Goal: Feedback & Contribution: Submit feedback/report problem

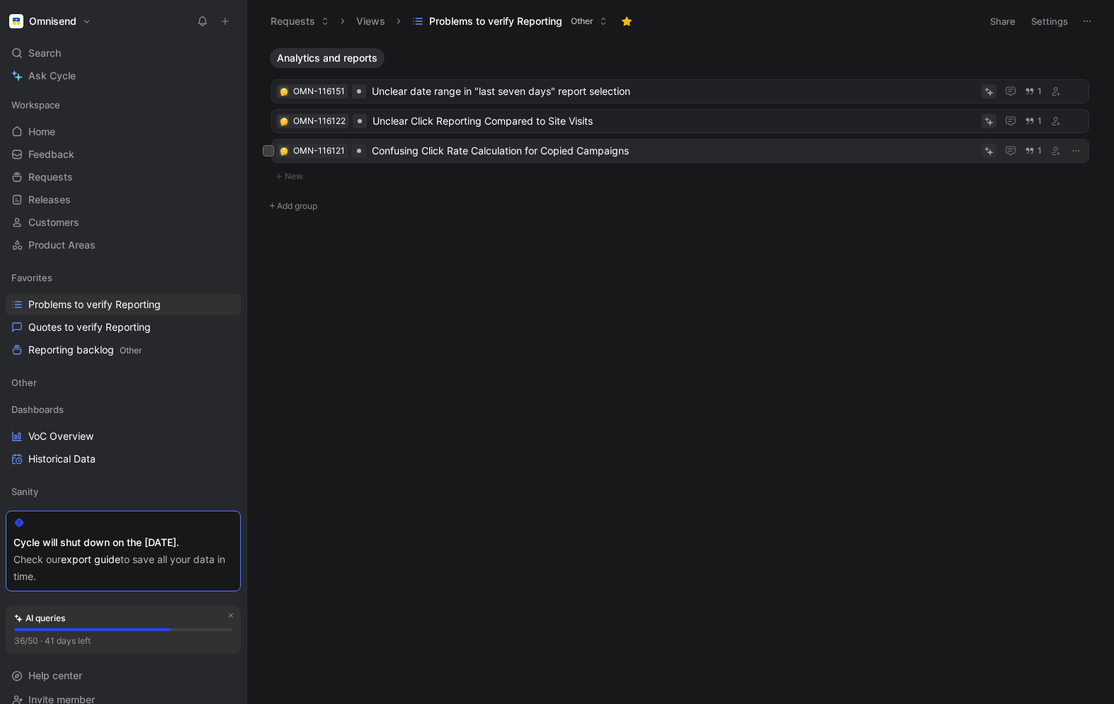
click at [668, 148] on span "Confusing Click Rate Calculation for Copied Campaigns" at bounding box center [674, 150] width 604 height 17
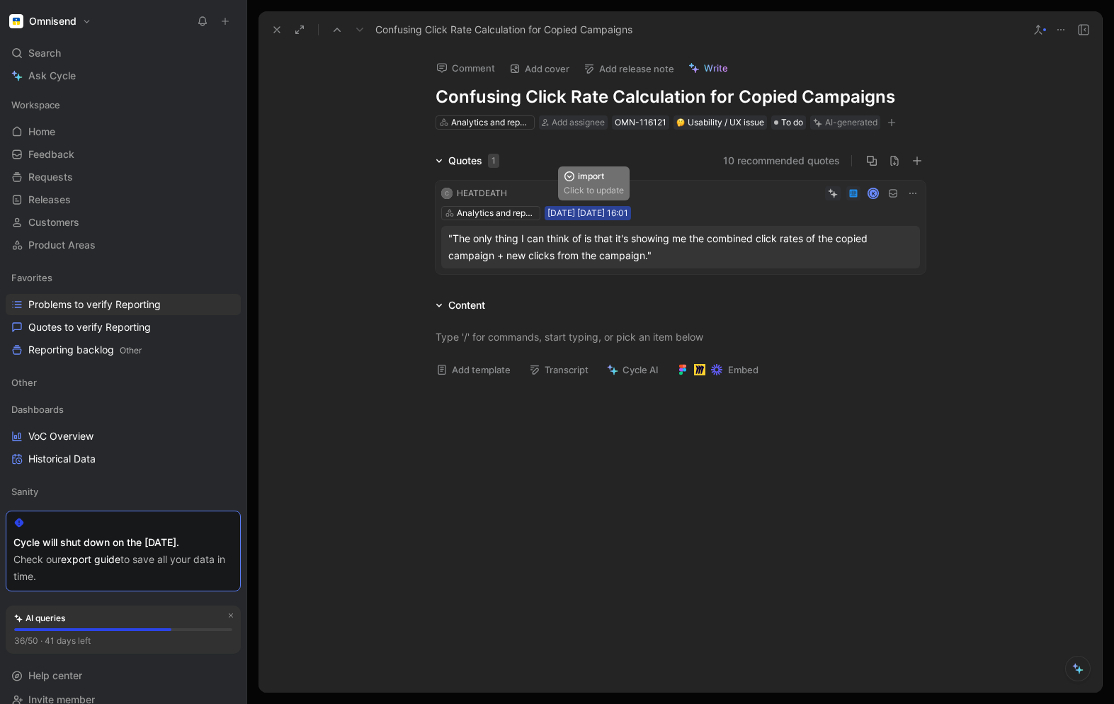
click at [592, 208] on div "[DATE] [DATE] 16:01" at bounding box center [588, 213] width 81 height 14
click at [514, 239] on div ""The only thing I can think of is that it's showing me the combined click rates…" at bounding box center [680, 247] width 465 height 34
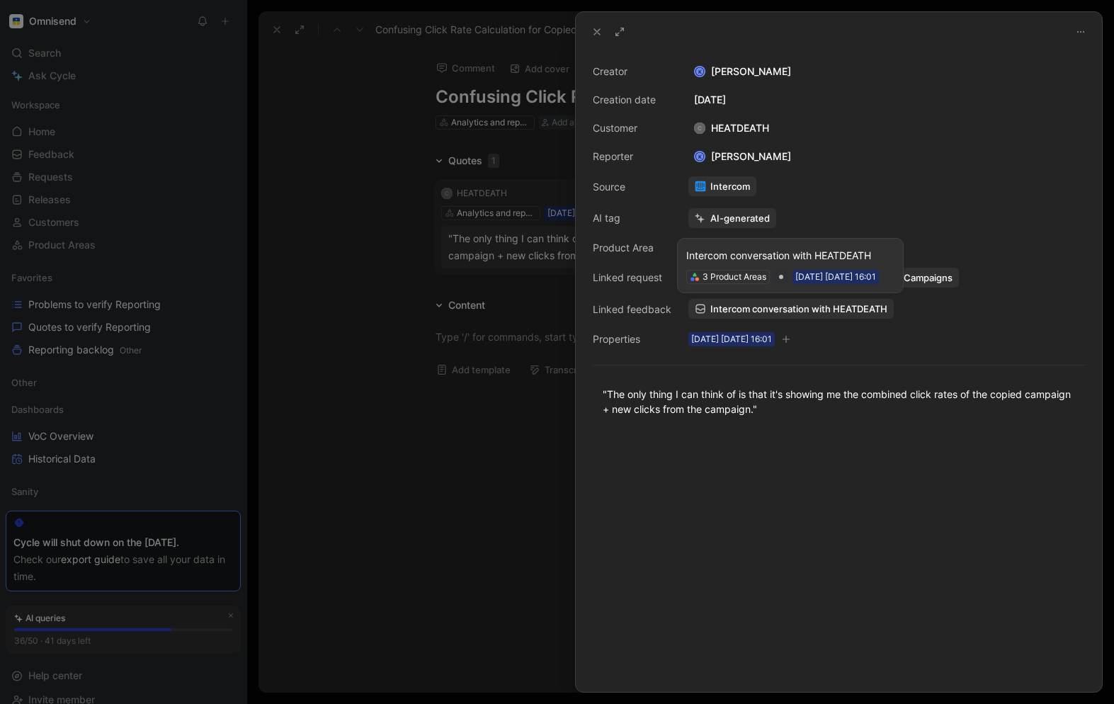
click at [730, 306] on span "Intercom conversation with HEATDEATH" at bounding box center [798, 308] width 177 height 13
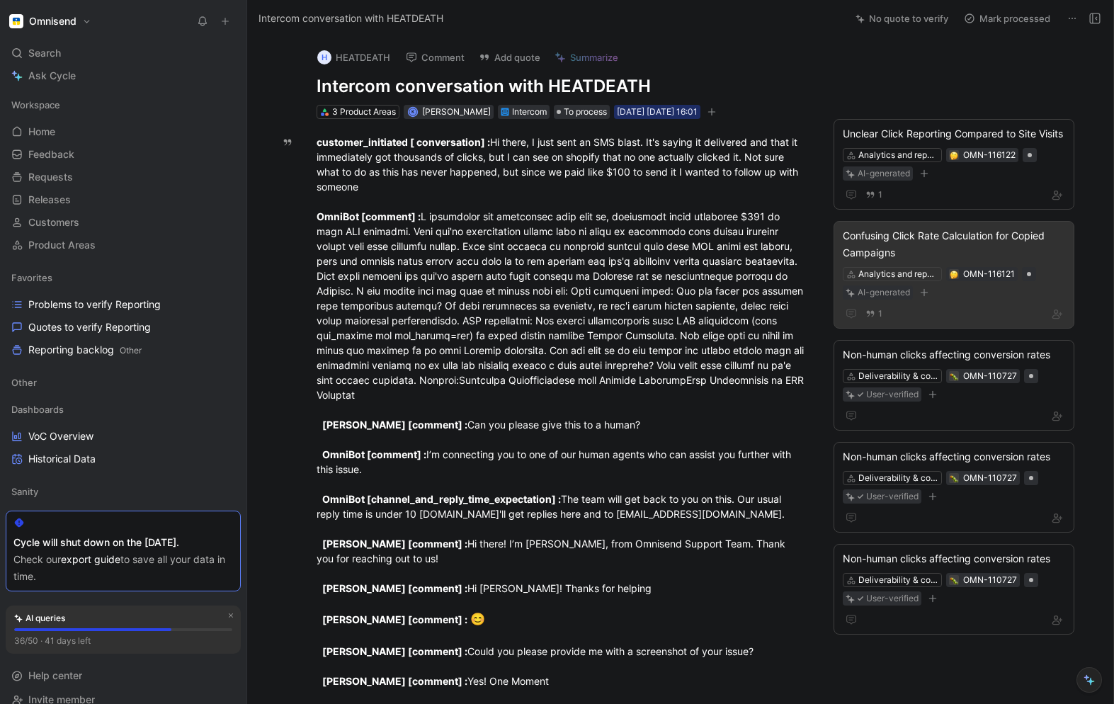
click at [922, 259] on div "Confusing Click Rate Calculation for Copied Campaigns" at bounding box center [954, 244] width 222 height 34
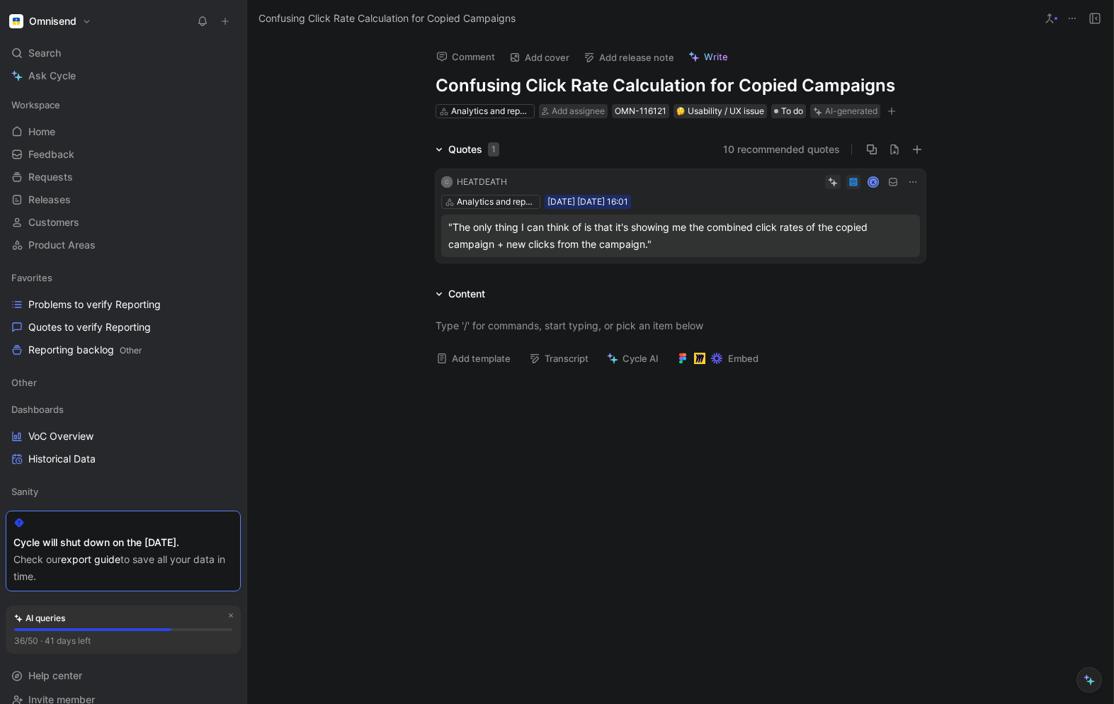
click at [521, 234] on div ""The only thing I can think of is that it's showing me the combined click rates…" at bounding box center [680, 236] width 465 height 34
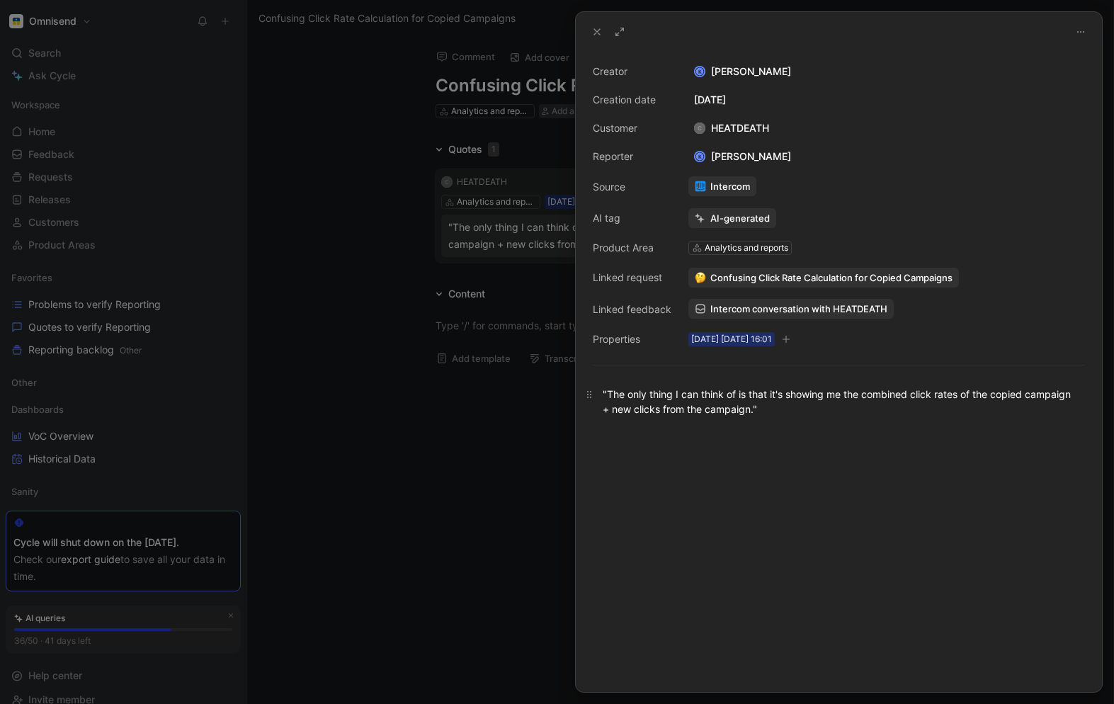
click at [733, 405] on div ""The only thing I can think of is that it's showing me the combined click rates…" at bounding box center [839, 402] width 472 height 30
copy div ""The only thing I can think of is that it's showing me the combined click rates…"
click at [460, 503] on div at bounding box center [557, 352] width 1114 height 704
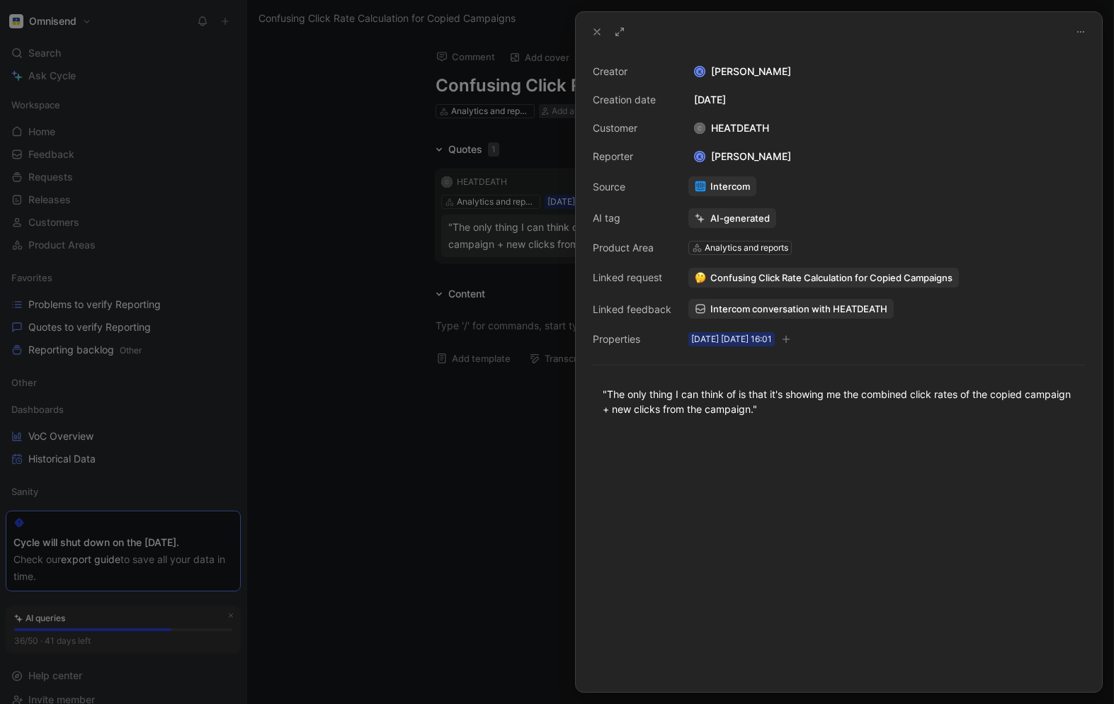
click at [726, 311] on span "Intercom conversation with HEATDEATH" at bounding box center [798, 308] width 177 height 13
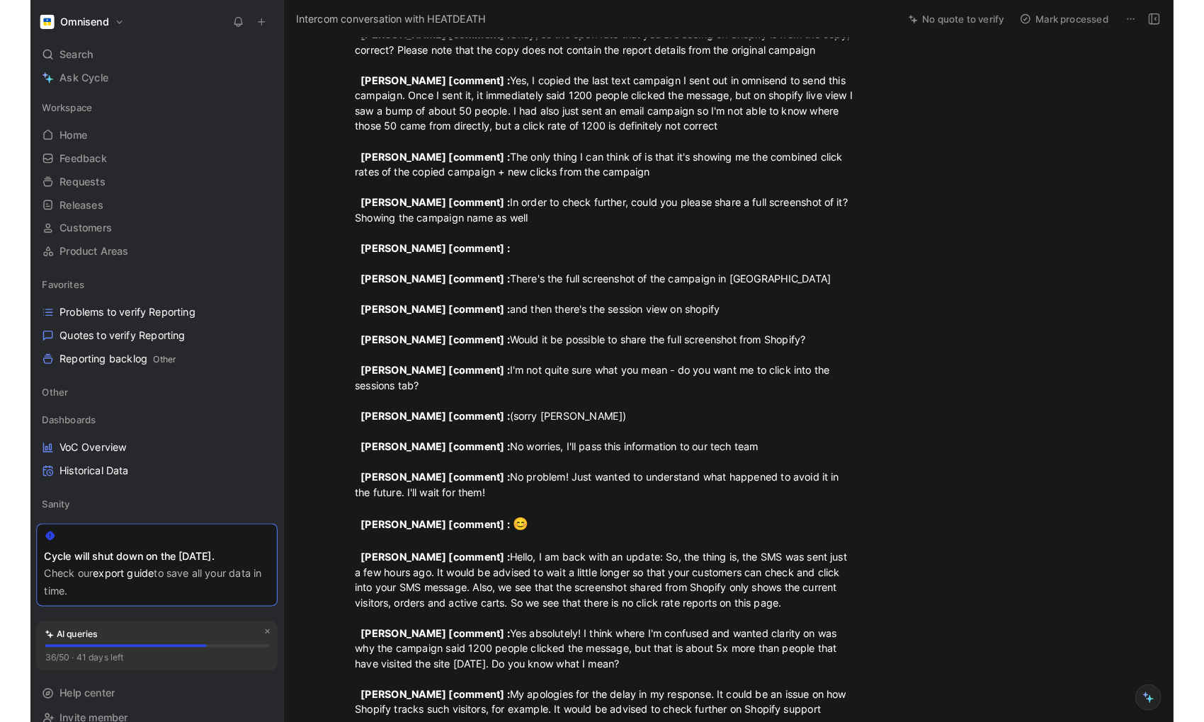
scroll to position [1111, 0]
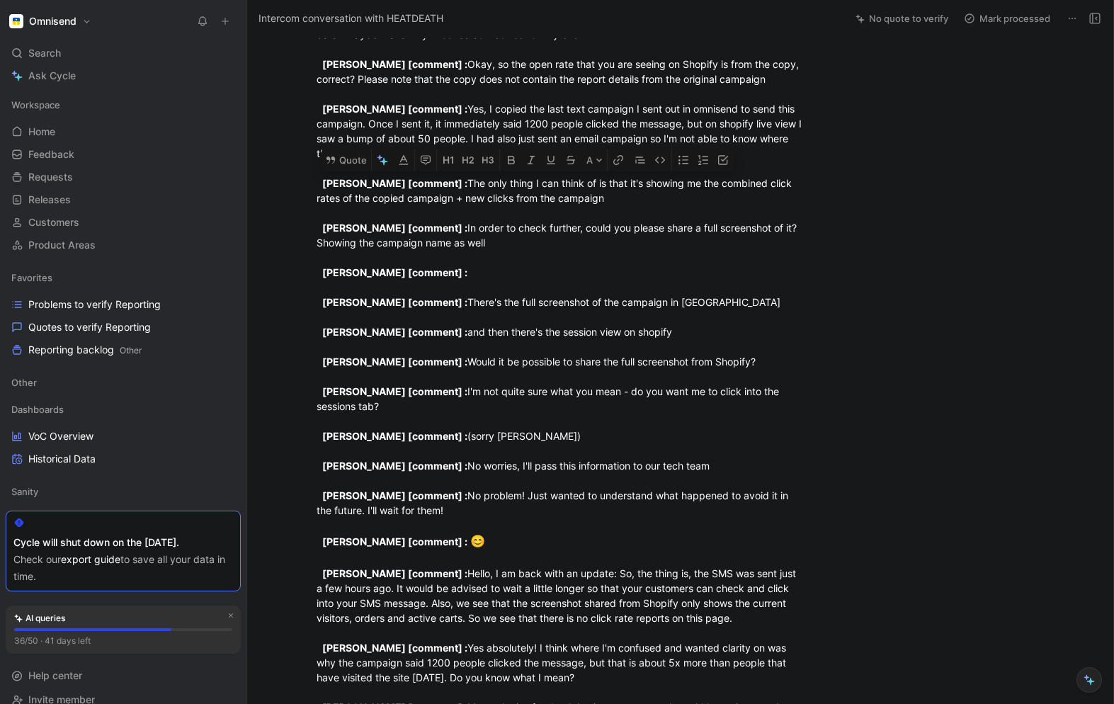
click at [72, 309] on span "Problems to verify Reporting" at bounding box center [94, 304] width 132 height 14
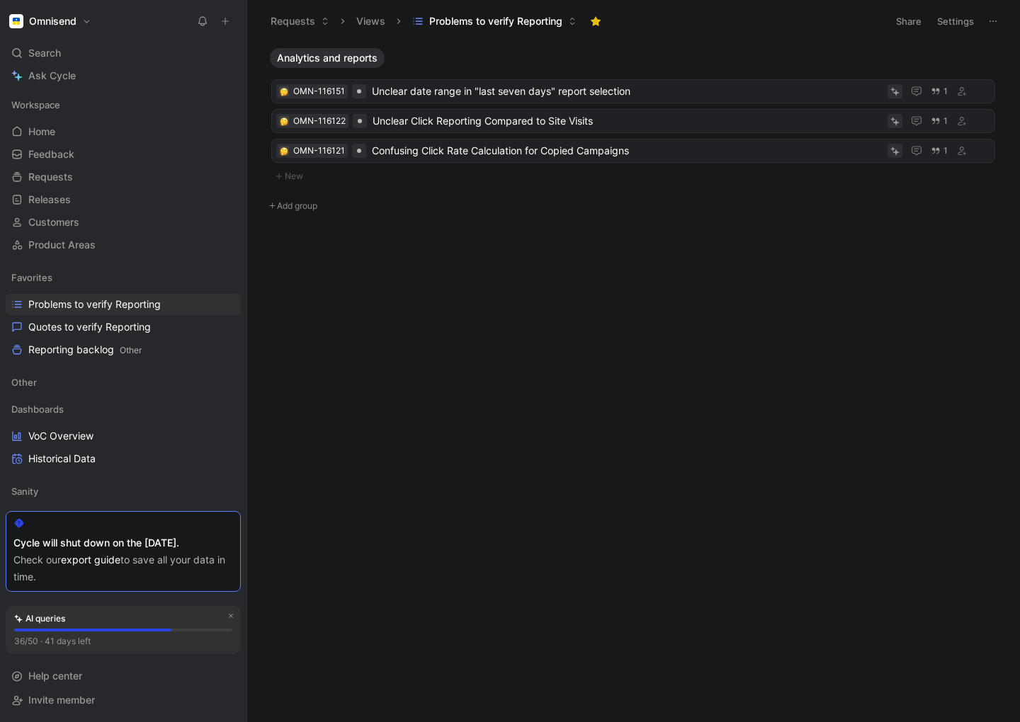
click at [110, 544] on div "Cycle will shut down on the [DATE]." at bounding box center [123, 543] width 220 height 17
click at [91, 619] on header "AI queries" at bounding box center [123, 619] width 218 height 14
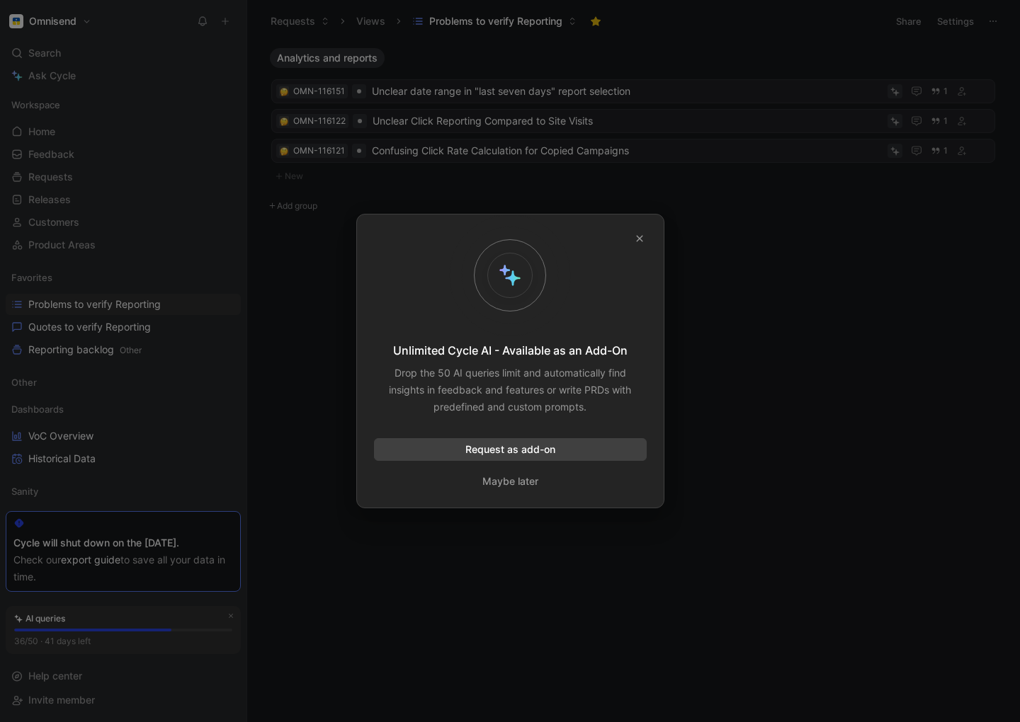
click at [641, 236] on icon "button" at bounding box center [639, 239] width 6 height 6
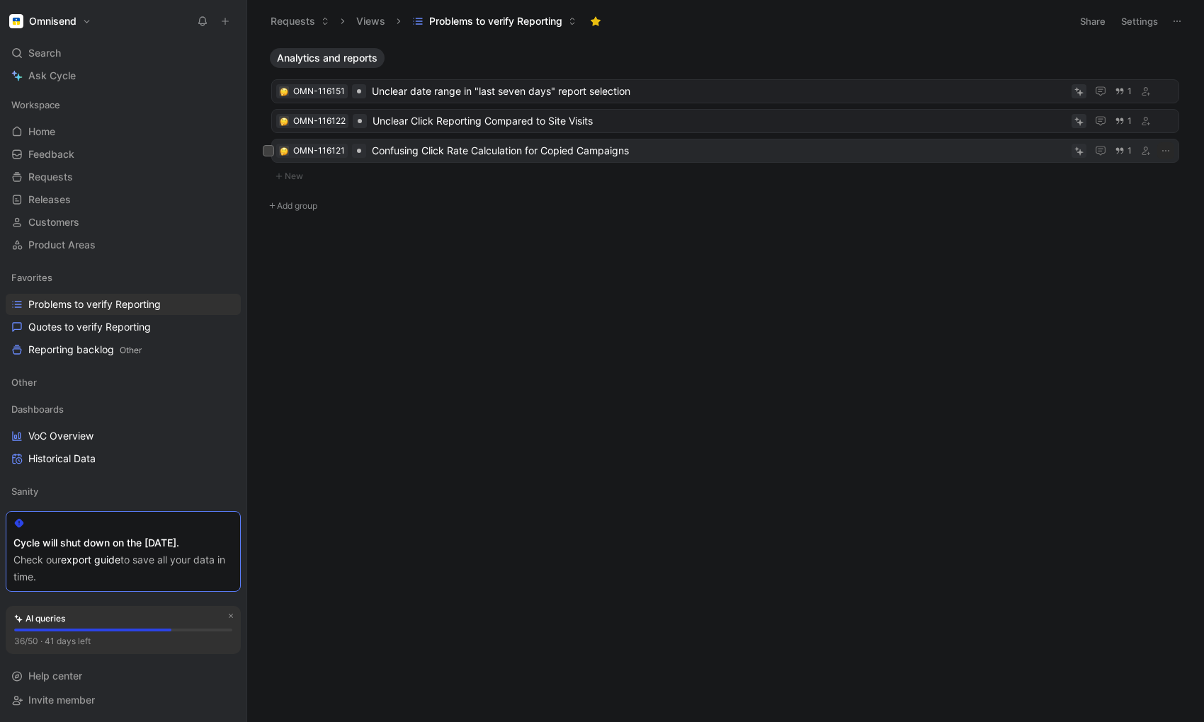
click at [446, 149] on span "Confusing Click Rate Calculation for Copied Campaigns" at bounding box center [719, 150] width 694 height 17
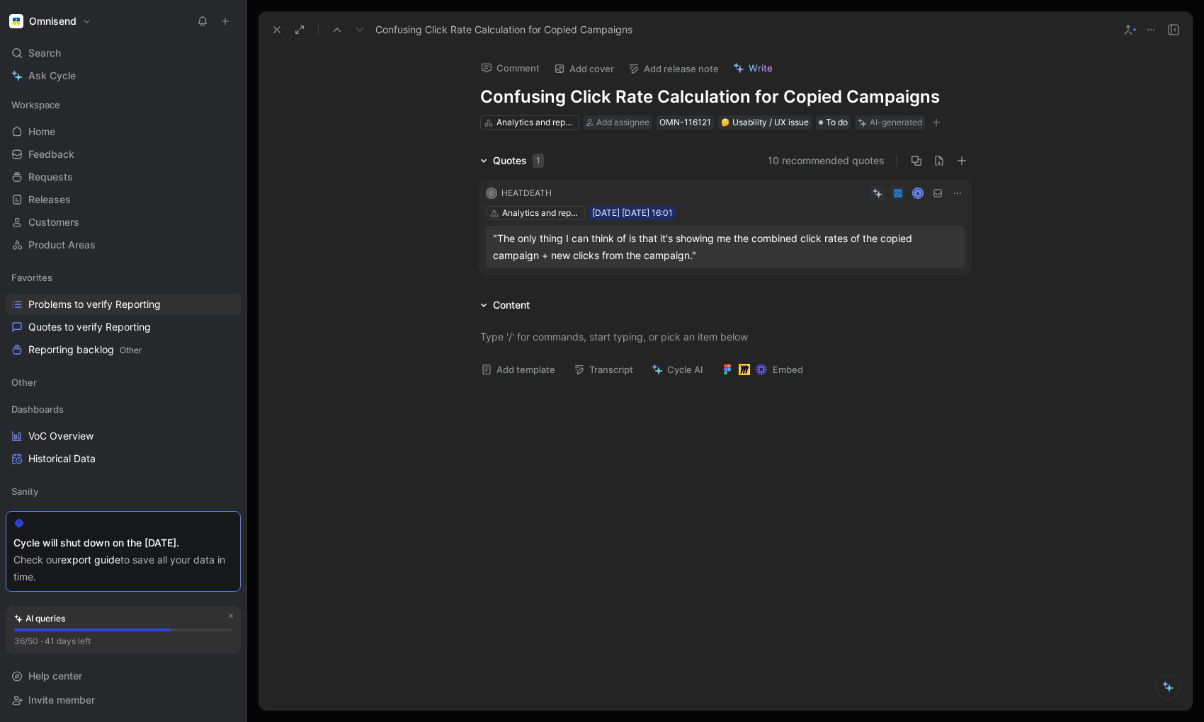
drag, startPoint x: 704, startPoint y: 251, endPoint x: 494, endPoint y: 239, distance: 210.7
click at [494, 239] on div ""The only thing I can think of is that it's showing me the combined click rates…" at bounding box center [725, 247] width 465 height 34
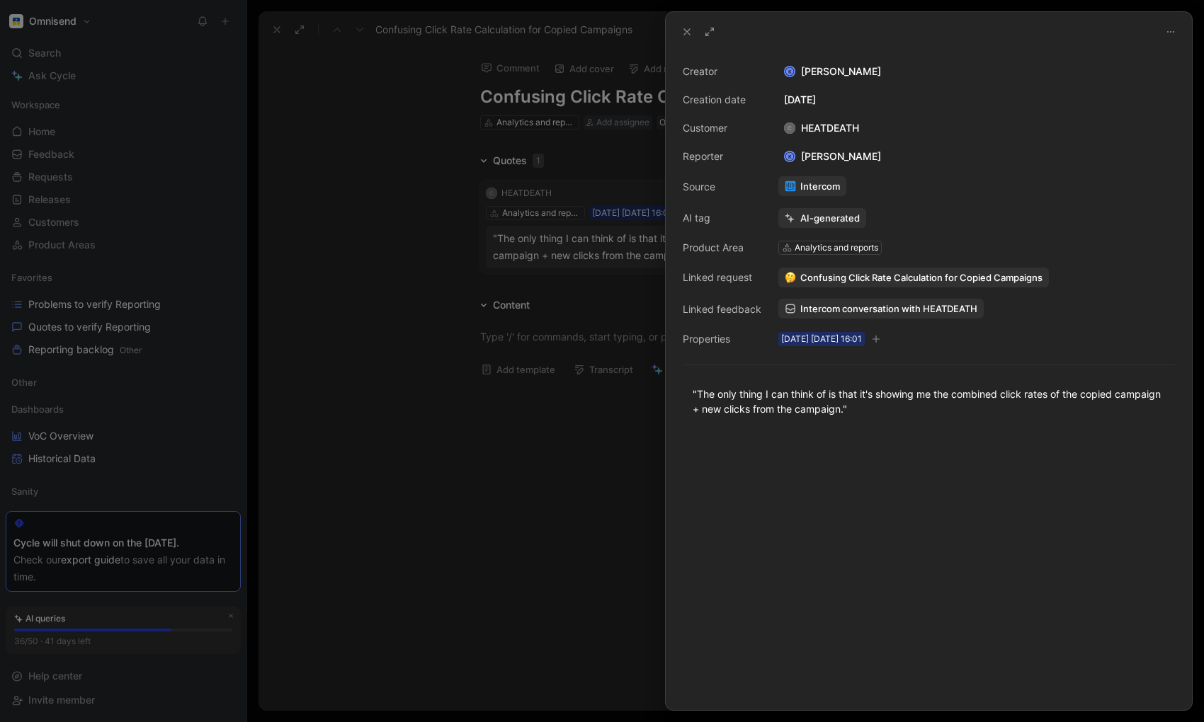
click at [512, 379] on div at bounding box center [602, 361] width 1204 height 722
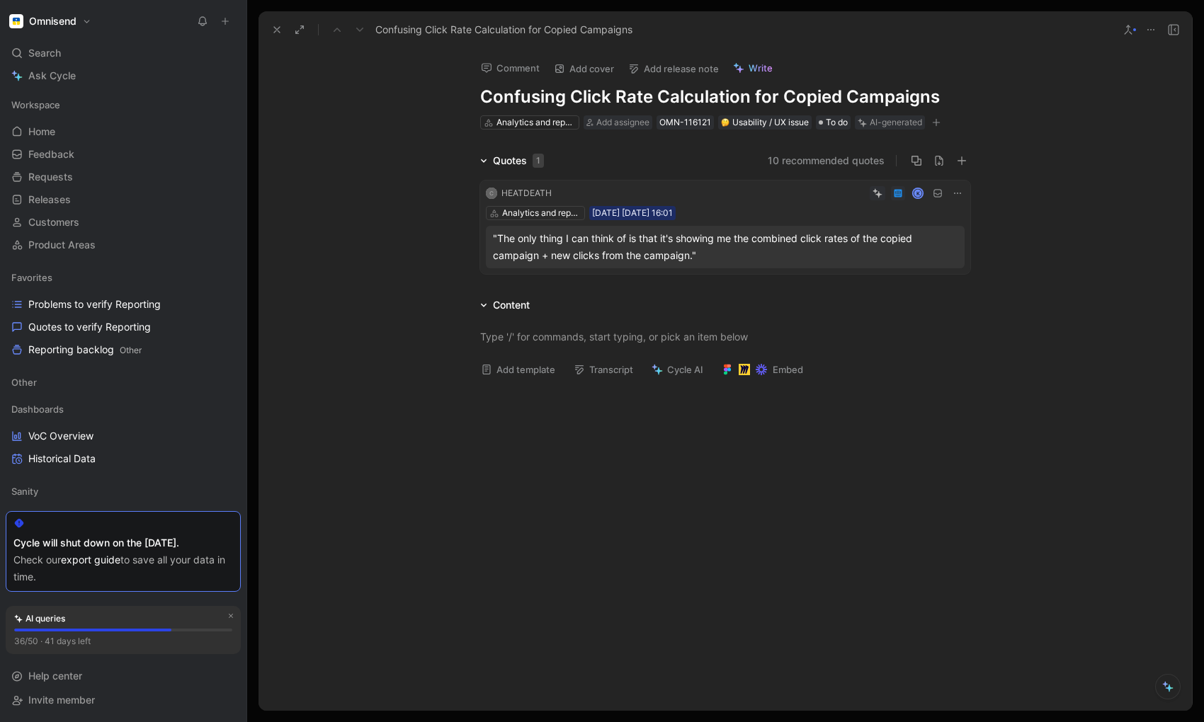
click at [273, 23] on button at bounding box center [277, 30] width 20 height 20
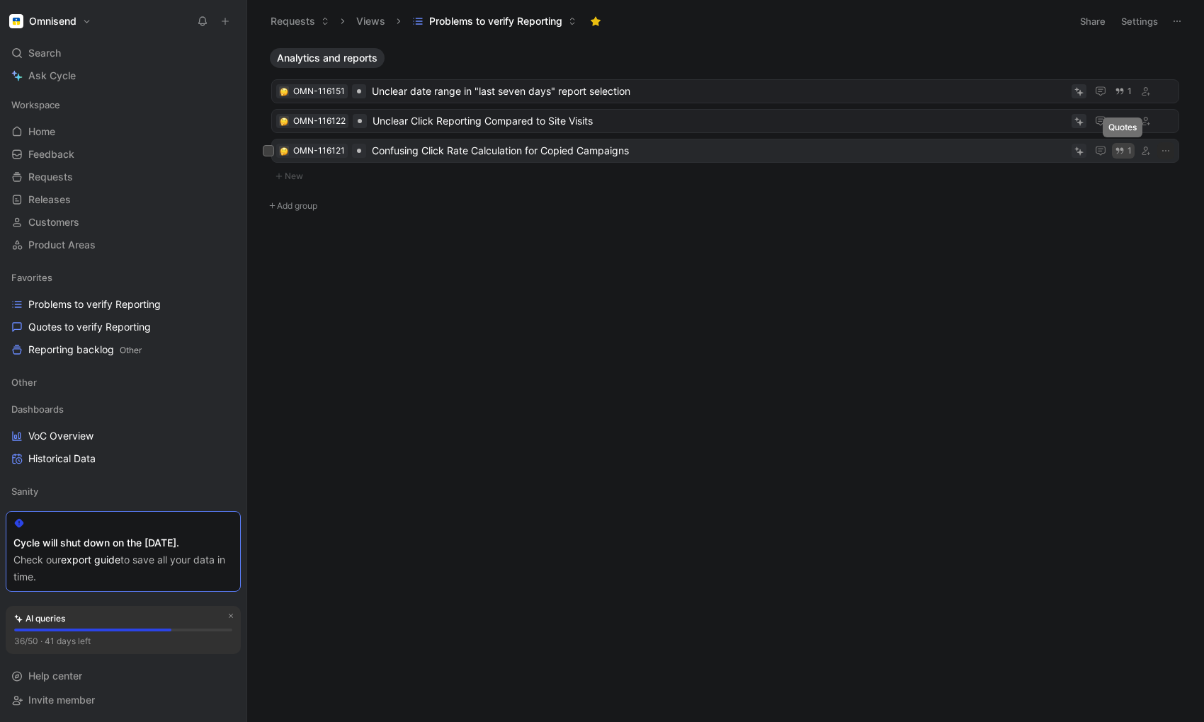
click at [1113, 152] on button "1" at bounding box center [1123, 151] width 23 height 16
click at [1113, 153] on icon "button" at bounding box center [1120, 151] width 10 height 10
click at [836, 148] on span "Confusing Click Rate Calculation for Copied Campaigns" at bounding box center [719, 150] width 694 height 17
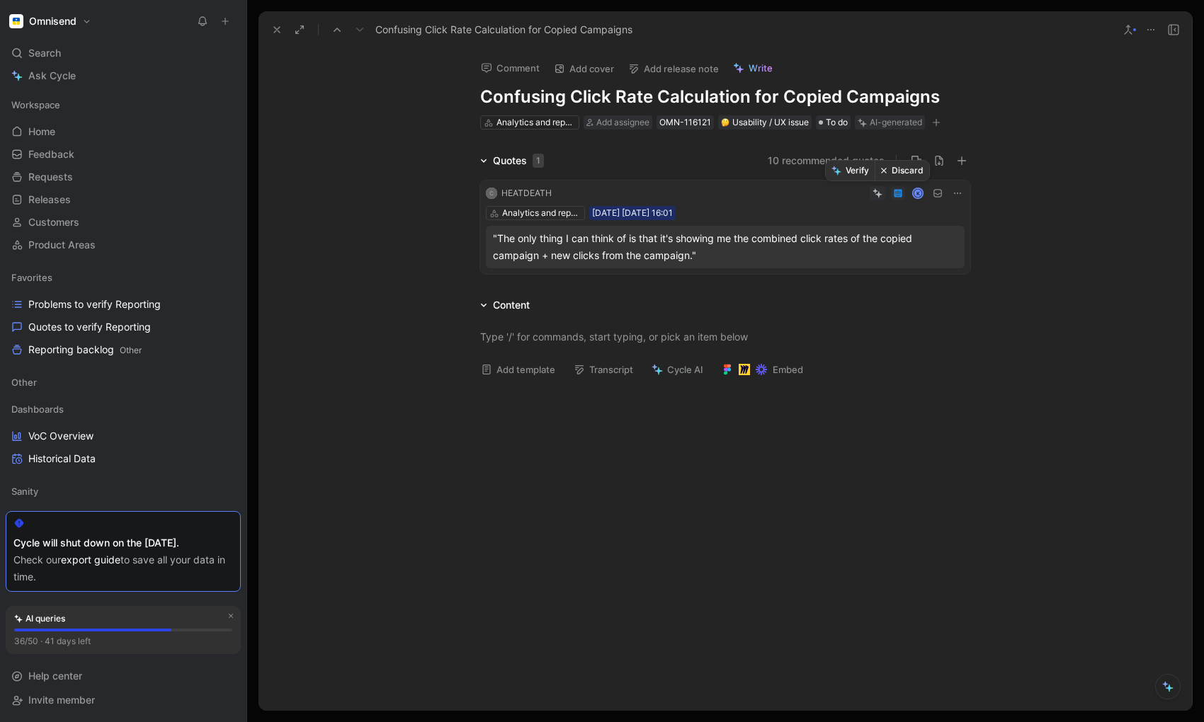
click at [897, 167] on button "Discard" at bounding box center [902, 171] width 55 height 20
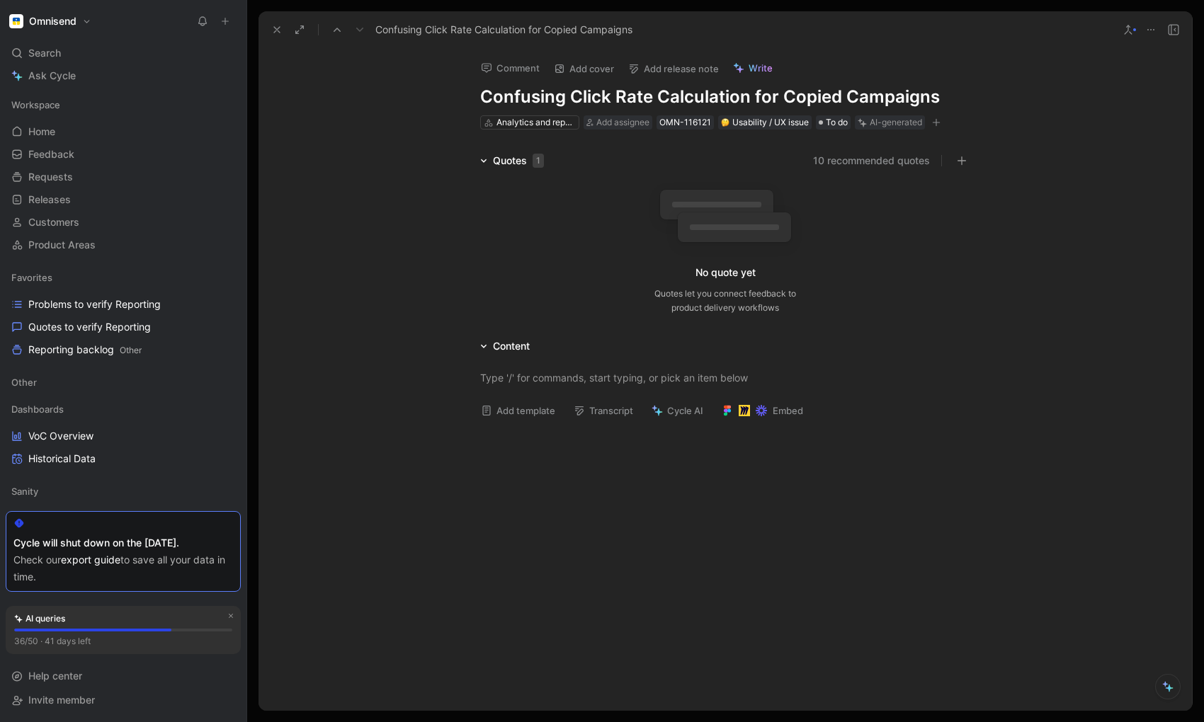
click at [275, 30] on use at bounding box center [277, 30] width 6 height 6
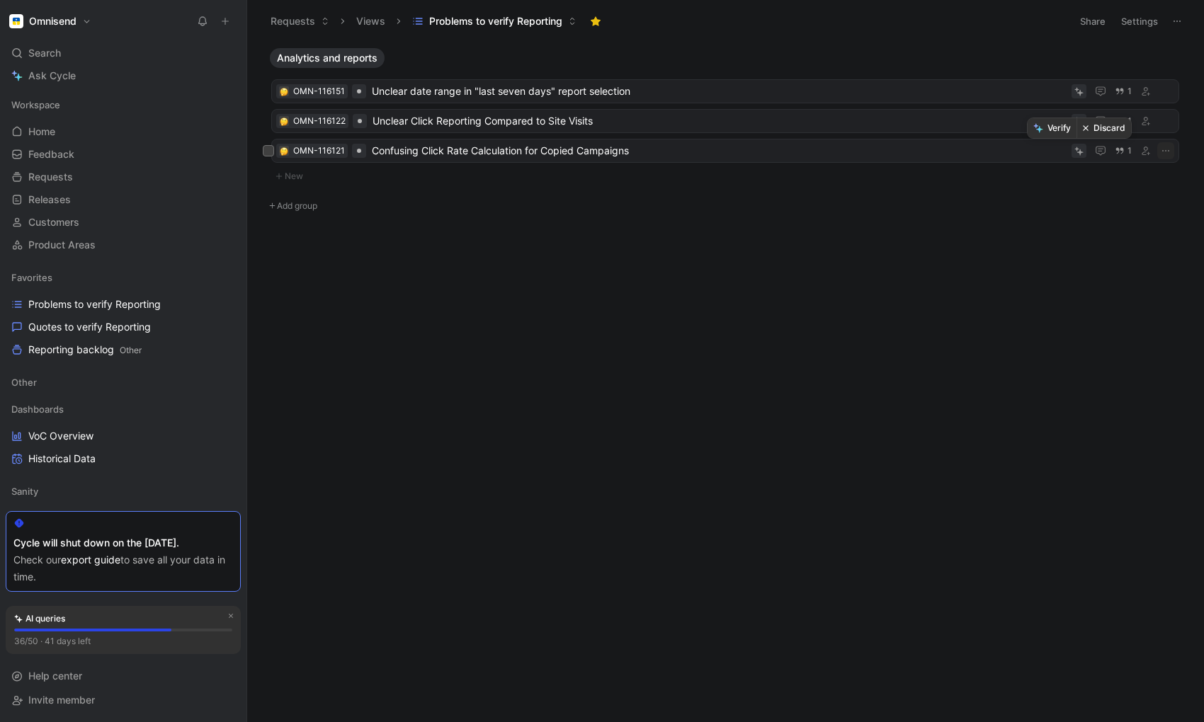
click at [1099, 128] on button "Discard" at bounding box center [1104, 128] width 55 height 20
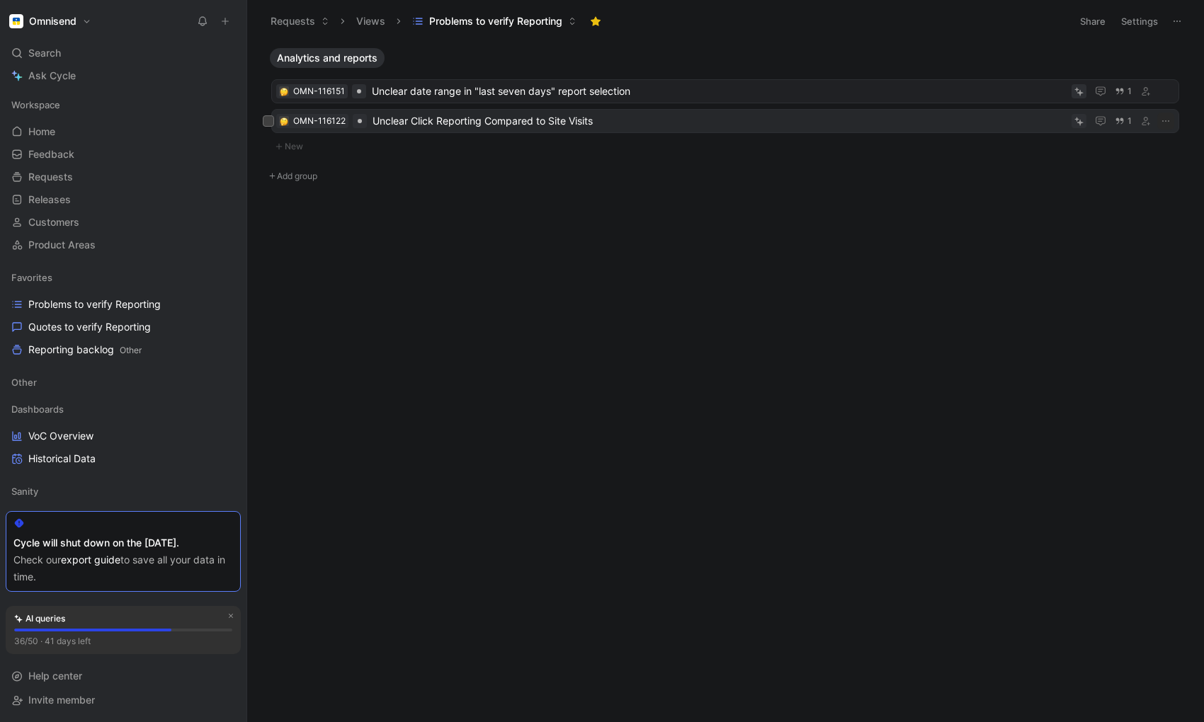
click at [538, 121] on span "Unclear Click Reporting Compared to Site Visits" at bounding box center [719, 121] width 693 height 17
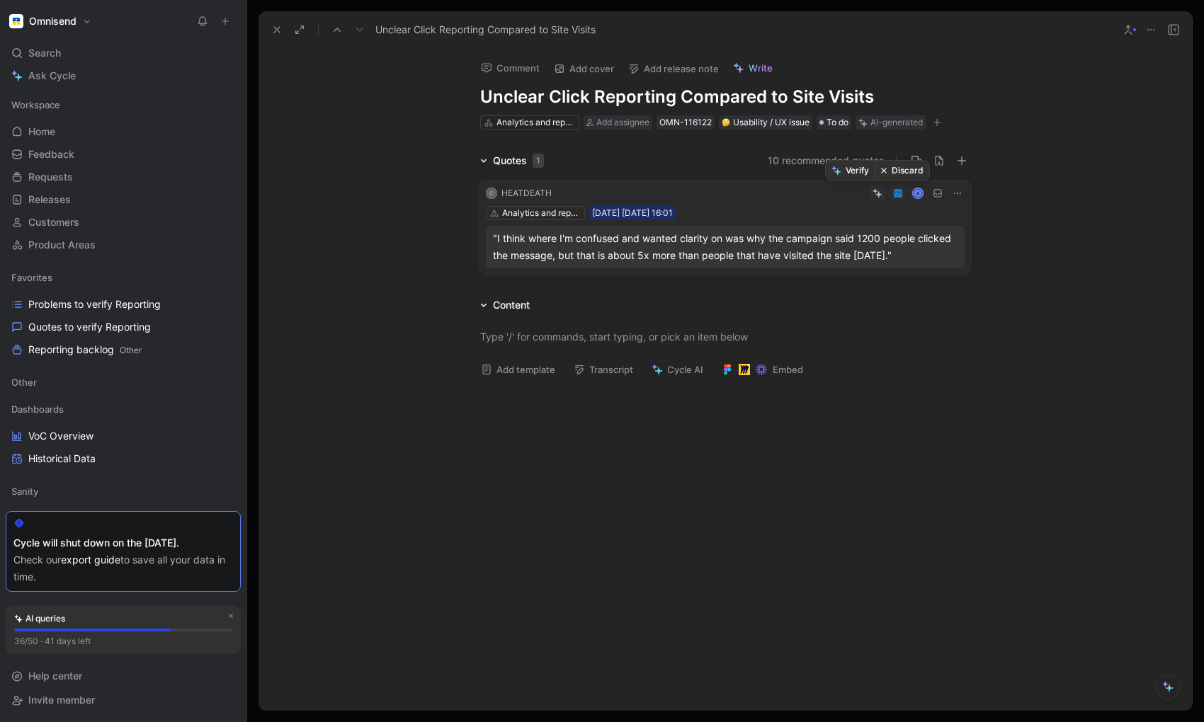
click at [897, 166] on button "Discard" at bounding box center [902, 171] width 55 height 20
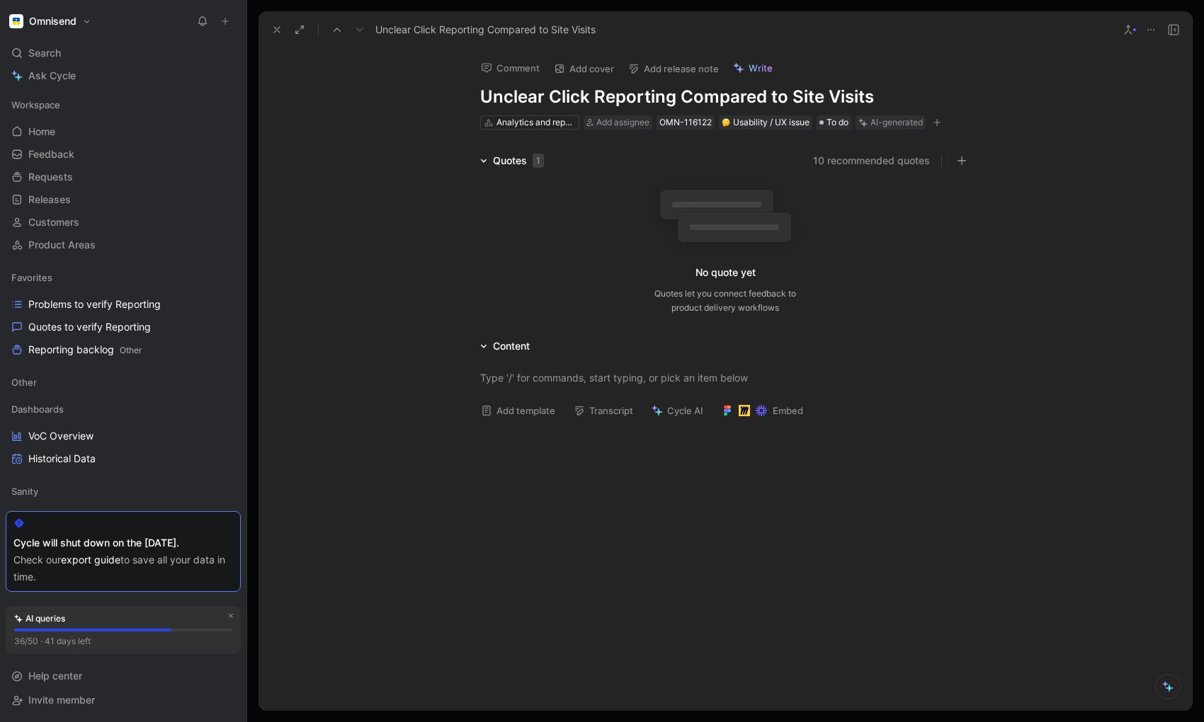
click at [272, 25] on icon at bounding box center [276, 29] width 11 height 11
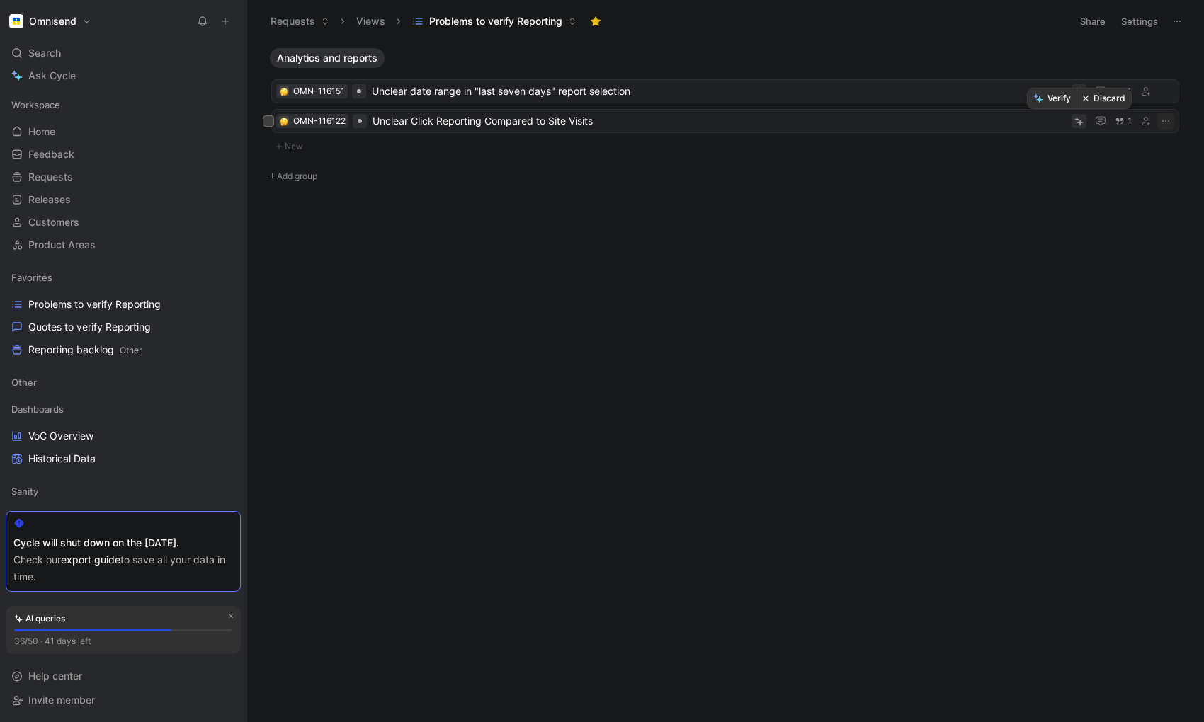
click at [1091, 103] on button "Discard" at bounding box center [1104, 99] width 55 height 20
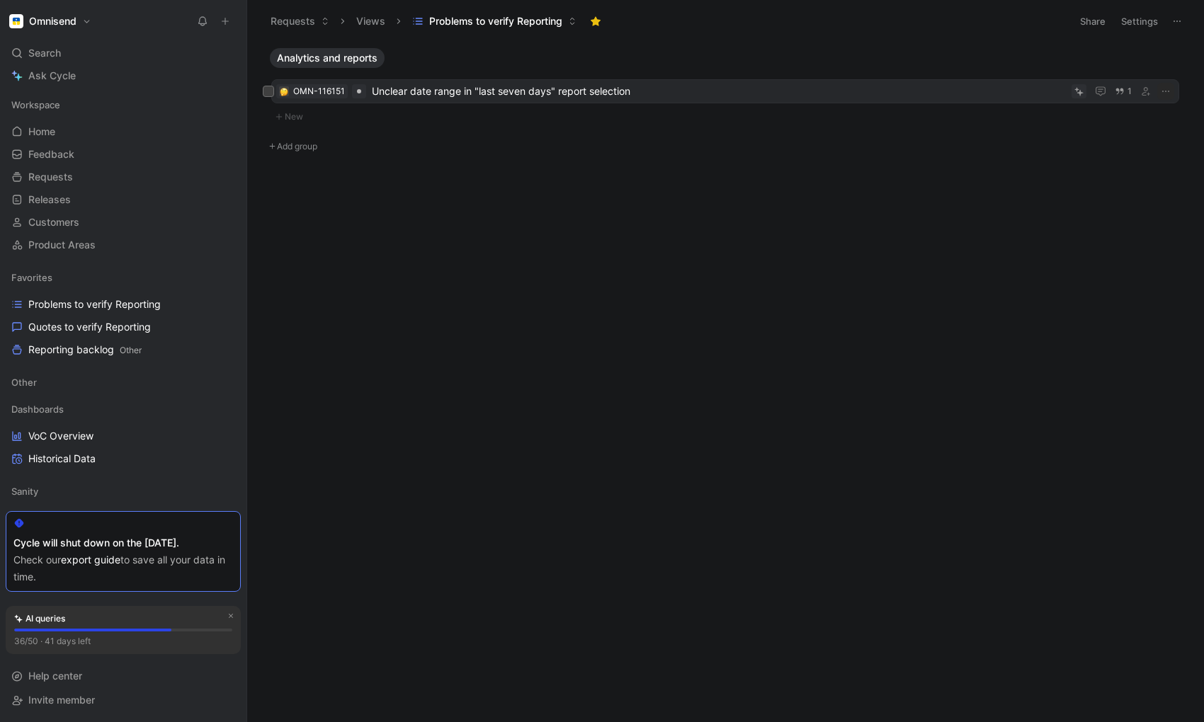
click at [545, 90] on span "Unclear date range in "last seven days" report selection" at bounding box center [719, 91] width 694 height 17
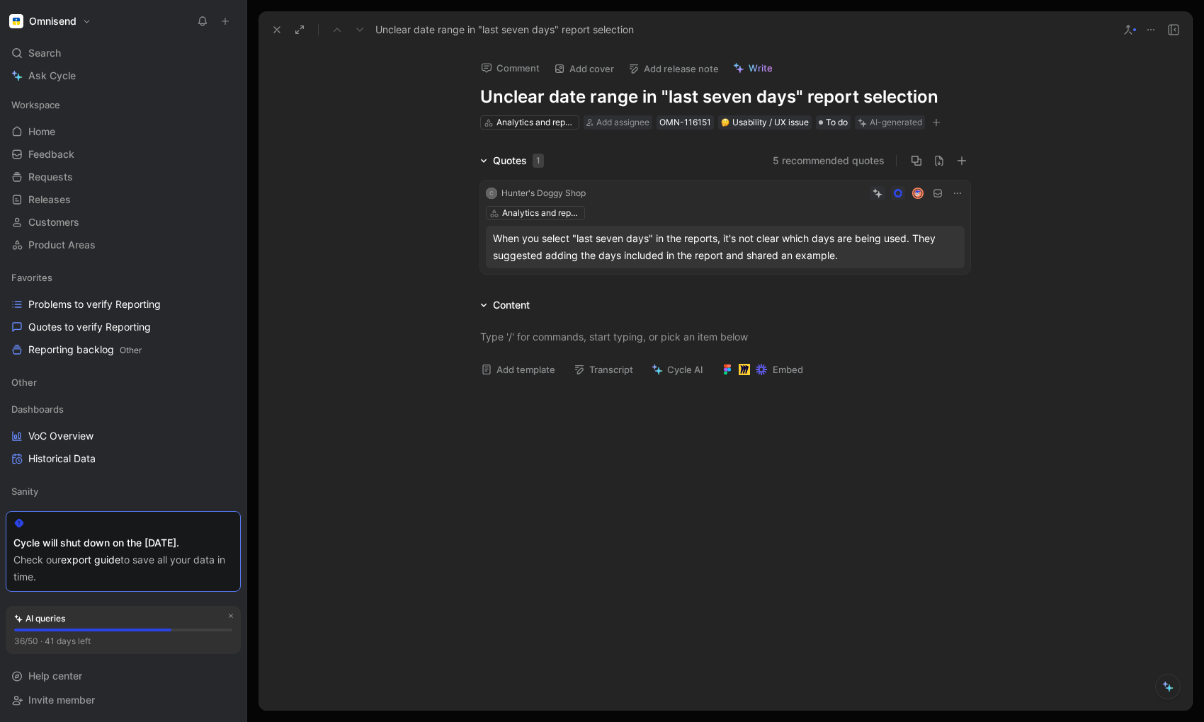
click at [782, 245] on div "When you select "last seven days" in the reports, it's not clear which days are…" at bounding box center [725, 247] width 465 height 34
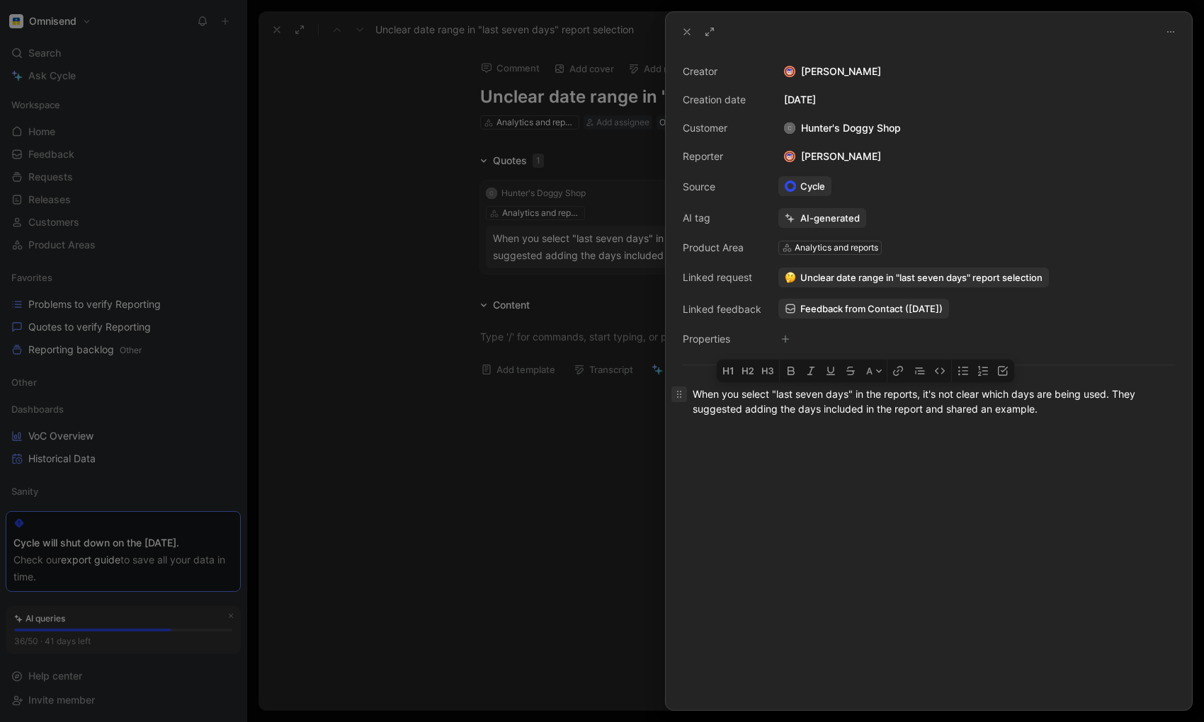
drag, startPoint x: 1067, startPoint y: 414, endPoint x: 685, endPoint y: 395, distance: 383.0
click at [685, 395] on p "When you select "last seven days" in the reports, it's not clear which days are…" at bounding box center [929, 401] width 526 height 38
copy div "When you select "last seven days" in the reports, it's not clear which days are…"
click at [822, 308] on span "Feedback from Contact ([DATE])" at bounding box center [871, 308] width 142 height 13
click at [579, 454] on div at bounding box center [602, 361] width 1204 height 722
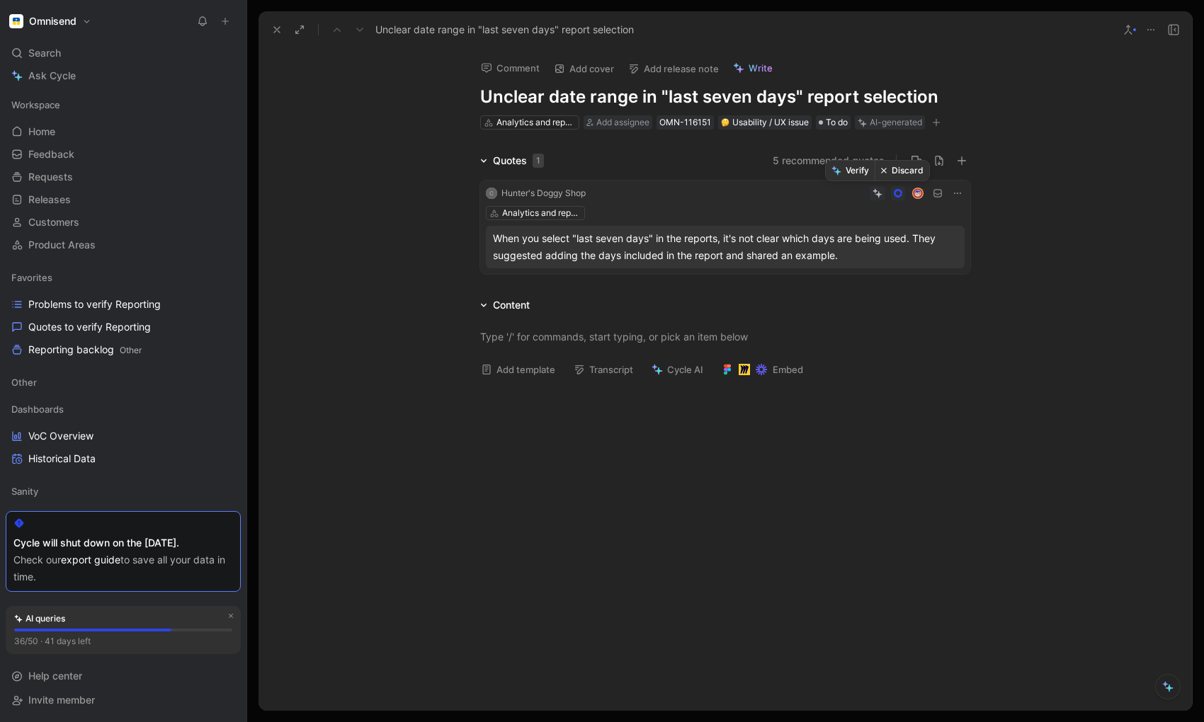
click at [852, 169] on button "Verify" at bounding box center [850, 171] width 49 height 20
click at [278, 28] on use at bounding box center [277, 30] width 6 height 6
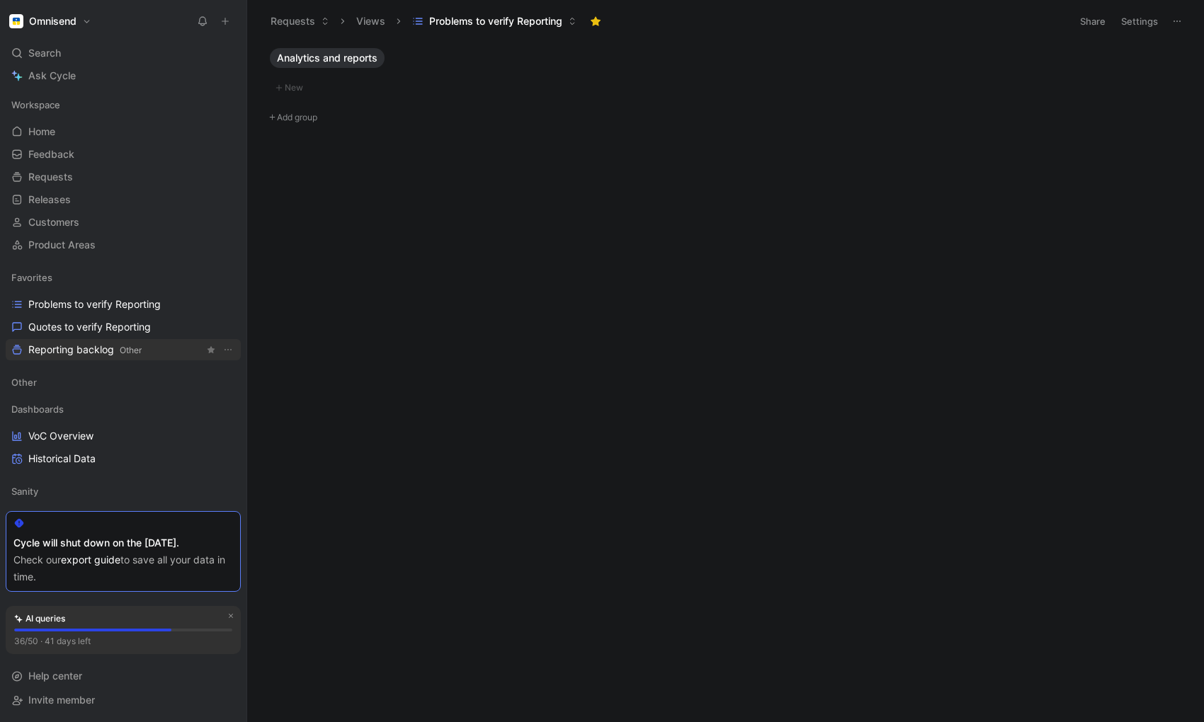
click at [69, 348] on span "Reporting backlog Other" at bounding box center [84, 350] width 113 height 15
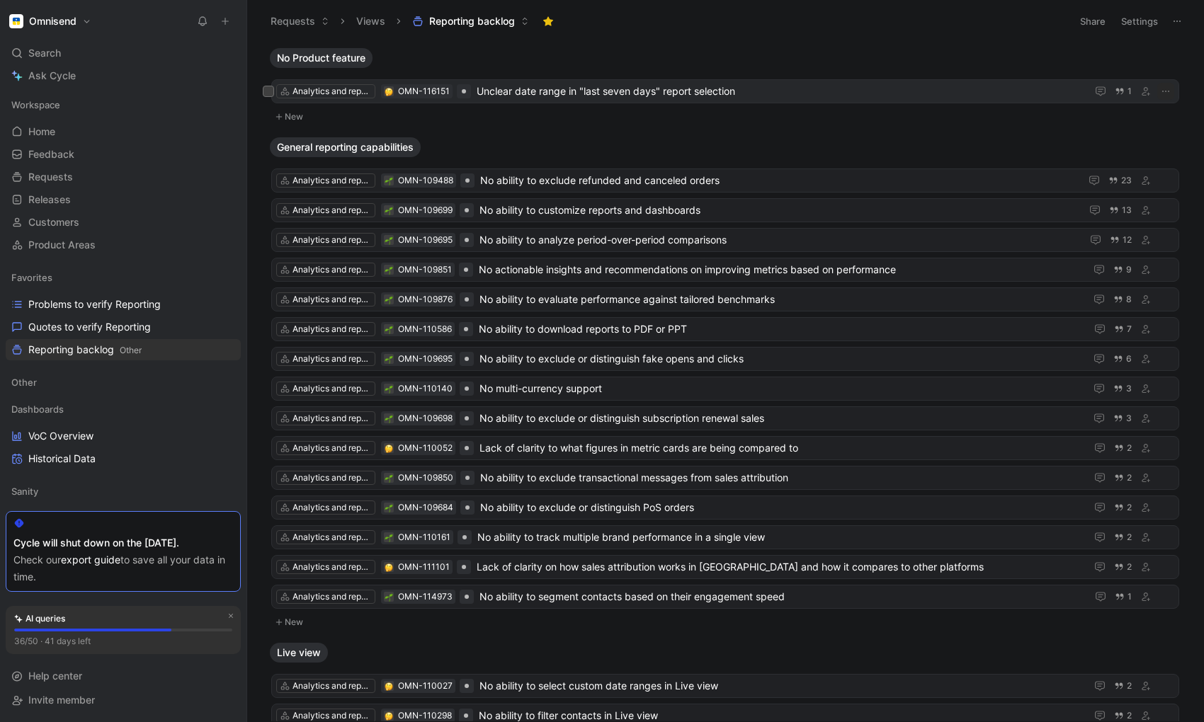
click at [705, 93] on span "Unclear date range in "last seven days" report selection" at bounding box center [782, 91] width 610 height 17
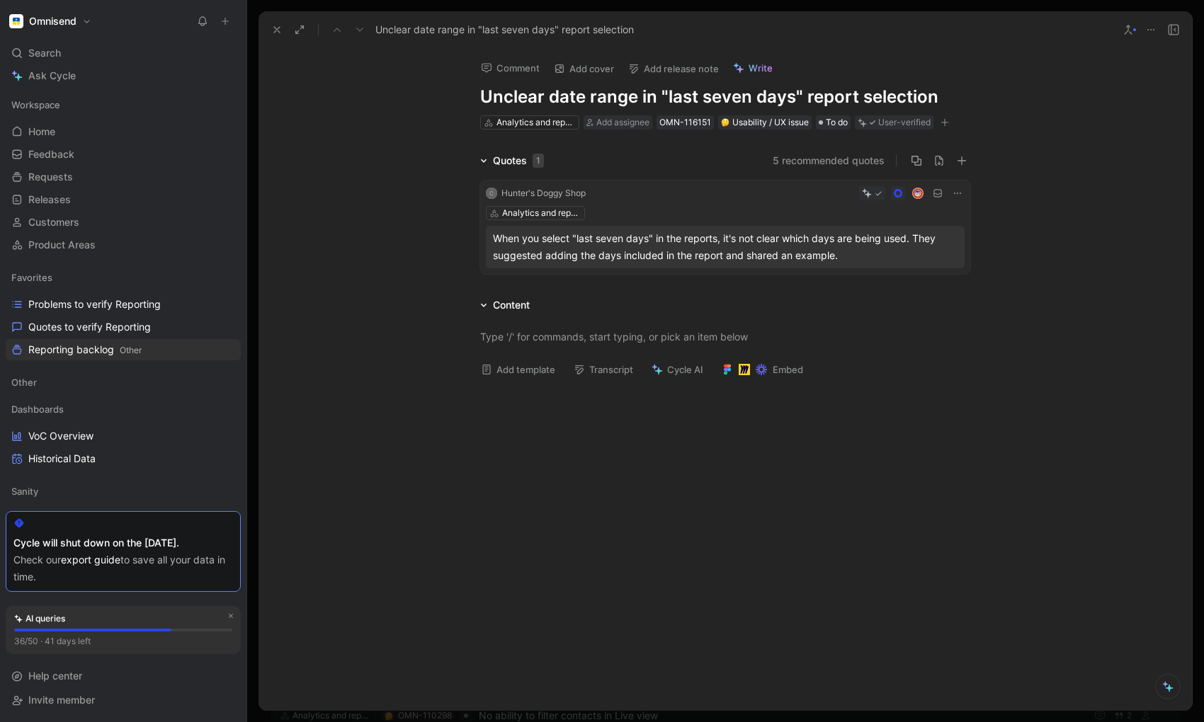
click at [948, 125] on icon "button" at bounding box center [945, 122] width 8 height 8
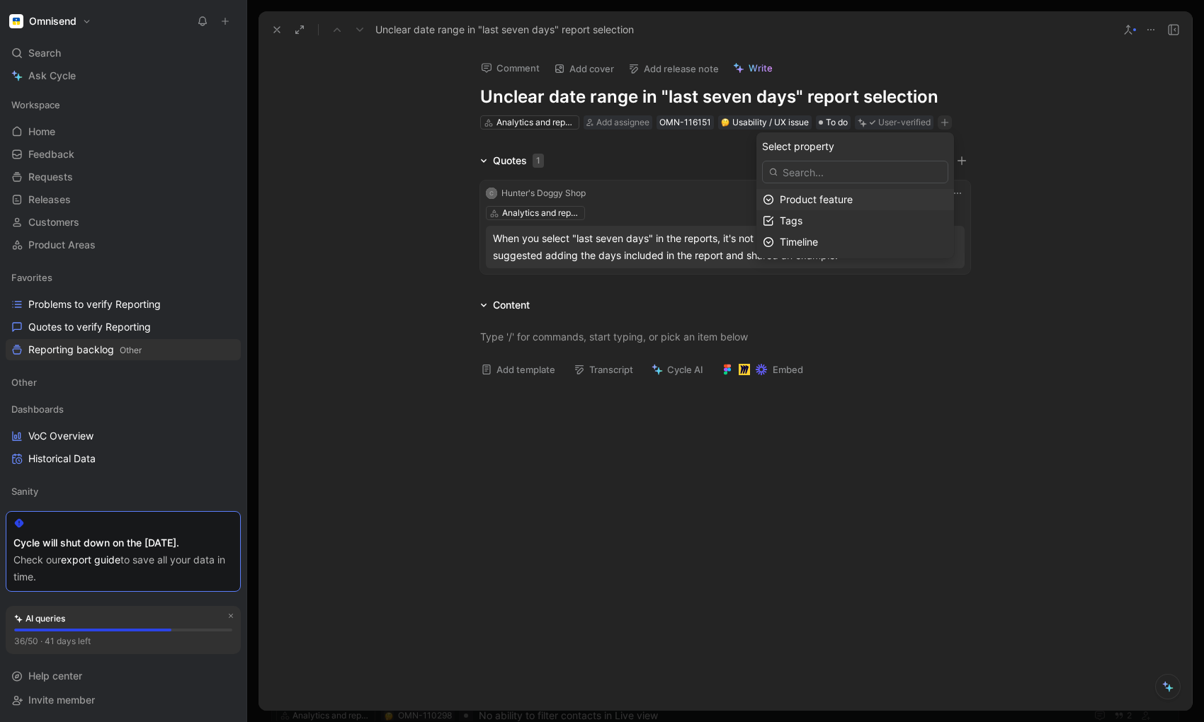
click at [818, 196] on span "Product feature" at bounding box center [816, 199] width 73 height 12
type input "gener"
click at [846, 200] on span "al reporting capabilities" at bounding box center [844, 201] width 108 height 12
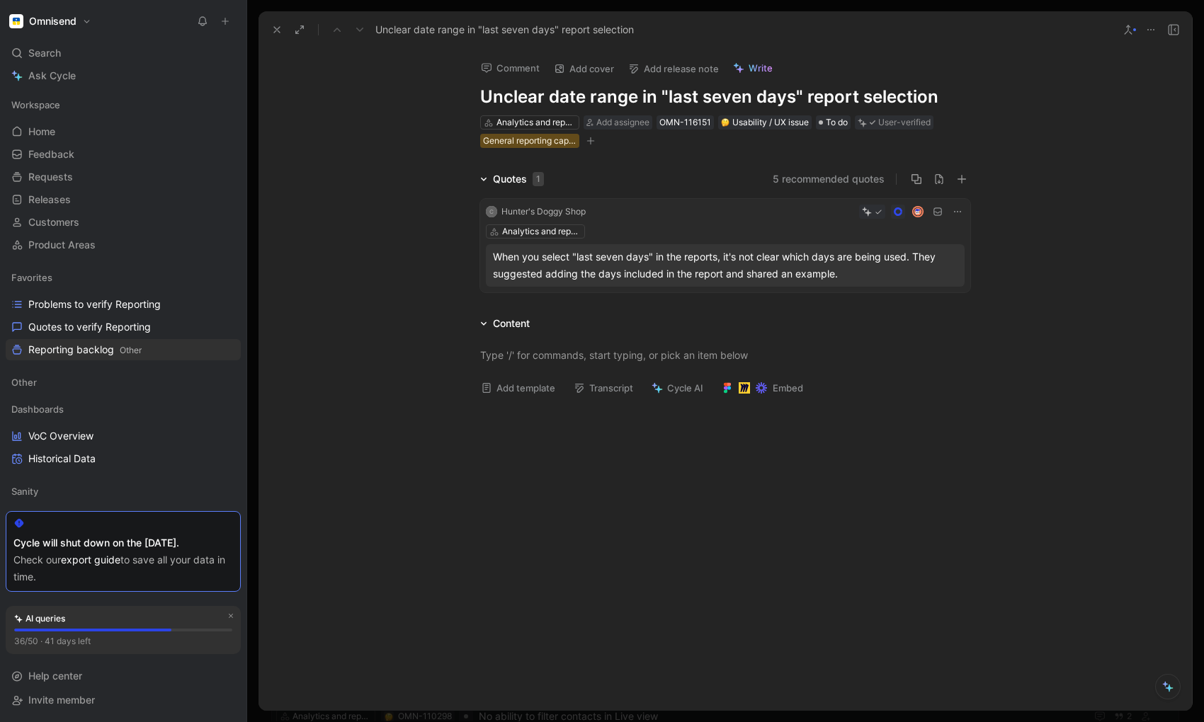
click at [272, 25] on icon at bounding box center [276, 29] width 11 height 11
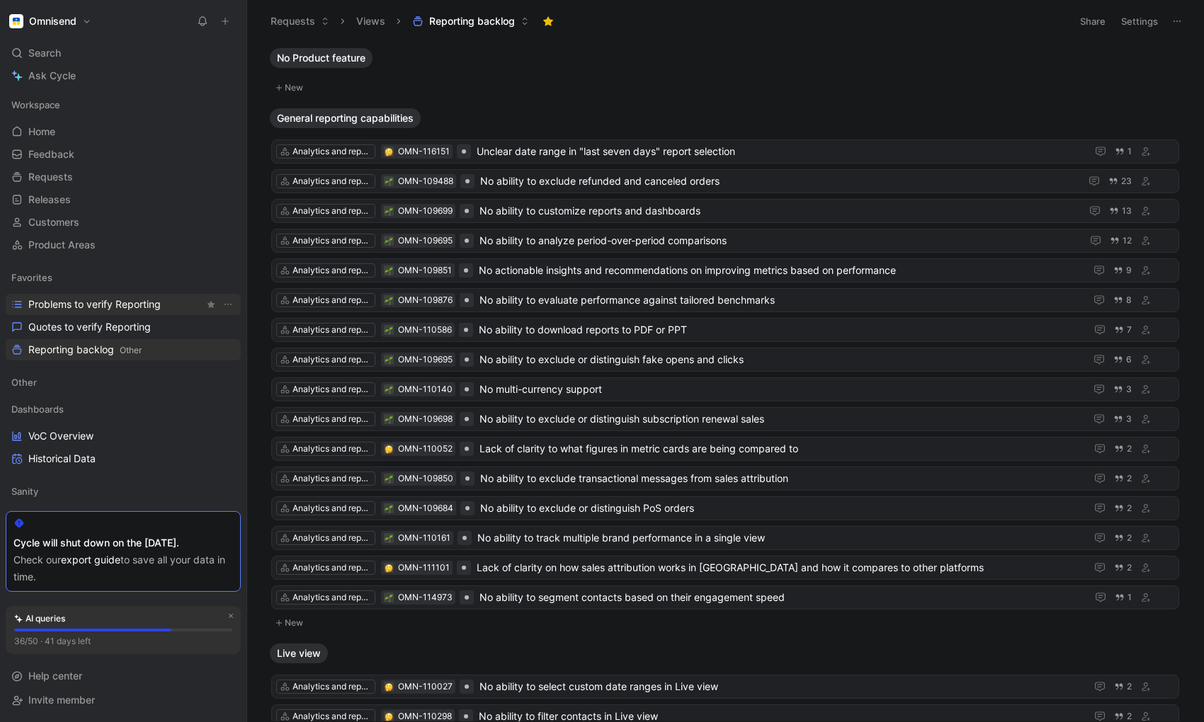
click at [90, 308] on span "Problems to verify Reporting" at bounding box center [94, 304] width 132 height 14
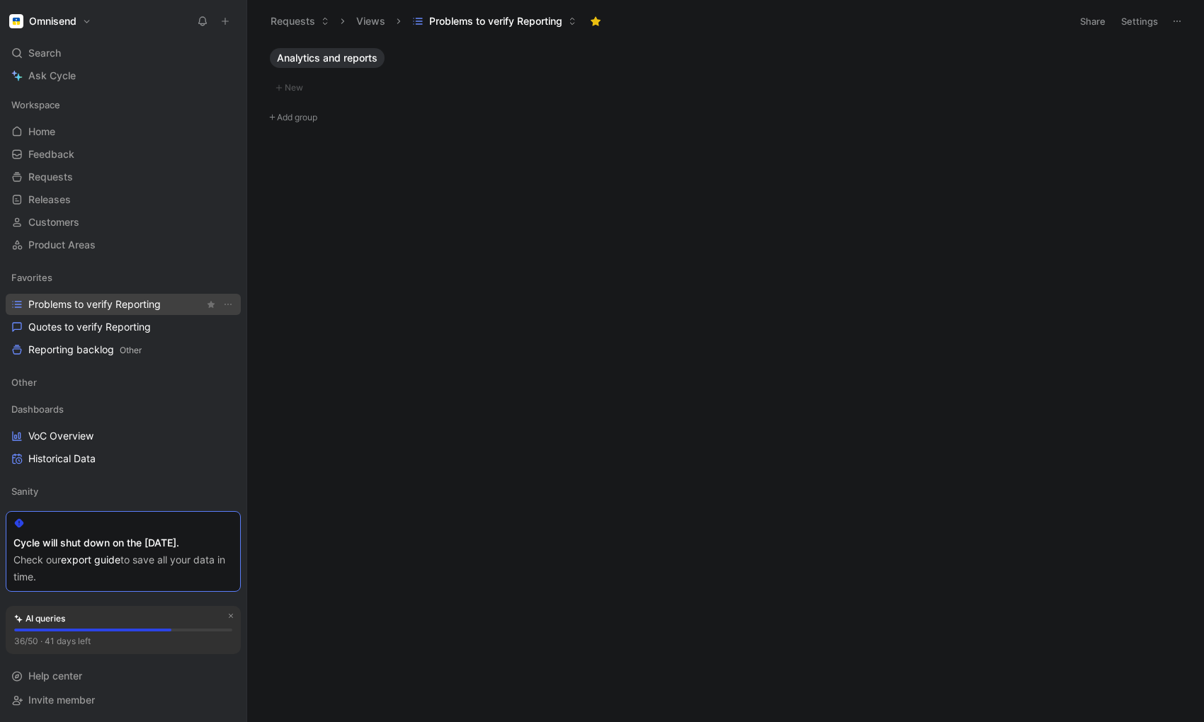
click at [73, 305] on span "Problems to verify Reporting" at bounding box center [94, 304] width 132 height 14
click at [76, 326] on span "Quotes to verify Reporting" at bounding box center [89, 327] width 123 height 14
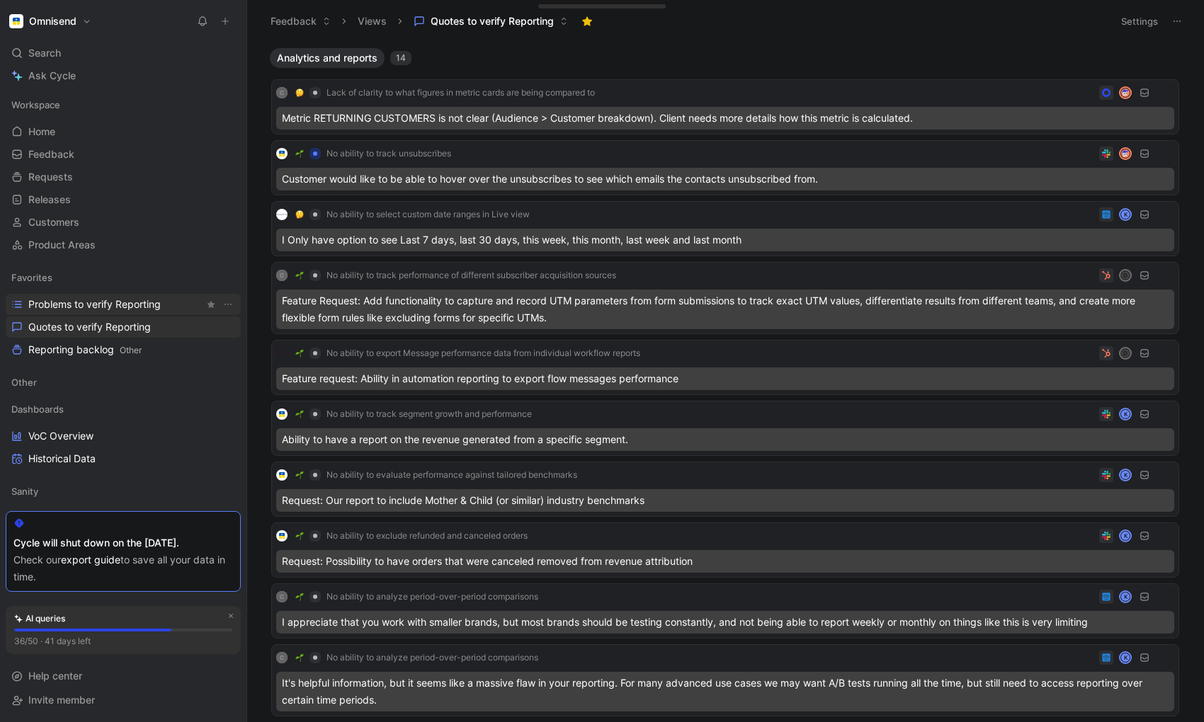
click at [77, 302] on span "Problems to verify Reporting" at bounding box center [94, 304] width 132 height 14
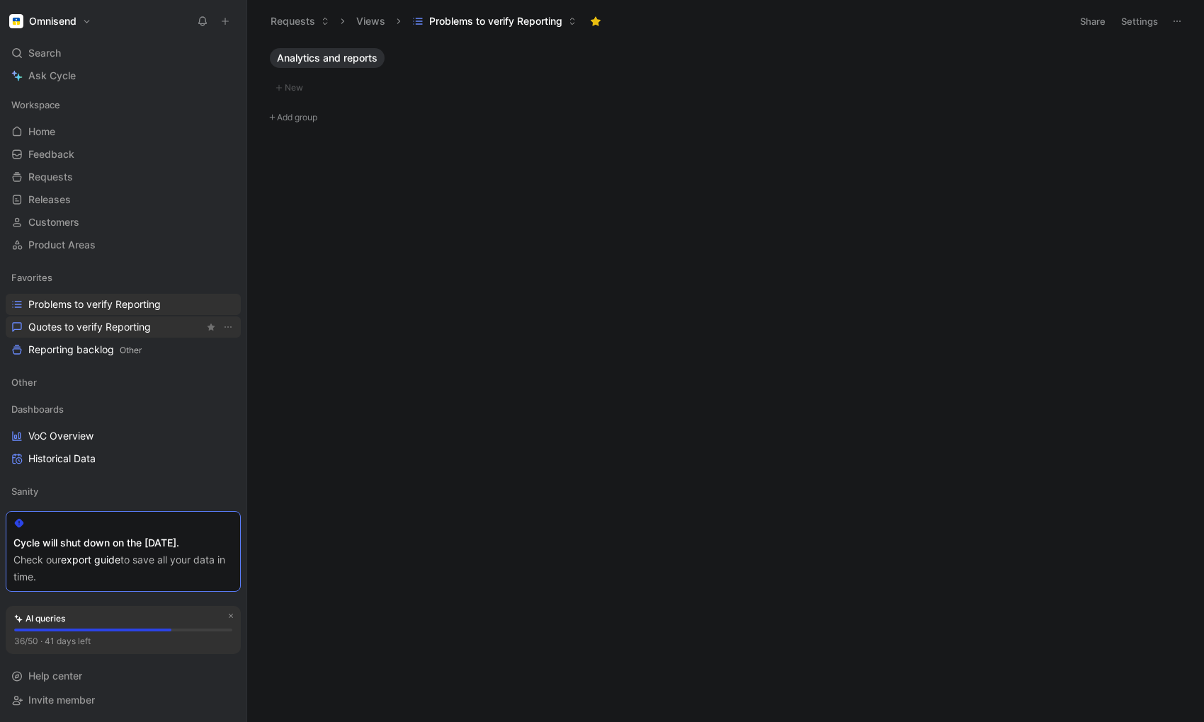
click at [90, 322] on span "Quotes to verify Reporting" at bounding box center [89, 327] width 123 height 14
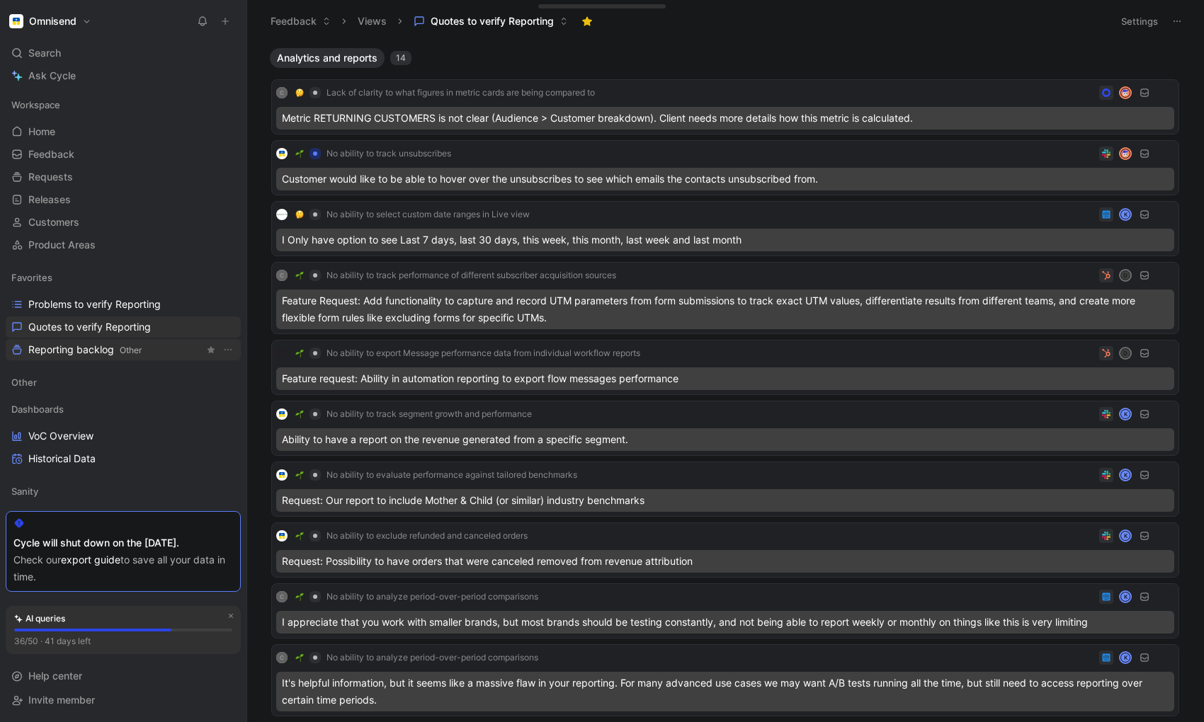
click at [85, 351] on span "Reporting backlog Other" at bounding box center [84, 350] width 113 height 15
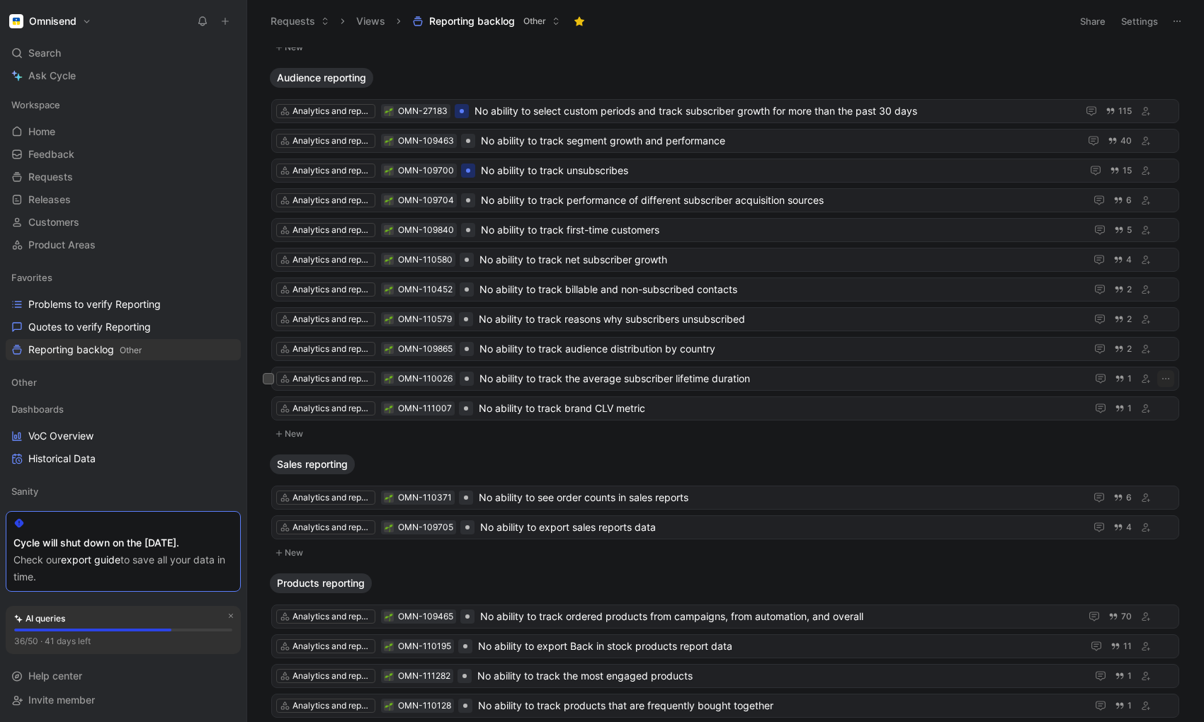
scroll to position [644, 0]
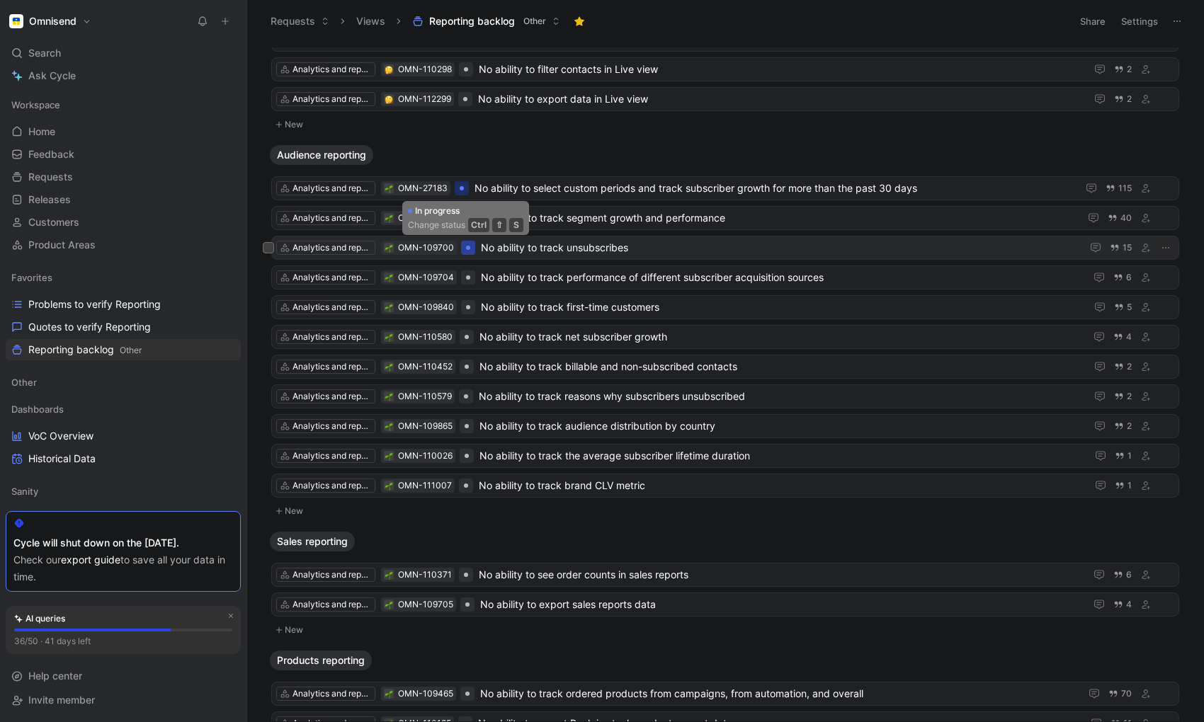
click at [465, 251] on div at bounding box center [468, 248] width 14 height 14
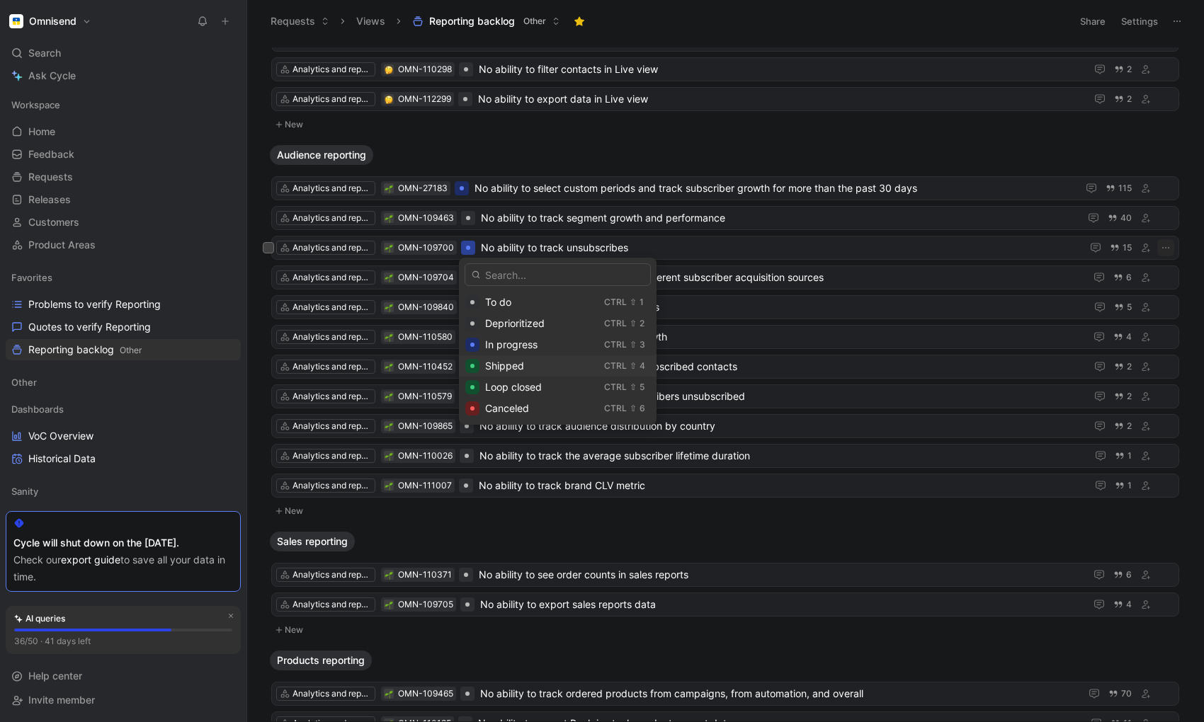
click at [516, 365] on span "Shipped" at bounding box center [504, 366] width 39 height 12
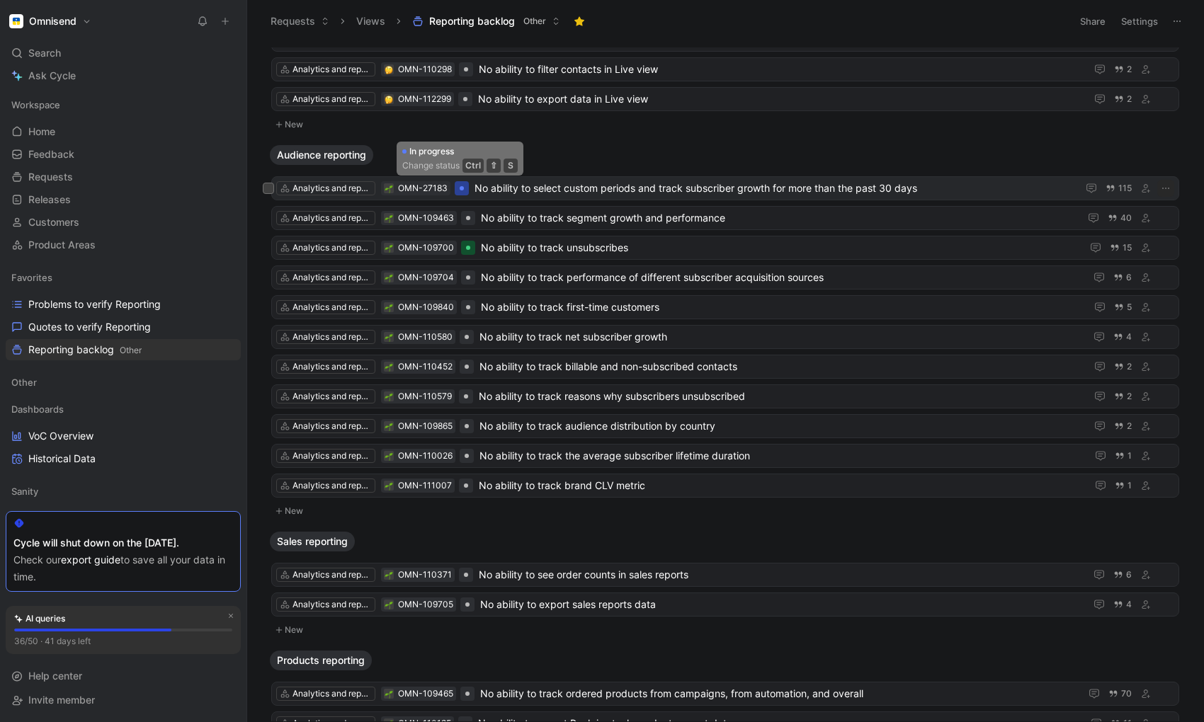
click at [464, 190] on div at bounding box center [462, 188] width 14 height 14
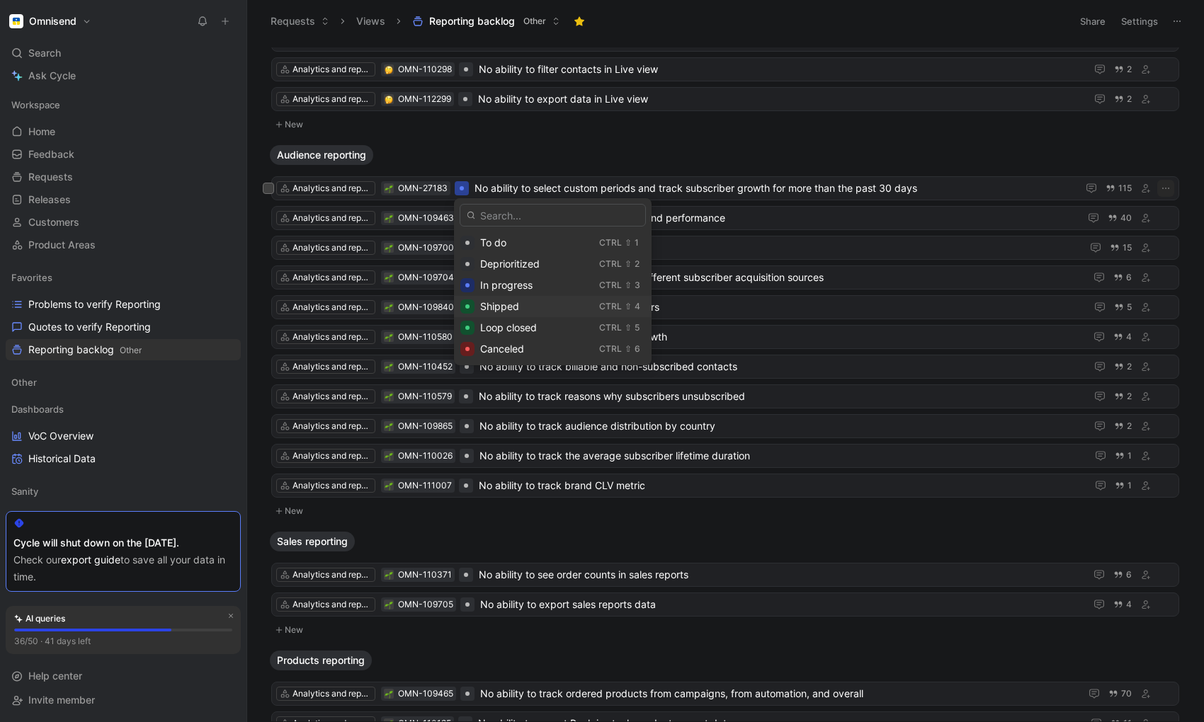
click at [501, 305] on span "Shipped" at bounding box center [499, 306] width 39 height 12
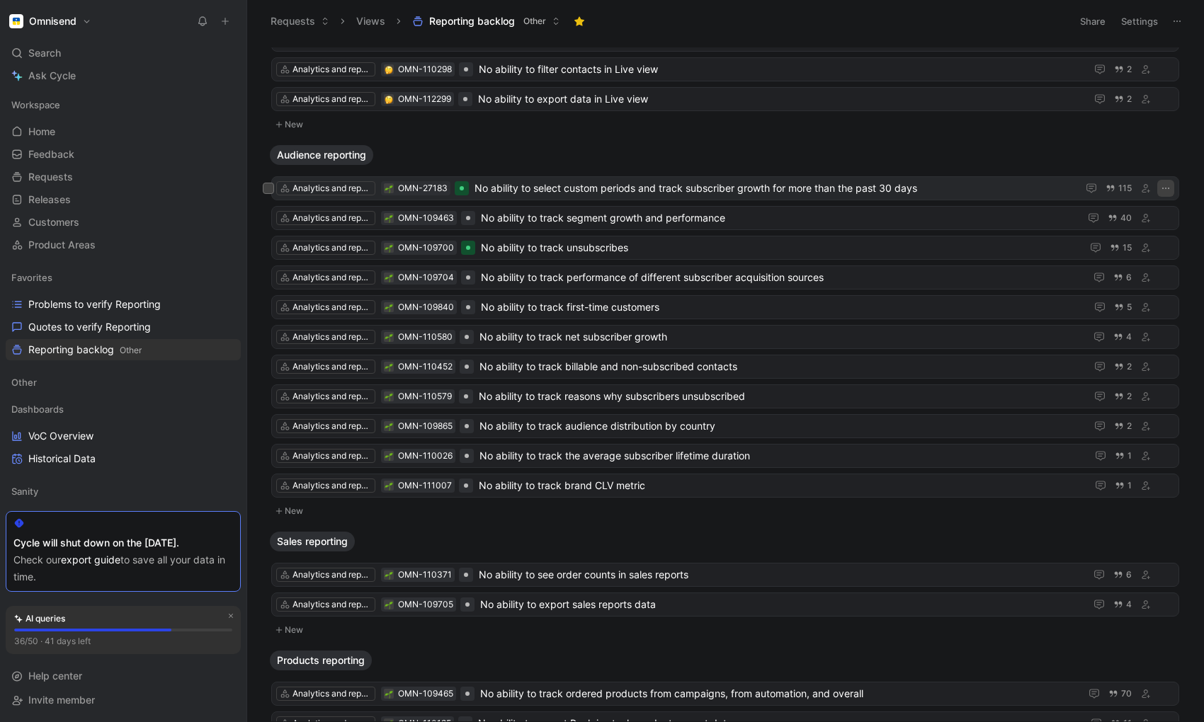
click at [1113, 187] on icon "button" at bounding box center [1165, 188] width 11 height 11
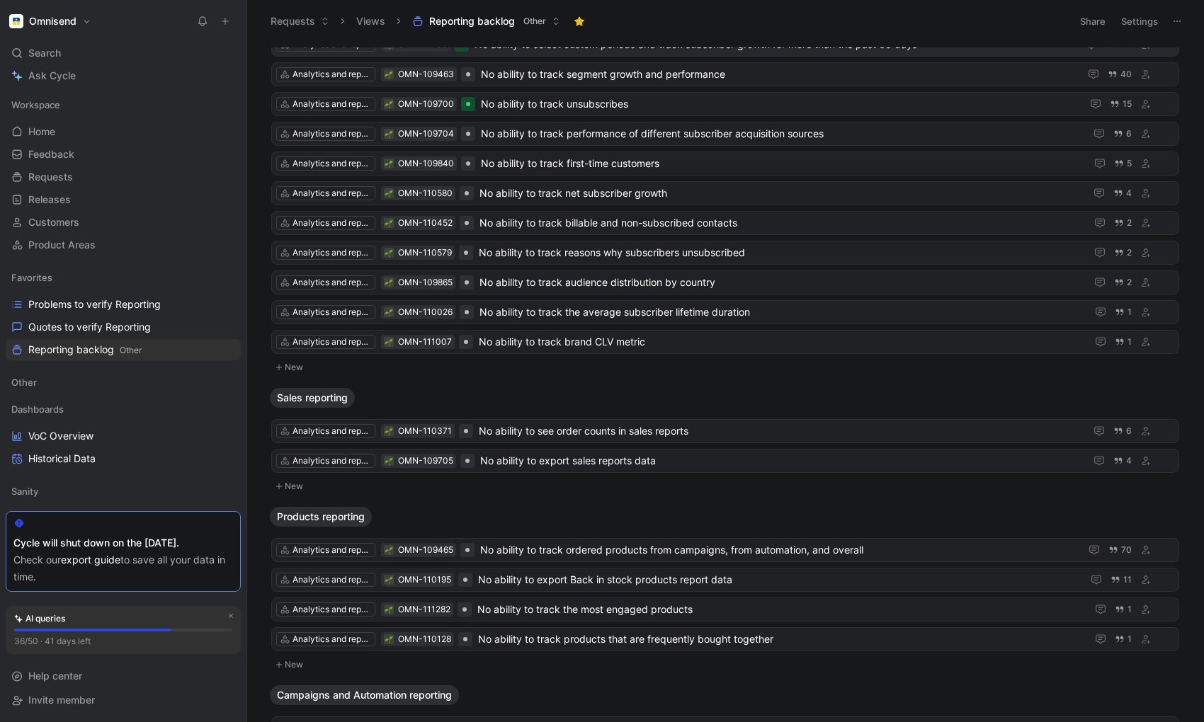
scroll to position [900, 0]
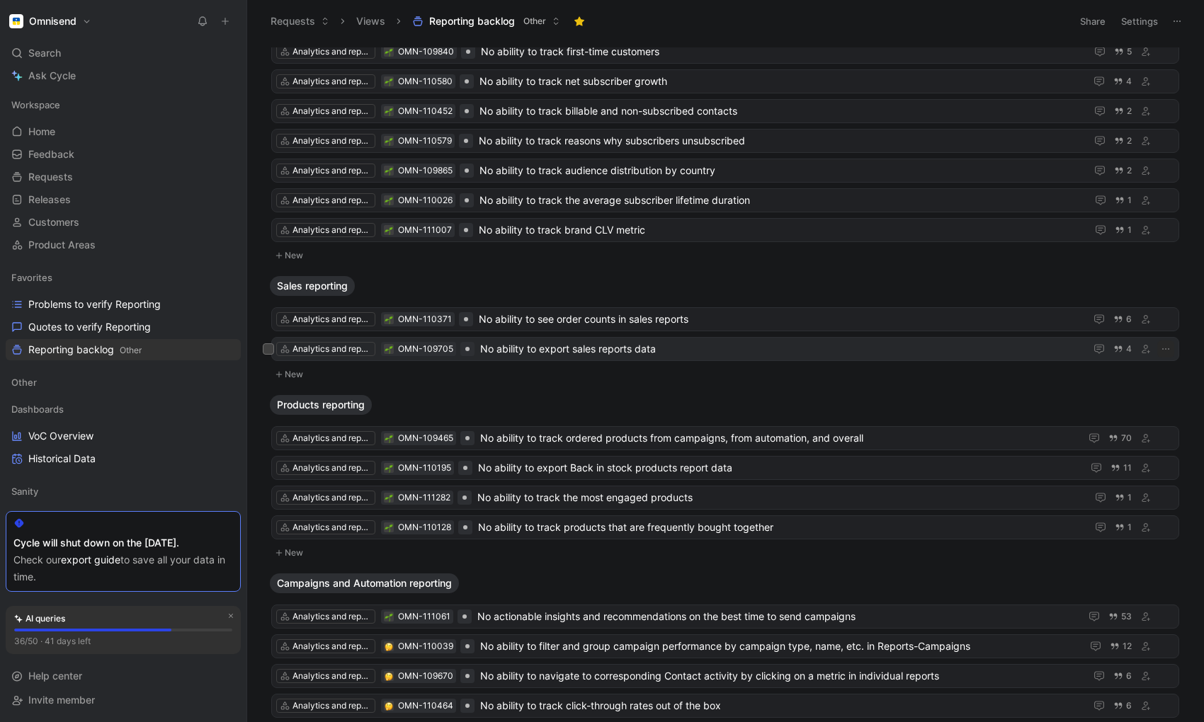
click at [534, 346] on span "No ability to export sales reports data" at bounding box center [779, 349] width 599 height 17
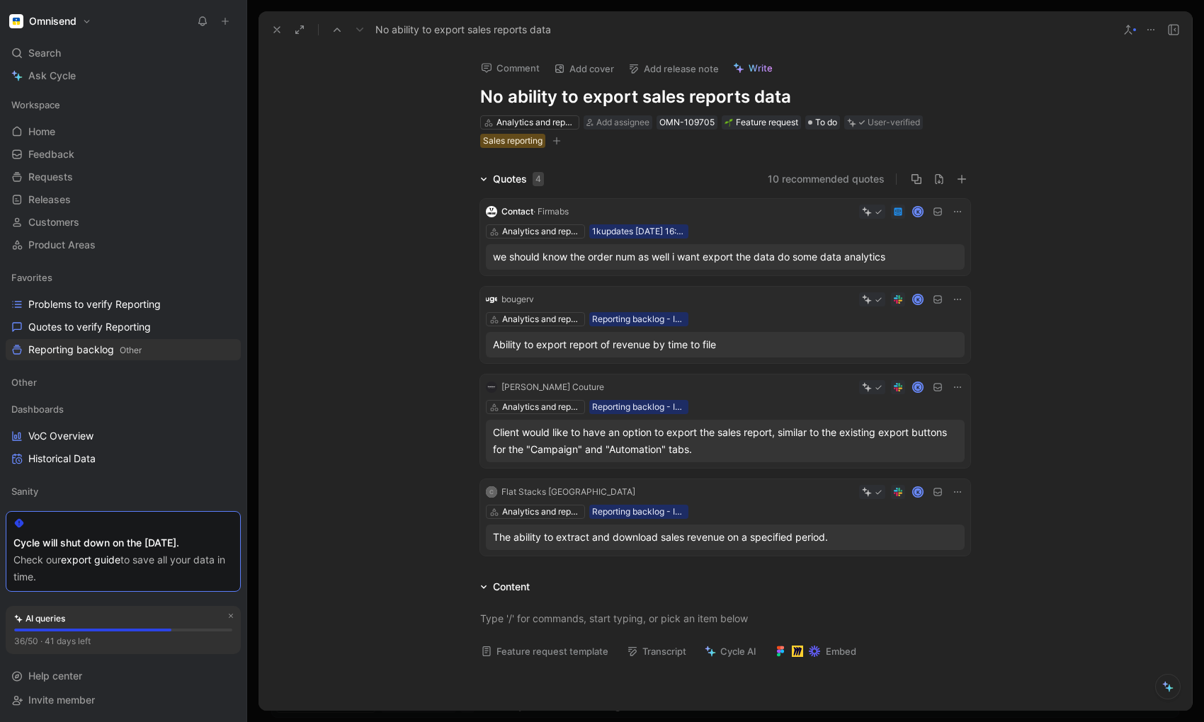
click at [277, 28] on icon at bounding box center [276, 29] width 11 height 11
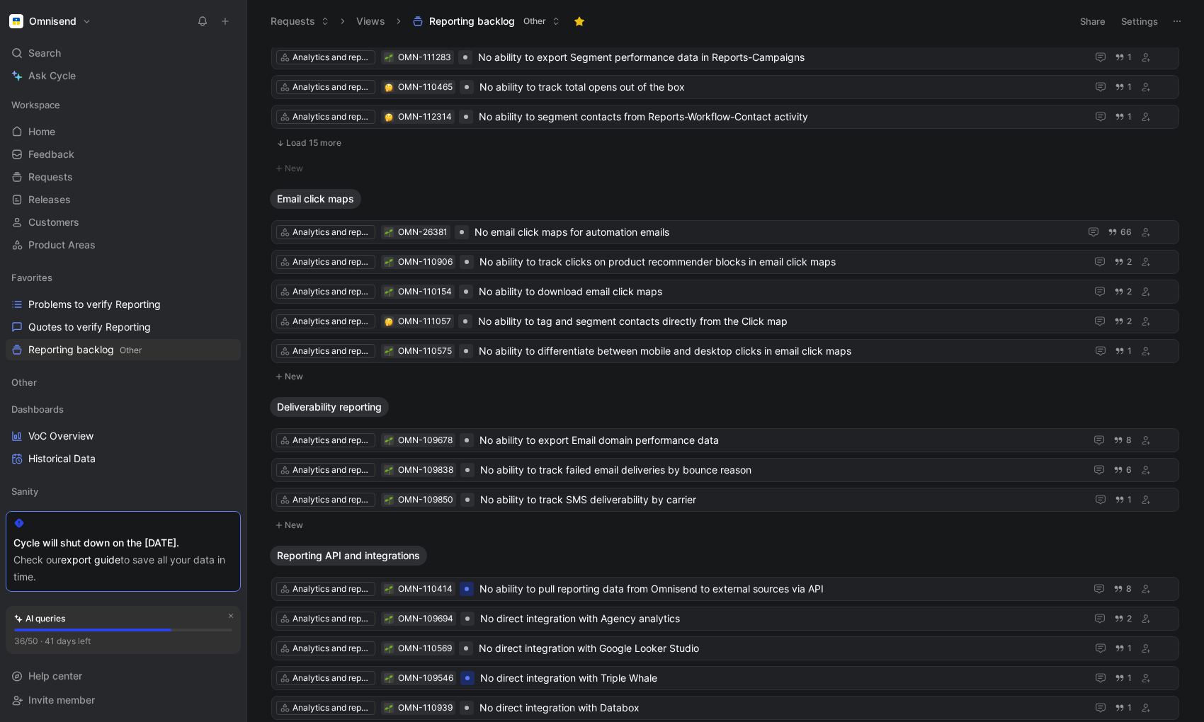
scroll to position [2027, 0]
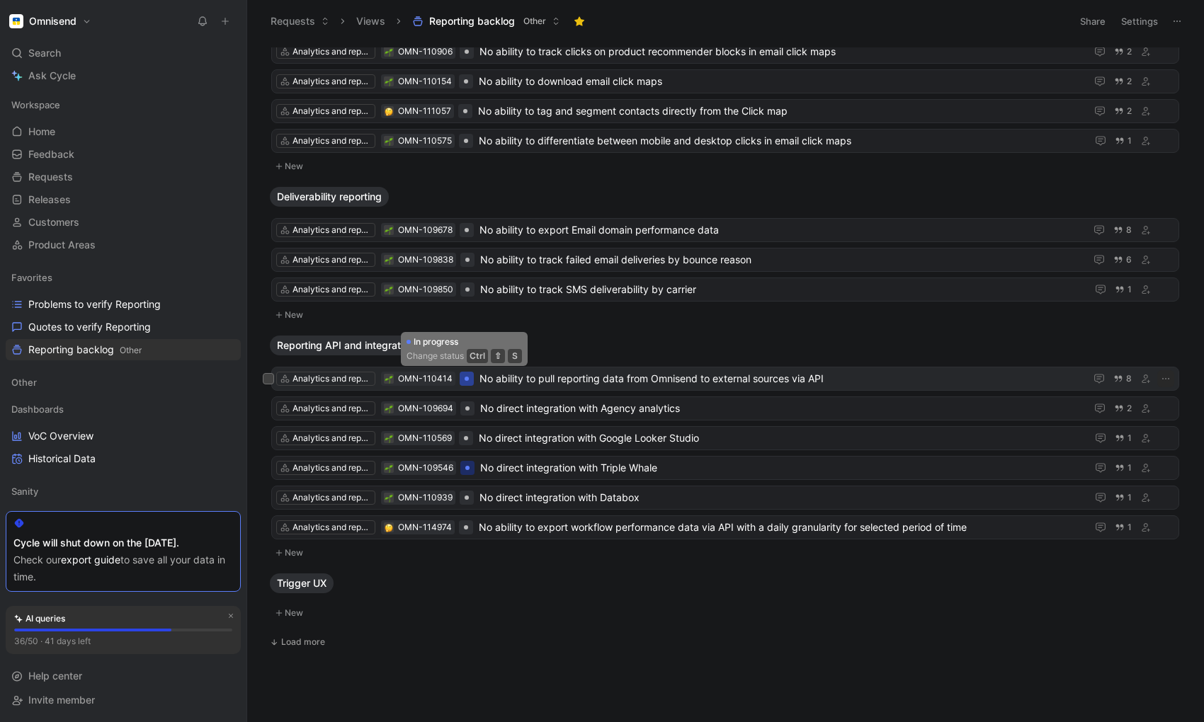
click at [465, 380] on div at bounding box center [467, 379] width 4 height 4
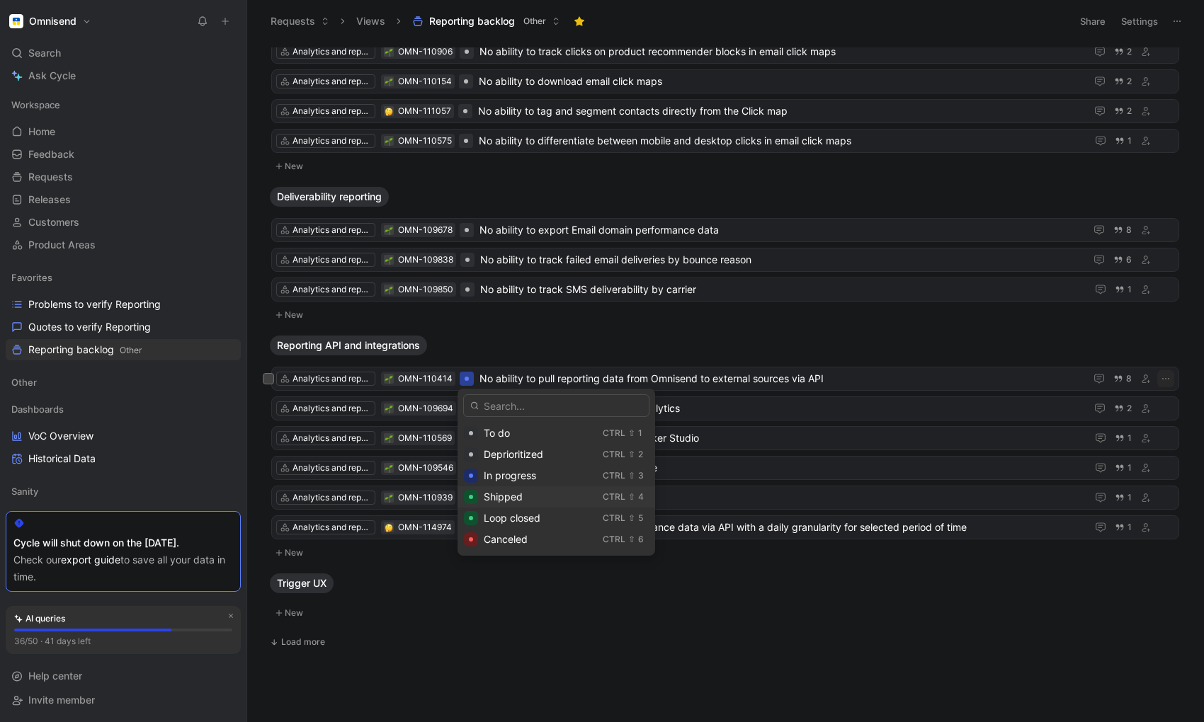
click at [506, 503] on div "Shipped" at bounding box center [540, 497] width 113 height 17
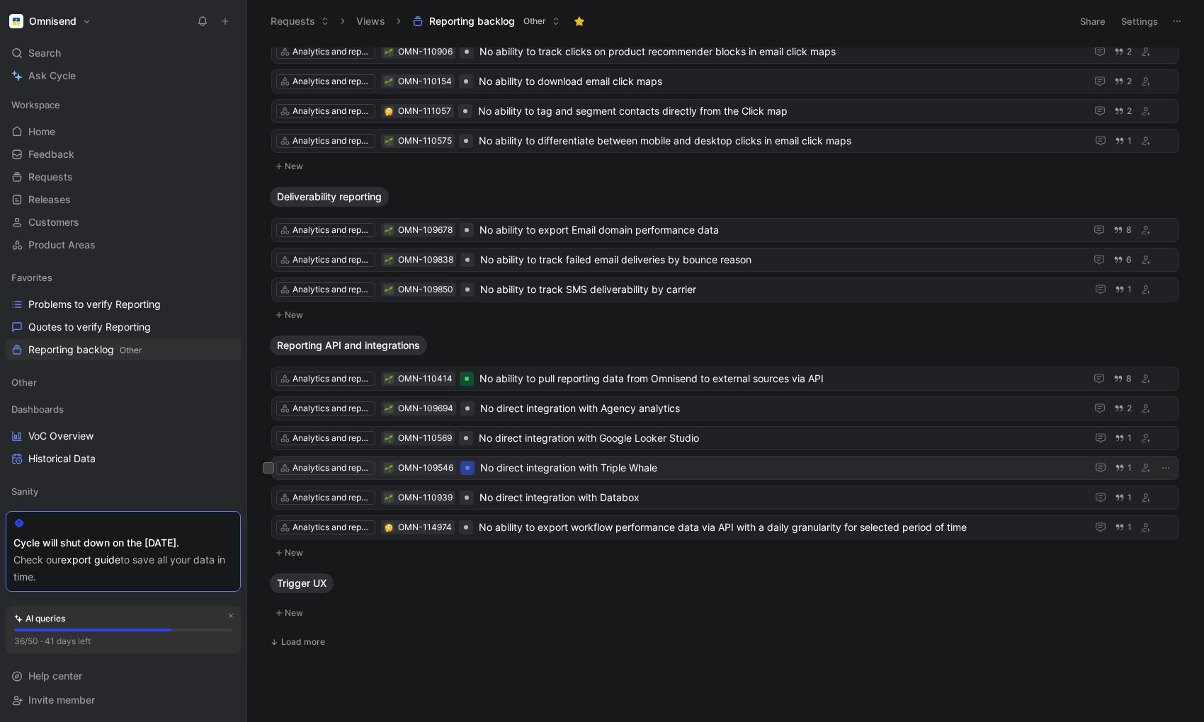
click at [470, 467] on div at bounding box center [467, 468] width 14 height 14
click at [386, 526] on img at bounding box center [389, 528] width 8 height 8
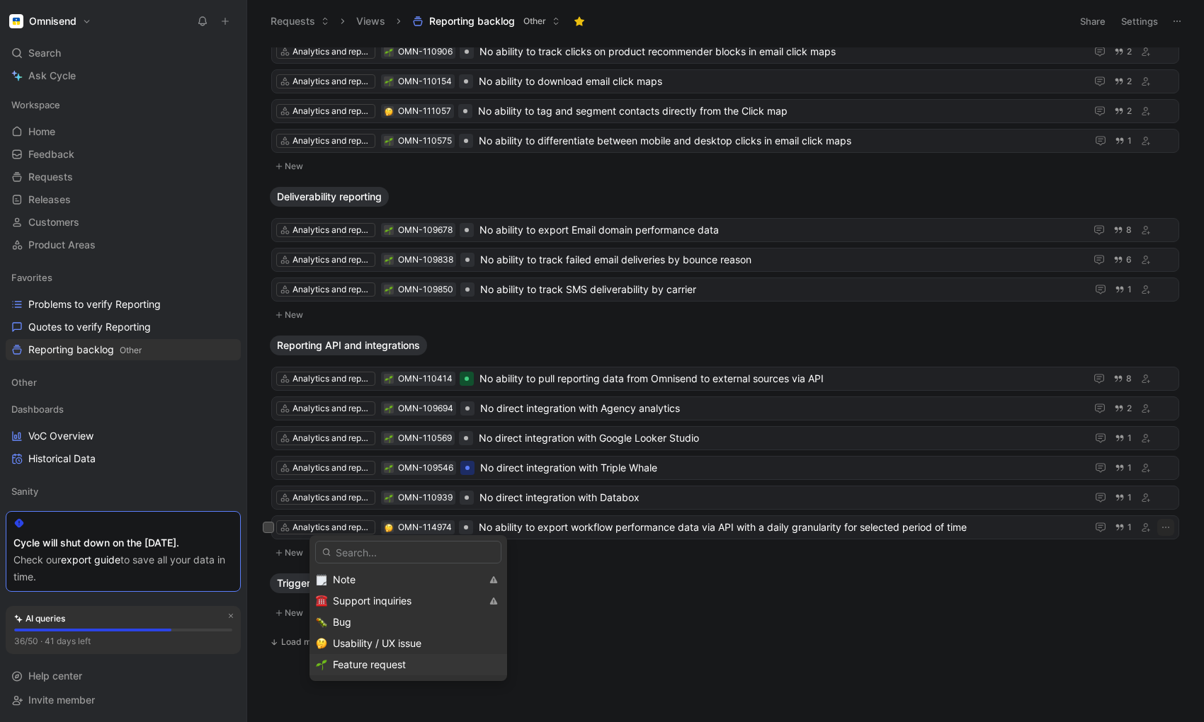
click at [352, 662] on span "Feature request" at bounding box center [369, 665] width 73 height 12
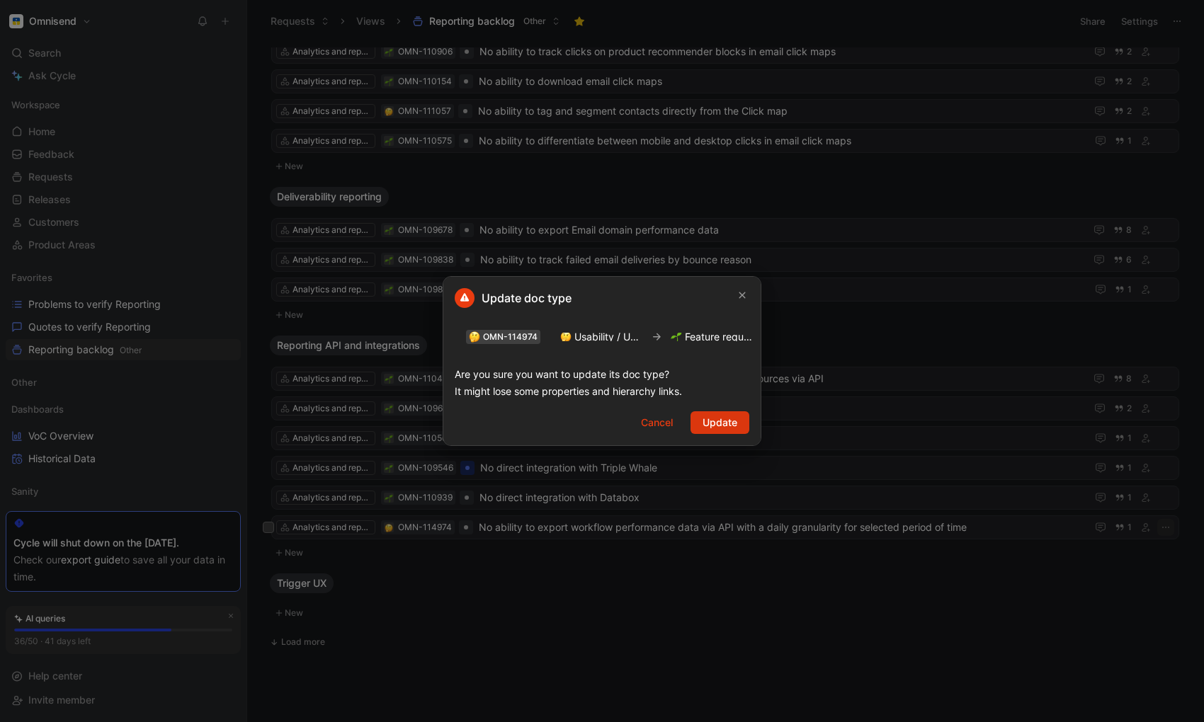
click at [726, 425] on span "Update" at bounding box center [720, 422] width 35 height 17
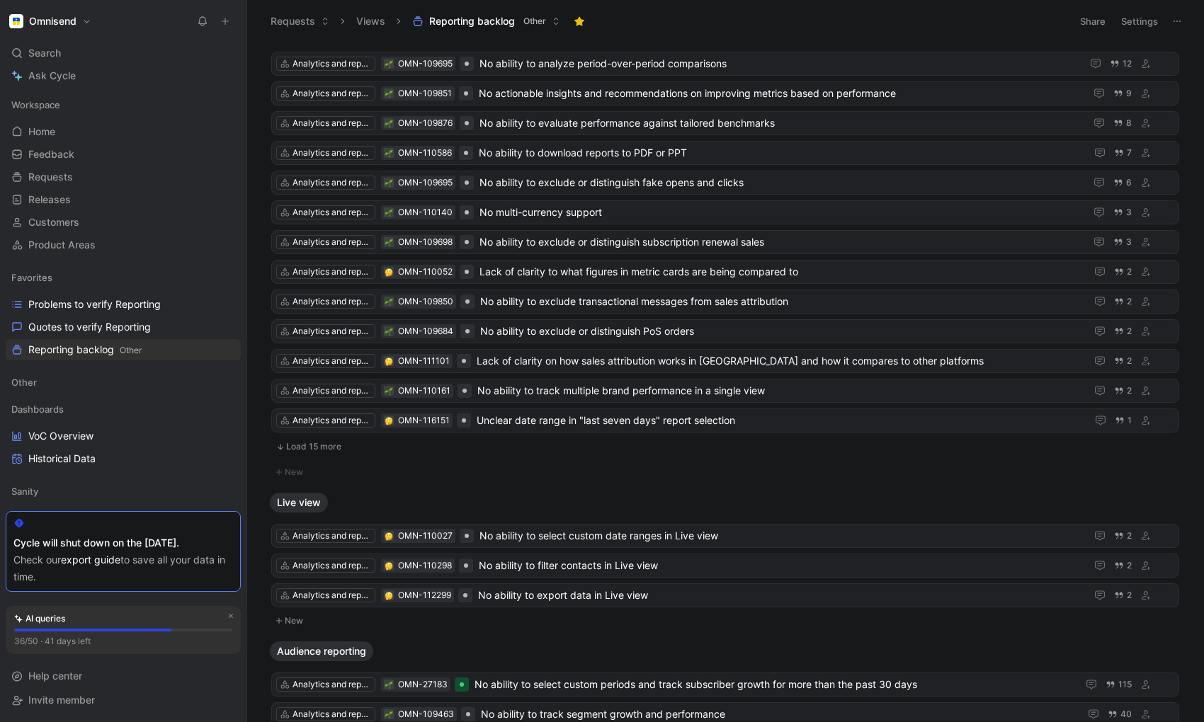
scroll to position [0, 0]
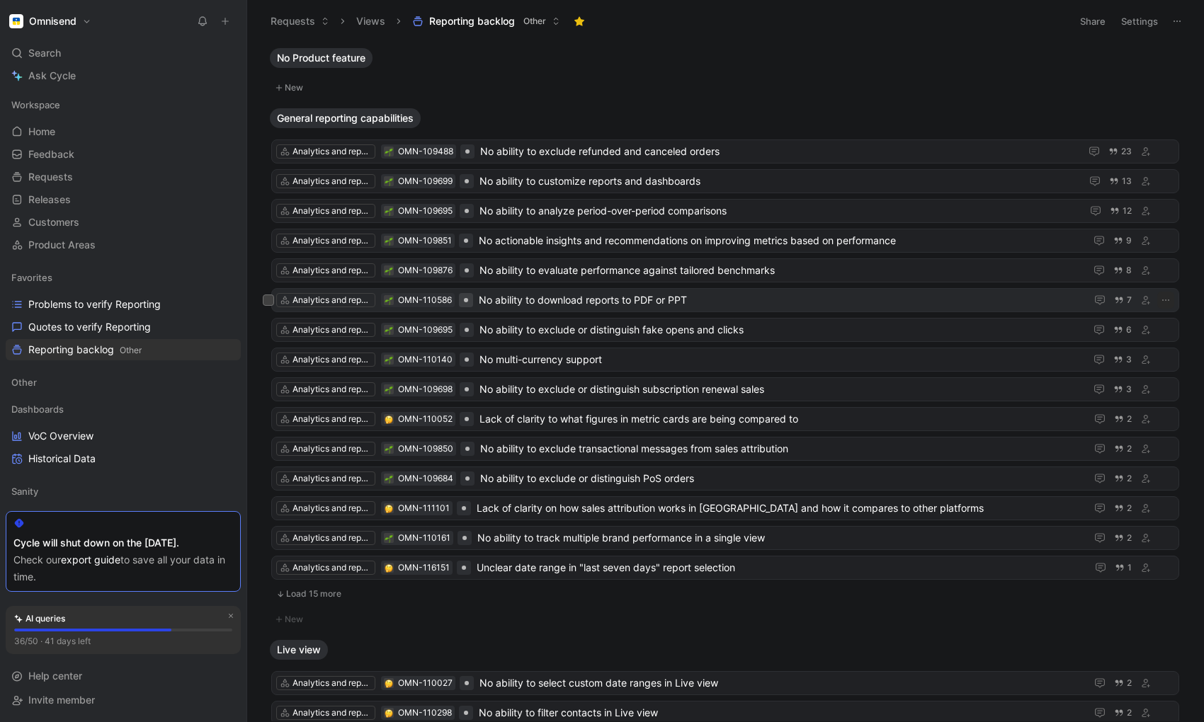
click at [464, 301] on div at bounding box center [466, 300] width 4 height 4
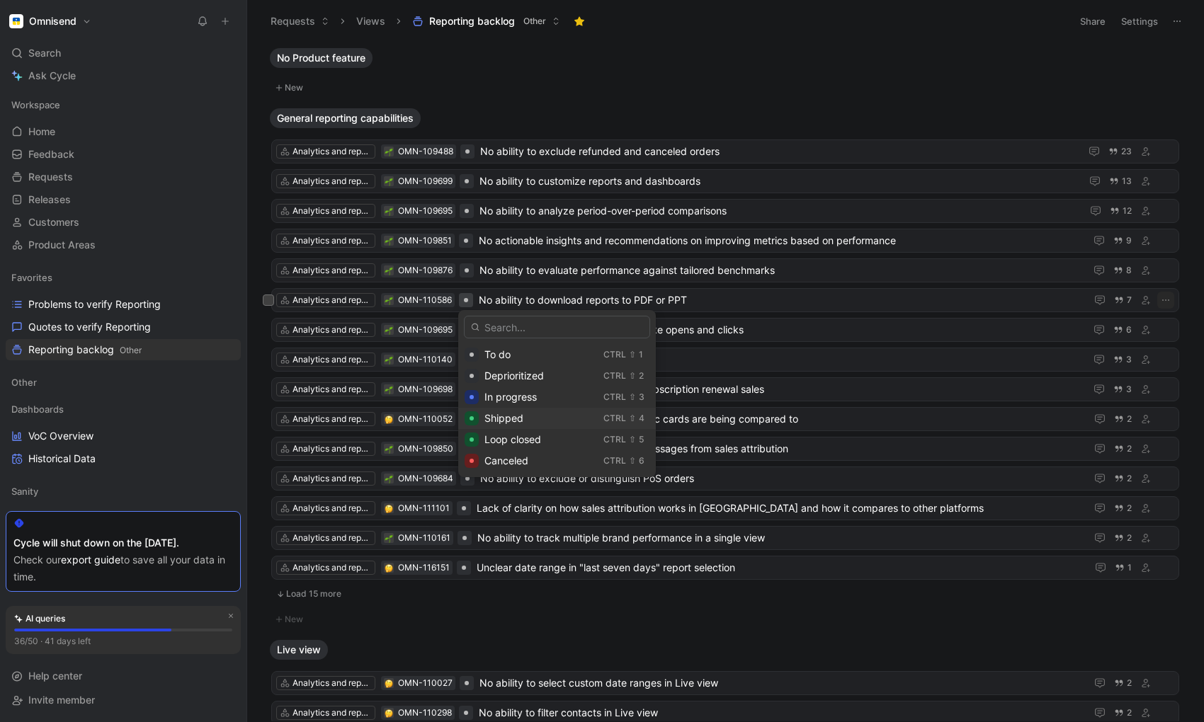
click at [492, 424] on div "Shipped" at bounding box center [540, 418] width 113 height 17
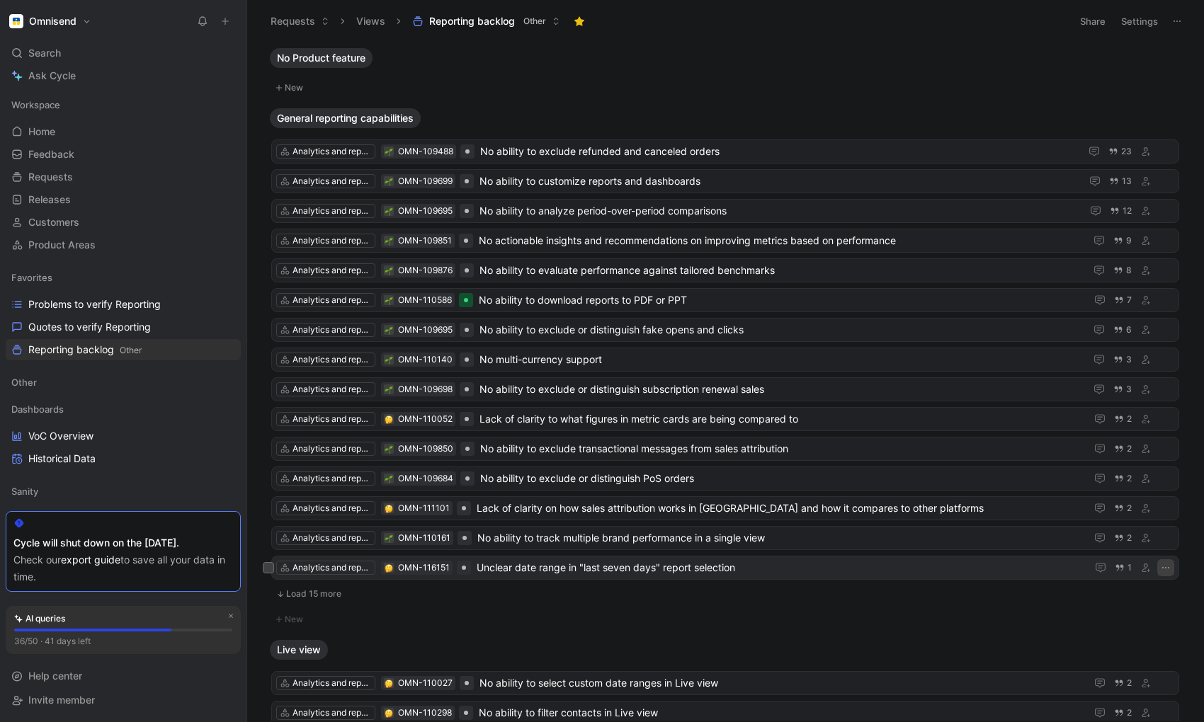
click at [1113, 566] on icon "button" at bounding box center [1165, 567] width 11 height 11
click at [673, 565] on span "Unclear date range in "last seven days" report selection" at bounding box center [779, 568] width 604 height 17
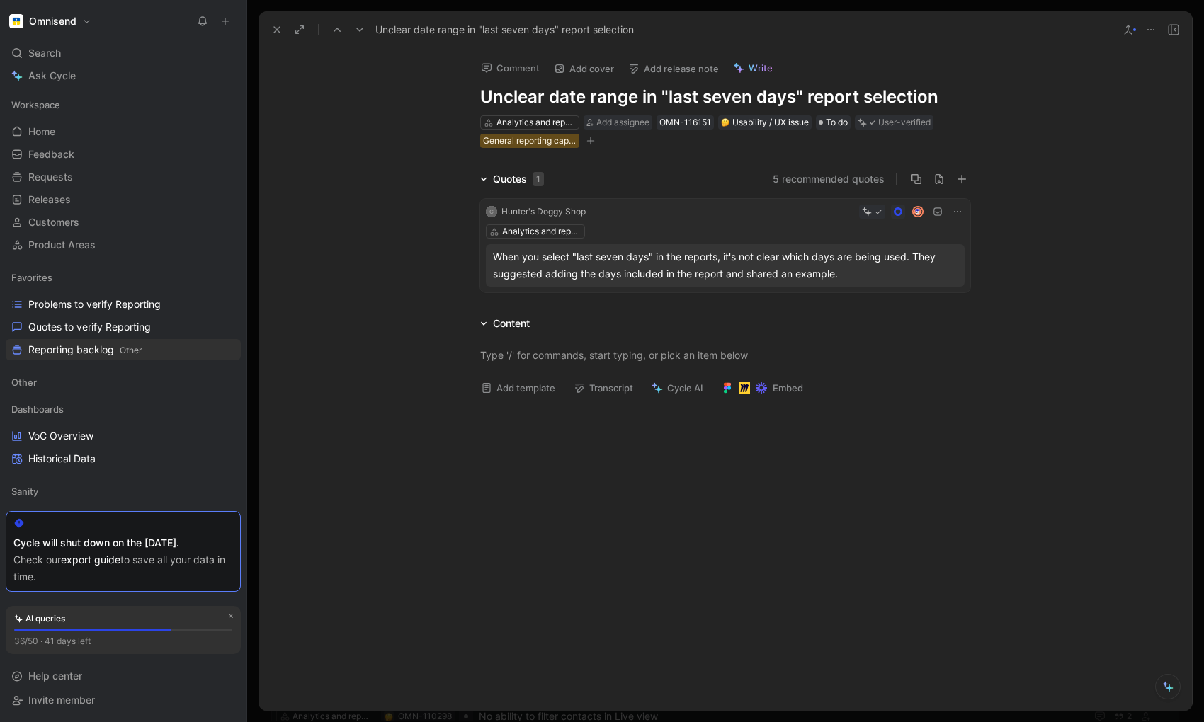
click at [482, 97] on h1 "Unclear date range in "last seven days" report selection" at bounding box center [725, 97] width 490 height 23
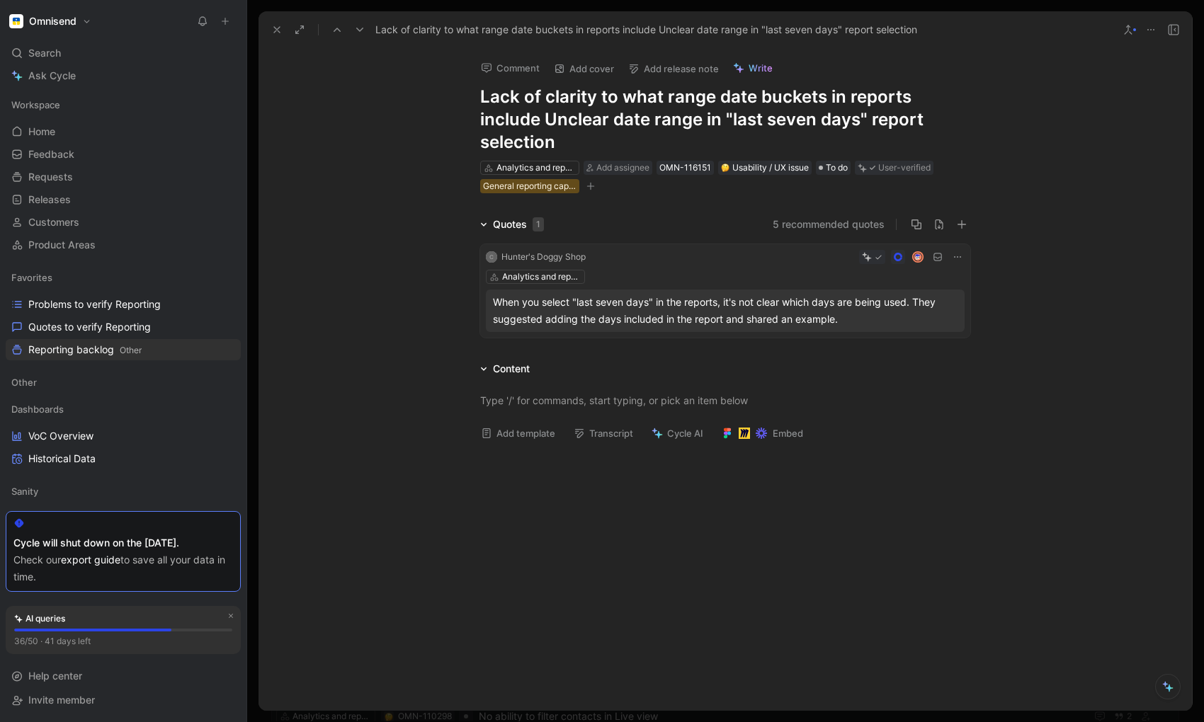
drag, startPoint x: 546, startPoint y: 120, endPoint x: 558, endPoint y: 139, distance: 22.6
click at [558, 139] on h1 "Lack of clarity to what range date buckets in reports include Unclear date rang…" at bounding box center [725, 120] width 490 height 68
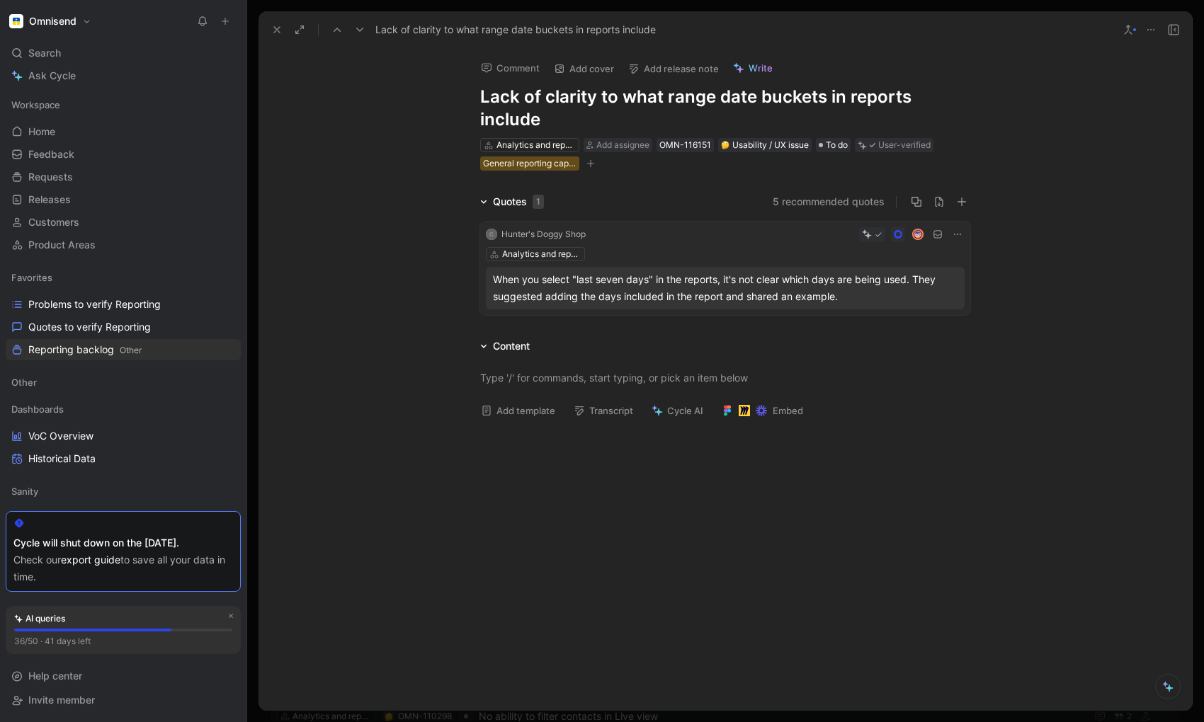
click at [618, 99] on h1 "Lack of clarity to what range date buckets in reports include" at bounding box center [725, 108] width 490 height 45
click at [668, 101] on h1 "Lack of clarity to what range date buckets in reports include" at bounding box center [725, 108] width 490 height 45
drag, startPoint x: 761, startPoint y: 100, endPoint x: 863, endPoint y: 99, distance: 102.7
click at [863, 99] on h1 "Lack of clarity to what date range date buckets in reports include" at bounding box center [725, 108] width 490 height 45
drag, startPoint x: 758, startPoint y: 98, endPoint x: 849, endPoint y: 98, distance: 90.7
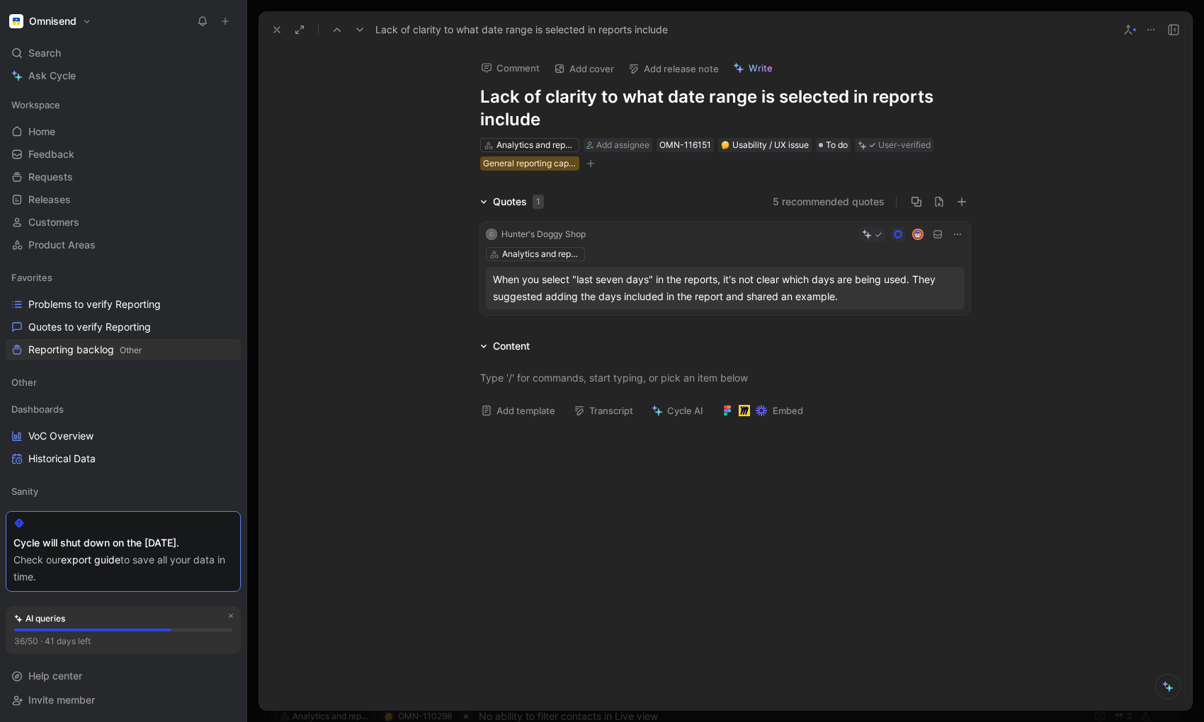
click at [849, 98] on h1 "Lack of clarity to what date range is selected in reports include" at bounding box center [725, 108] width 490 height 45
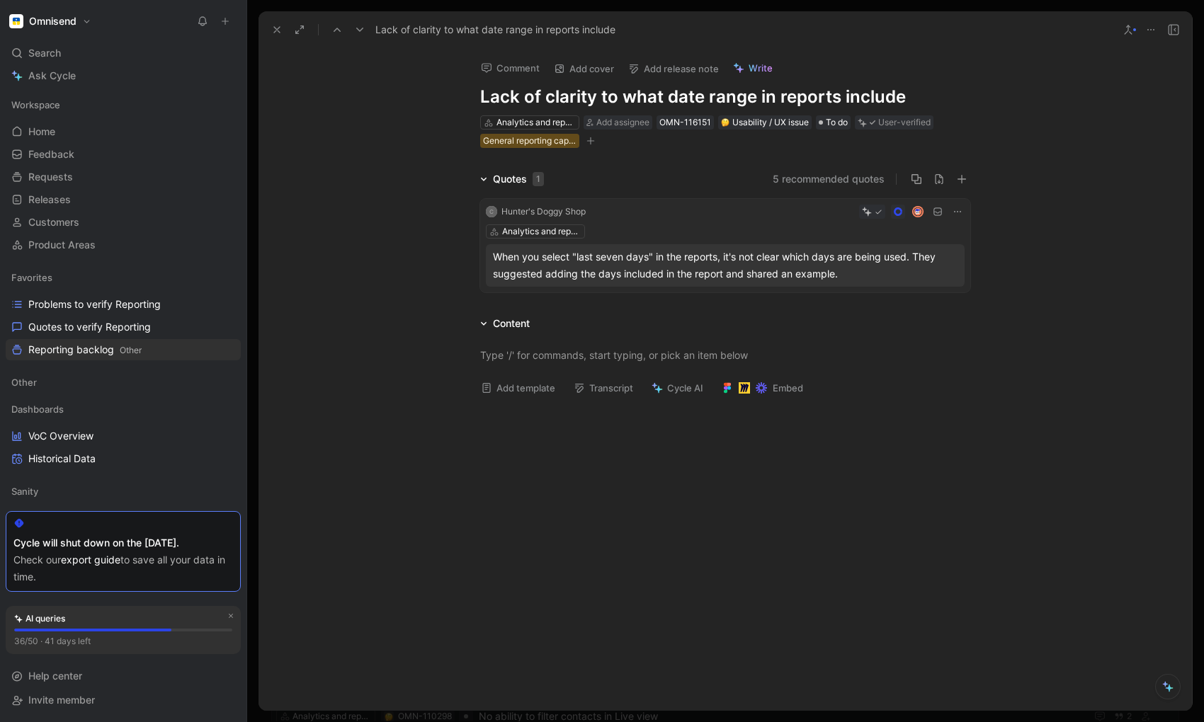
click at [666, 99] on h1 "Lack of clarity to what date range in reports include" at bounding box center [725, 97] width 490 height 23
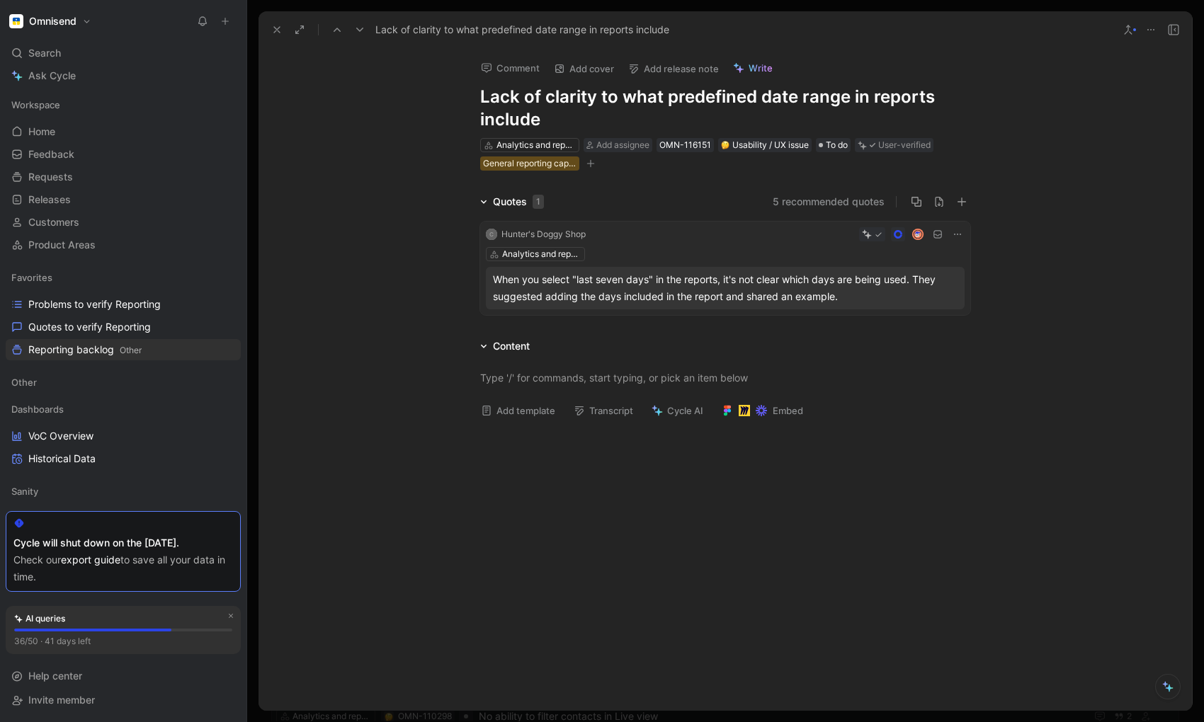
click at [851, 97] on h1 "Lack of clarity to what predefined date range in reports include" at bounding box center [725, 108] width 490 height 45
click at [667, 100] on h1 "Lack of clarity to what predefined date range in reports include" at bounding box center [725, 108] width 490 height 45
click at [660, 124] on h1 "Lack of clarity to what timeframes are included in predefined date range in rep…" at bounding box center [725, 108] width 490 height 45
click at [776, 122] on h1 "Lack of clarity to what timeframes are included in predefined date ranges in re…" at bounding box center [725, 108] width 490 height 45
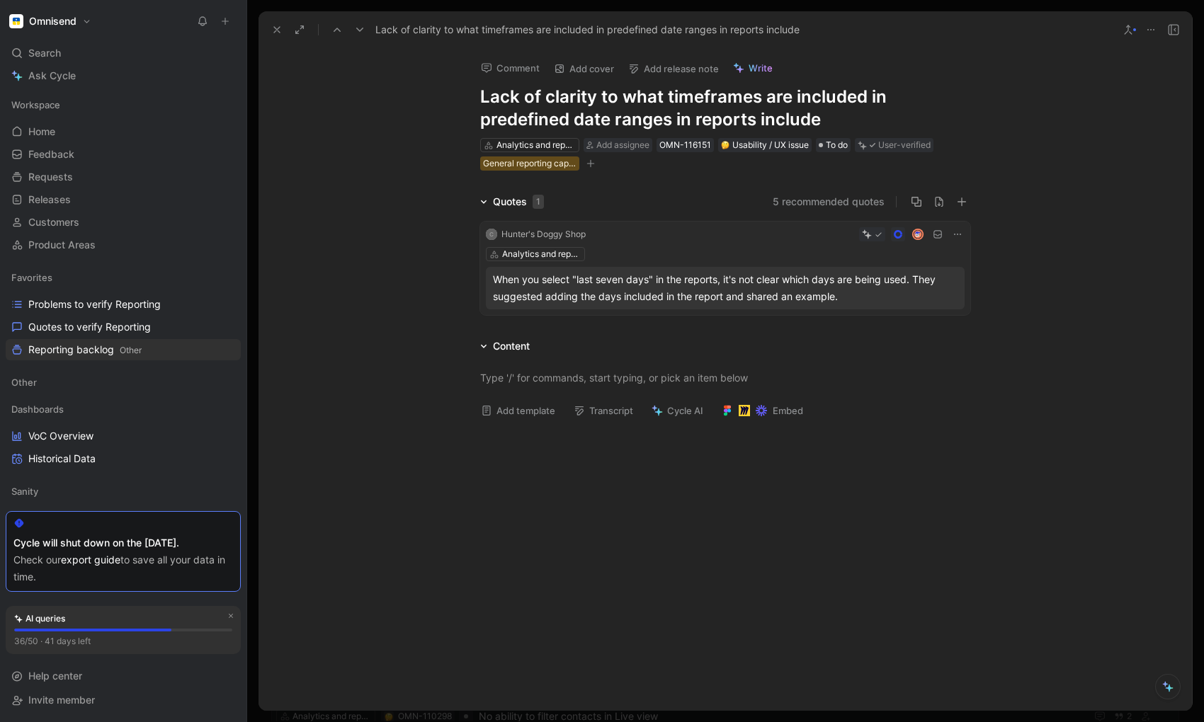
click at [776, 122] on h1 "Lack of clarity to what timeframes are included in predefined date ranges in re…" at bounding box center [725, 108] width 490 height 45
click at [837, 603] on div at bounding box center [726, 538] width 934 height 217
click at [274, 24] on icon at bounding box center [276, 29] width 11 height 11
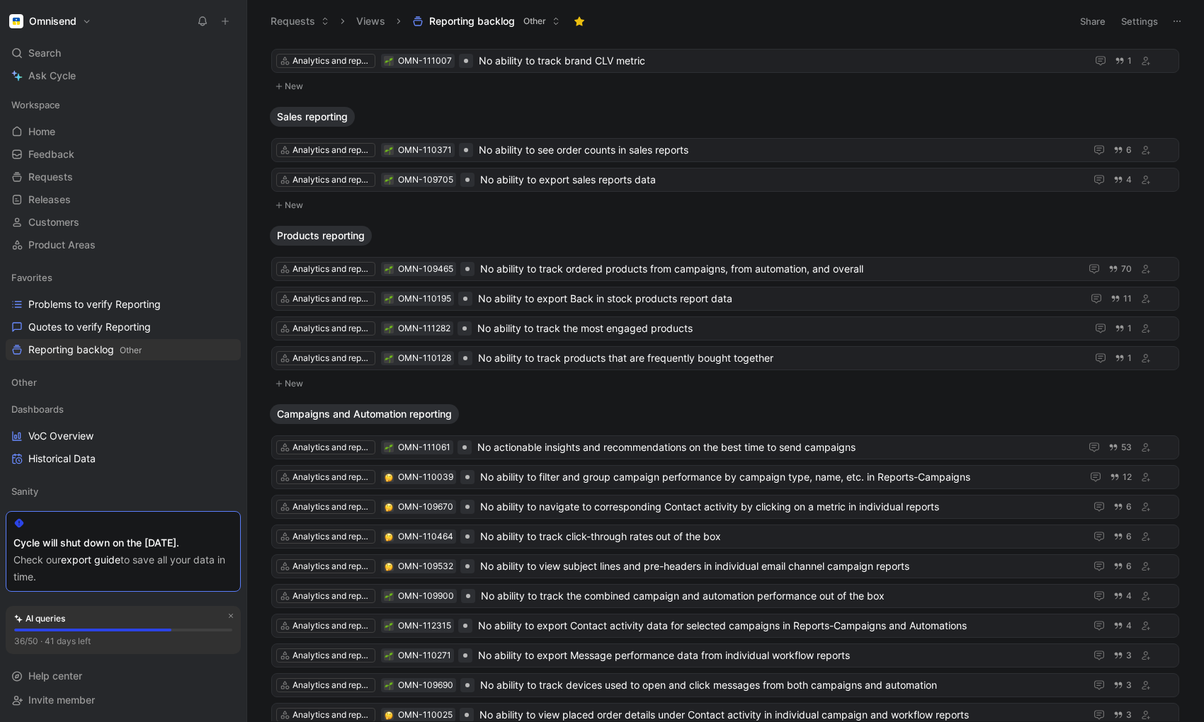
scroll to position [1073, 0]
click at [468, 271] on div at bounding box center [467, 268] width 14 height 14
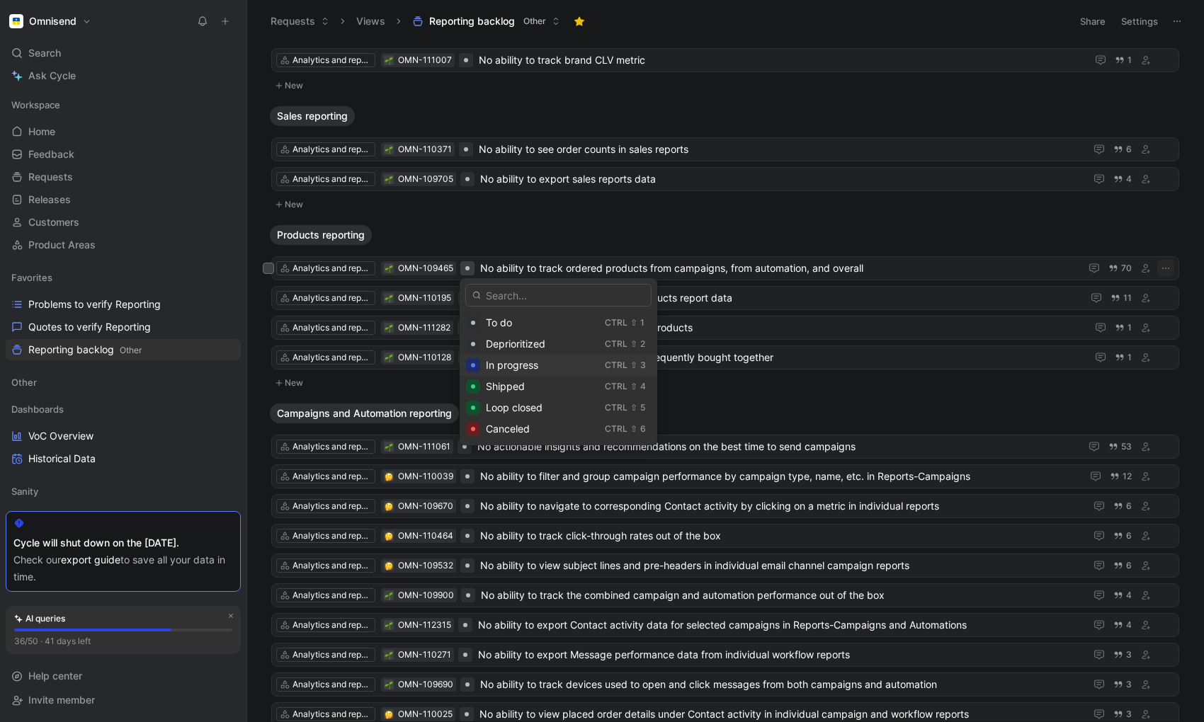
click at [500, 369] on span "In progress" at bounding box center [512, 365] width 52 height 12
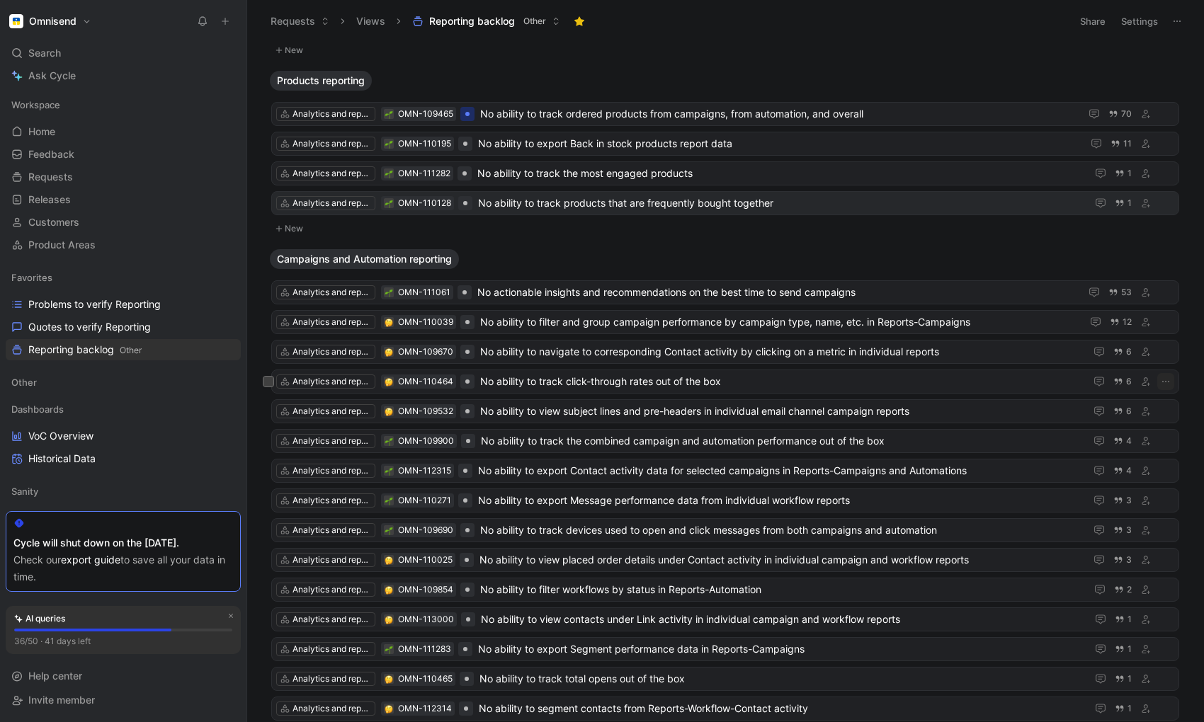
scroll to position [1352, 0]
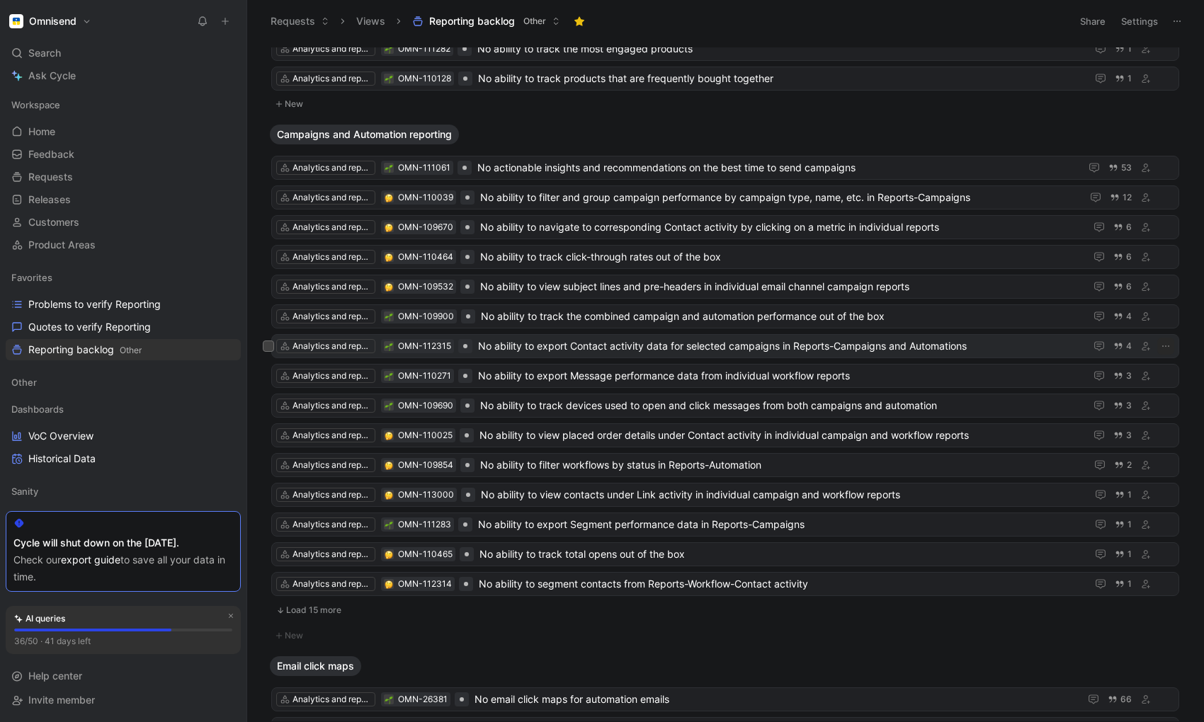
click at [813, 344] on span "No ability to export Contact activity data for selected campaigns in Reports-Ca…" at bounding box center [778, 346] width 601 height 17
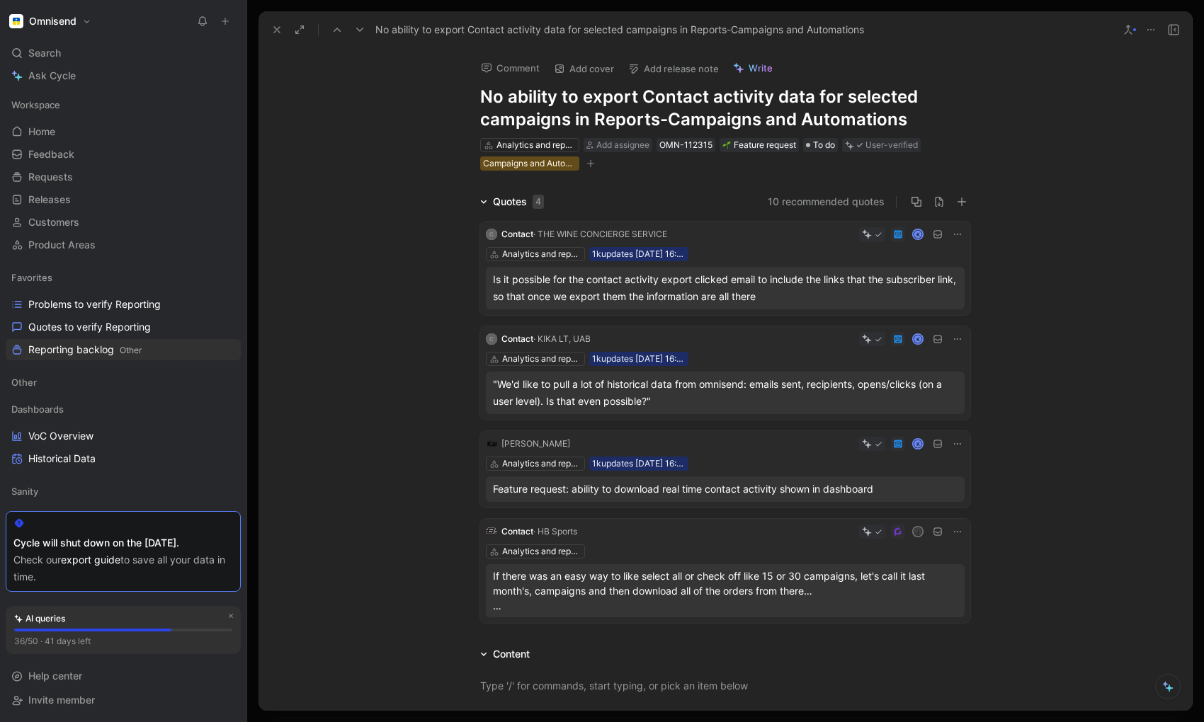
click at [799, 120] on h1 "No ability to export Contact activity data for selected campaigns in Reports-Ca…" at bounding box center [725, 108] width 490 height 45
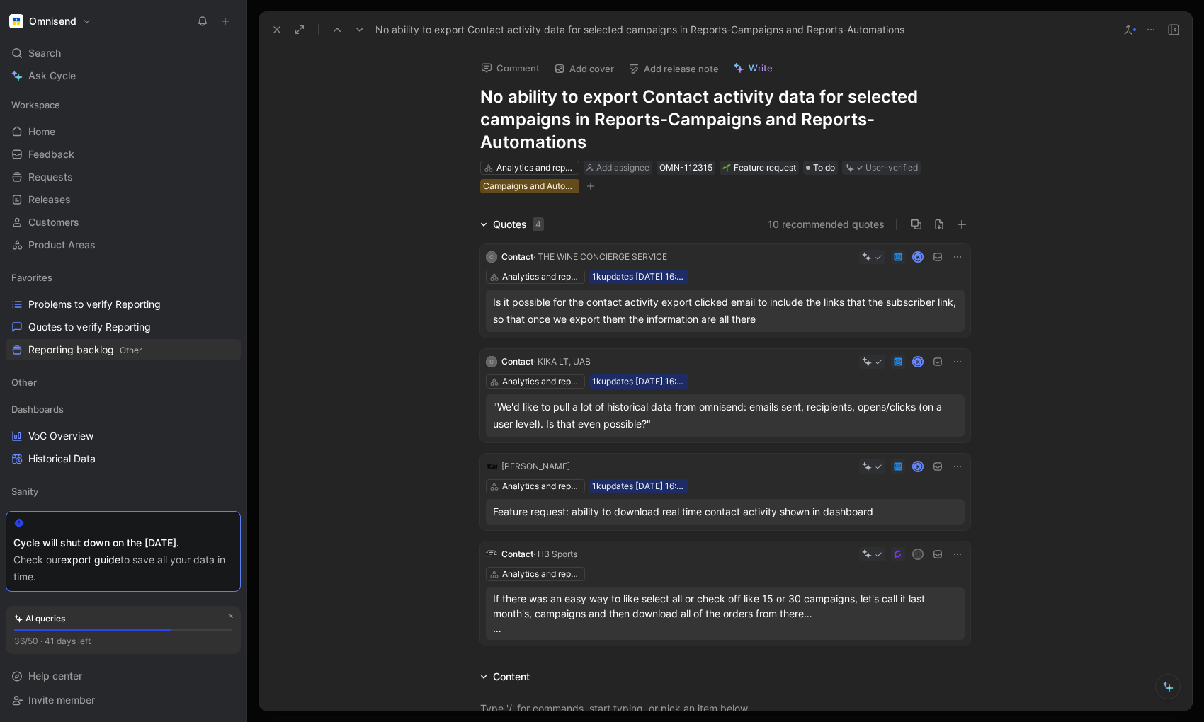
click at [594, 138] on h1 "No ability to export Contact activity data for selected campaigns in Reports-Ca…" at bounding box center [725, 120] width 490 height 68
click at [278, 24] on icon at bounding box center [276, 29] width 11 height 11
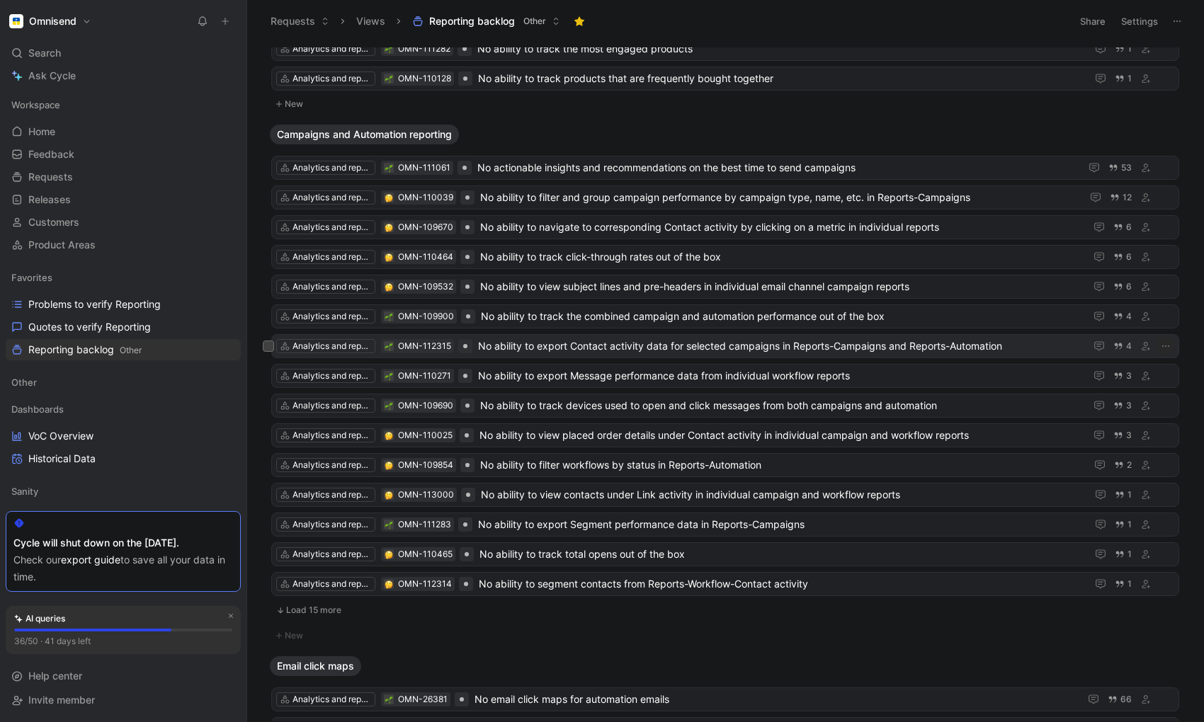
click at [536, 351] on span "No ability to export Contact activity data for selected campaigns in Reports-Ca…" at bounding box center [778, 346] width 601 height 17
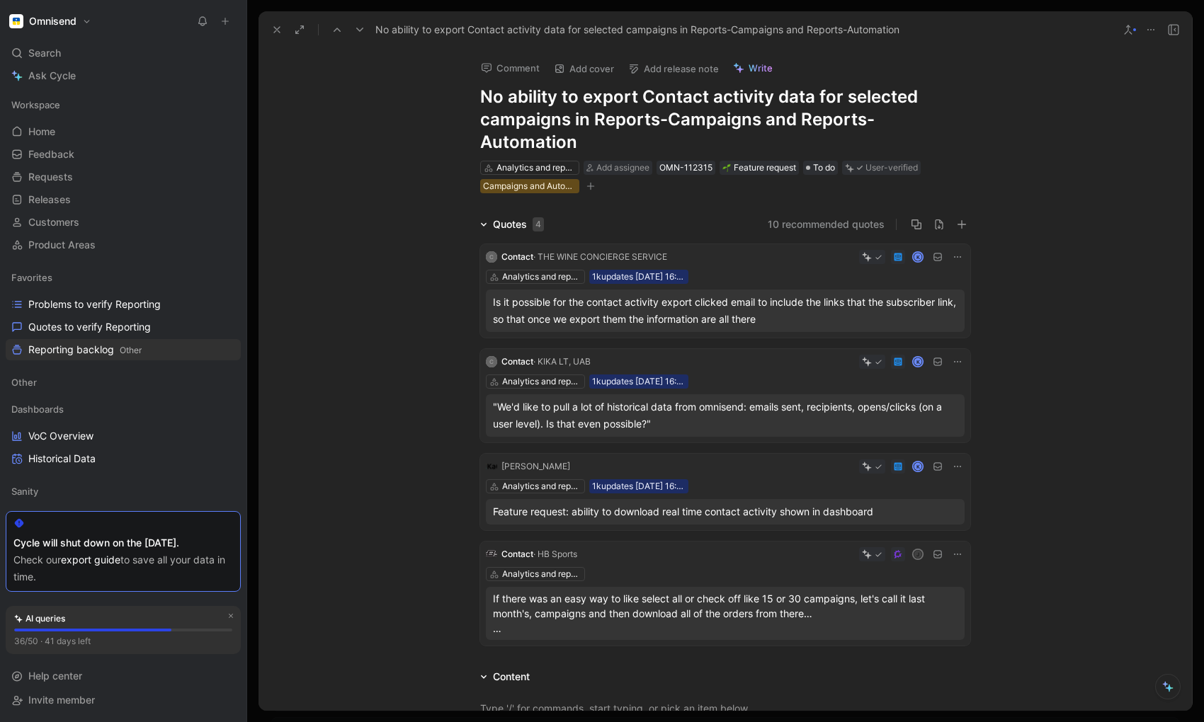
click at [278, 30] on icon at bounding box center [276, 29] width 11 height 11
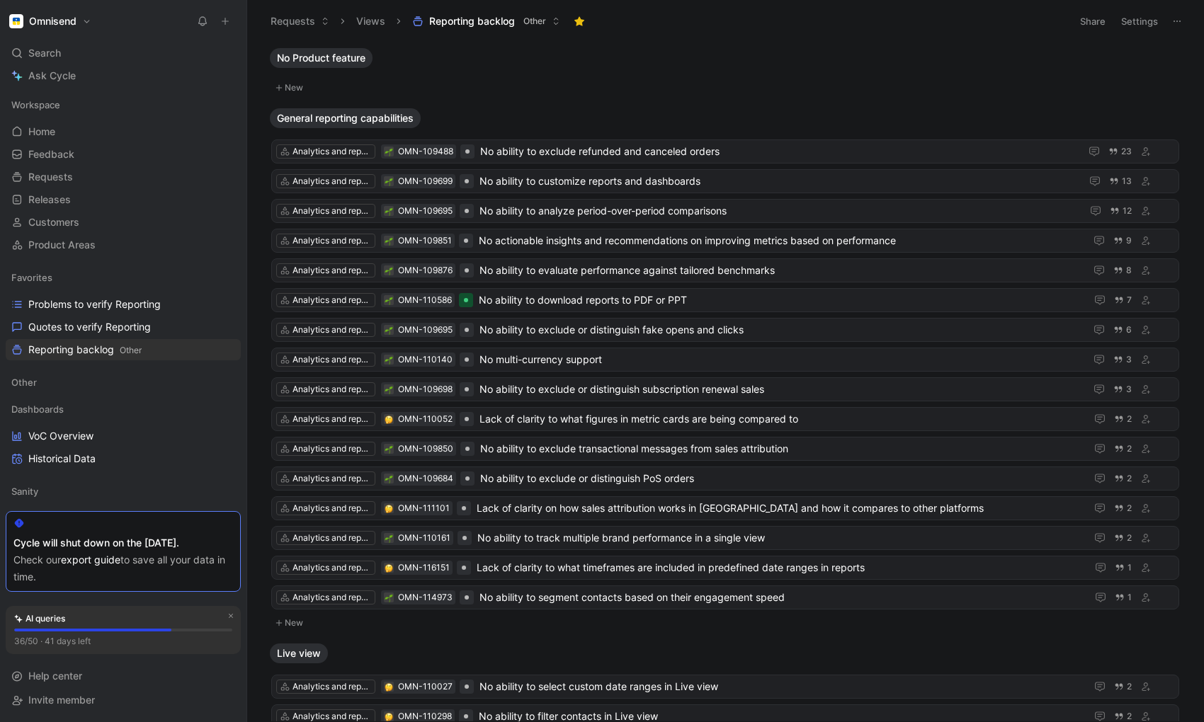
click at [1113, 21] on button "Settings" at bounding box center [1140, 21] width 50 height 20
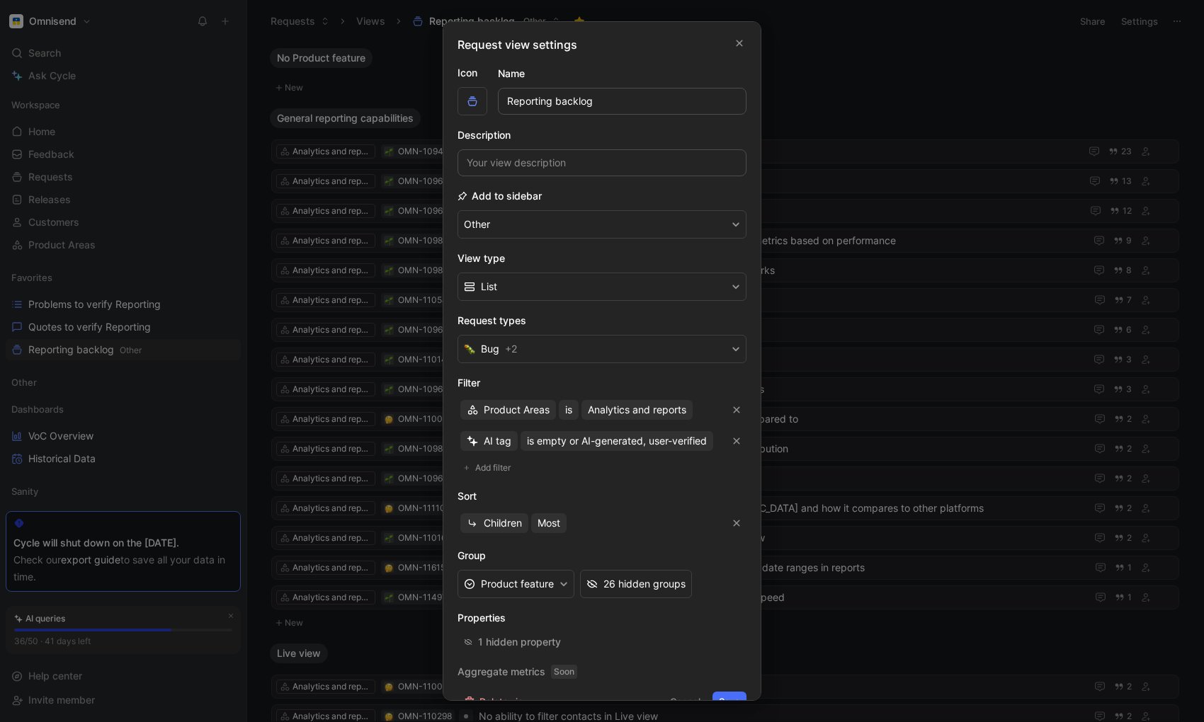
scroll to position [25, 0]
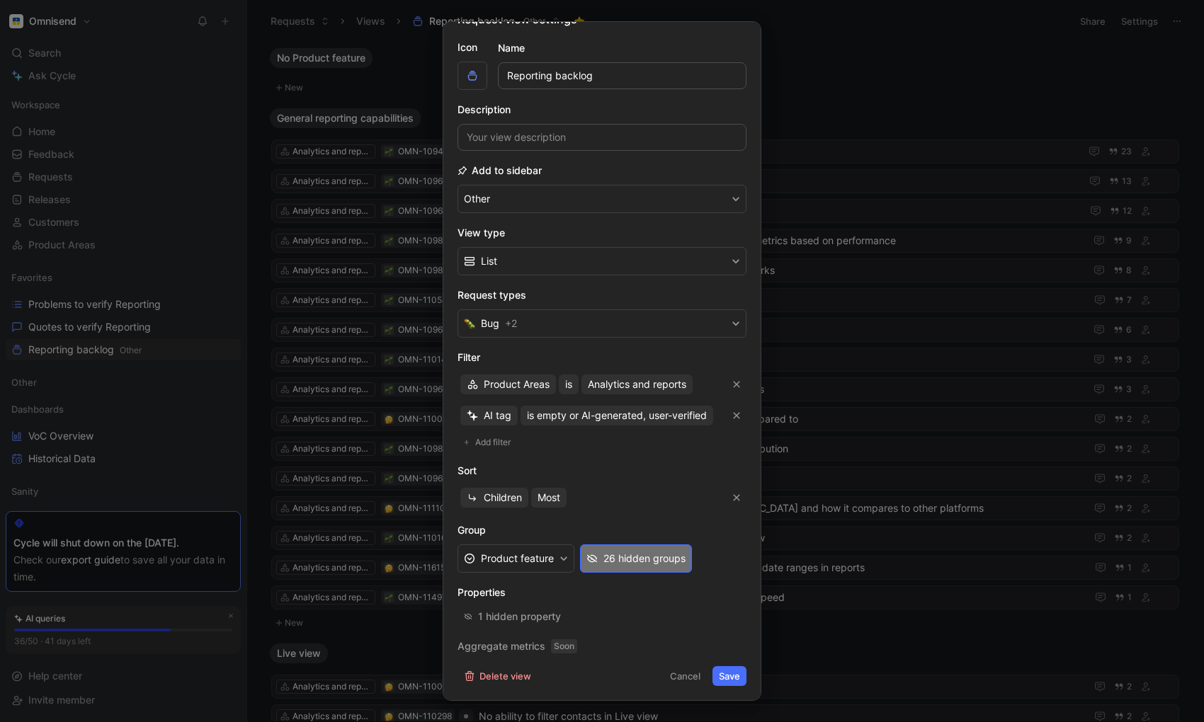
click at [611, 557] on div "26 hidden groups" at bounding box center [644, 558] width 82 height 17
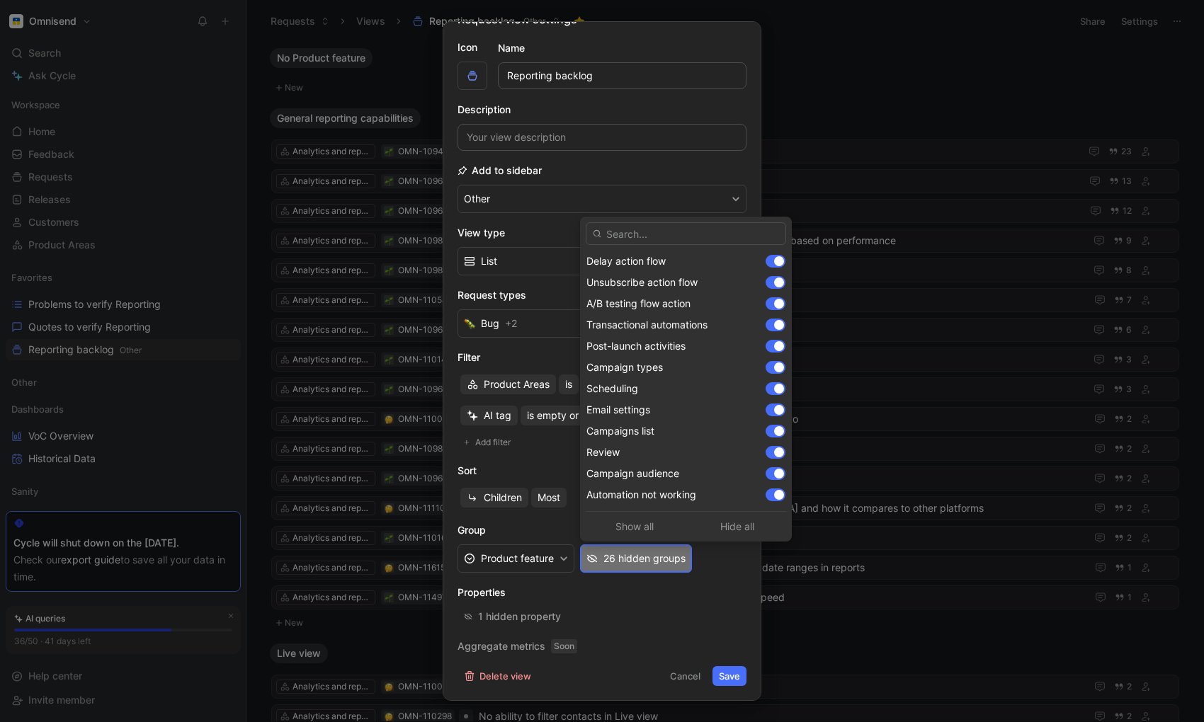
scroll to position [1232, 0]
click at [774, 495] on div at bounding box center [776, 495] width 20 height 13
click at [776, 472] on div at bounding box center [779, 474] width 10 height 10
click at [774, 427] on div at bounding box center [776, 431] width 20 height 13
click at [775, 409] on div at bounding box center [779, 410] width 10 height 10
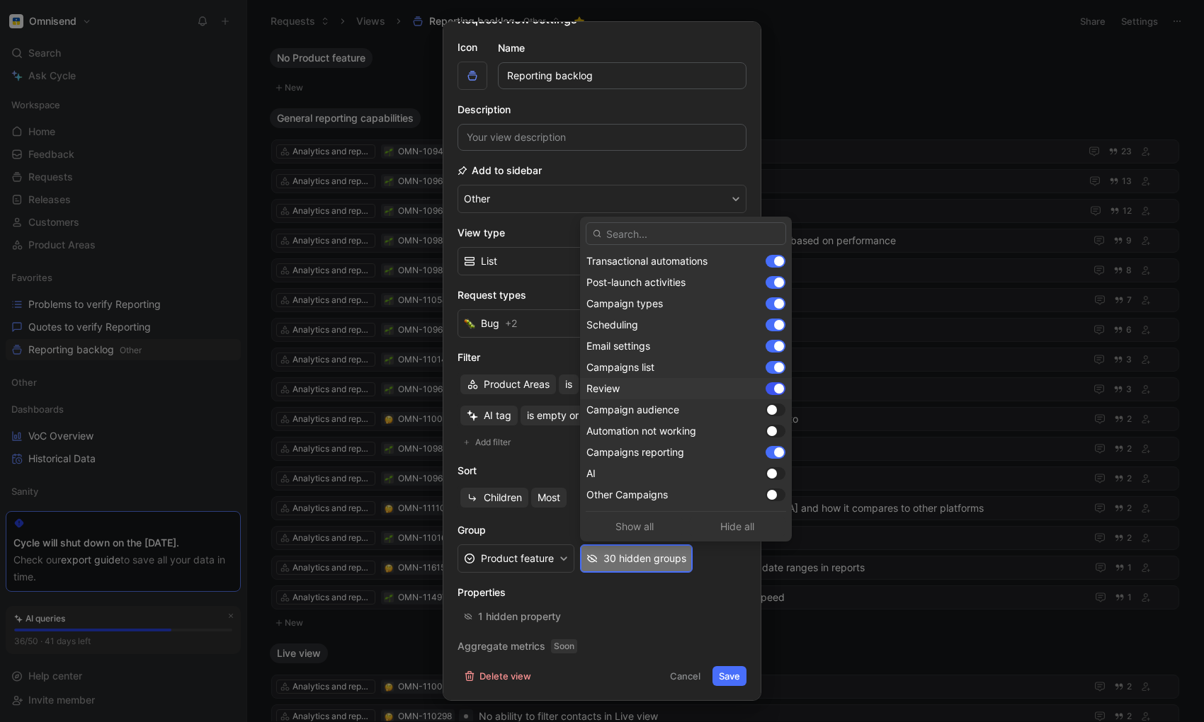
click at [773, 393] on div at bounding box center [776, 388] width 20 height 13
click at [774, 365] on div at bounding box center [776, 367] width 20 height 13
click at [771, 343] on div at bounding box center [776, 346] width 20 height 13
click at [771, 322] on div at bounding box center [776, 325] width 20 height 13
click at [771, 298] on div at bounding box center [776, 303] width 20 height 13
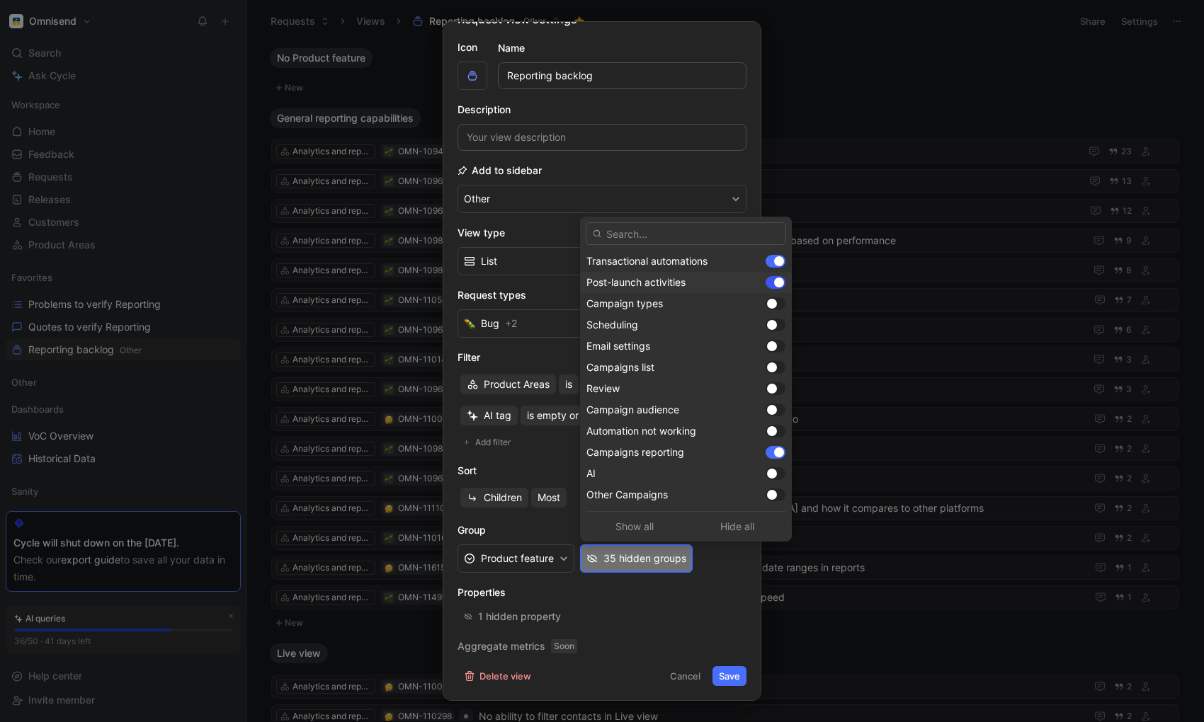
click at [771, 283] on div at bounding box center [776, 282] width 20 height 13
click at [771, 263] on div at bounding box center [776, 261] width 20 height 13
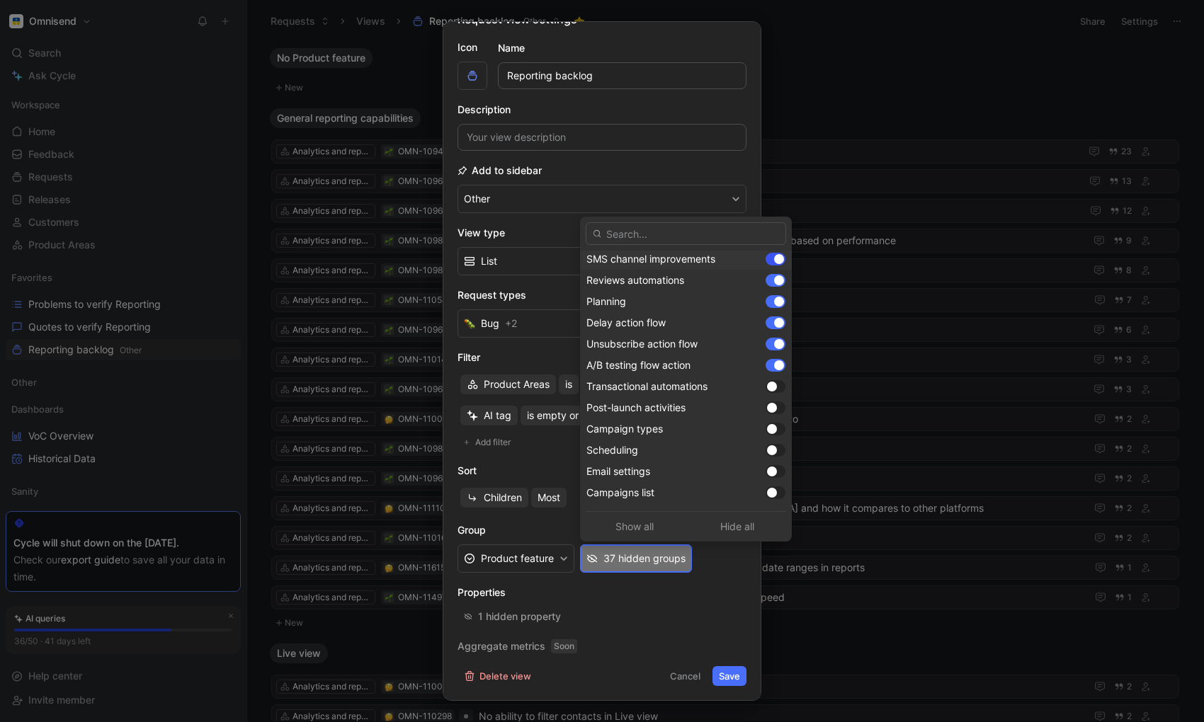
scroll to position [1099, 0]
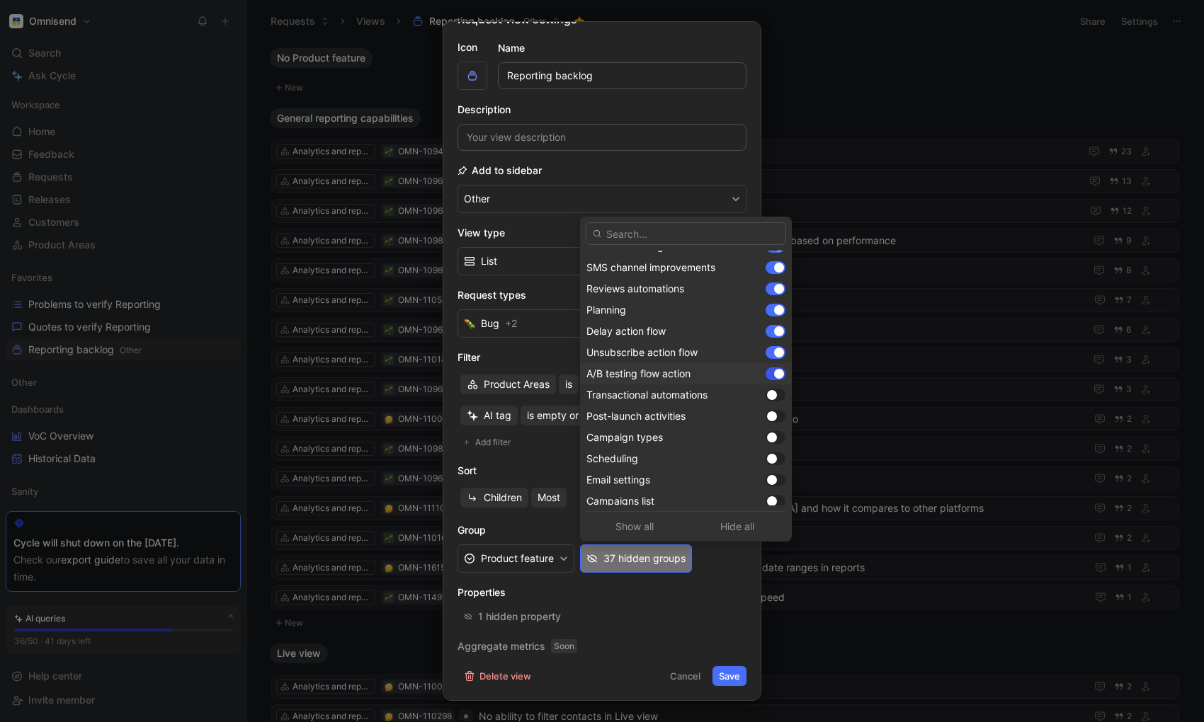
click at [774, 375] on div at bounding box center [776, 374] width 20 height 13
click at [774, 349] on div at bounding box center [776, 352] width 20 height 13
click at [774, 335] on div at bounding box center [776, 331] width 20 height 13
click at [774, 312] on div at bounding box center [776, 310] width 20 height 13
click at [774, 285] on div at bounding box center [776, 289] width 20 height 13
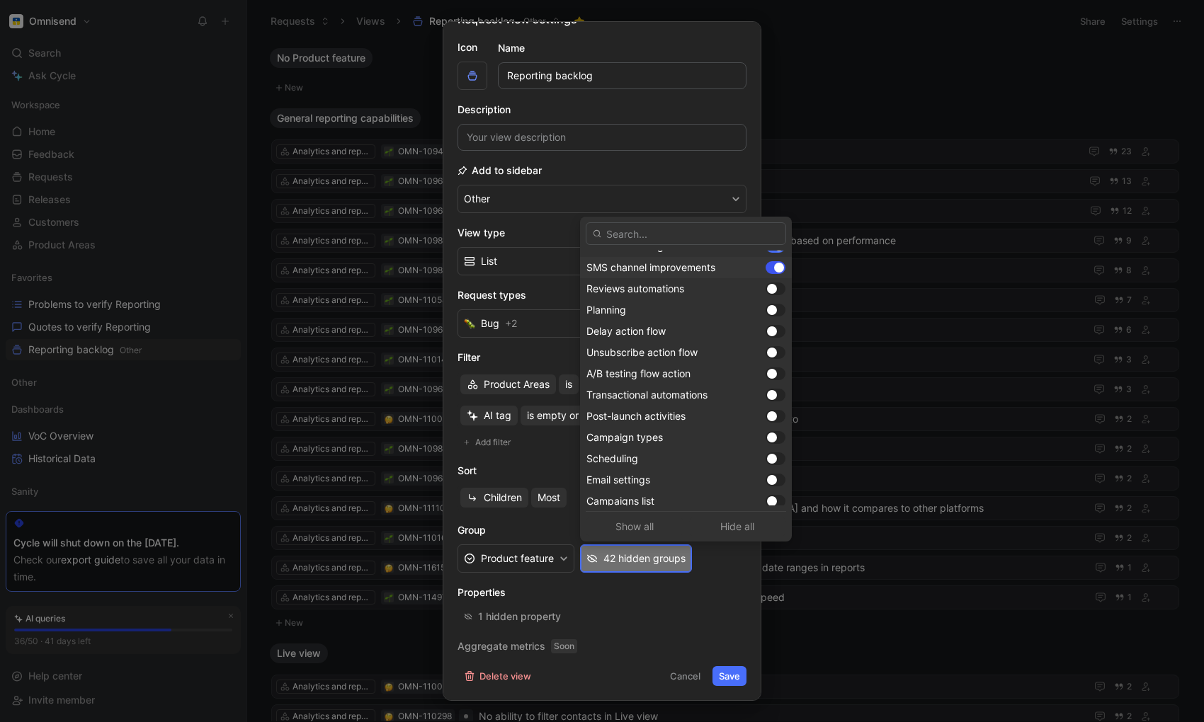
click at [773, 271] on div at bounding box center [776, 267] width 20 height 13
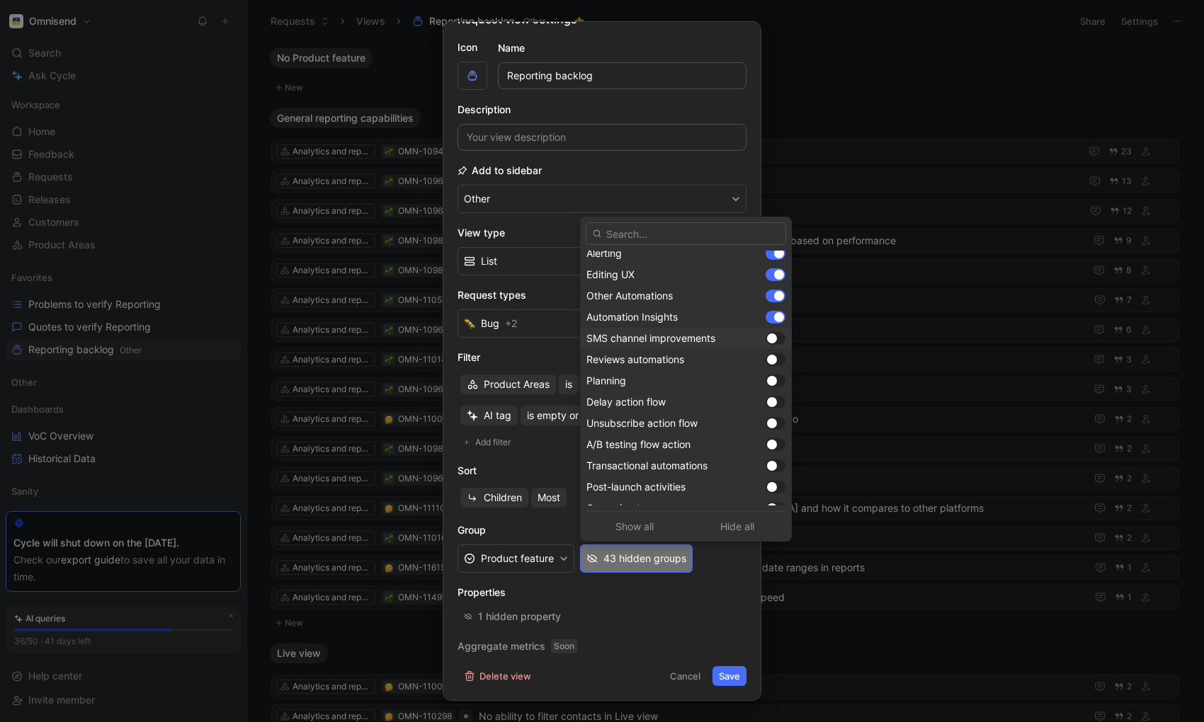
scroll to position [997, 0]
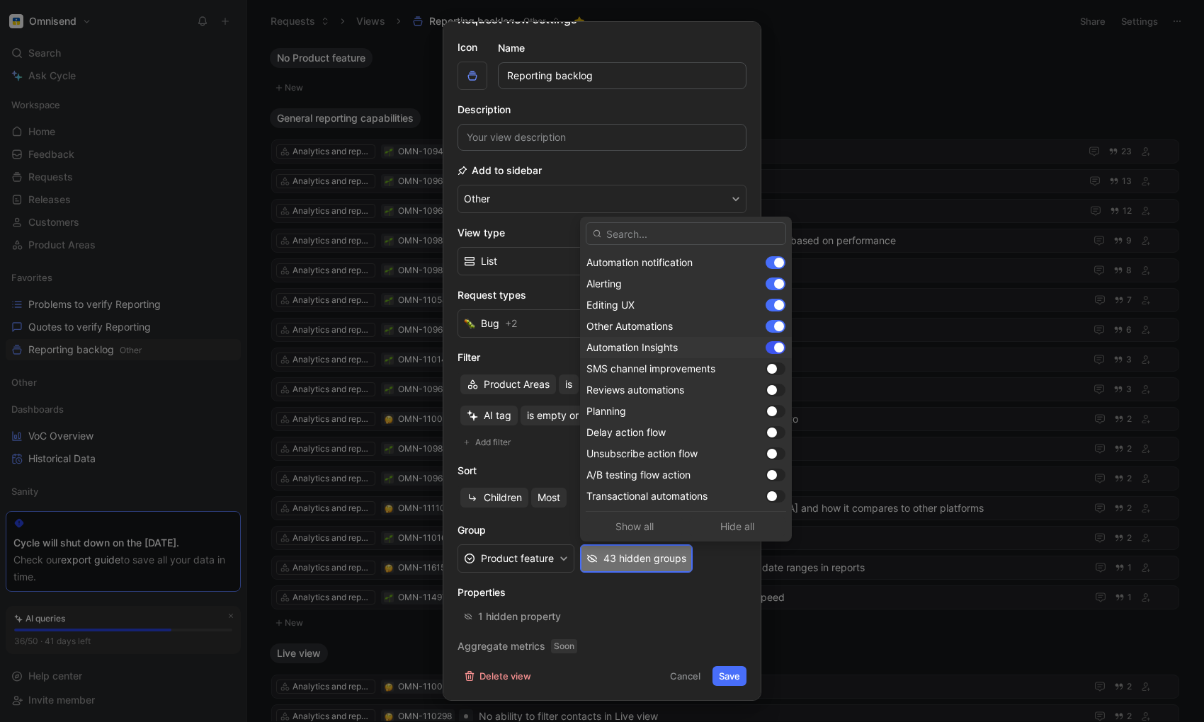
click at [773, 351] on div at bounding box center [776, 347] width 20 height 13
click at [774, 327] on div at bounding box center [776, 326] width 20 height 13
click at [773, 305] on div at bounding box center [776, 305] width 20 height 13
click at [773, 286] on div at bounding box center [776, 284] width 20 height 13
click at [772, 263] on div at bounding box center [776, 262] width 20 height 13
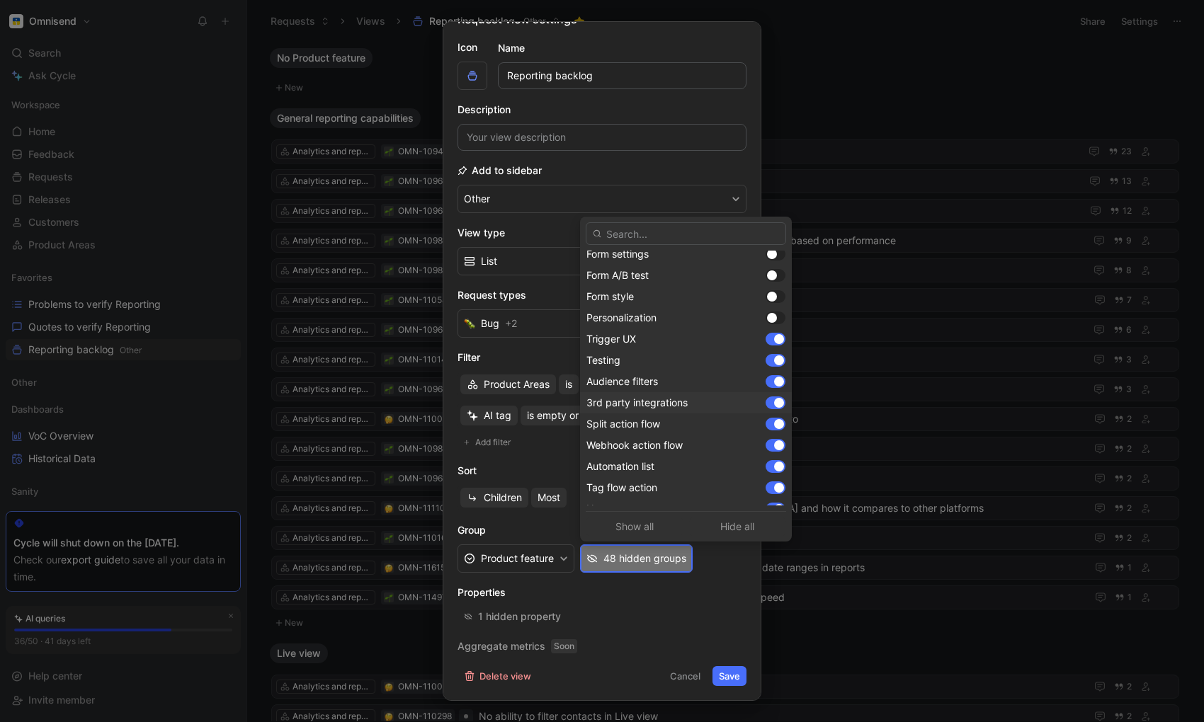
scroll to position [671, 0]
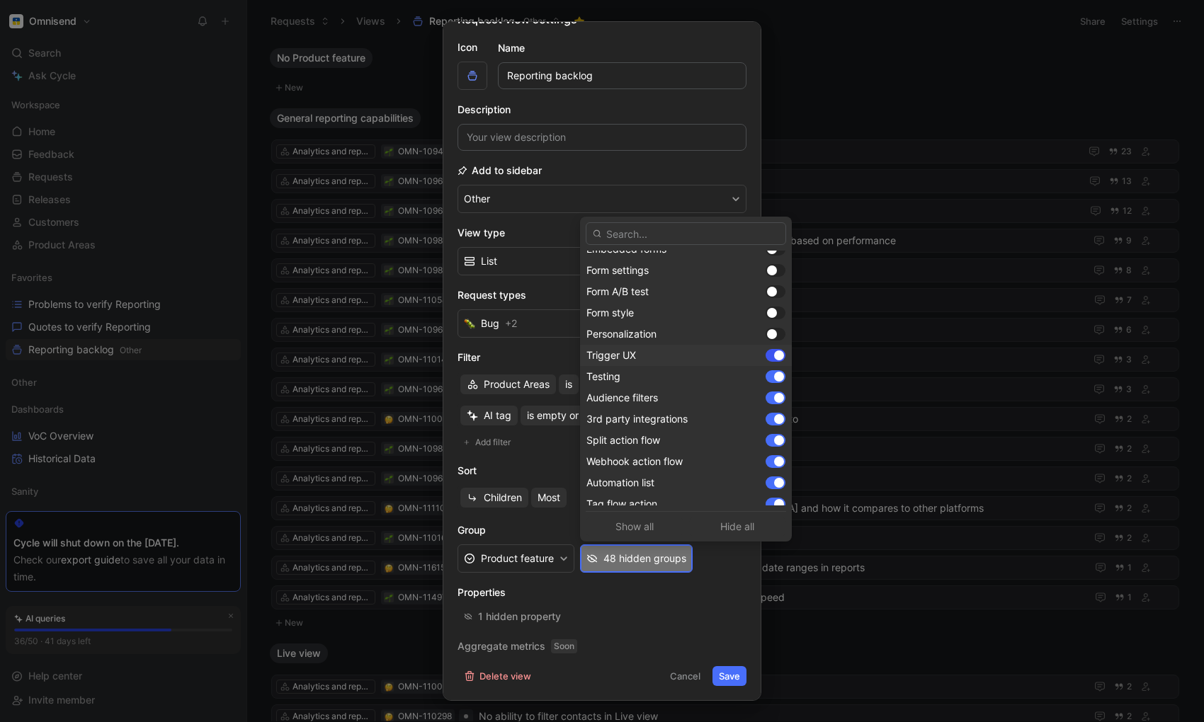
click at [773, 356] on div at bounding box center [776, 355] width 20 height 13
click at [775, 380] on div at bounding box center [776, 376] width 20 height 13
click at [771, 400] on div at bounding box center [776, 398] width 20 height 13
click at [776, 418] on div at bounding box center [779, 419] width 10 height 10
click at [772, 446] on div at bounding box center [776, 440] width 20 height 13
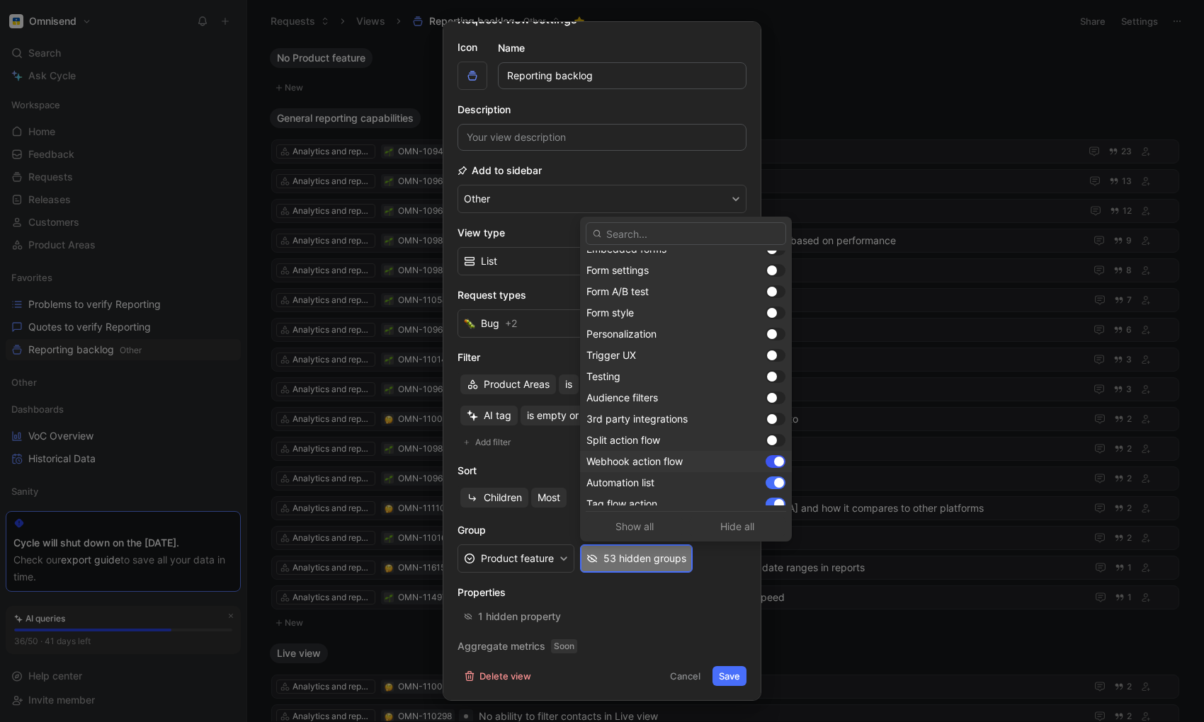
click at [772, 465] on div at bounding box center [776, 461] width 20 height 13
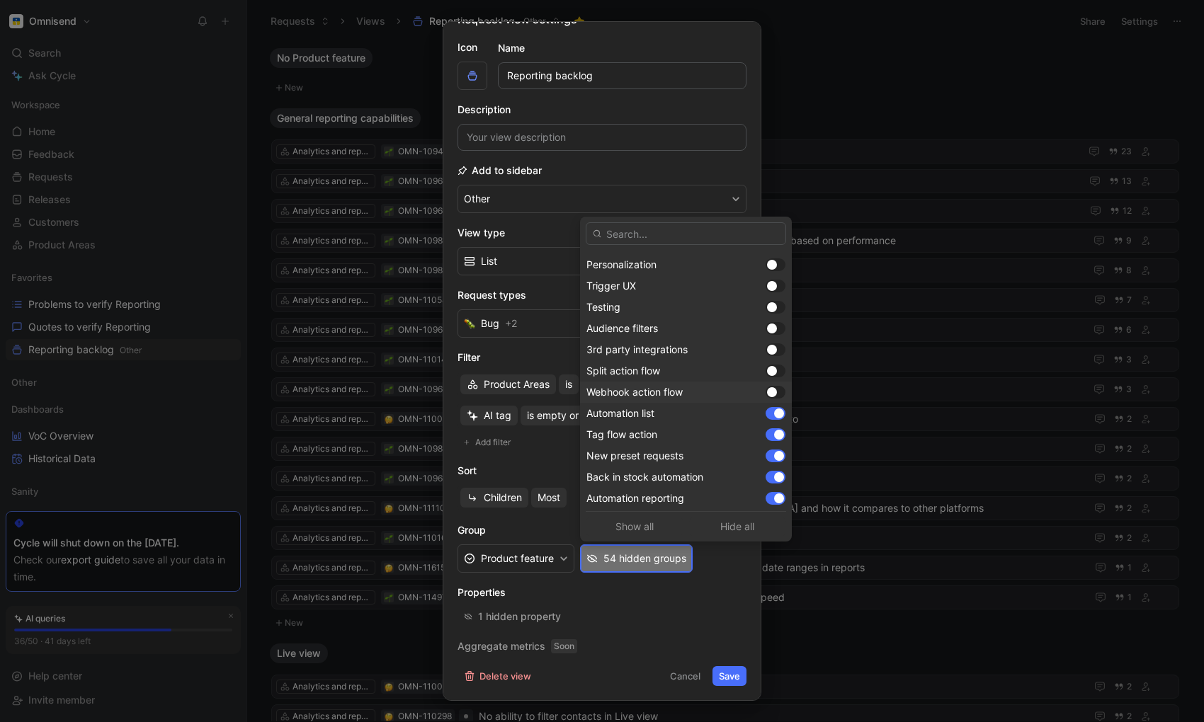
scroll to position [744, 0]
click at [774, 409] on div at bounding box center [776, 410] width 20 height 13
click at [771, 435] on div at bounding box center [776, 431] width 20 height 13
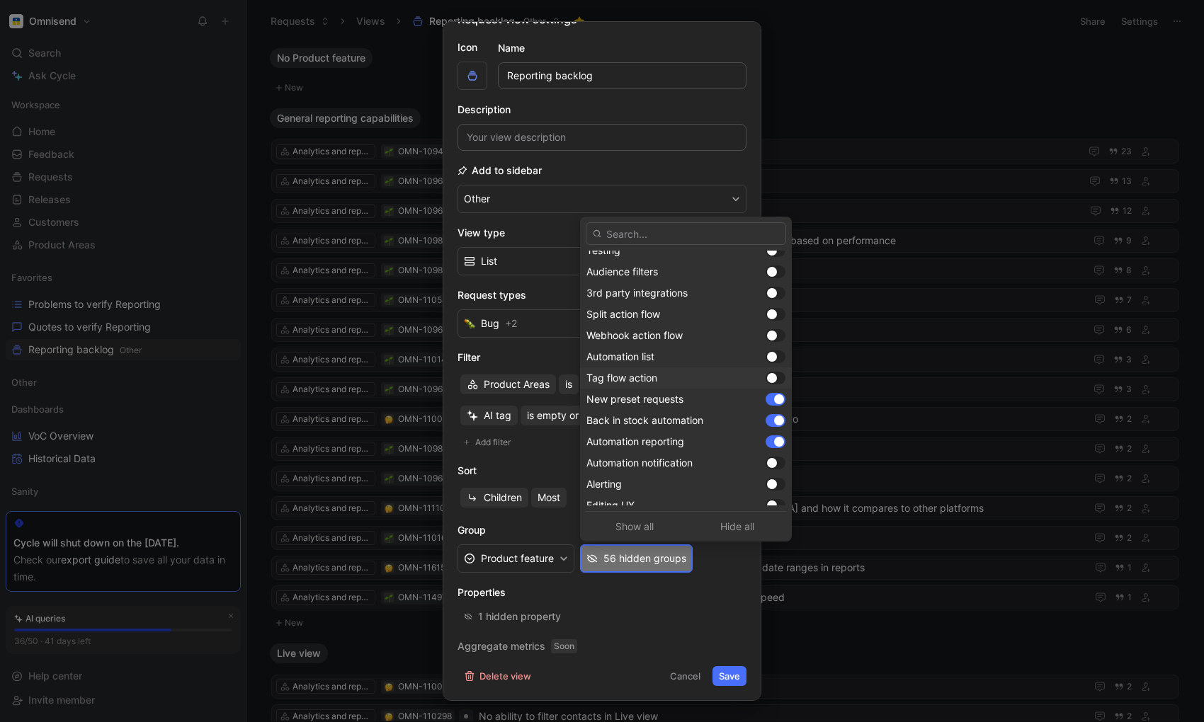
scroll to position [801, 0]
click at [771, 396] on div at bounding box center [776, 395] width 20 height 13
click at [775, 415] on div at bounding box center [776, 416] width 20 height 13
click at [771, 467] on div "Automation notification" at bounding box center [686, 458] width 212 height 21
click at [771, 460] on div at bounding box center [776, 459] width 20 height 13
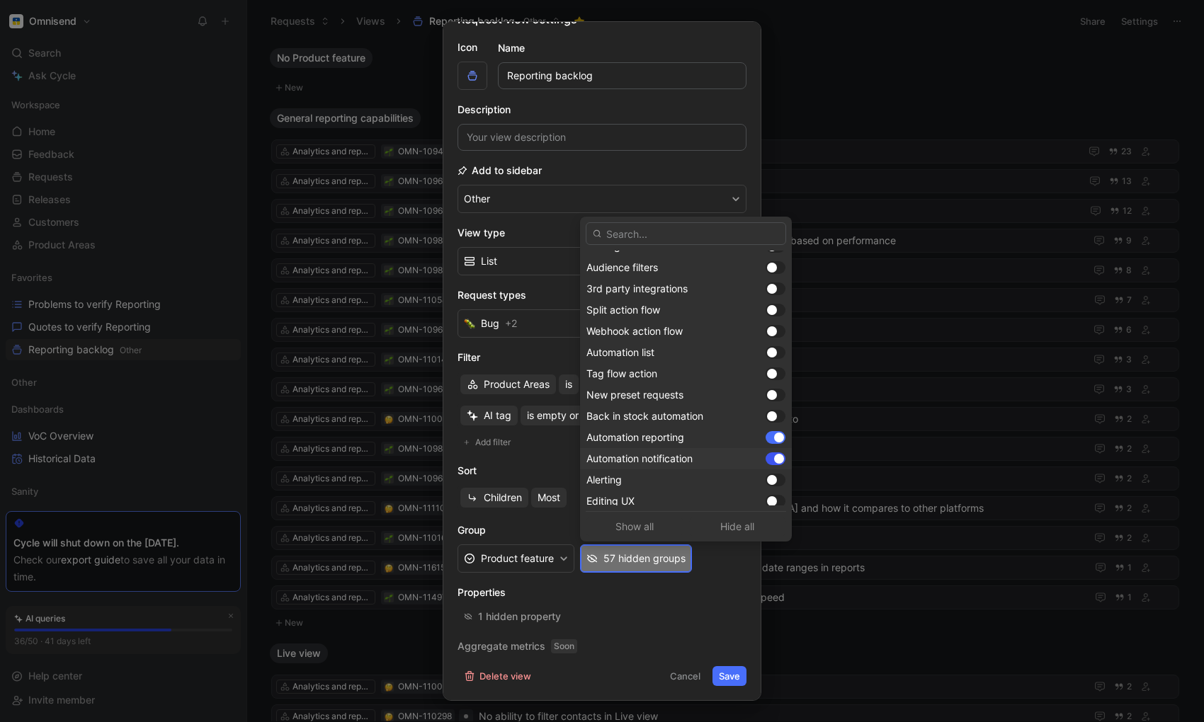
click at [774, 458] on div at bounding box center [776, 459] width 20 height 13
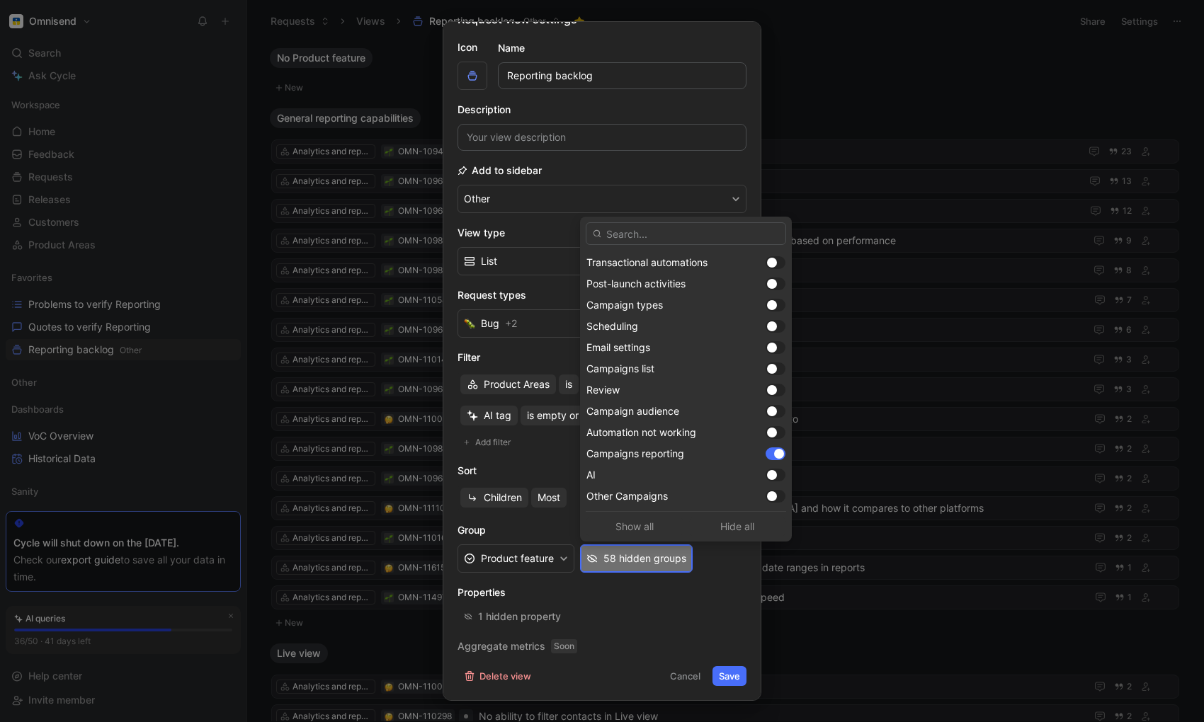
scroll to position [1232, 0]
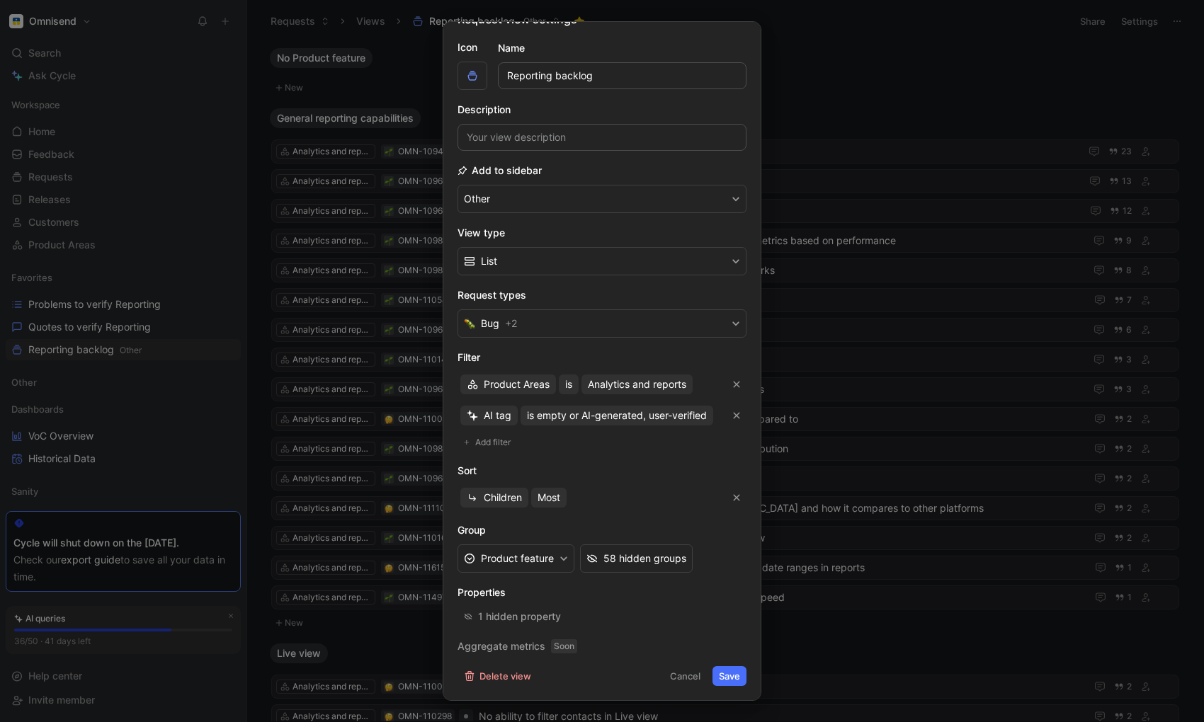
click at [732, 679] on button "Save" at bounding box center [730, 677] width 34 height 20
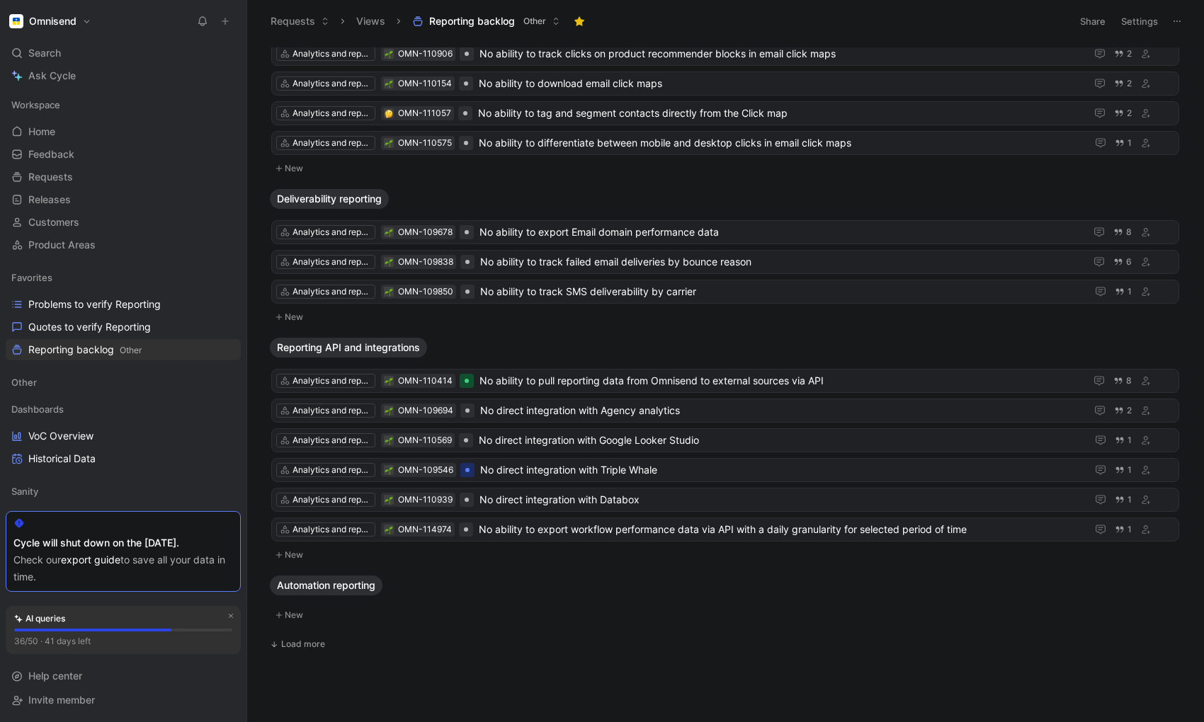
scroll to position [2032, 0]
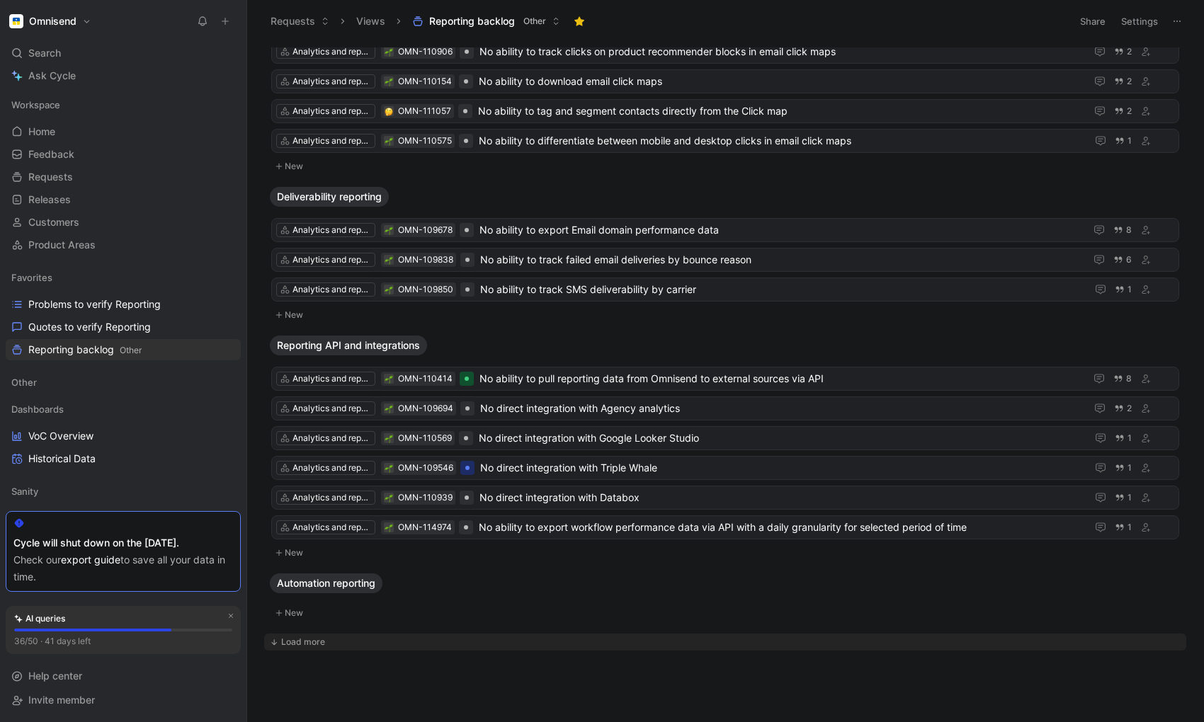
click at [294, 648] on div "Load more" at bounding box center [303, 642] width 44 height 14
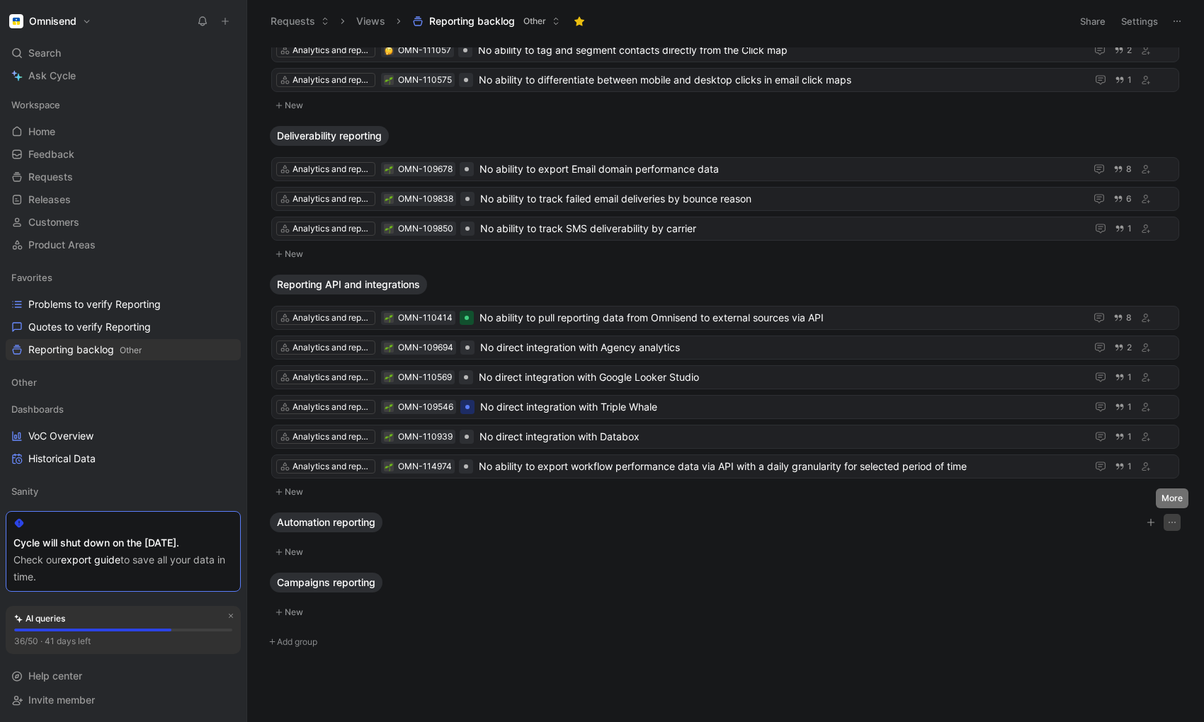
click at [1113, 524] on icon "button" at bounding box center [1172, 522] width 11 height 11
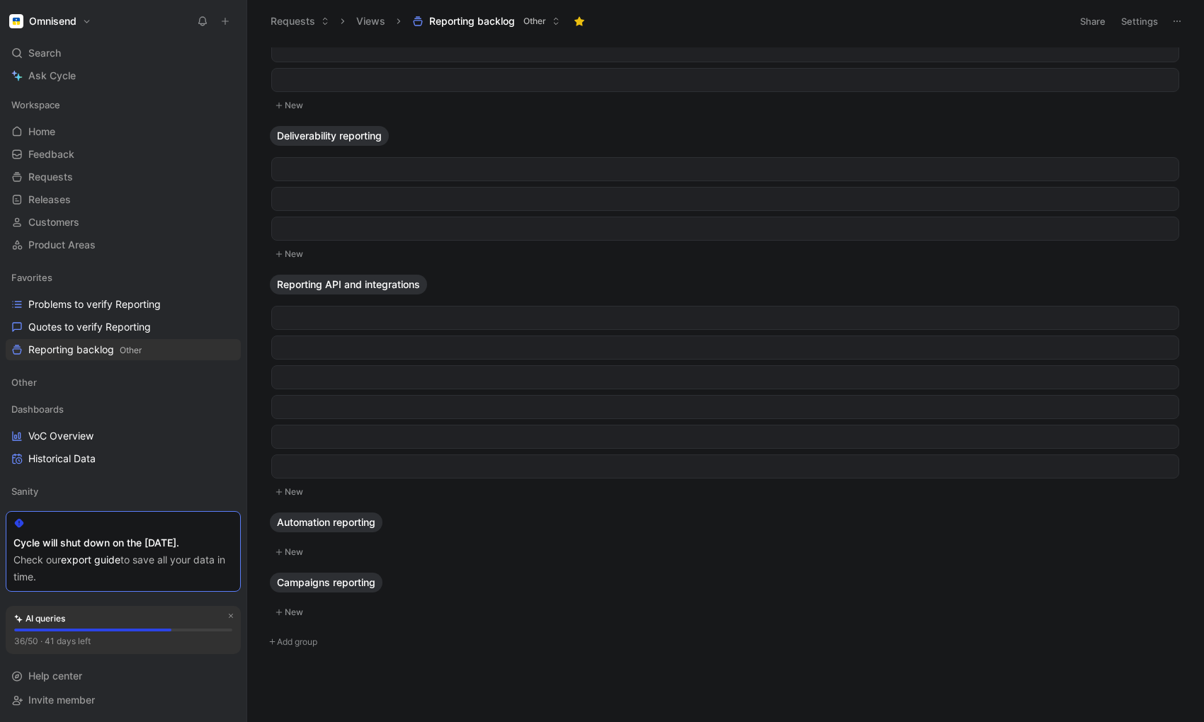
scroll to position [0, 0]
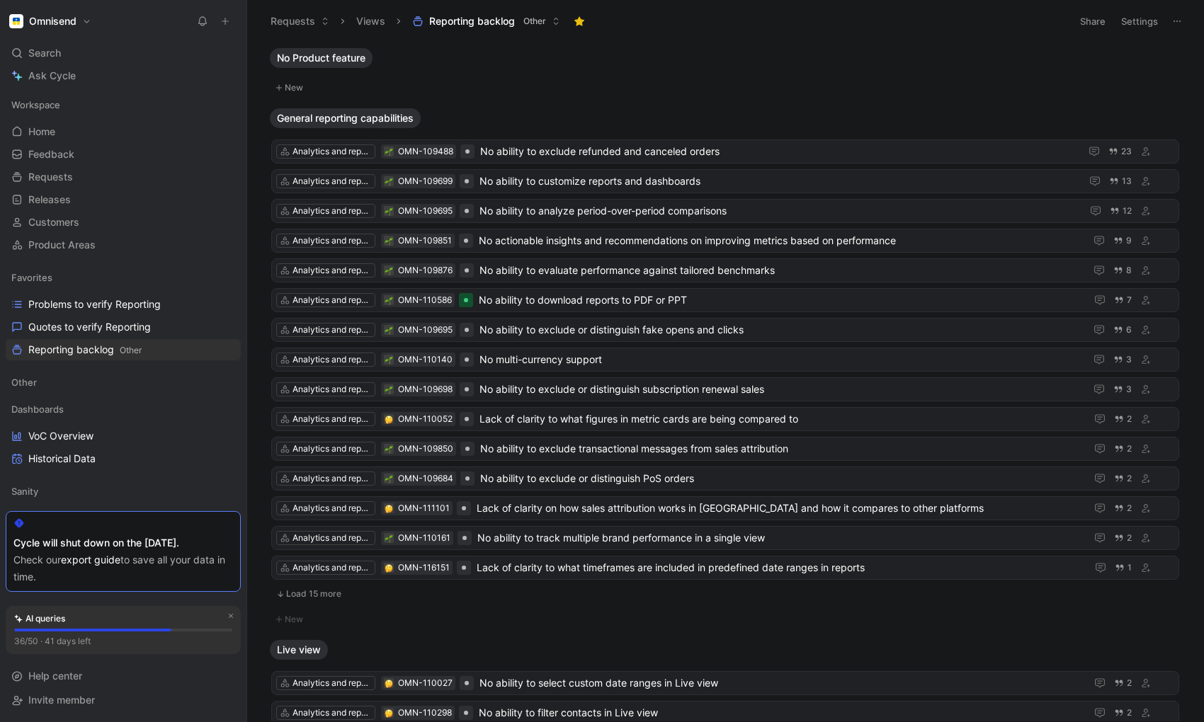
click at [1113, 16] on button "Settings" at bounding box center [1140, 21] width 50 height 20
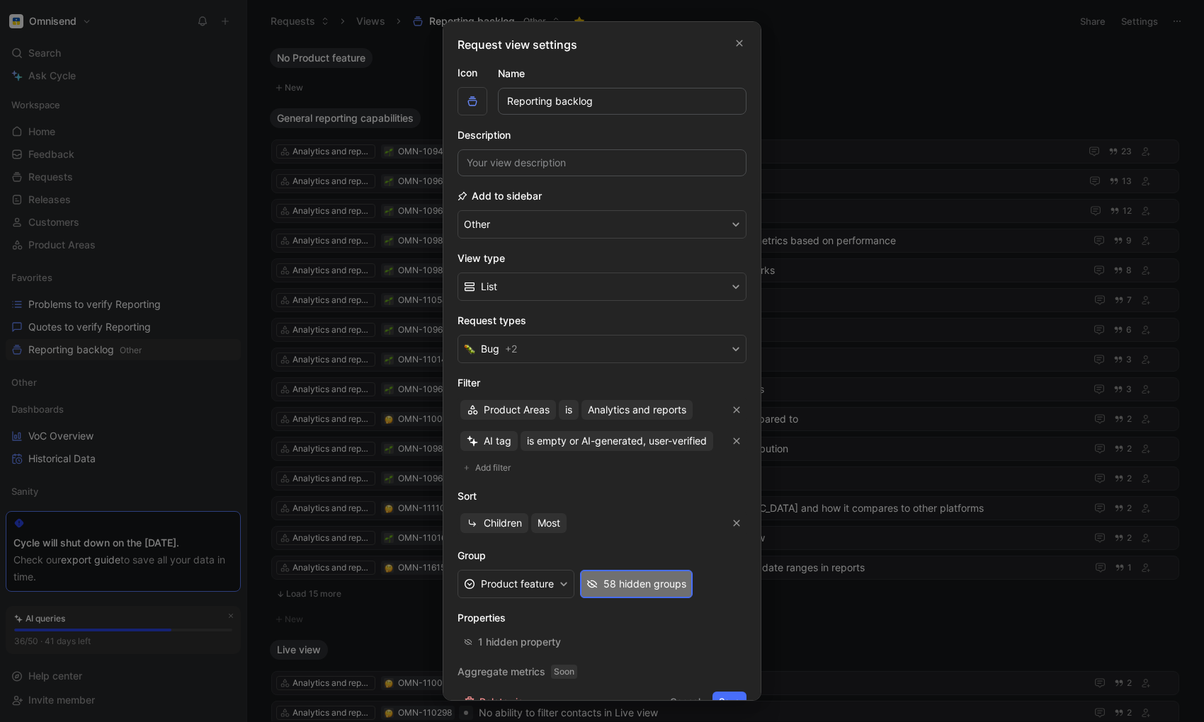
click at [657, 594] on button "58 hidden groups" at bounding box center [636, 584] width 113 height 28
click at [742, 43] on icon "button" at bounding box center [739, 43] width 8 height 11
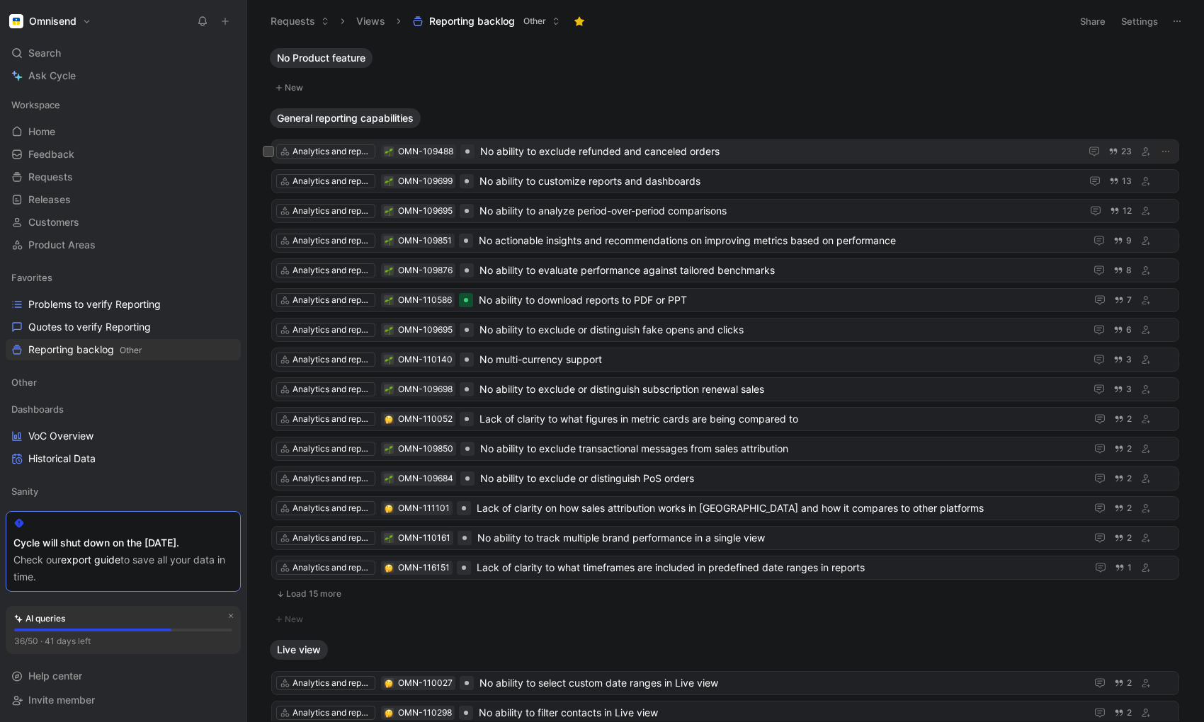
click at [564, 155] on span "No ability to exclude refunded and canceled orders" at bounding box center [777, 151] width 594 height 17
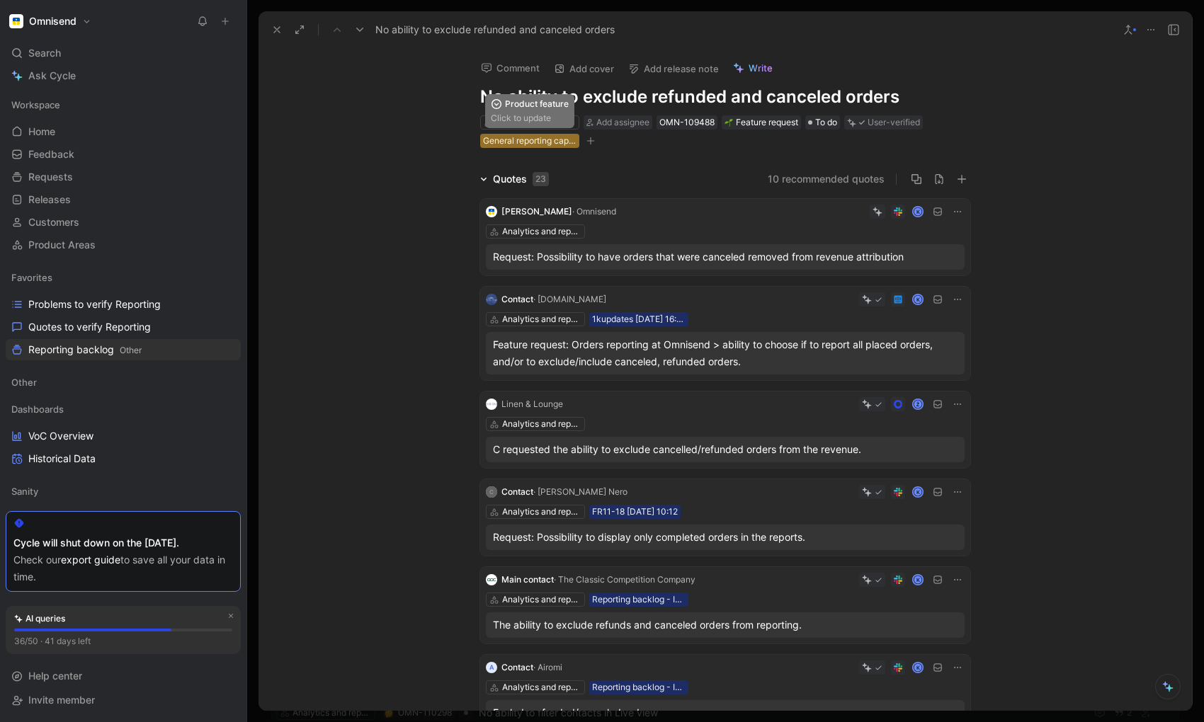
click at [557, 139] on div "General reporting capabilities" at bounding box center [529, 141] width 93 height 14
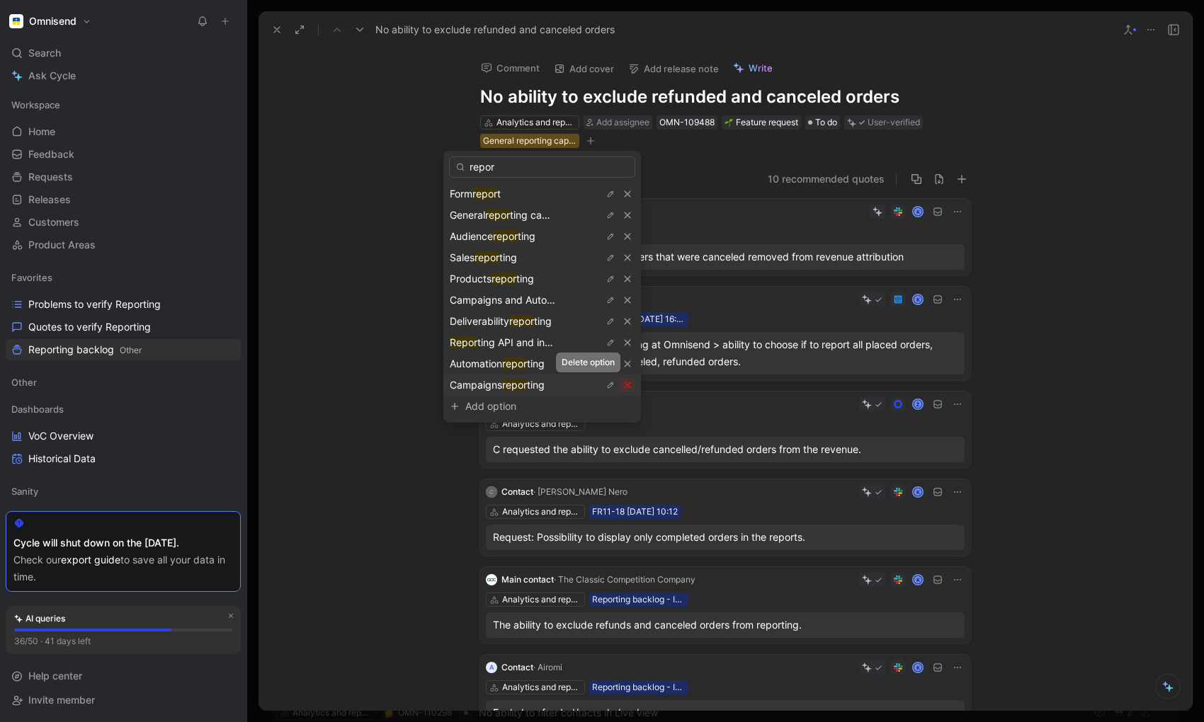
type input "repor"
click at [620, 384] on button "button" at bounding box center [627, 385] width 14 height 14
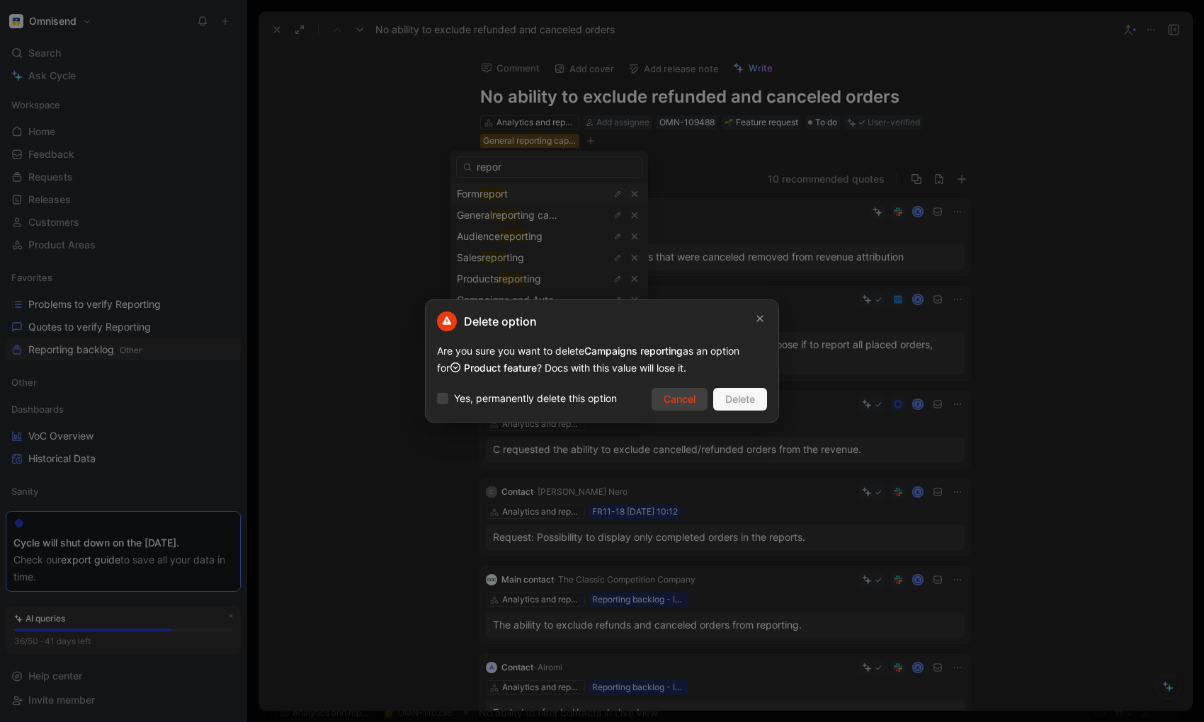
click at [676, 397] on span "Cancel" at bounding box center [680, 399] width 32 height 17
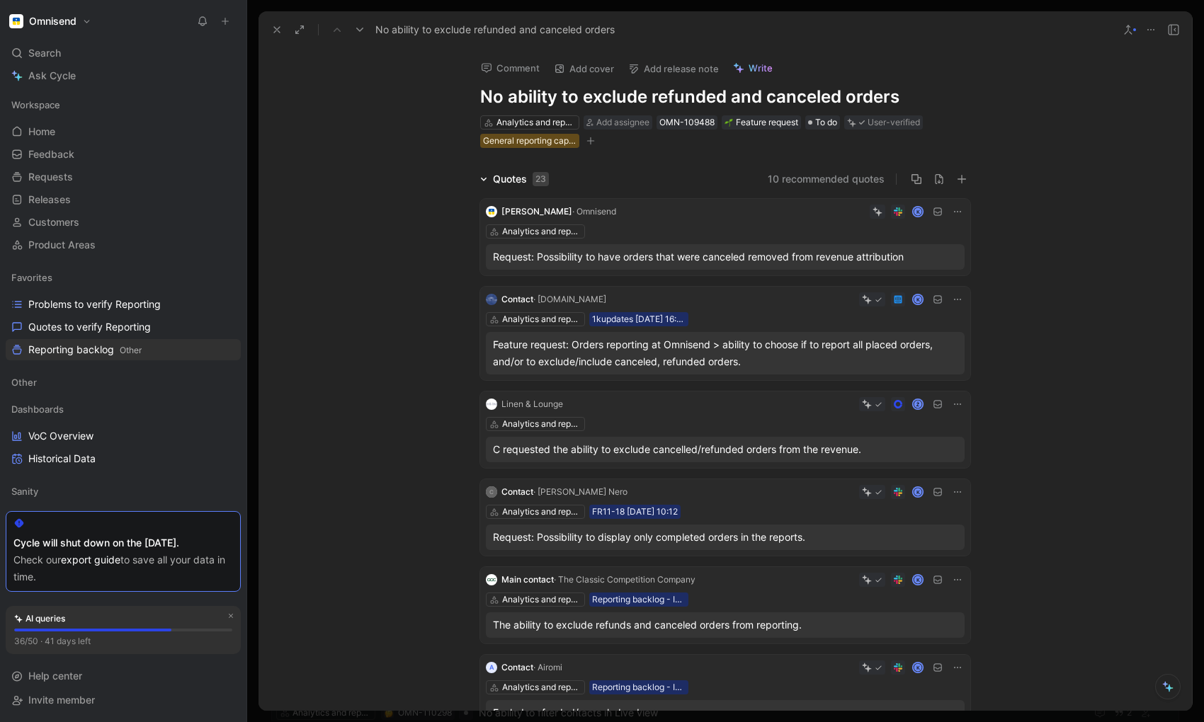
click at [273, 30] on icon at bounding box center [276, 29] width 11 height 11
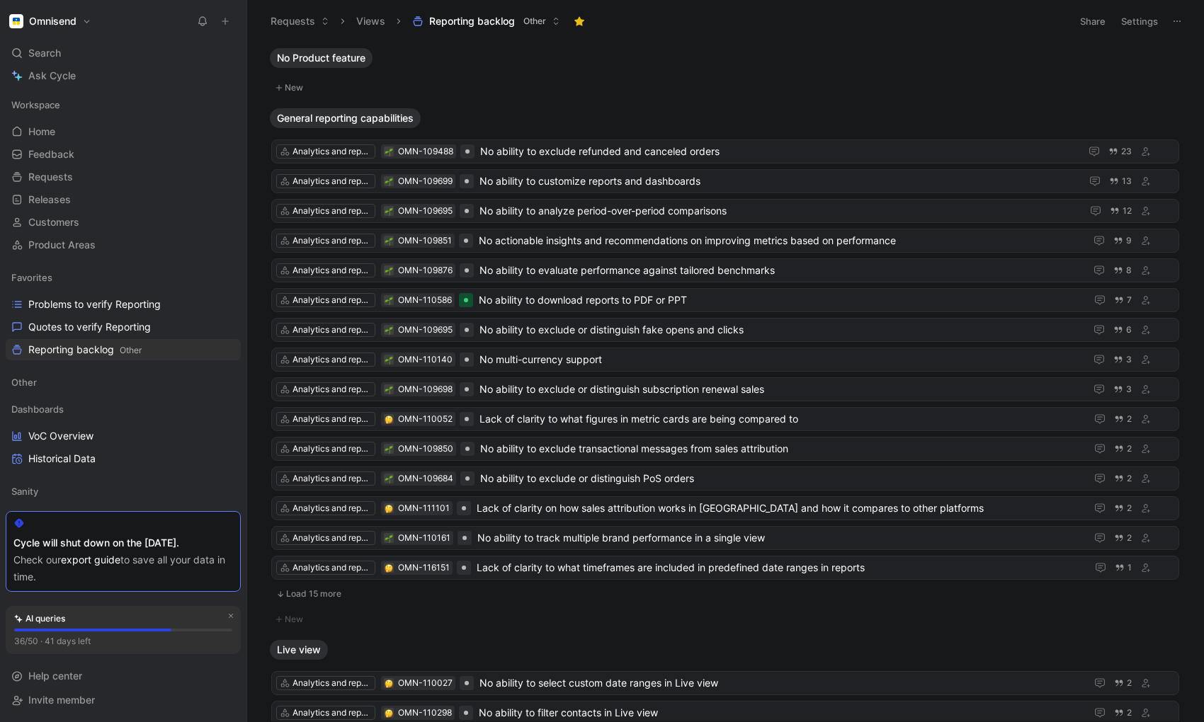
click at [273, 30] on button "Requests" at bounding box center [300, 21] width 72 height 21
click at [100, 353] on span "Reporting backlog Other" at bounding box center [84, 350] width 113 height 15
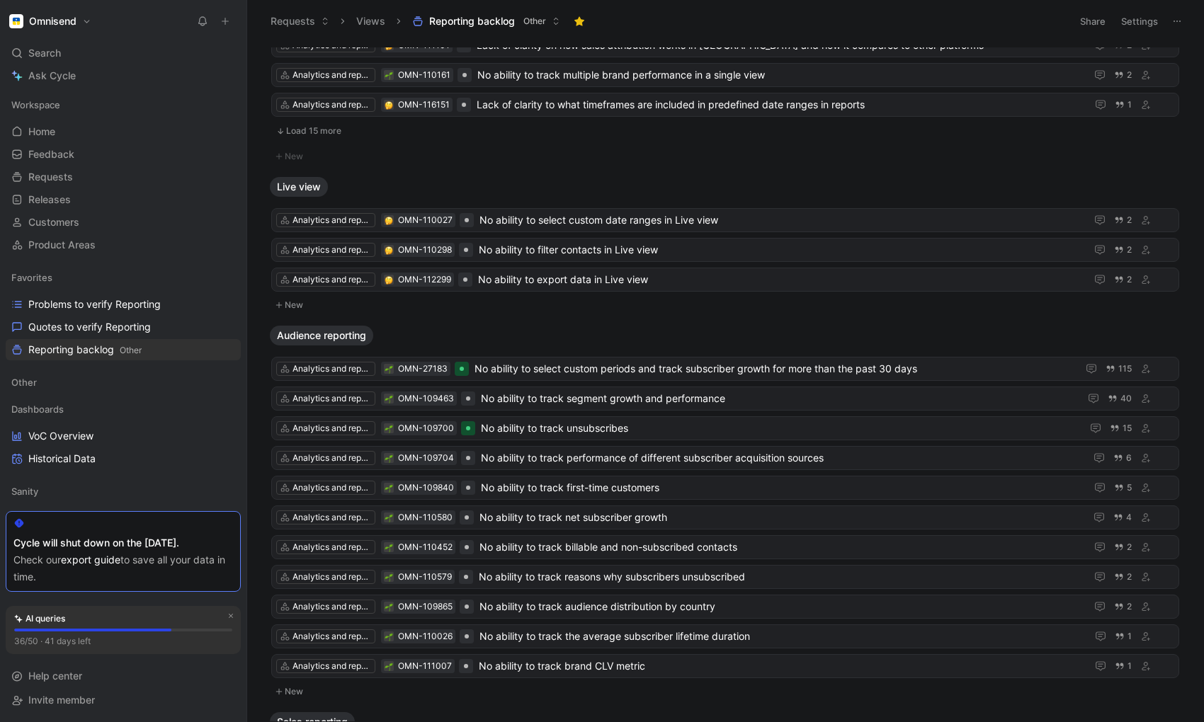
scroll to position [471, 0]
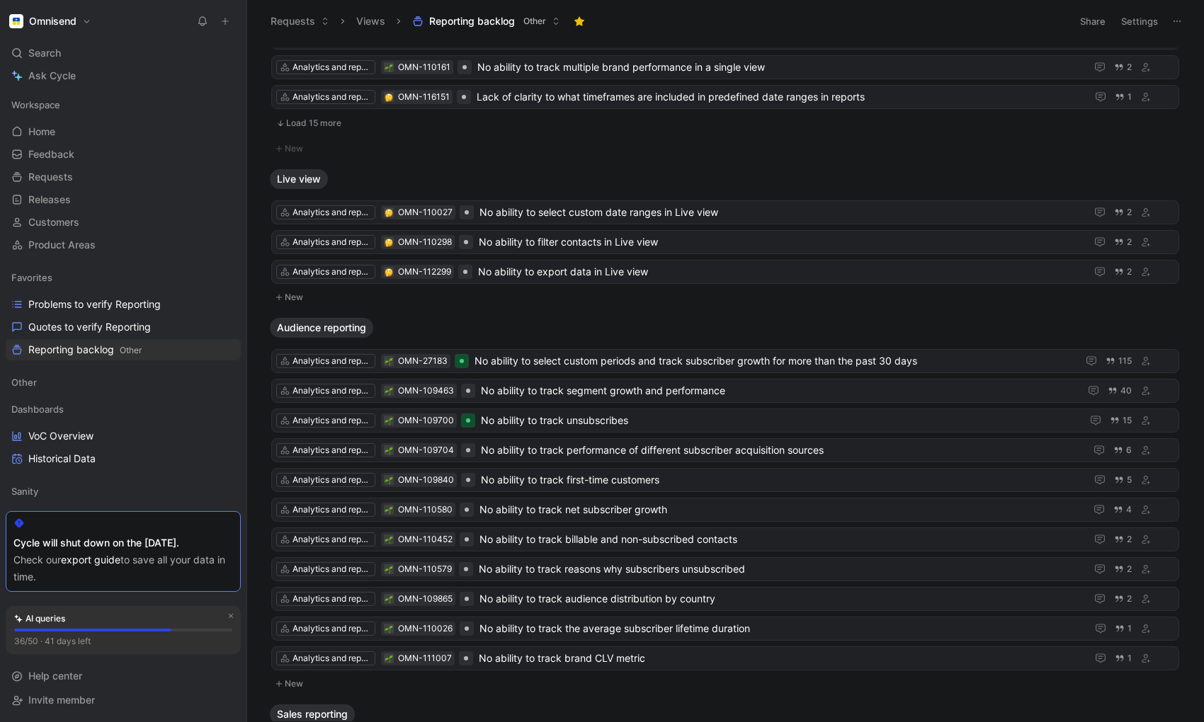
click at [327, 124] on button "Load 15 more" at bounding box center [725, 123] width 908 height 17
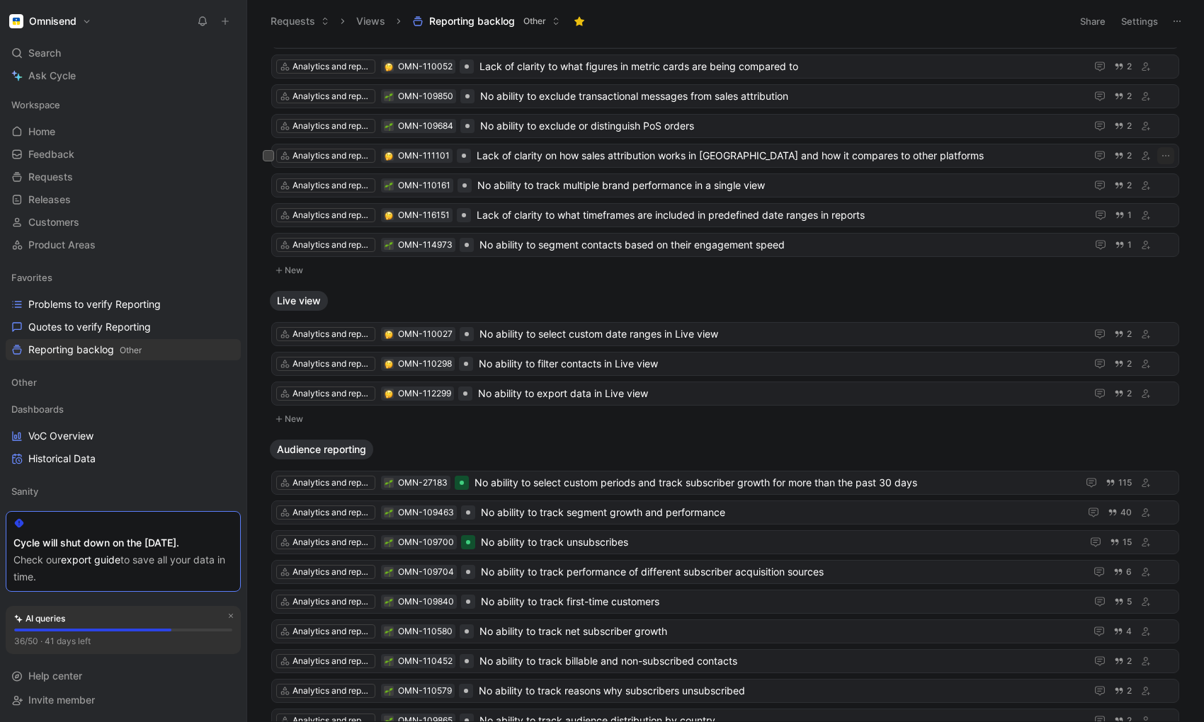
scroll to position [368, 0]
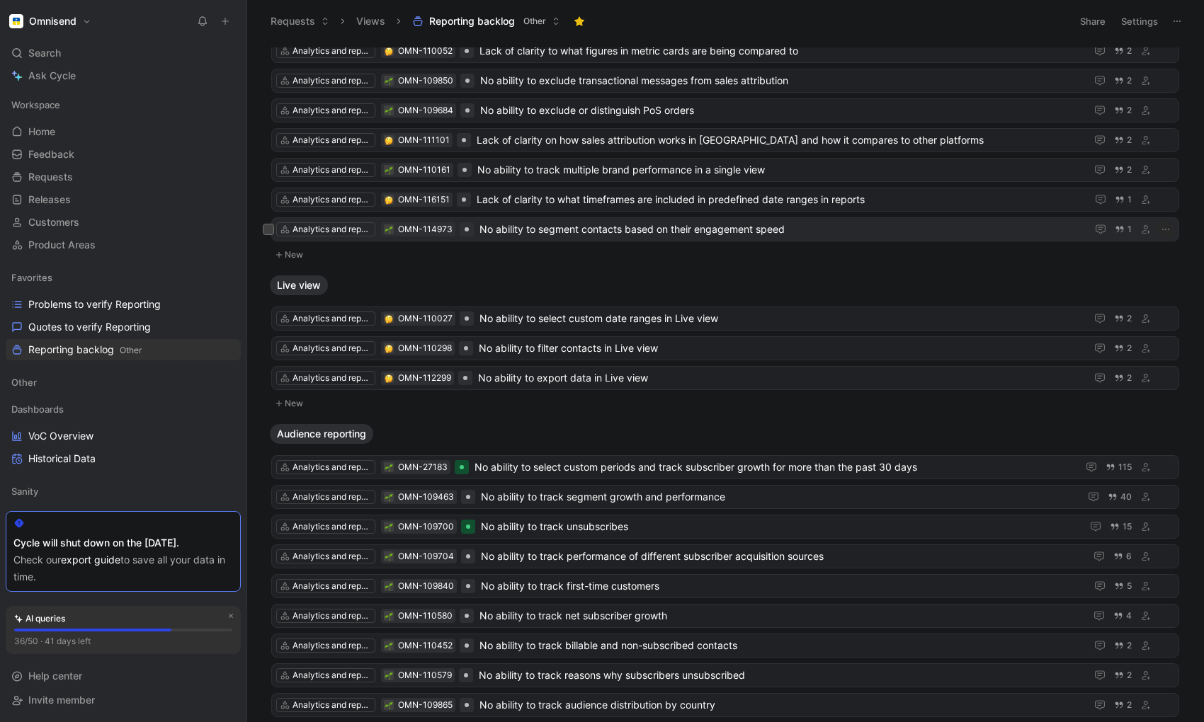
click at [540, 227] on span "No ability to segment contacts based on their engagement speed" at bounding box center [780, 229] width 601 height 17
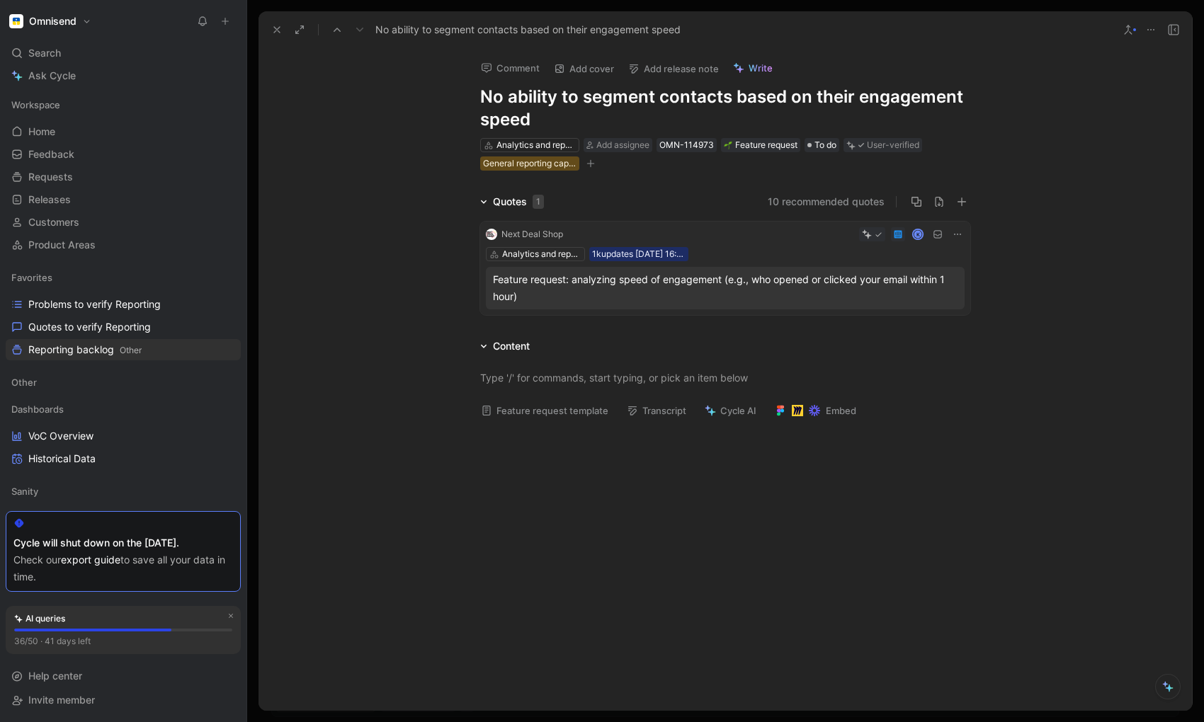
click at [956, 232] on icon at bounding box center [957, 234] width 11 height 11
click at [919, 326] on span "Delete quote" at bounding box center [913, 324] width 59 height 12
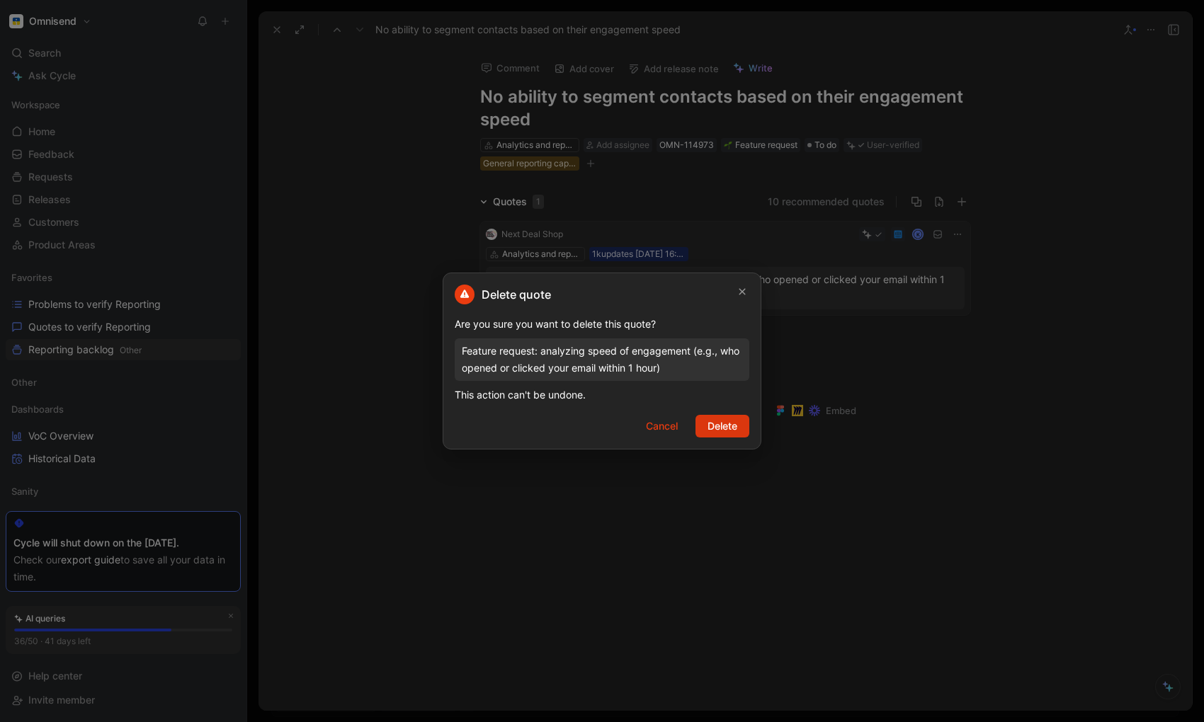
click at [725, 424] on span "Delete" at bounding box center [723, 426] width 30 height 17
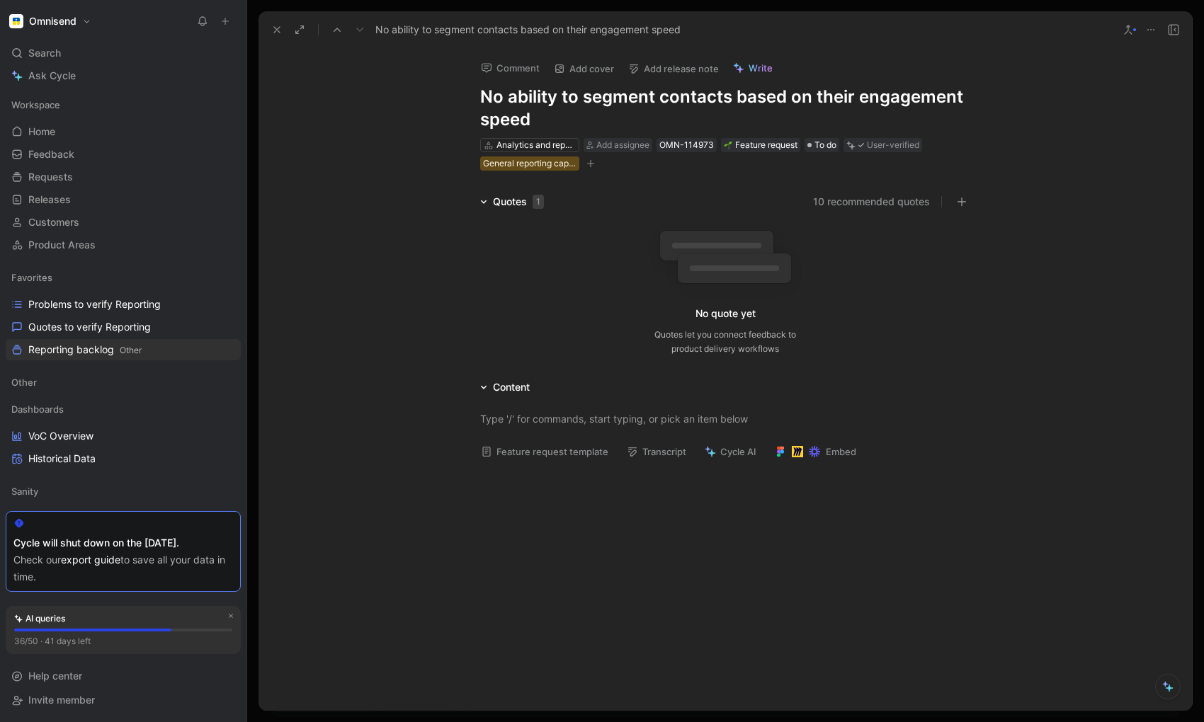
click at [1113, 26] on icon at bounding box center [1150, 29] width 11 height 11
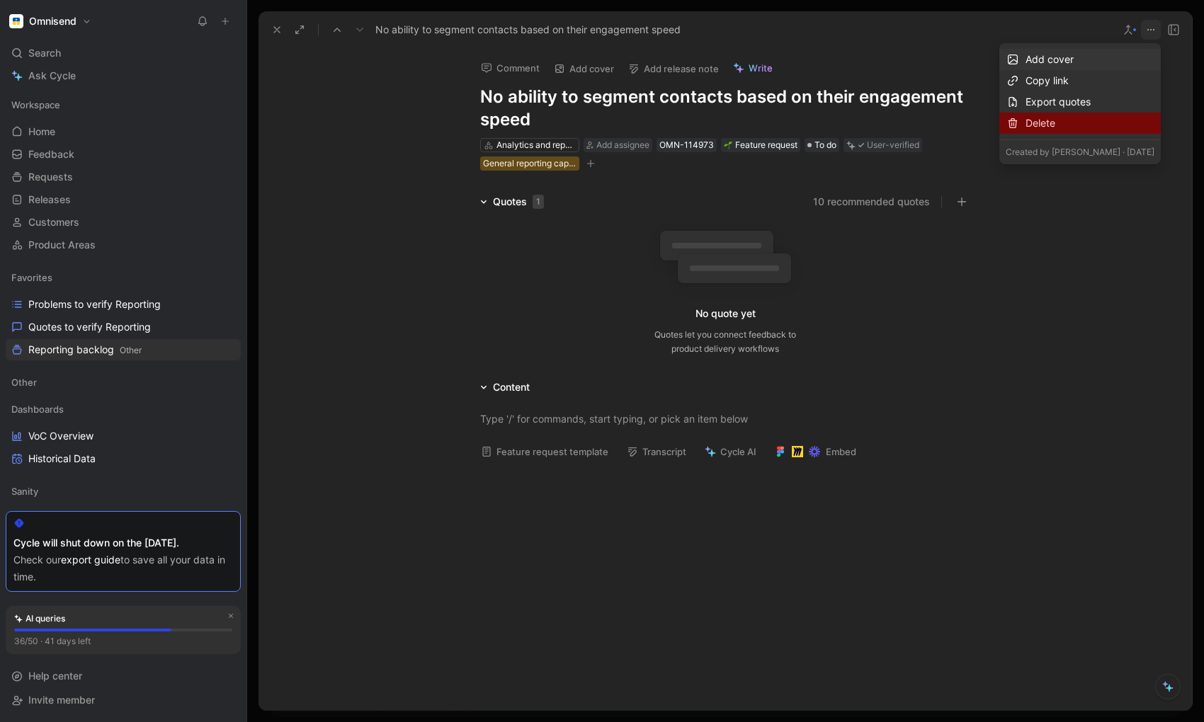
click at [1026, 130] on div "Delete" at bounding box center [1090, 123] width 129 height 17
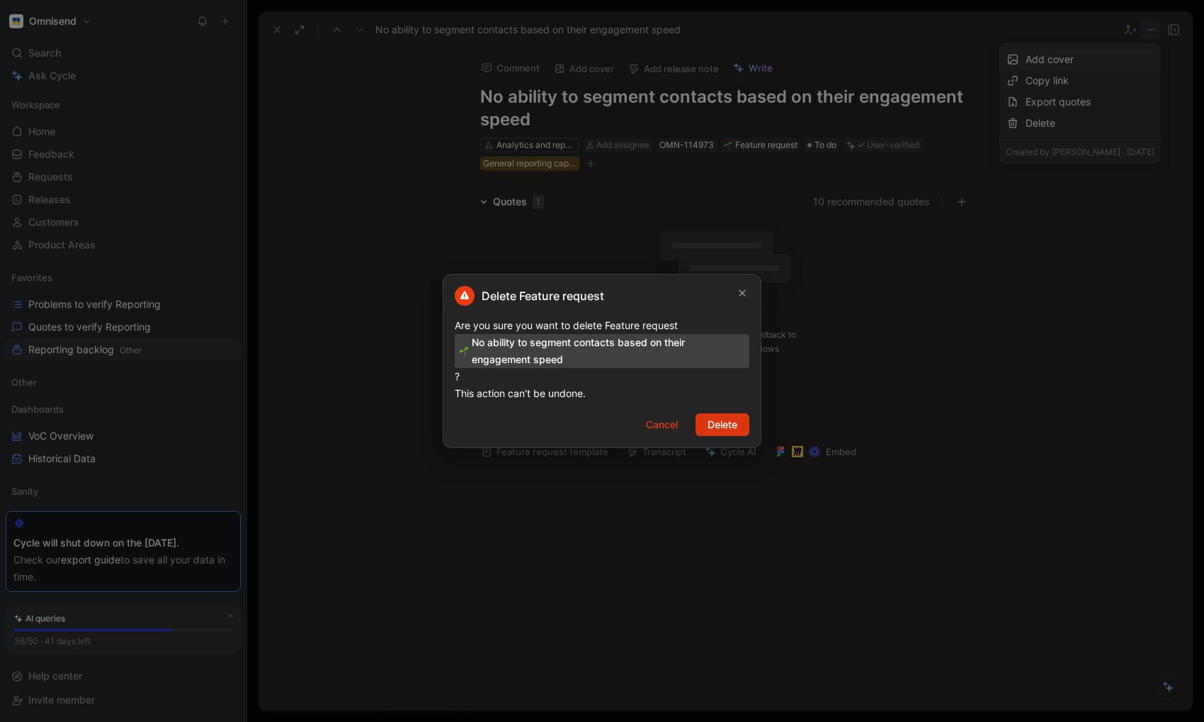
click at [723, 429] on span "Delete" at bounding box center [723, 424] width 30 height 17
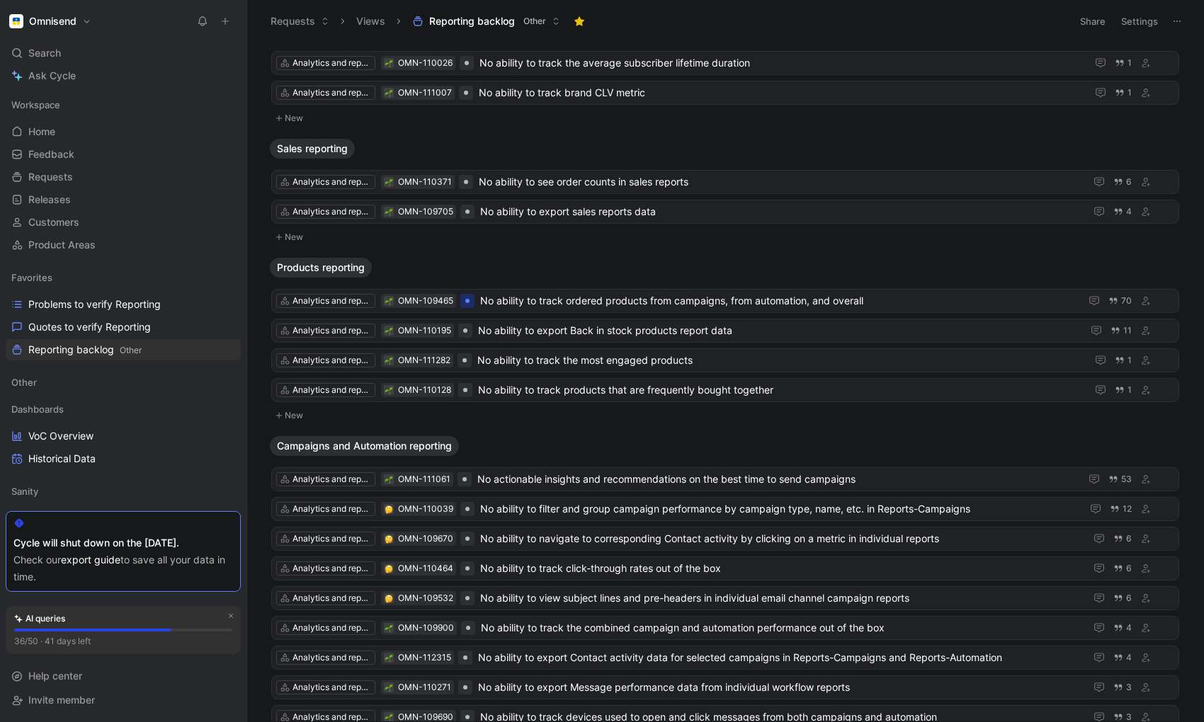
scroll to position [110, 0]
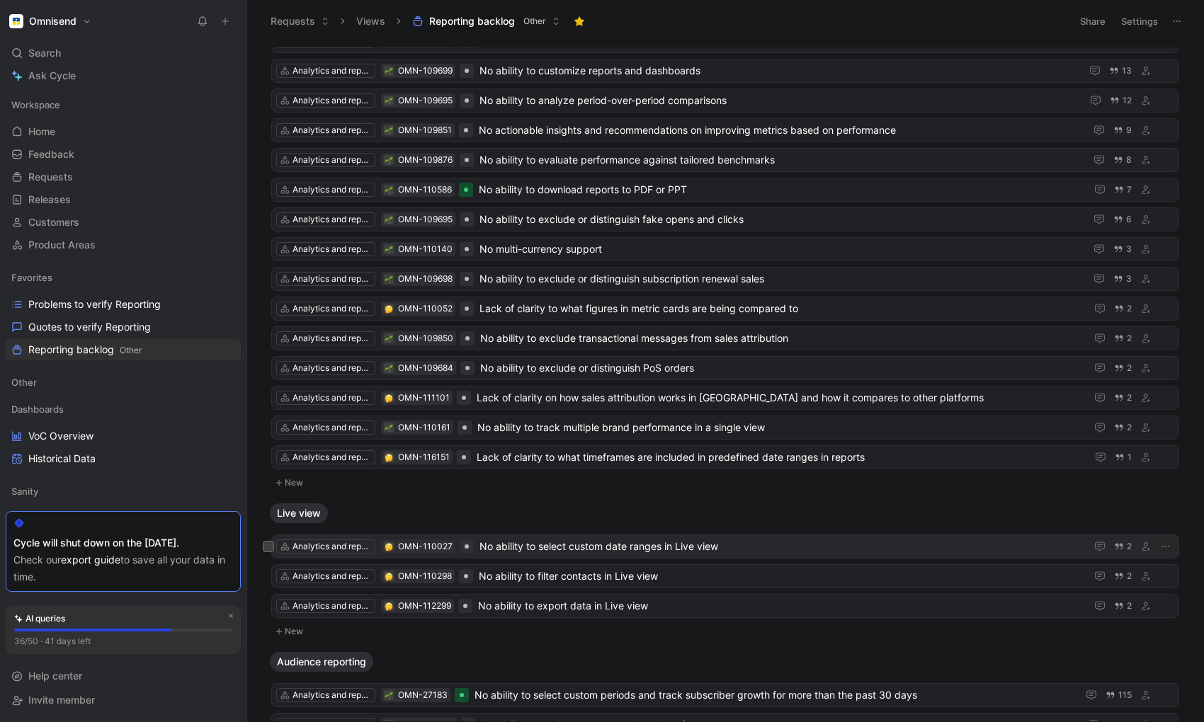
click at [517, 556] on div "Analytics and reports OMN-110027 No ability to select custom date ranges in Liv…" at bounding box center [725, 547] width 908 height 24
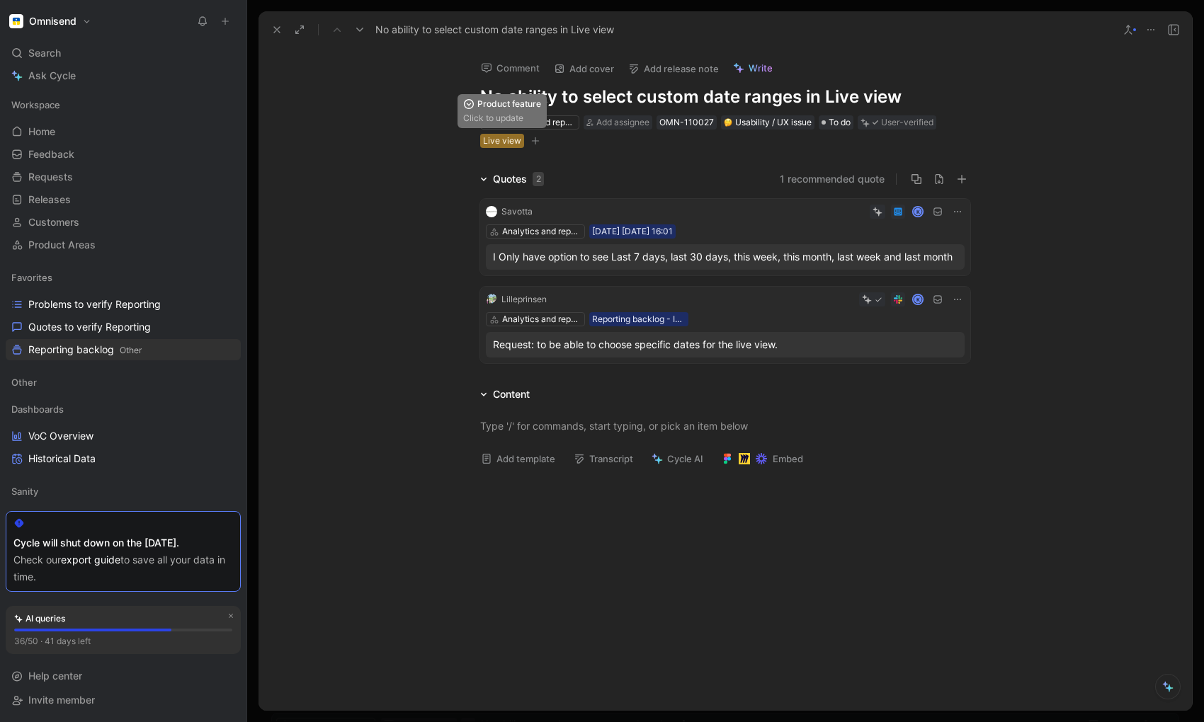
click at [482, 142] on div "Live view" at bounding box center [502, 141] width 44 height 14
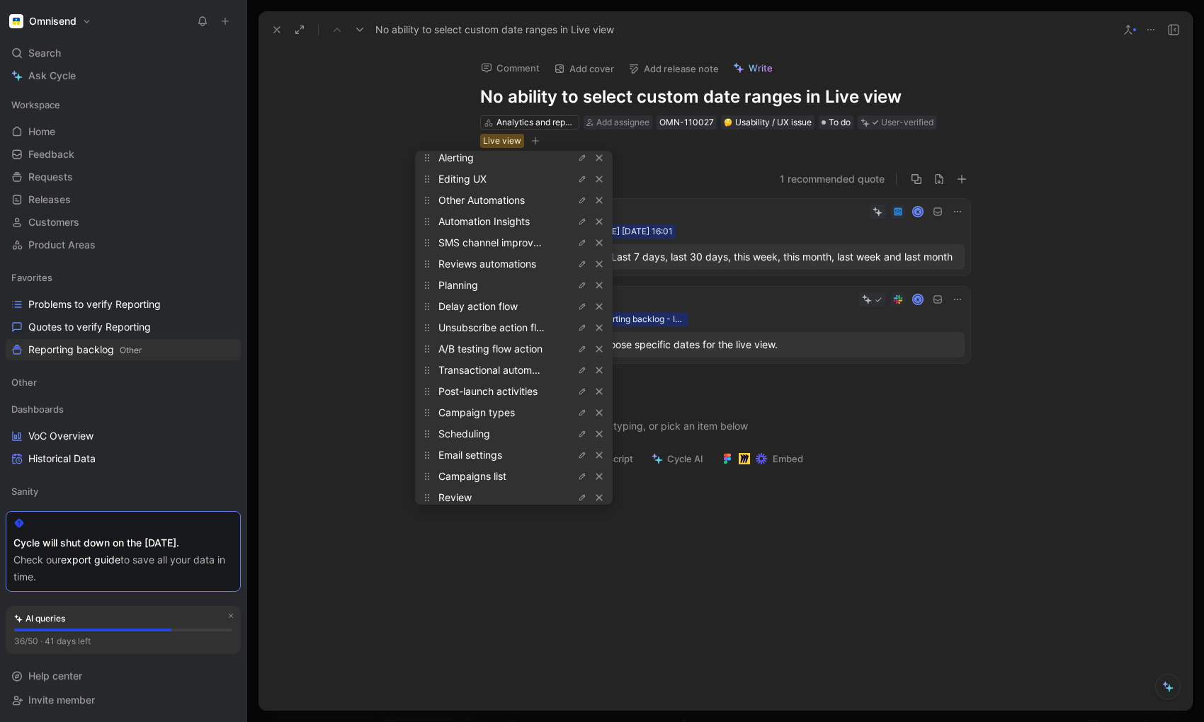
scroll to position [1193, 0]
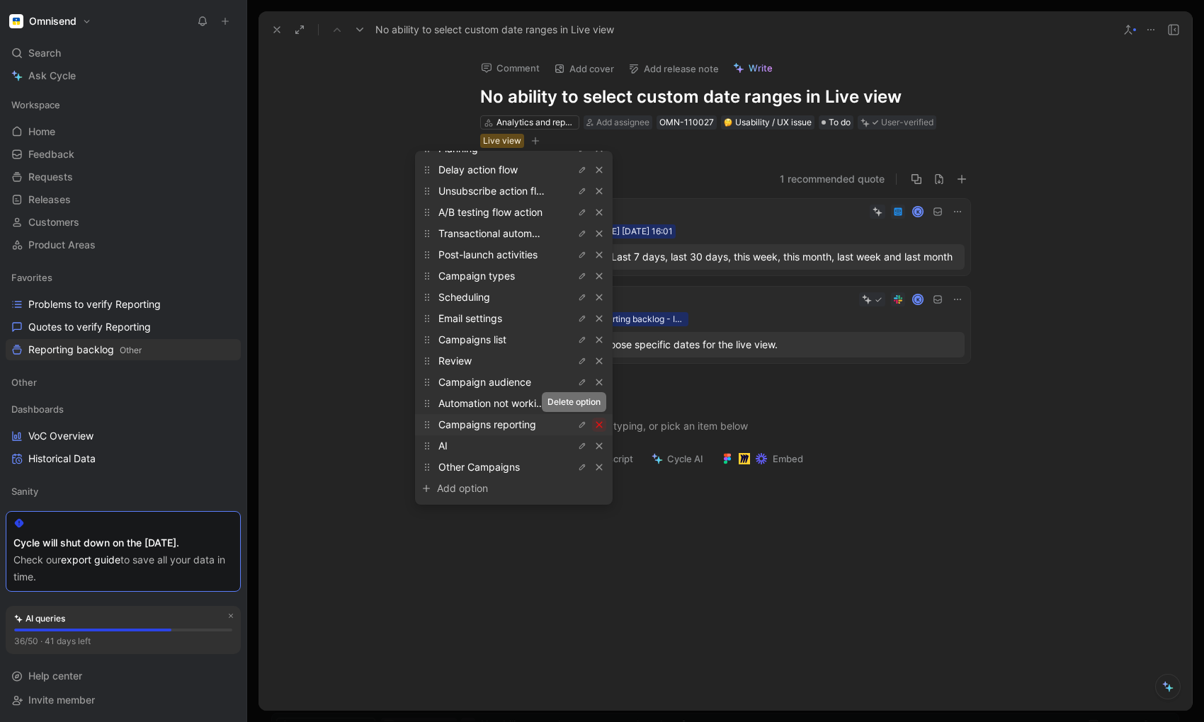
click at [596, 424] on icon "button" at bounding box center [599, 425] width 6 height 6
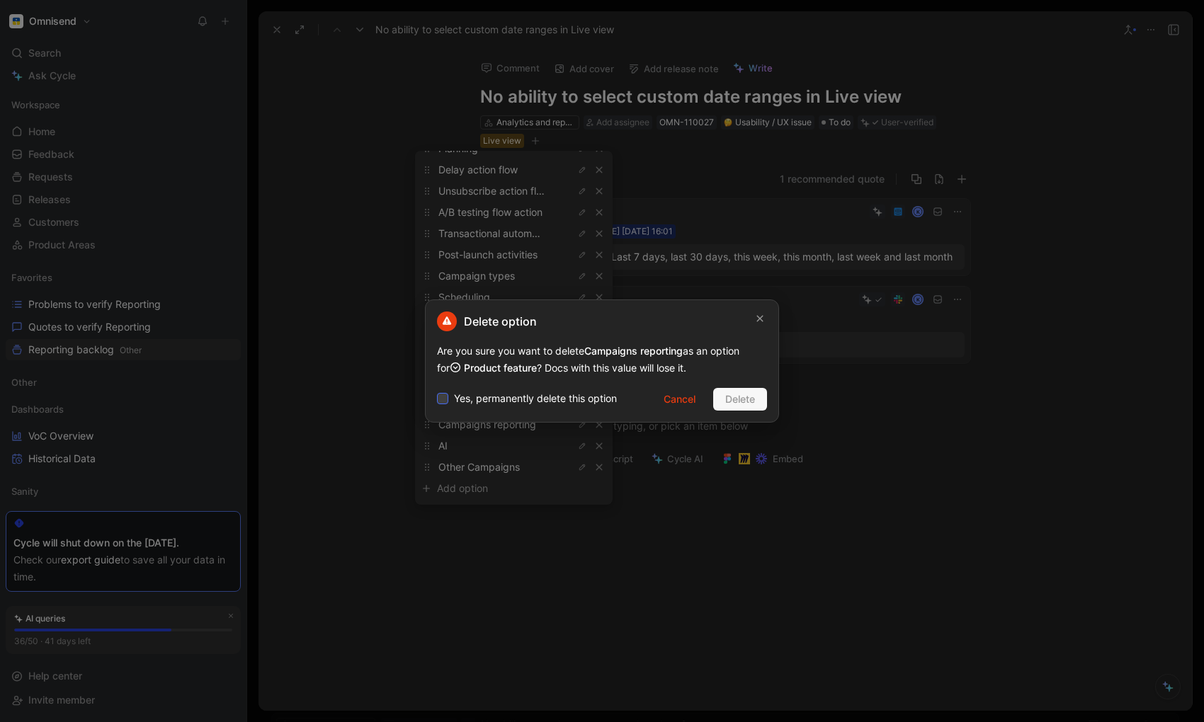
click at [527, 401] on span "Yes, permanently delete this option" at bounding box center [535, 398] width 163 height 17
click at [437, 390] on input "Yes, permanently delete this option" at bounding box center [437, 390] width 0 height 0
click at [733, 397] on span "Delete" at bounding box center [740, 399] width 30 height 17
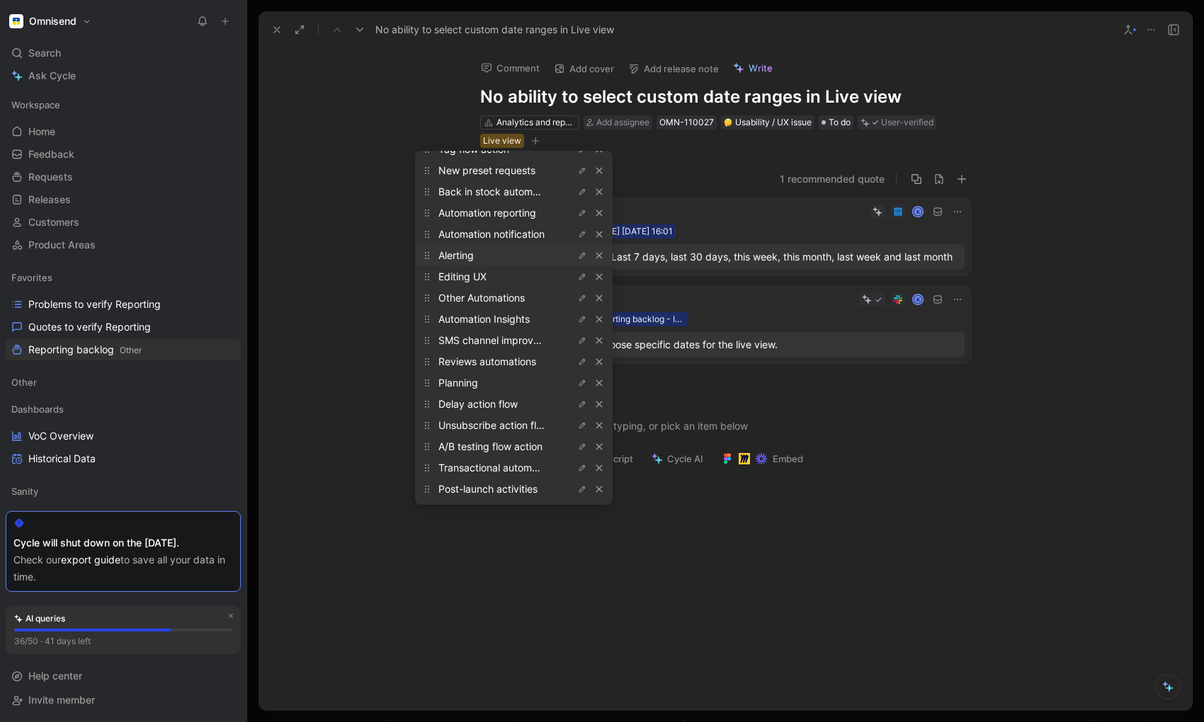
scroll to position [954, 0]
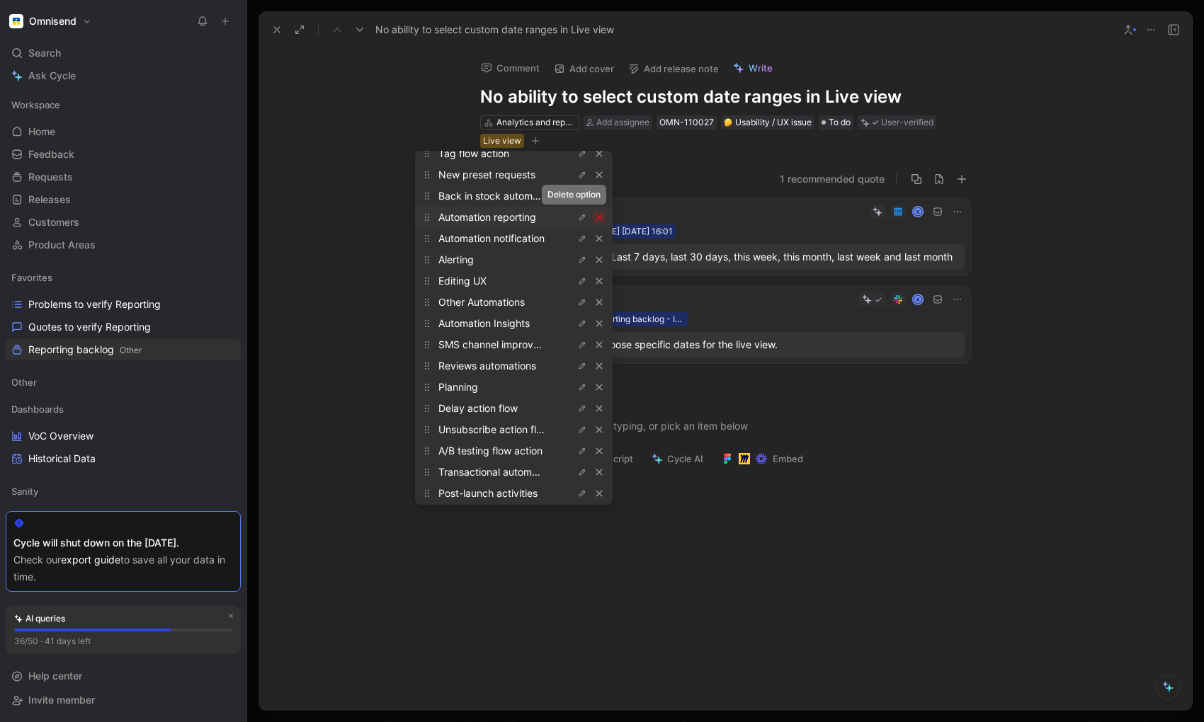
click at [595, 218] on icon "button" at bounding box center [599, 217] width 8 height 8
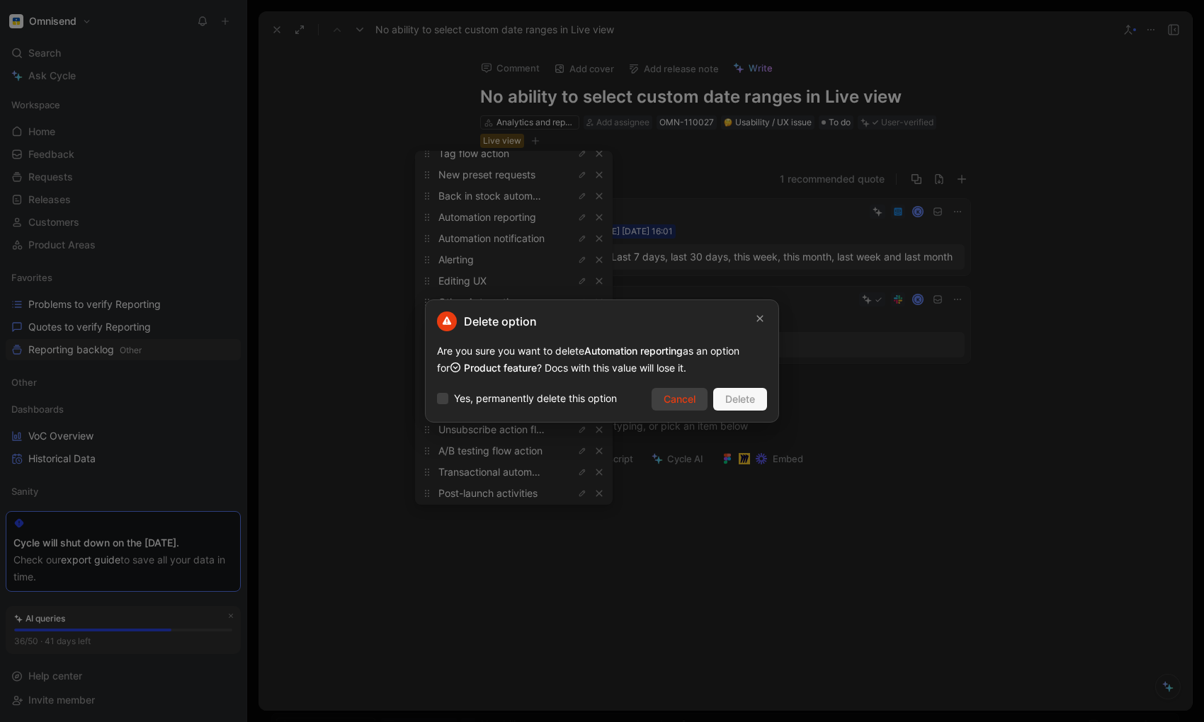
click at [674, 402] on span "Cancel" at bounding box center [680, 399] width 32 height 17
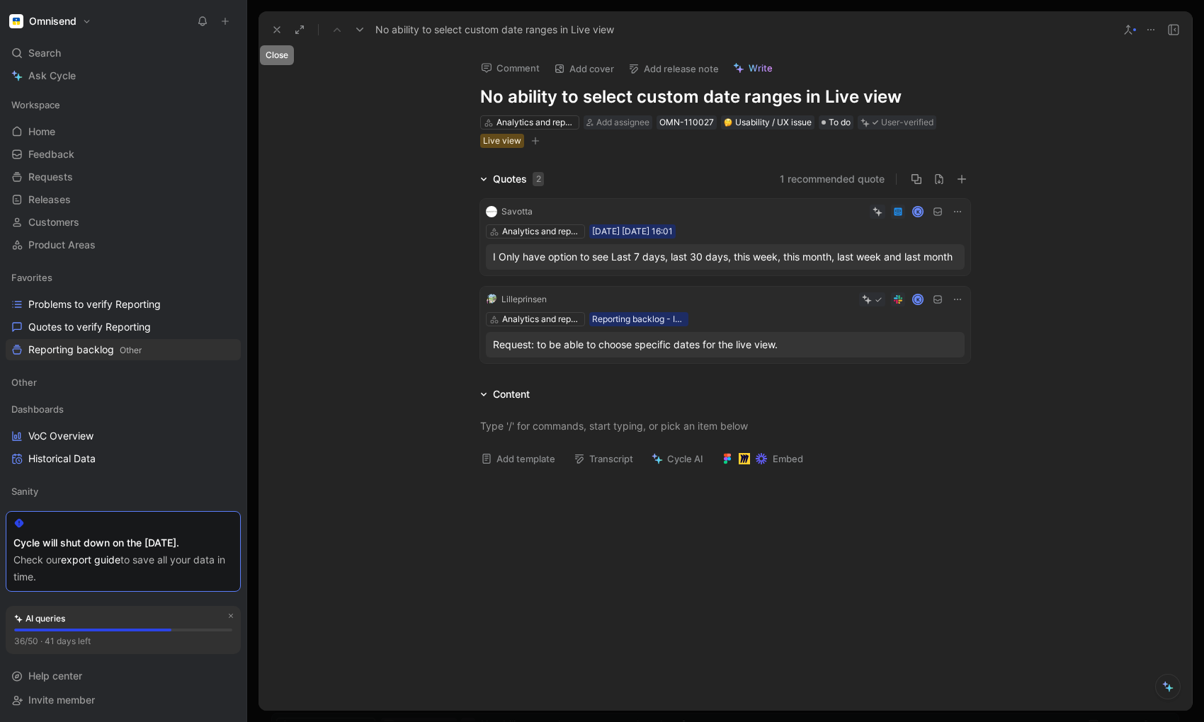
click at [278, 31] on use at bounding box center [277, 30] width 6 height 6
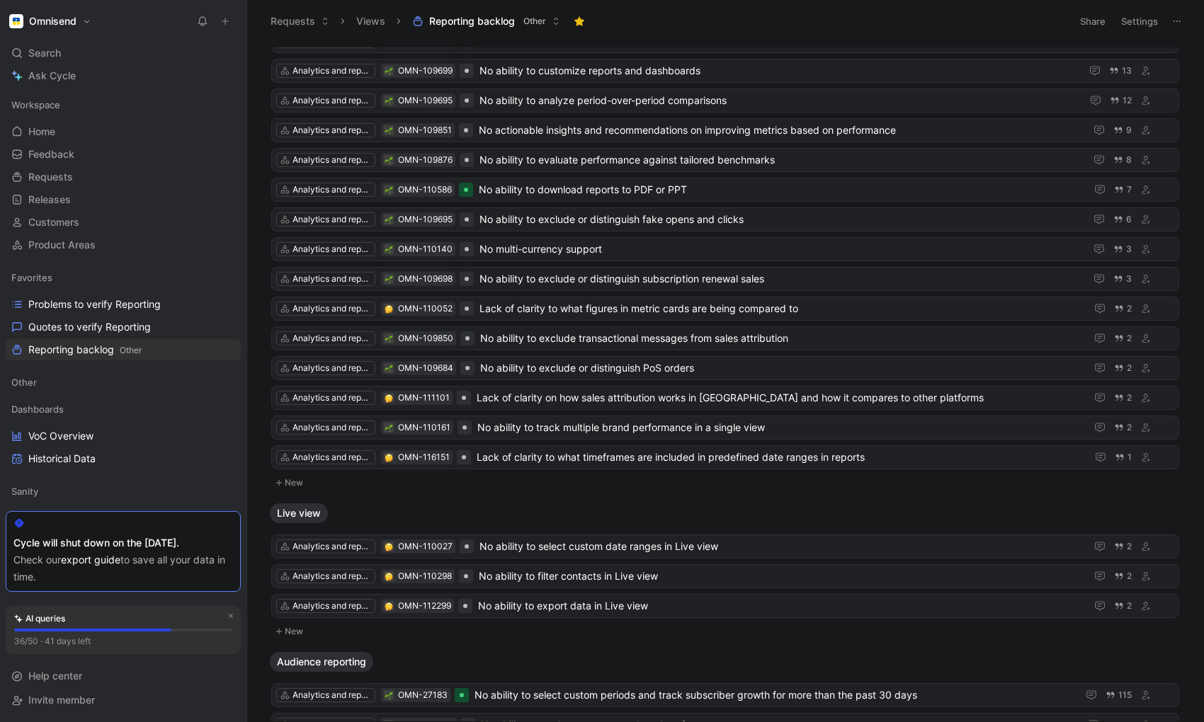
click at [225, 19] on icon at bounding box center [225, 21] width 10 height 10
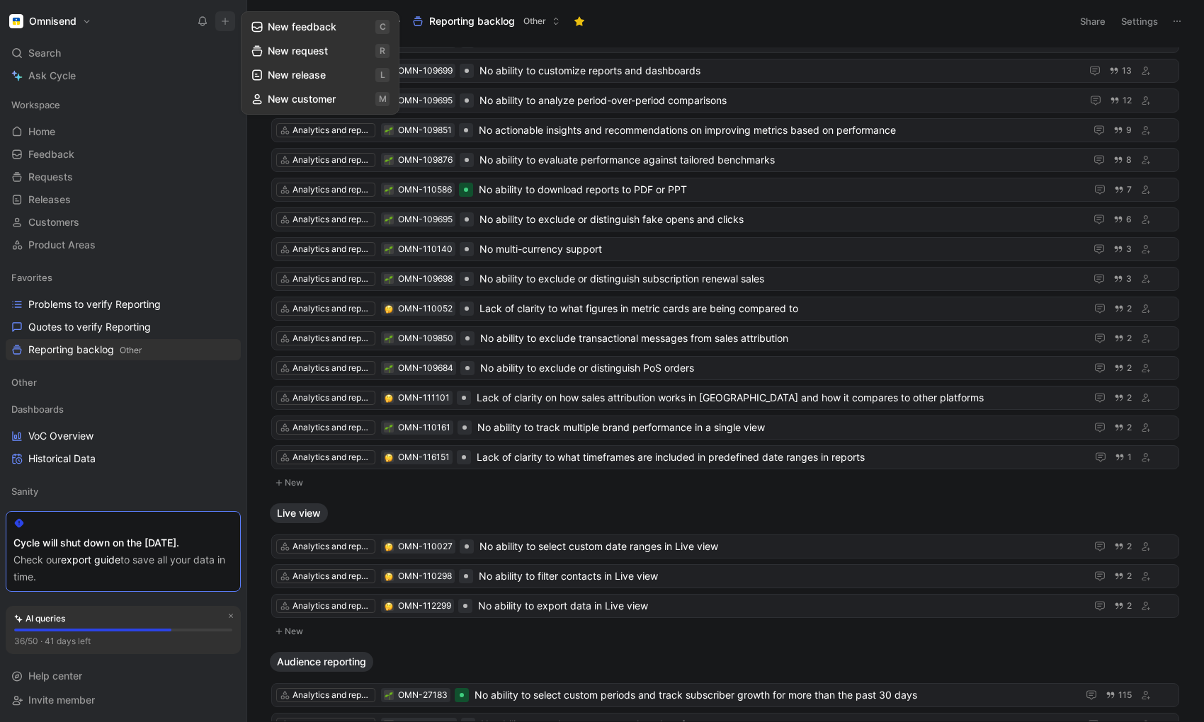
click at [225, 19] on icon at bounding box center [225, 21] width 10 height 10
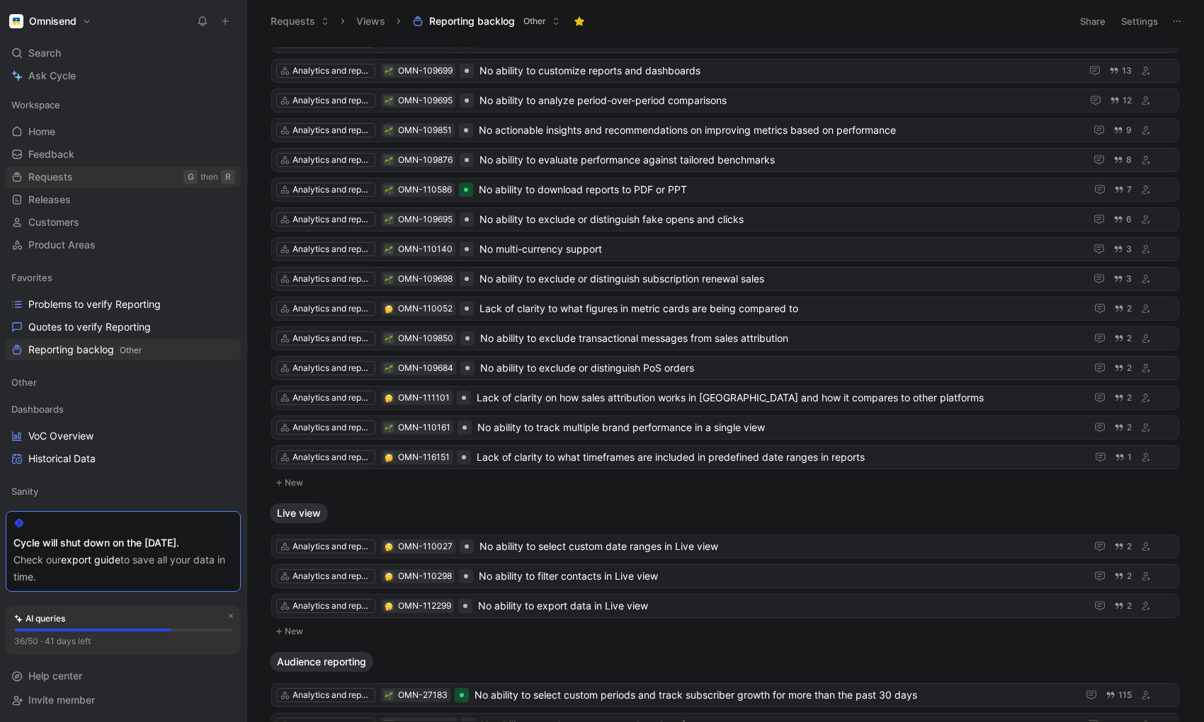
click at [48, 177] on span "Requests" at bounding box center [50, 177] width 45 height 14
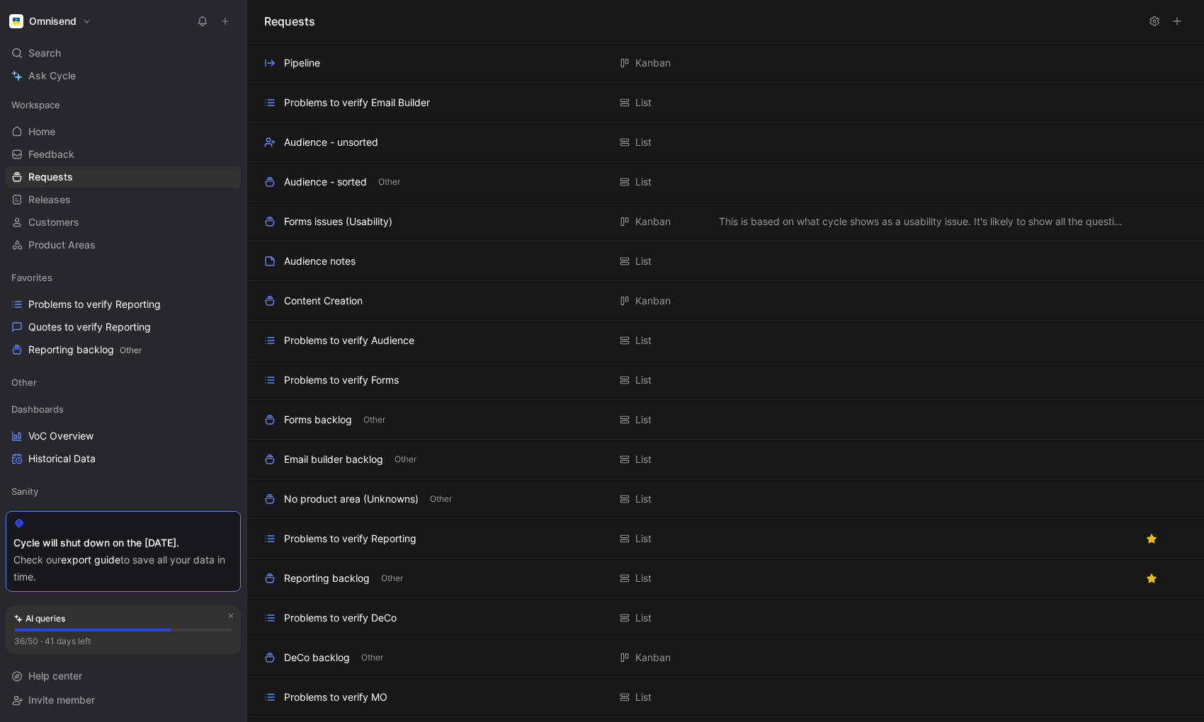
click at [1113, 18] on icon at bounding box center [1177, 21] width 11 height 11
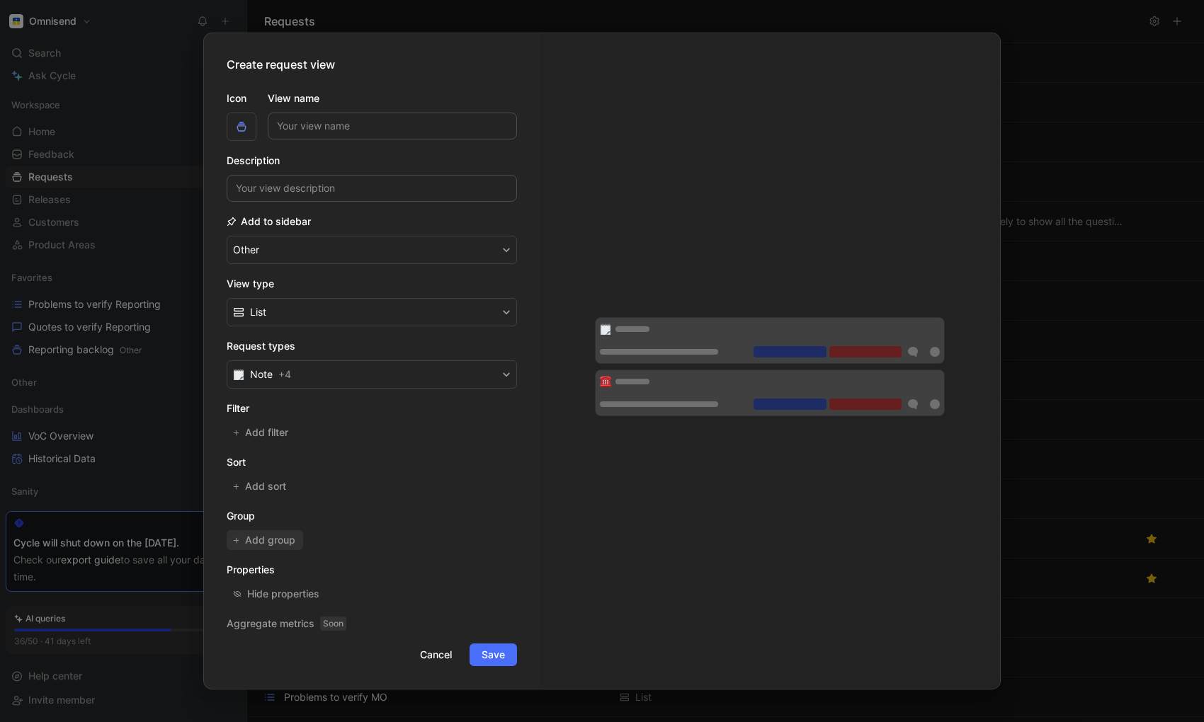
click at [281, 538] on span "Add group" at bounding box center [271, 540] width 52 height 17
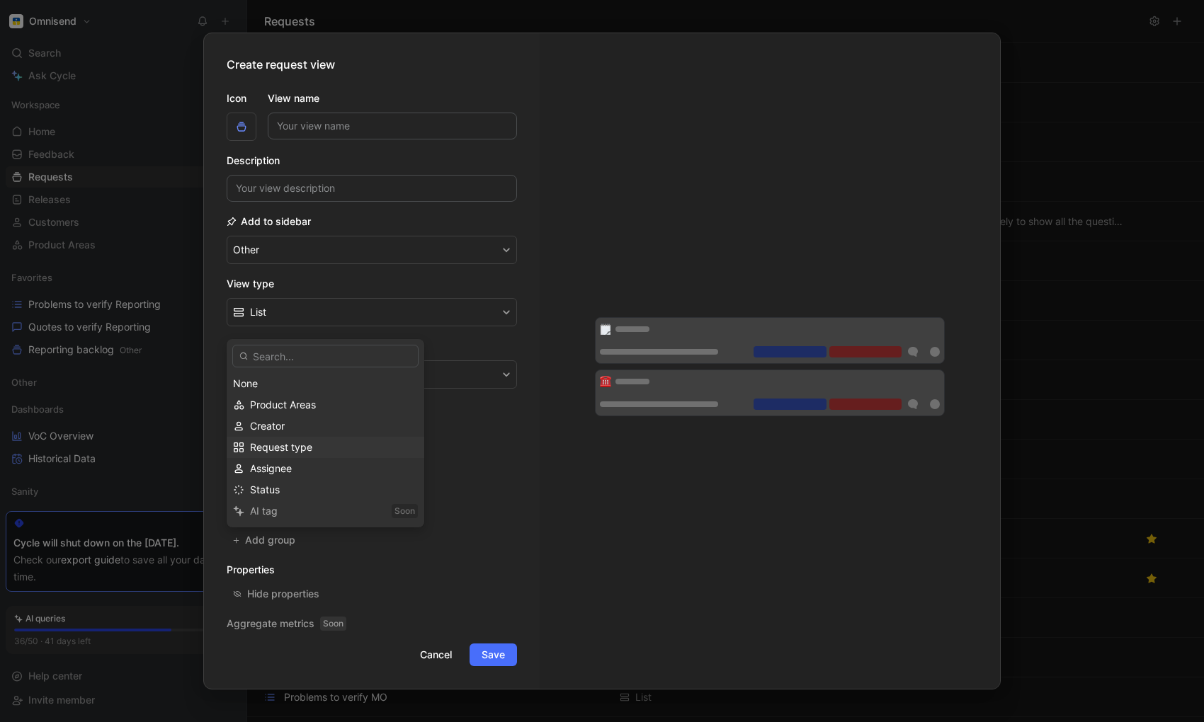
click at [267, 445] on span "Request type" at bounding box center [281, 447] width 62 height 12
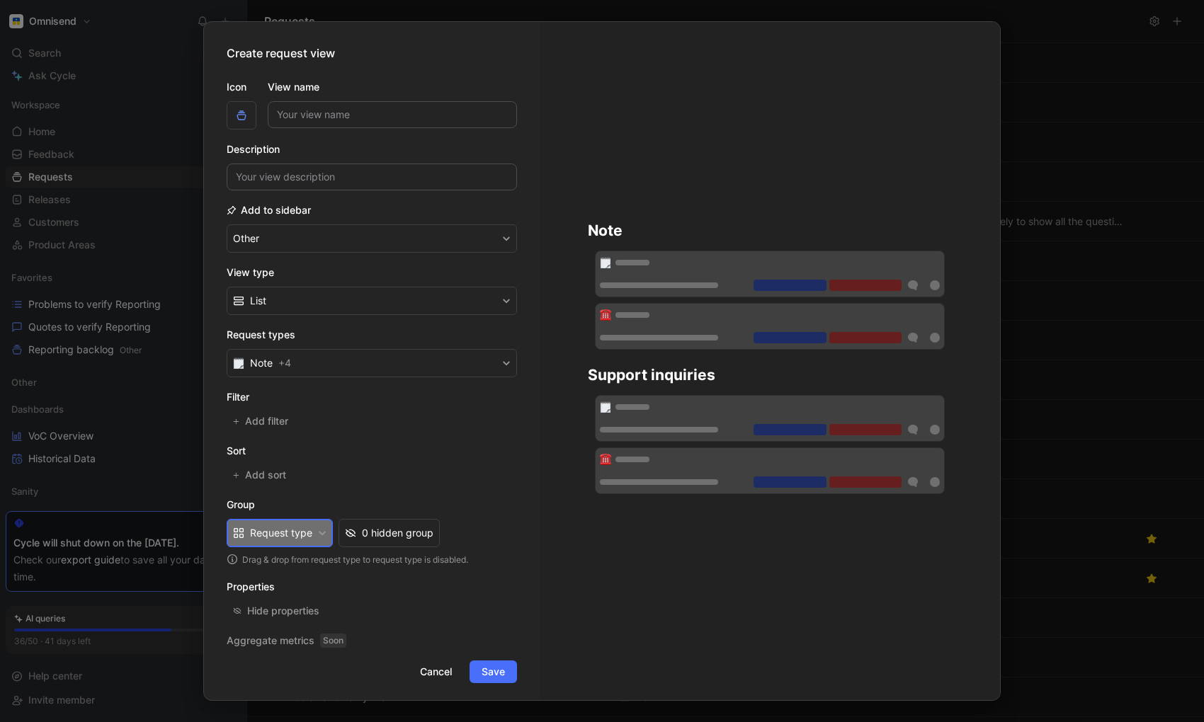
click at [299, 542] on button "Request type" at bounding box center [280, 533] width 106 height 28
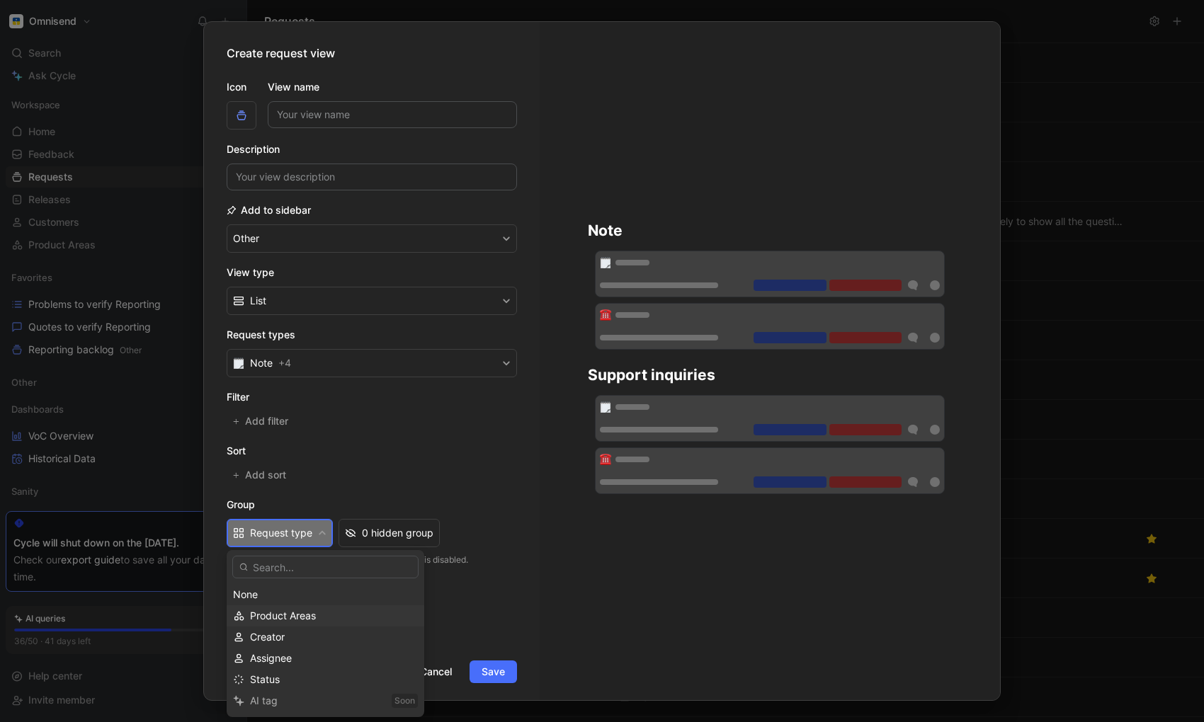
click at [300, 617] on span "Product Areas" at bounding box center [283, 616] width 66 height 12
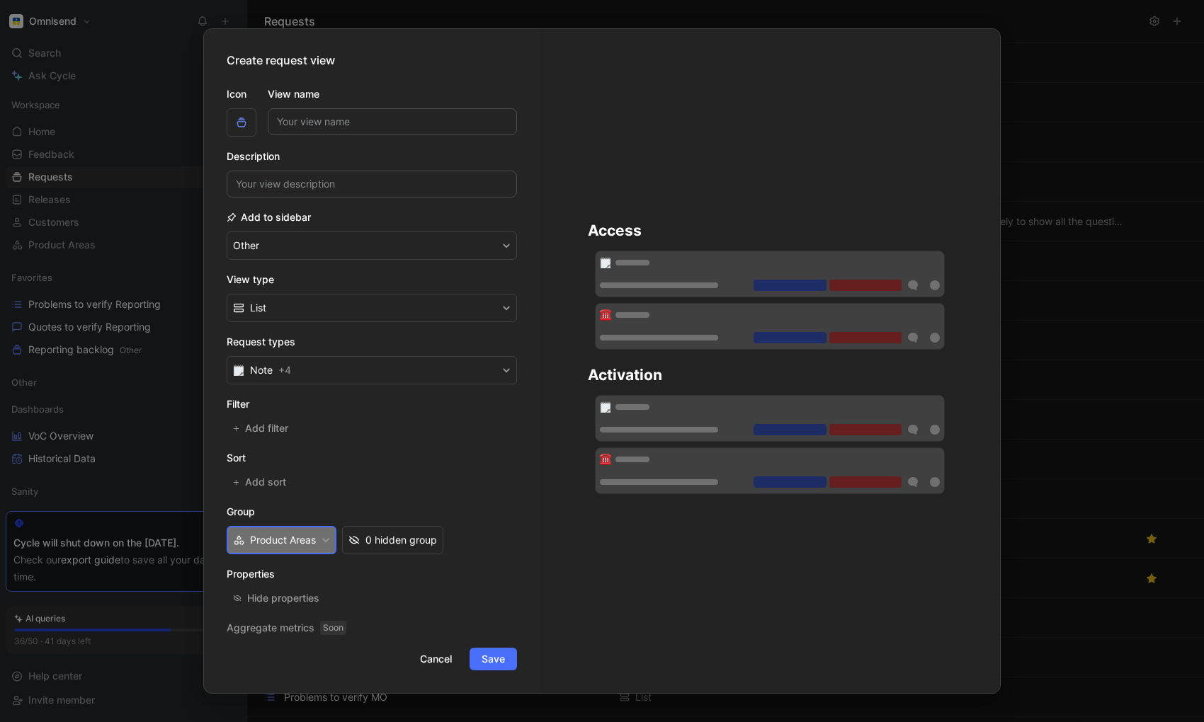
click at [314, 536] on button "Product Areas" at bounding box center [282, 540] width 110 height 28
click at [440, 663] on span "Cancel" at bounding box center [436, 659] width 32 height 17
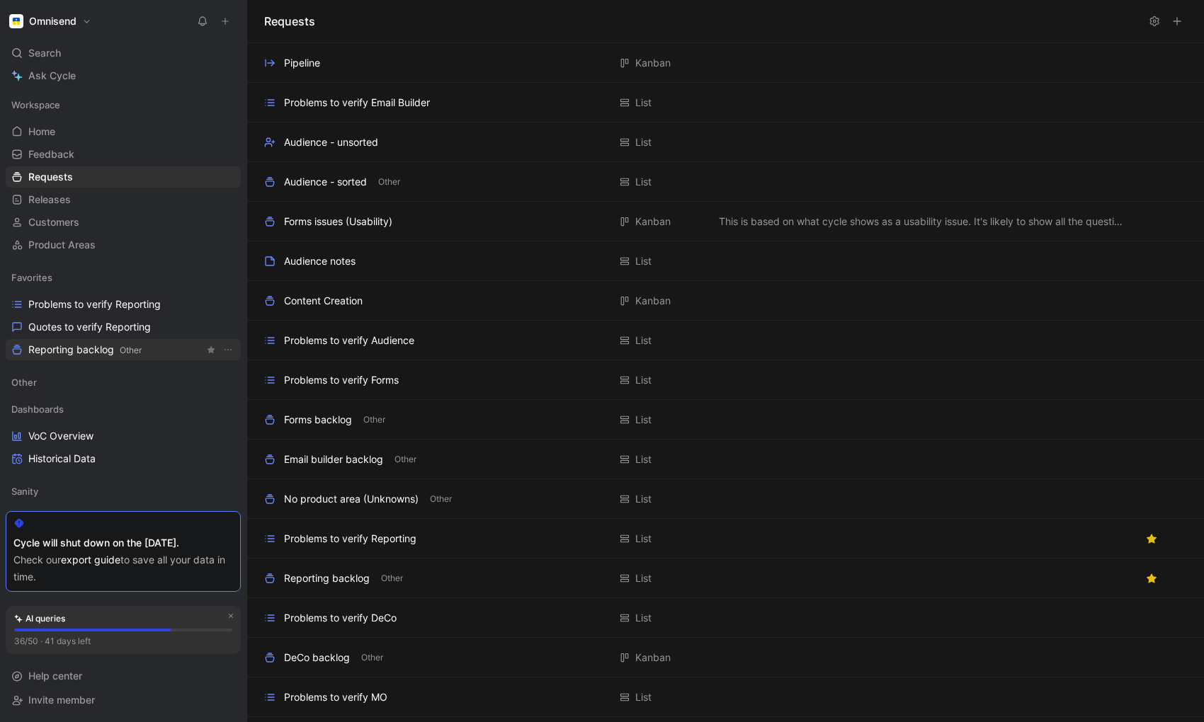
click at [77, 351] on span "Reporting backlog Other" at bounding box center [84, 350] width 113 height 15
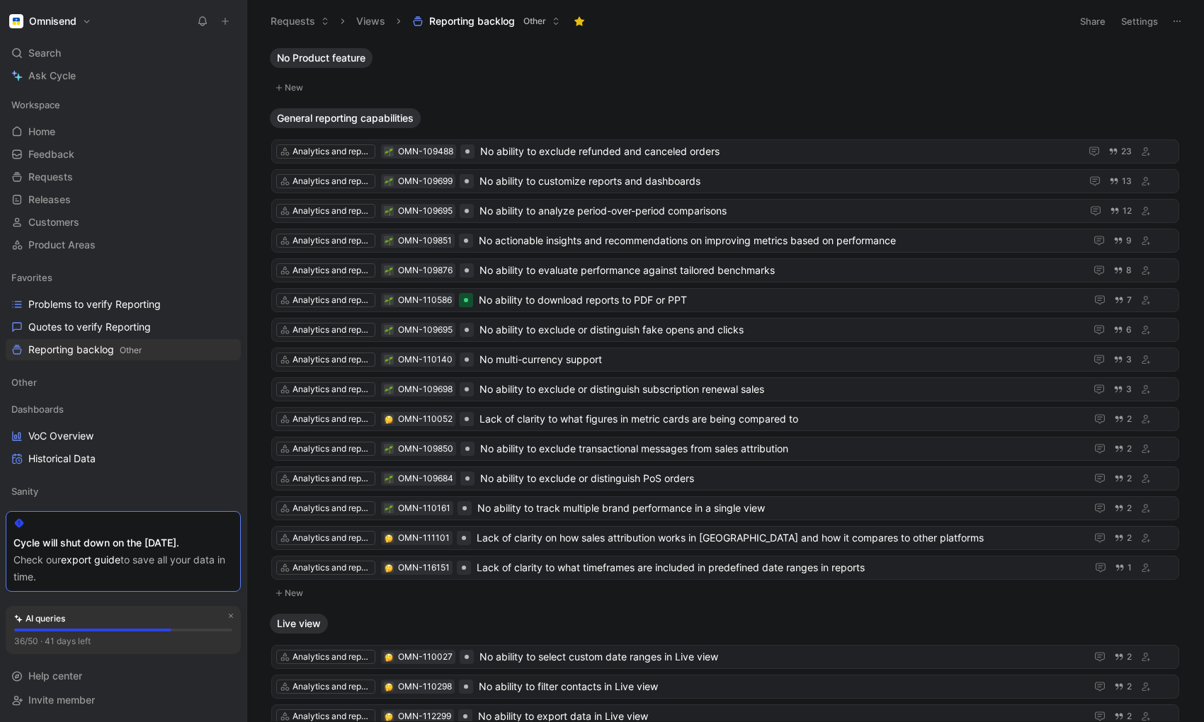
click at [1113, 15] on button "Settings" at bounding box center [1140, 21] width 50 height 20
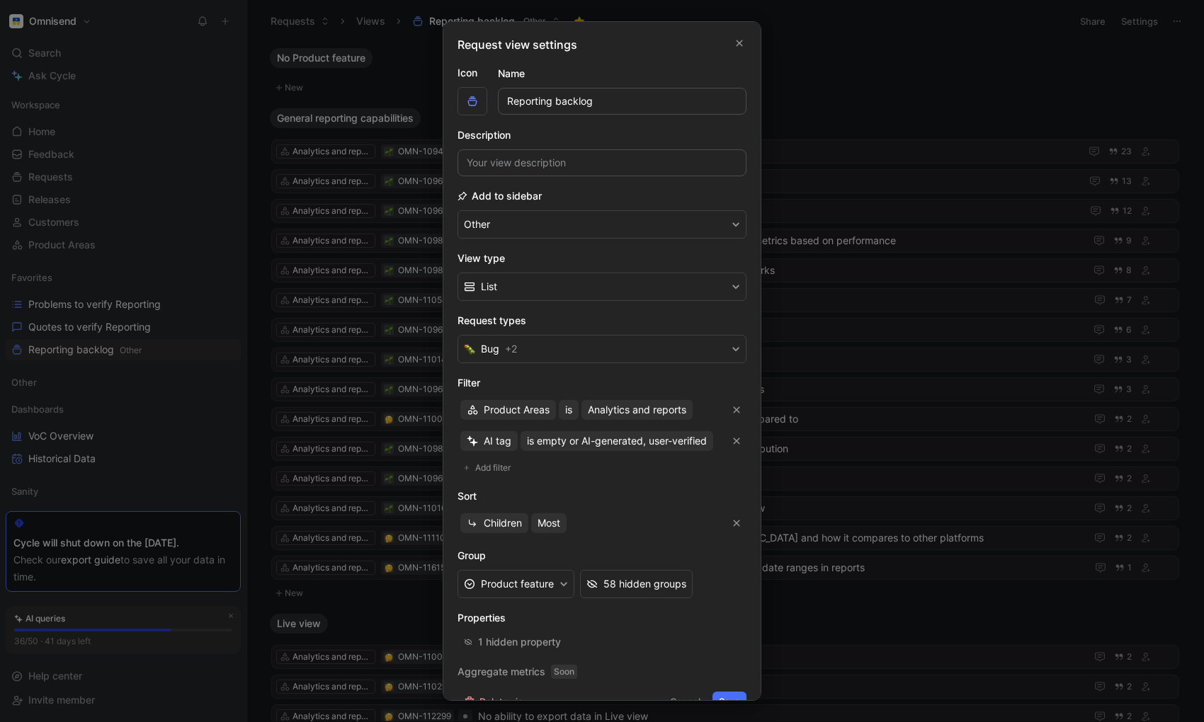
scroll to position [25, 0]
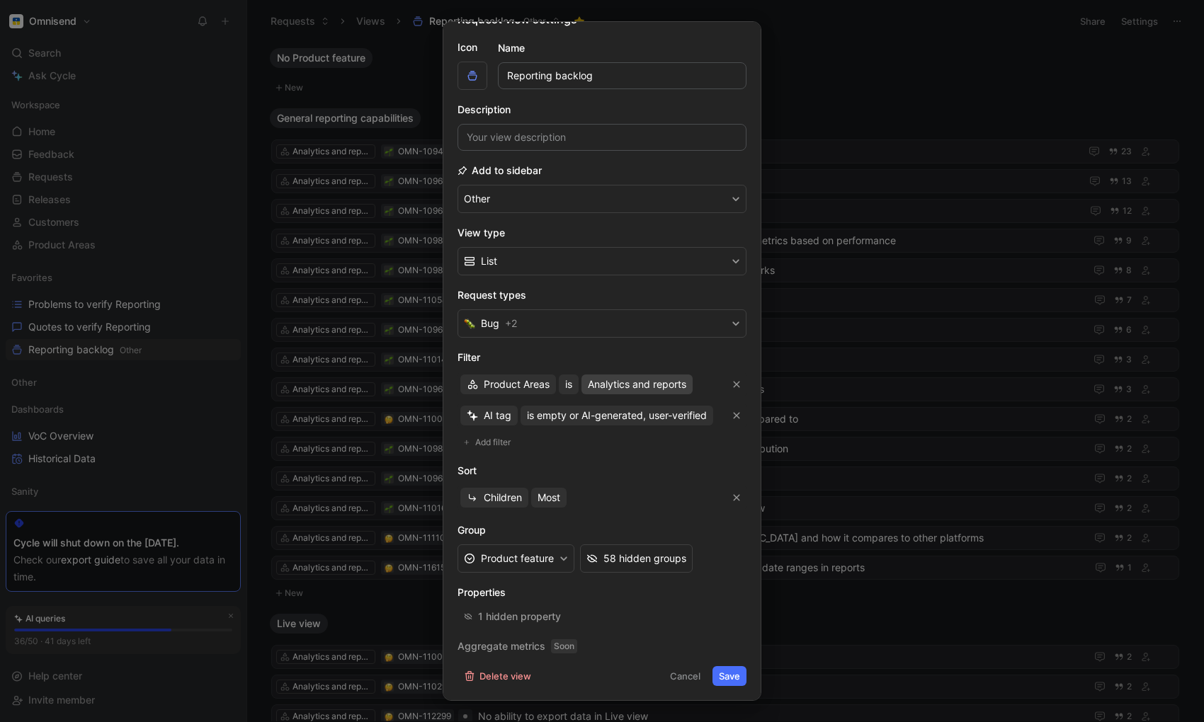
click at [622, 388] on span "Analytics and reports" at bounding box center [637, 384] width 98 height 17
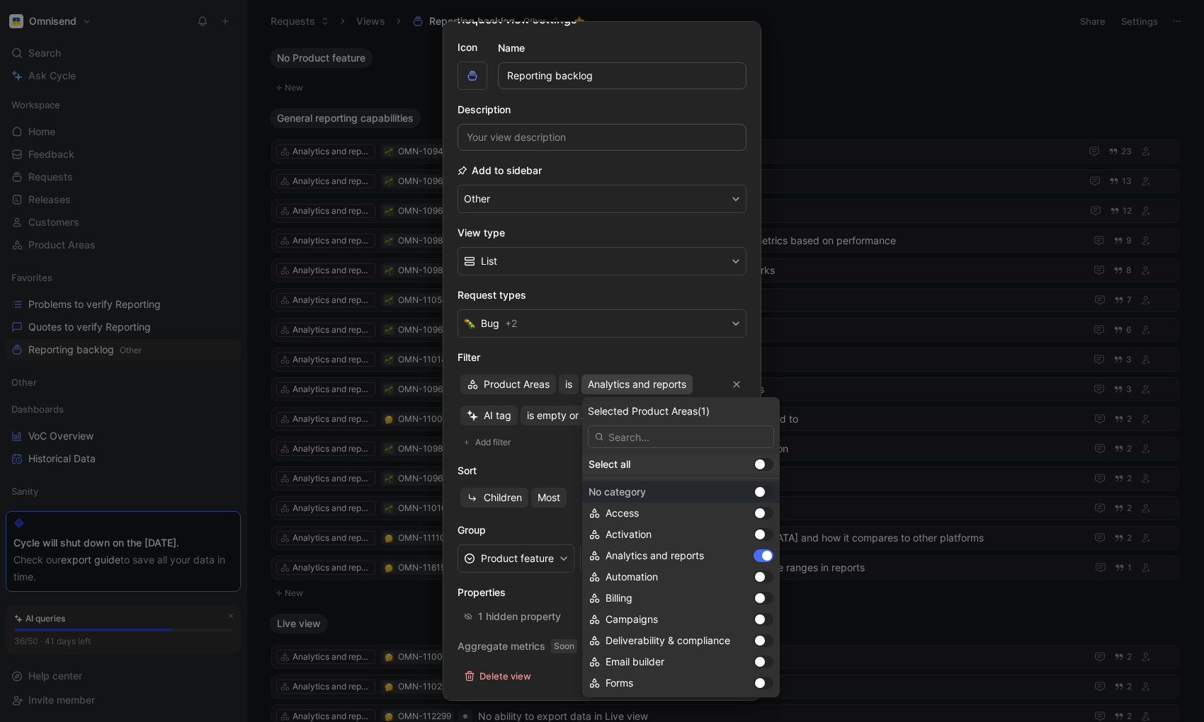
click at [754, 462] on div at bounding box center [764, 464] width 20 height 13
click at [0, 0] on input "checkbox" at bounding box center [0, 0] width 0 height 0
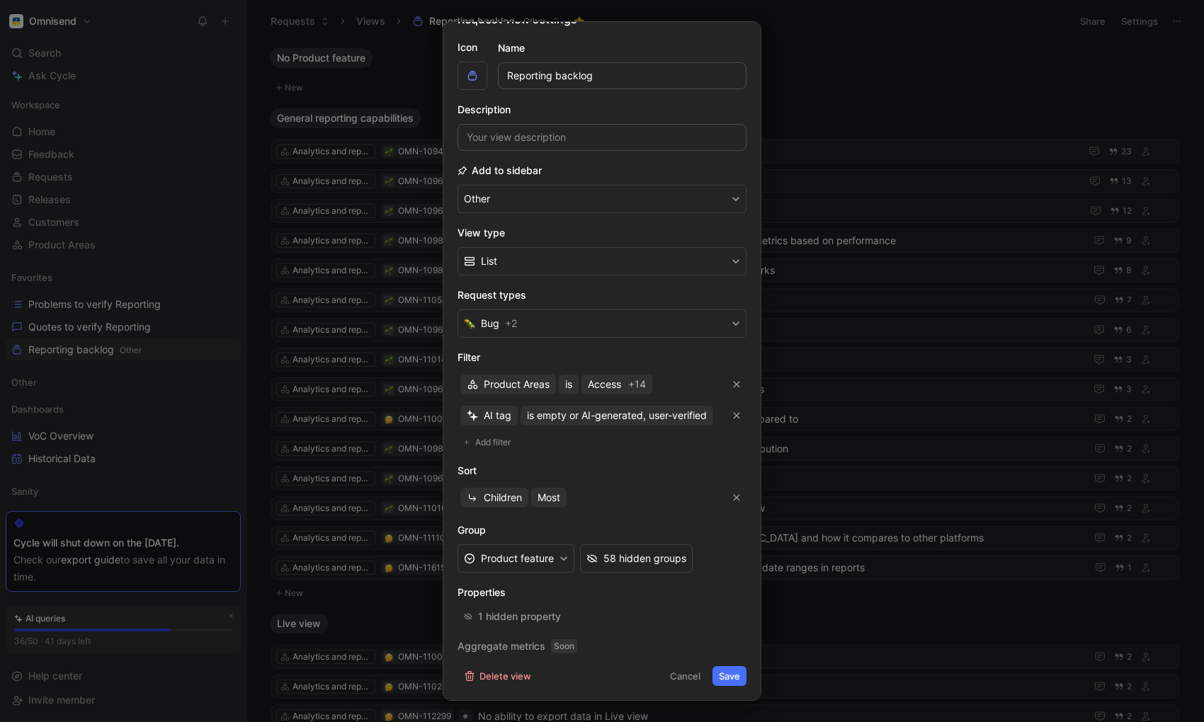
click at [735, 671] on button "Save" at bounding box center [730, 677] width 34 height 20
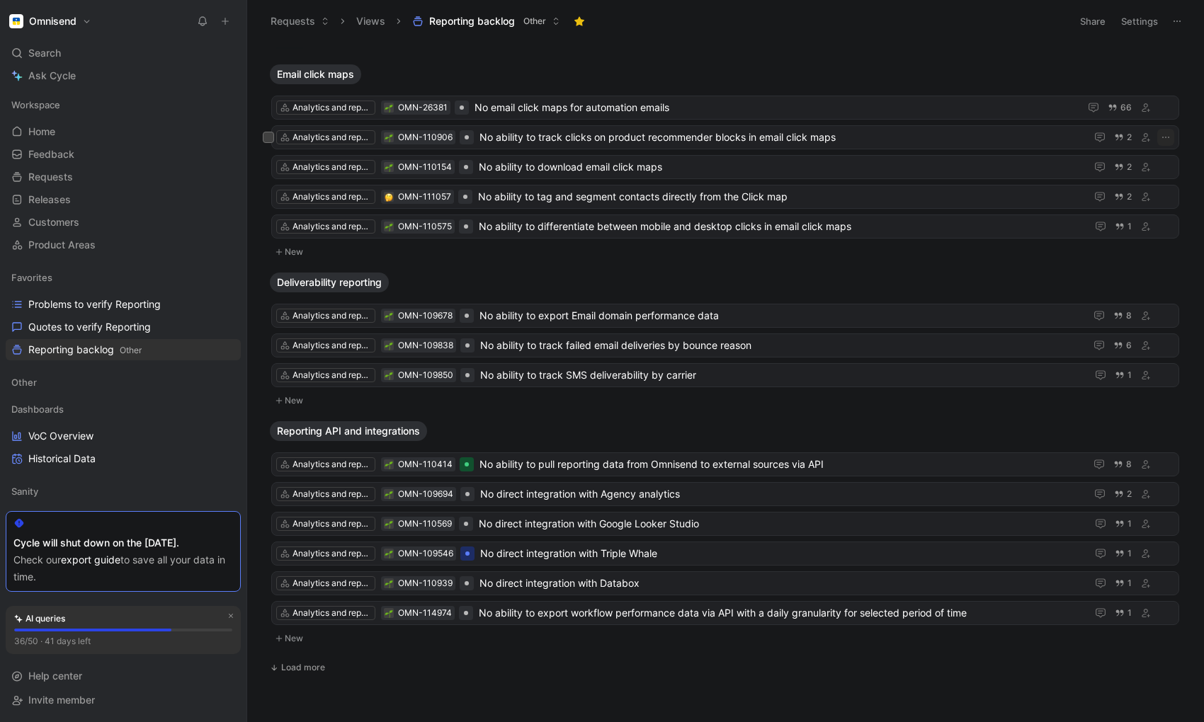
scroll to position [2412, 0]
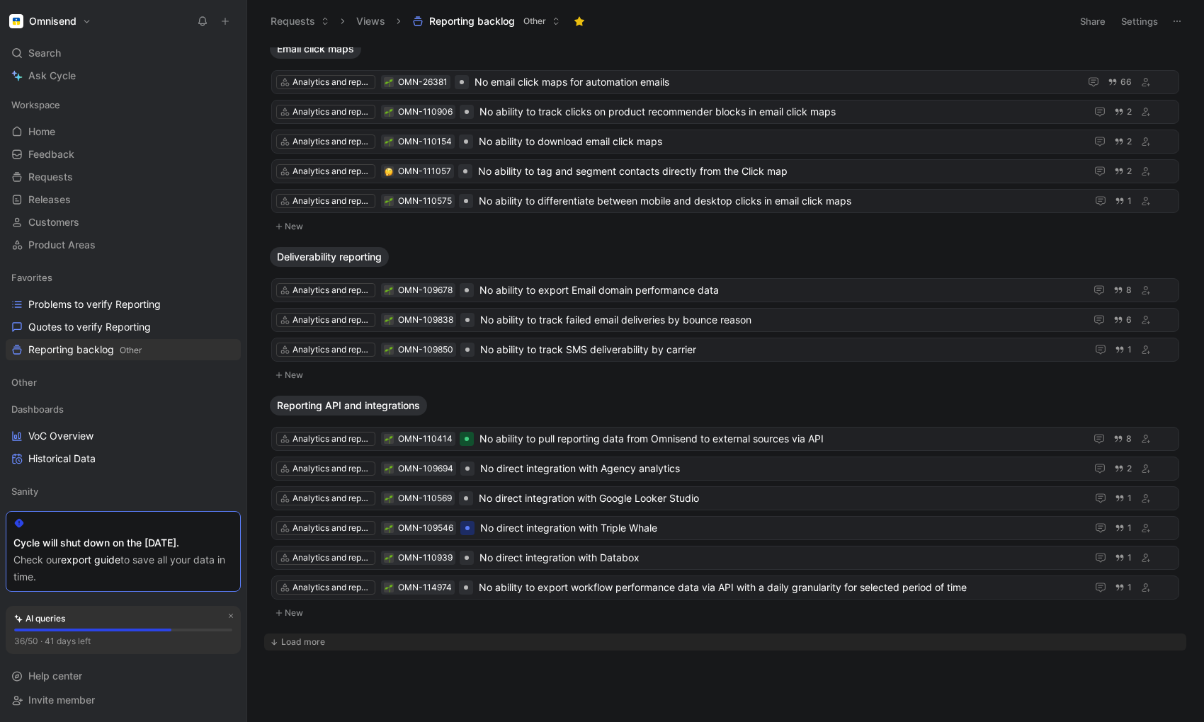
click at [297, 641] on div "Load more" at bounding box center [303, 642] width 44 height 14
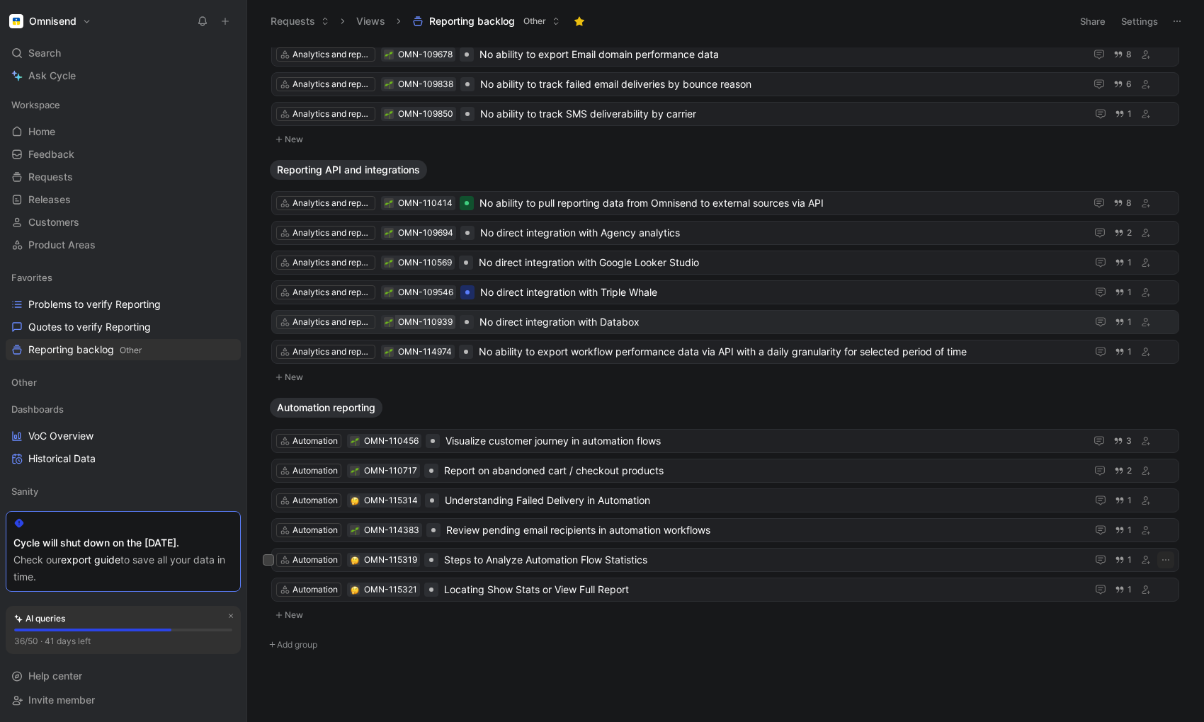
scroll to position [2651, 0]
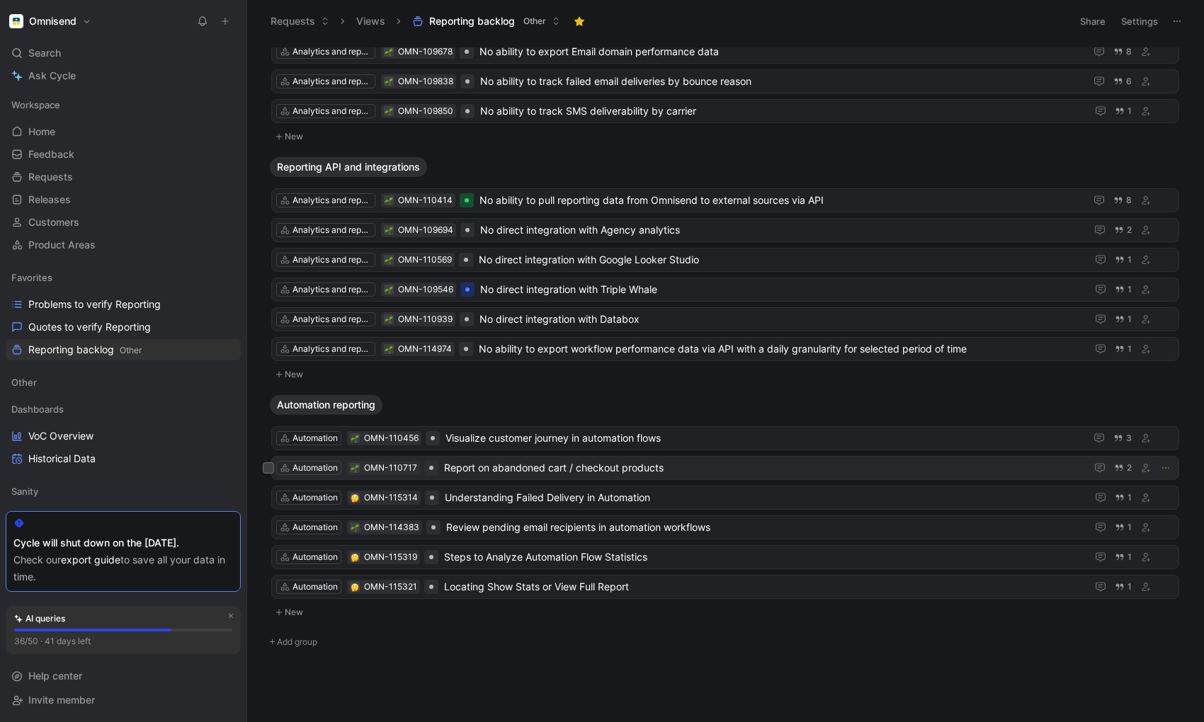
click at [476, 462] on span "Report on abandoned cart / checkout products" at bounding box center [762, 468] width 636 height 17
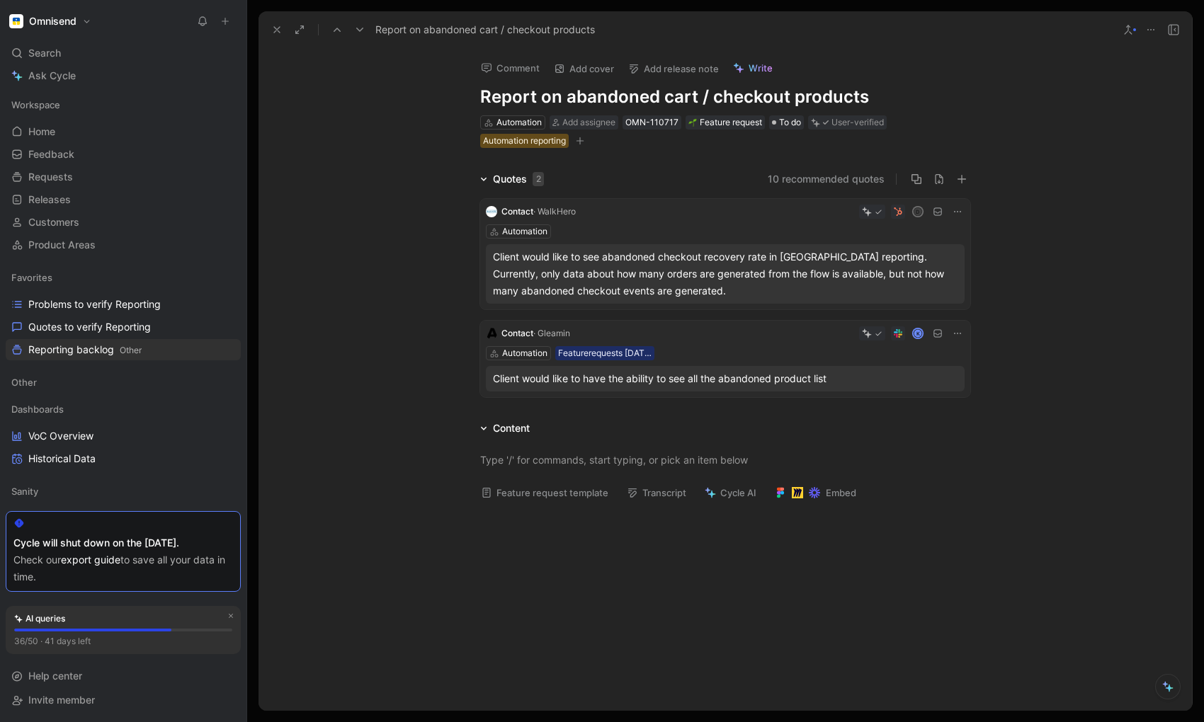
click at [274, 30] on icon at bounding box center [276, 29] width 11 height 11
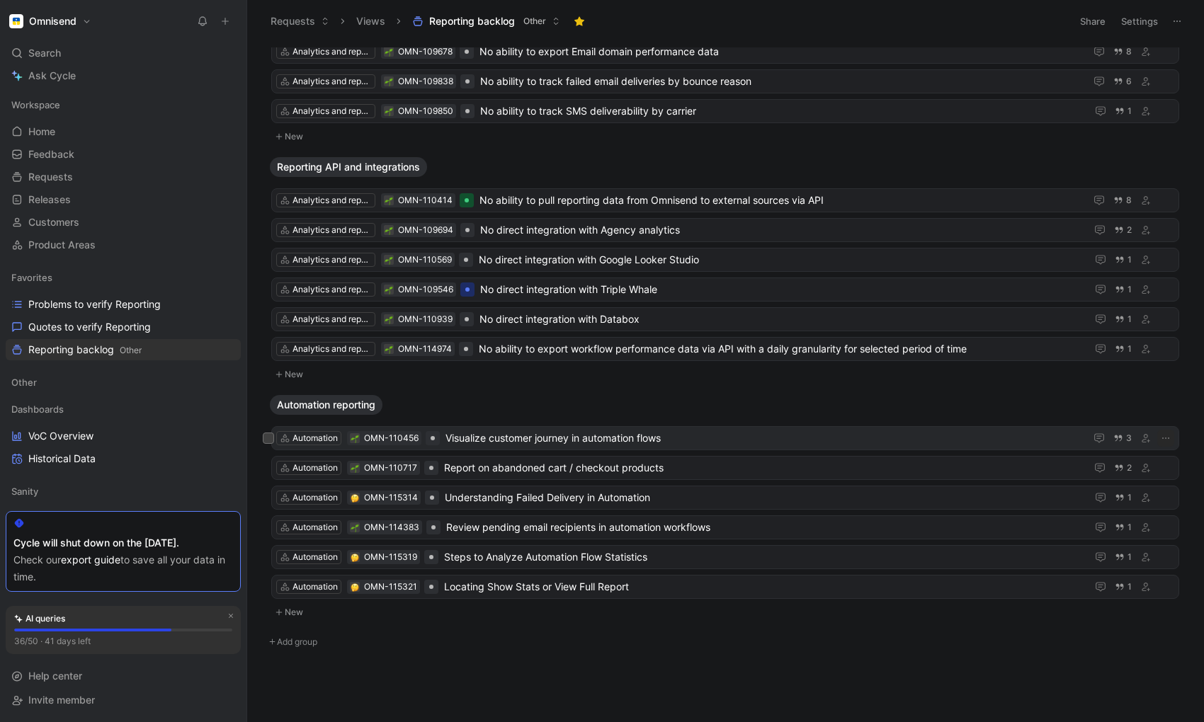
click at [478, 437] on span "Visualize customer journey in automation flows" at bounding box center [763, 438] width 634 height 17
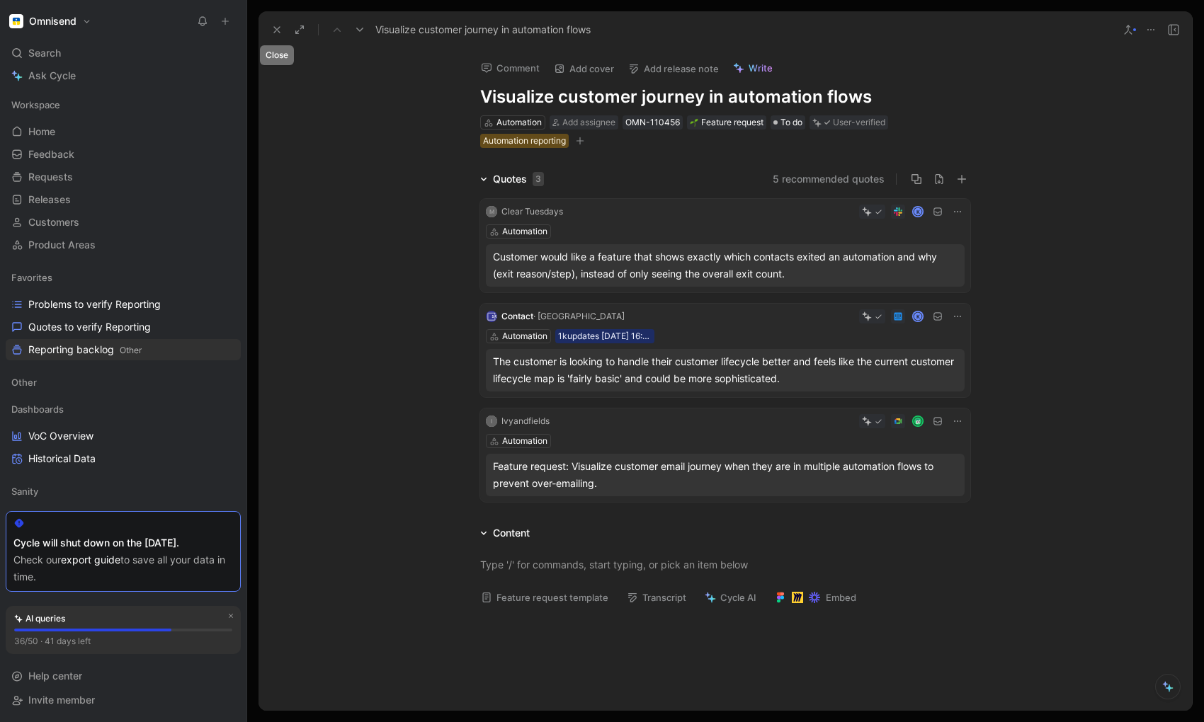
click at [275, 30] on icon at bounding box center [276, 29] width 11 height 11
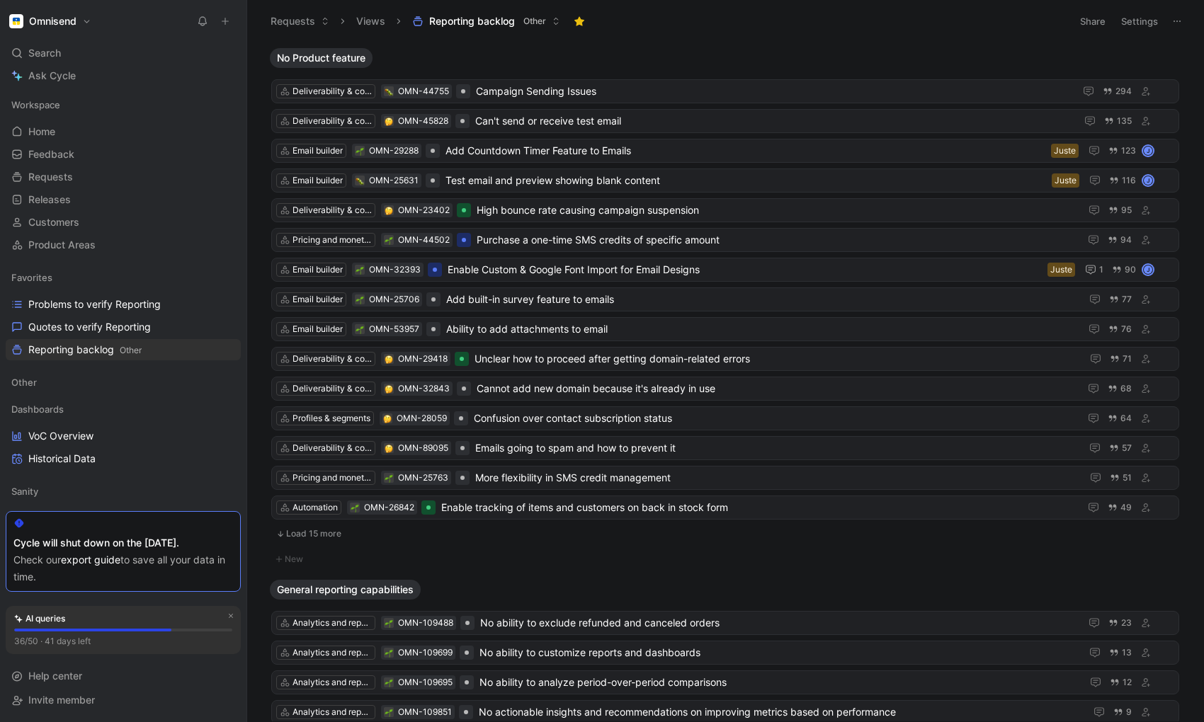
click at [1113, 18] on button "Settings" at bounding box center [1140, 21] width 50 height 20
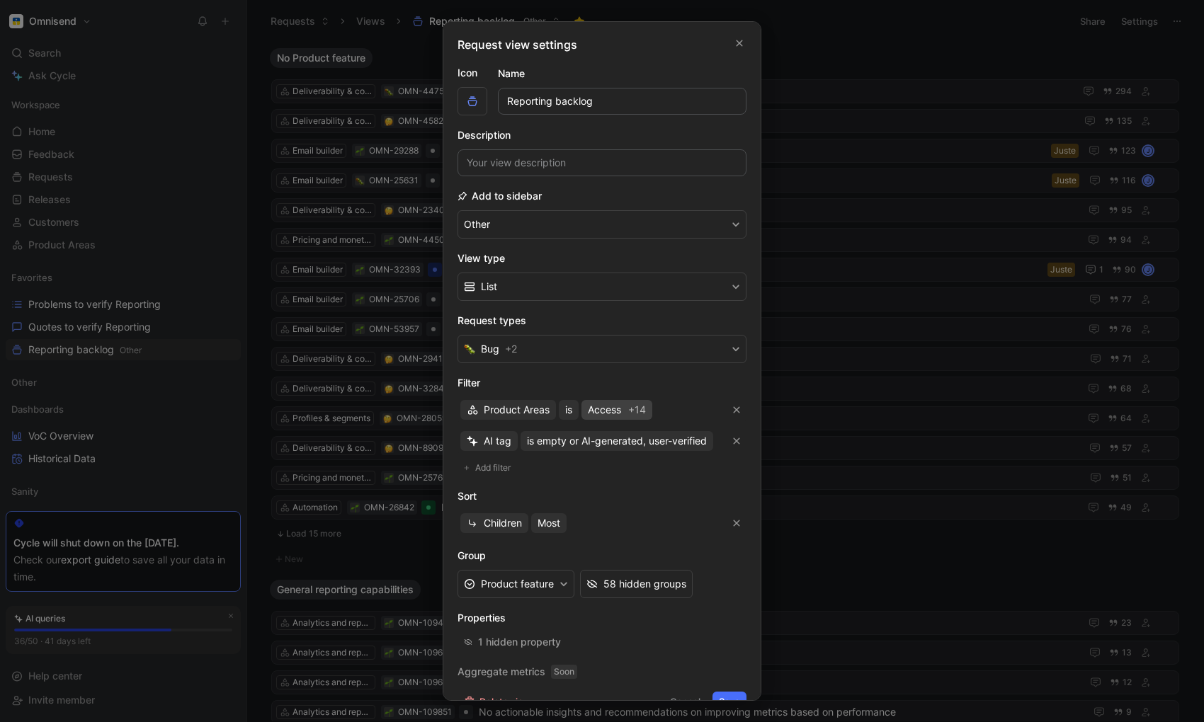
click at [607, 408] on span "Access" at bounding box center [604, 410] width 33 height 17
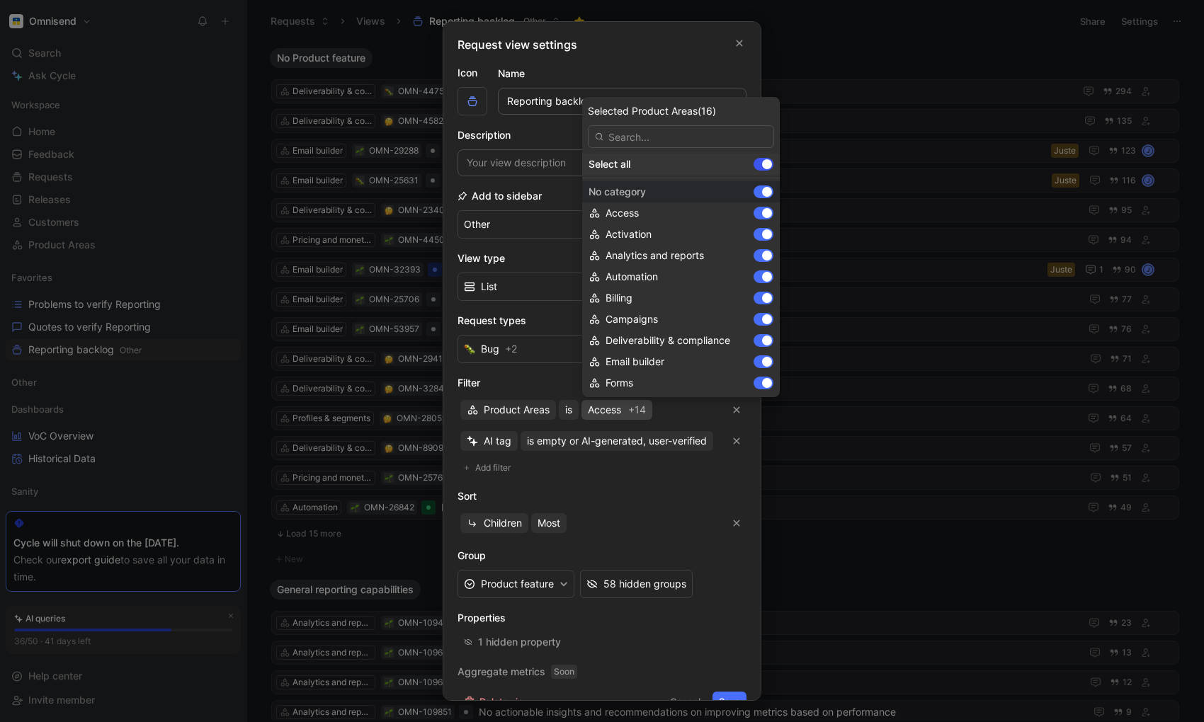
click at [754, 161] on div at bounding box center [764, 164] width 20 height 13
click at [0, 0] on input "checkbox" at bounding box center [0, 0] width 0 height 0
click at [657, 254] on span "Analytics and reports" at bounding box center [655, 255] width 98 height 12
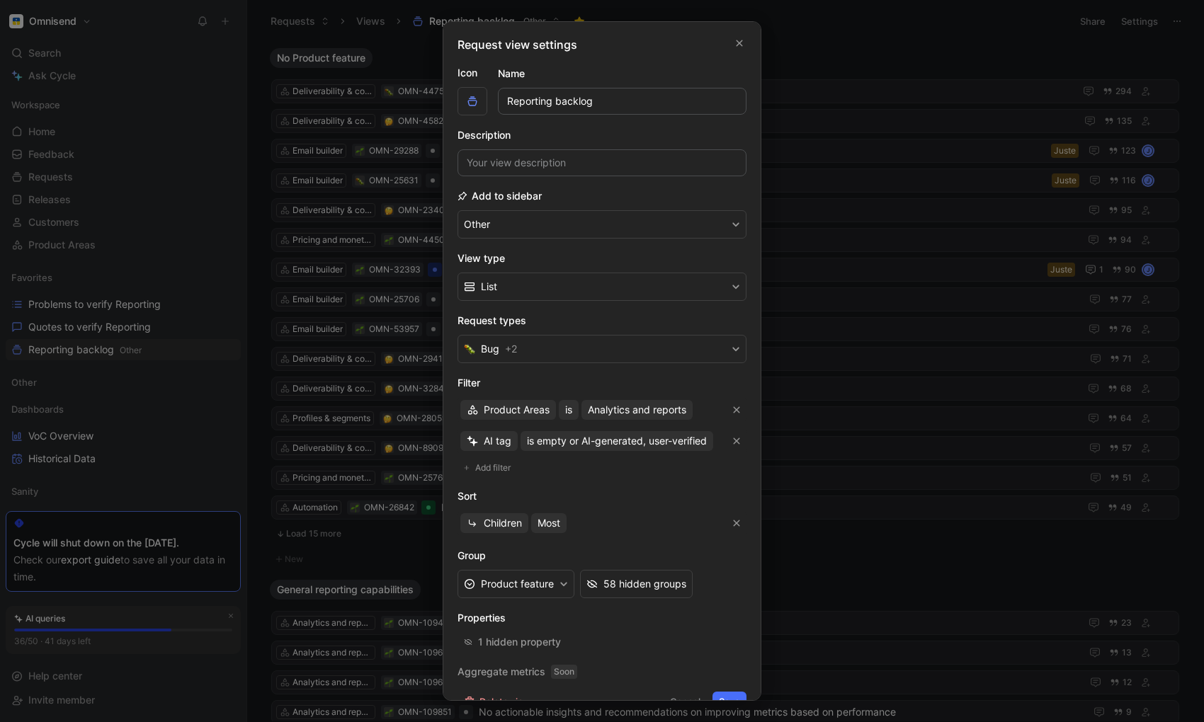
scroll to position [25, 0]
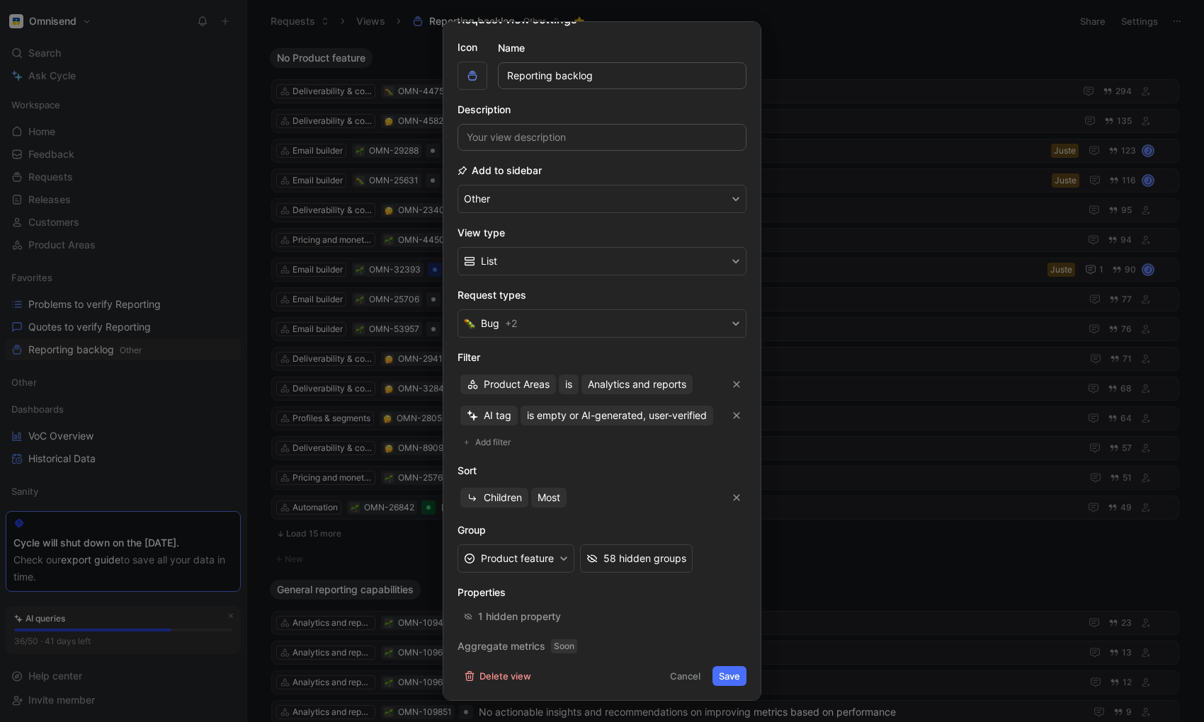
click at [731, 679] on button "Save" at bounding box center [730, 677] width 34 height 20
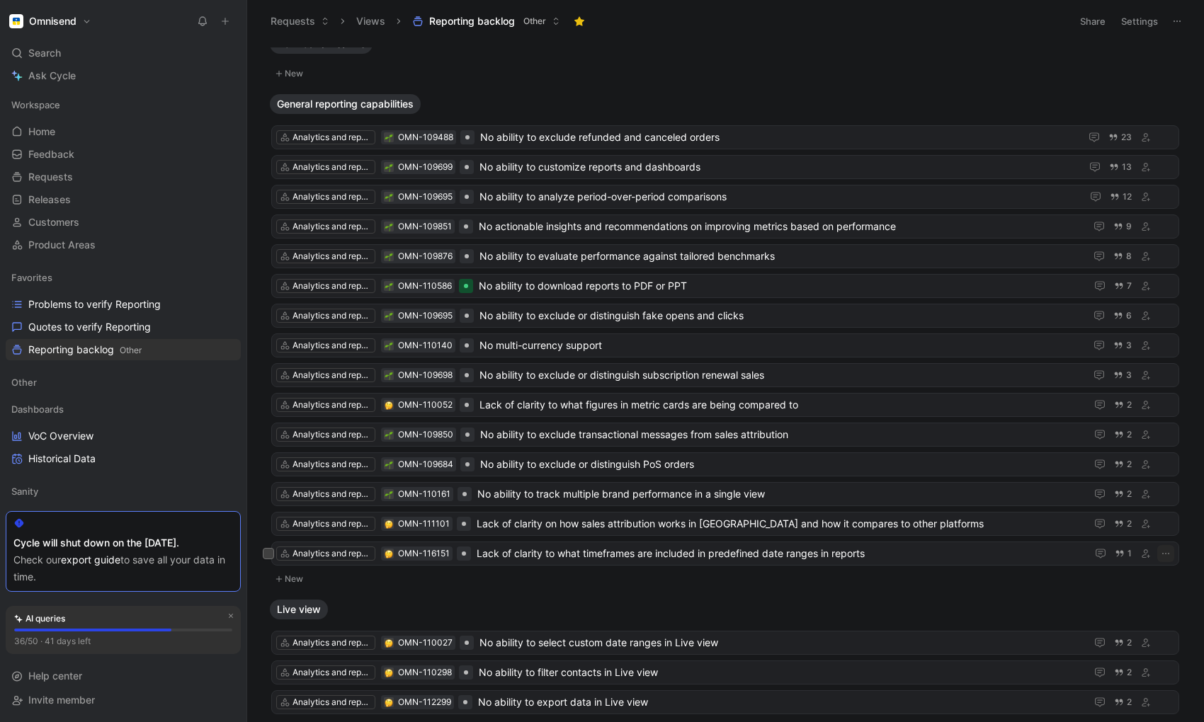
scroll to position [20, 0]
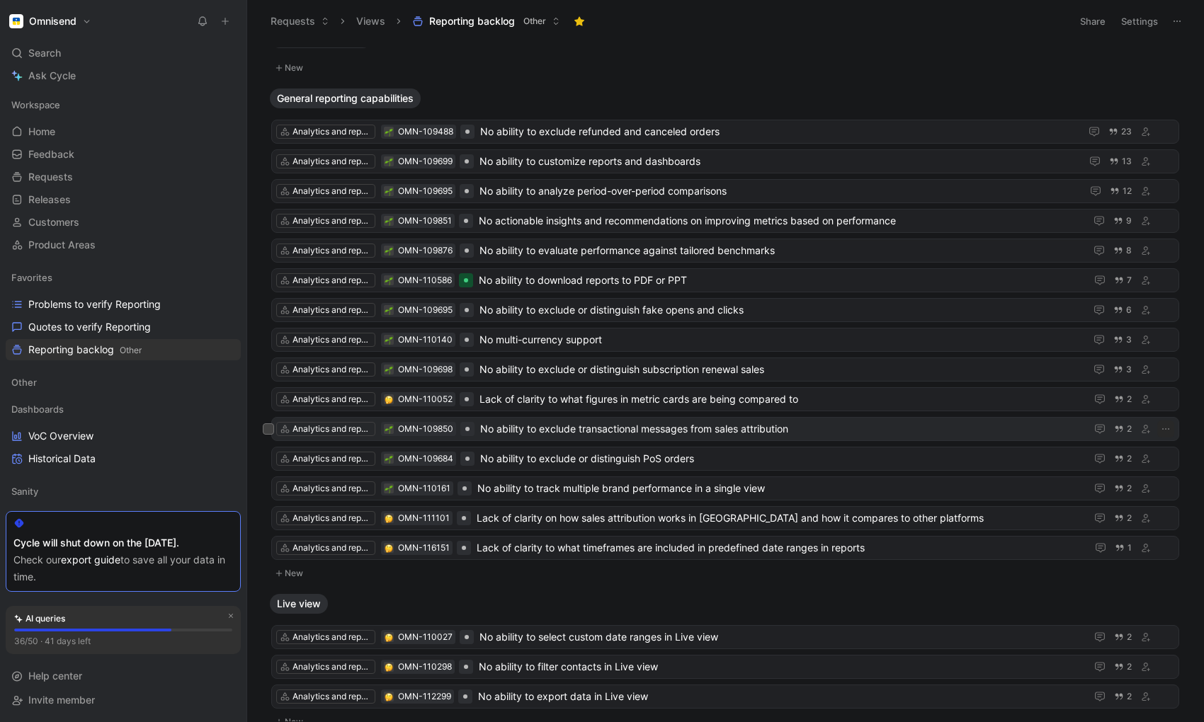
click at [540, 431] on span "No ability to exclude transactional messages from sales attribution" at bounding box center [780, 429] width 600 height 17
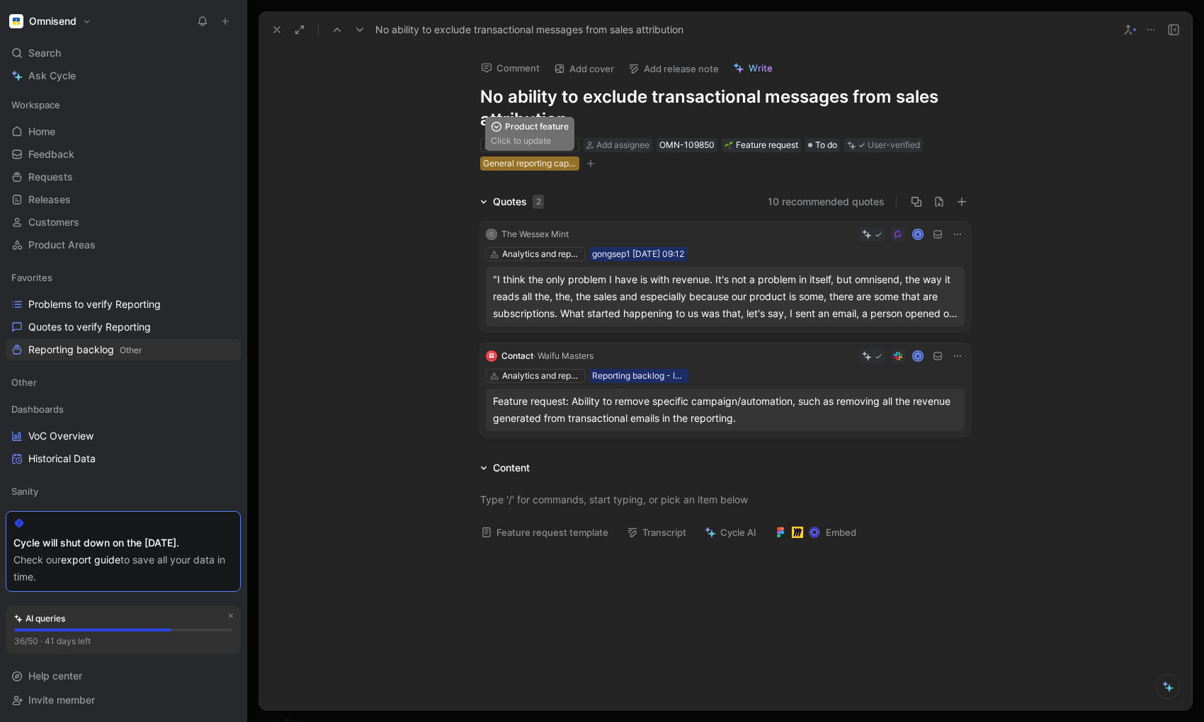
click at [548, 166] on div "General reporting capabilities" at bounding box center [529, 164] width 93 height 14
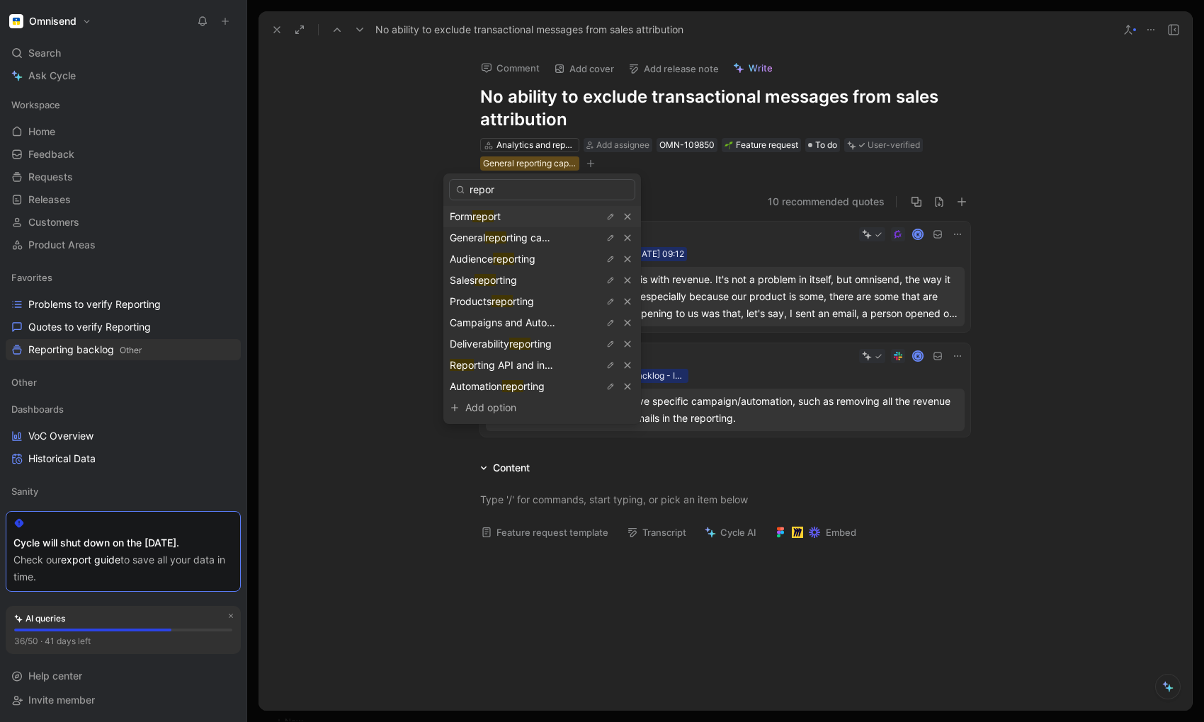
type input "report"
click at [569, 387] on div "Automation report ing" at bounding box center [542, 386] width 198 height 21
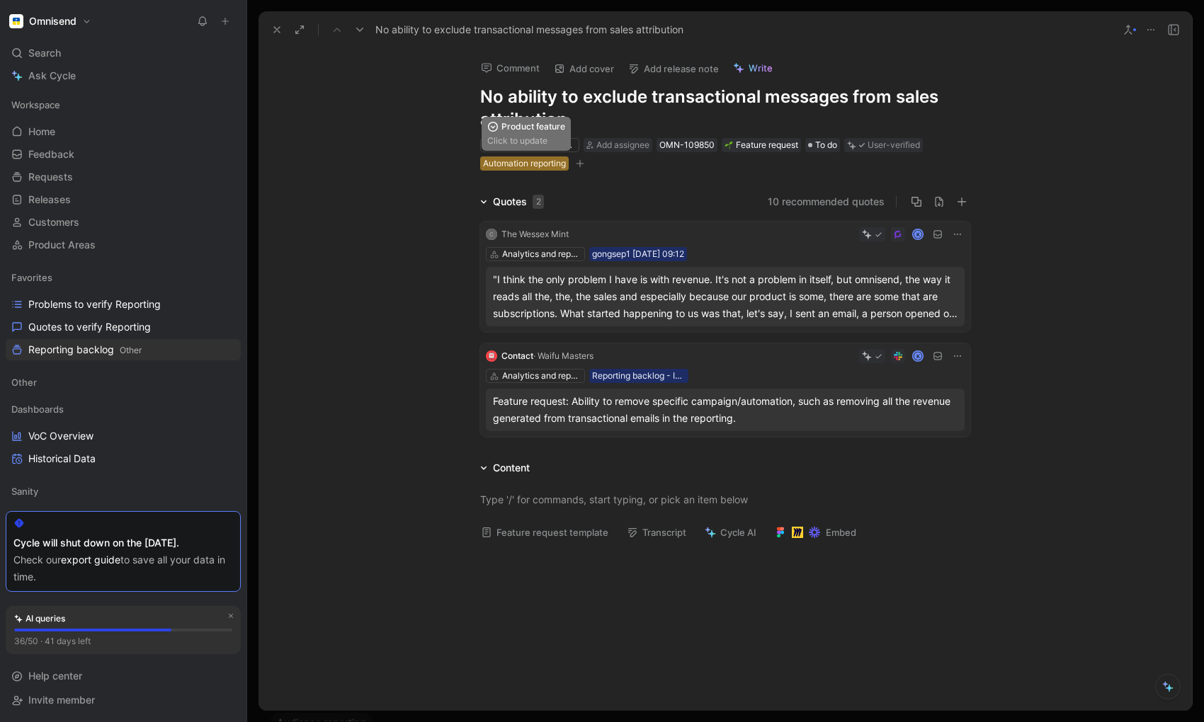
click at [514, 164] on div "Automation reporting" at bounding box center [524, 164] width 83 height 14
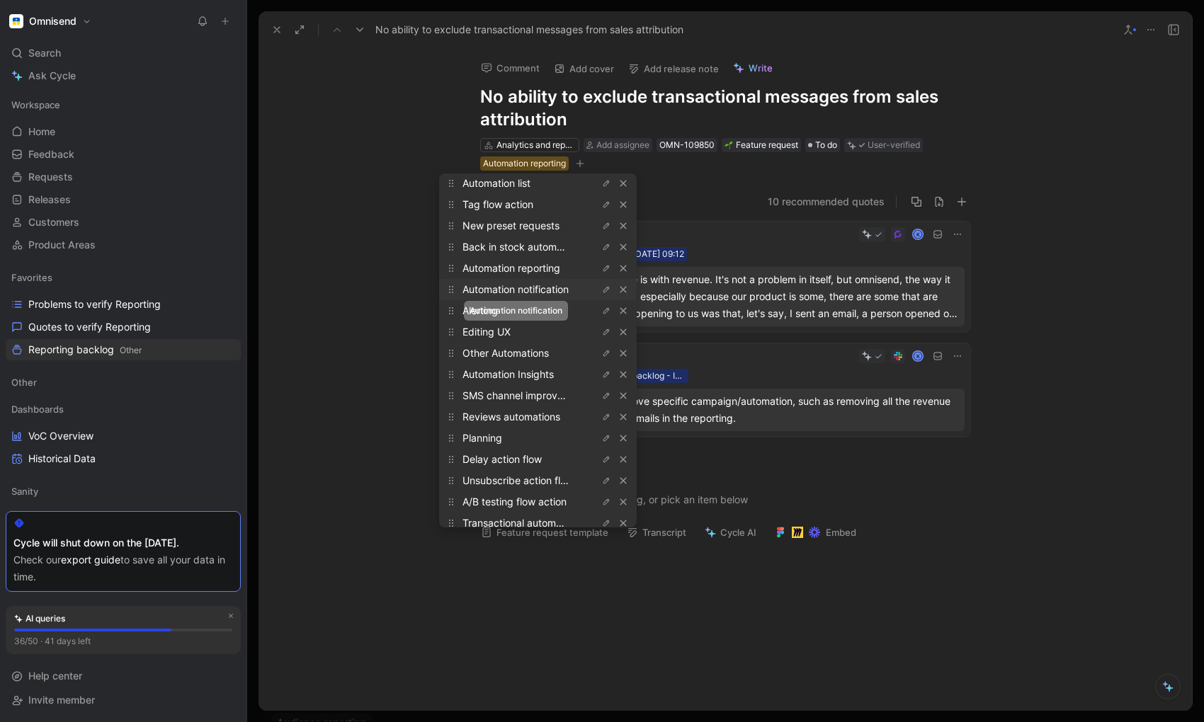
scroll to position [924, 0]
click at [599, 270] on button "button" at bounding box center [606, 270] width 14 height 14
type input "Automation r"
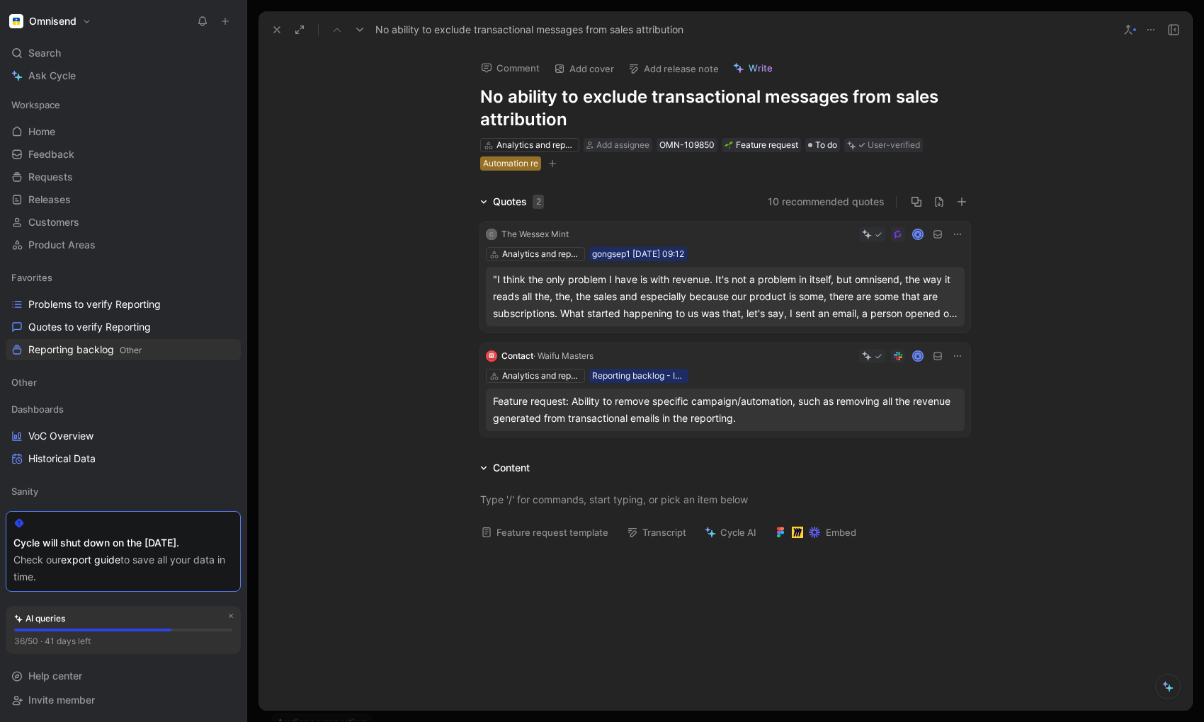
click at [497, 161] on div "Automation re" at bounding box center [510, 164] width 55 height 14
click at [507, 164] on div "Automation re" at bounding box center [510, 164] width 55 height 14
click at [481, 192] on input "automation builder reporting" at bounding box center [524, 189] width 186 height 21
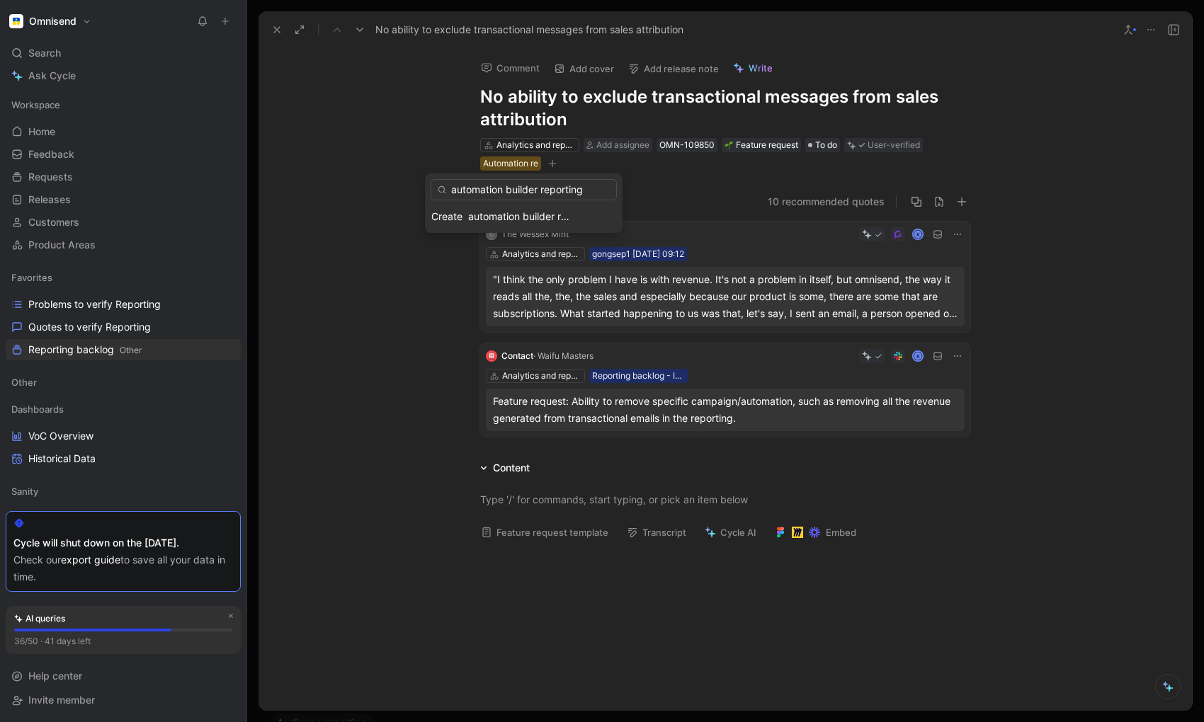
click at [481, 192] on input "automation builder reporting" at bounding box center [524, 189] width 186 height 21
click at [507, 193] on input "automation builder reporting" at bounding box center [524, 189] width 186 height 21
click at [480, 191] on input "automation builder reporting" at bounding box center [524, 189] width 186 height 21
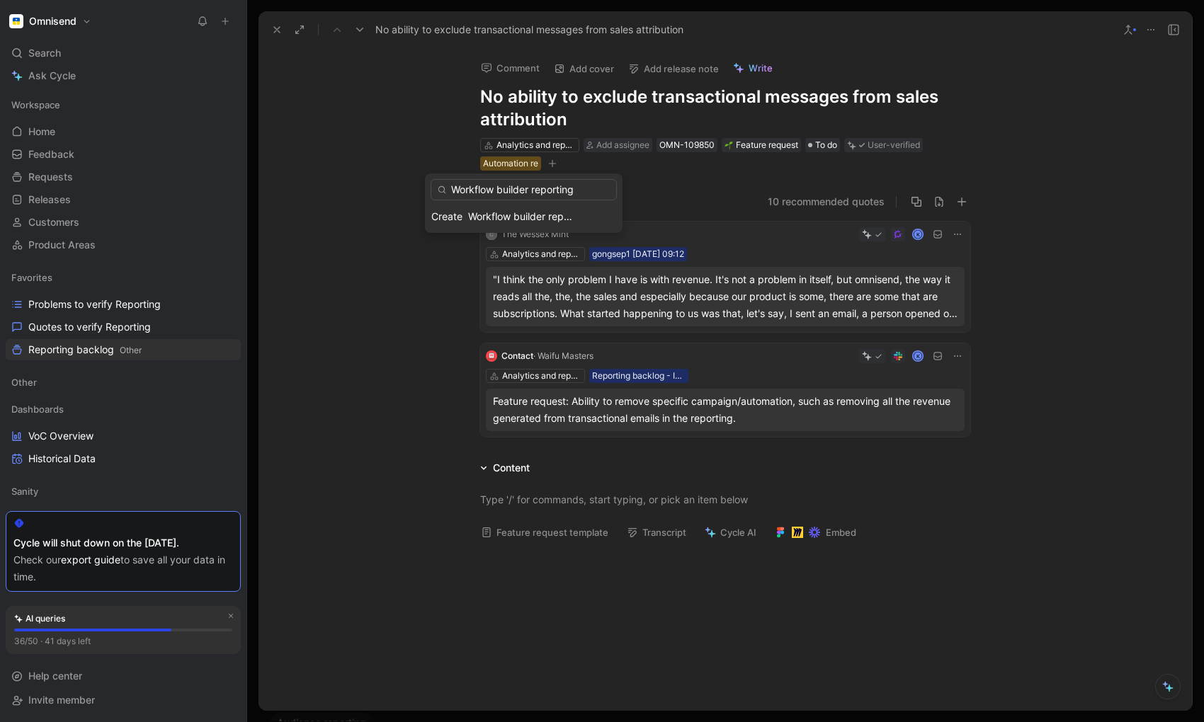
click at [477, 191] on input "Workflow builder reporting" at bounding box center [524, 189] width 186 height 21
type input "Workflow builder reporting"
click at [474, 193] on input "Workflow builder reporting" at bounding box center [524, 189] width 186 height 21
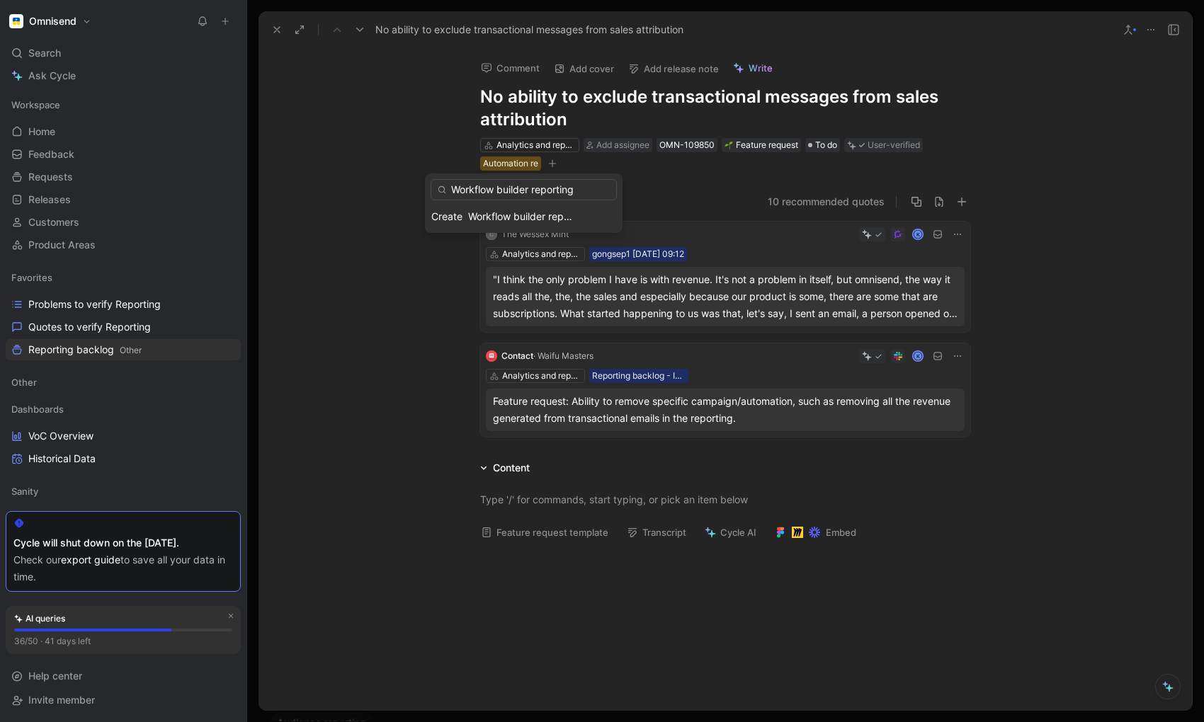
click at [474, 193] on input "Workflow builder reporting" at bounding box center [524, 189] width 186 height 21
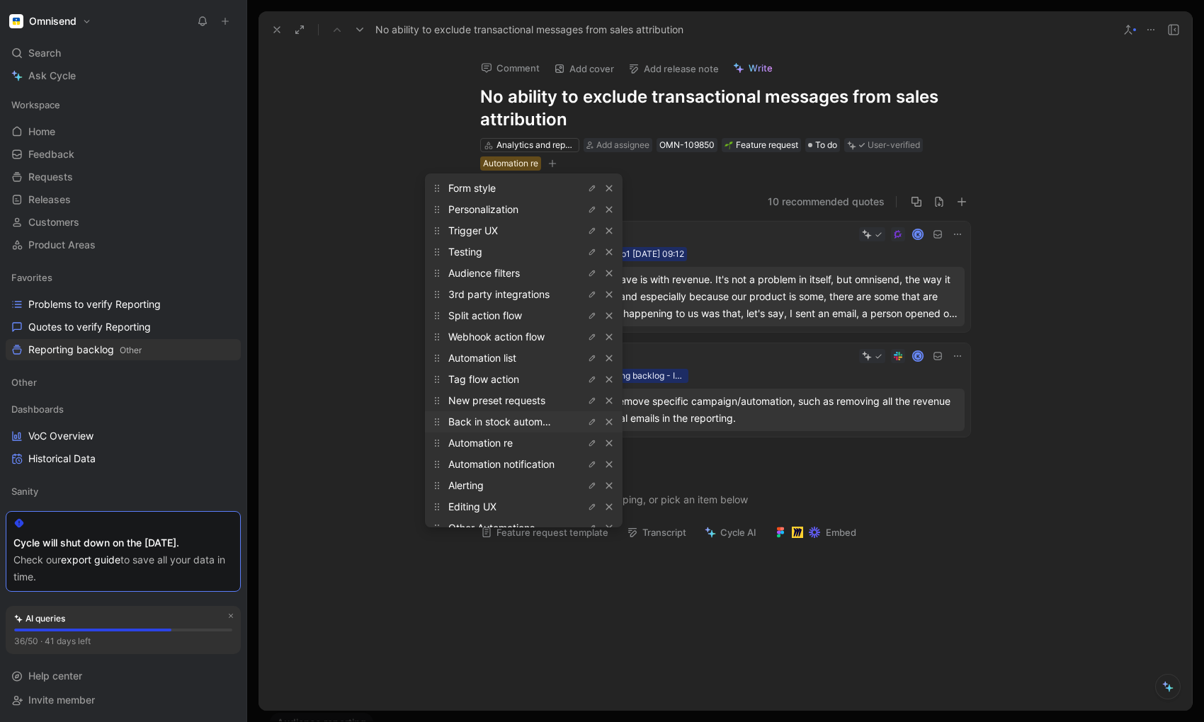
scroll to position [757, 0]
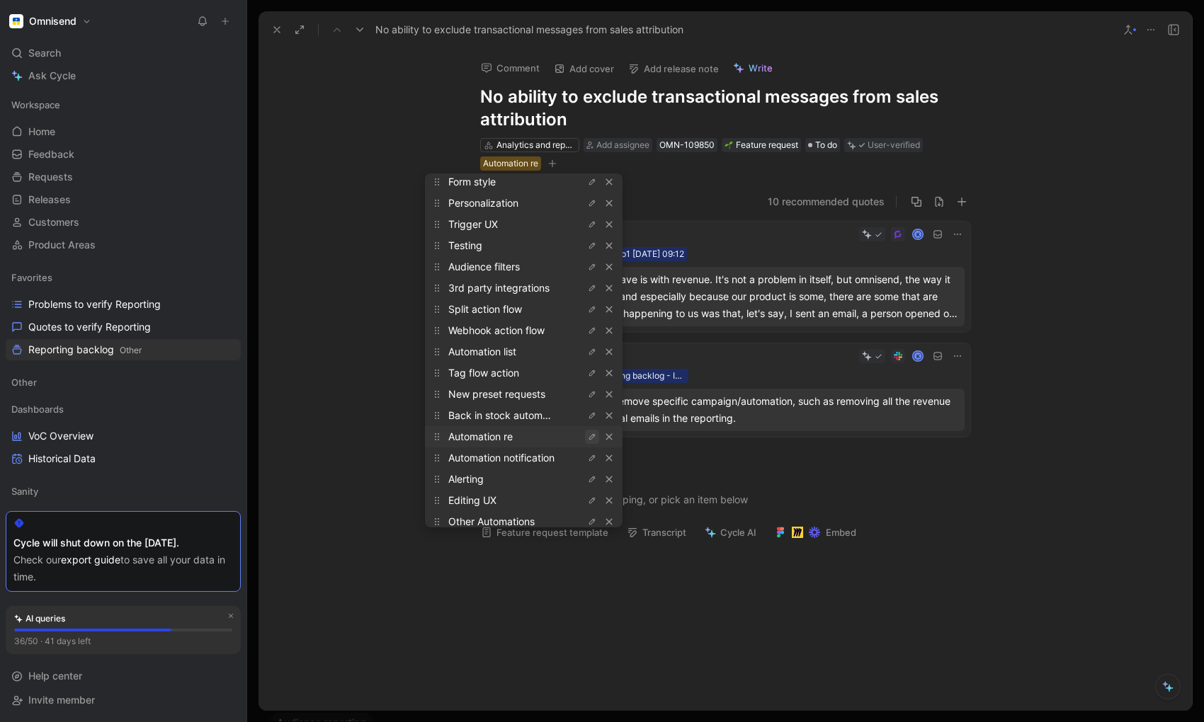
click at [588, 437] on icon "button" at bounding box center [592, 437] width 8 height 8
drag, startPoint x: 513, startPoint y: 439, endPoint x: 431, endPoint y: 439, distance: 81.5
click at [431, 439] on div "Automation re" at bounding box center [523, 436] width 189 height 21
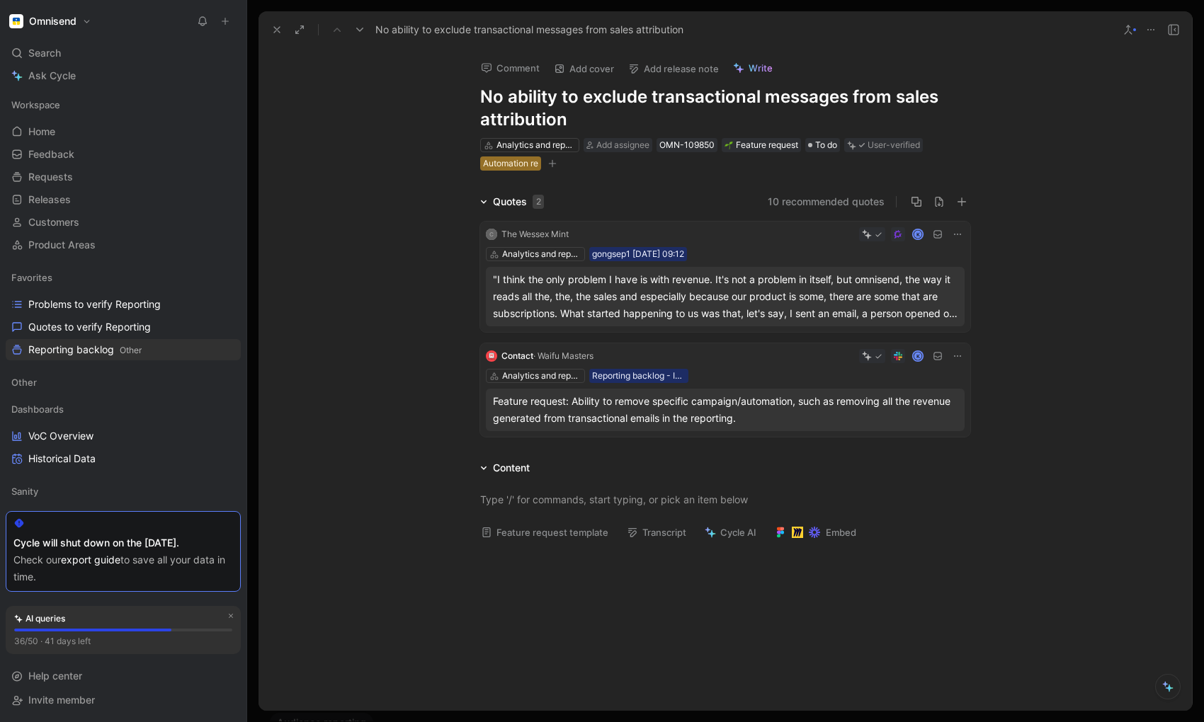
click at [508, 164] on div "Automation re" at bounding box center [510, 164] width 55 height 14
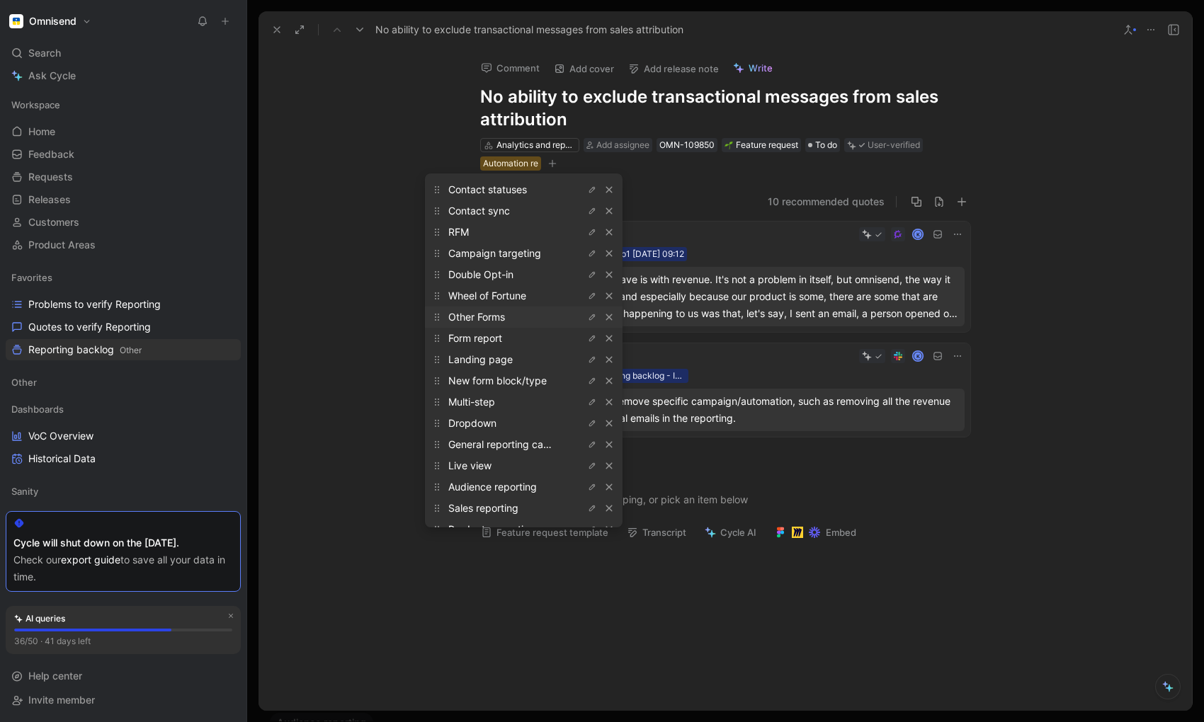
scroll to position [258, 0]
click at [589, 424] on icon "button" at bounding box center [592, 427] width 6 height 6
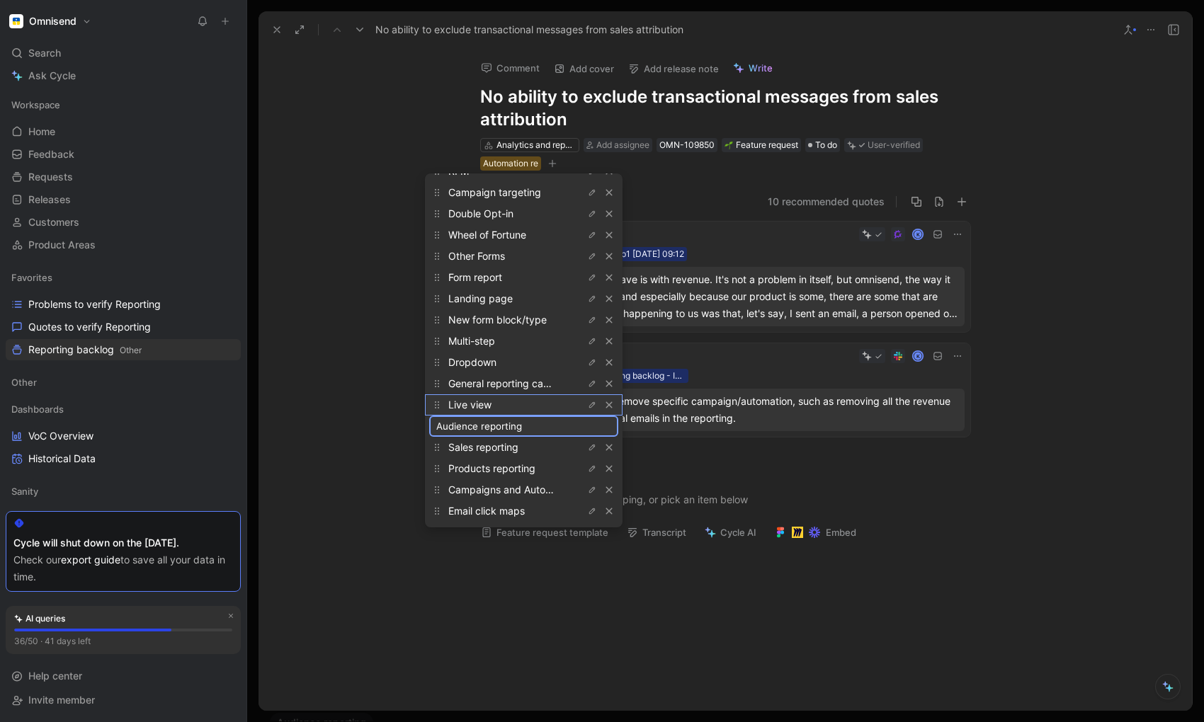
click at [536, 409] on div "Live view" at bounding box center [501, 405] width 106 height 17
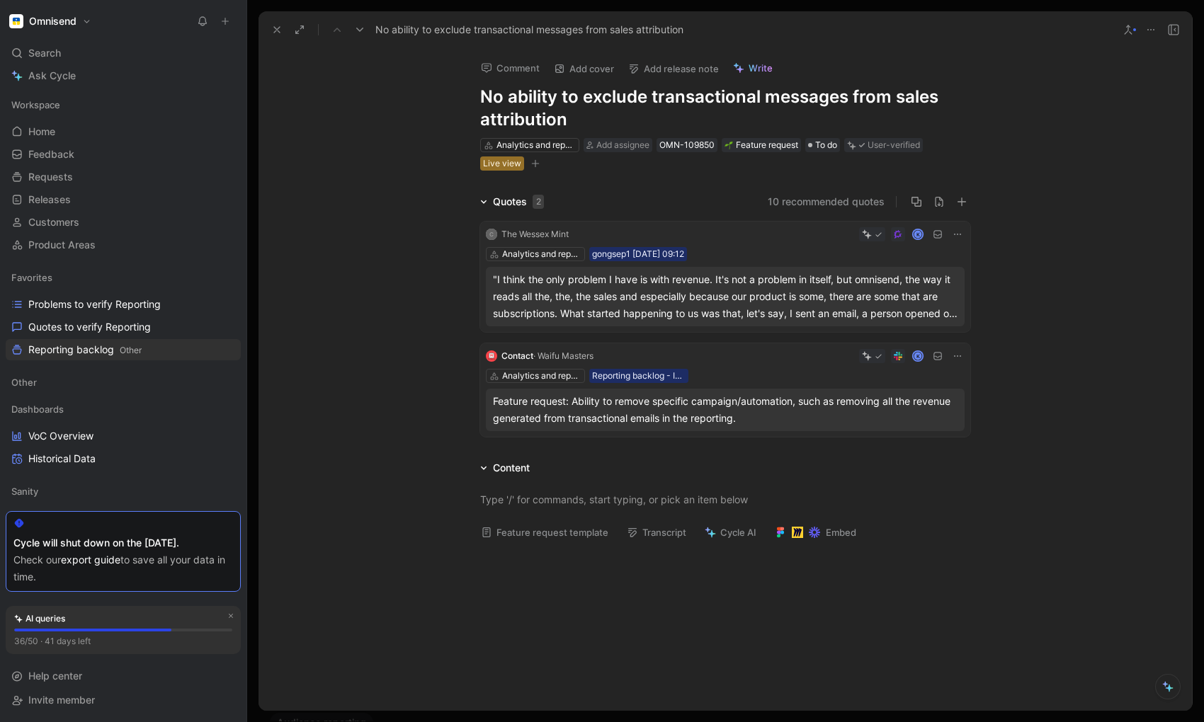
click at [506, 167] on div "Live view" at bounding box center [502, 164] width 38 height 14
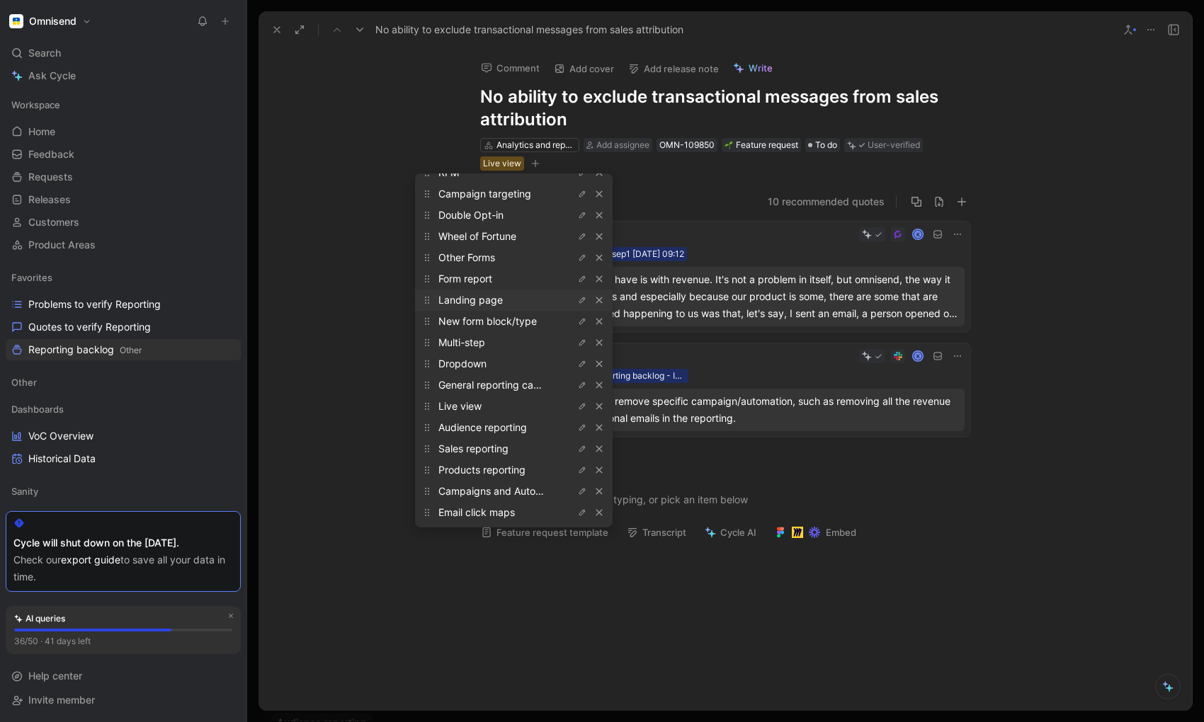
scroll to position [317, 0]
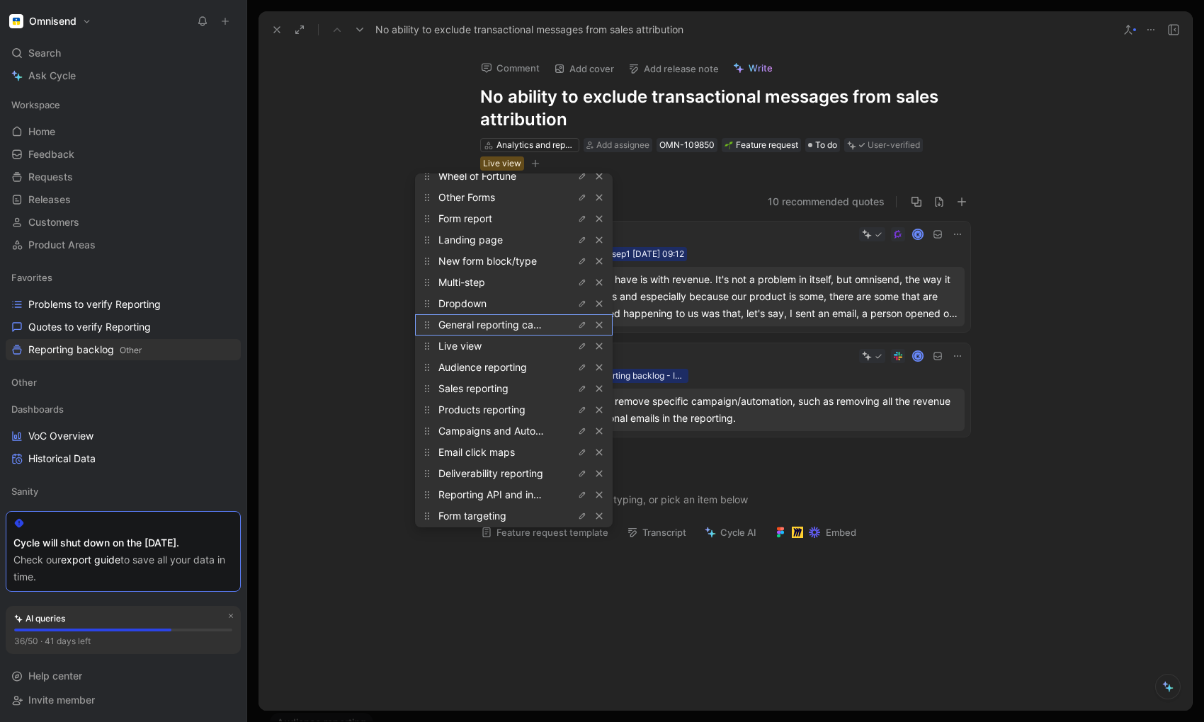
click at [484, 326] on span "General reporting capabilities" at bounding box center [506, 325] width 136 height 12
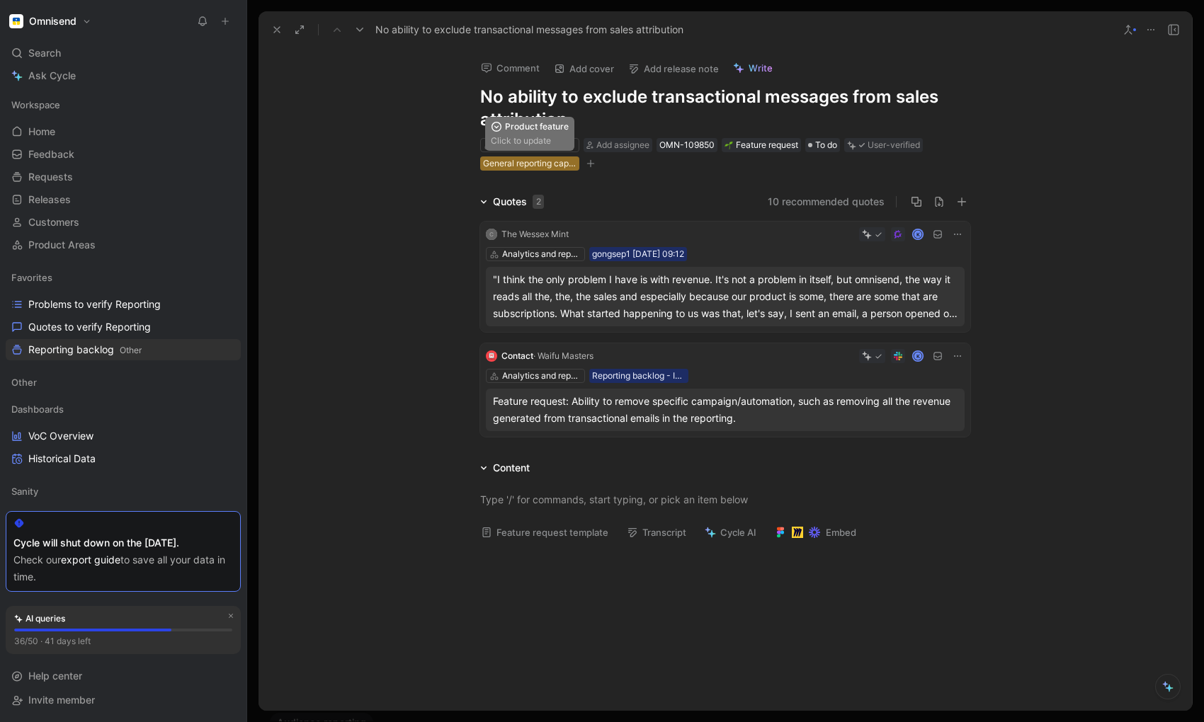
click at [555, 163] on div "General reporting capabilities" at bounding box center [529, 164] width 93 height 14
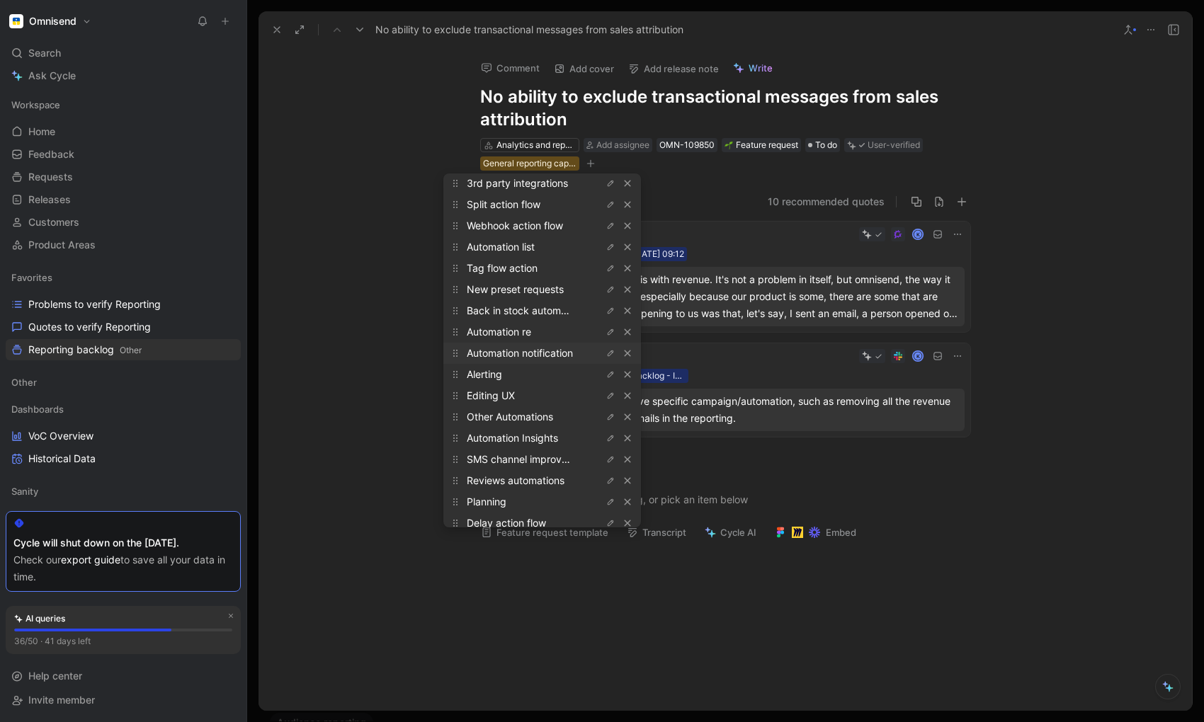
scroll to position [860, 0]
click at [603, 339] on button "button" at bounding box center [610, 334] width 14 height 14
click at [531, 335] on input "Automation re" at bounding box center [542, 334] width 175 height 11
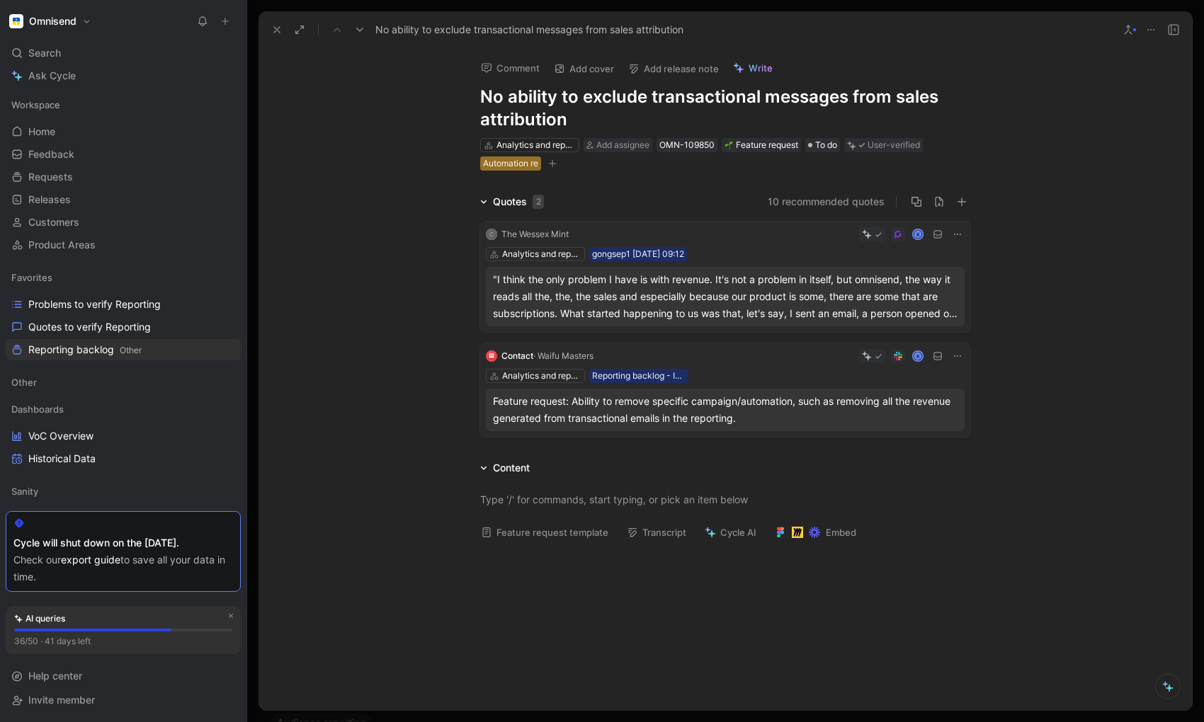
click at [528, 164] on div "Automation re" at bounding box center [510, 164] width 55 height 14
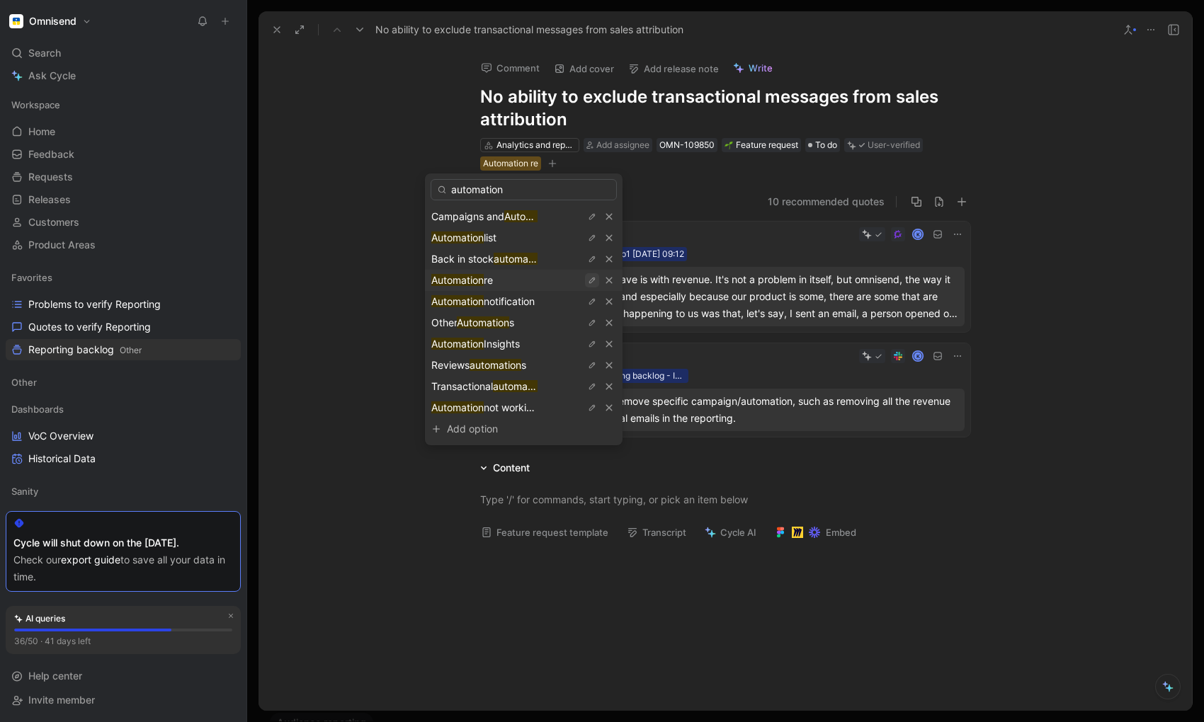
type input "automation"
click at [585, 283] on button "button" at bounding box center [592, 280] width 14 height 14
type input "A"
type input "Workflow builder reporting"
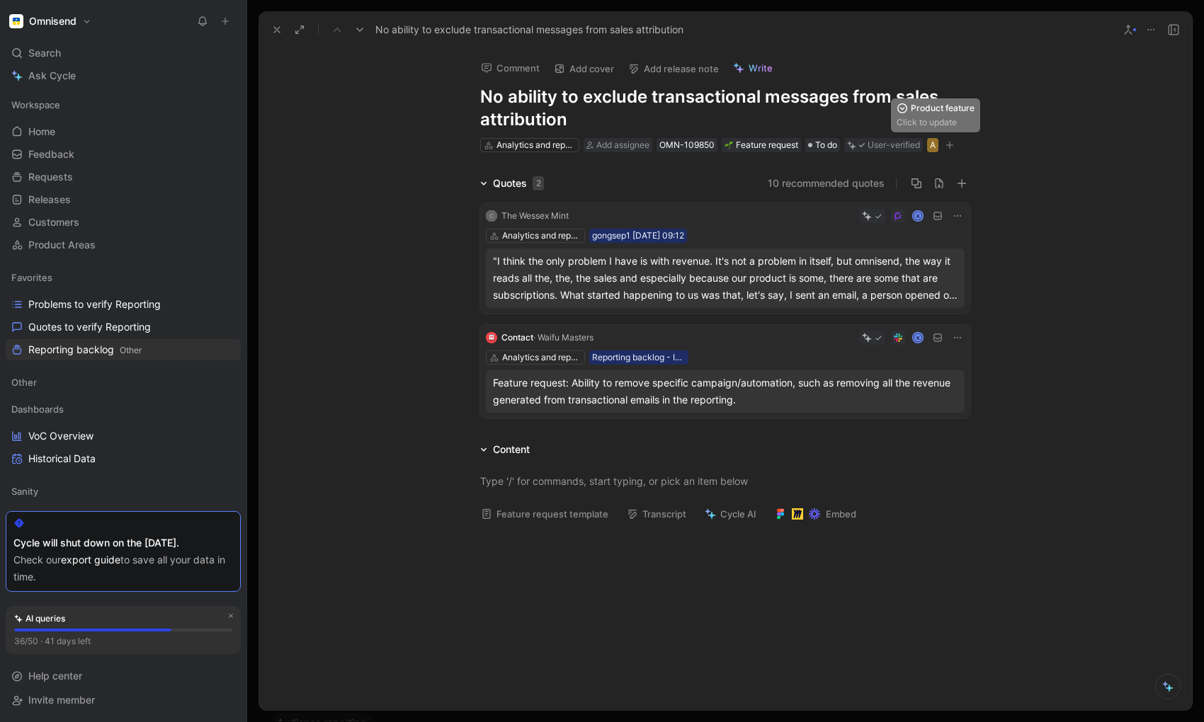
click at [936, 145] on div "A" at bounding box center [933, 145] width 6 height 14
click at [934, 147] on div "A" at bounding box center [933, 145] width 6 height 14
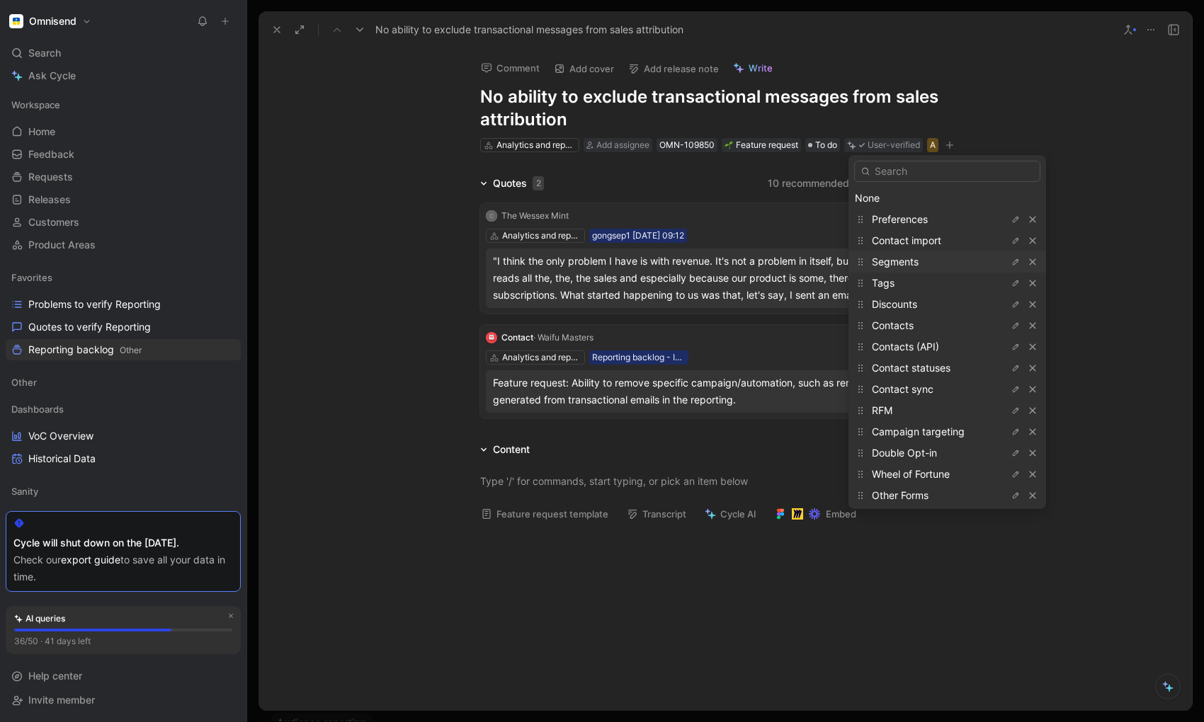
type input "a"
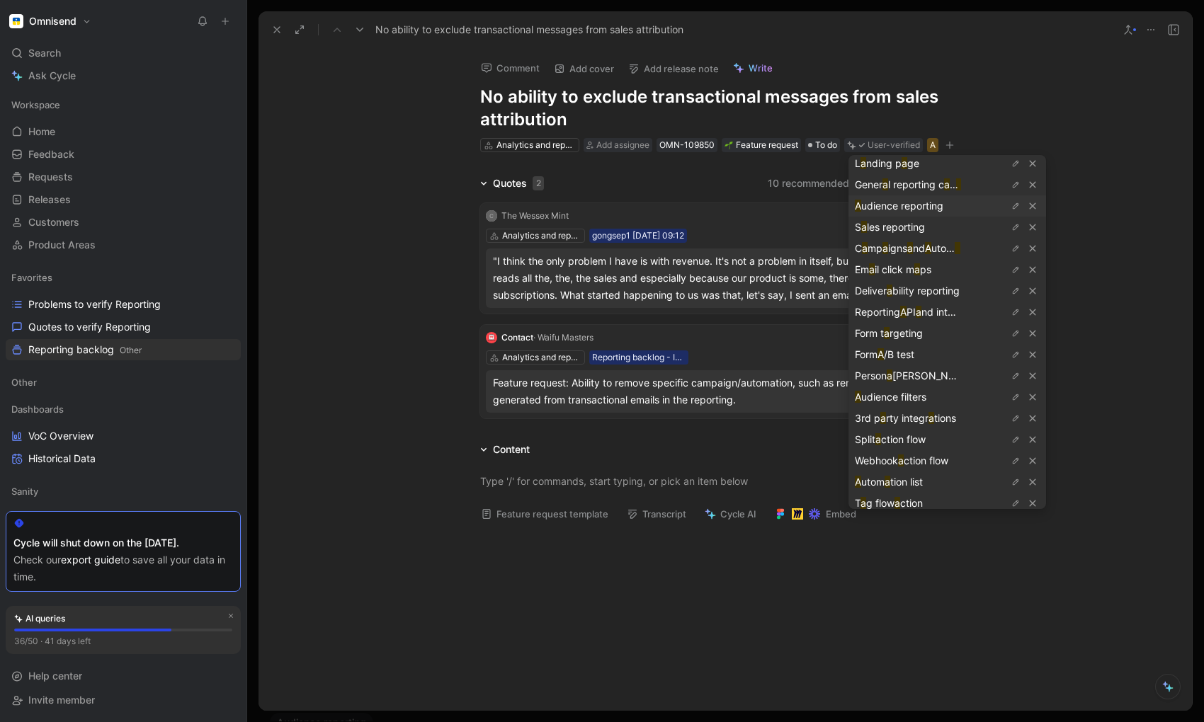
scroll to position [0, 0]
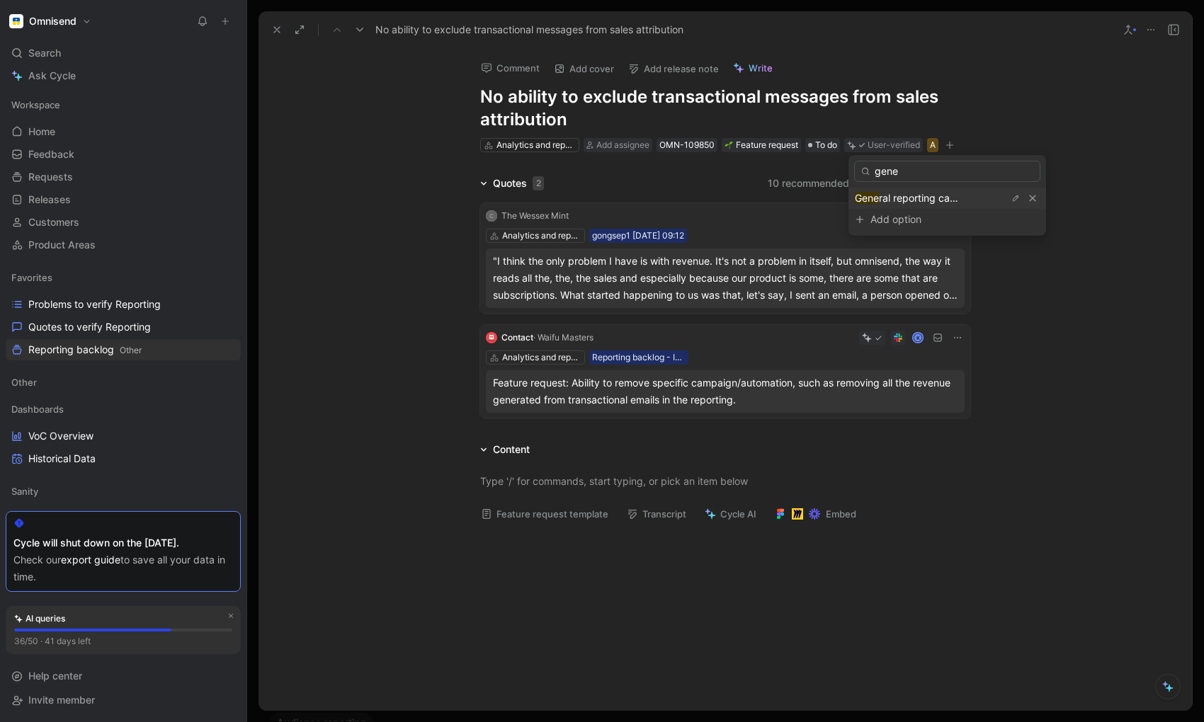
type input "gener"
click at [902, 200] on span "al reporting capabilities" at bounding box center [937, 198] width 108 height 12
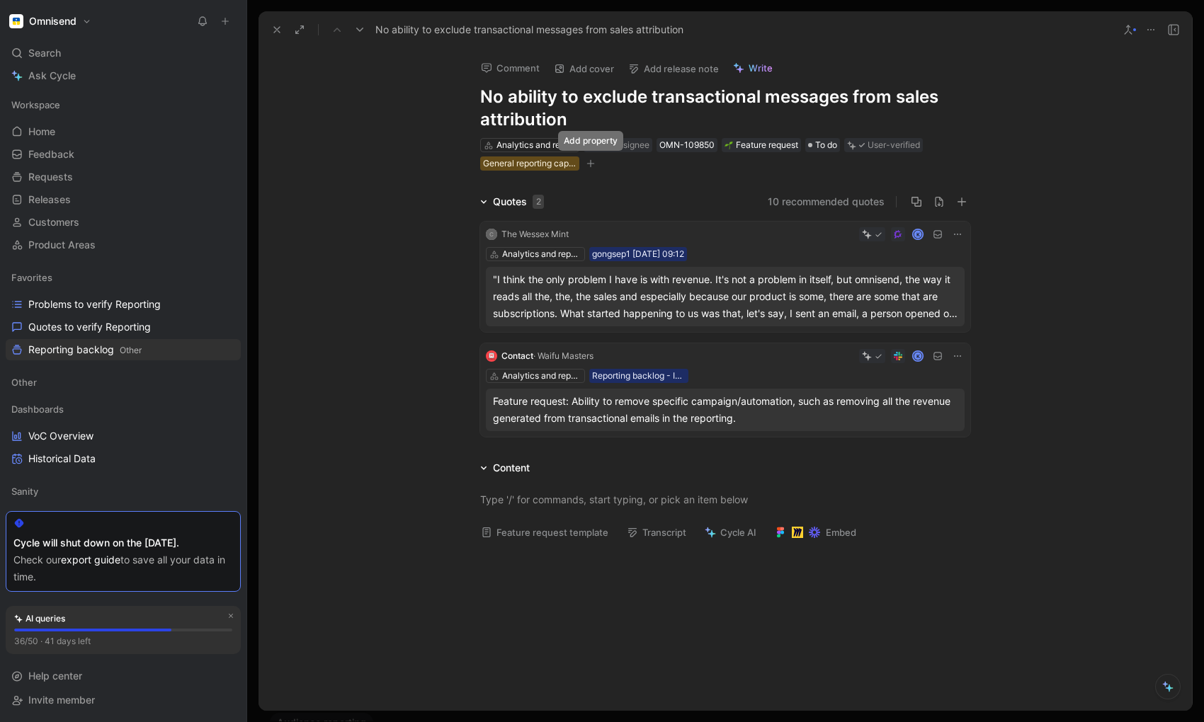
click at [589, 169] on button "button" at bounding box center [591, 164] width 14 height 14
click at [542, 165] on div "General reporting capabilities" at bounding box center [529, 164] width 93 height 14
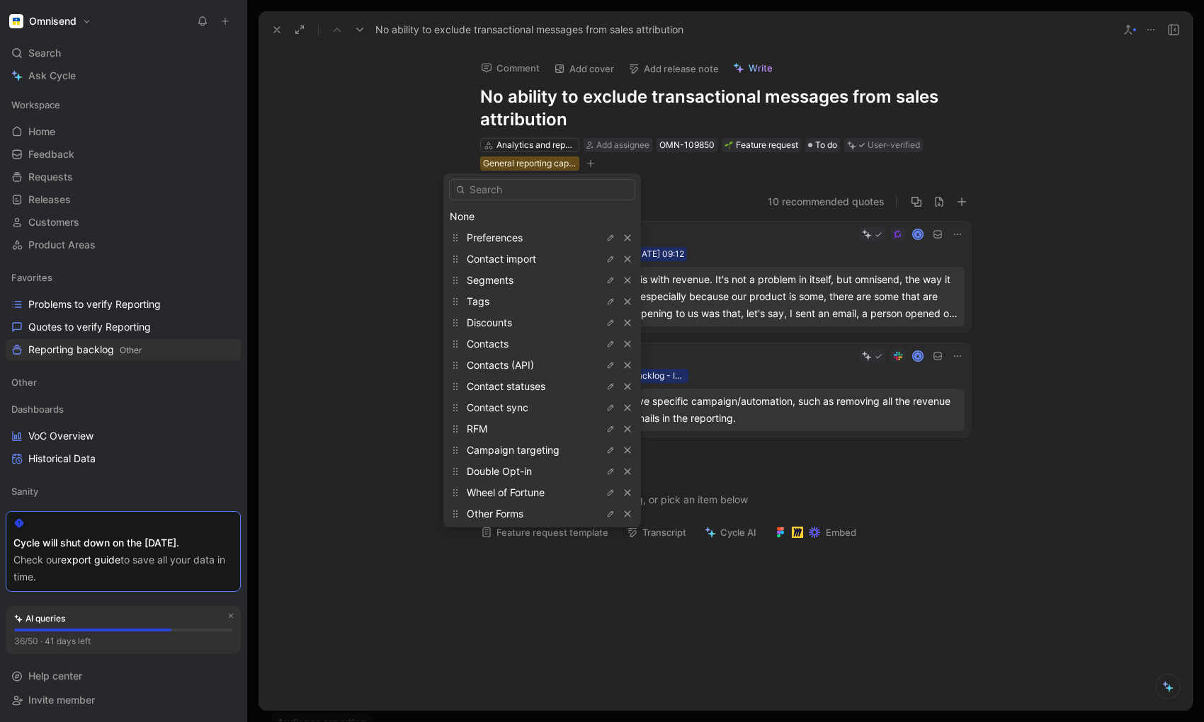
type input "A"
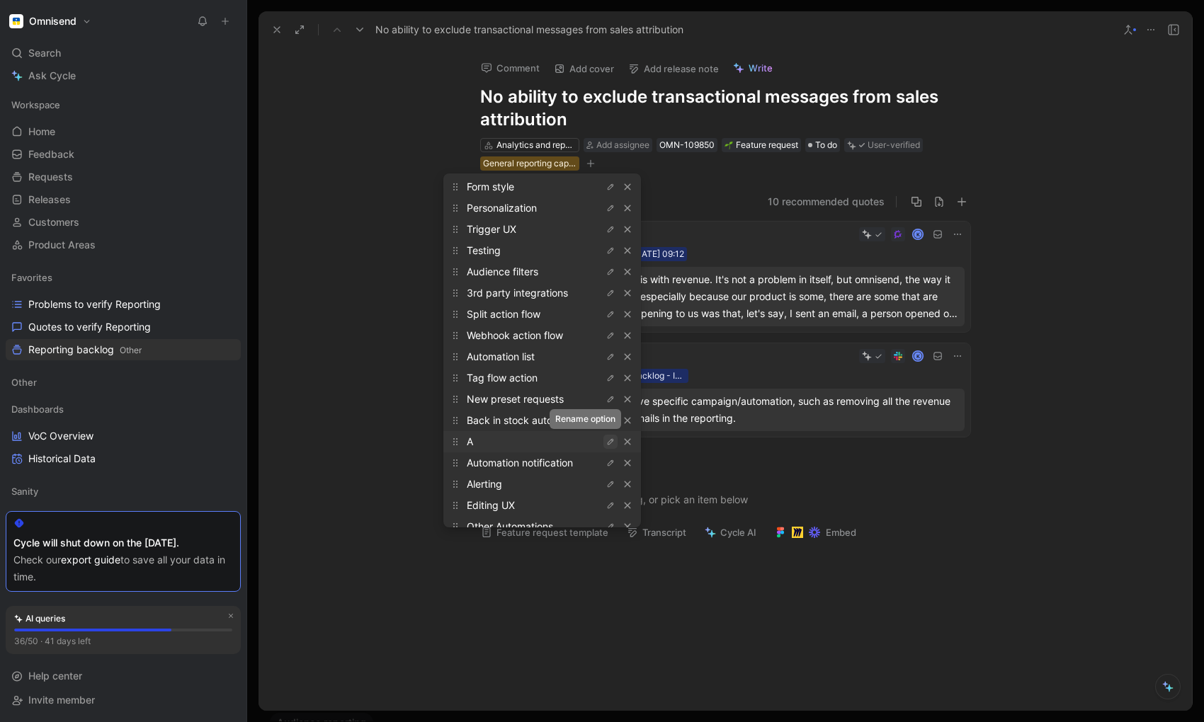
click at [606, 443] on icon "button" at bounding box center [610, 442] width 8 height 8
type input "Workflow builder reporting"
click at [623, 443] on icon "button" at bounding box center [627, 442] width 8 height 8
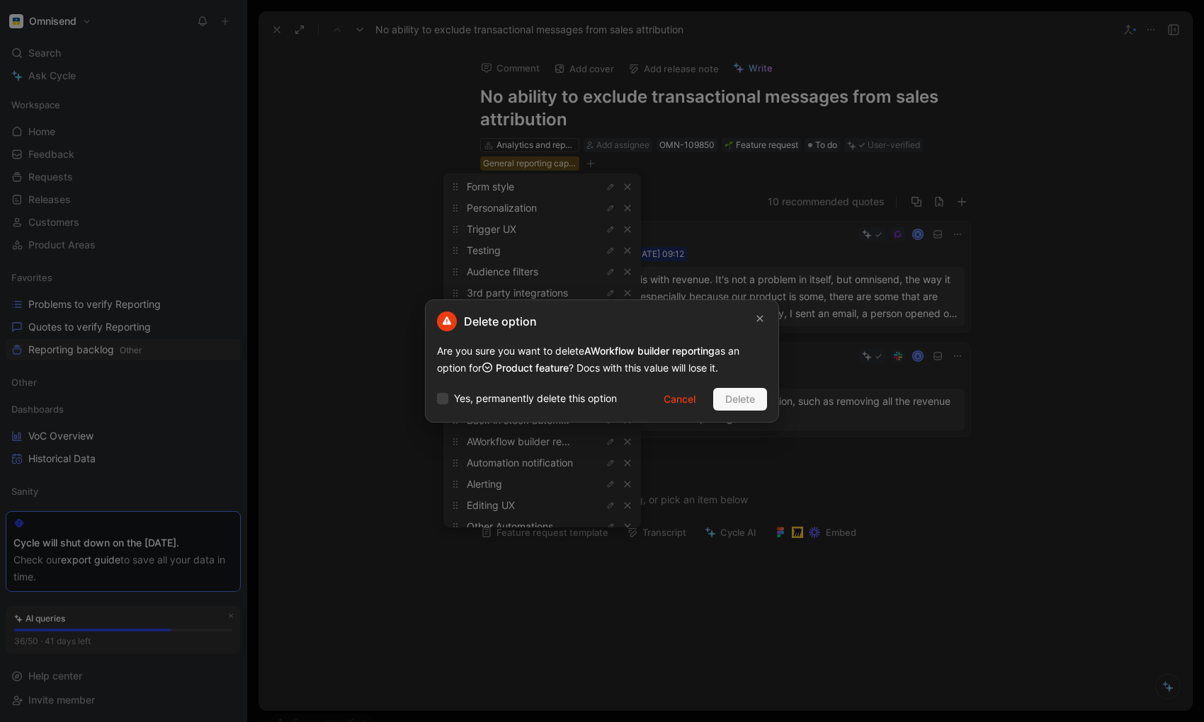
click at [557, 408] on div "Yes, permanently delete this option" at bounding box center [527, 400] width 180 height 21
click at [555, 400] on span "Yes, permanently delete this option" at bounding box center [535, 398] width 163 height 17
click at [437, 390] on input "Yes, permanently delete this option" at bounding box center [437, 390] width 0 height 0
click at [742, 396] on span "Delete" at bounding box center [740, 399] width 30 height 17
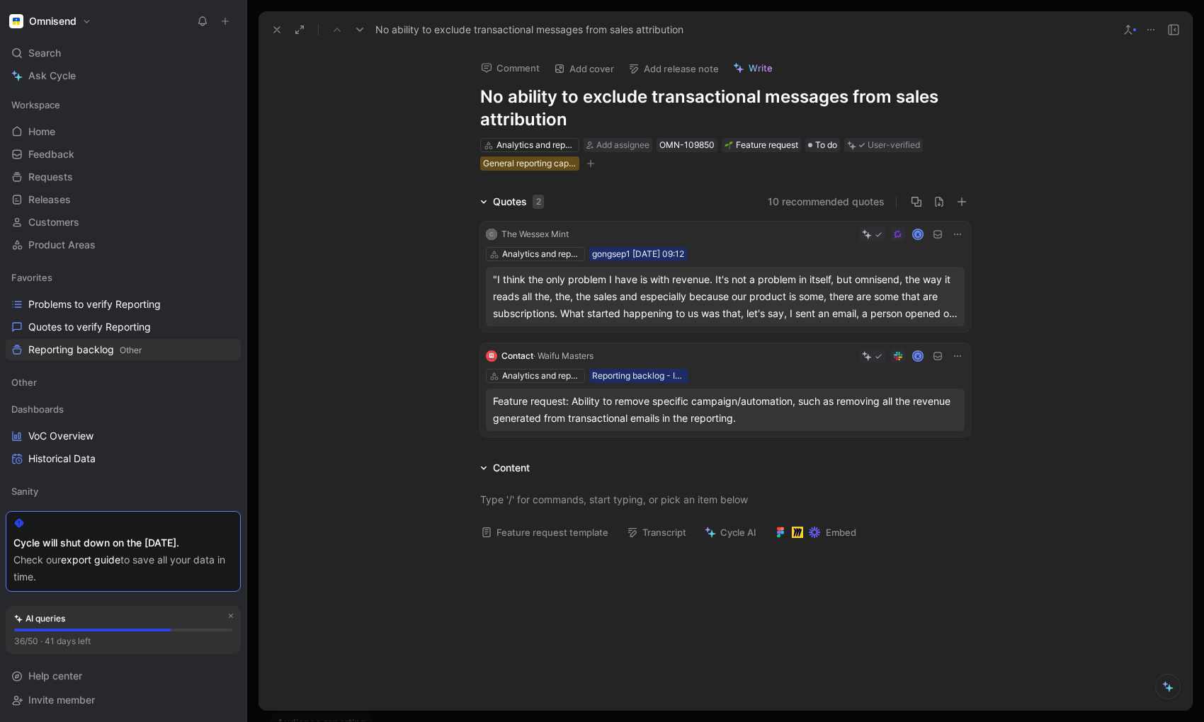
click at [276, 32] on icon at bounding box center [276, 29] width 11 height 11
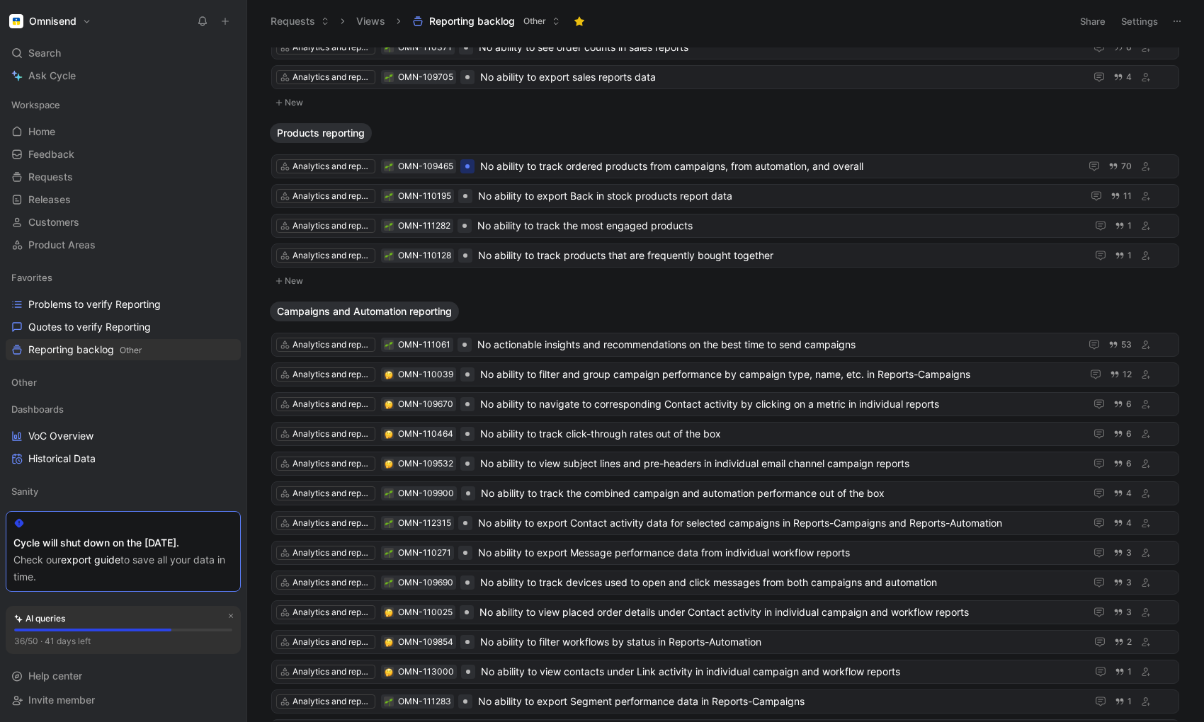
scroll to position [1910, 0]
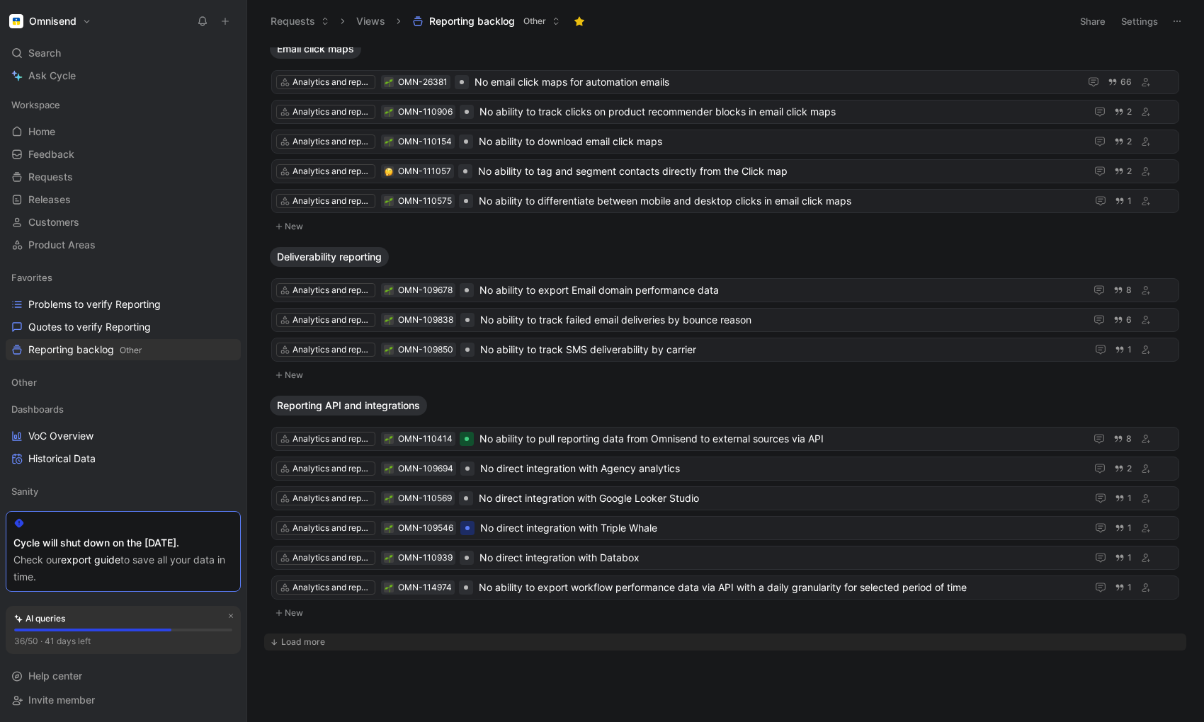
click at [324, 641] on div "Load more" at bounding box center [303, 642] width 44 height 14
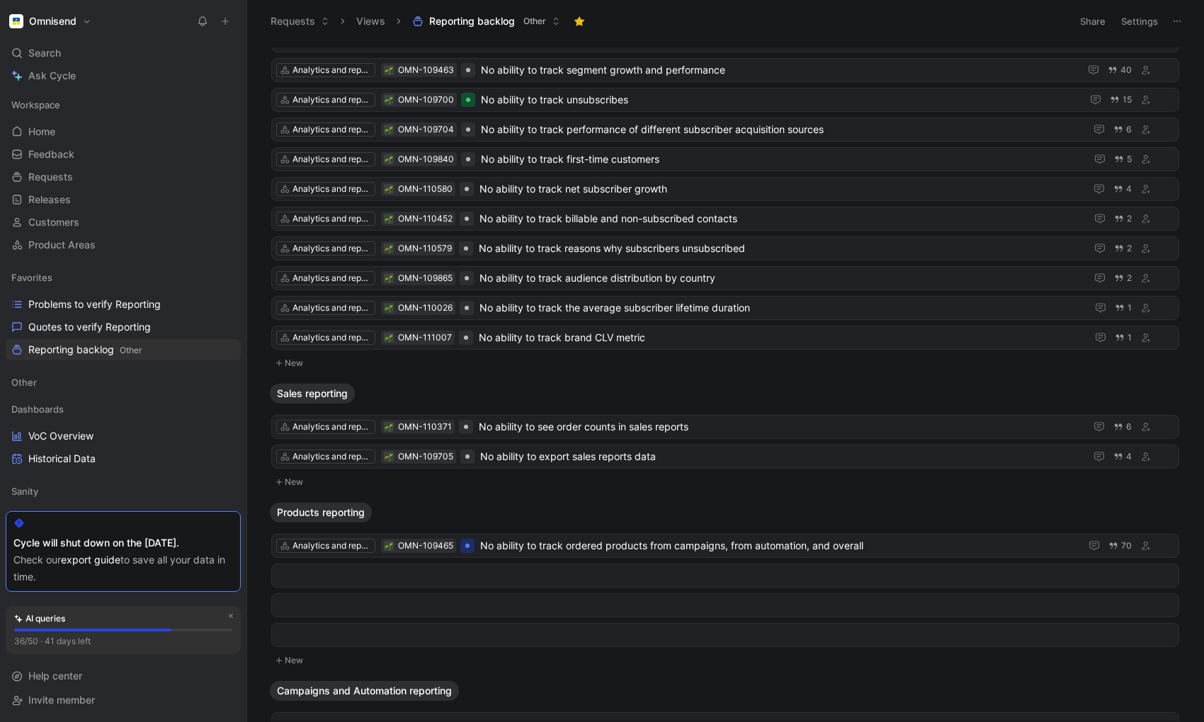
scroll to position [0, 0]
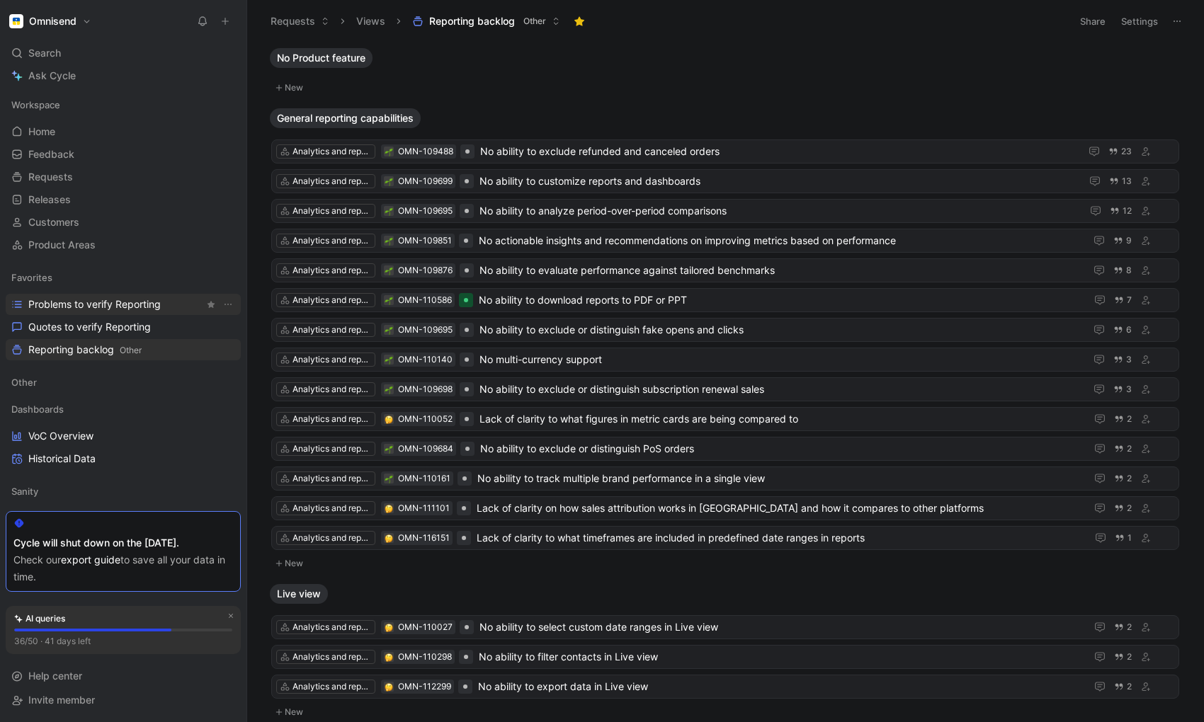
click at [72, 305] on span "Problems to verify Reporting" at bounding box center [94, 304] width 132 height 14
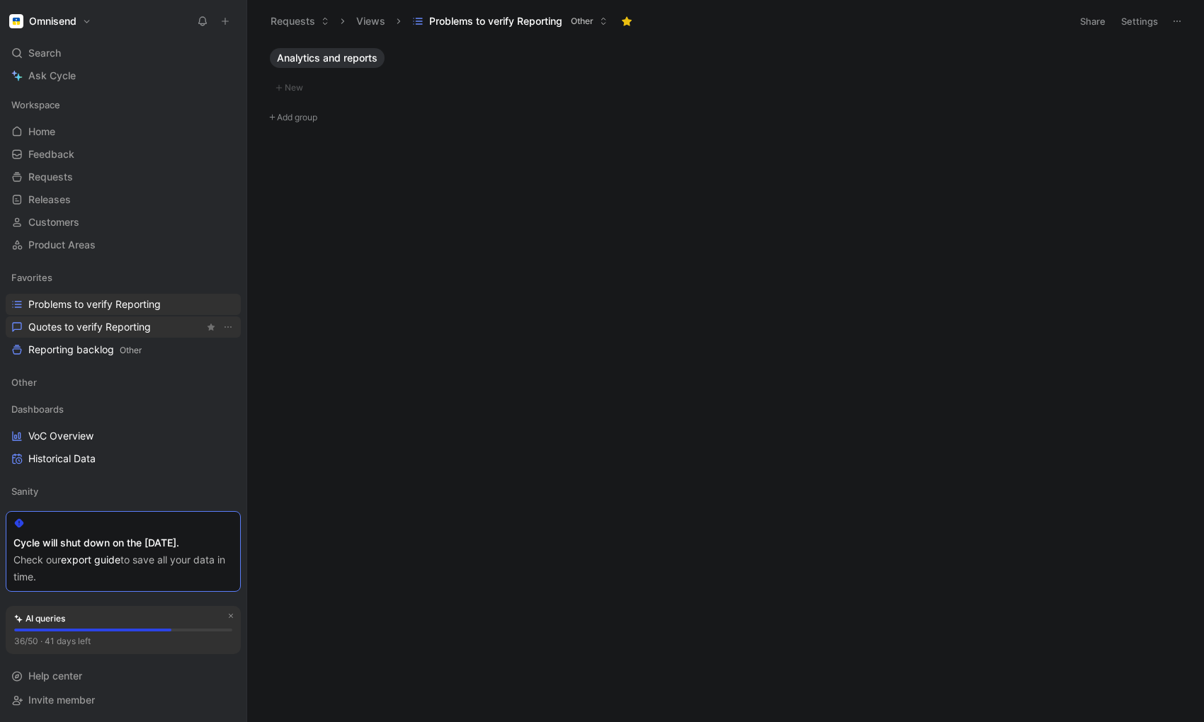
click at [80, 327] on span "Quotes to verify Reporting" at bounding box center [89, 327] width 123 height 14
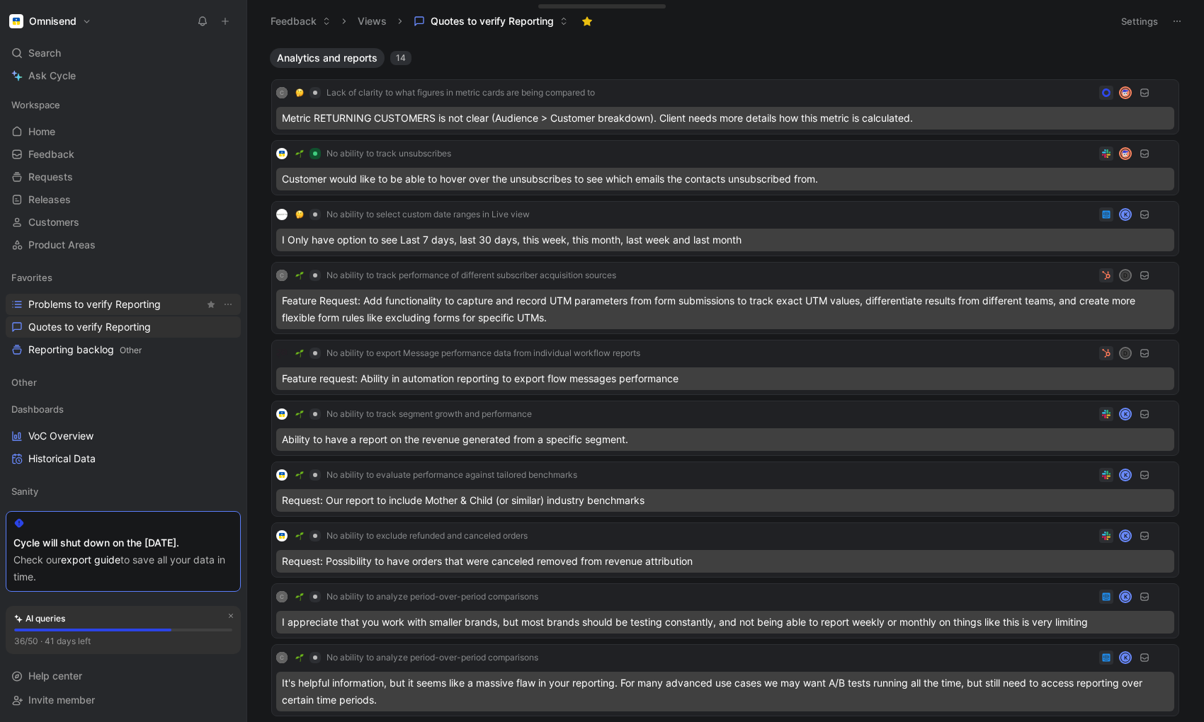
click at [103, 300] on span "Problems to verify Reporting" at bounding box center [94, 304] width 132 height 14
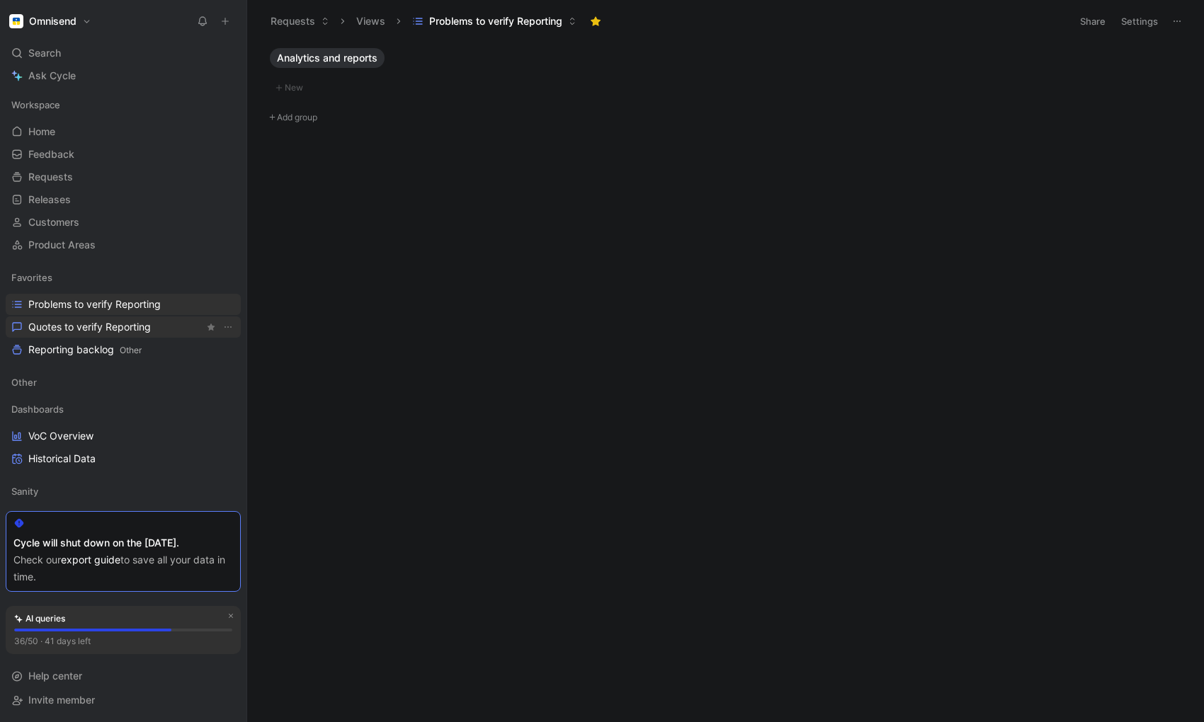
click at [99, 329] on span "Quotes to verify Reporting" at bounding box center [89, 327] width 123 height 14
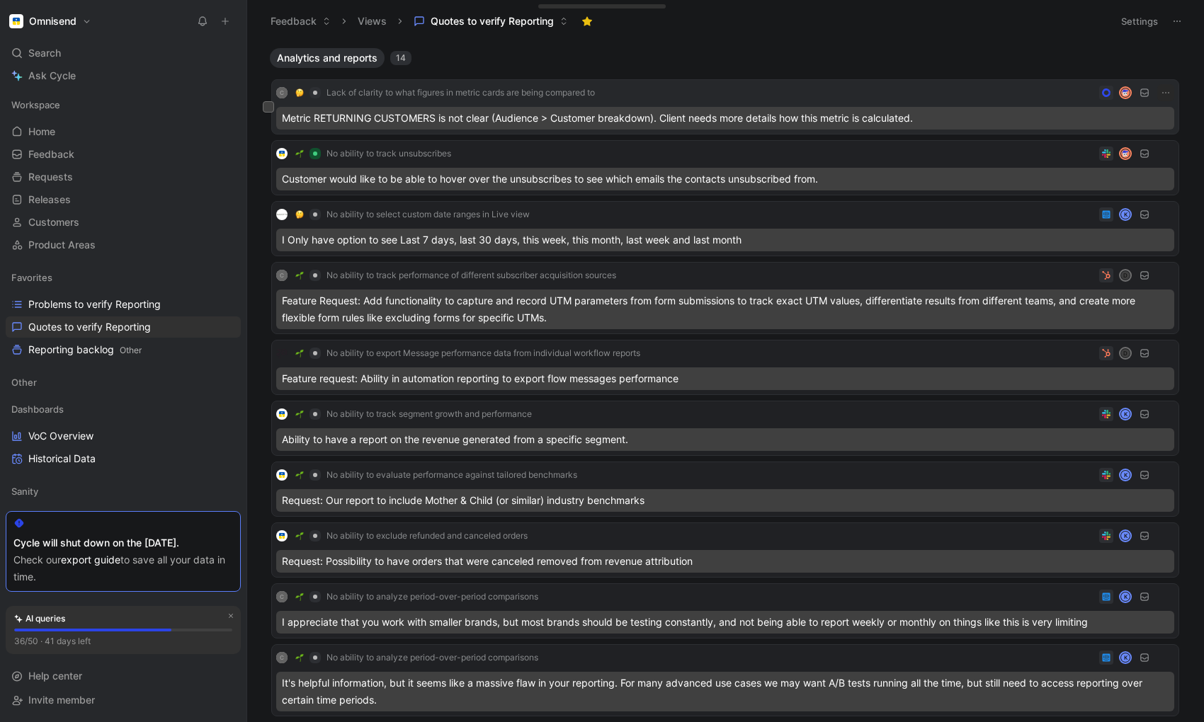
click at [768, 120] on div "Metric RETURNING CUSTOMERS is not clear (Audience > Customer breakdown). Client…" at bounding box center [725, 118] width 898 height 23
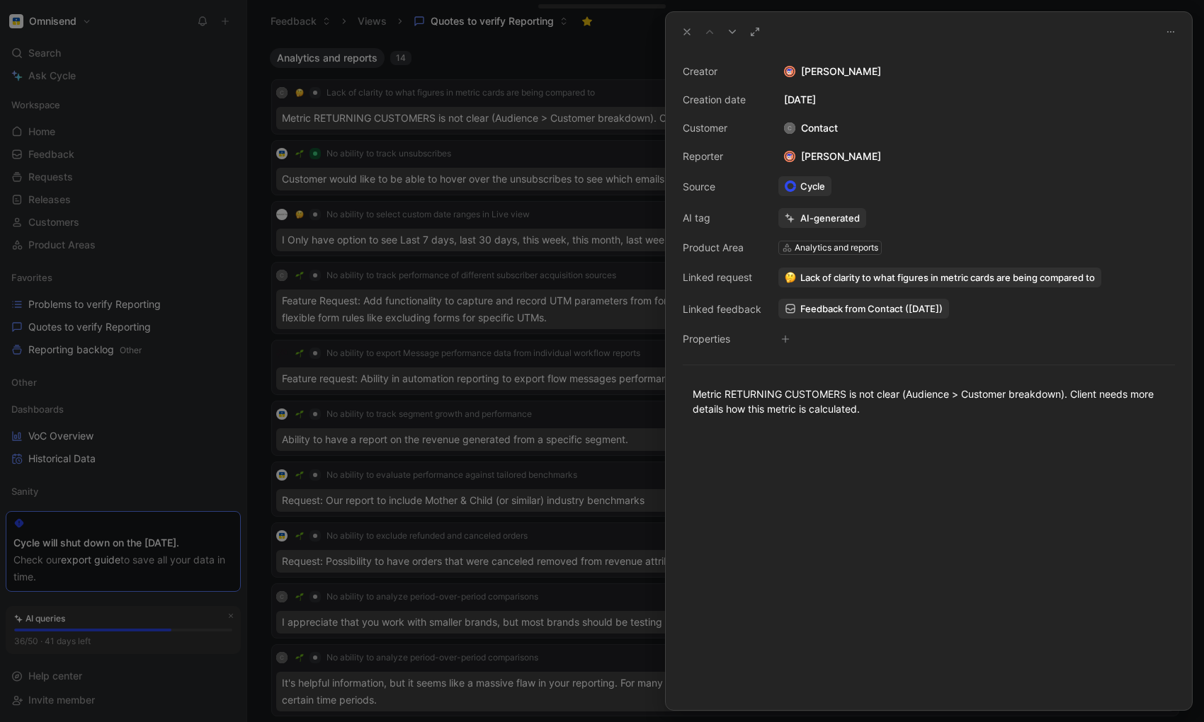
click at [690, 36] on icon at bounding box center [686, 31] width 11 height 11
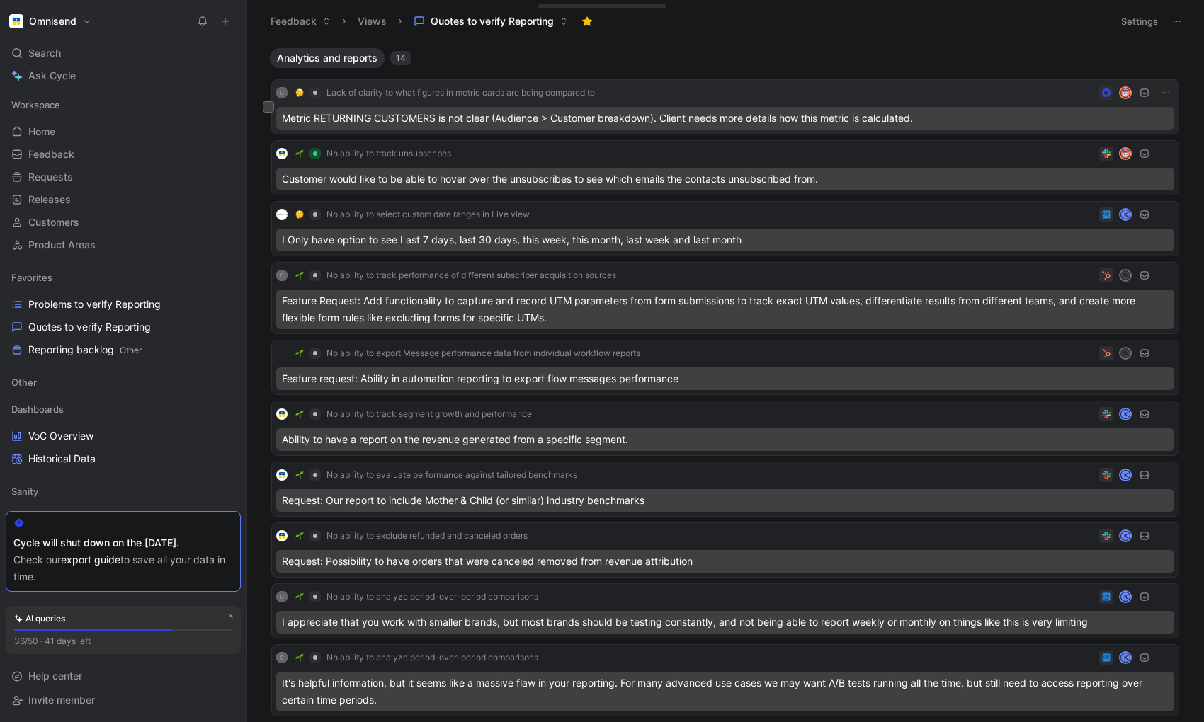
click at [363, 118] on div "Metric RETURNING CUSTOMERS is not clear (Audience > Customer breakdown). Client…" at bounding box center [725, 118] width 898 height 23
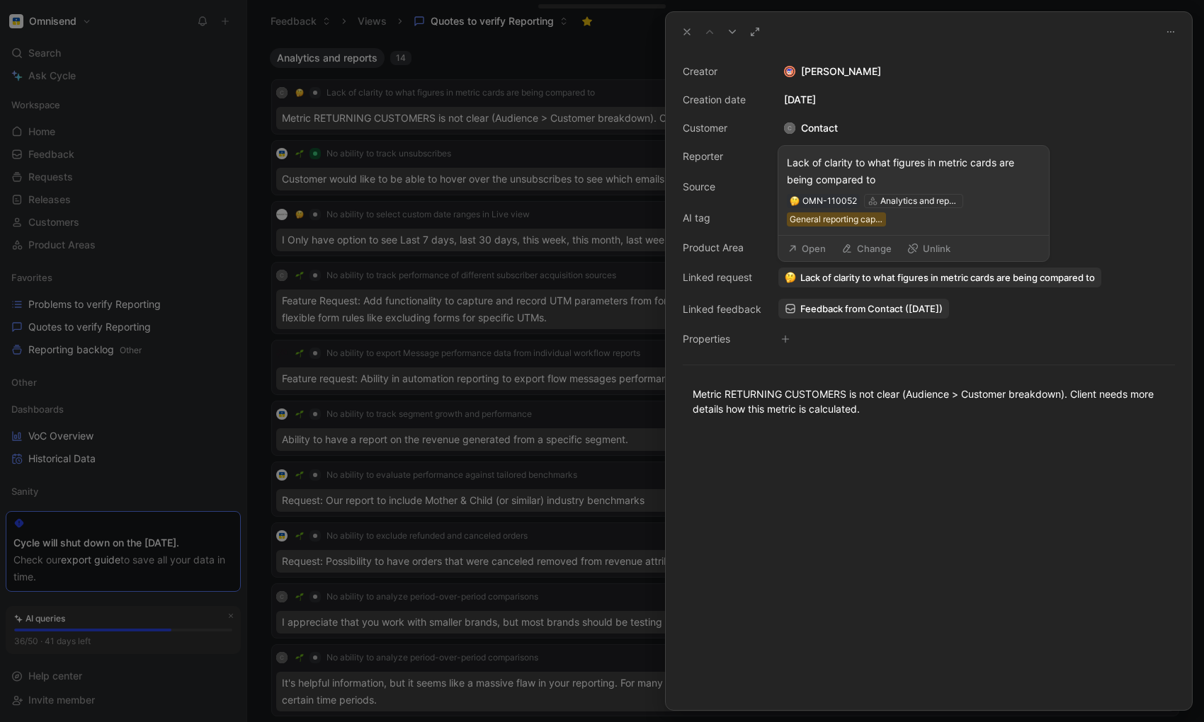
click at [923, 248] on button "Unlink" at bounding box center [929, 249] width 56 height 20
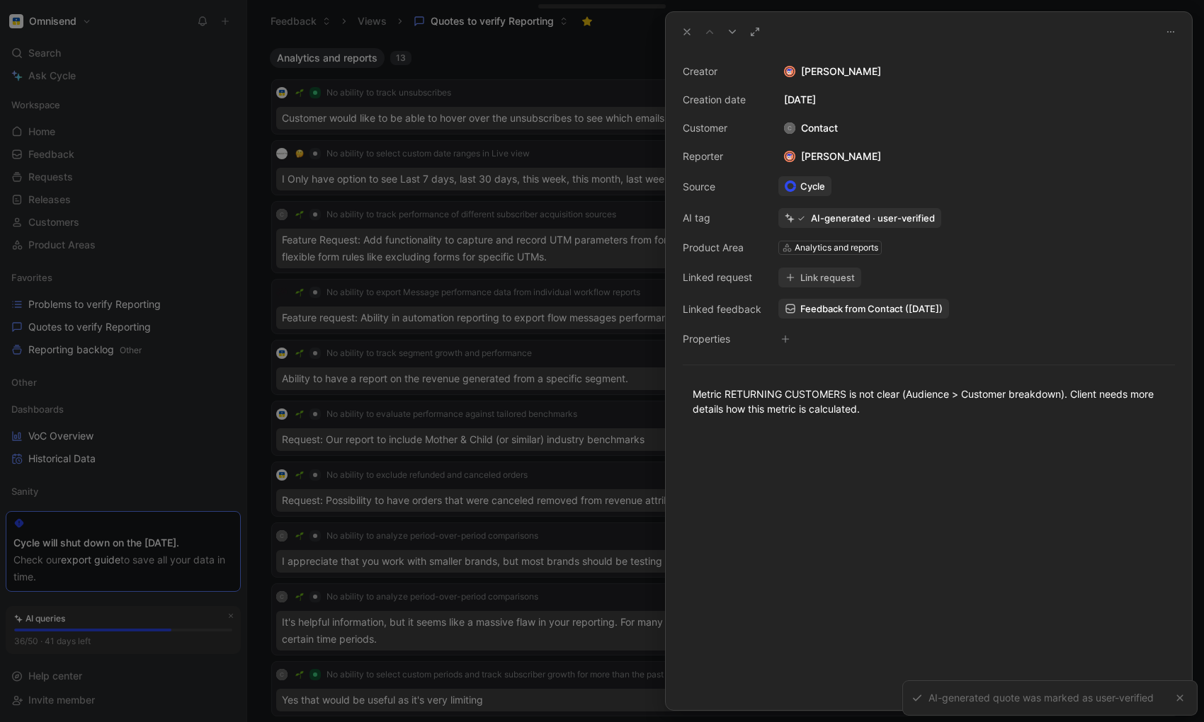
click at [827, 280] on button "Link request" at bounding box center [819, 278] width 83 height 20
click at [684, 31] on icon at bounding box center [686, 31] width 11 height 11
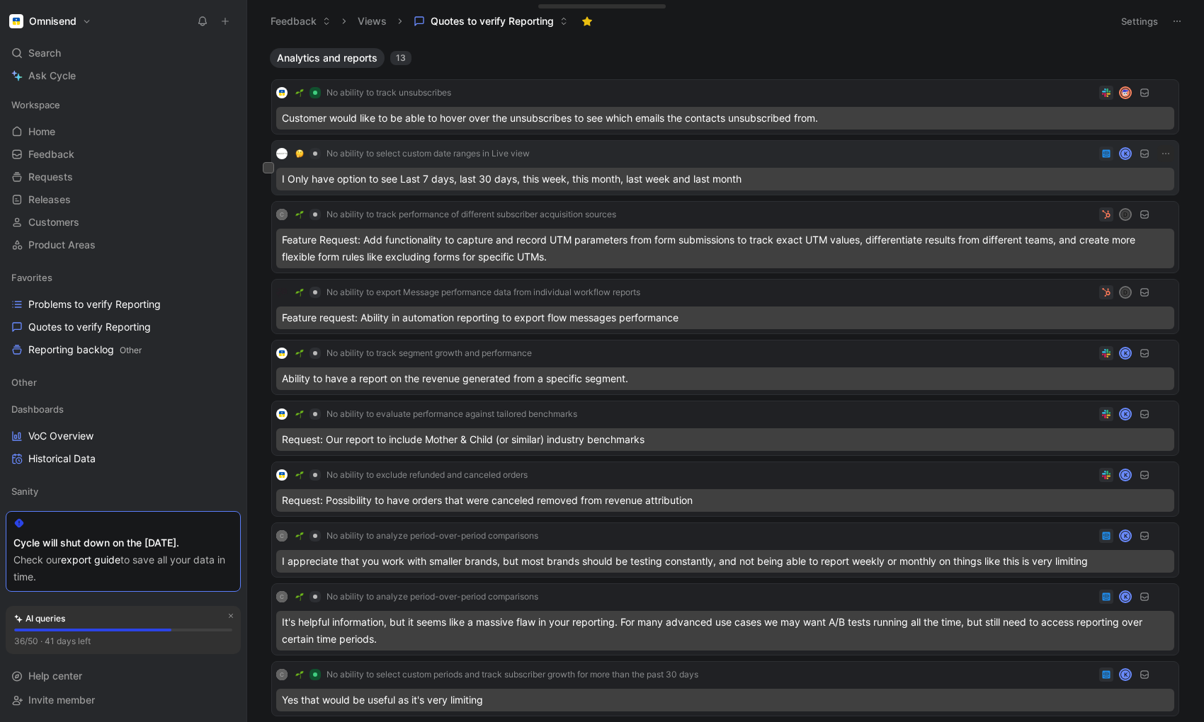
click at [397, 174] on div "I Only have option to see Last 7 days, last 30 days, this week, this month, las…" at bounding box center [725, 179] width 898 height 23
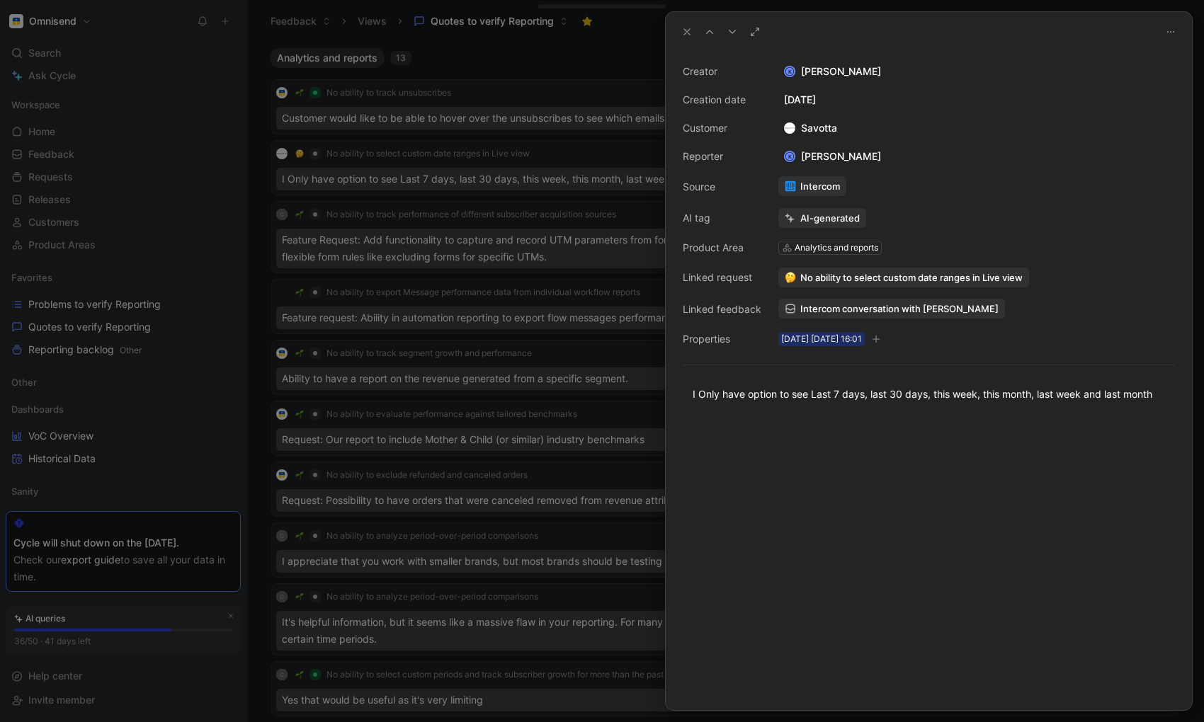
click at [512, 130] on div at bounding box center [602, 361] width 1204 height 722
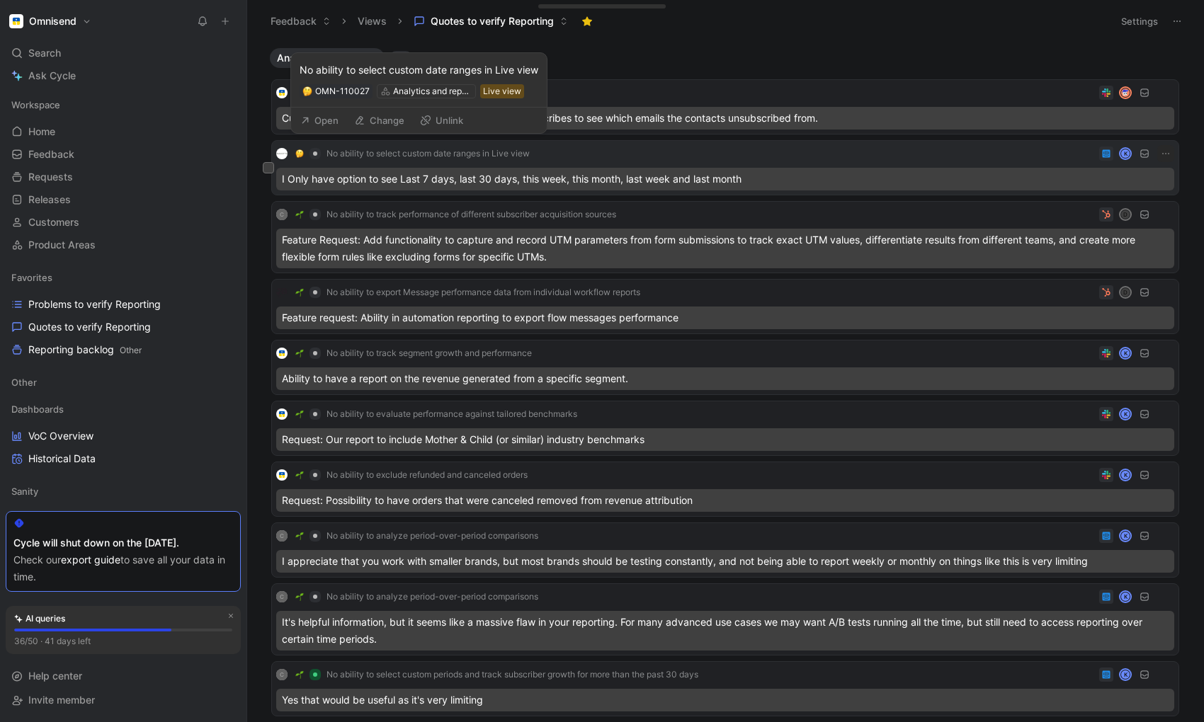
click at [414, 154] on span "No ability to select custom date ranges in Live view" at bounding box center [428, 153] width 203 height 11
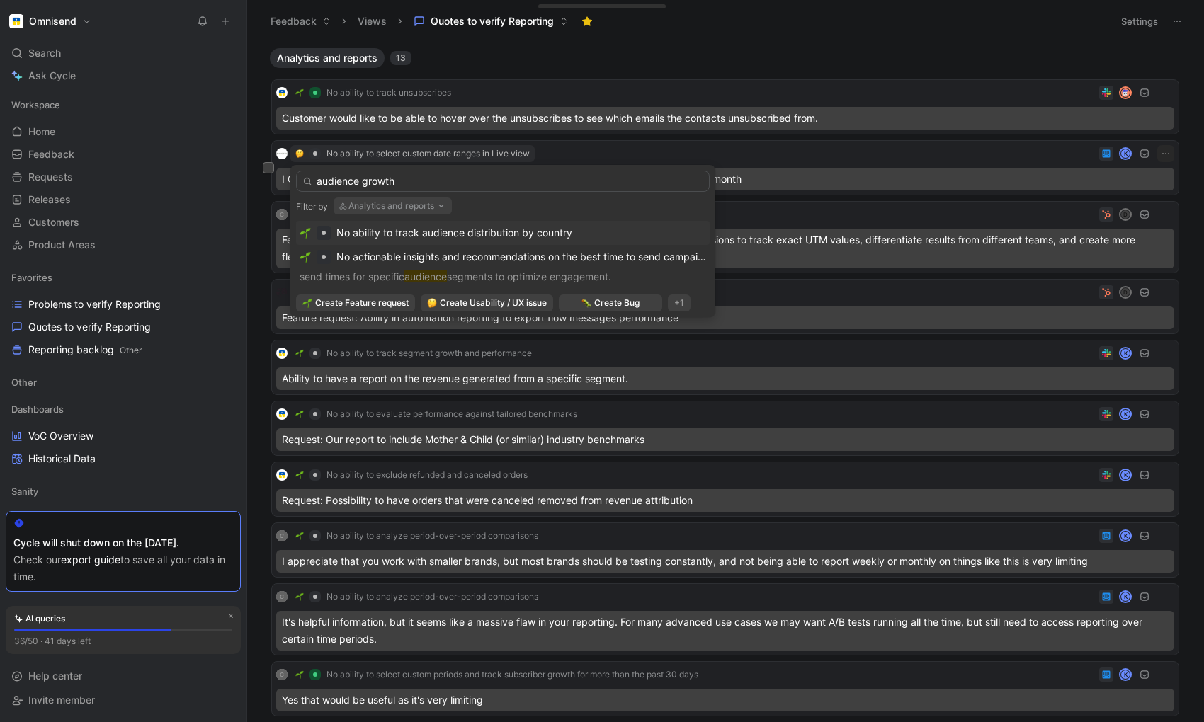
click at [372, 178] on input "audience growth" at bounding box center [503, 181] width 414 height 21
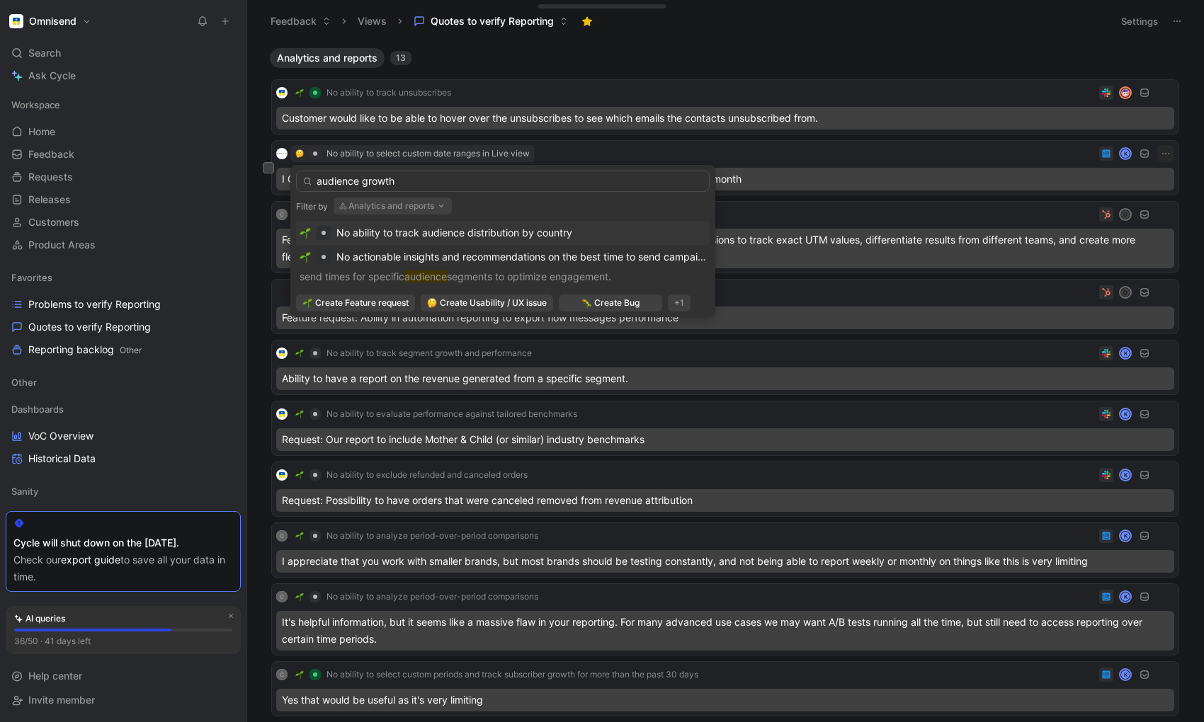
click at [378, 183] on input "audience growth" at bounding box center [503, 181] width 414 height 21
click at [342, 174] on input "audience" at bounding box center [503, 181] width 414 height 21
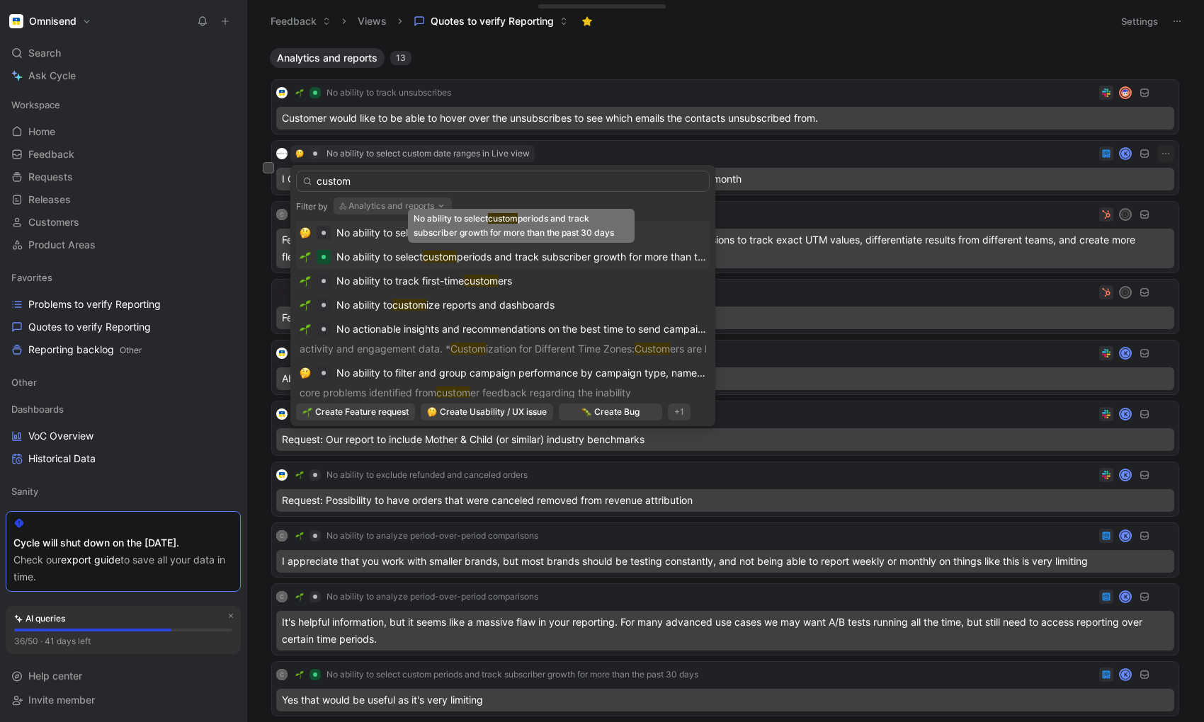
type input "custom"
click at [385, 254] on span "No ability to select" at bounding box center [379, 257] width 86 height 12
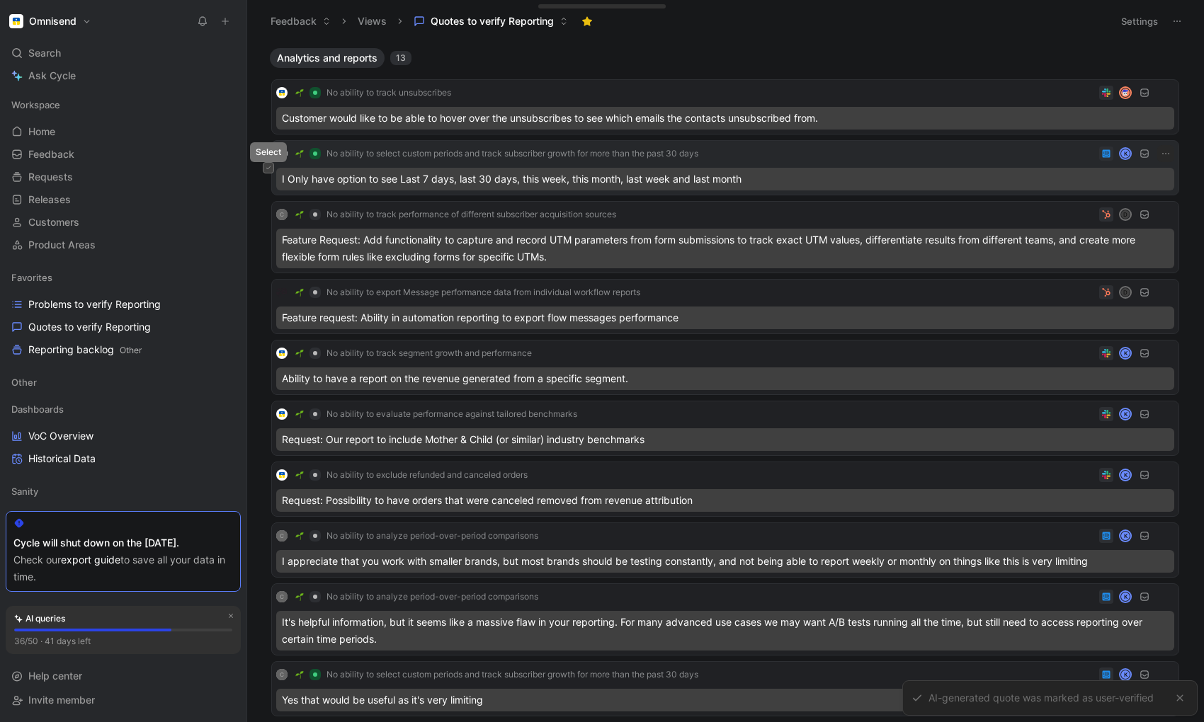
click at [271, 169] on button at bounding box center [268, 167] width 11 height 11
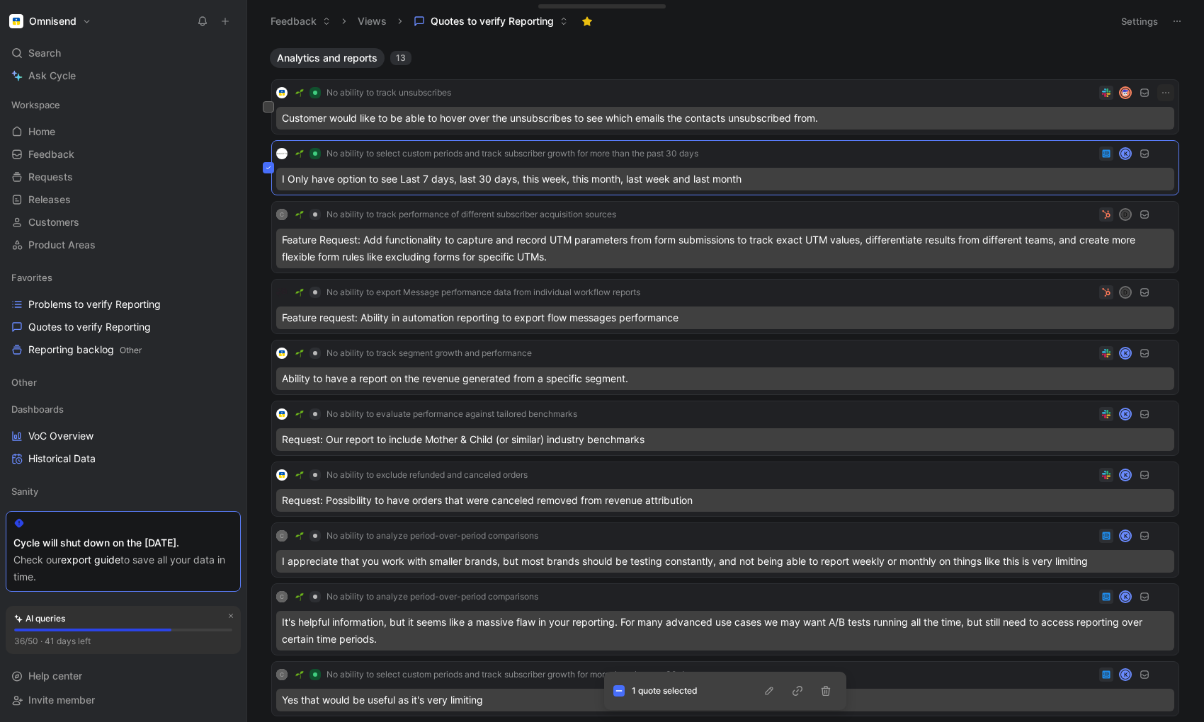
click at [416, 91] on div "No ability to track unsubscribes Customer would like to be able to hover over t…" at bounding box center [725, 106] width 908 height 55
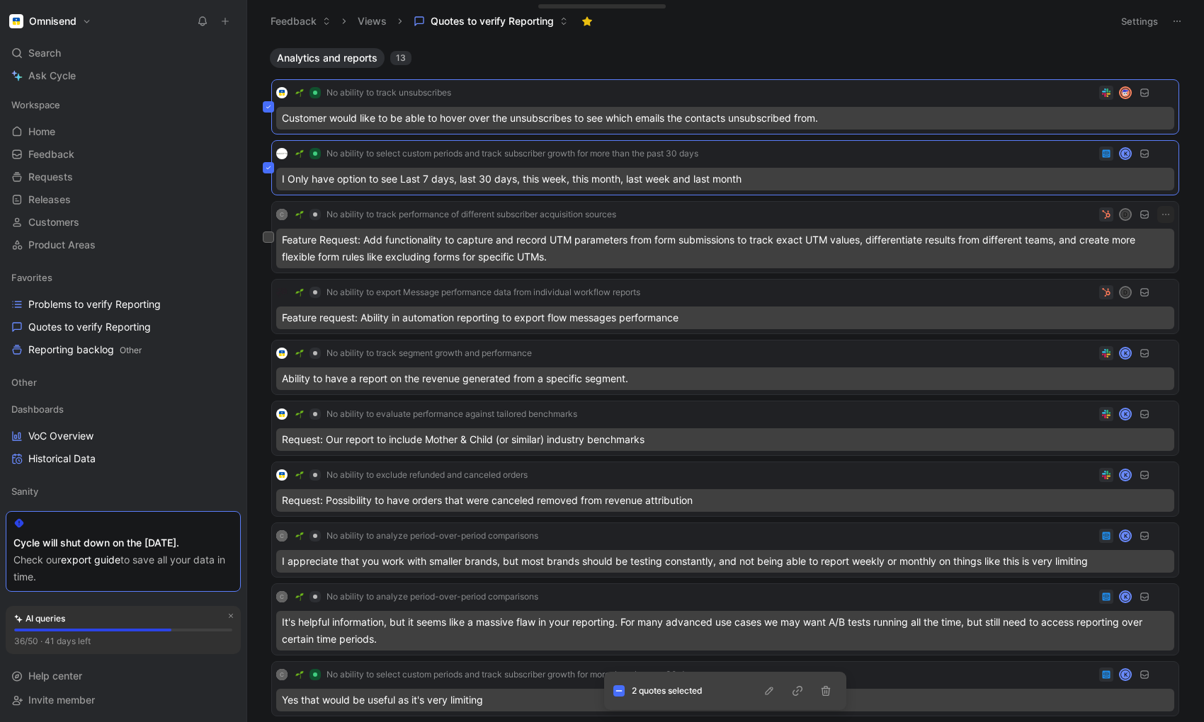
click at [446, 215] on div "C No ability to track performance of different subscriber acquisition sources D…" at bounding box center [725, 237] width 908 height 72
click at [841, 222] on div "C No ability to track performance of different subscriber acquisition sources D…" at bounding box center [725, 237] width 908 height 72
click at [269, 168] on icon at bounding box center [268, 167] width 4 height 3
click at [266, 108] on icon at bounding box center [269, 107] width 6 height 6
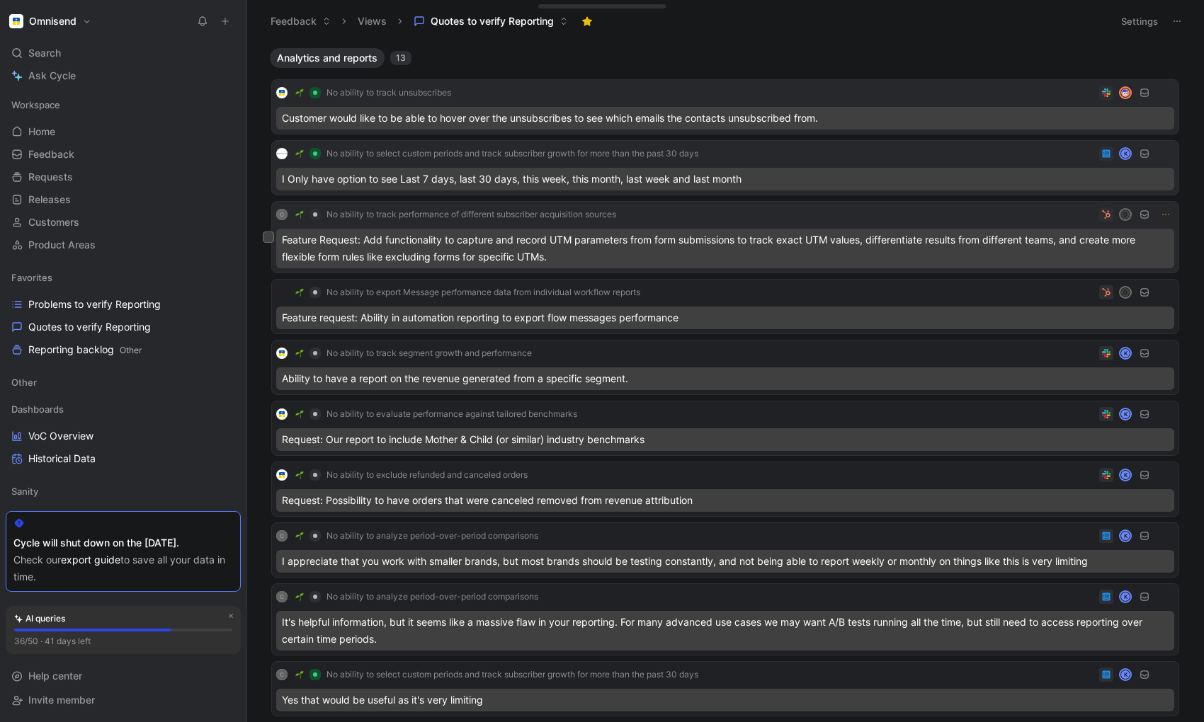
click at [421, 215] on span "No ability to track performance of different subscriber acquisition sources" at bounding box center [472, 214] width 290 height 11
click at [747, 242] on div "Feature Request: Add functionality to capture and record UTM parameters from fo…" at bounding box center [725, 249] width 898 height 40
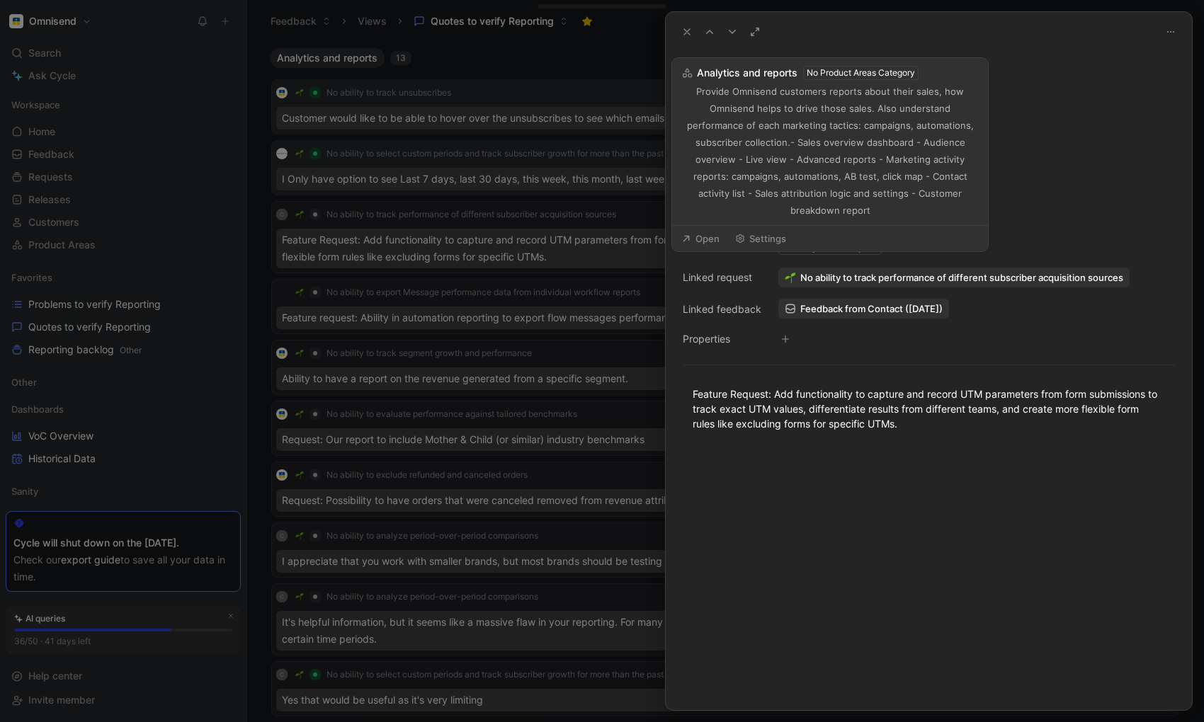
click at [800, 247] on div "Analytics and reports" at bounding box center [837, 248] width 84 height 14
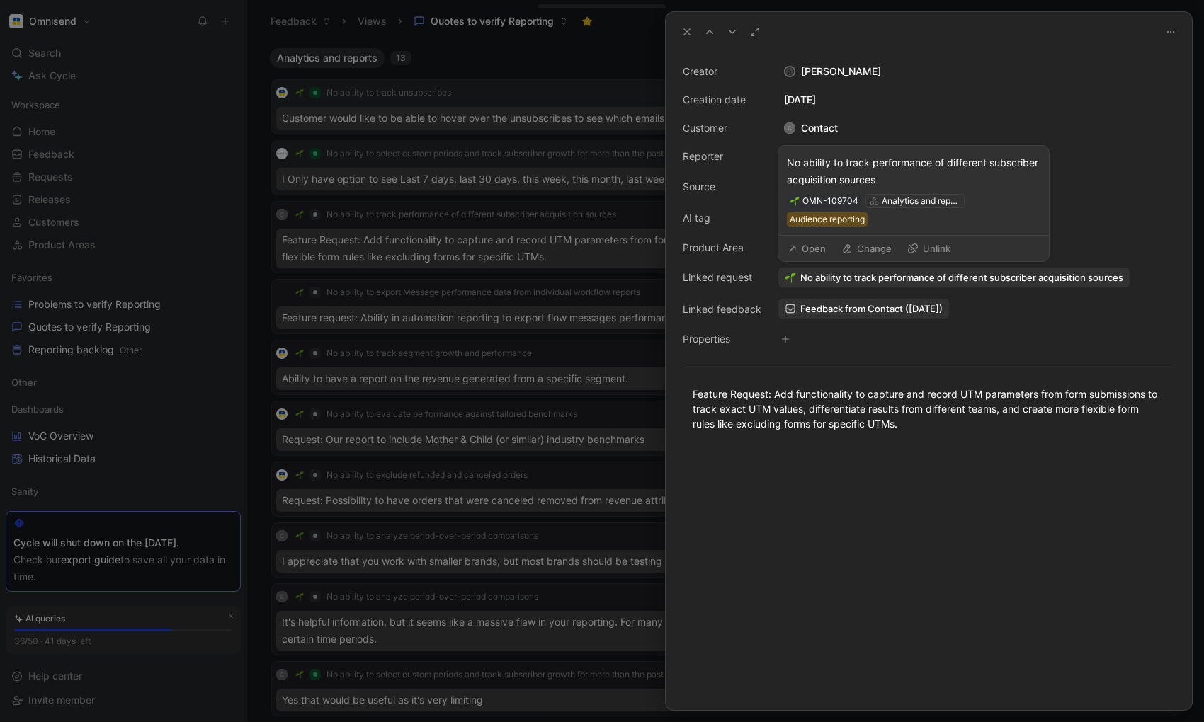
click at [876, 245] on button "Change" at bounding box center [866, 249] width 63 height 20
click at [939, 247] on button "Unlink" at bounding box center [929, 249] width 56 height 20
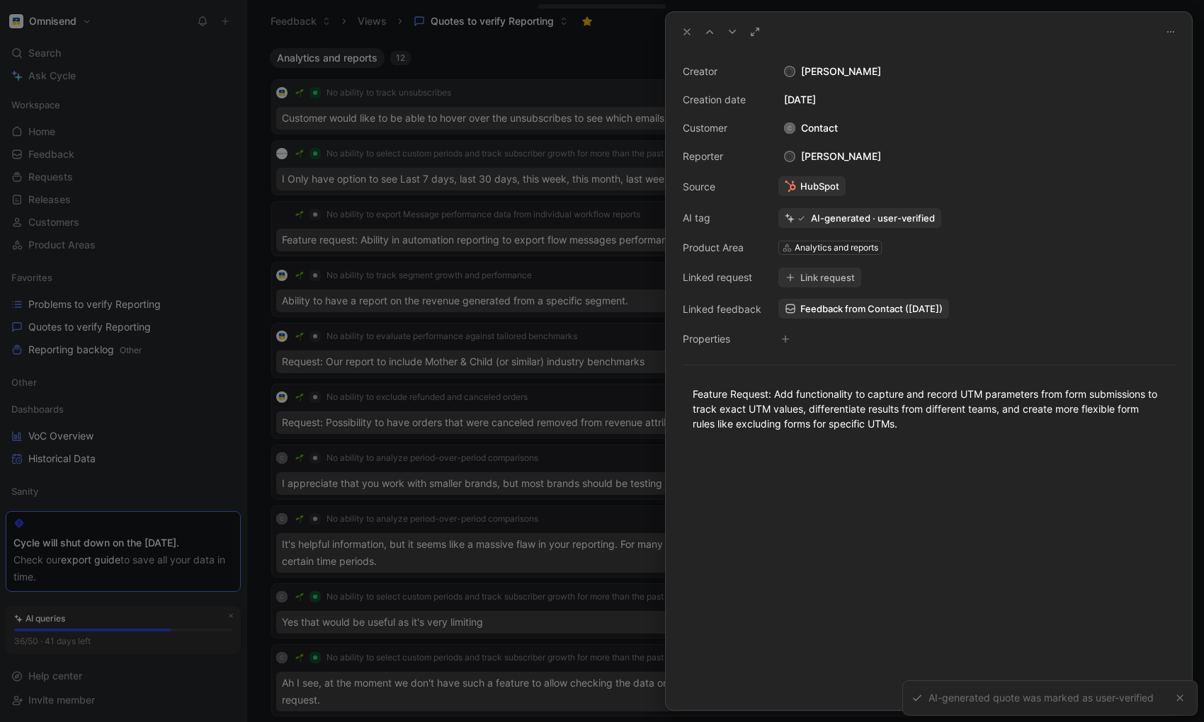
click at [837, 246] on div "Analytics and reports" at bounding box center [837, 248] width 84 height 14
click at [840, 251] on div "Analytics and reports" at bounding box center [837, 248] width 84 height 14
click at [926, 248] on div "Creator D [PERSON_NAME] Creation date [DATE] Customer C Contact Reporter D [PER…" at bounding box center [929, 205] width 492 height 285
click at [688, 26] on icon at bounding box center [686, 31] width 11 height 11
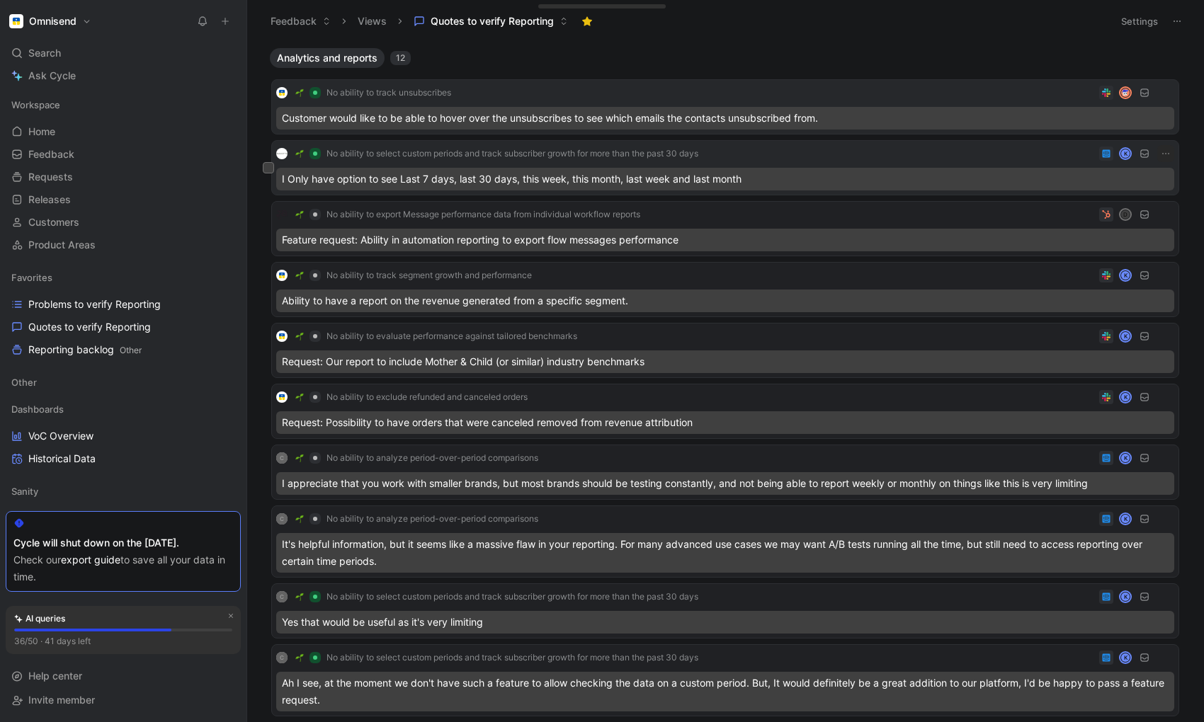
scroll to position [239, 0]
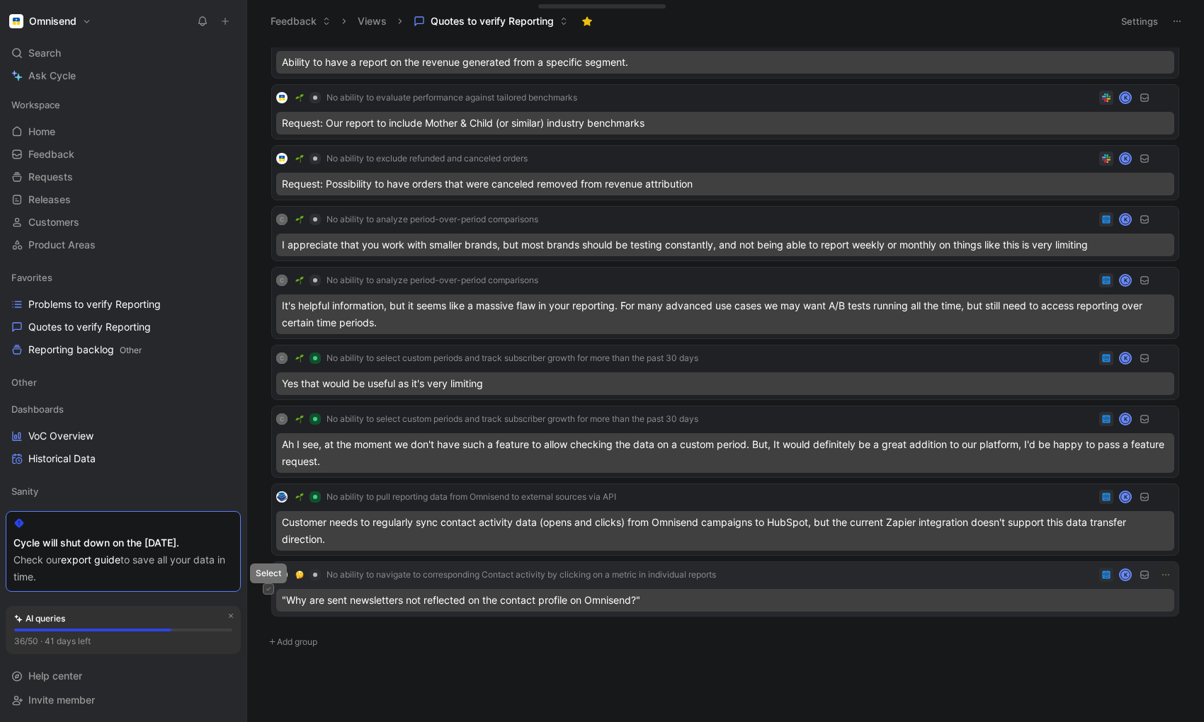
click at [271, 591] on icon at bounding box center [269, 589] width 6 height 6
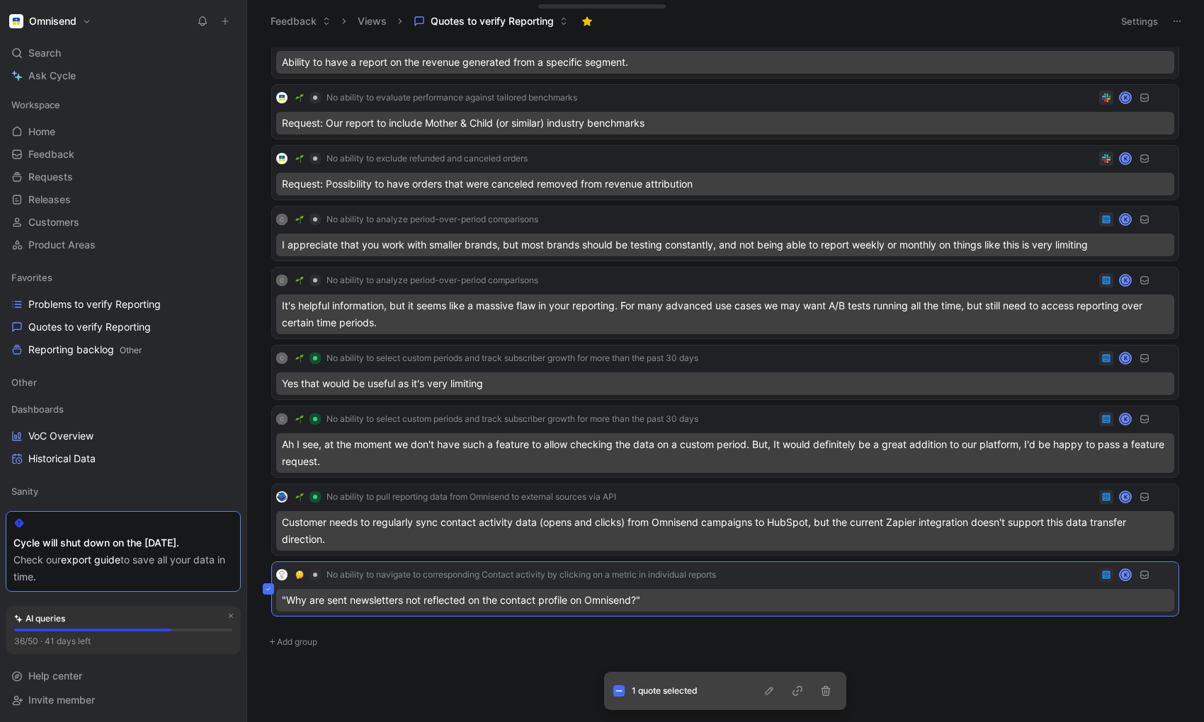
click at [269, 592] on button at bounding box center [268, 589] width 11 height 11
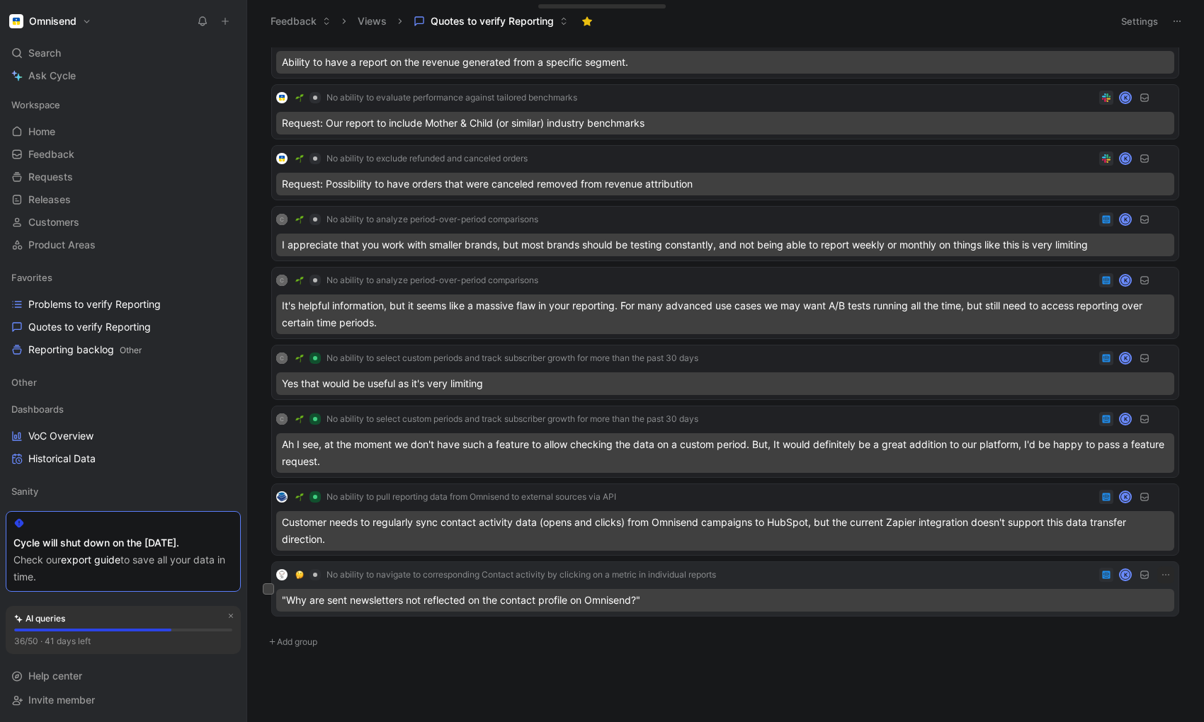
click at [492, 599] on div ""Why are sent newsletters not reflected on the contact profile on Omnisend?"" at bounding box center [725, 600] width 898 height 23
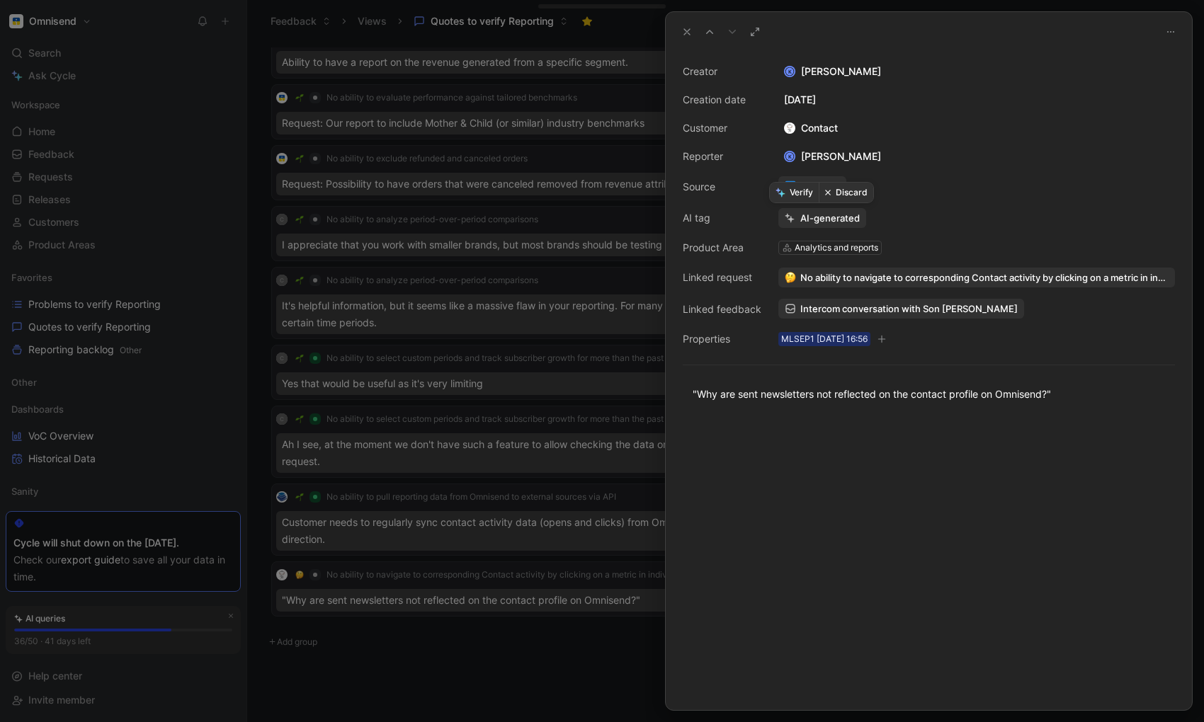
click at [851, 193] on button "Discard" at bounding box center [846, 193] width 55 height 20
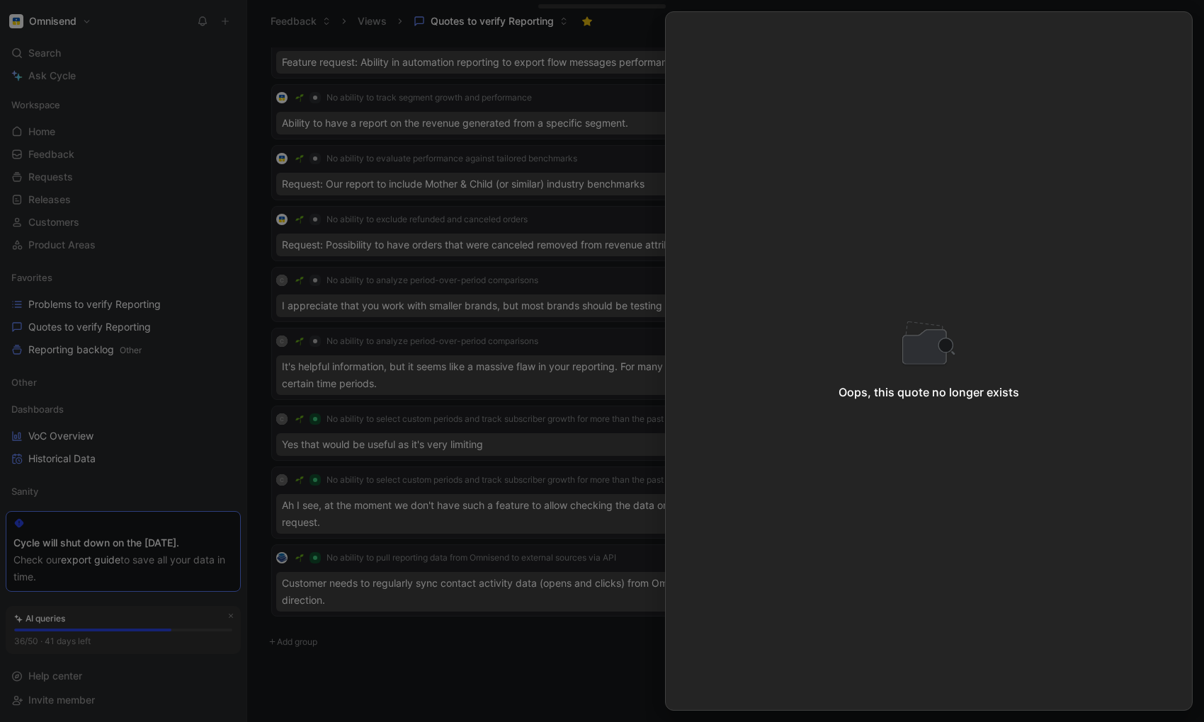
scroll to position [178, 0]
click at [551, 180] on div at bounding box center [602, 361] width 1204 height 722
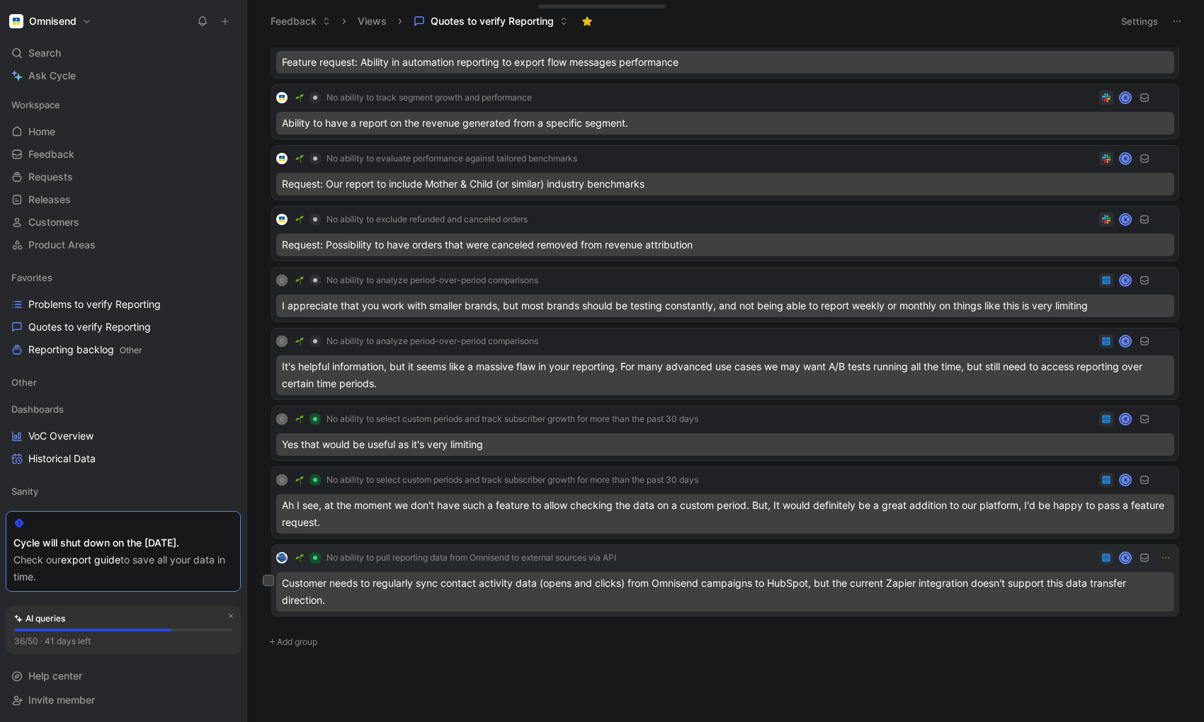
click at [329, 597] on div "Customer needs to regularly sync contact activity data (opens and clicks) from …" at bounding box center [725, 592] width 898 height 40
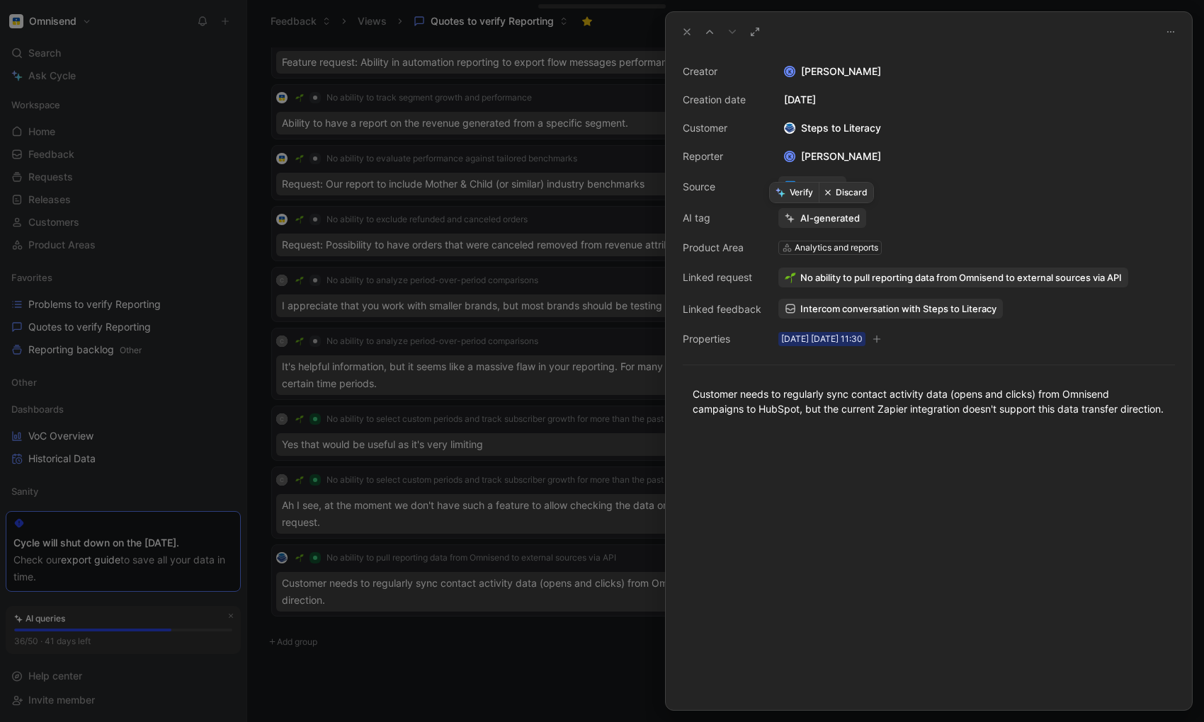
click at [855, 193] on button "Discard" at bounding box center [846, 193] width 55 height 20
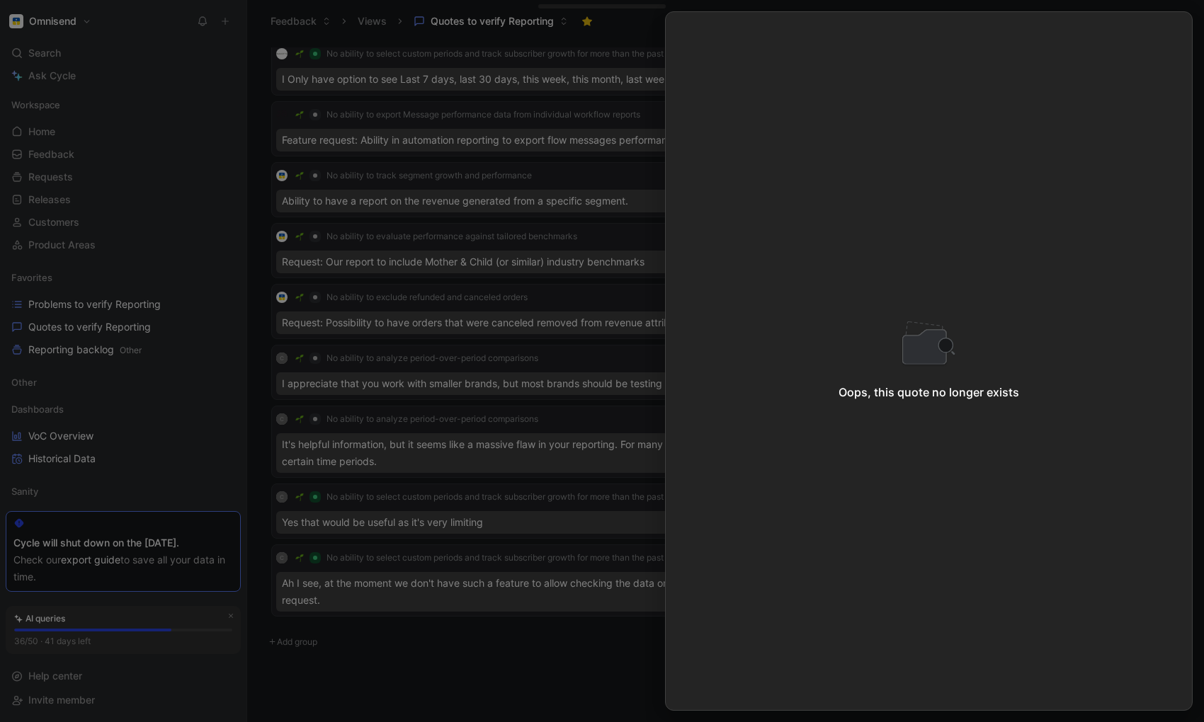
click at [482, 689] on div at bounding box center [602, 361] width 1204 height 722
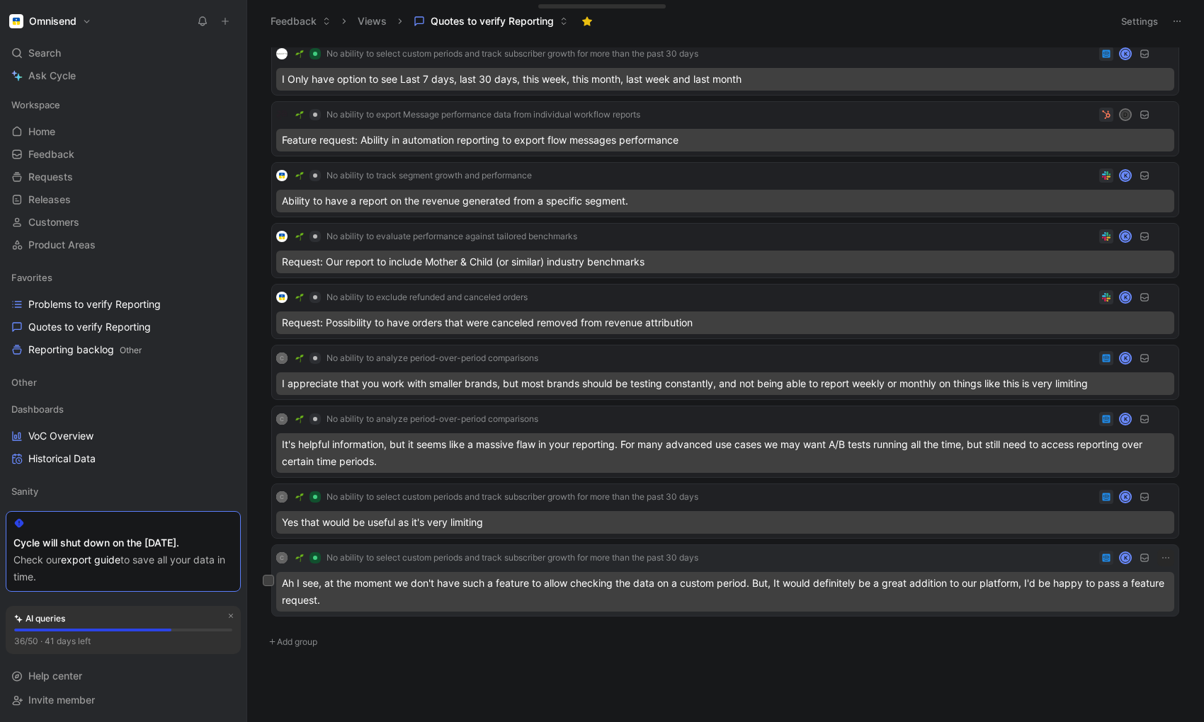
click at [456, 593] on div "Ah I see, at the moment we don't have such a feature to allow checking the data…" at bounding box center [725, 592] width 898 height 40
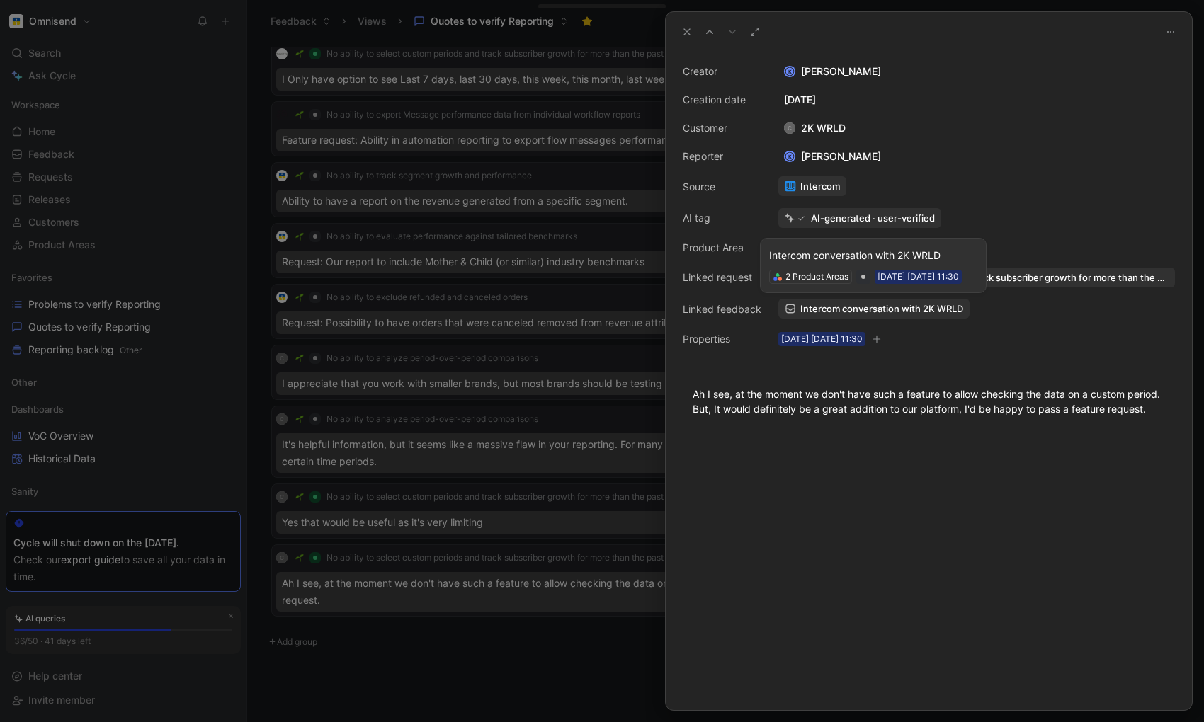
click at [924, 313] on span "Intercom conversation with 2K WRLD" at bounding box center [881, 308] width 163 height 13
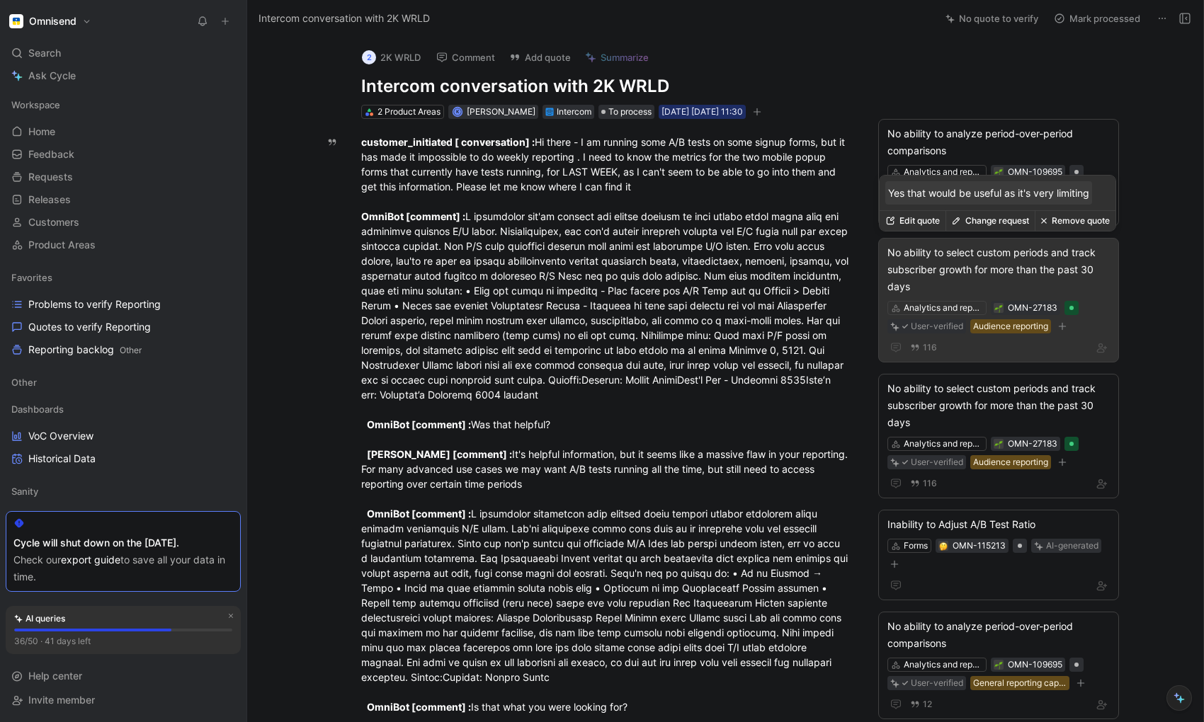
click at [1016, 193] on p "Yes that would be useful as it's very limiting" at bounding box center [988, 193] width 201 height 15
copy p "Yes that would be useful as it's very limiting"
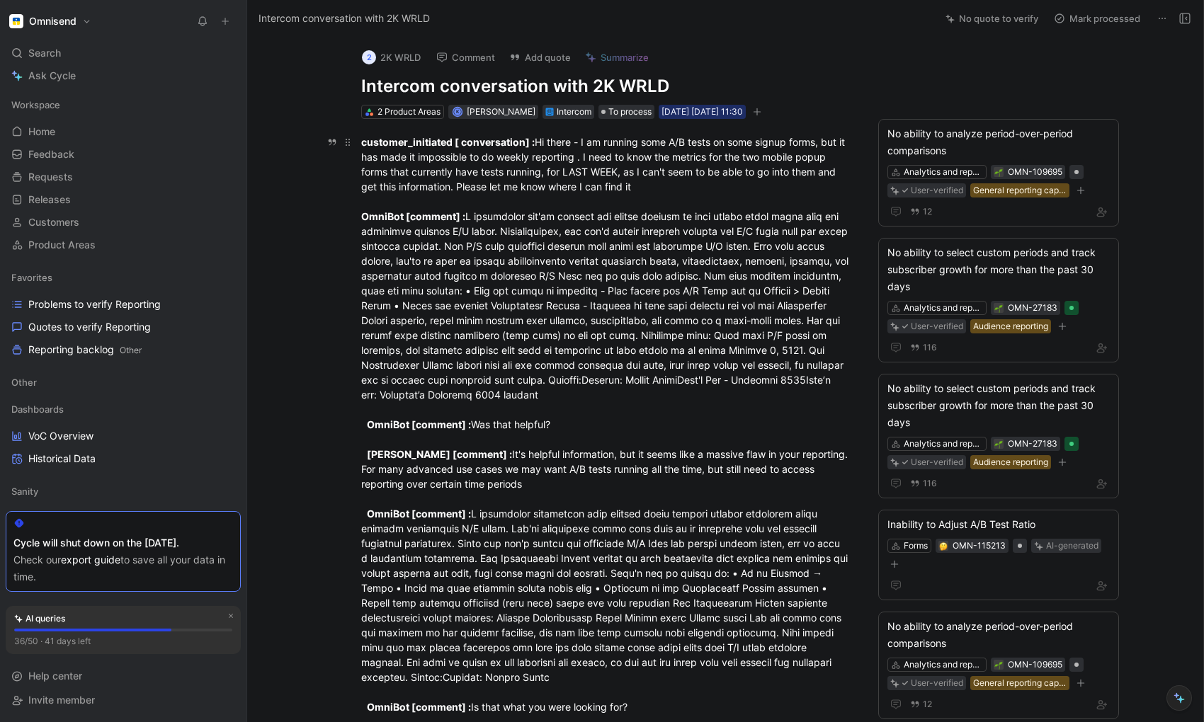
scroll to position [1015, 0]
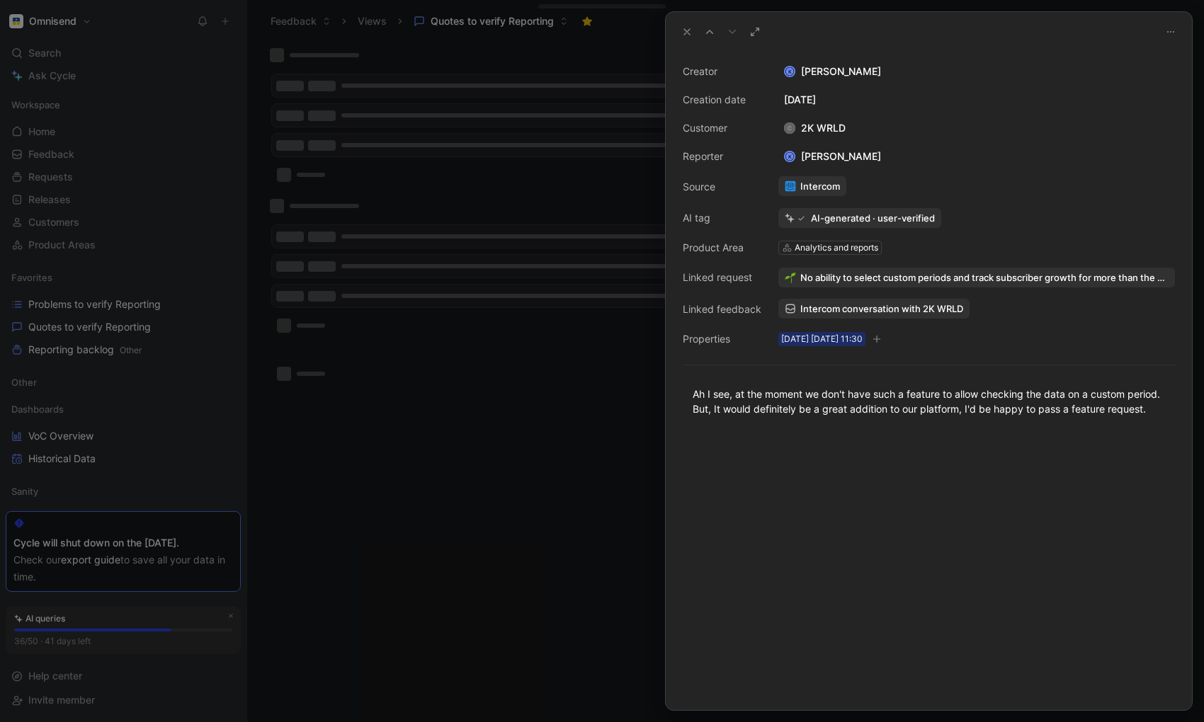
click at [564, 419] on div at bounding box center [602, 361] width 1204 height 722
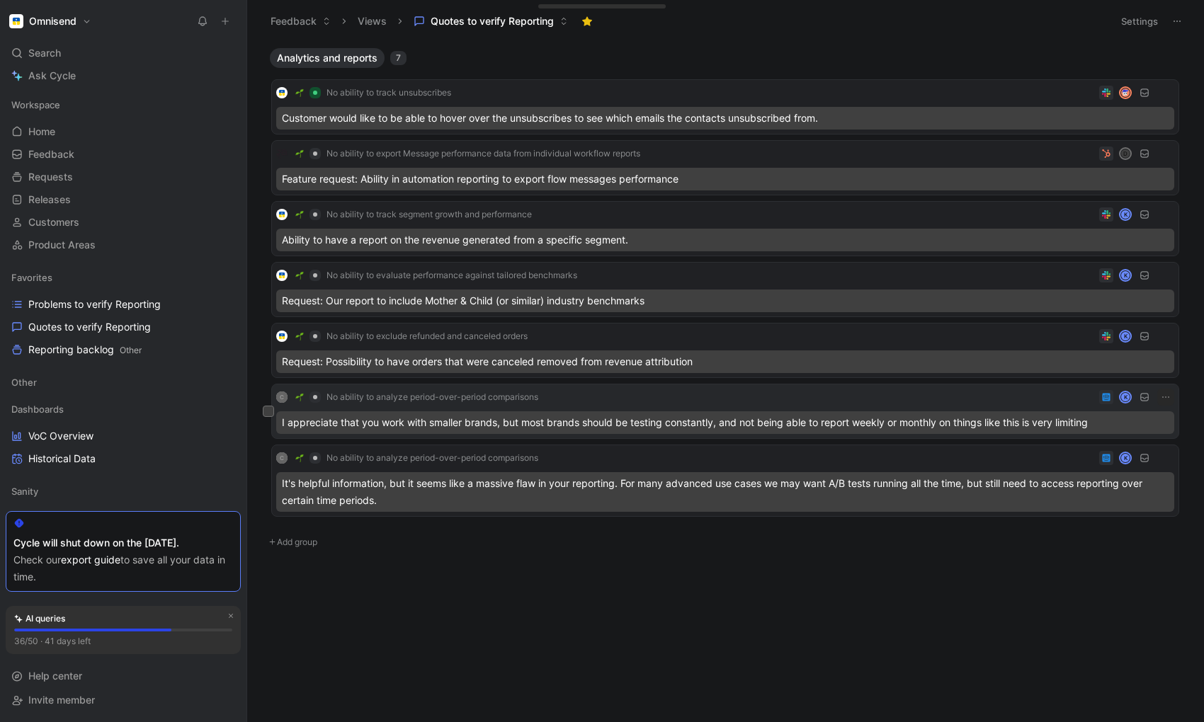
click at [608, 419] on div "I appreciate that you work with smaller brands, but most brands should be testi…" at bounding box center [725, 423] width 898 height 23
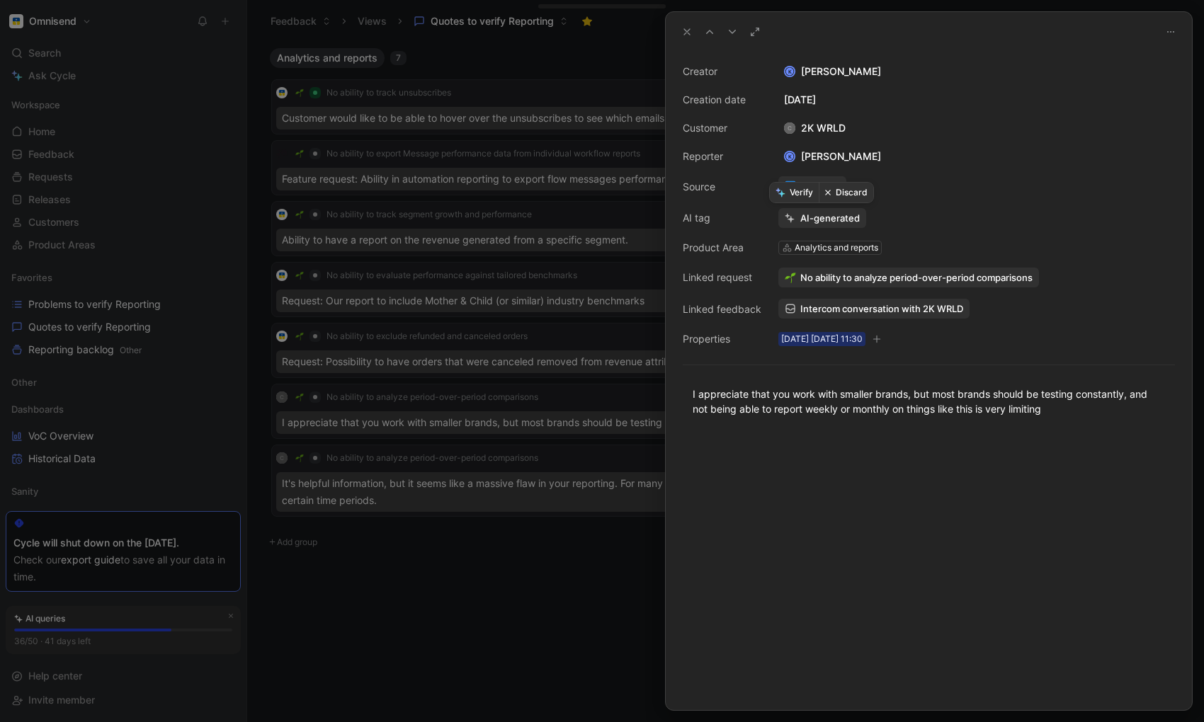
click at [841, 198] on button "Discard" at bounding box center [846, 193] width 55 height 20
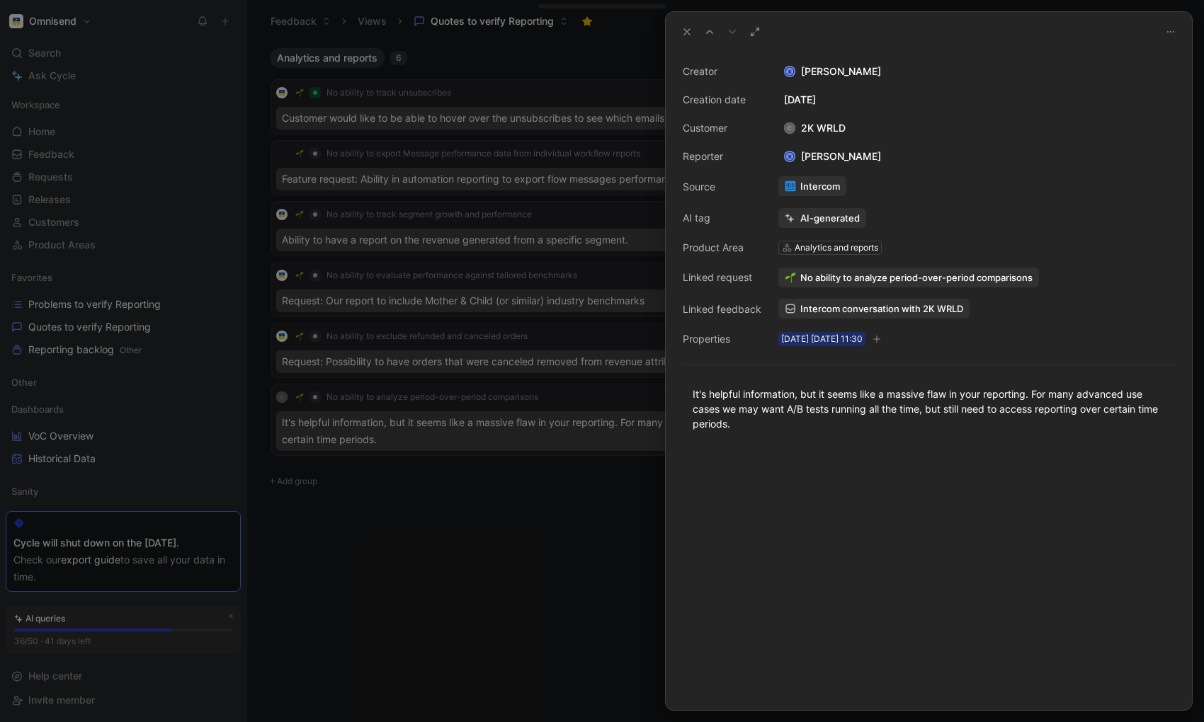
click at [530, 570] on div at bounding box center [602, 361] width 1204 height 722
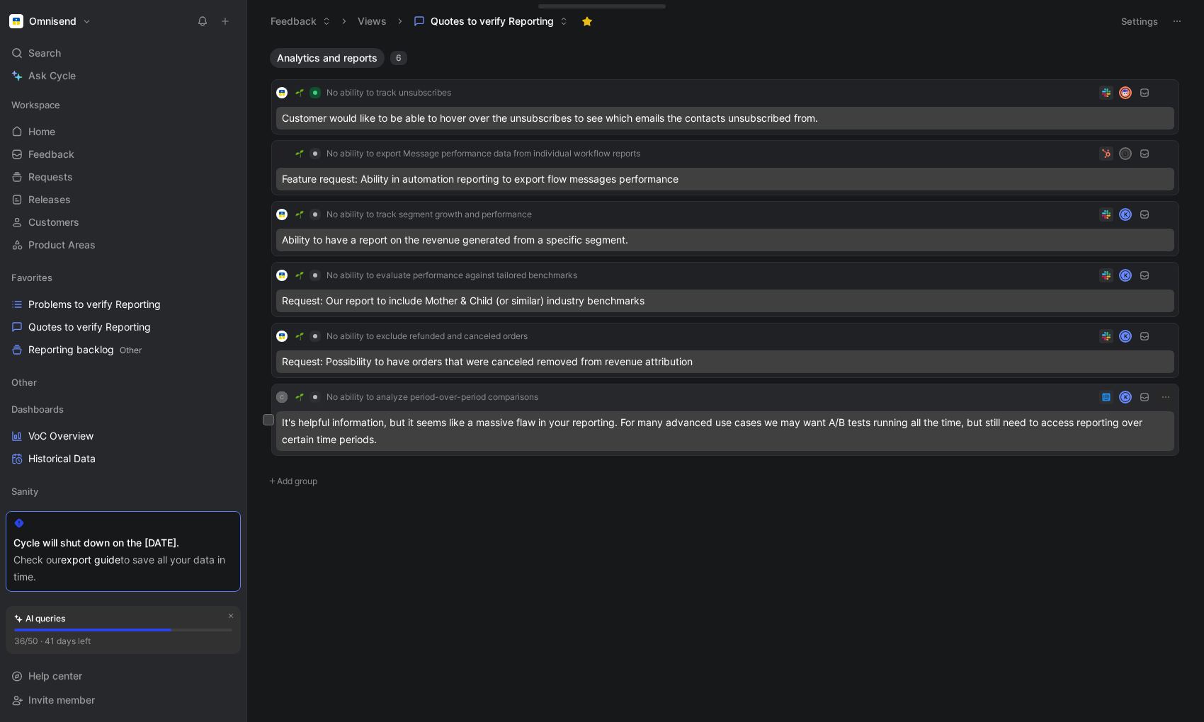
click at [471, 431] on div "It's helpful information, but it seems like a massive flaw in your reporting. F…" at bounding box center [725, 432] width 898 height 40
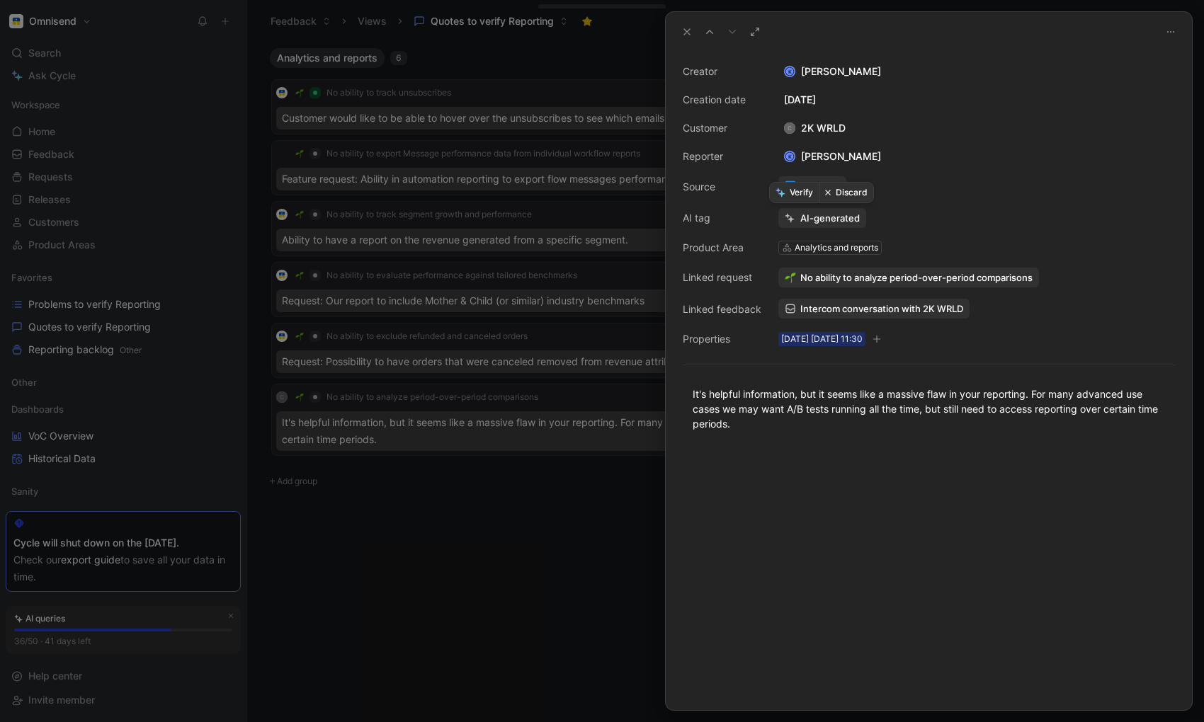
click at [850, 188] on button "Discard" at bounding box center [846, 193] width 55 height 20
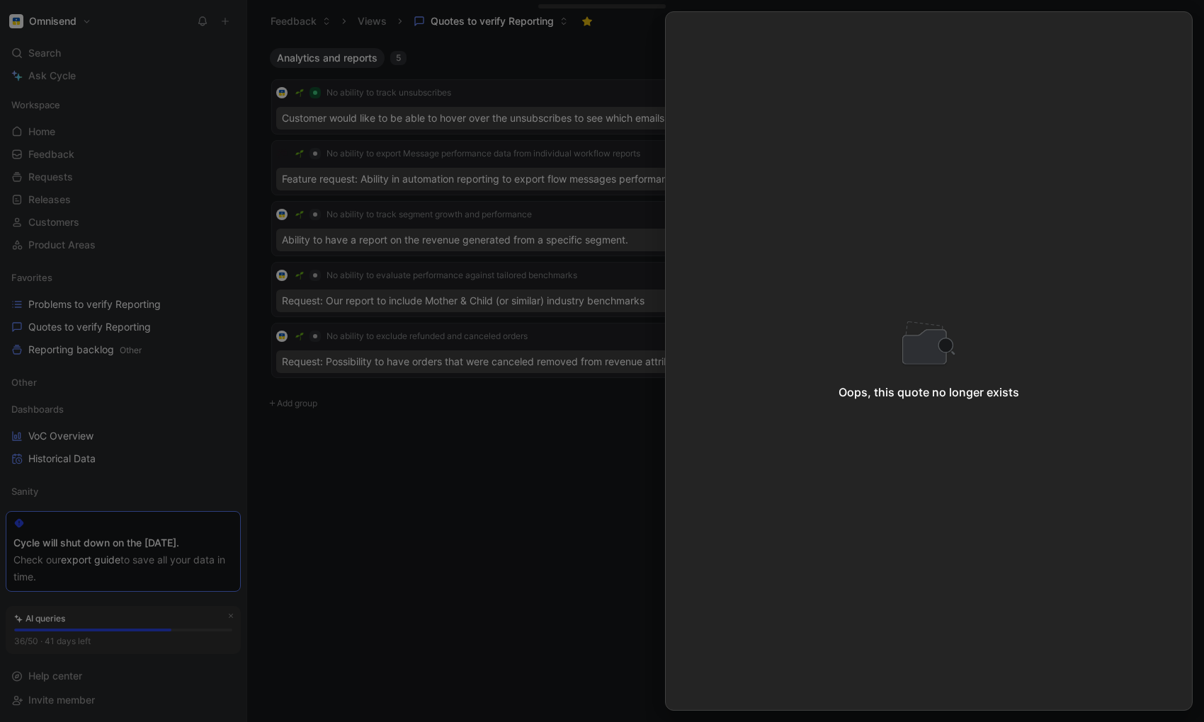
click at [389, 573] on div at bounding box center [602, 361] width 1204 height 722
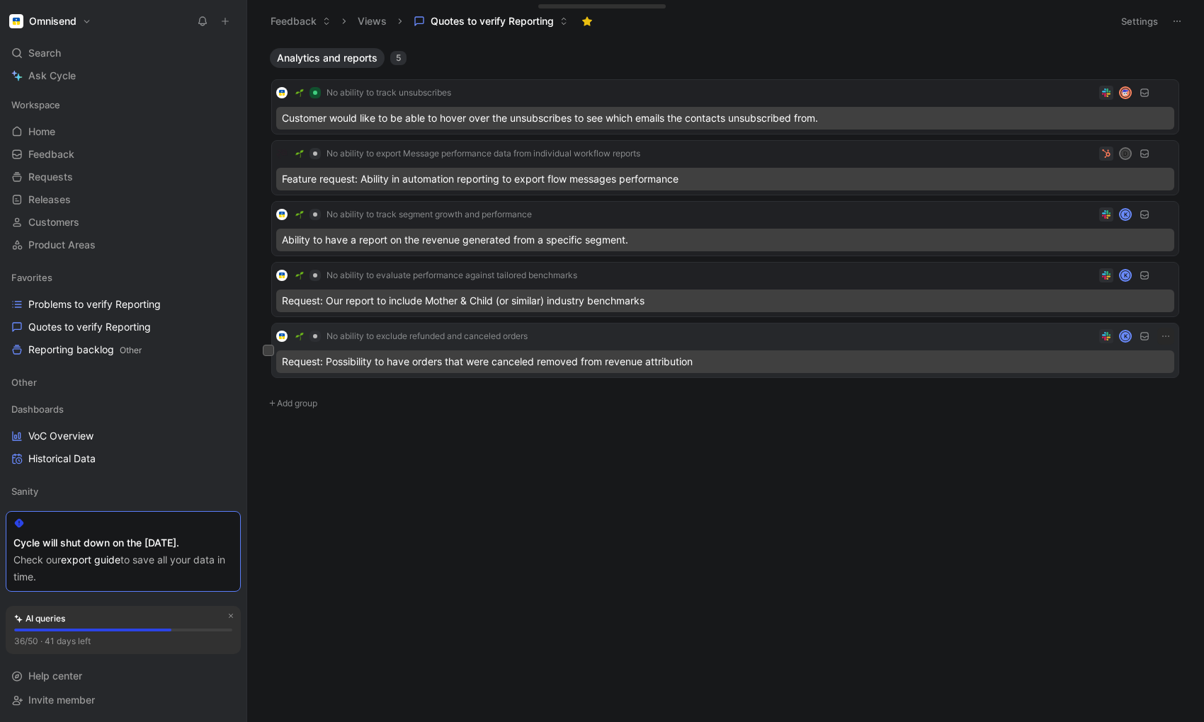
click at [596, 365] on div "Request: Possibility to have orders that were canceled removed from revenue att…" at bounding box center [725, 362] width 898 height 23
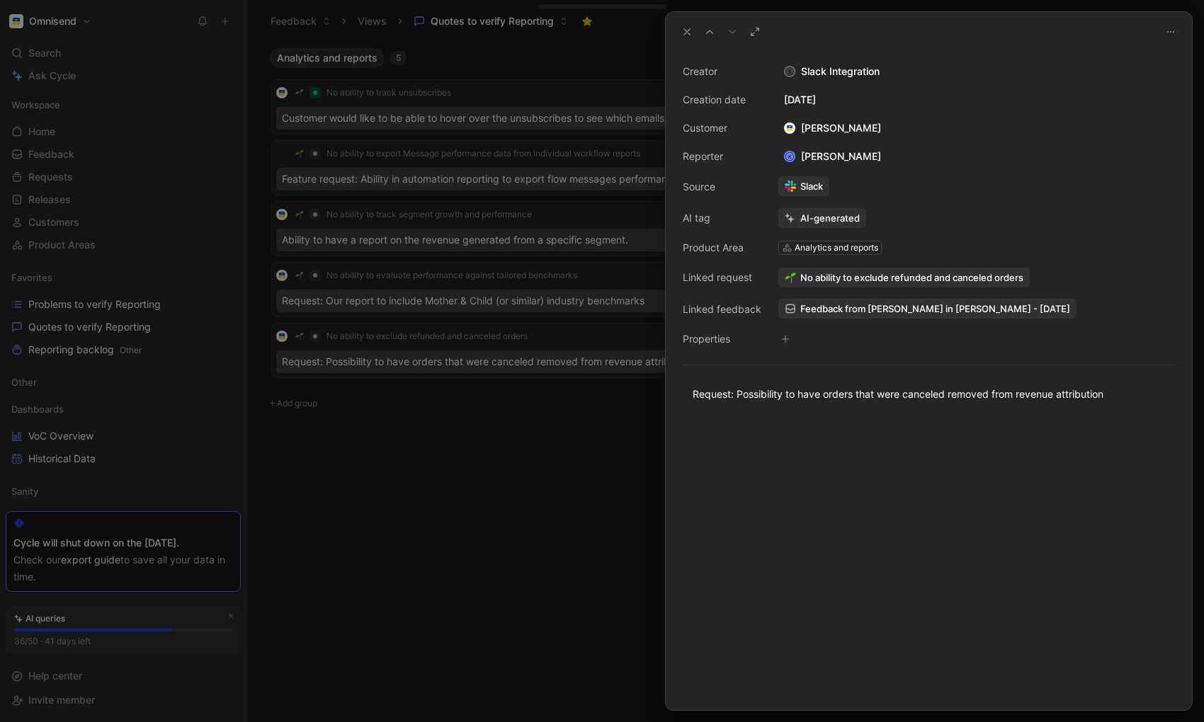
click at [538, 535] on div at bounding box center [602, 361] width 1204 height 722
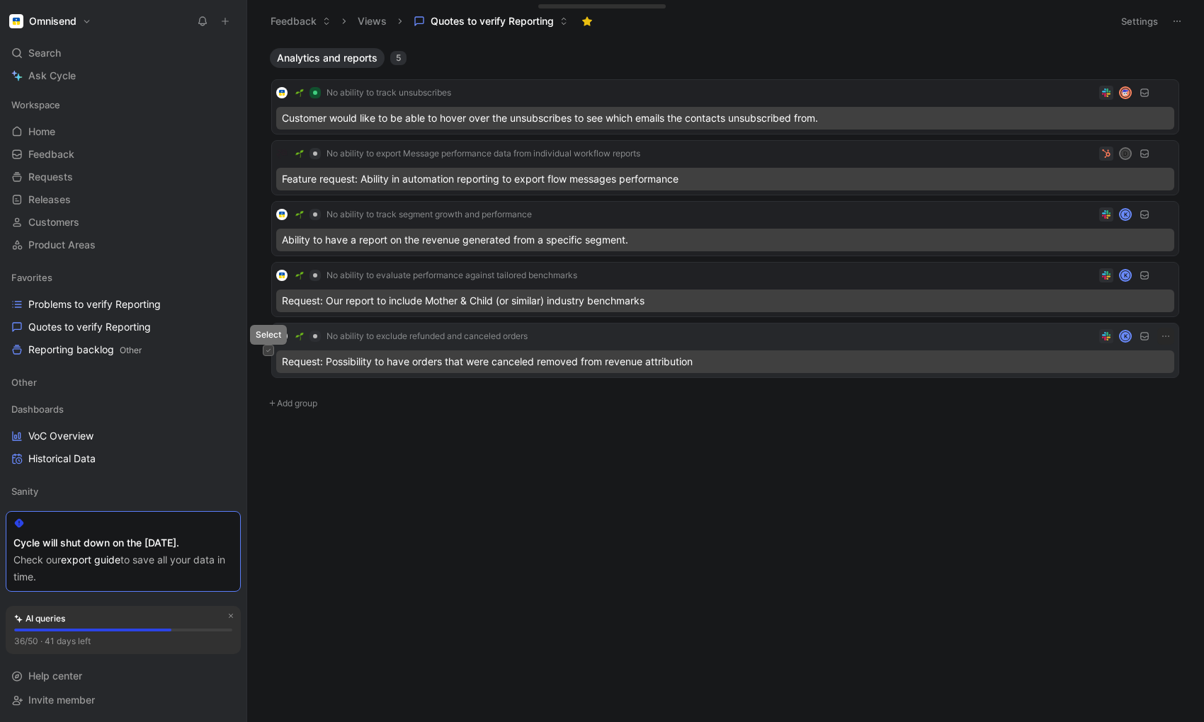
click at [264, 346] on button at bounding box center [268, 350] width 11 height 11
click at [268, 353] on button at bounding box center [268, 350] width 11 height 11
click at [805, 334] on div "No ability to exclude refunded and canceled orders K" at bounding box center [725, 336] width 898 height 17
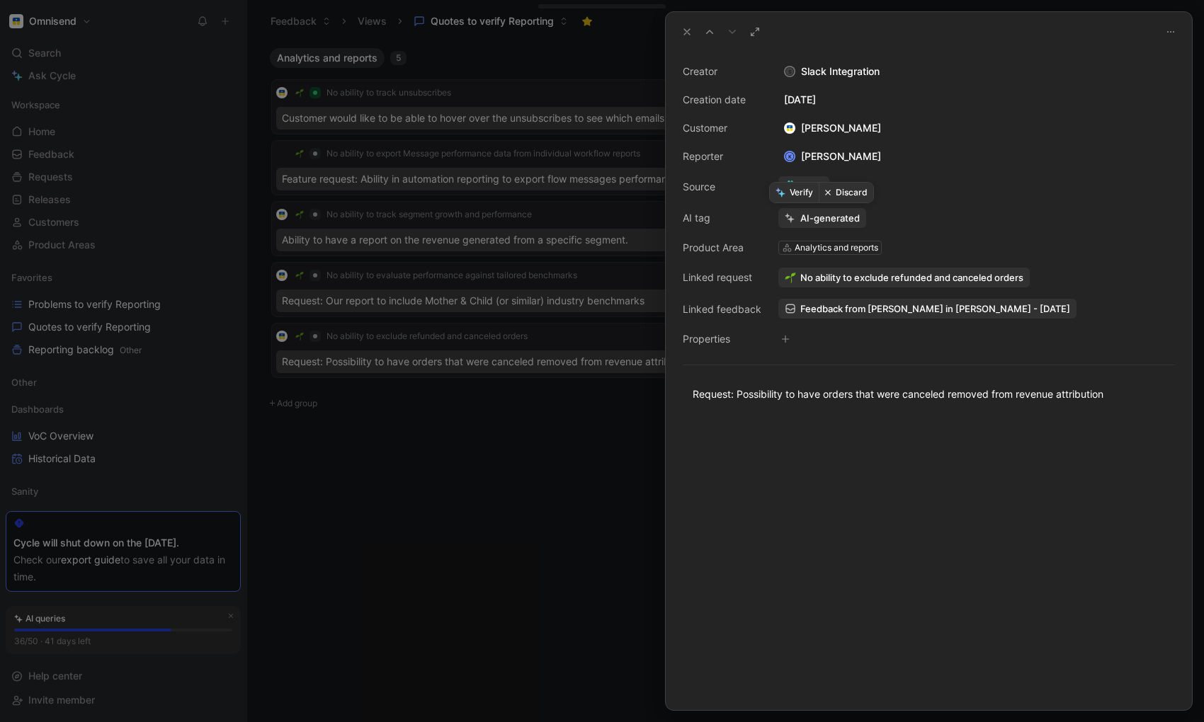
click at [794, 194] on button "Verify" at bounding box center [794, 193] width 49 height 20
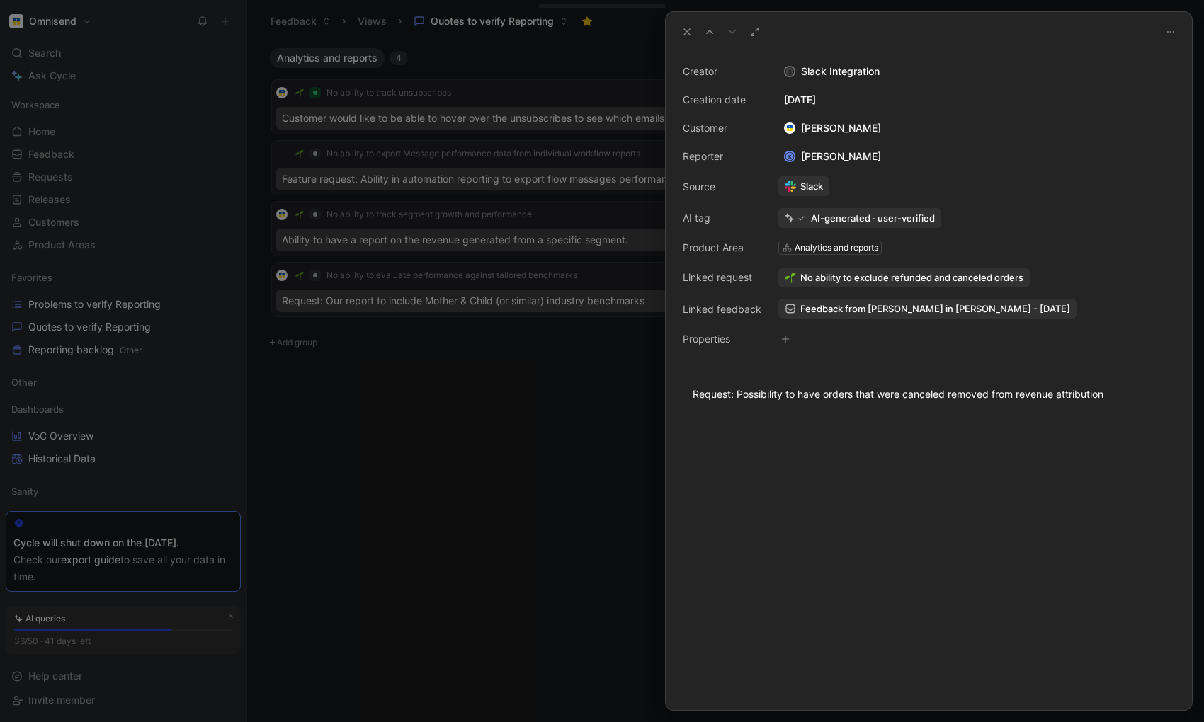
click at [477, 409] on div at bounding box center [602, 361] width 1204 height 722
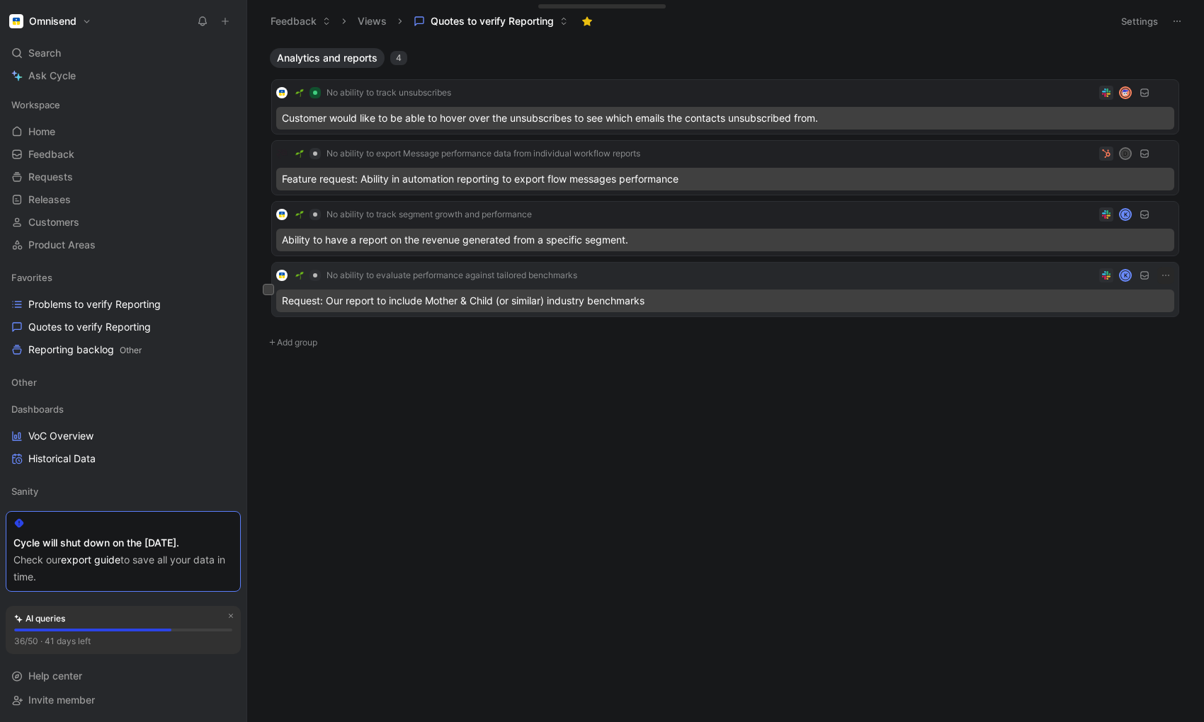
click at [424, 300] on div "Request: Our report to include Mother & Child (or similar) industry benchmarks" at bounding box center [725, 301] width 898 height 23
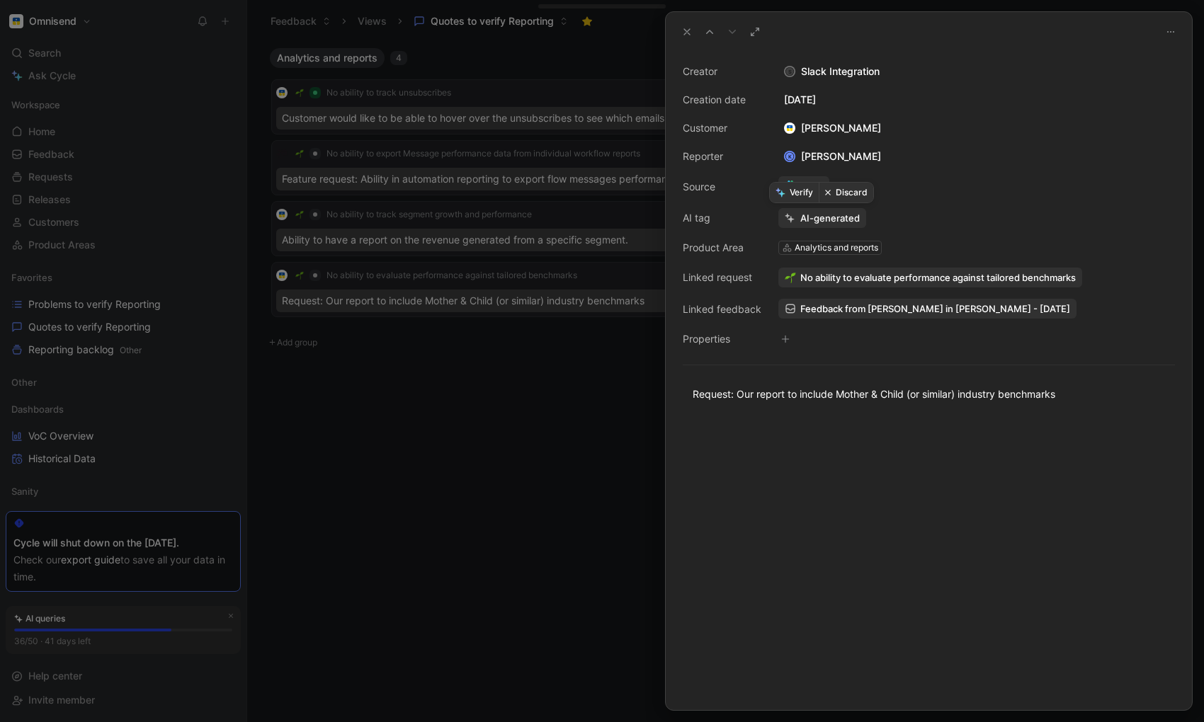
click at [795, 190] on button "Verify" at bounding box center [794, 193] width 49 height 20
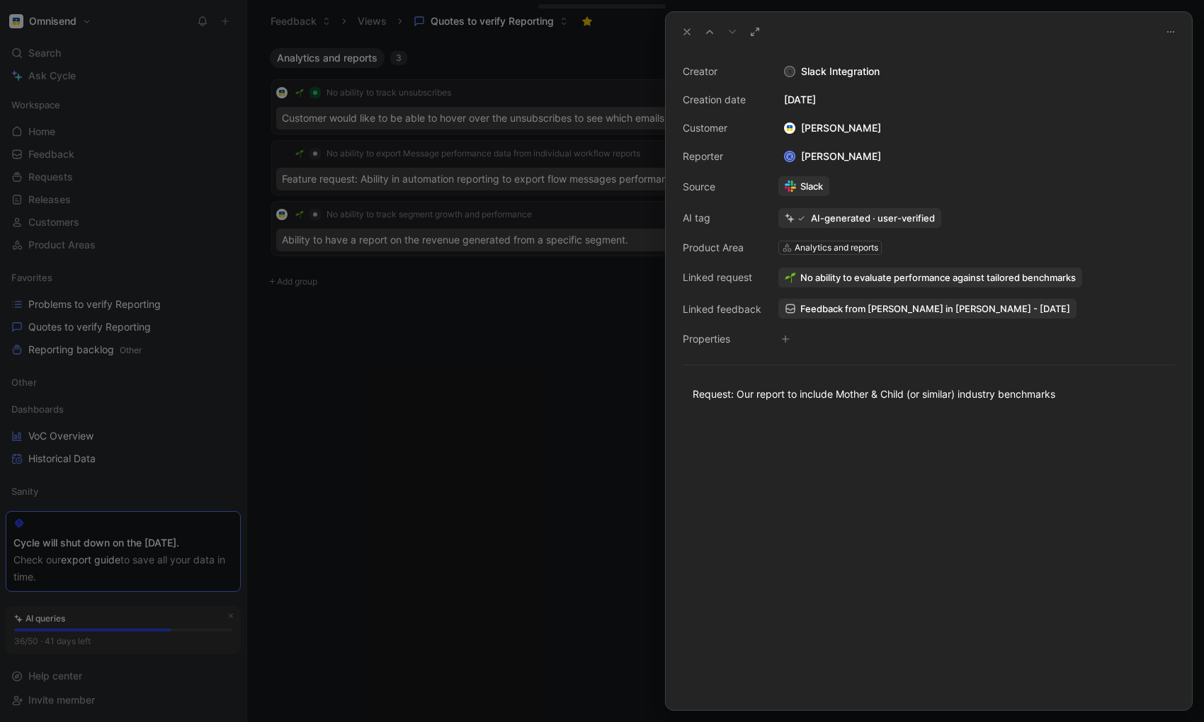
click at [460, 470] on div at bounding box center [602, 361] width 1204 height 722
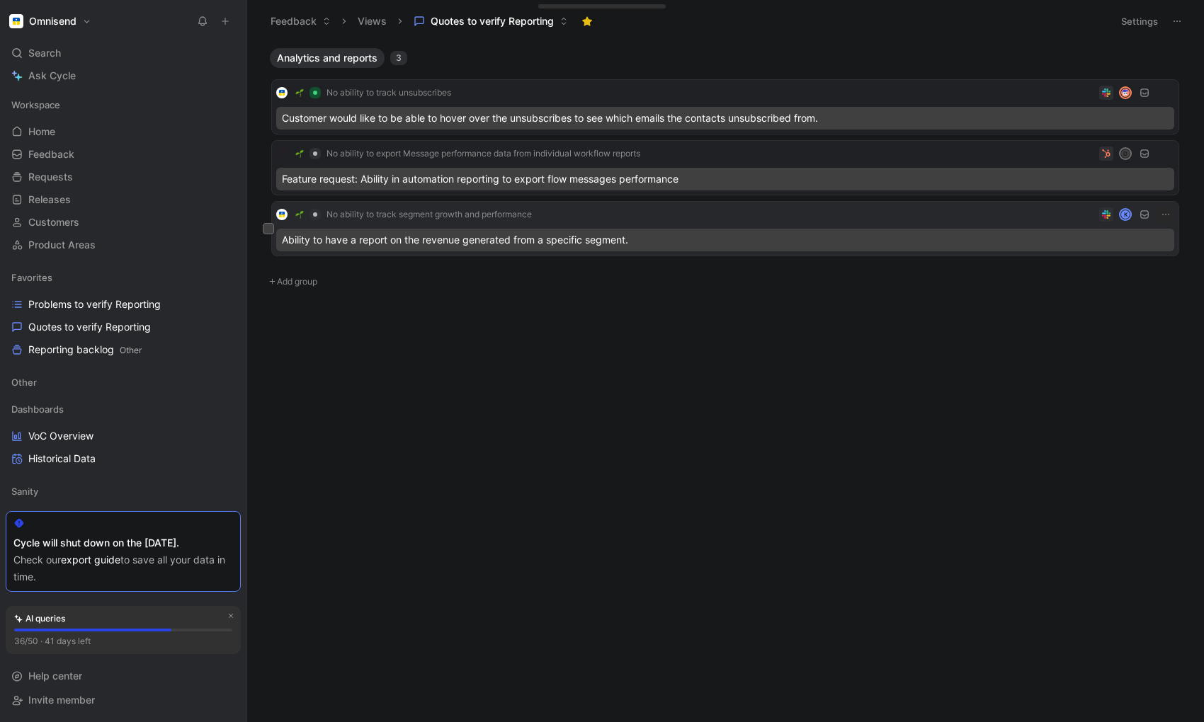
click at [575, 215] on div "No ability to track segment growth and performance K" at bounding box center [725, 214] width 898 height 17
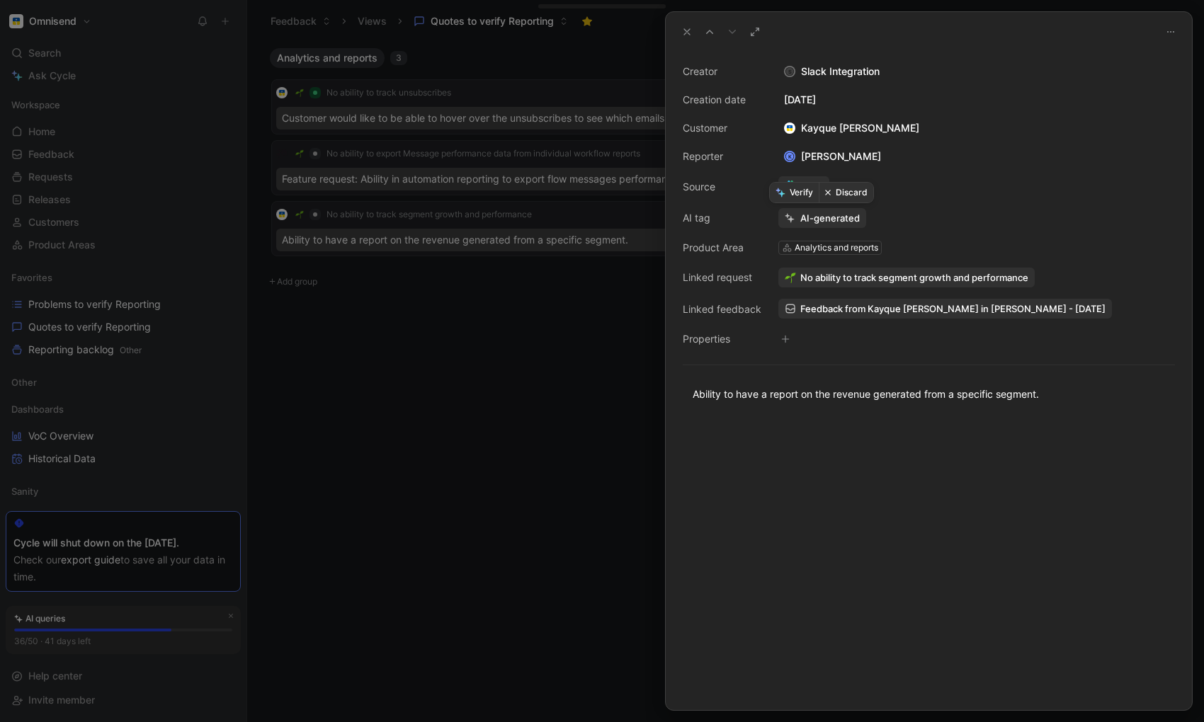
click at [791, 193] on button "Verify" at bounding box center [794, 193] width 49 height 20
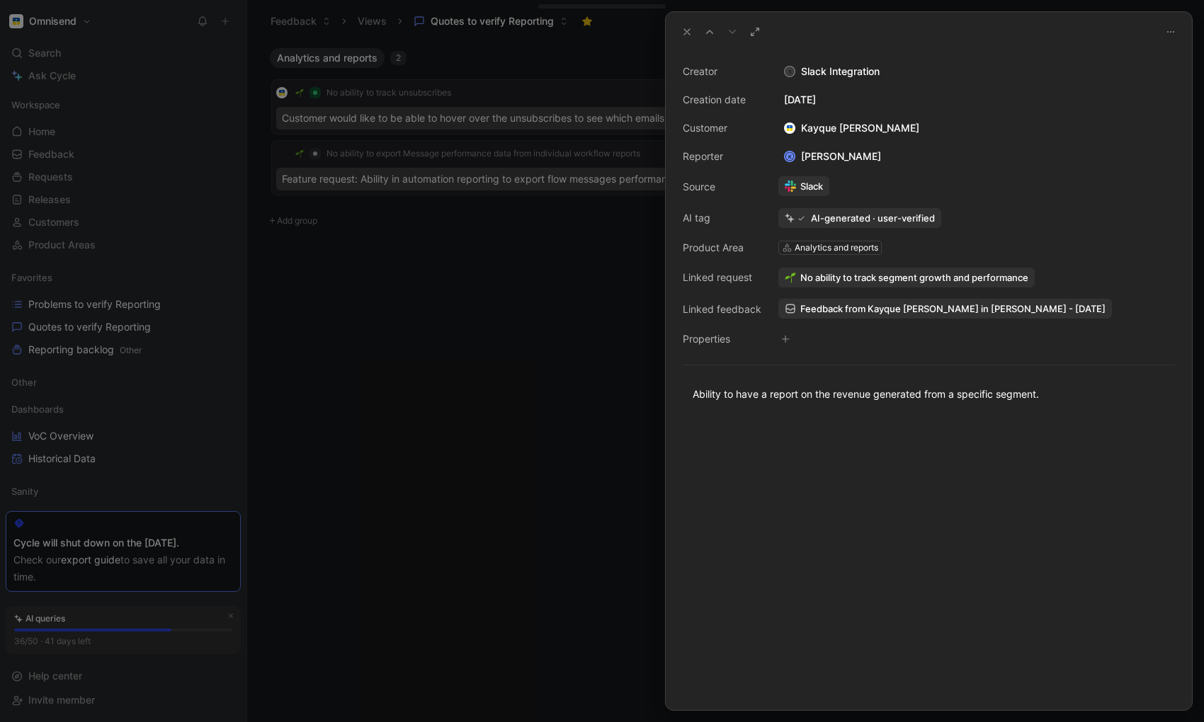
click at [550, 434] on div at bounding box center [602, 361] width 1204 height 722
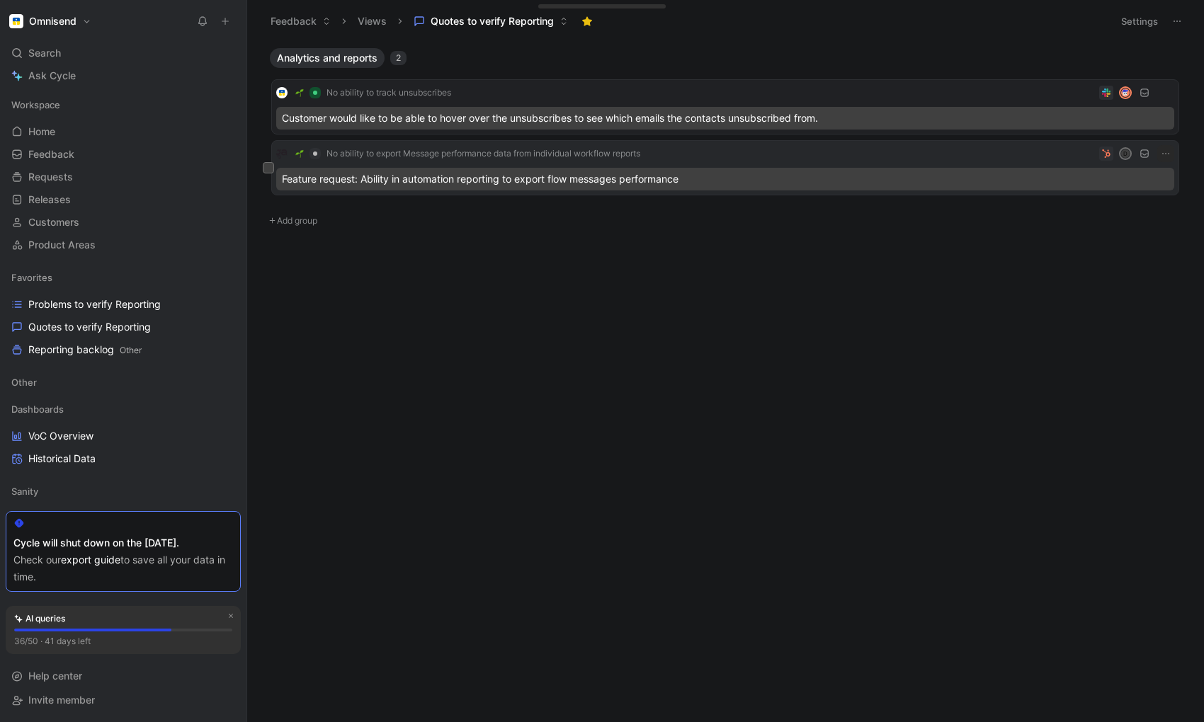
click at [670, 153] on div "No ability to export Message performance data from individual workflow reports D" at bounding box center [725, 153] width 898 height 17
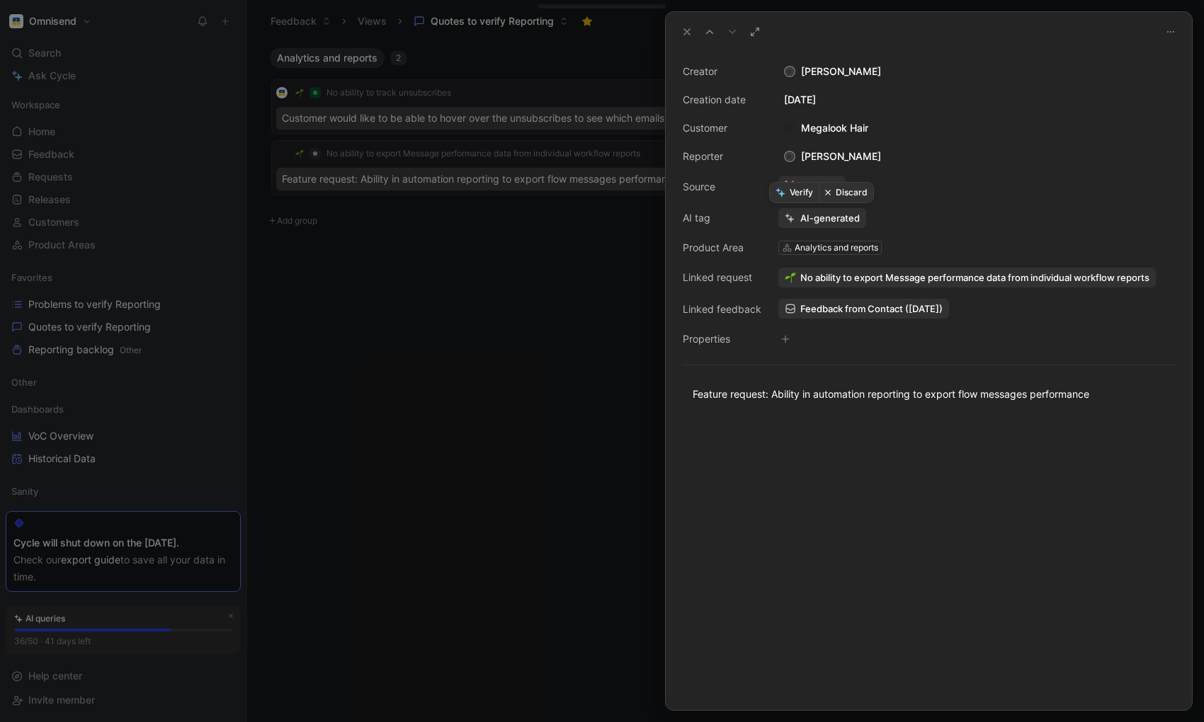
click at [786, 193] on button "Verify" at bounding box center [794, 193] width 49 height 20
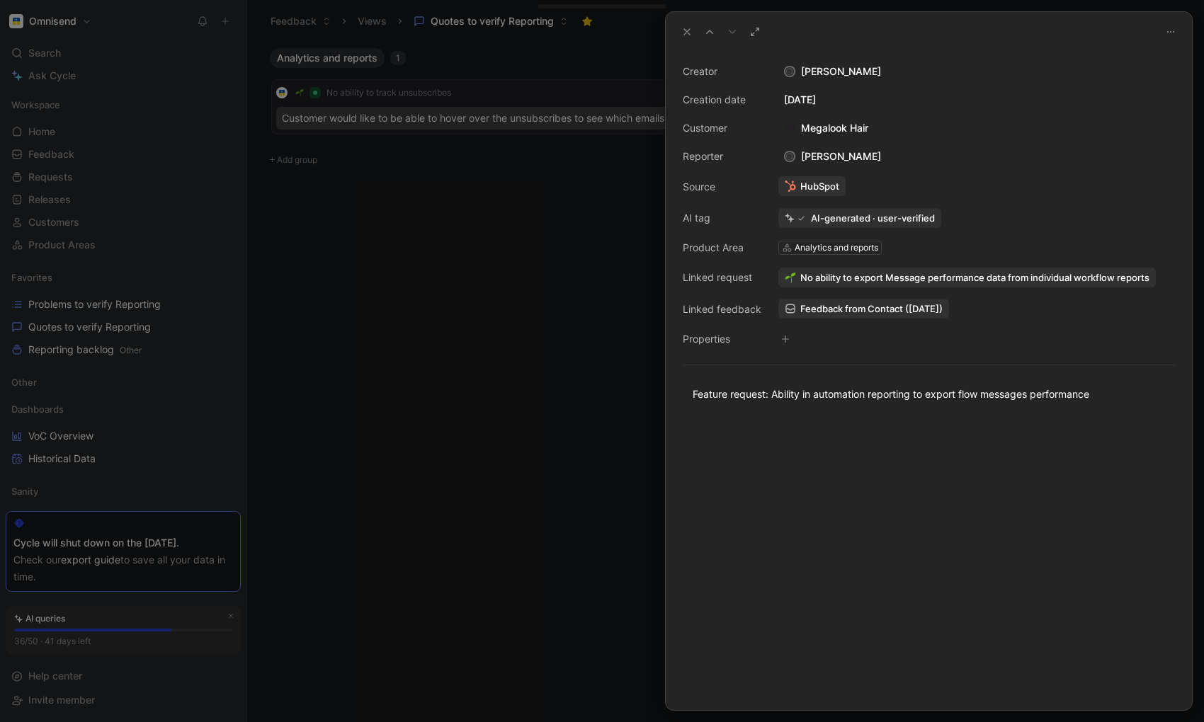
click at [548, 419] on div at bounding box center [602, 361] width 1204 height 722
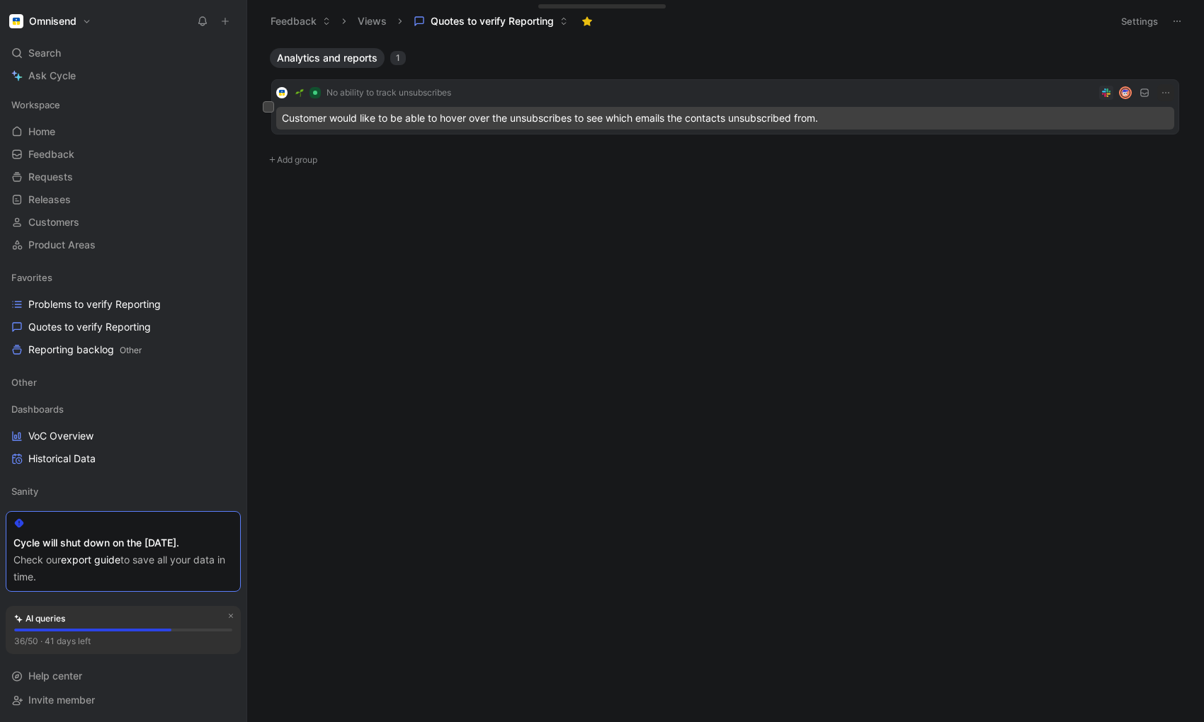
click at [544, 89] on div "No ability to track unsubscribes" at bounding box center [725, 92] width 898 height 17
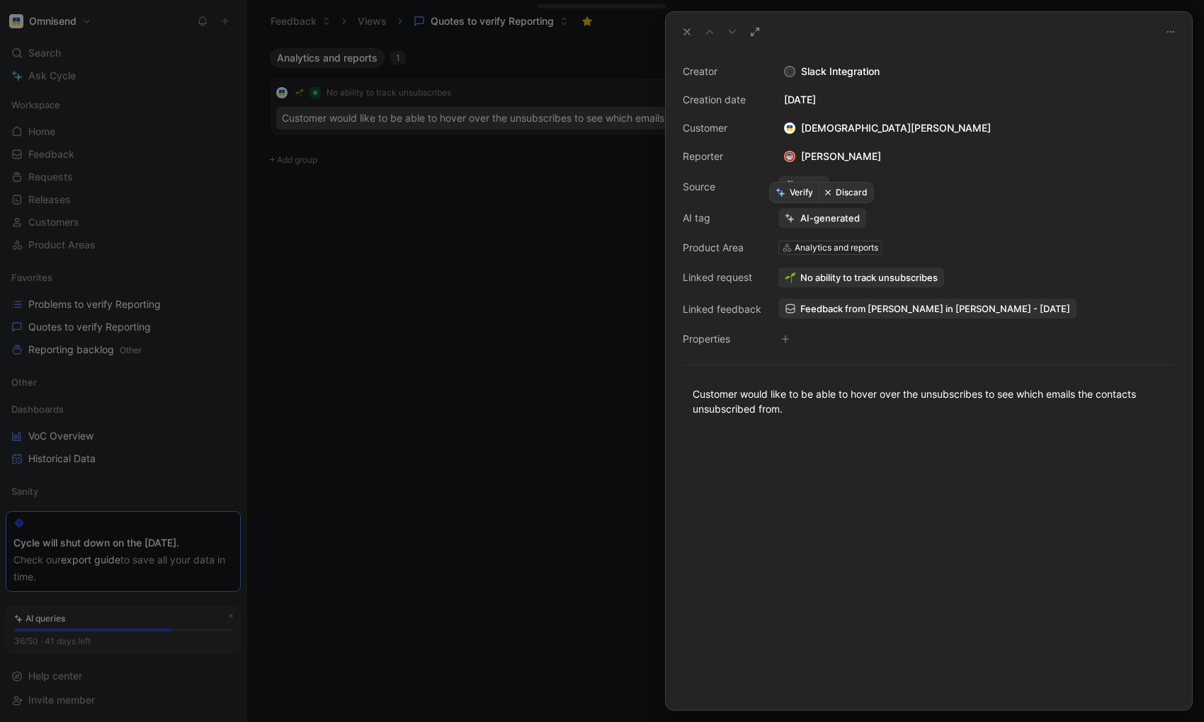
click at [856, 193] on button "Discard" at bounding box center [846, 193] width 55 height 20
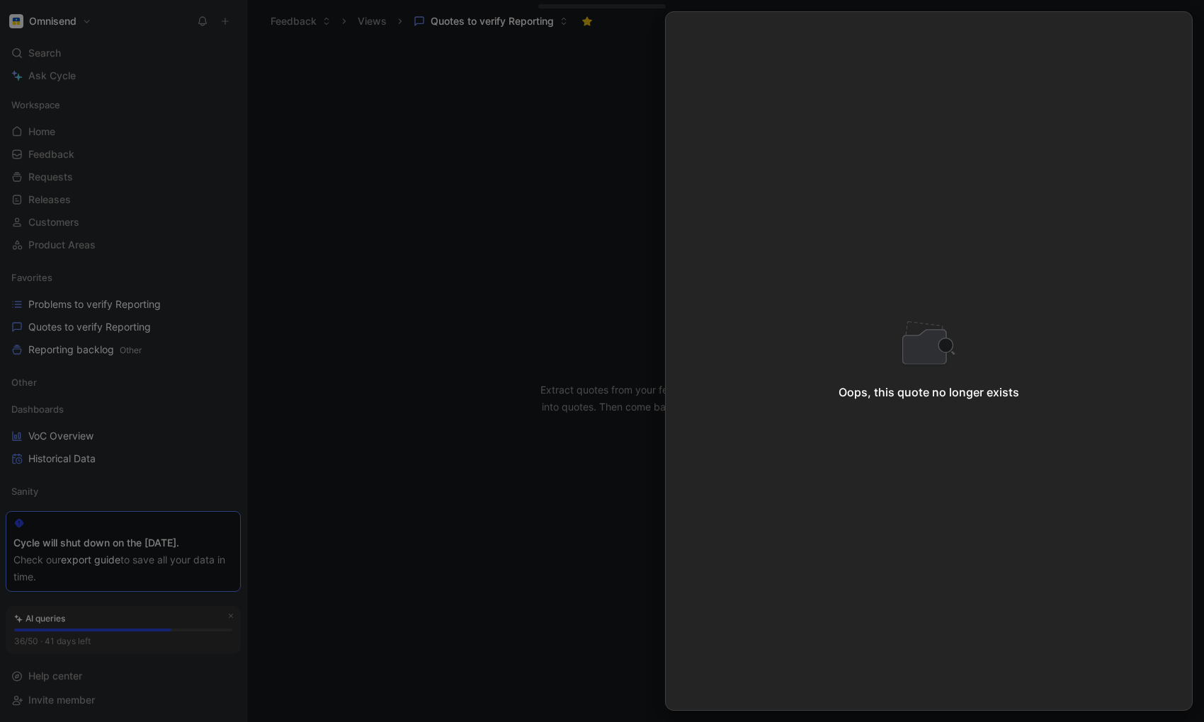
click at [406, 290] on div at bounding box center [602, 361] width 1204 height 722
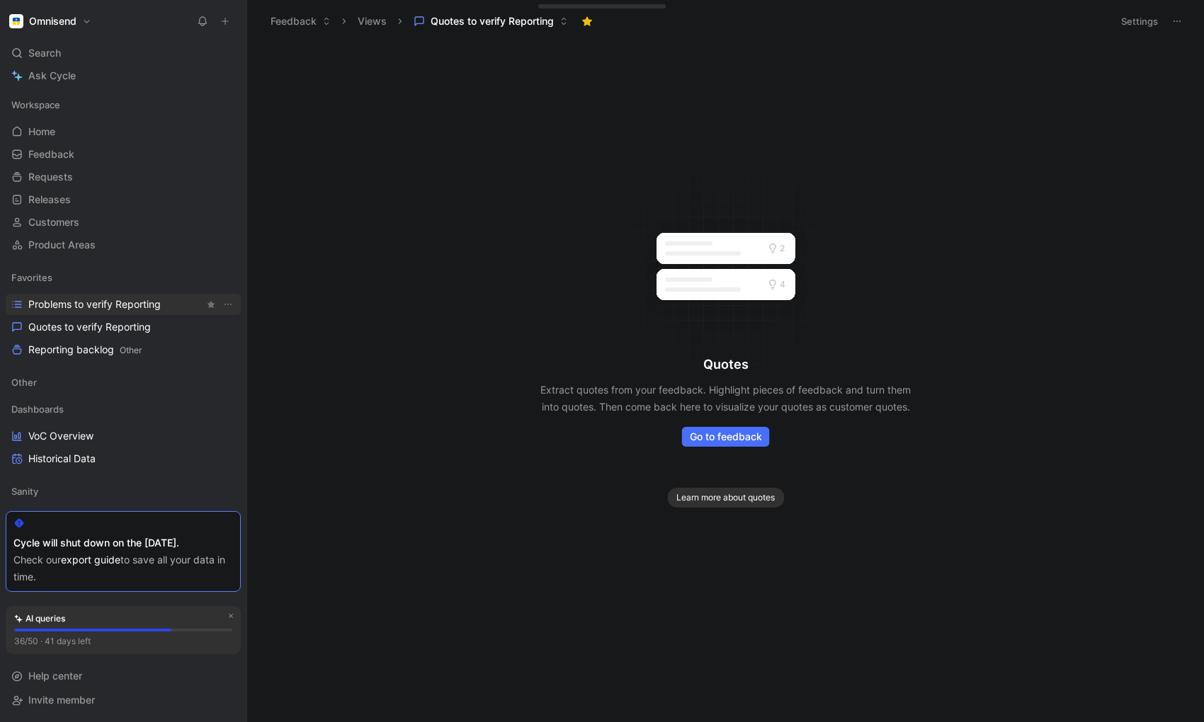
click at [92, 307] on span "Problems to verify Reporting" at bounding box center [94, 304] width 132 height 14
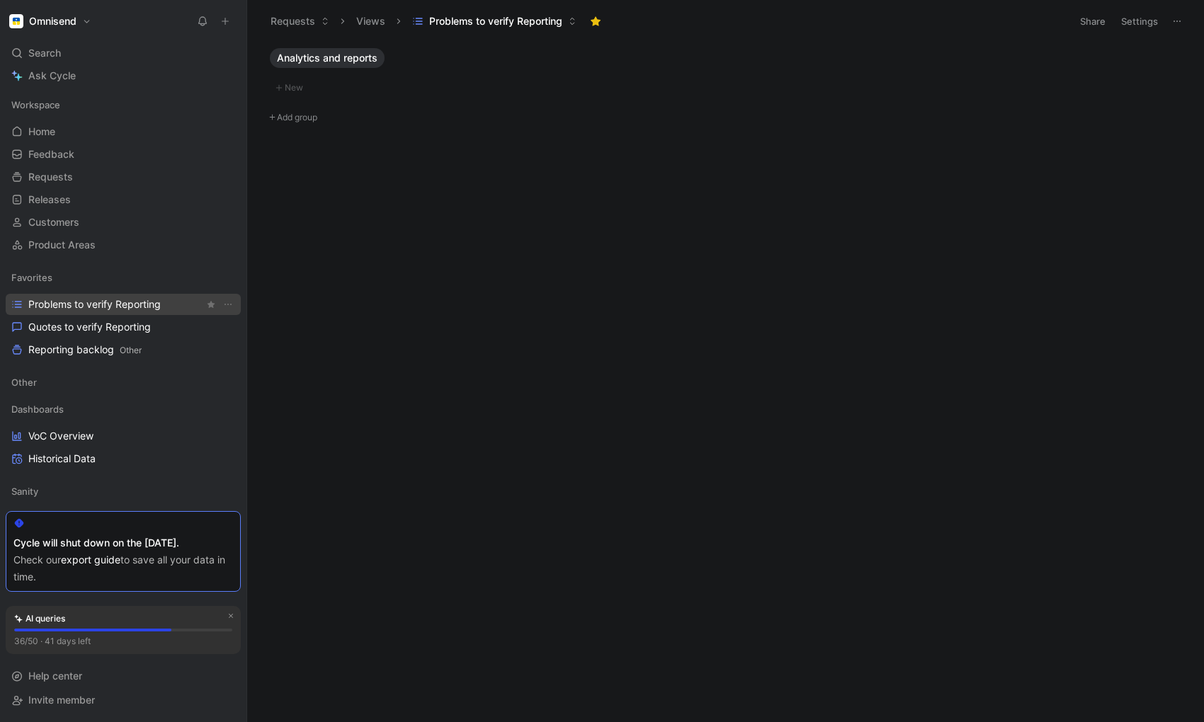
click at [107, 302] on span "Problems to verify Reporting" at bounding box center [94, 304] width 132 height 14
click at [93, 329] on span "Quotes to verify Reporting" at bounding box center [89, 327] width 123 height 14
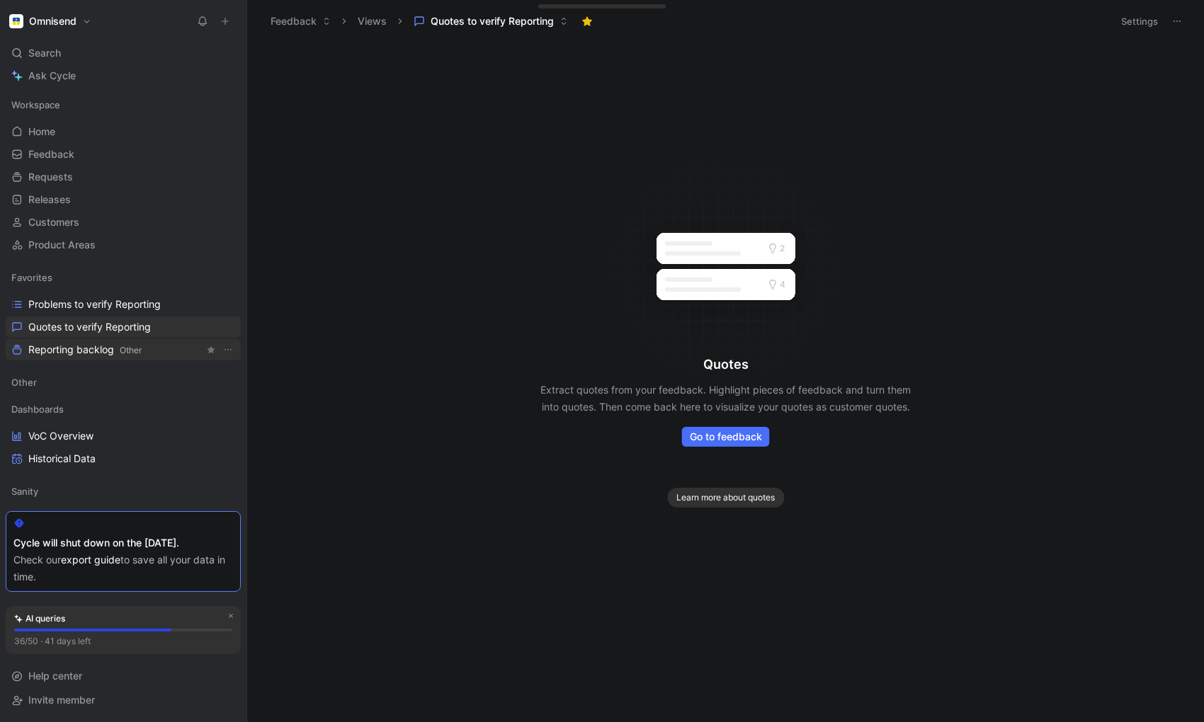
click at [72, 351] on span "Reporting backlog Other" at bounding box center [84, 350] width 113 height 15
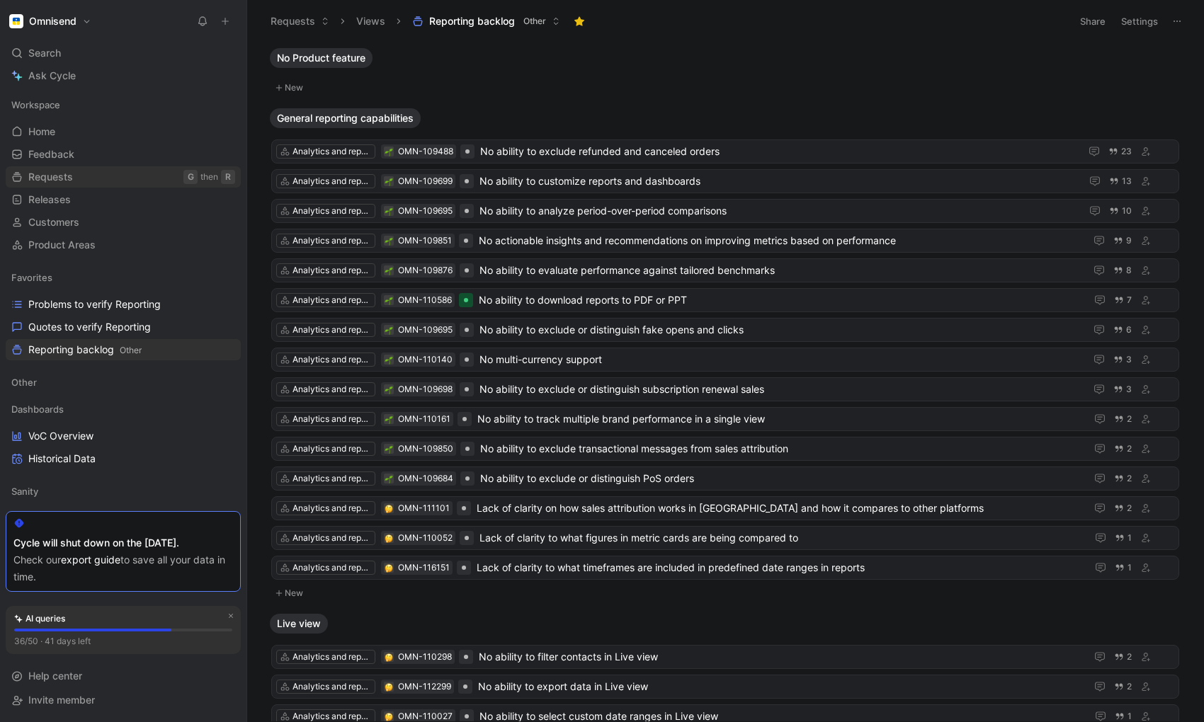
click at [51, 178] on span "Requests" at bounding box center [50, 177] width 45 height 14
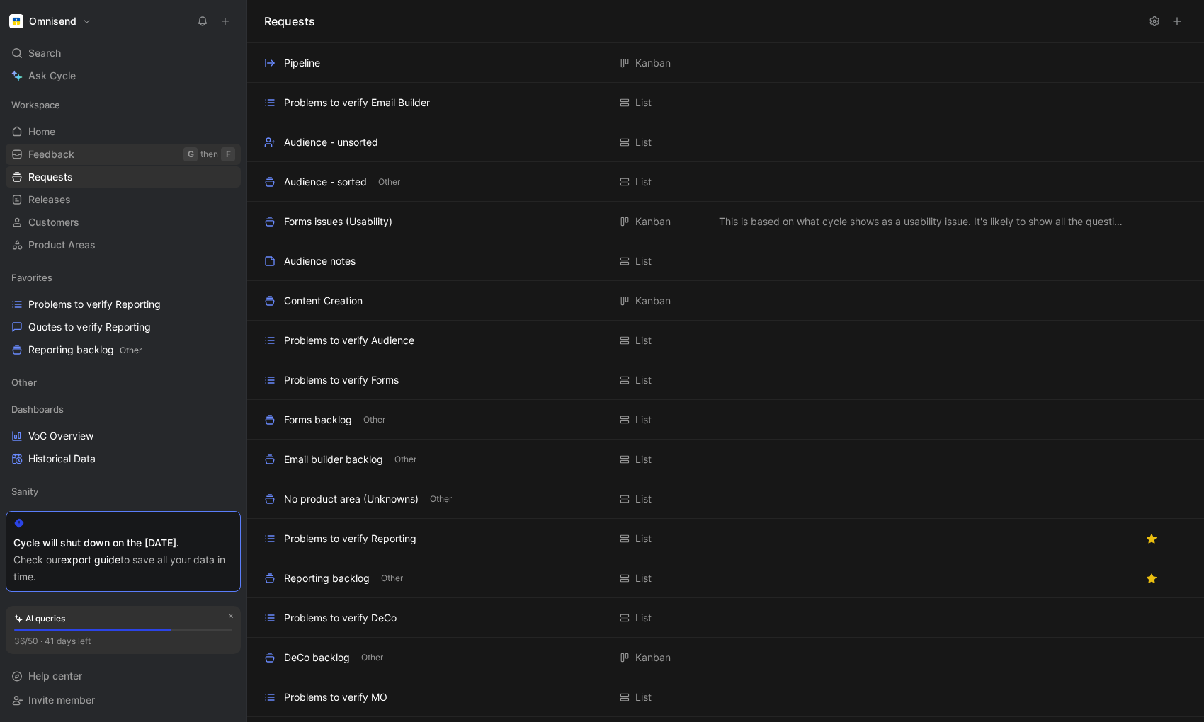
click at [54, 155] on span "Feedback" at bounding box center [51, 154] width 46 height 14
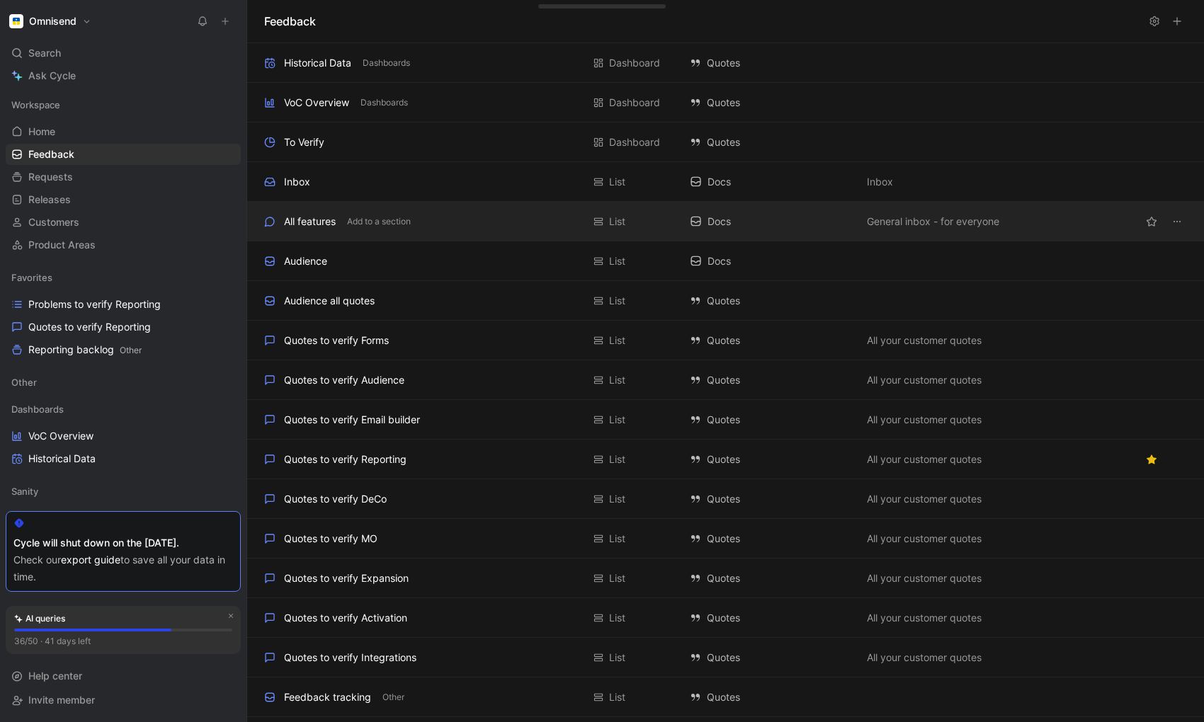
click at [469, 220] on div "All features Add to a section" at bounding box center [423, 221] width 318 height 17
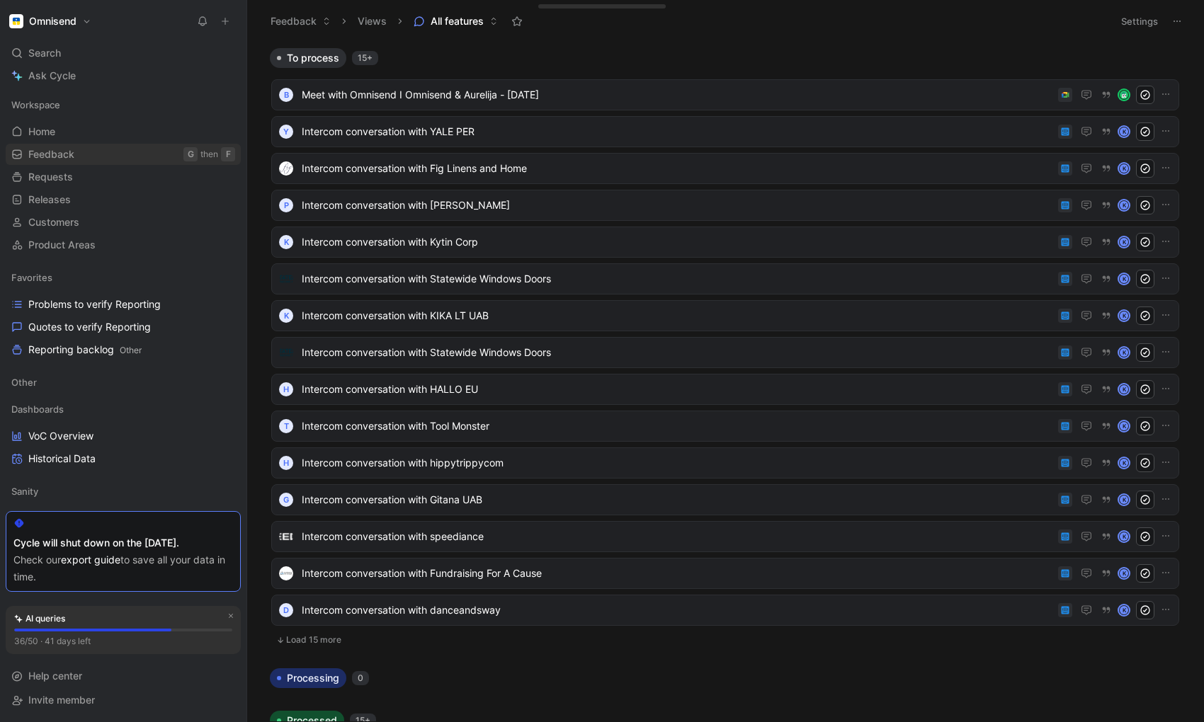
click at [68, 155] on span "Feedback" at bounding box center [51, 154] width 46 height 14
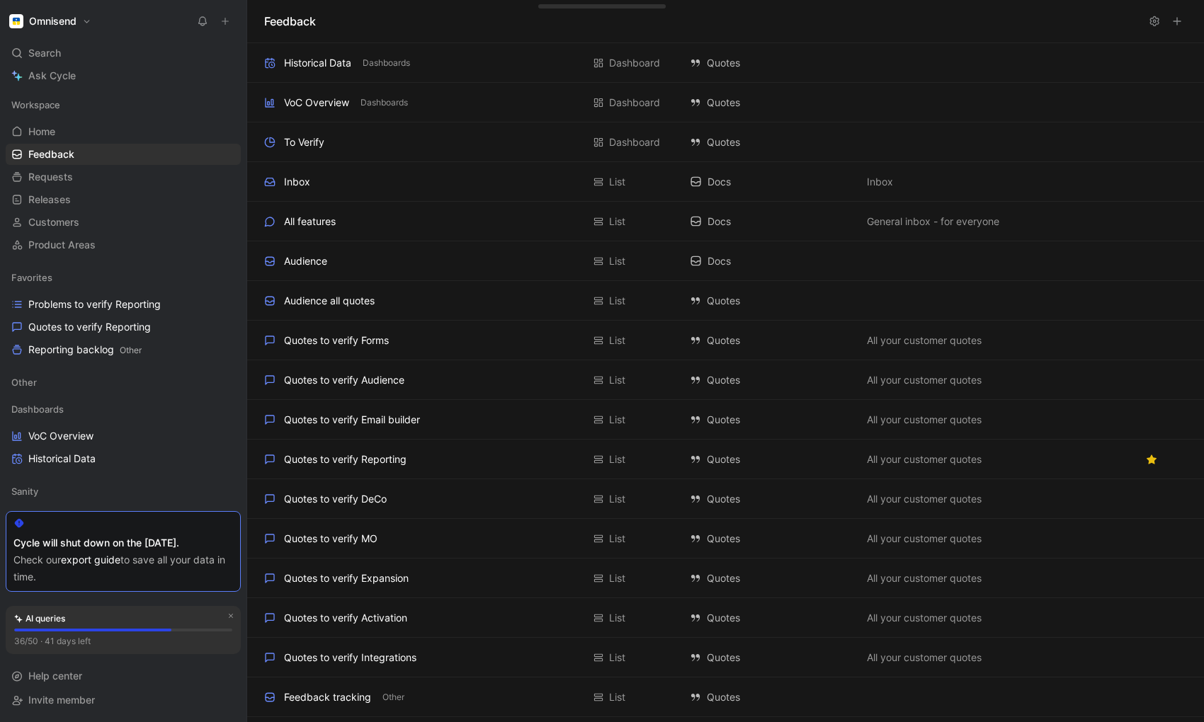
click at [1113, 26] on icon at bounding box center [1177, 21] width 11 height 11
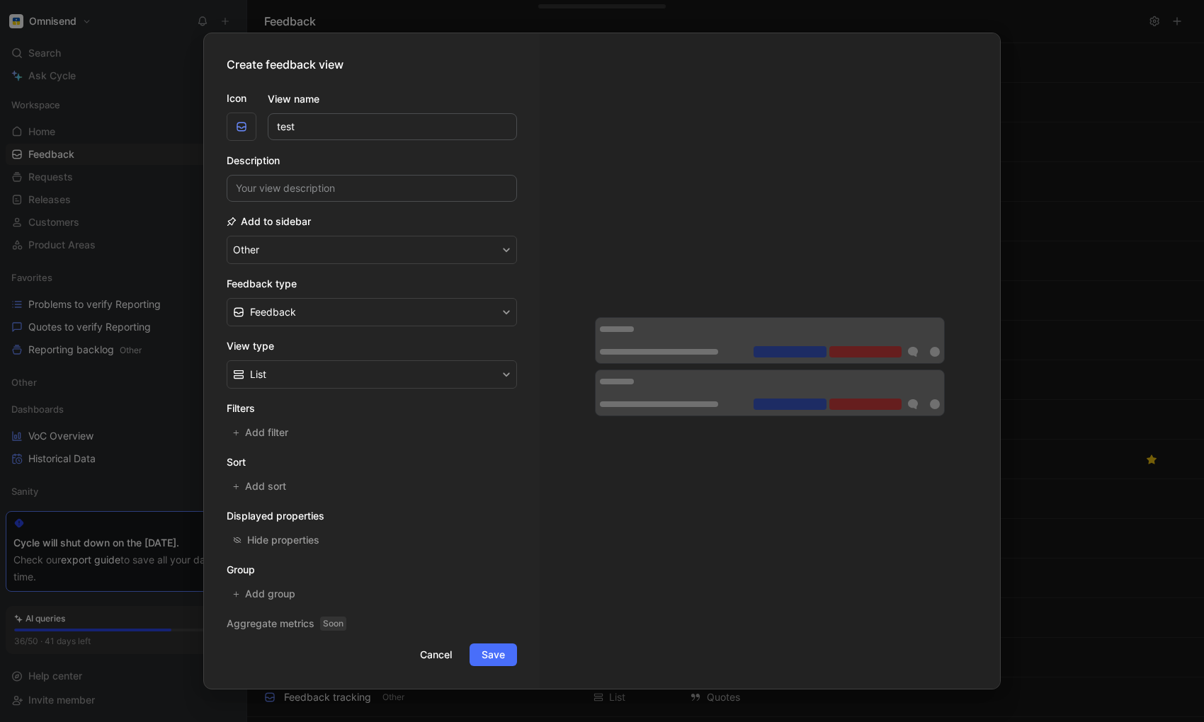
type input "test"
click at [344, 309] on button "Feedback" at bounding box center [372, 312] width 290 height 28
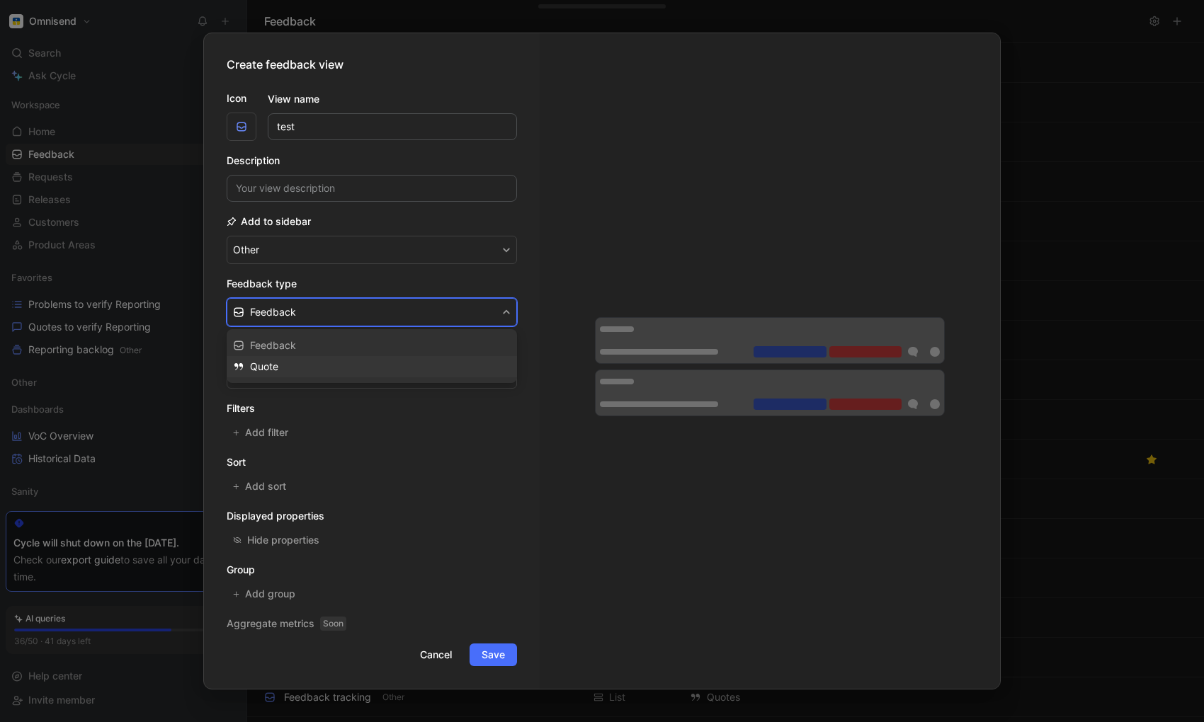
click at [279, 373] on div "Quote" at bounding box center [380, 366] width 261 height 17
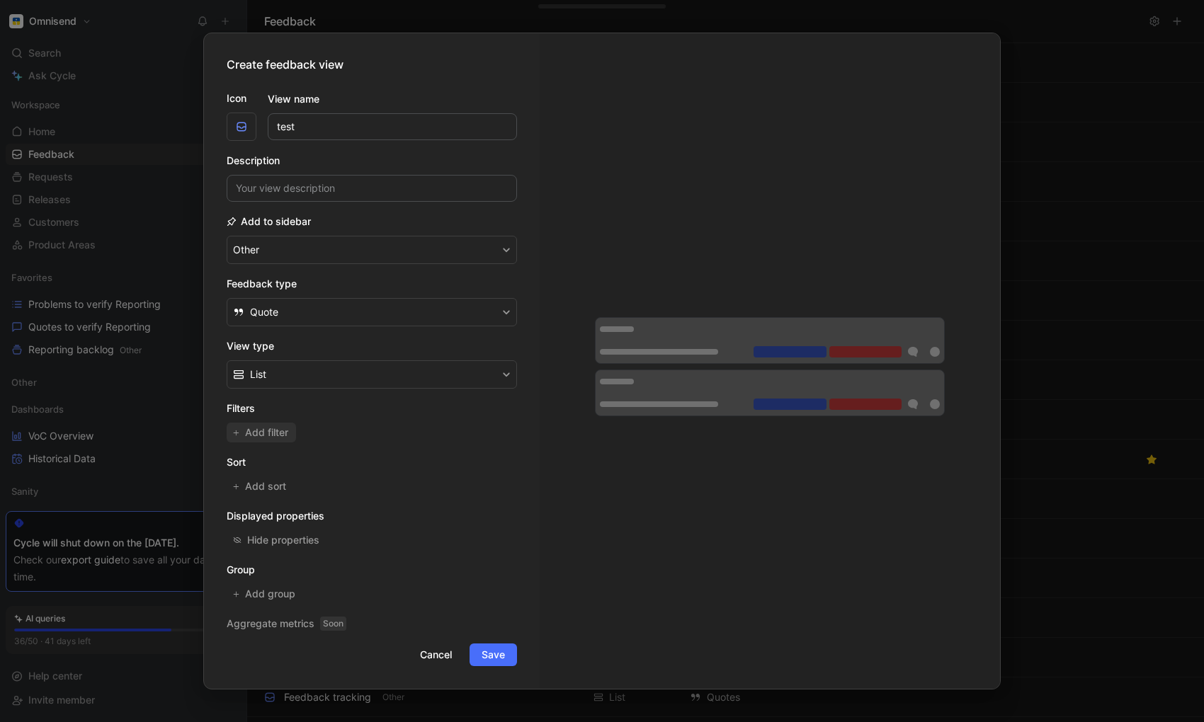
click at [263, 429] on span "Add filter" at bounding box center [267, 432] width 45 height 17
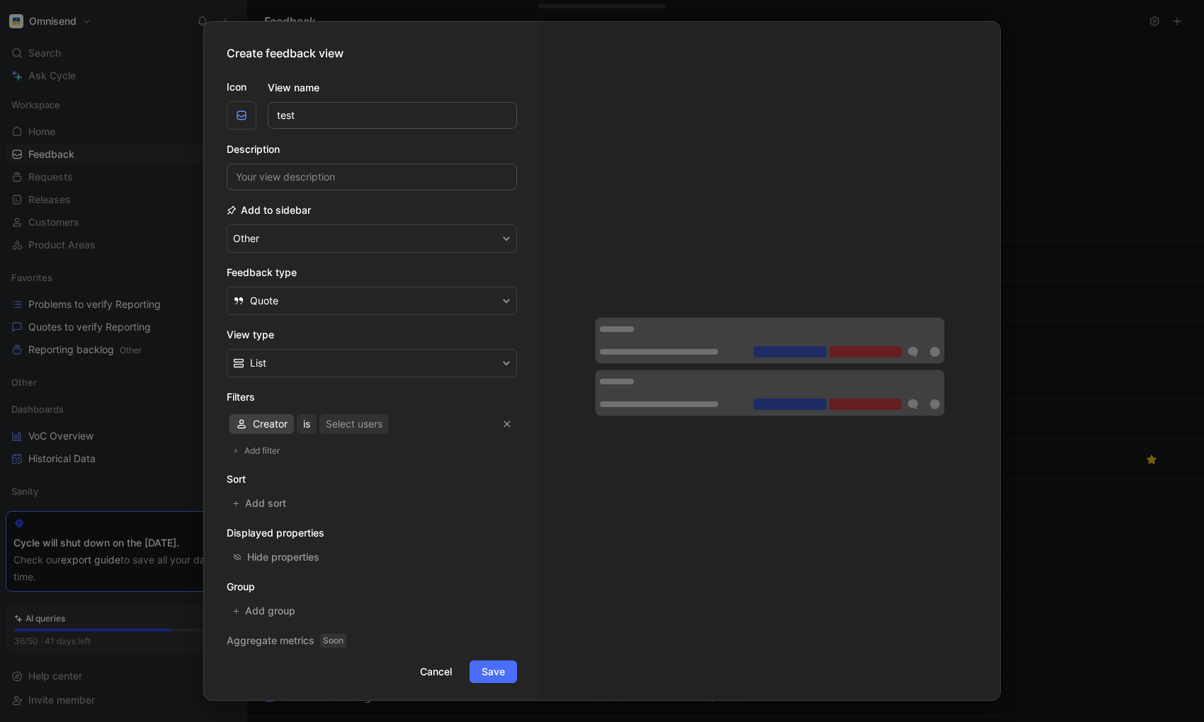
click at [271, 430] on span "Creator" at bounding box center [270, 424] width 35 height 17
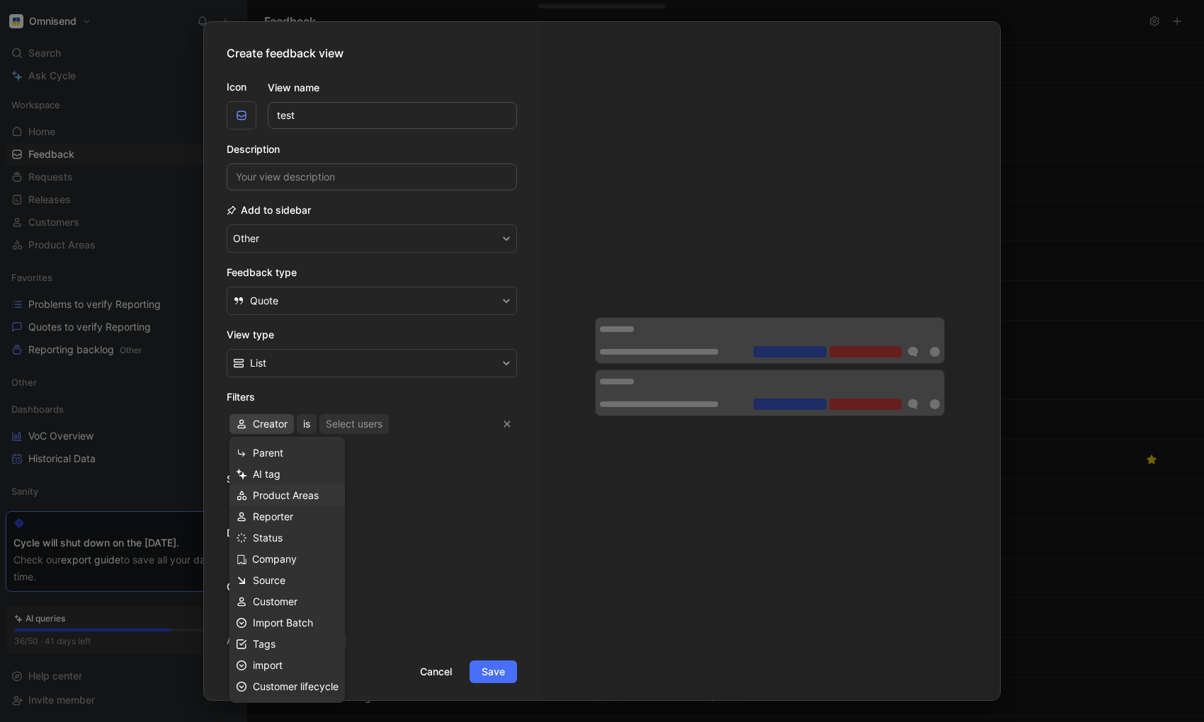
click at [283, 500] on span "Product Areas" at bounding box center [286, 495] width 66 height 12
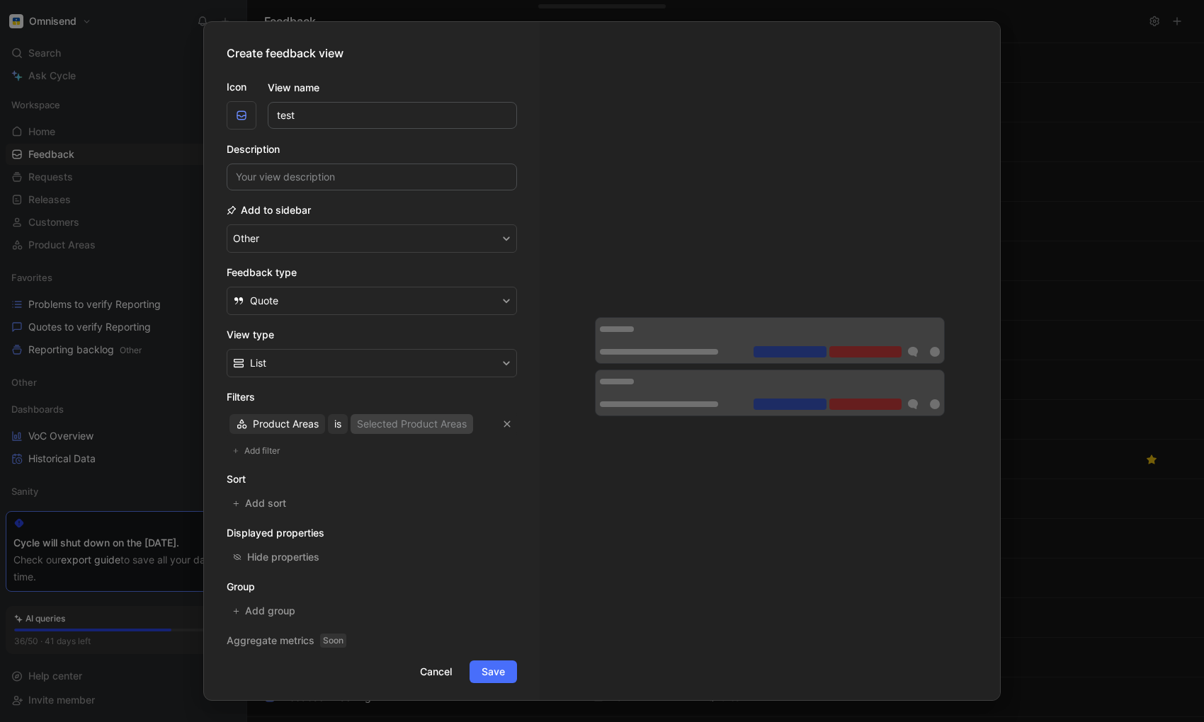
click at [429, 417] on div "Selected Product Areas" at bounding box center [412, 424] width 110 height 17
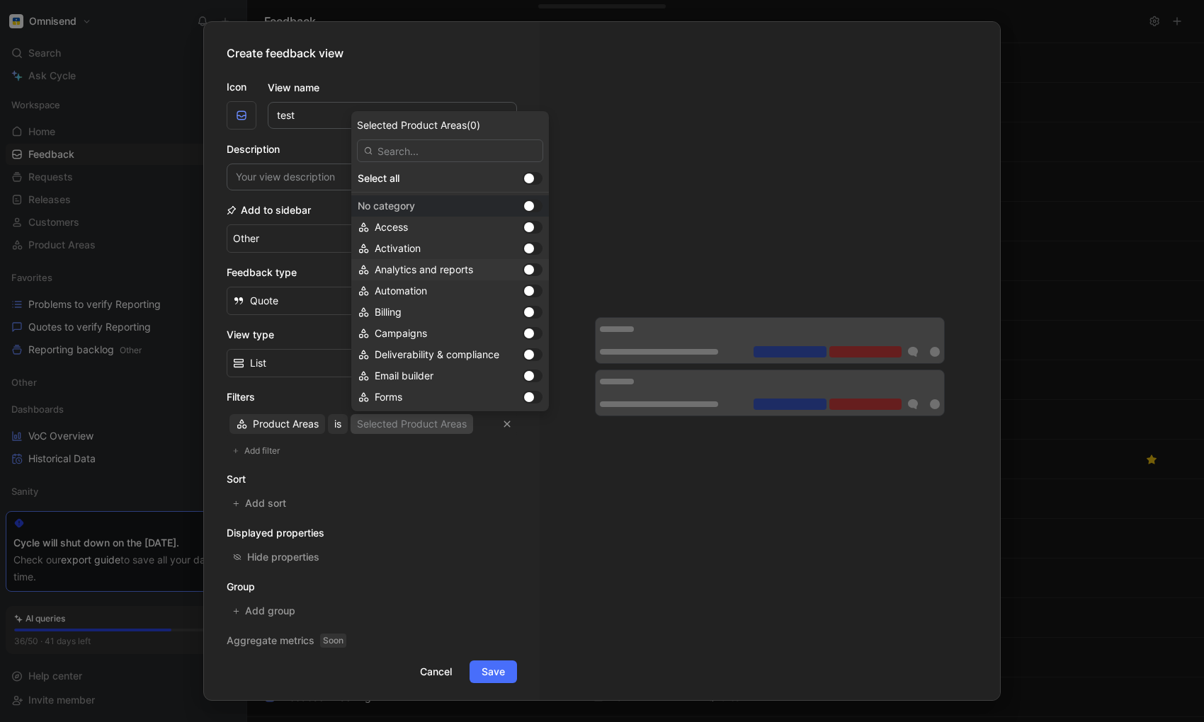
click at [434, 268] on span "Analytics and reports" at bounding box center [424, 269] width 98 height 12
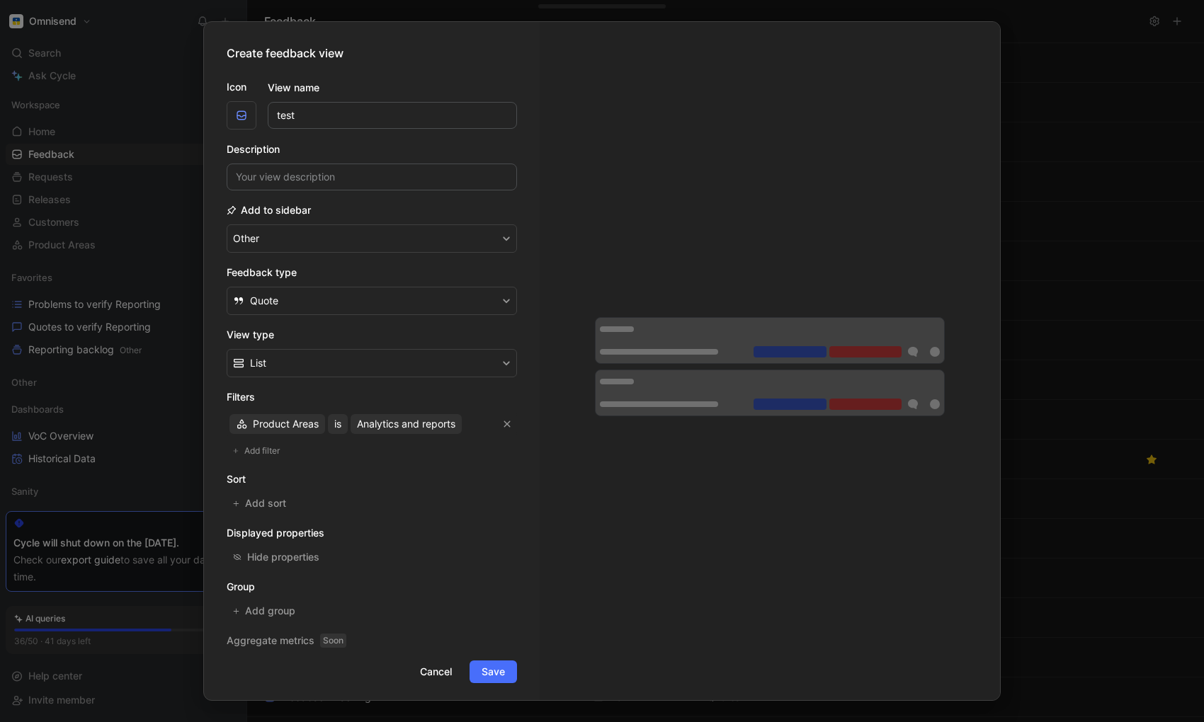
scroll to position [6, 0]
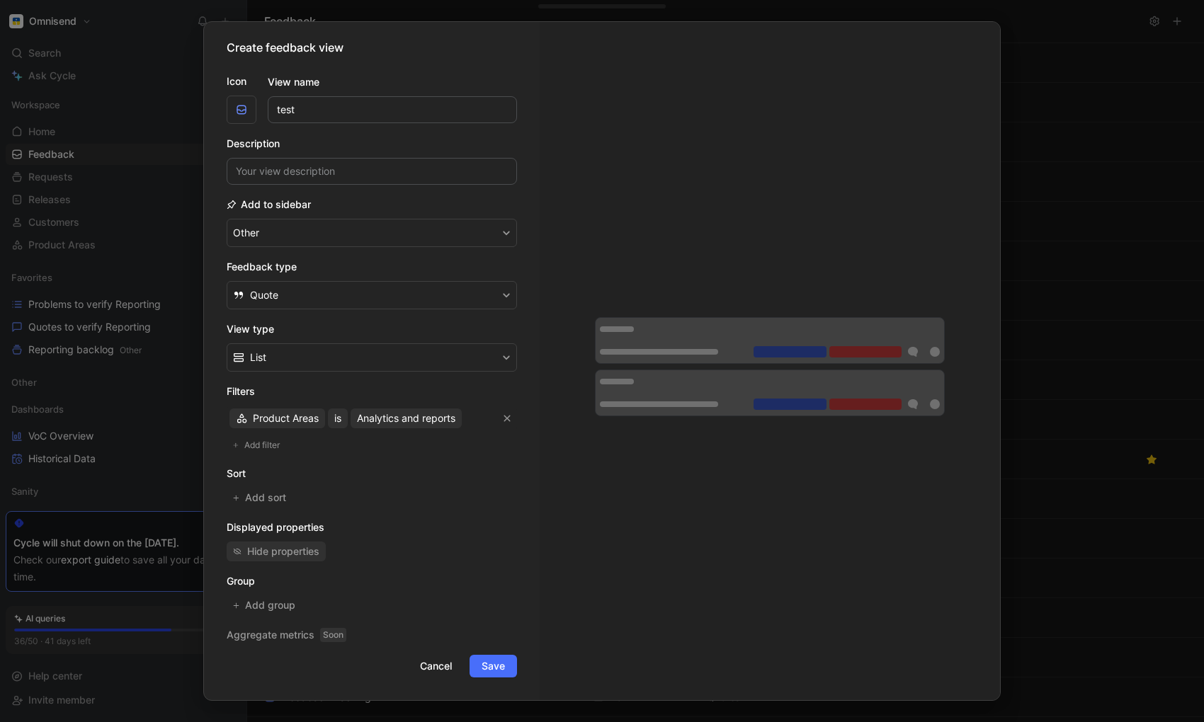
click at [288, 559] on div "Hide properties" at bounding box center [283, 551] width 72 height 17
click at [283, 603] on span "Add group" at bounding box center [271, 605] width 52 height 17
click at [497, 672] on span "Save" at bounding box center [493, 666] width 23 height 17
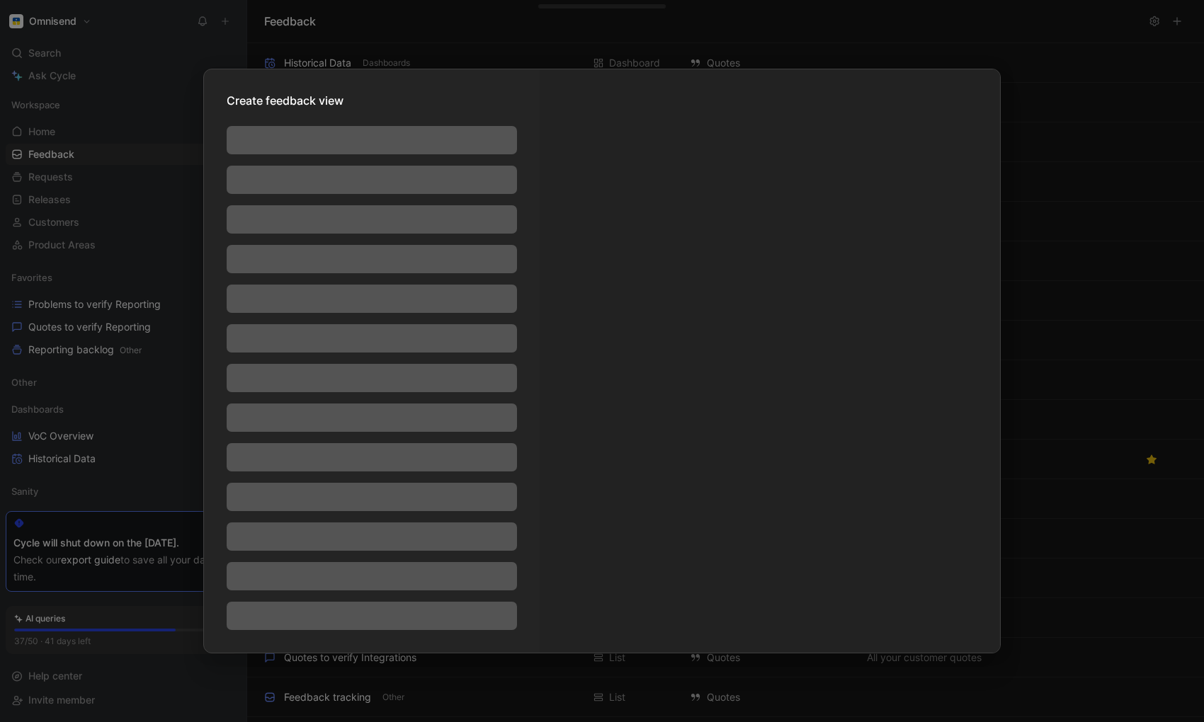
scroll to position [0, 0]
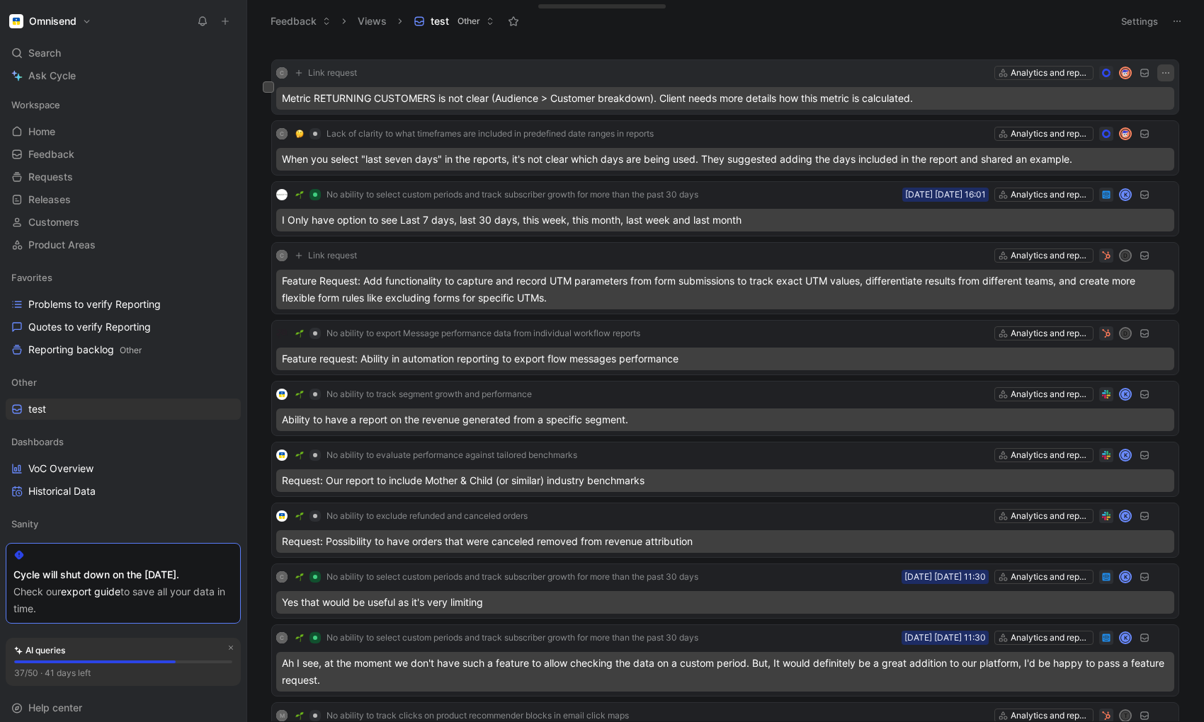
click at [1113, 70] on icon "button" at bounding box center [1165, 72] width 11 height 11
click at [421, 68] on div "C Link request Analytics and reports" at bounding box center [725, 72] width 898 height 17
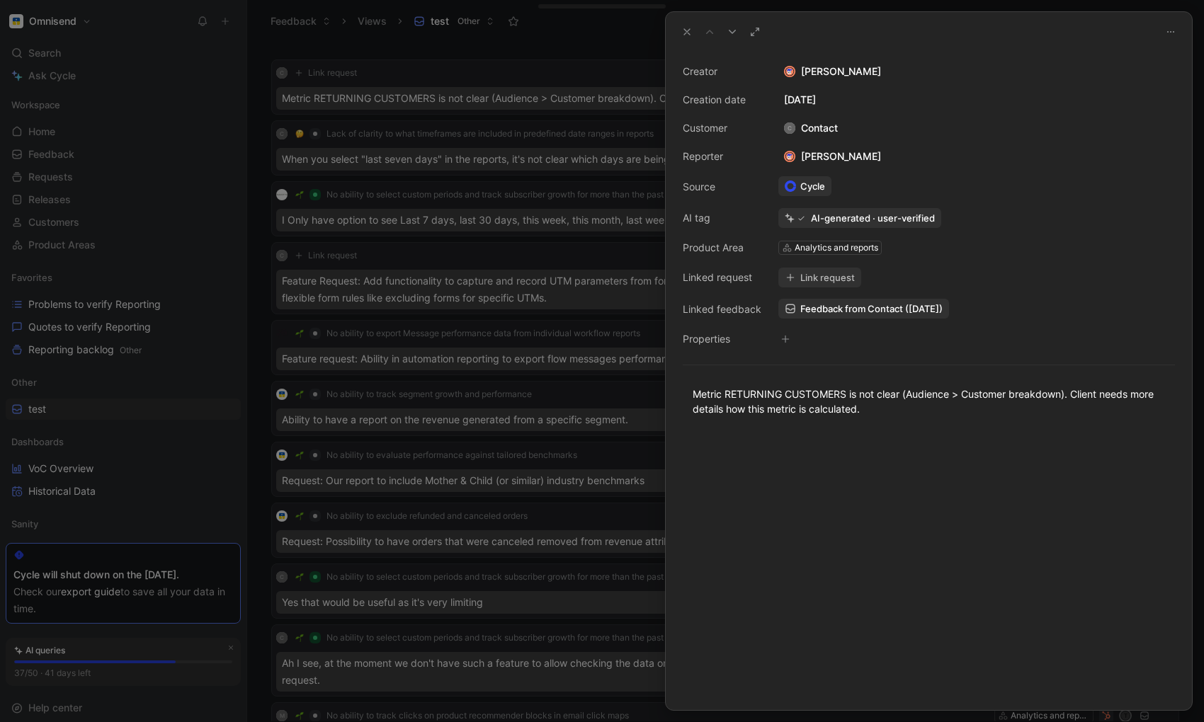
click at [828, 277] on div "Analytics and reports" at bounding box center [828, 277] width 79 height 14
click at [790, 274] on icon at bounding box center [790, 278] width 1 height 8
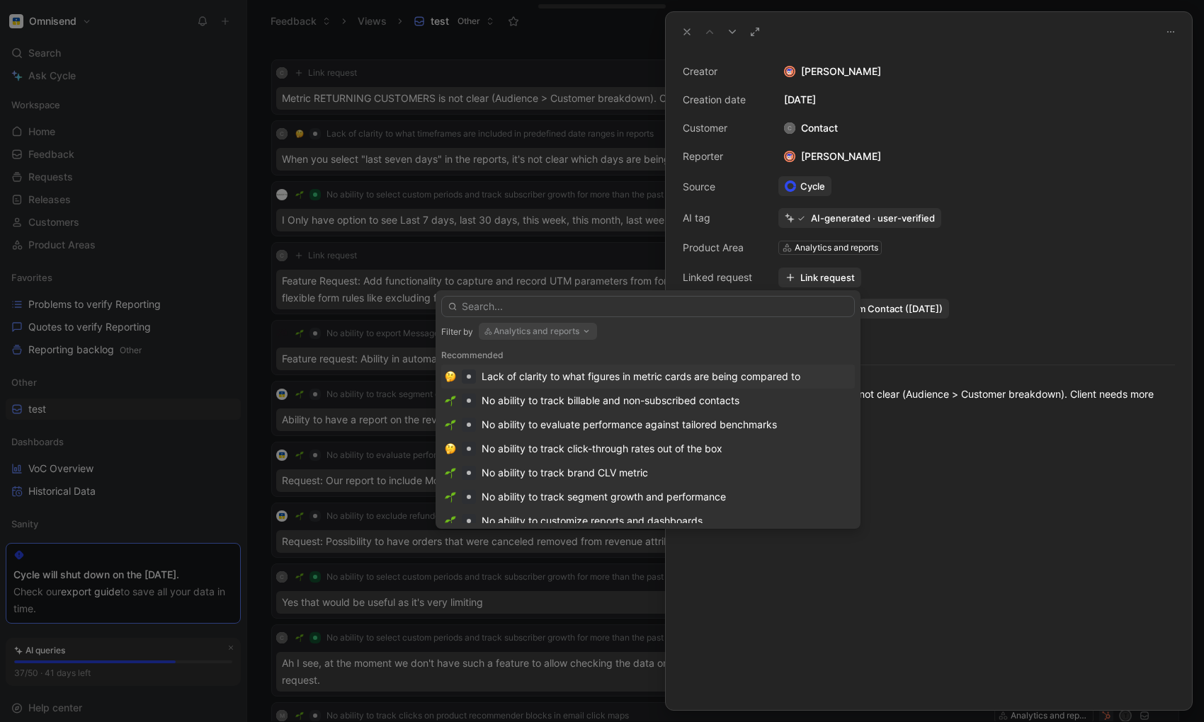
type input "b"
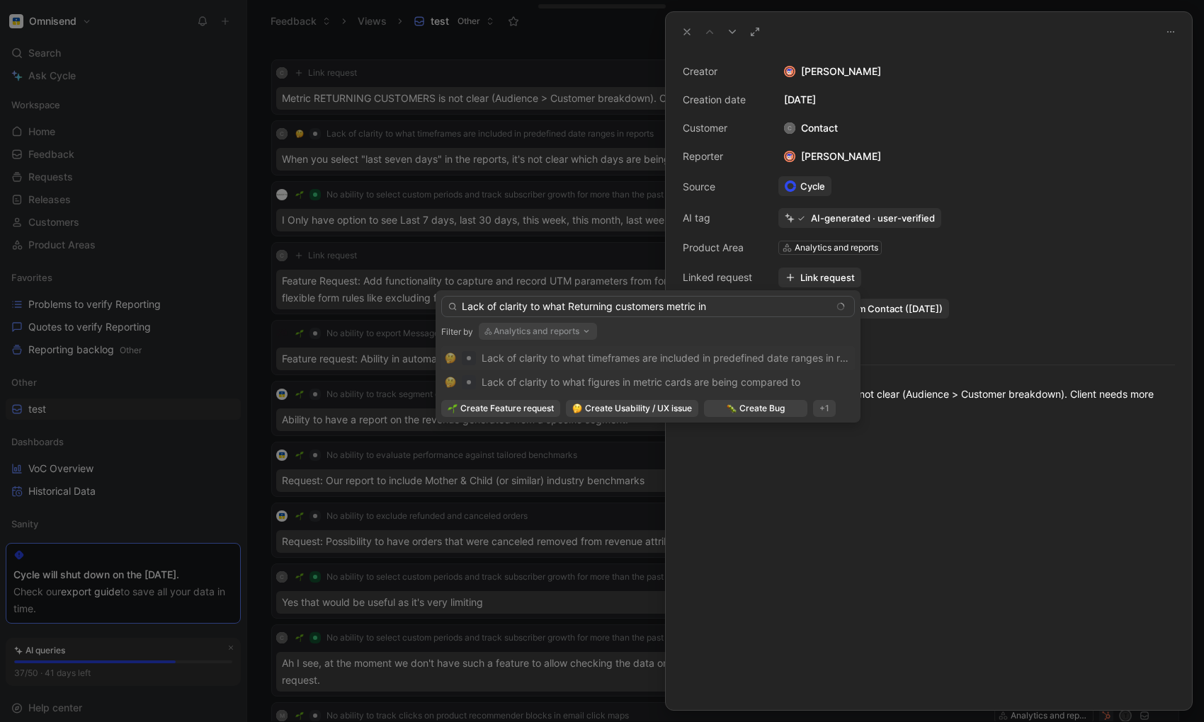
click at [569, 310] on input "Lack of clarity to what Returning customers metric in" at bounding box center [648, 306] width 414 height 21
click at [558, 307] on input "Lack of clarity to what metric "Returning customers metric in" at bounding box center [648, 306] width 414 height 21
click at [700, 310] on input "Lack of clarity to how metric "Returning customers metric in" at bounding box center [648, 306] width 414 height 21
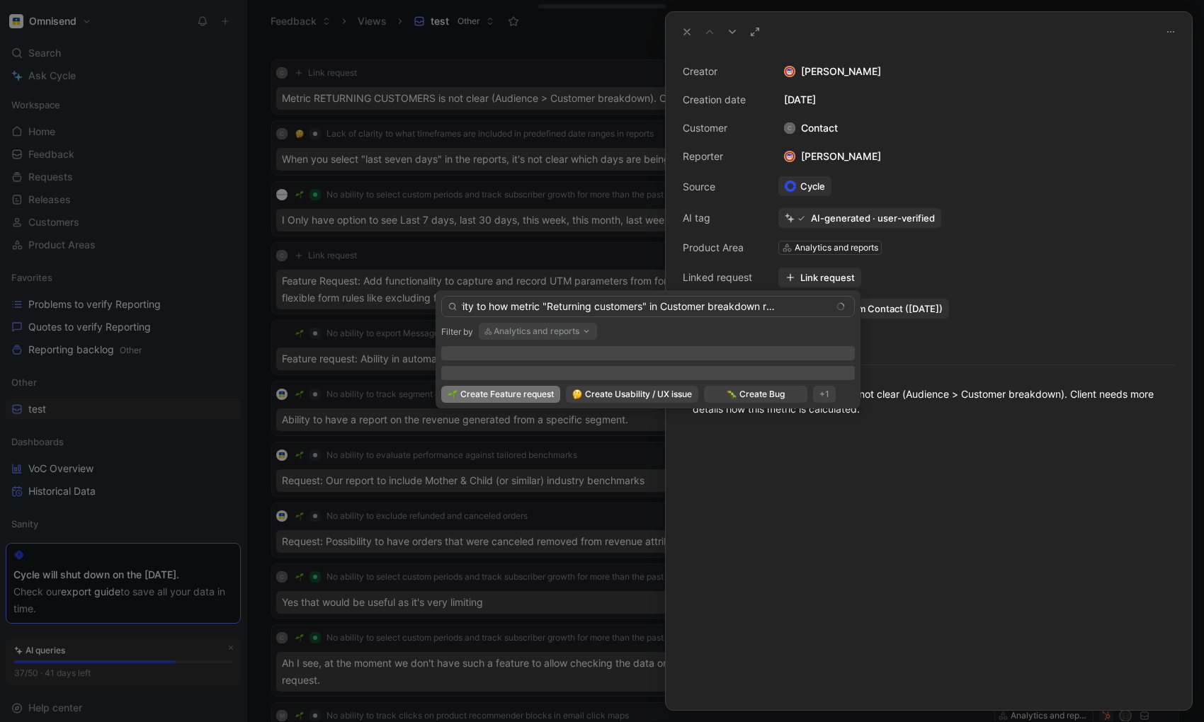
scroll to position [0, 66]
click at [822, 310] on input "Lack of clarity to how metric "Returning customers" in Customer breakdown repor…" at bounding box center [648, 306] width 414 height 21
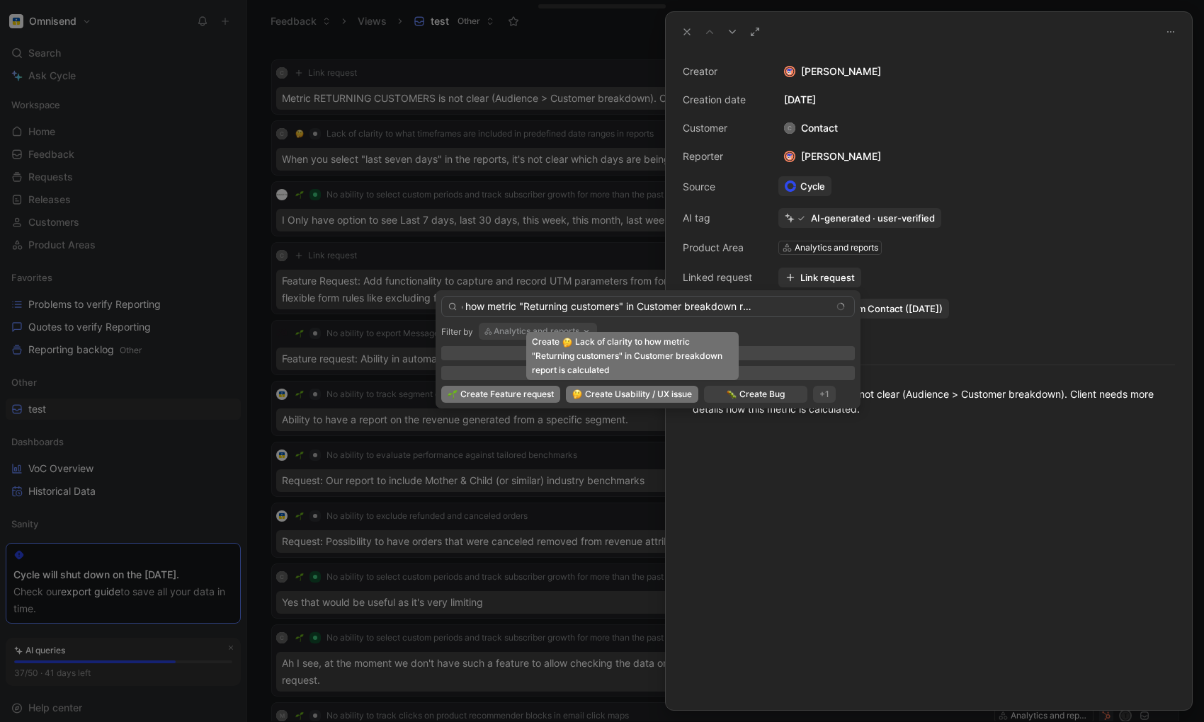
type input "Lack of clarity to how metric "Returning customers" in Customer breakdown repor…"
click at [629, 394] on span "Create Usability / UX issue" at bounding box center [638, 394] width 107 height 14
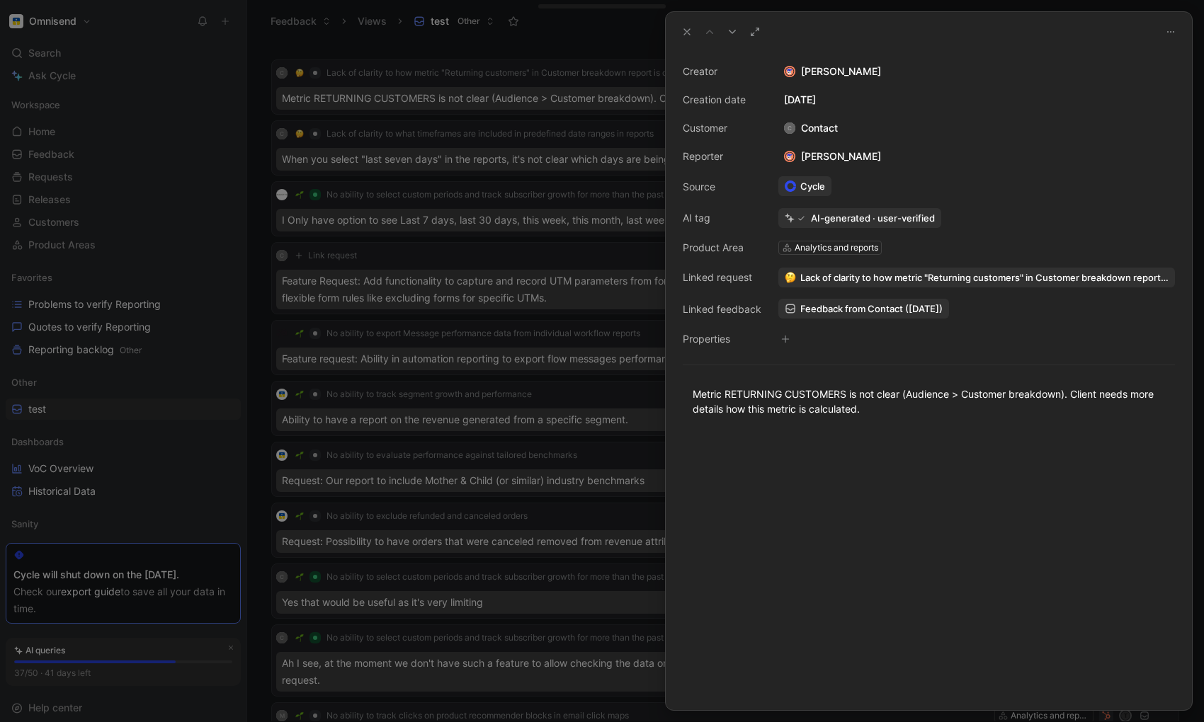
click at [689, 34] on use at bounding box center [687, 32] width 6 height 6
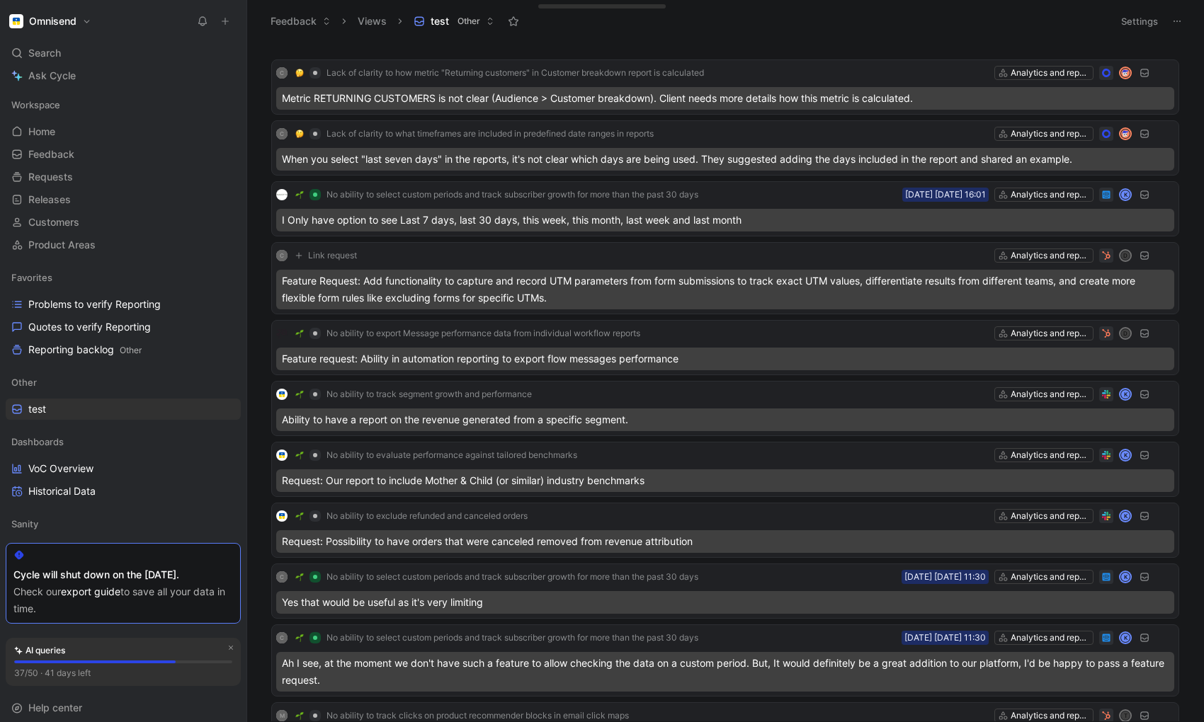
click at [1113, 24] on button "Settings" at bounding box center [1140, 21] width 50 height 20
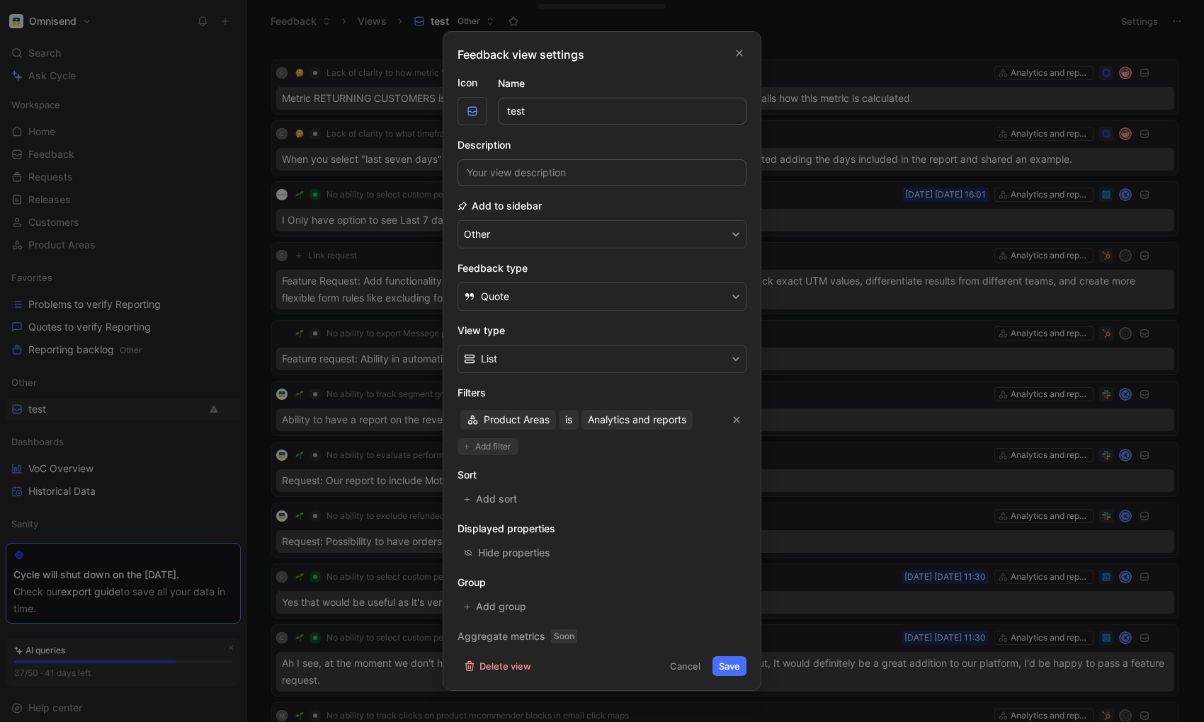
click at [505, 450] on span "Add filter" at bounding box center [493, 447] width 37 height 14
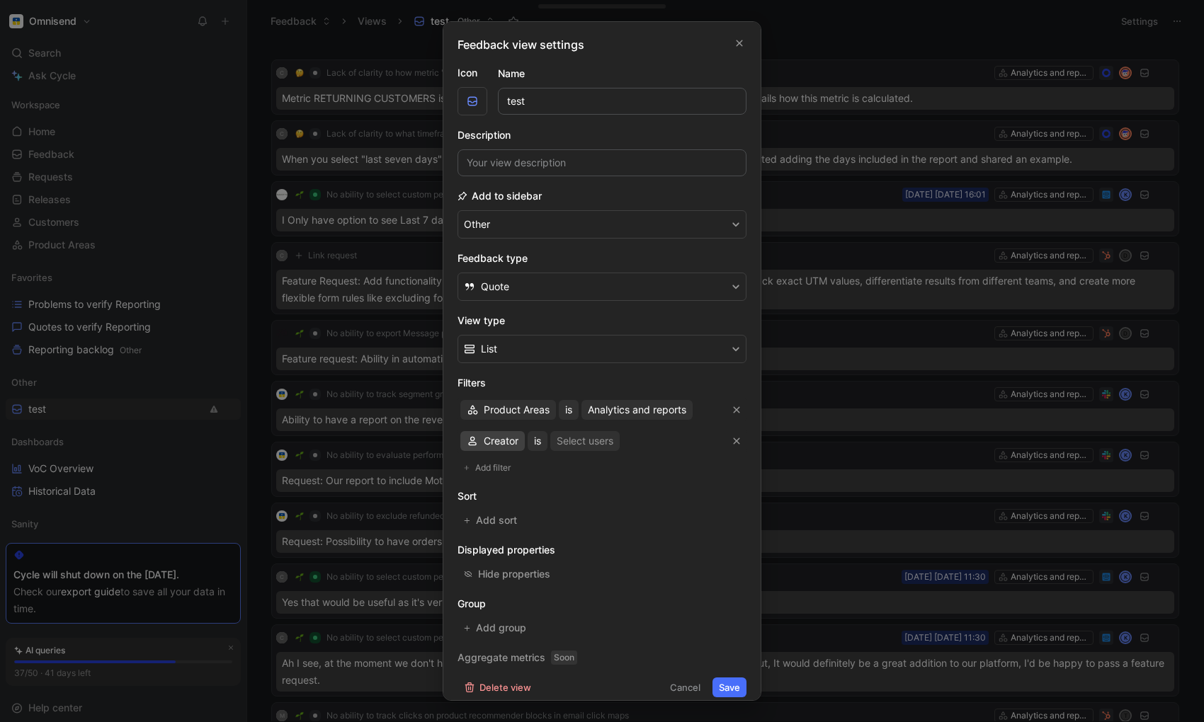
click at [505, 443] on span "Creator" at bounding box center [501, 441] width 35 height 17
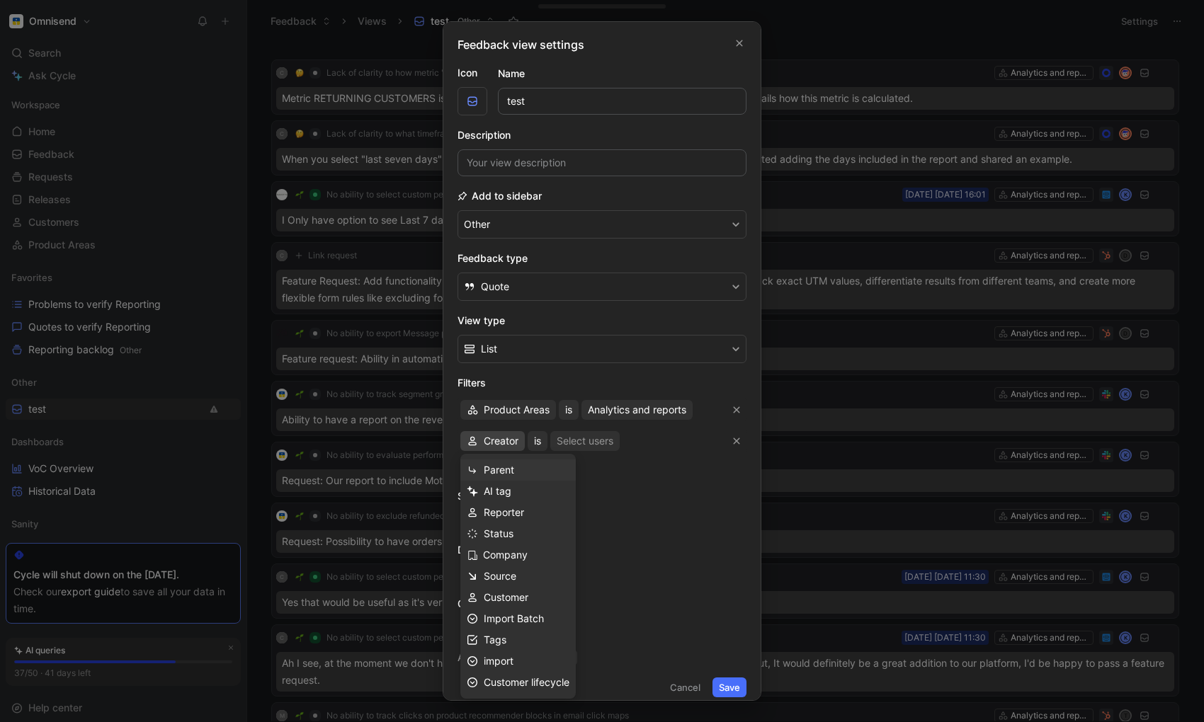
click at [500, 466] on span "Parent" at bounding box center [499, 470] width 30 height 12
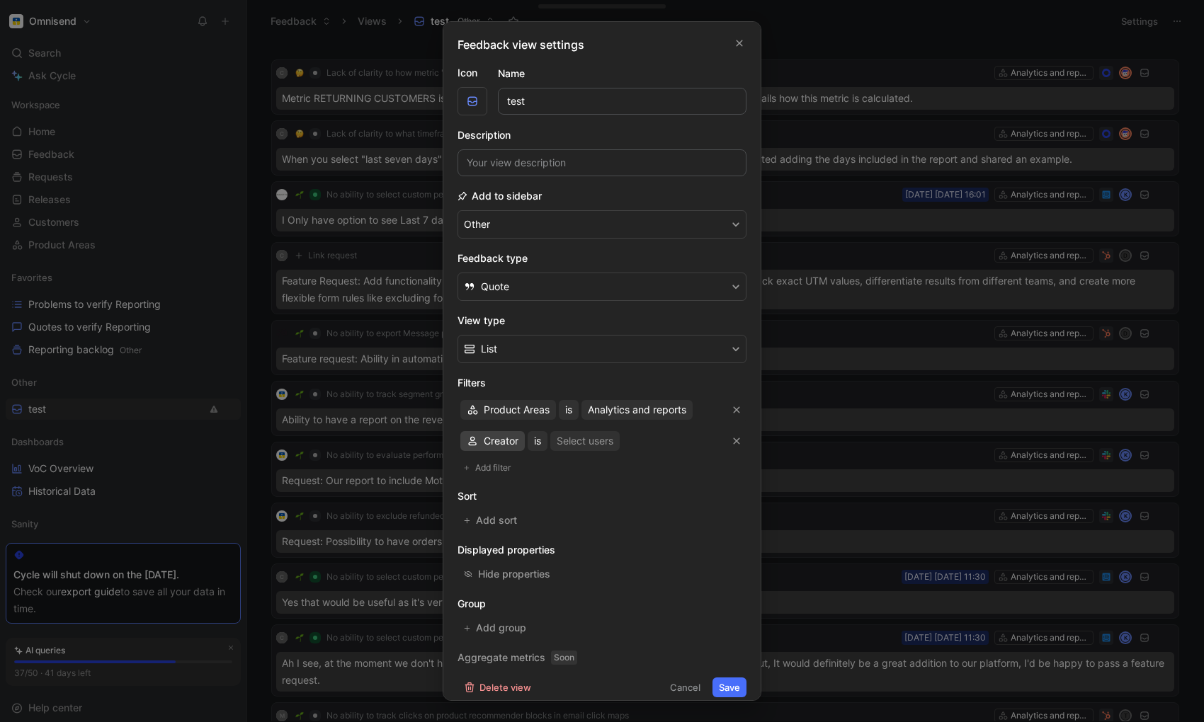
click at [492, 446] on span "Creator" at bounding box center [501, 441] width 35 height 17
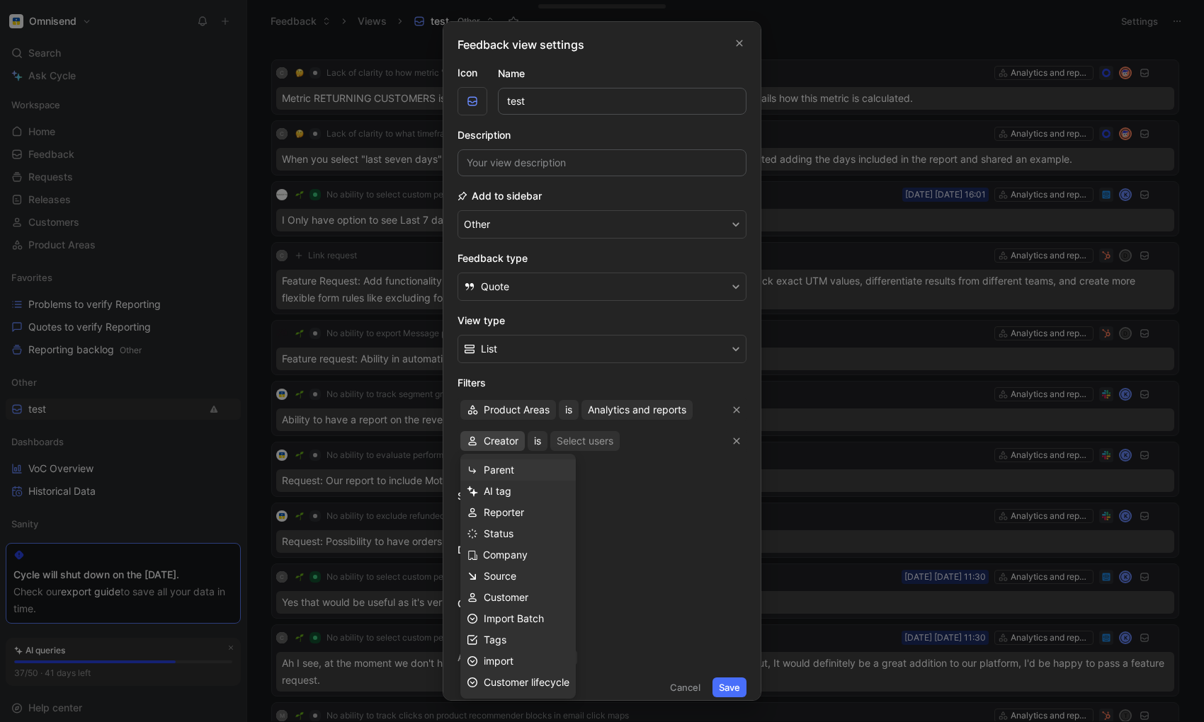
click at [495, 473] on span "Parent" at bounding box center [499, 470] width 30 height 12
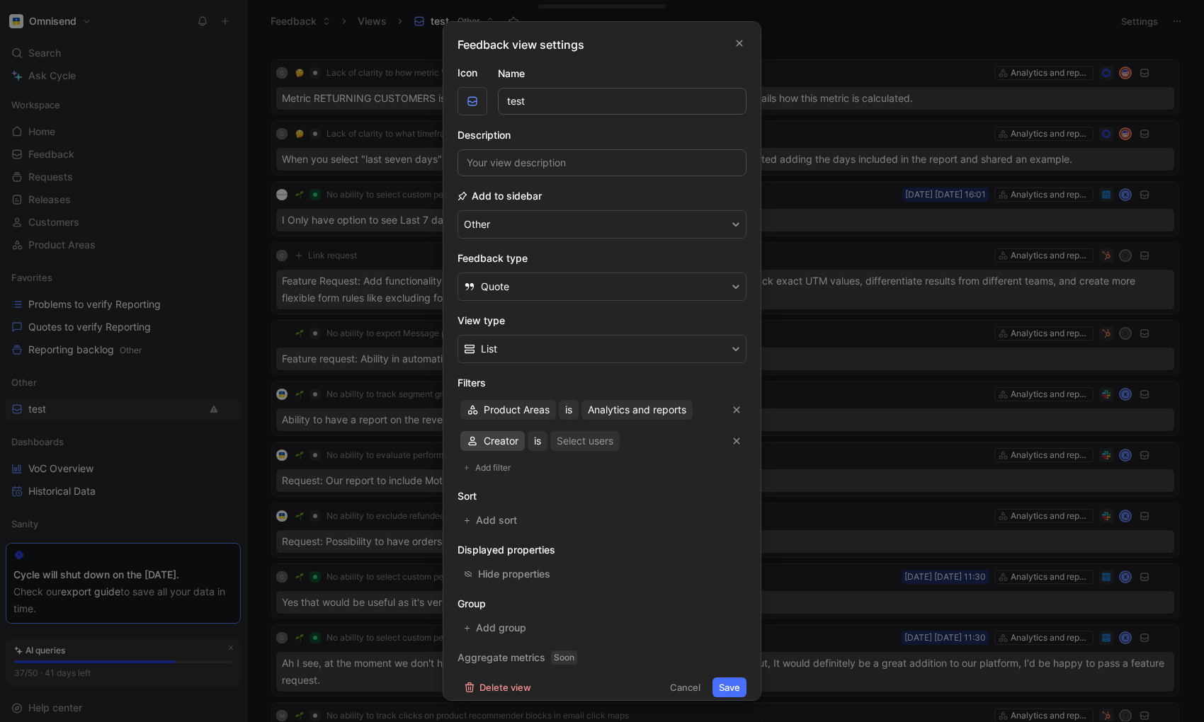
click at [497, 439] on span "Creator" at bounding box center [501, 441] width 35 height 17
click at [737, 443] on icon "button" at bounding box center [736, 441] width 8 height 8
click at [495, 446] on span "Parent" at bounding box center [499, 441] width 30 height 17
click at [602, 442] on div "Select parent" at bounding box center [583, 441] width 62 height 17
click at [540, 444] on button "is" at bounding box center [533, 441] width 20 height 20
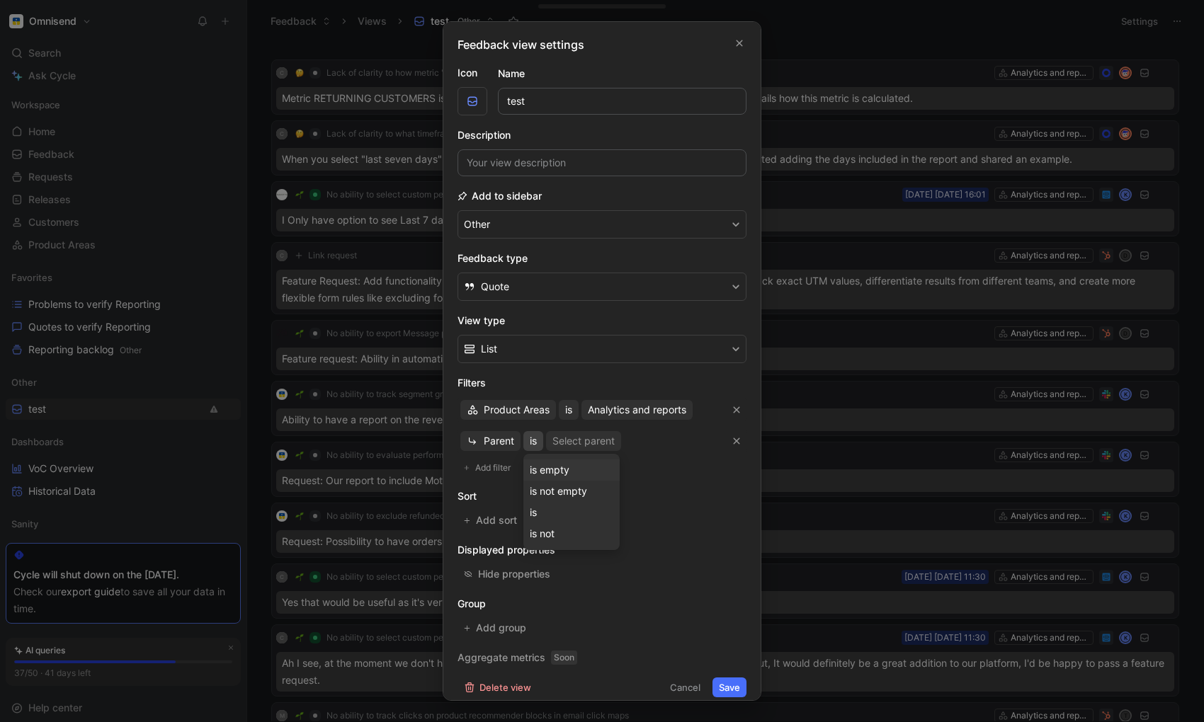
click at [552, 468] on span "is empty" at bounding box center [550, 470] width 40 height 12
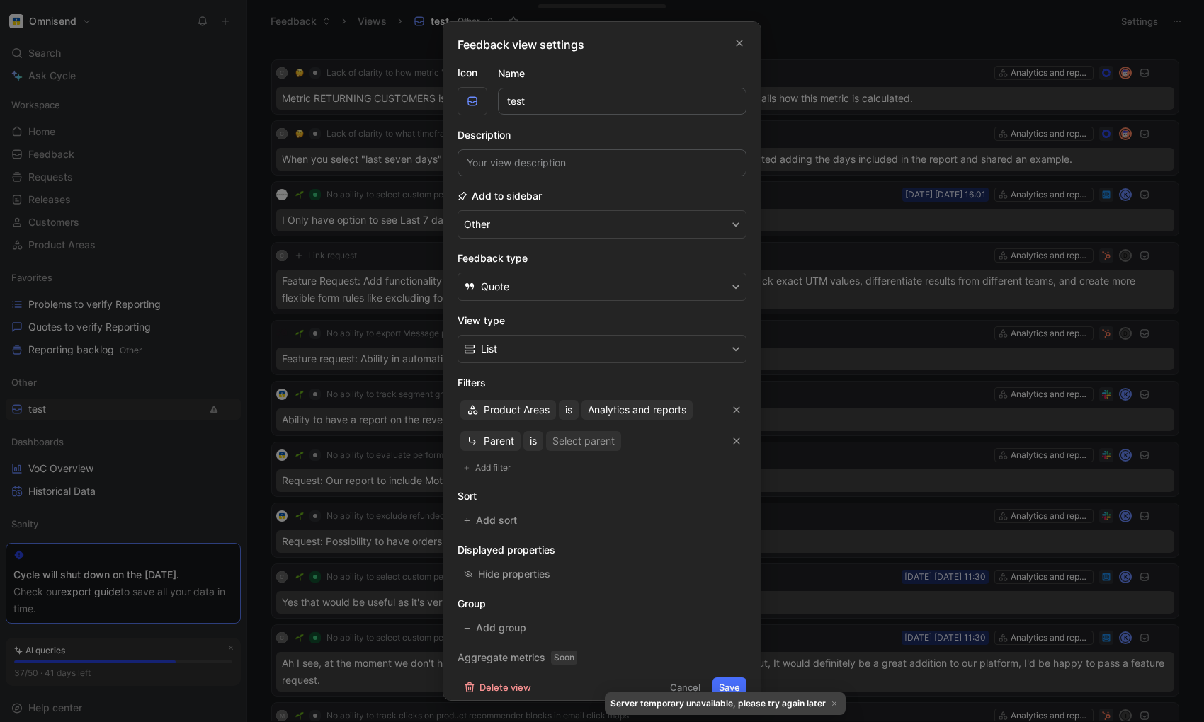
click at [726, 690] on button "Save" at bounding box center [730, 688] width 34 height 20
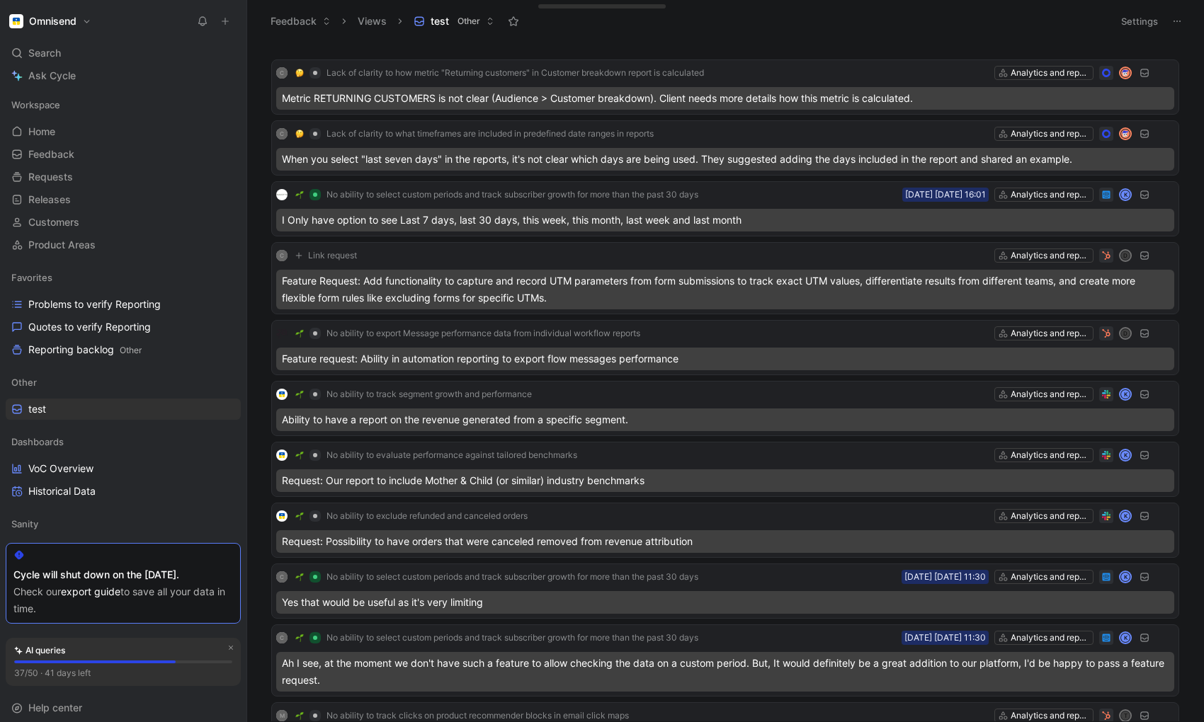
click at [1113, 11] on button "Settings" at bounding box center [1140, 21] width 50 height 20
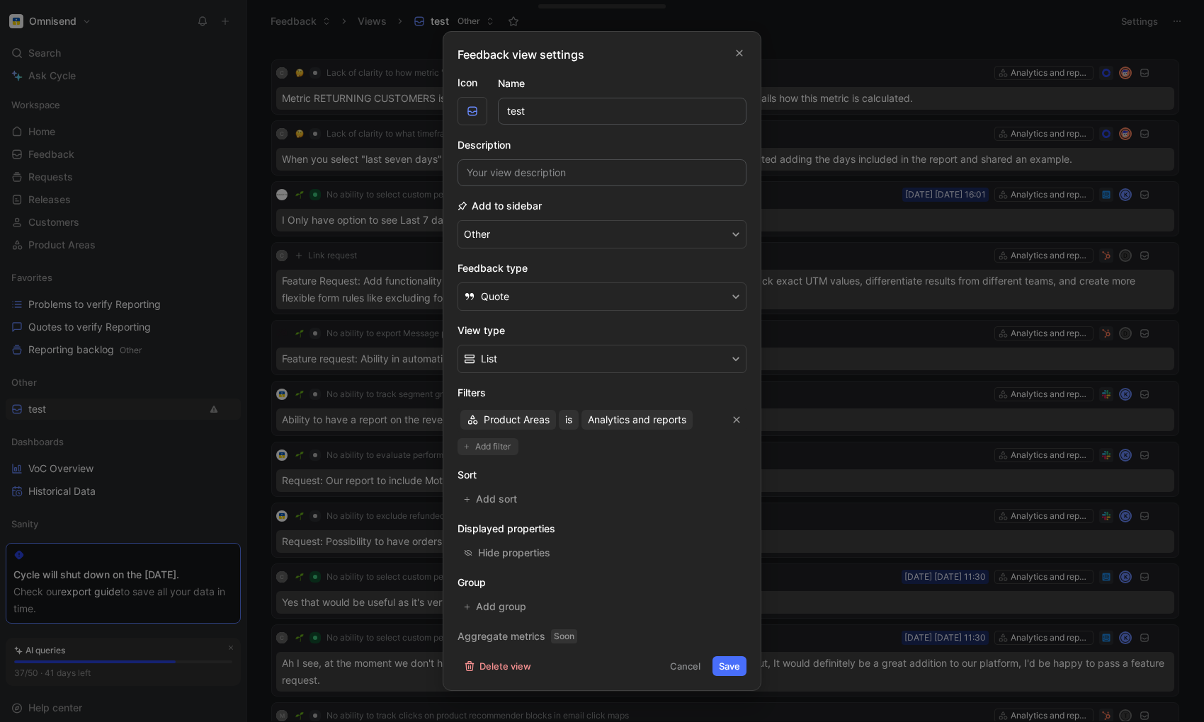
click at [495, 448] on span "Add filter" at bounding box center [493, 447] width 37 height 14
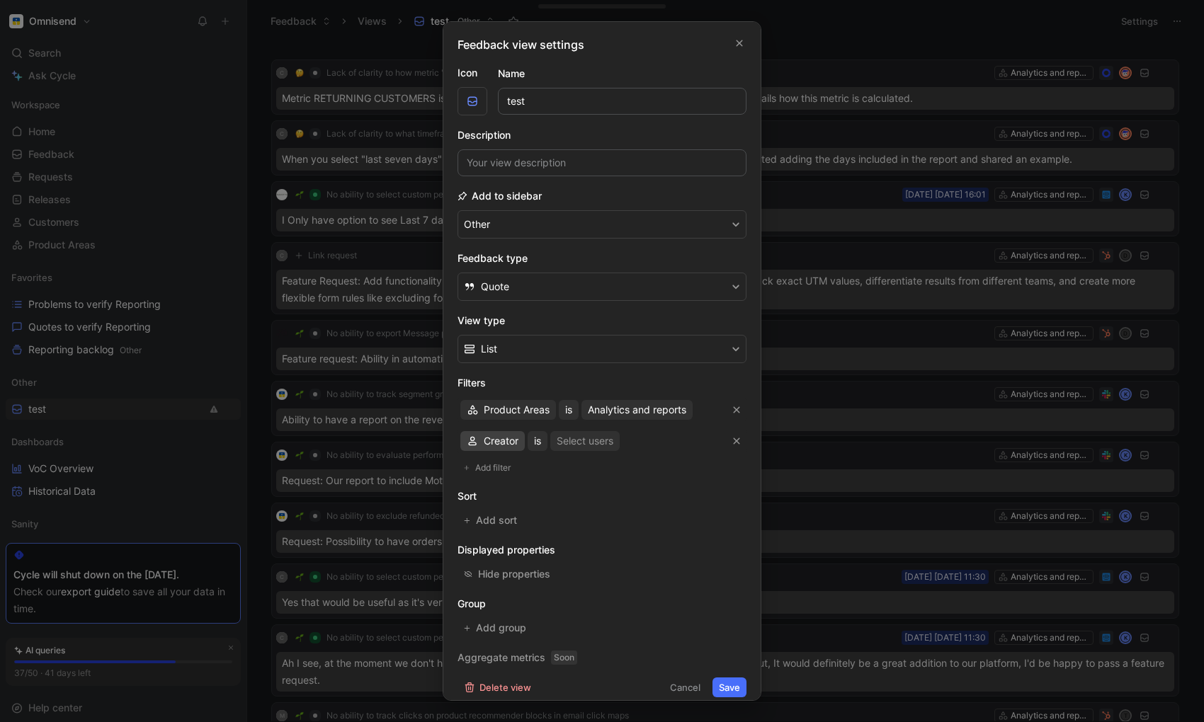
click at [504, 441] on span "Creator" at bounding box center [501, 441] width 35 height 17
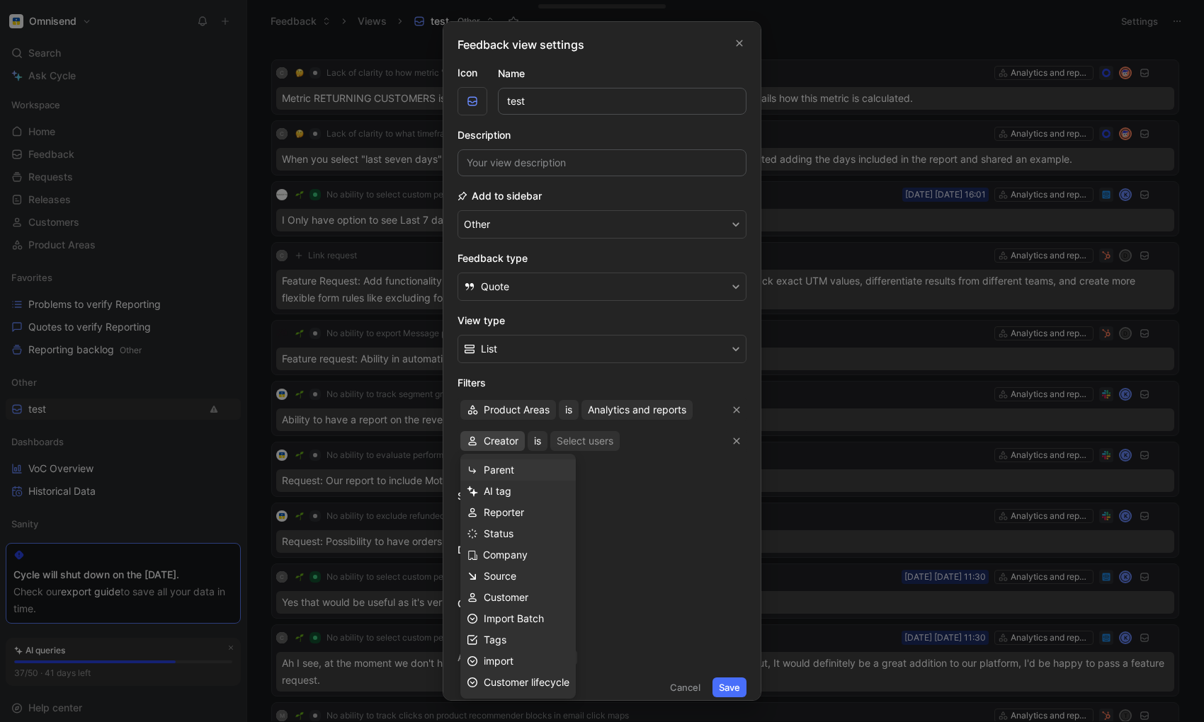
click at [505, 472] on span "Parent" at bounding box center [499, 470] width 30 height 12
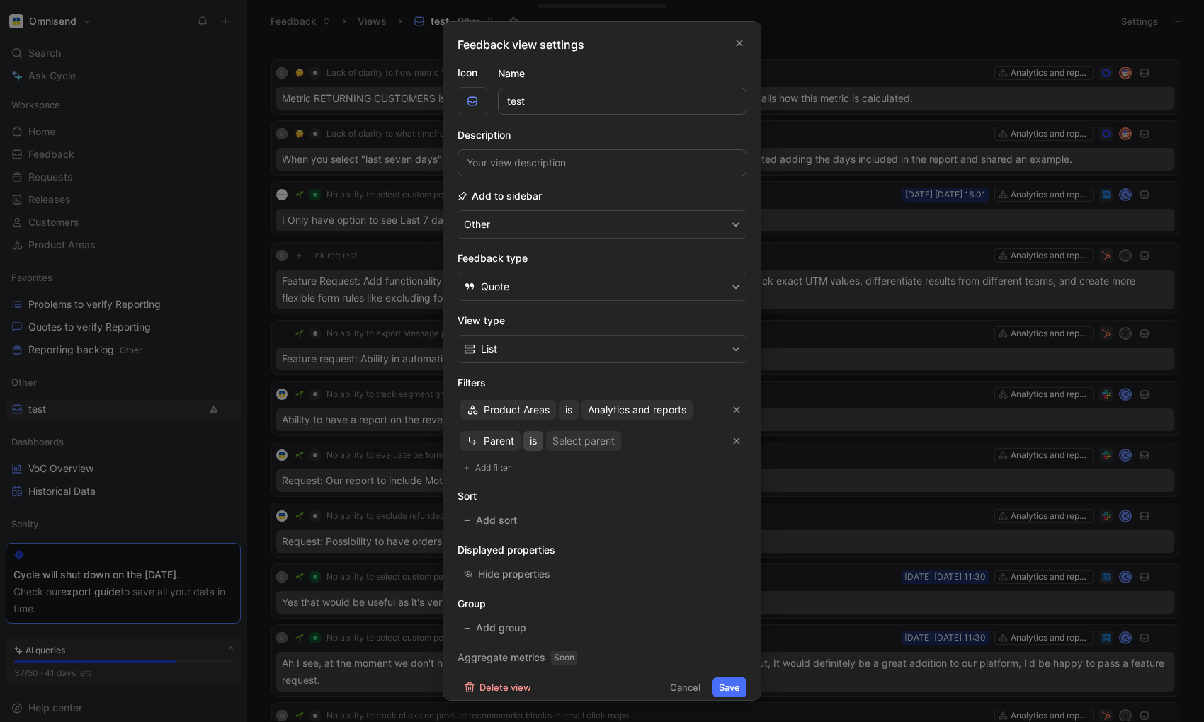
click at [533, 446] on span "is" at bounding box center [533, 441] width 7 height 17
click at [554, 474] on span "is empty" at bounding box center [550, 470] width 40 height 12
click at [733, 685] on button "Save" at bounding box center [730, 688] width 34 height 20
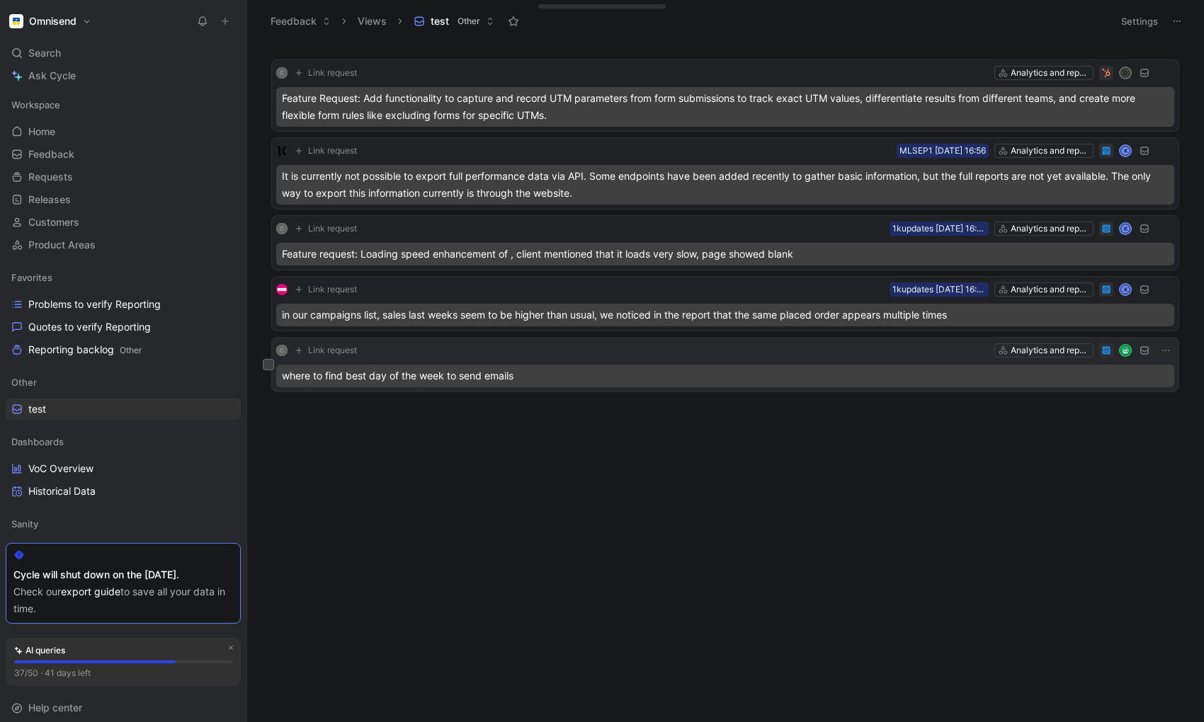
click at [401, 351] on div "C Link request Analytics and reports" at bounding box center [725, 350] width 898 height 17
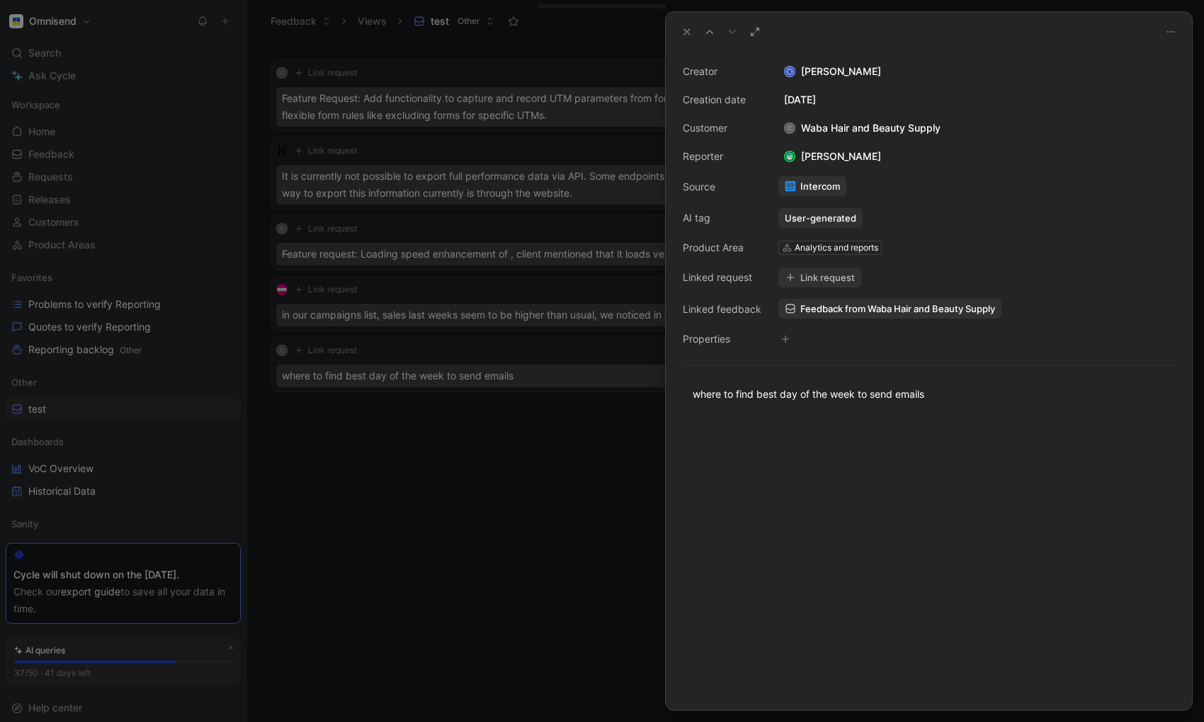
click at [808, 284] on button "Link request" at bounding box center [819, 278] width 83 height 20
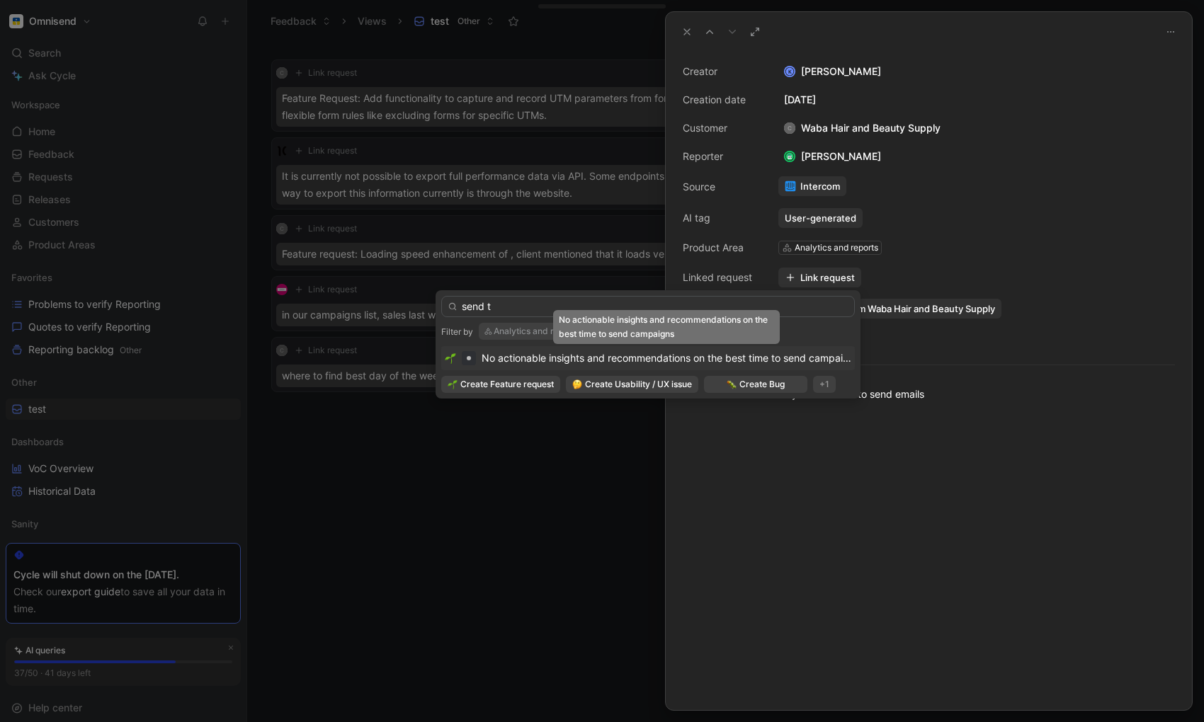
type input "send t"
click at [620, 356] on span "No actionable insights and recommendations on the best time to send campaigns" at bounding box center [671, 358] width 378 height 12
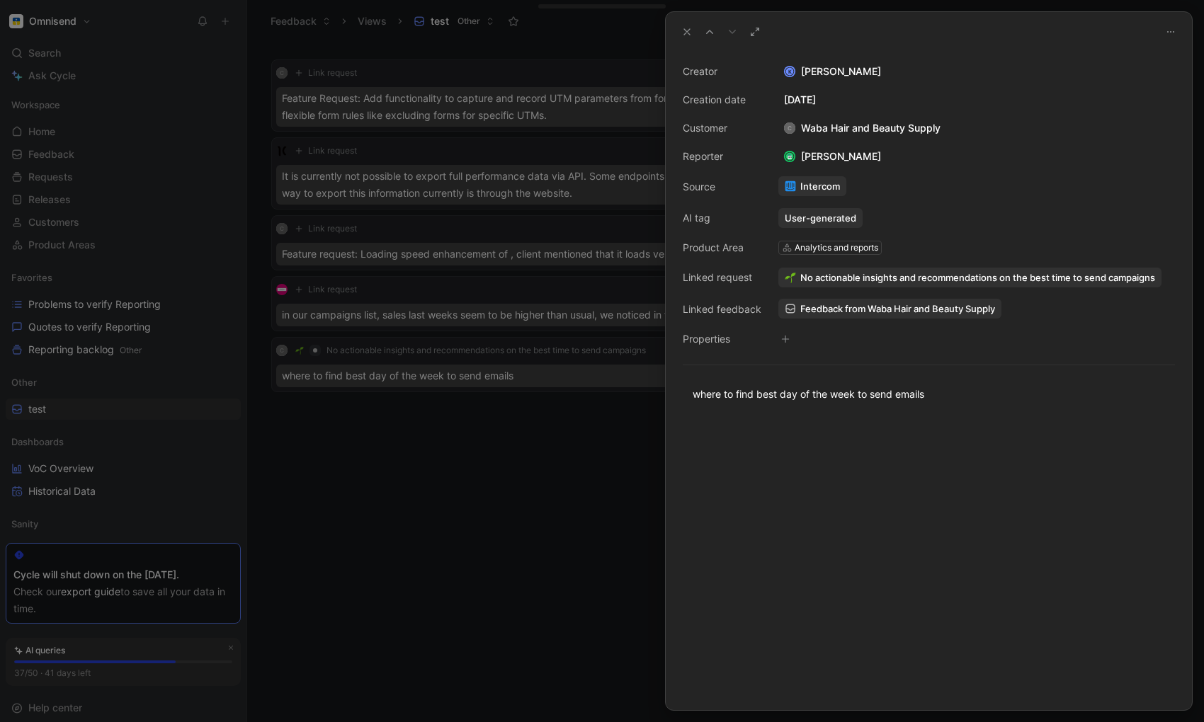
click at [406, 613] on div at bounding box center [602, 361] width 1204 height 722
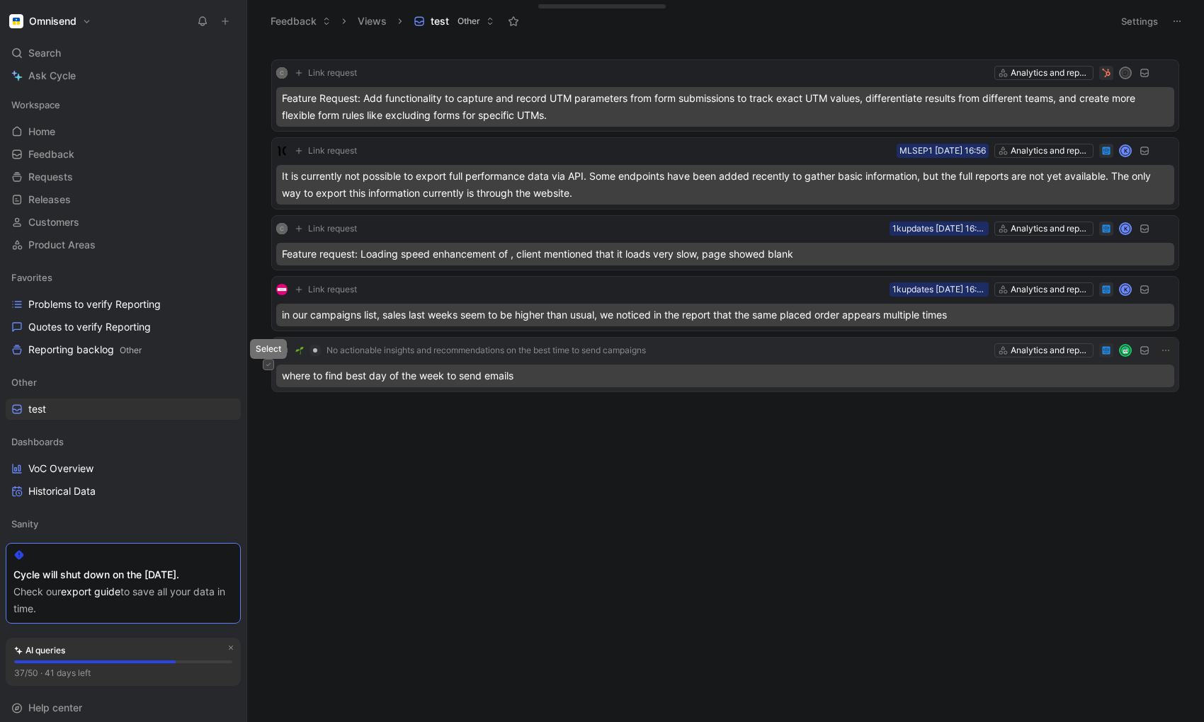
click at [268, 362] on icon at bounding box center [269, 365] width 6 height 6
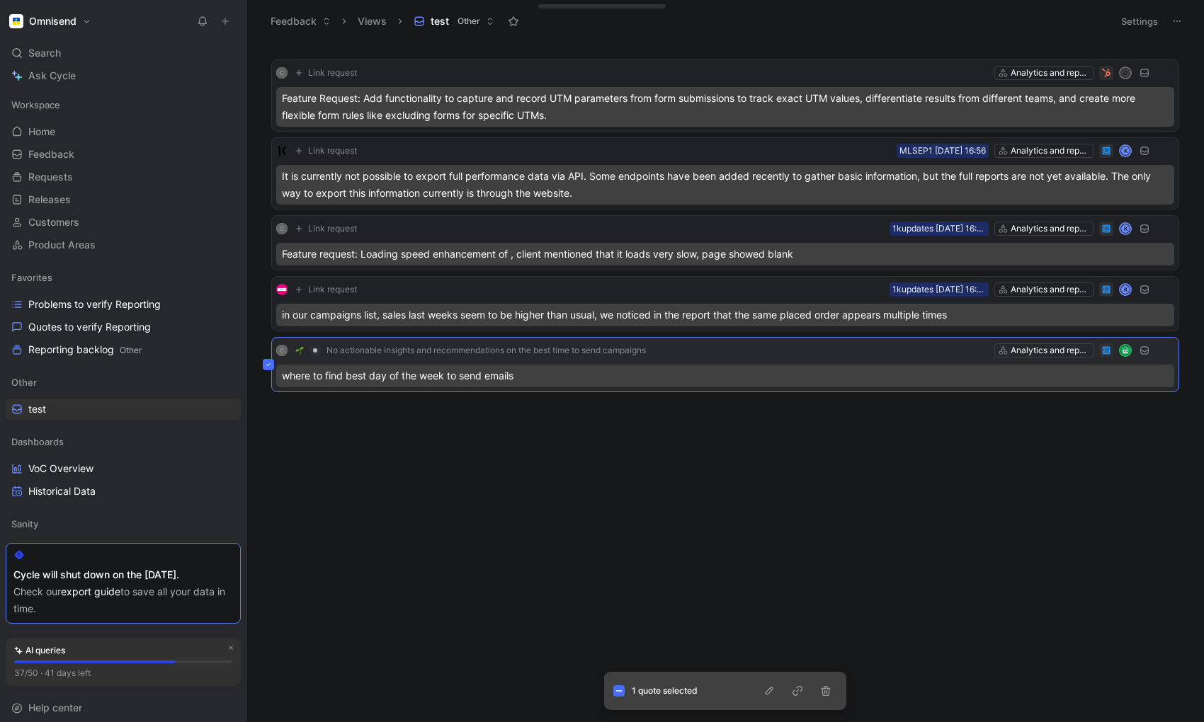
click at [268, 362] on icon at bounding box center [269, 365] width 6 height 6
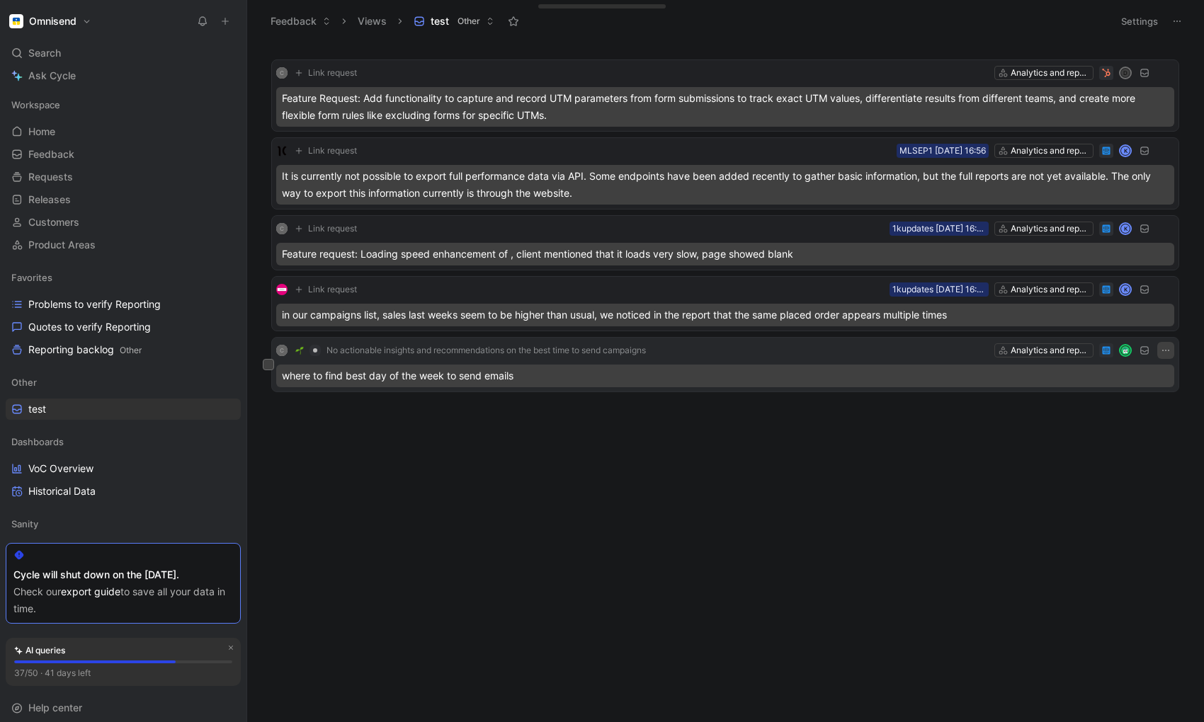
click at [1113, 345] on icon "button" at bounding box center [1165, 350] width 11 height 11
click at [470, 347] on span "No actionable insights and recommendations on the best time to send campaigns" at bounding box center [486, 350] width 319 height 11
click at [749, 375] on div "where to find best day of the week to send emails" at bounding box center [725, 376] width 898 height 23
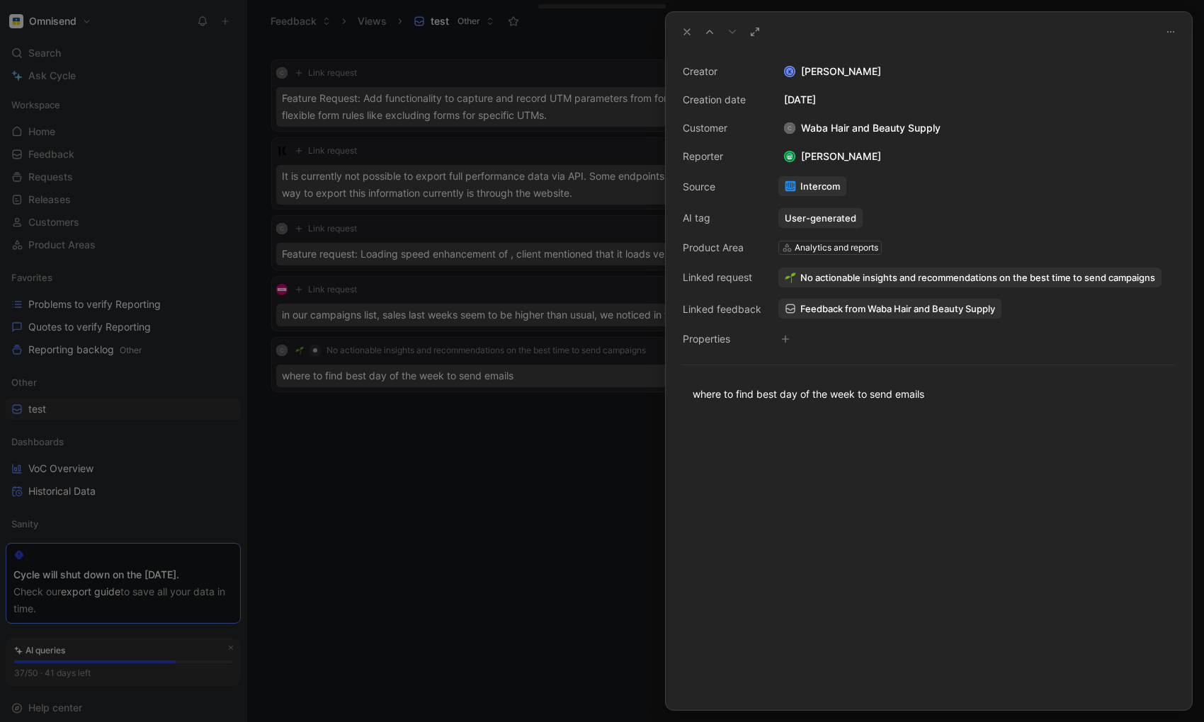
click at [521, 468] on div at bounding box center [602, 361] width 1204 height 722
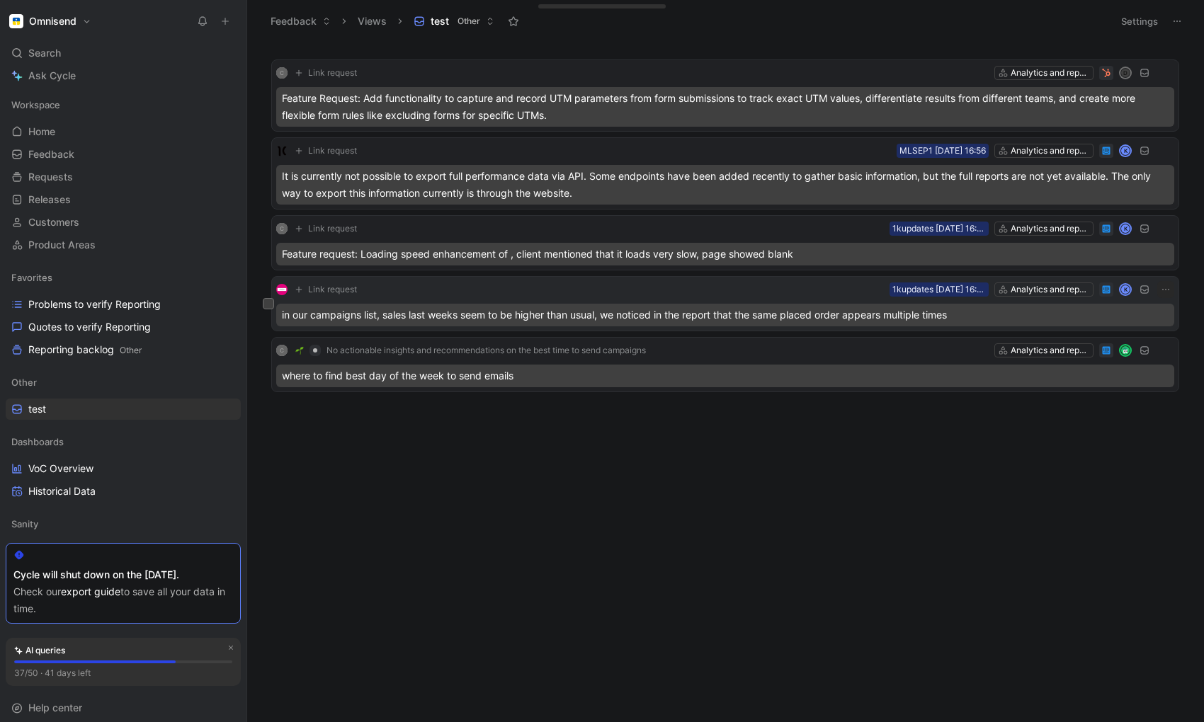
click at [397, 287] on div "Link request Analytics and reports 1kupdates [DATE] 16:40 K" at bounding box center [725, 289] width 898 height 17
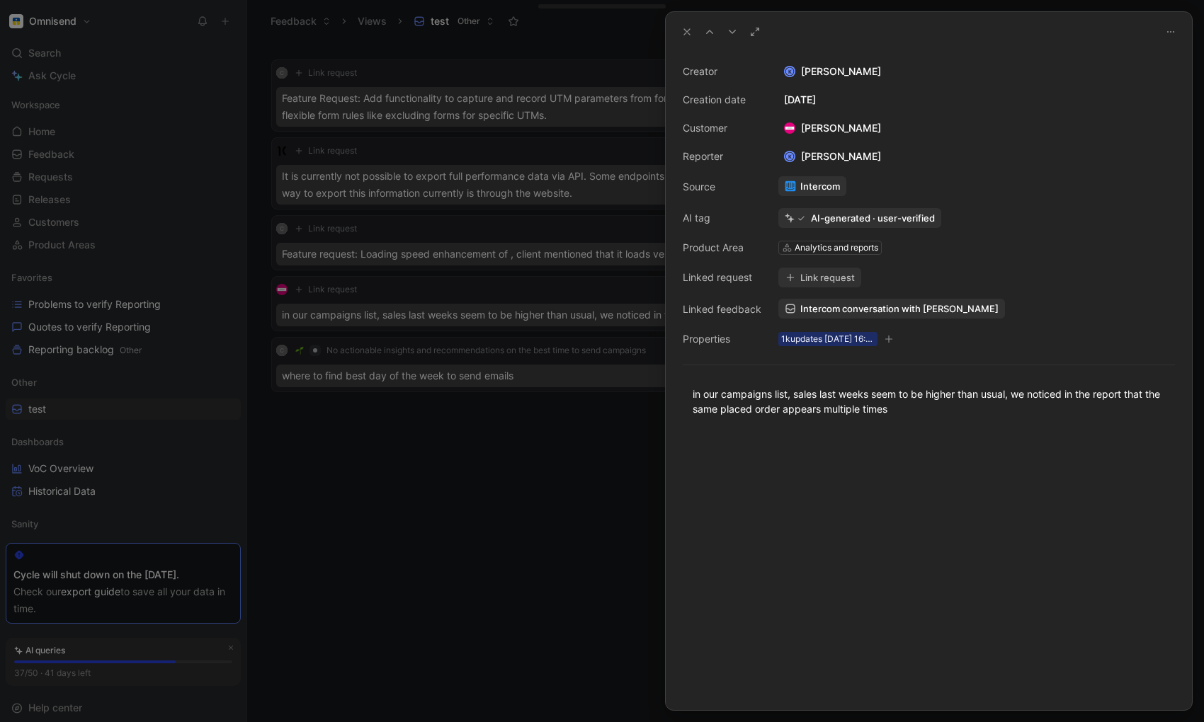
click at [1113, 31] on icon at bounding box center [1170, 31] width 7 height 1
click at [1113, 84] on span "Delete quote" at bounding box center [1137, 82] width 59 height 12
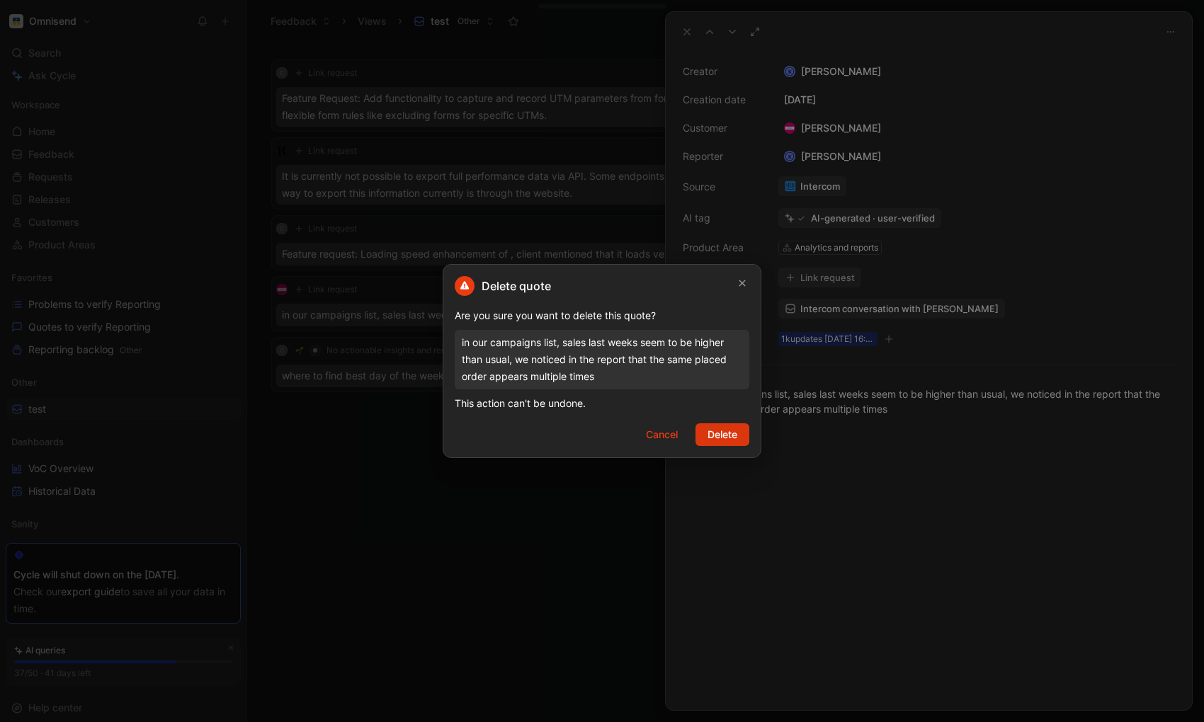
click at [727, 434] on span "Delete" at bounding box center [723, 434] width 30 height 17
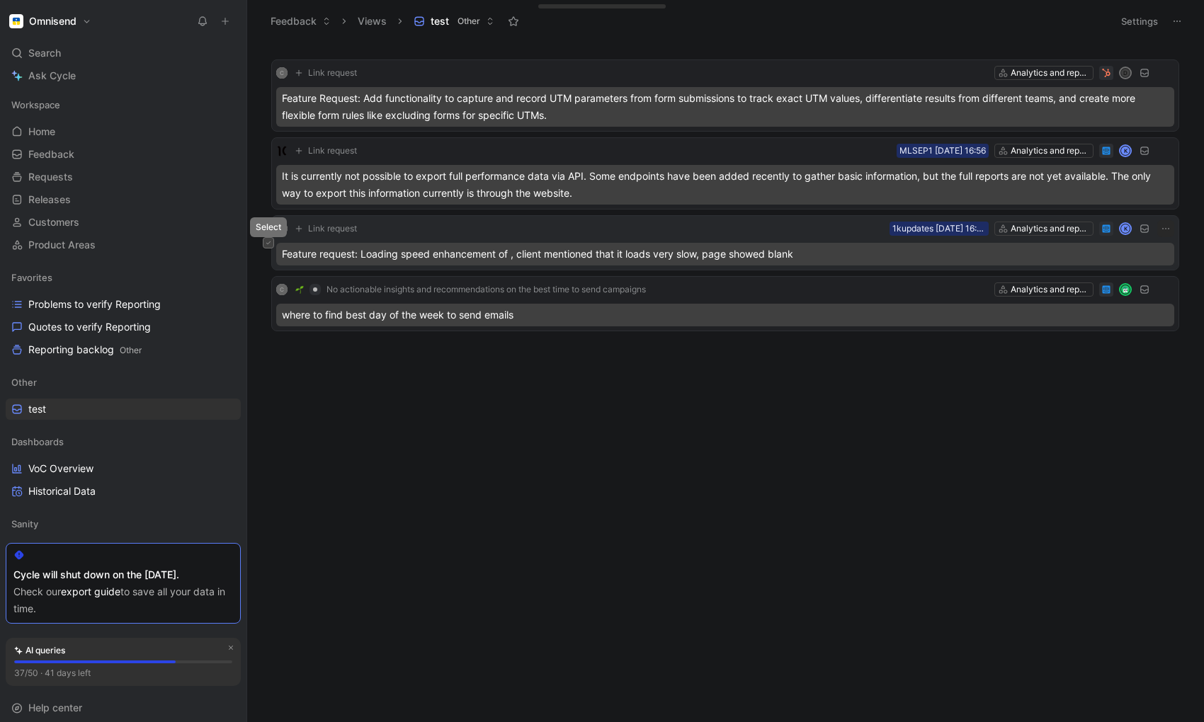
click at [266, 244] on icon at bounding box center [269, 243] width 6 height 6
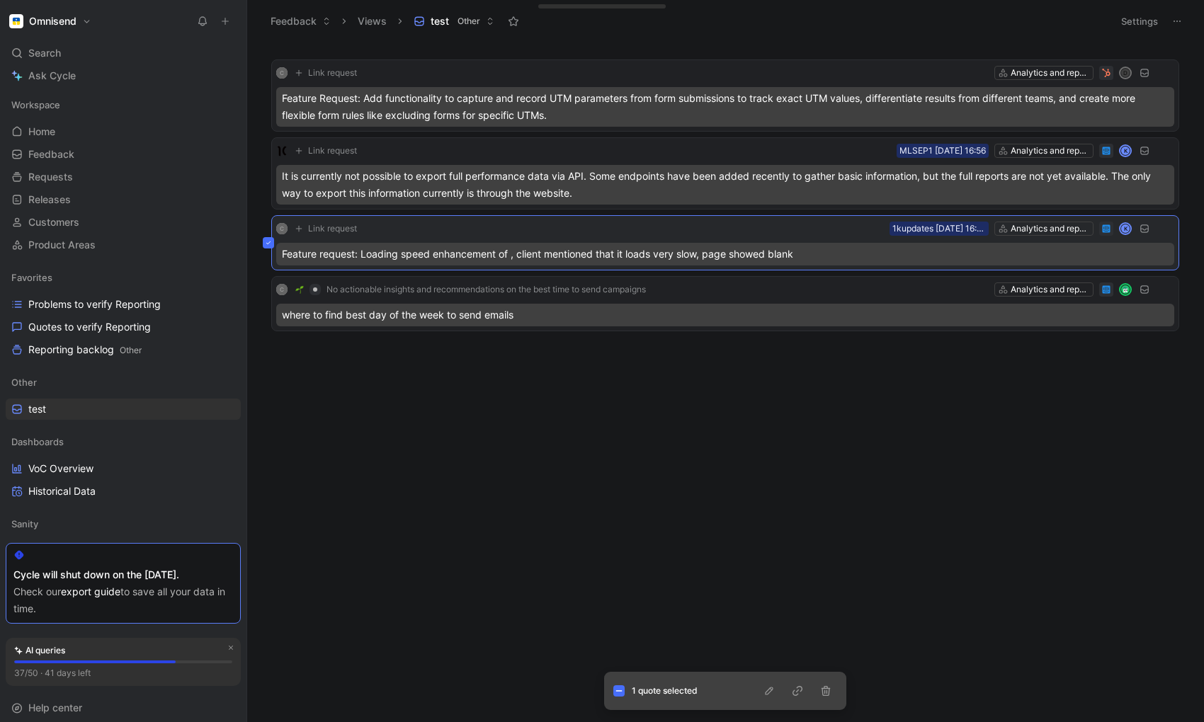
click at [266, 244] on icon at bounding box center [269, 243] width 6 height 6
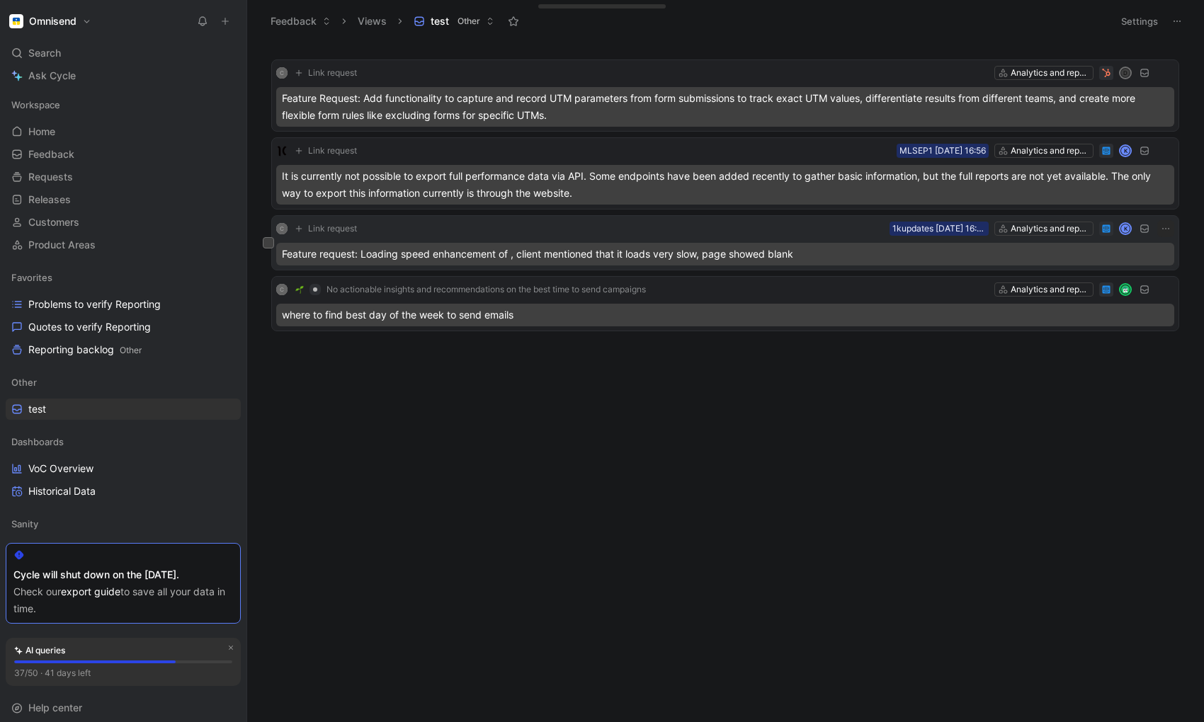
click at [459, 226] on div "C Link request Analytics and reports 1kupdates [DATE] 16:40 K" at bounding box center [725, 228] width 898 height 17
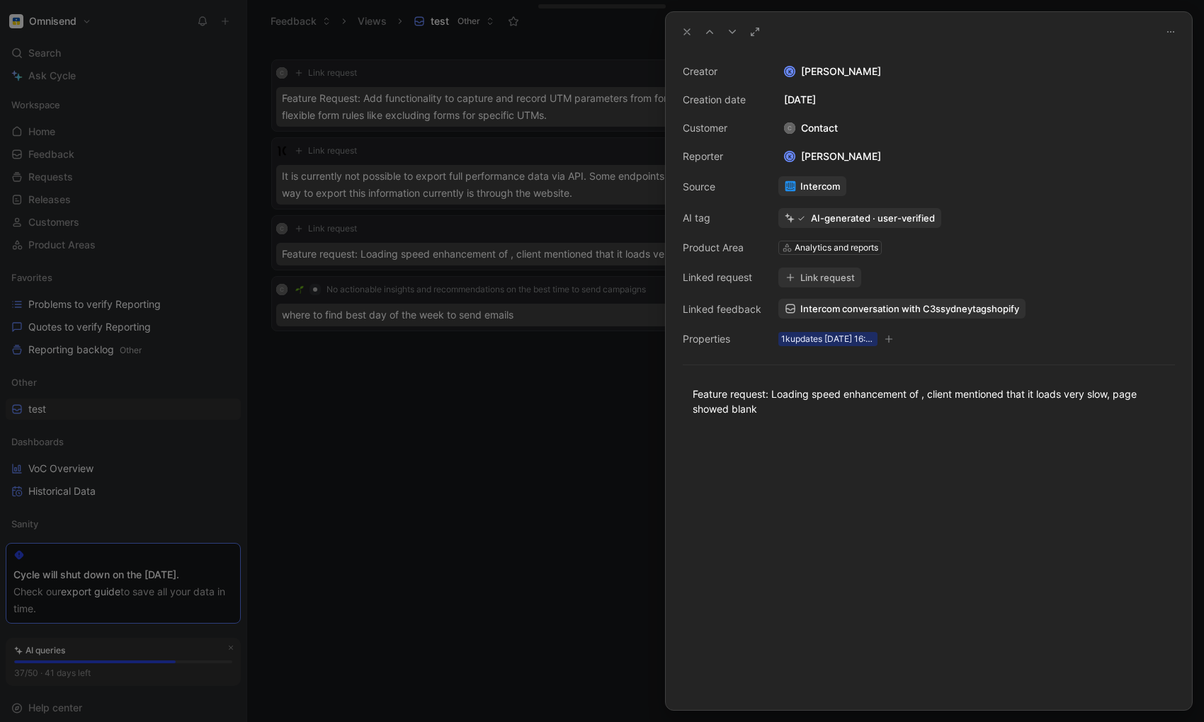
click at [829, 308] on span "Intercom conversation with C3ssydneytagshopify" at bounding box center [909, 308] width 219 height 13
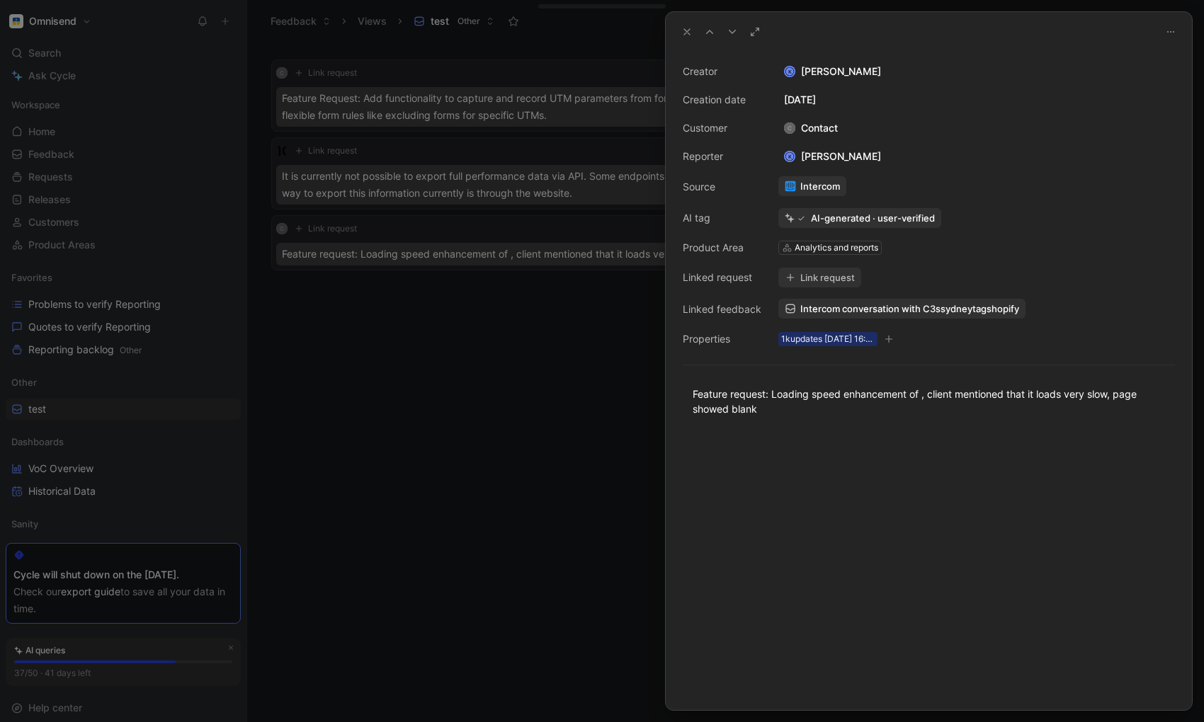
click at [827, 276] on button "Link request" at bounding box center [819, 278] width 83 height 20
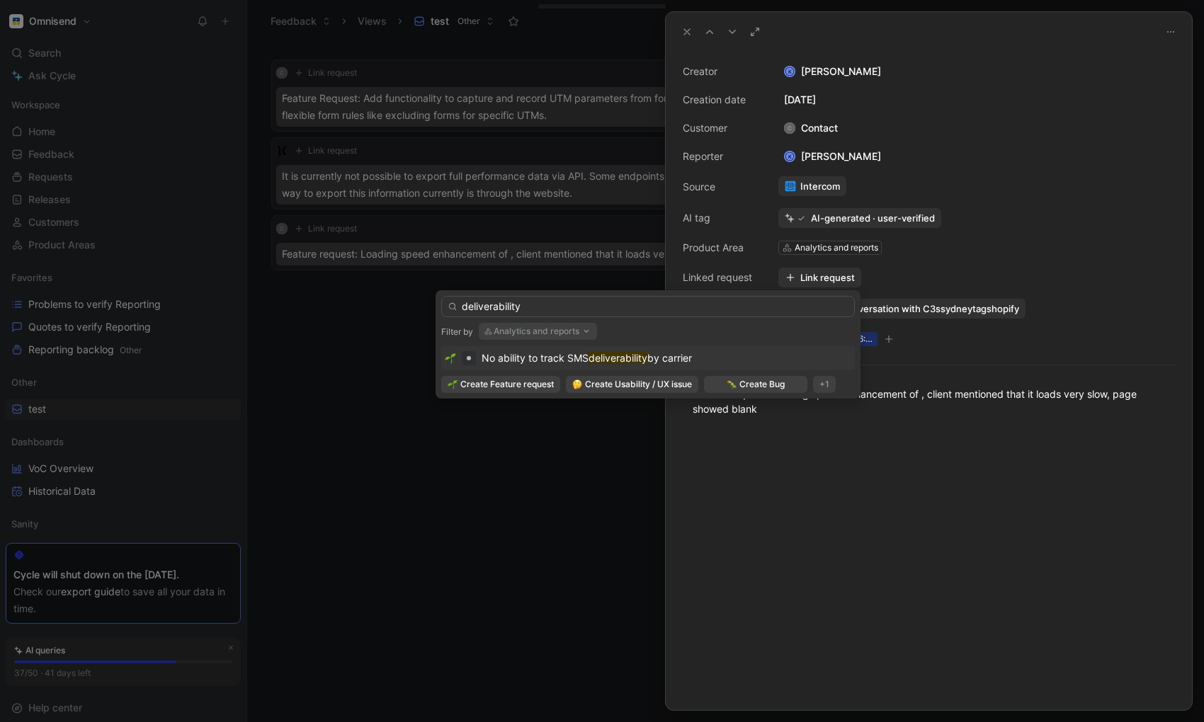
type input "deliverability"
click at [492, 308] on input "deliverability" at bounding box center [648, 306] width 414 height 21
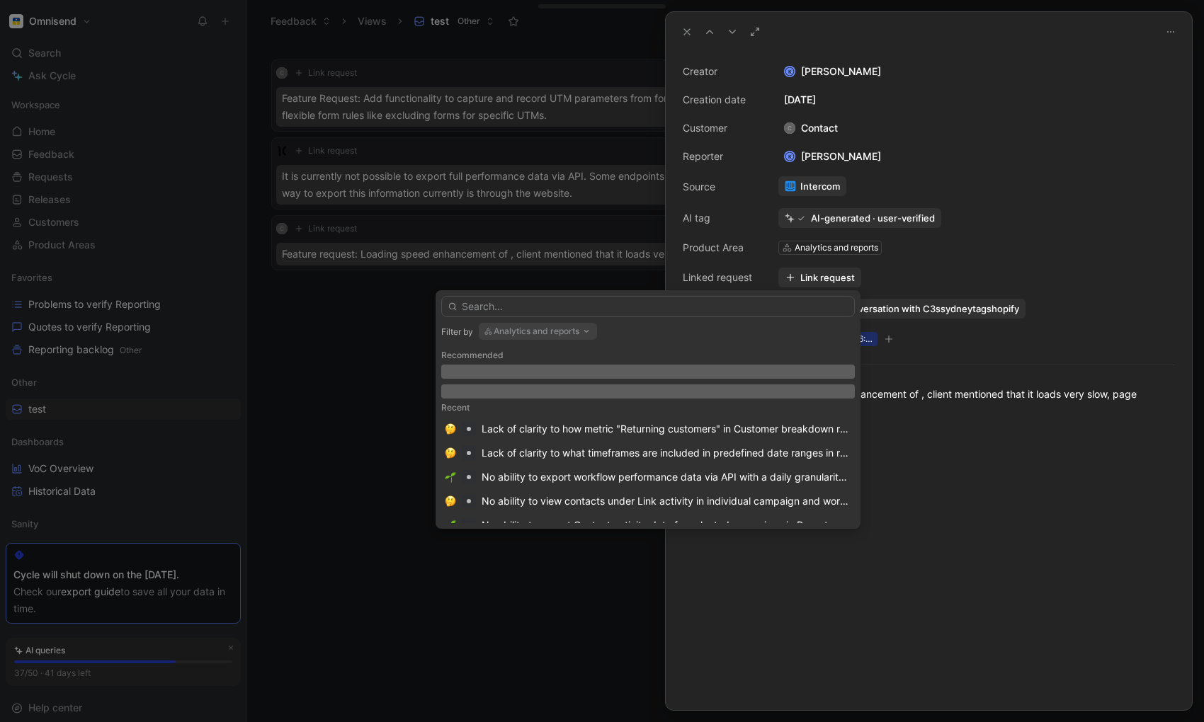
click at [591, 331] on icon "button" at bounding box center [586, 331] width 11 height 11
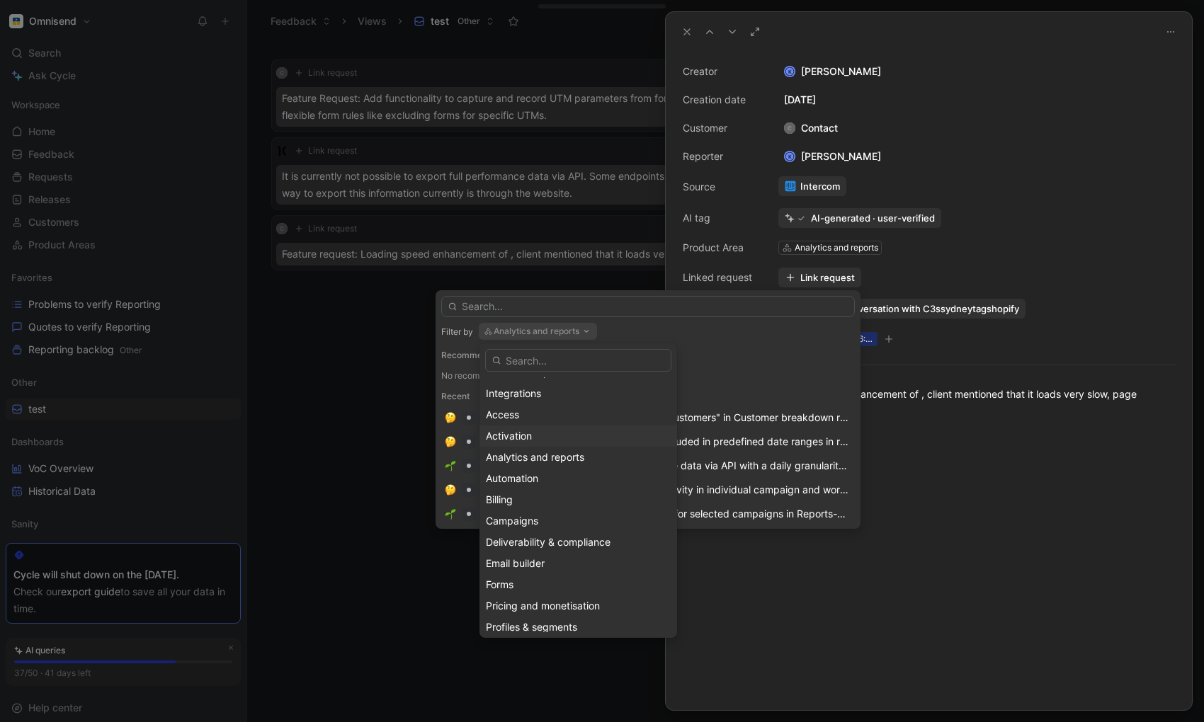
scroll to position [106, 0]
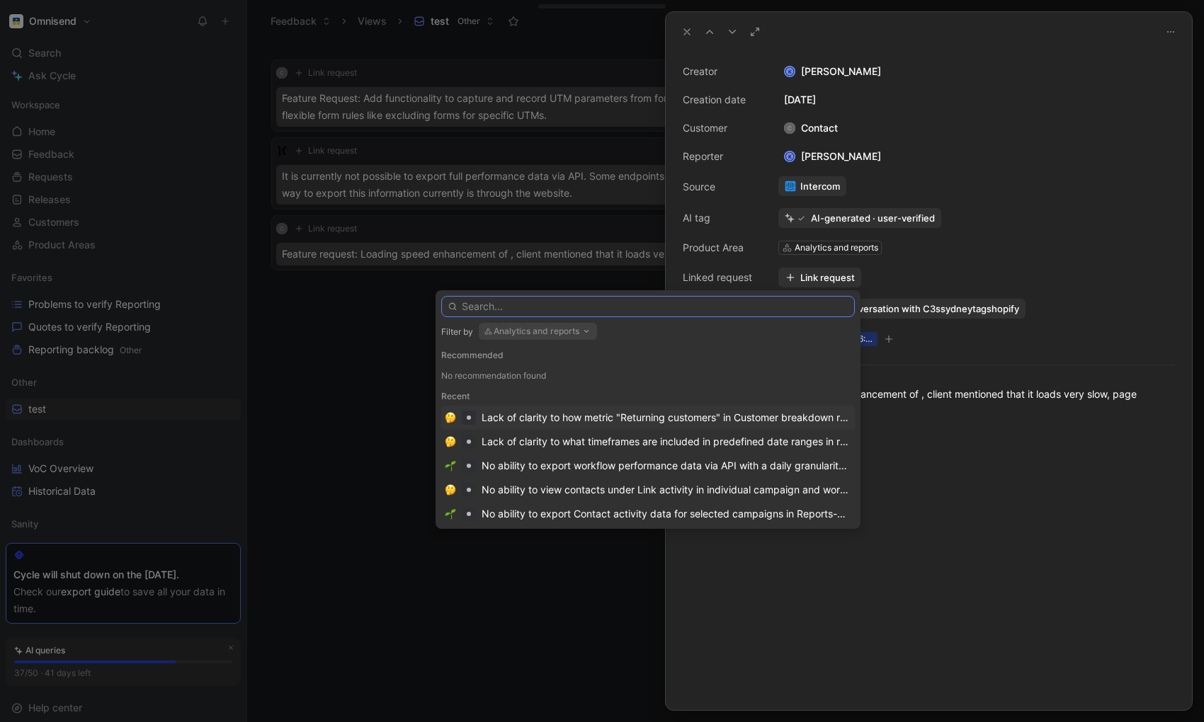
click at [487, 305] on input "text" at bounding box center [648, 306] width 414 height 21
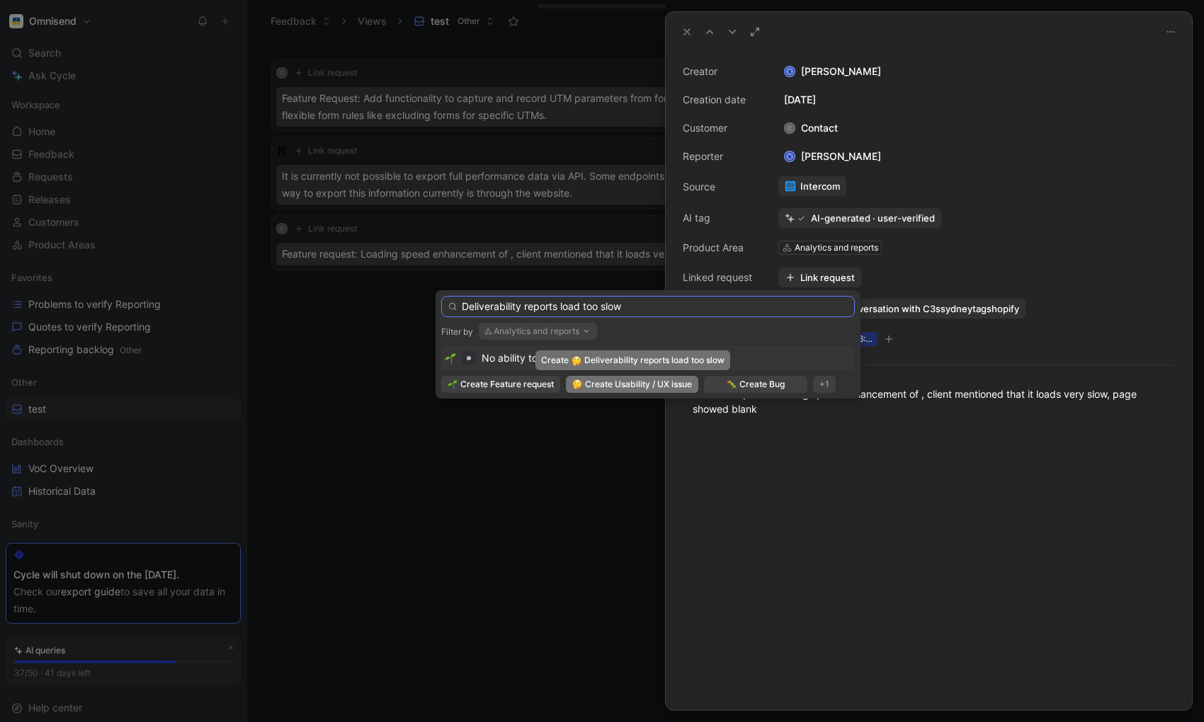
type input "Deliverability reports load too slow"
click at [597, 385] on span "Create Usability / UX issue" at bounding box center [638, 385] width 107 height 14
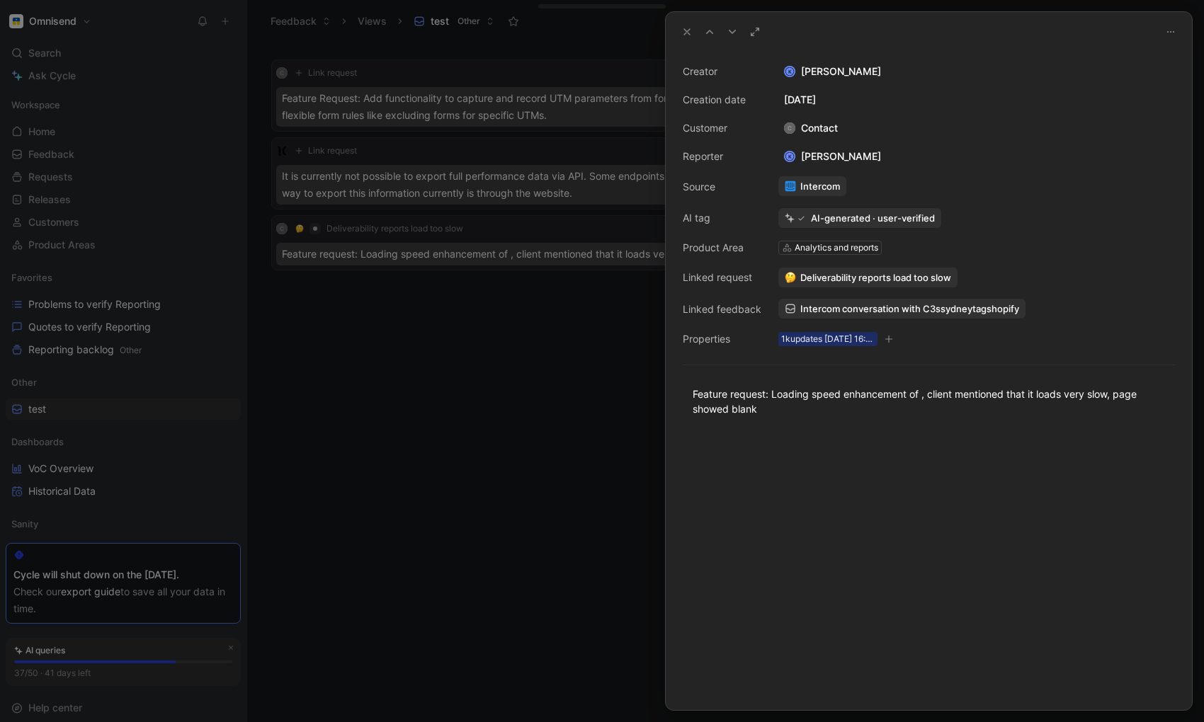
click at [491, 484] on div at bounding box center [602, 361] width 1204 height 722
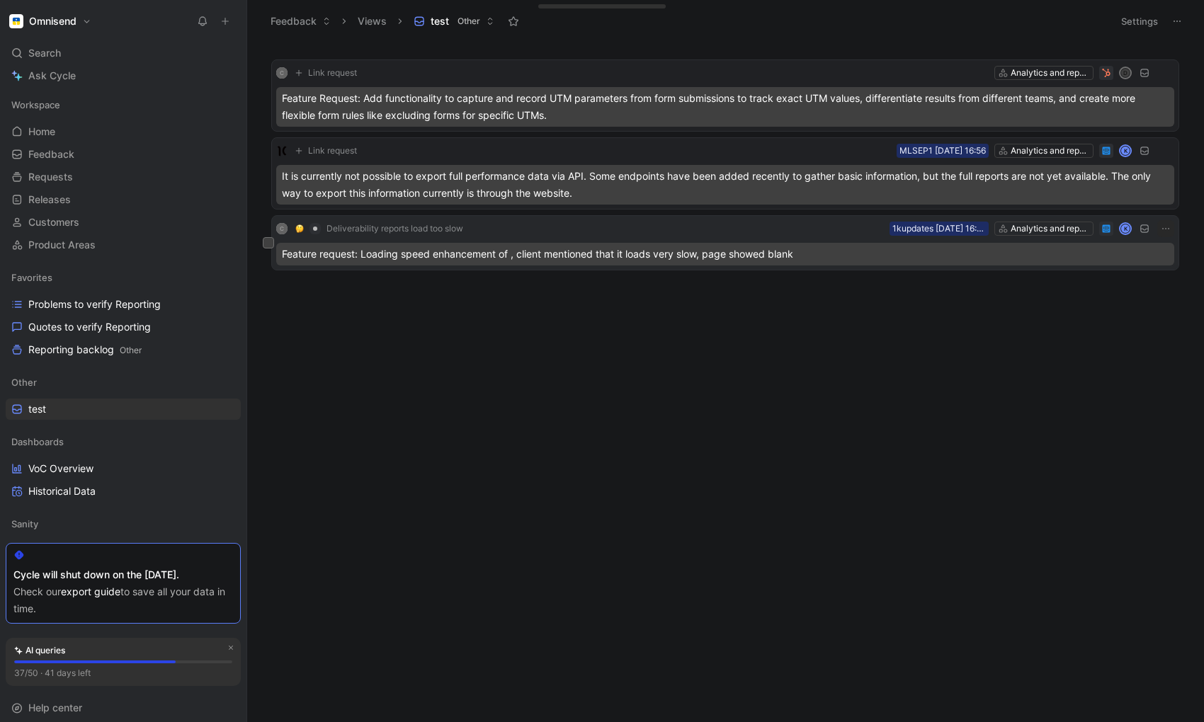
click at [487, 226] on div "C Deliverability reports load too slow Analytics and reports 1kupdates [DATE] 1…" at bounding box center [725, 228] width 898 height 17
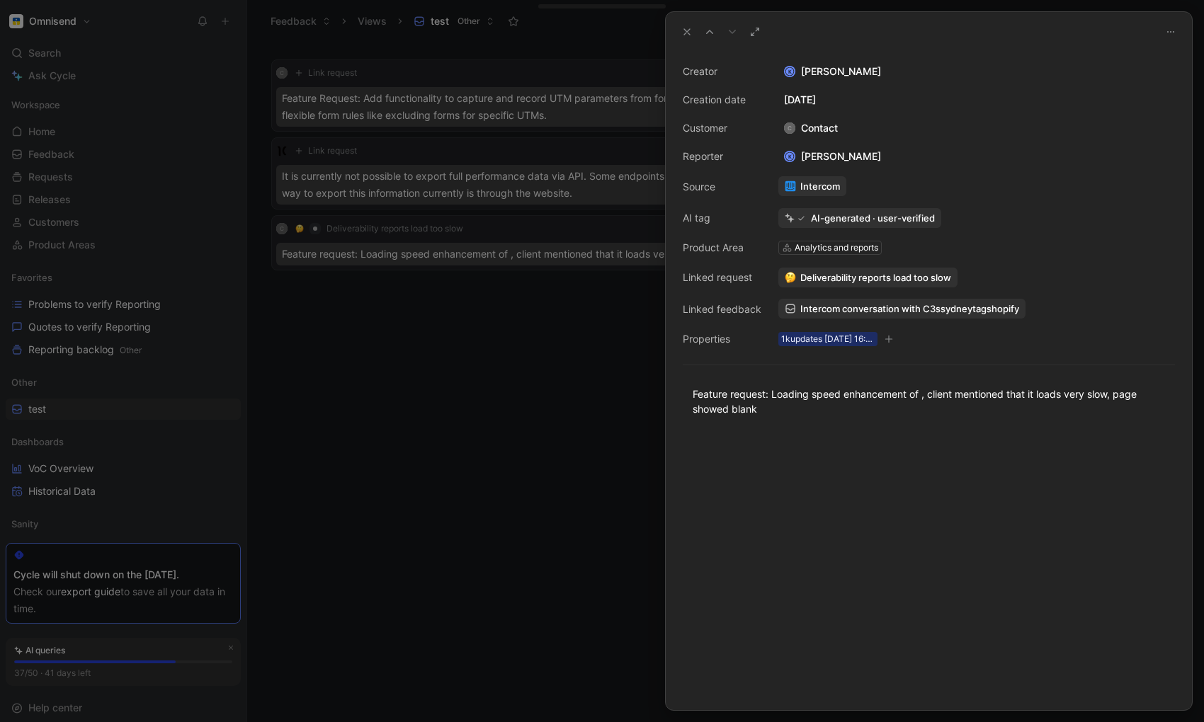
click at [448, 502] on div at bounding box center [602, 361] width 1204 height 722
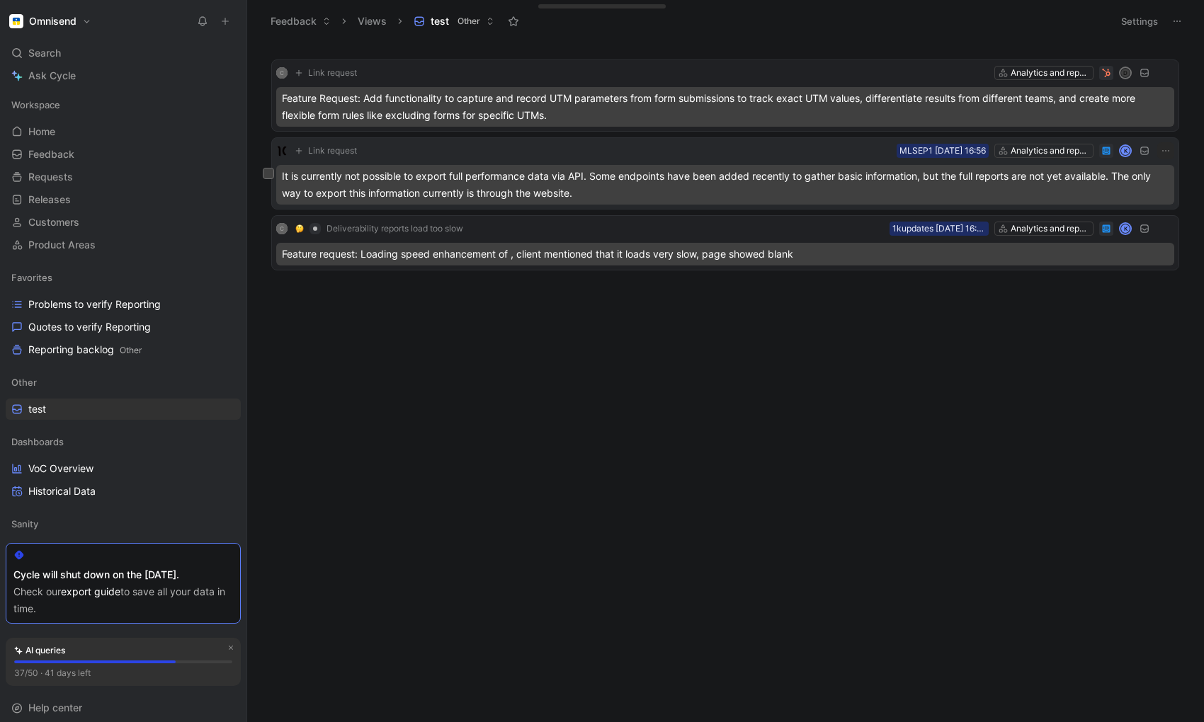
click at [554, 148] on div "Link request Analytics and reports MLSEP1 [DATE] 16:56 K" at bounding box center [725, 150] width 898 height 17
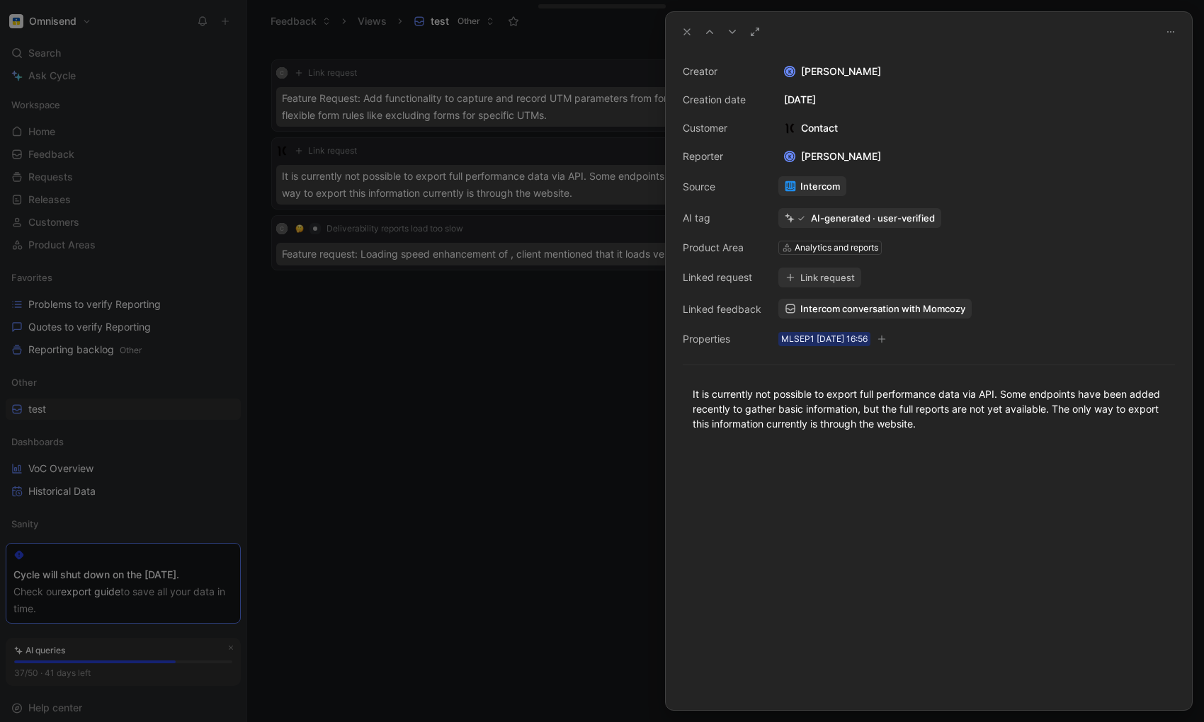
click at [829, 276] on button "Link request" at bounding box center [819, 278] width 83 height 20
drag, startPoint x: 758, startPoint y: 397, endPoint x: 997, endPoint y: 397, distance: 239.4
click at [997, 397] on div "It is currently not possible to export full performance data via API. Some endp…" at bounding box center [929, 409] width 472 height 45
copy div "not possible to export full performance data via API"
click at [849, 274] on button "Link request" at bounding box center [819, 278] width 83 height 20
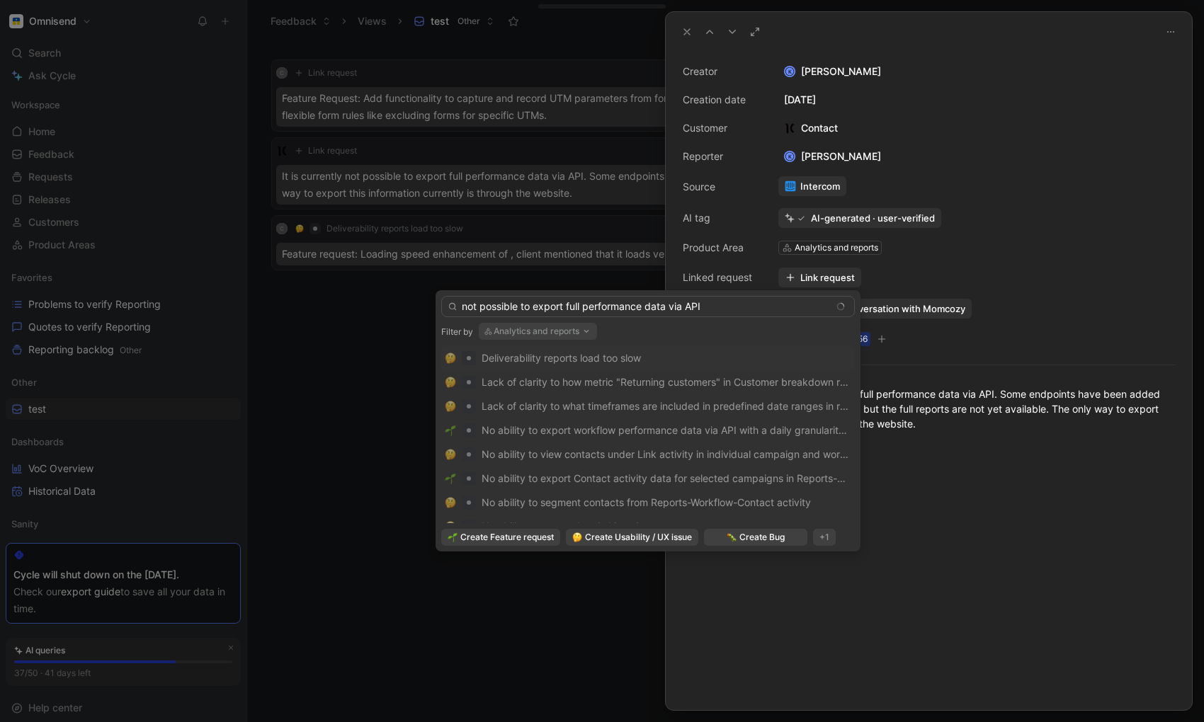
click at [468, 306] on input "not possible to export full performance data via API" at bounding box center [648, 306] width 414 height 21
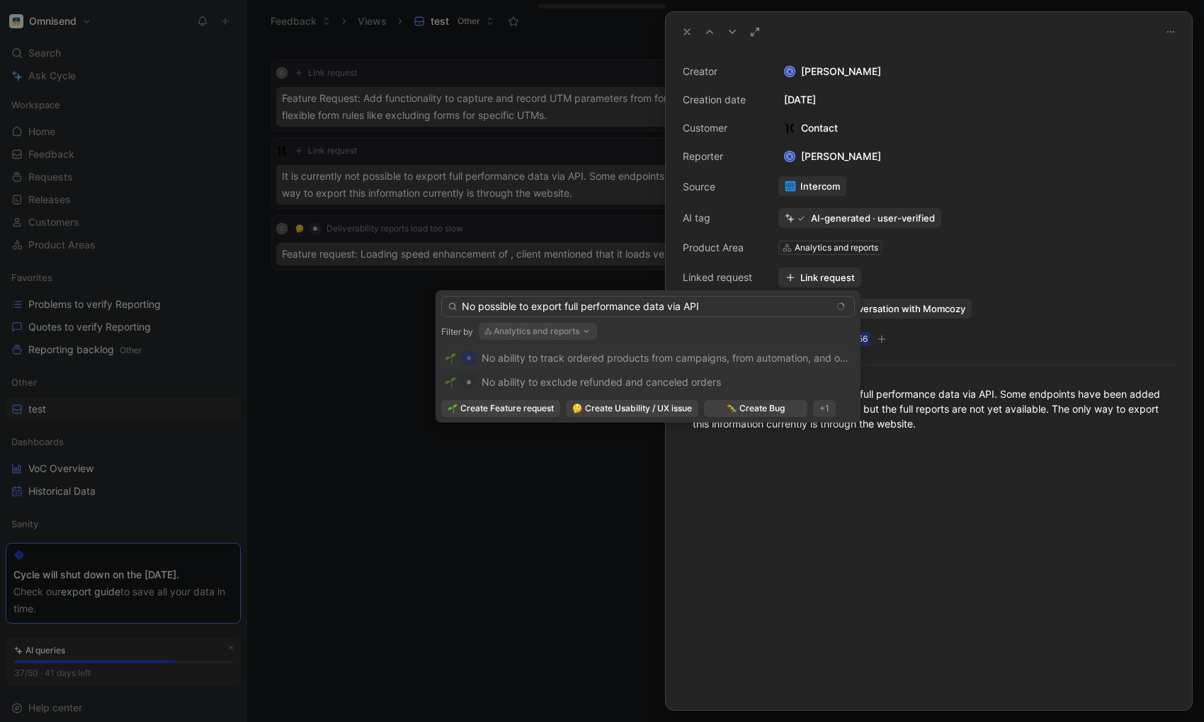
click at [498, 312] on input "No possible to export full performance data via API" at bounding box center [648, 306] width 414 height 21
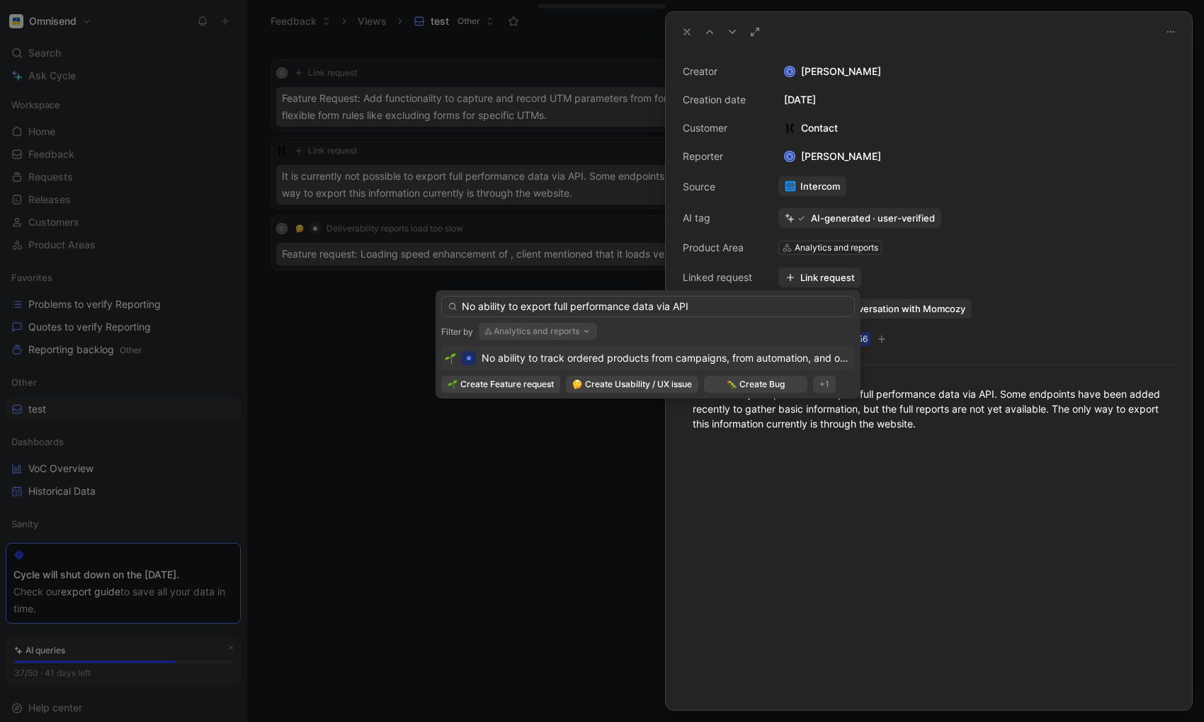
click at [527, 308] on input "No ability to export full performance data via API" at bounding box center [648, 306] width 414 height 21
click at [589, 307] on input "No ability to pull full performance data via API" at bounding box center [648, 306] width 414 height 21
click at [594, 308] on input "No ability to pull exact data via API" at bounding box center [648, 306] width 414 height 21
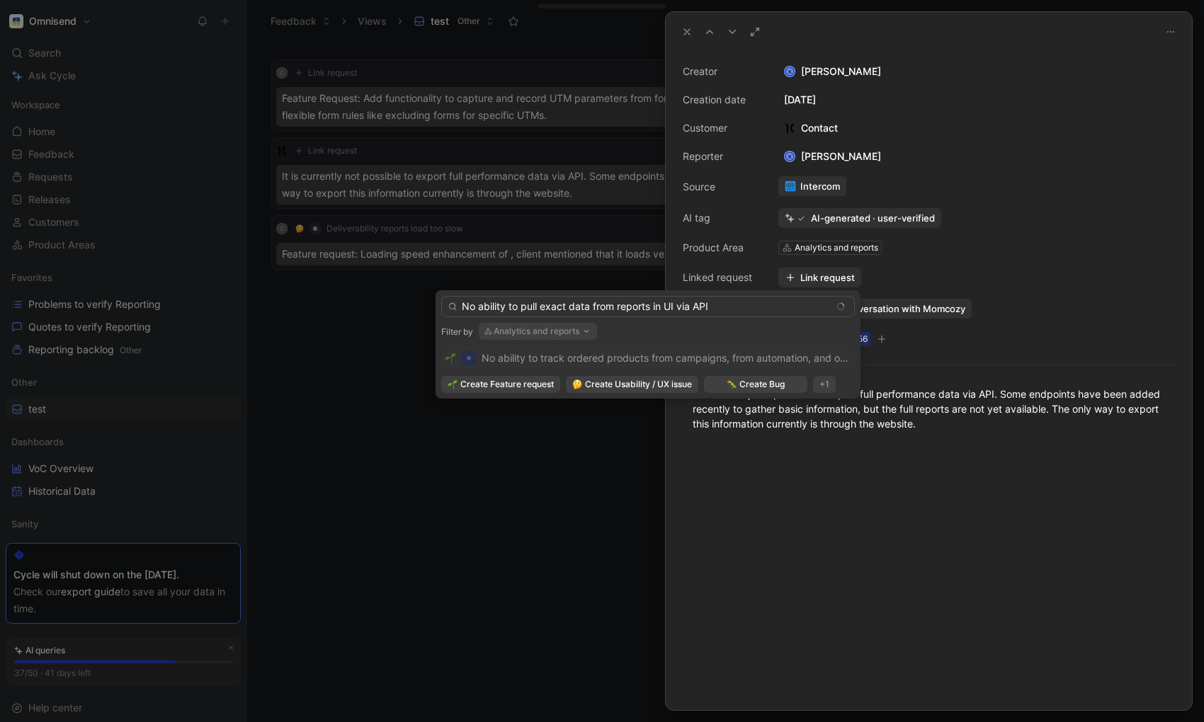
click at [596, 308] on input "No ability to pull exact data from reports in UI via API" at bounding box center [648, 306] width 414 height 21
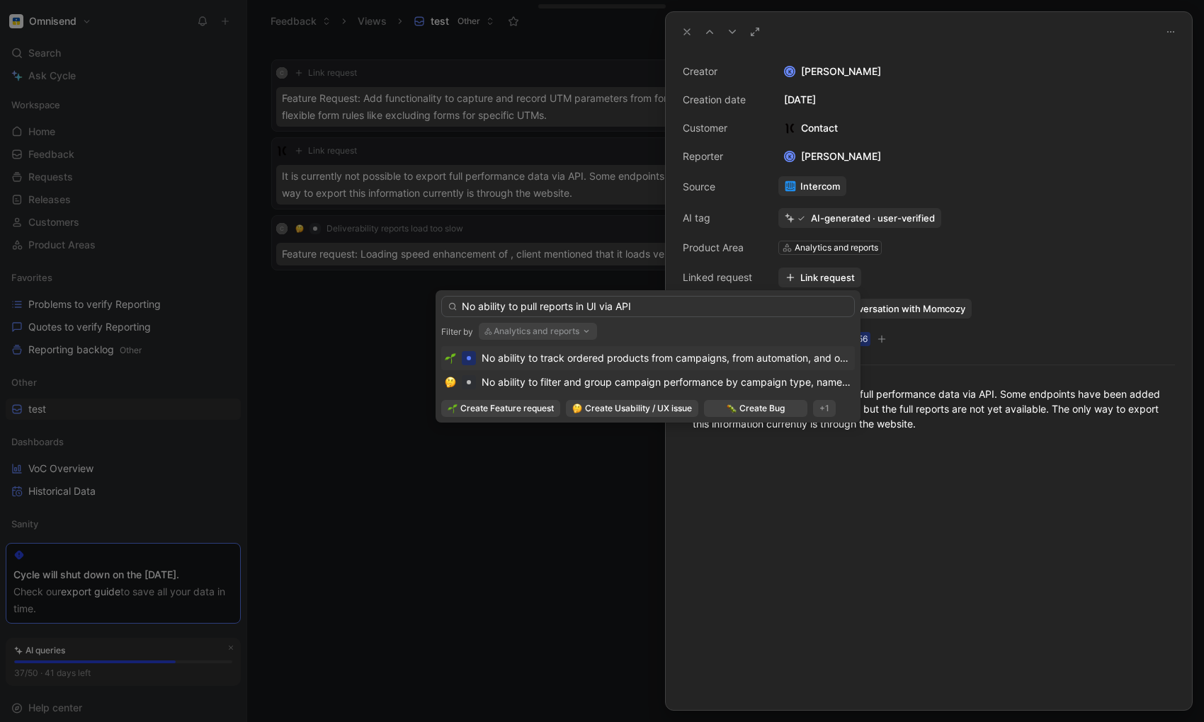
click at [572, 312] on input "No ability to pull reports in UI via API" at bounding box center [648, 306] width 414 height 21
drag, startPoint x: 625, startPoint y: 307, endPoint x: 599, endPoint y: 307, distance: 26.2
click at [599, 307] on input "No ability to pull reports data in UI via API" at bounding box center [648, 306] width 414 height 21
click at [660, 300] on input "No ability to pull reports data via API" at bounding box center [648, 306] width 414 height 21
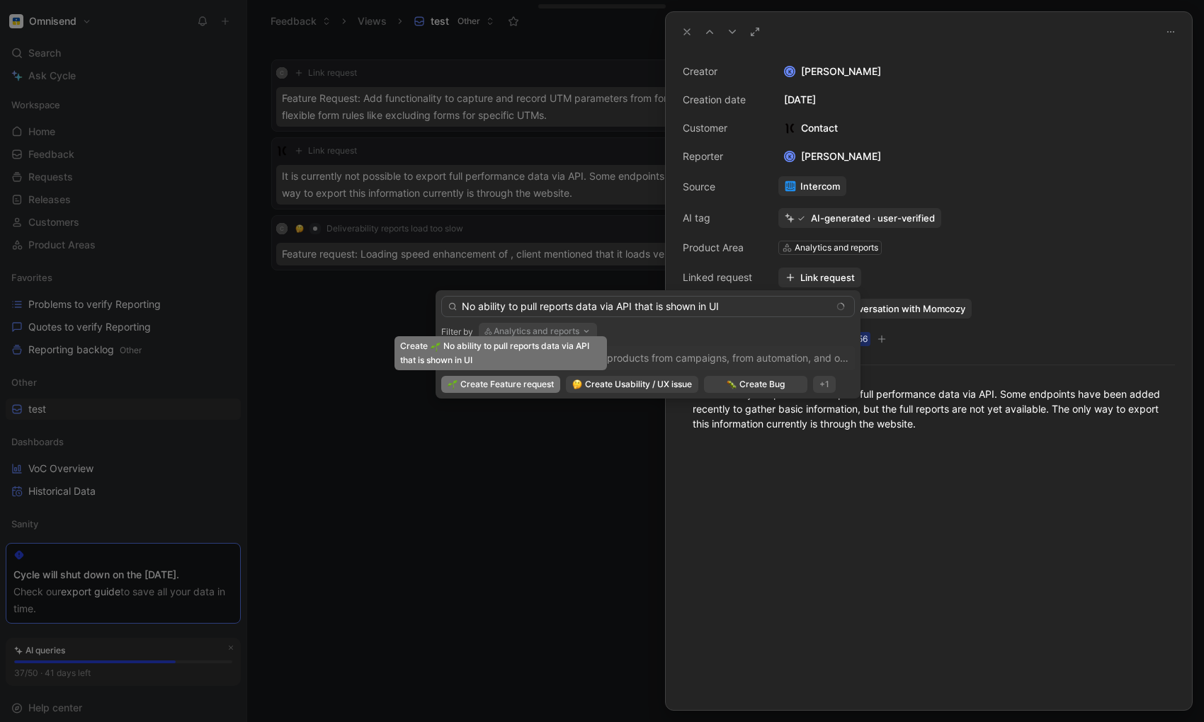
type input "No ability to pull reports data via API that is shown in UI"
click at [506, 387] on span "Create Feature request" at bounding box center [506, 385] width 93 height 14
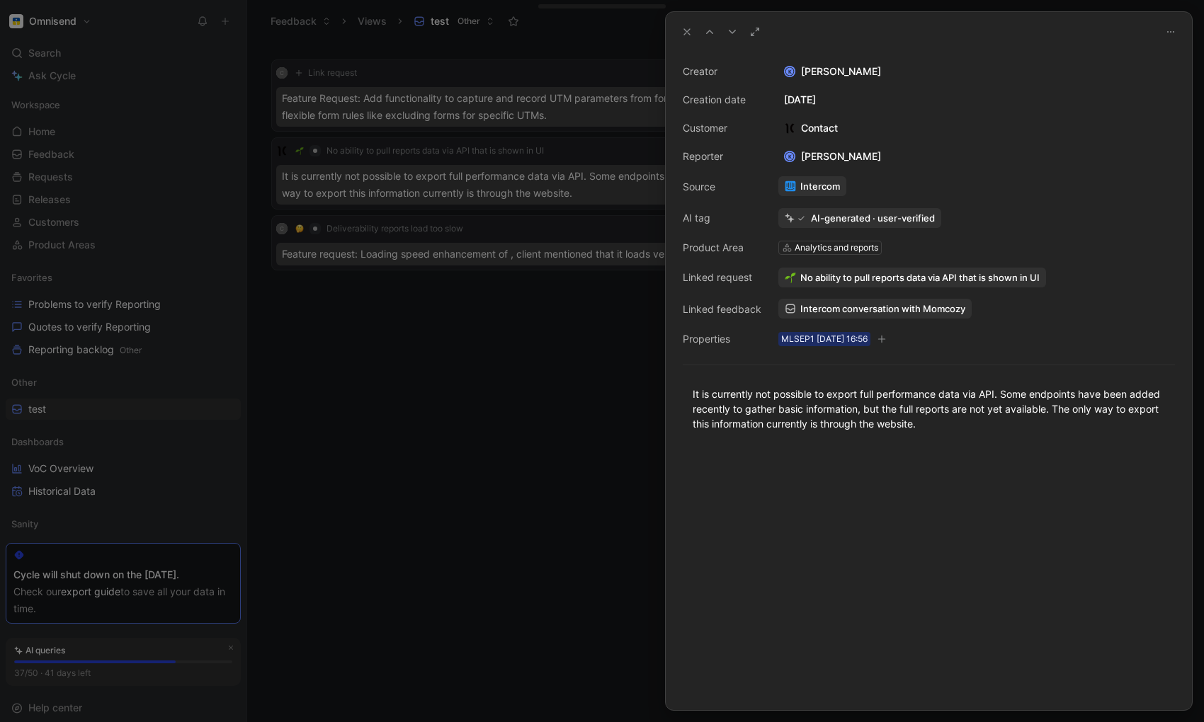
click at [587, 372] on div at bounding box center [602, 361] width 1204 height 722
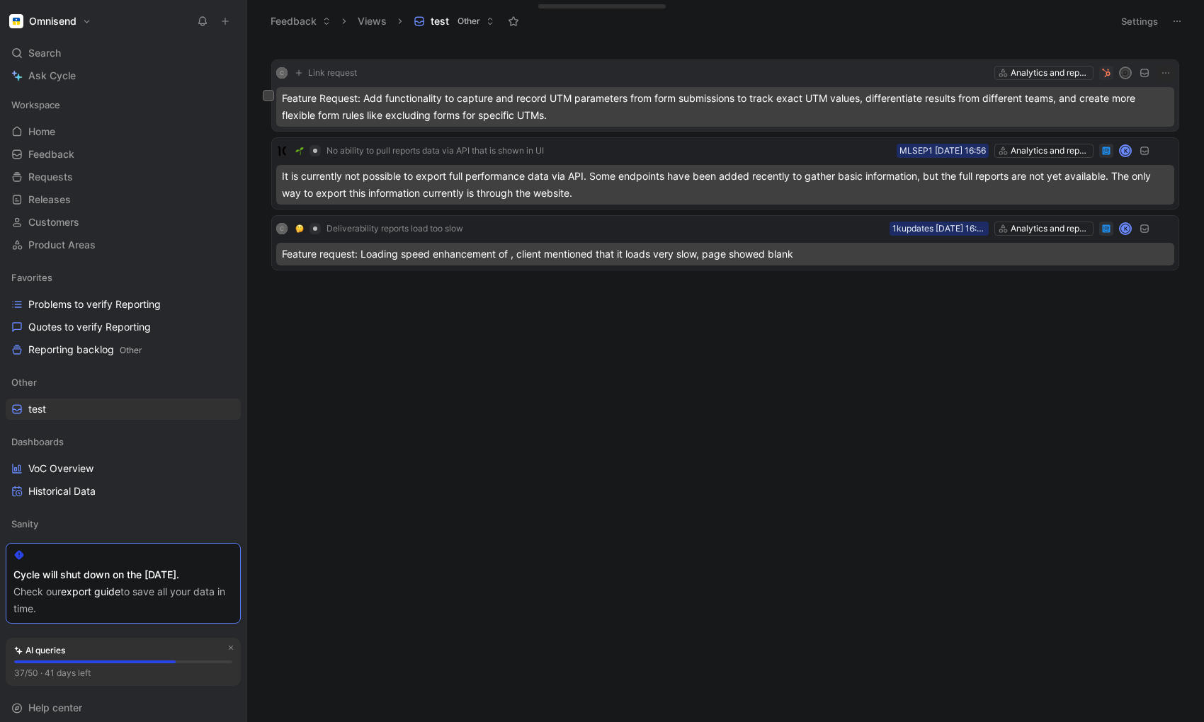
click at [522, 91] on div "Feature Request: Add functionality to capture and record UTM parameters from fo…" at bounding box center [725, 107] width 898 height 40
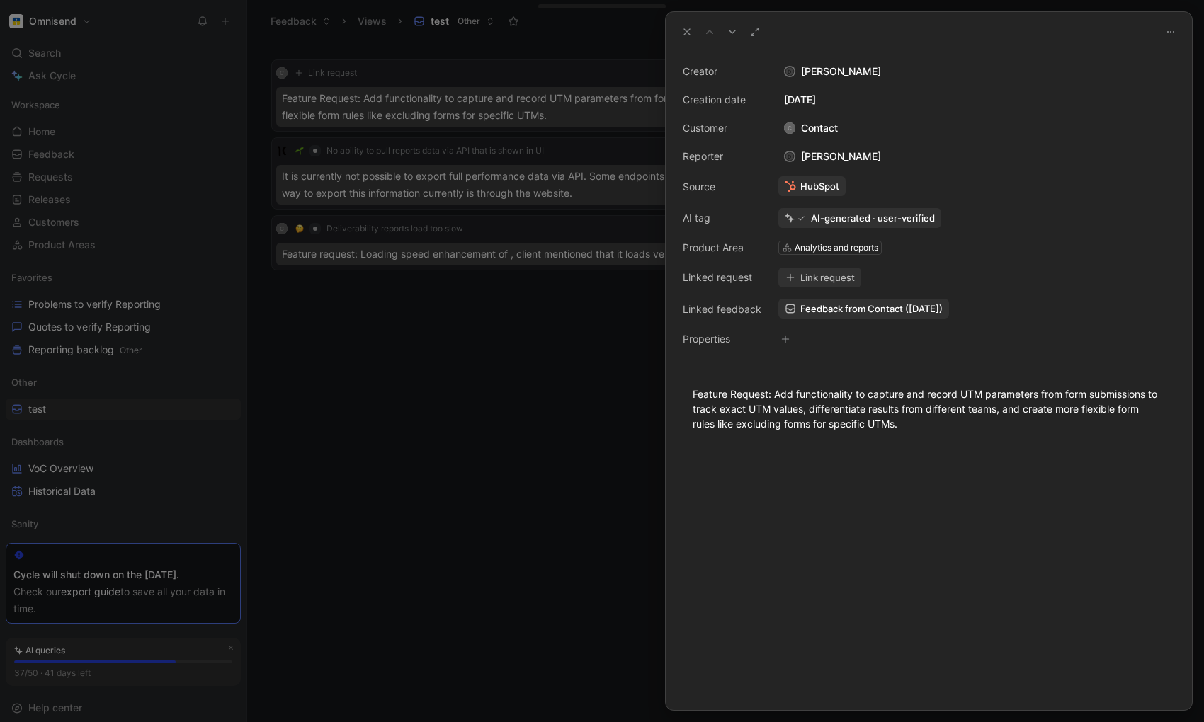
click at [1113, 33] on icon at bounding box center [1170, 31] width 11 height 11
click at [846, 247] on div "Analytics and reports" at bounding box center [837, 248] width 84 height 14
click at [1113, 26] on icon at bounding box center [1170, 31] width 11 height 11
click at [555, 477] on div at bounding box center [602, 361] width 1204 height 722
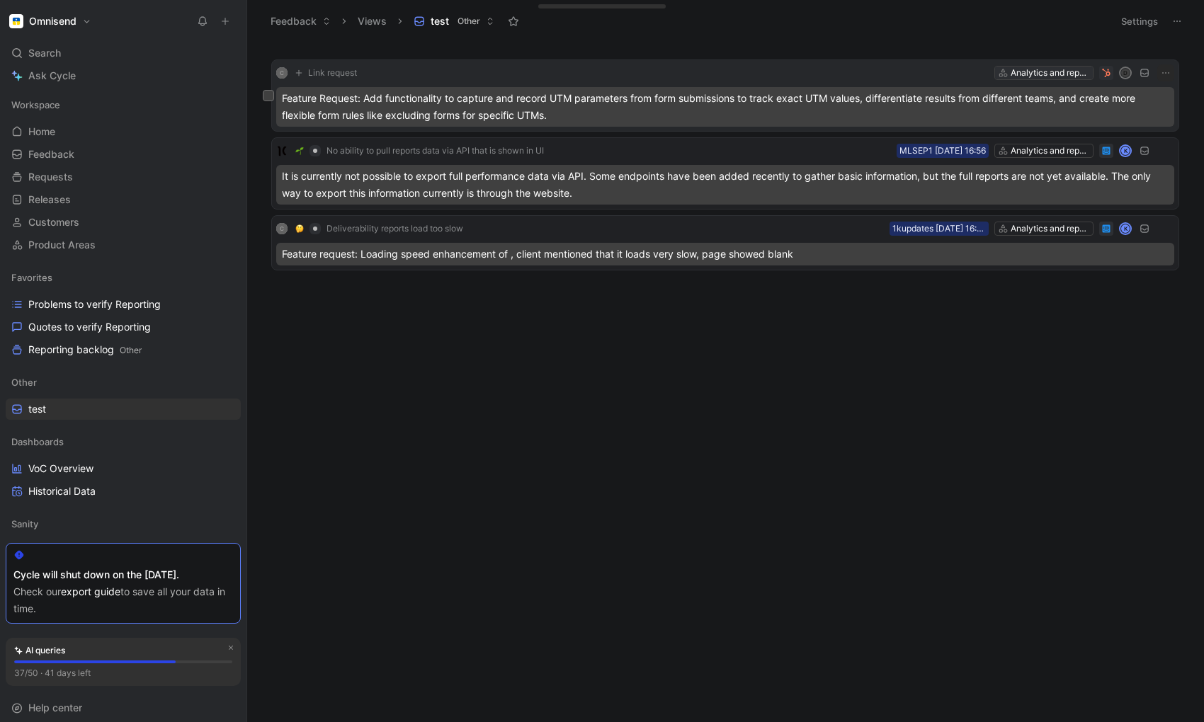
click at [1045, 74] on div "Analytics and reports" at bounding box center [1050, 73] width 79 height 14
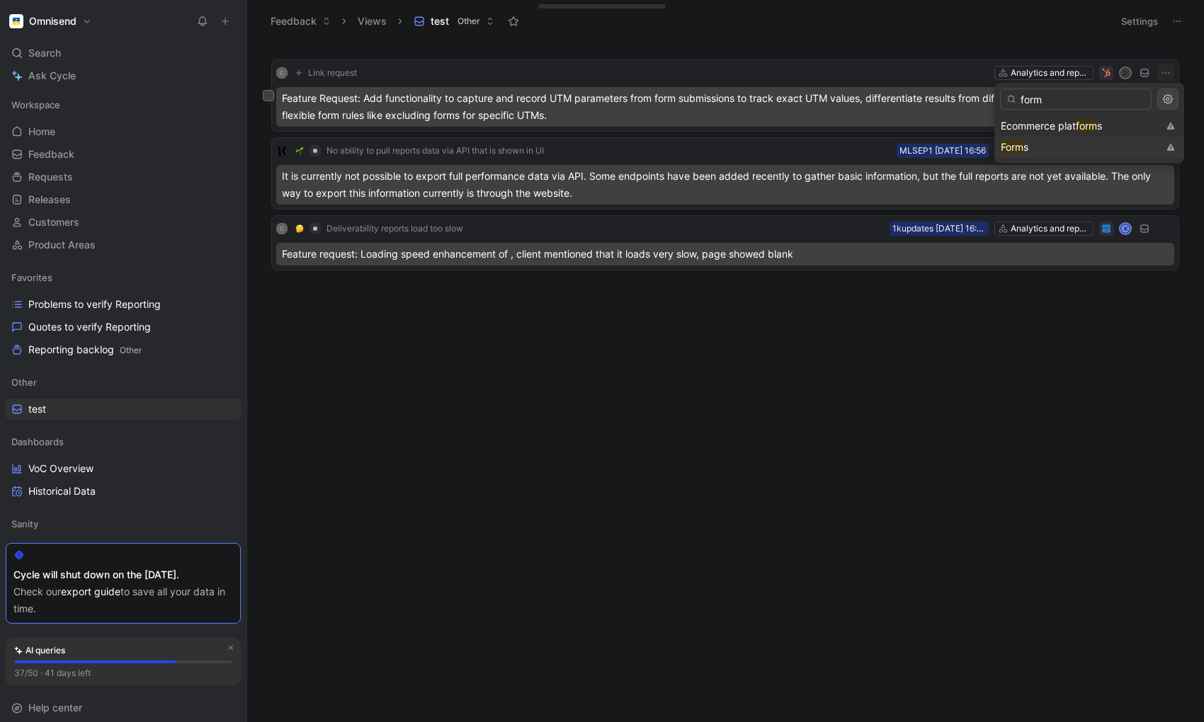
type input "form"
click at [1061, 152] on div "Form s" at bounding box center [1079, 147] width 157 height 17
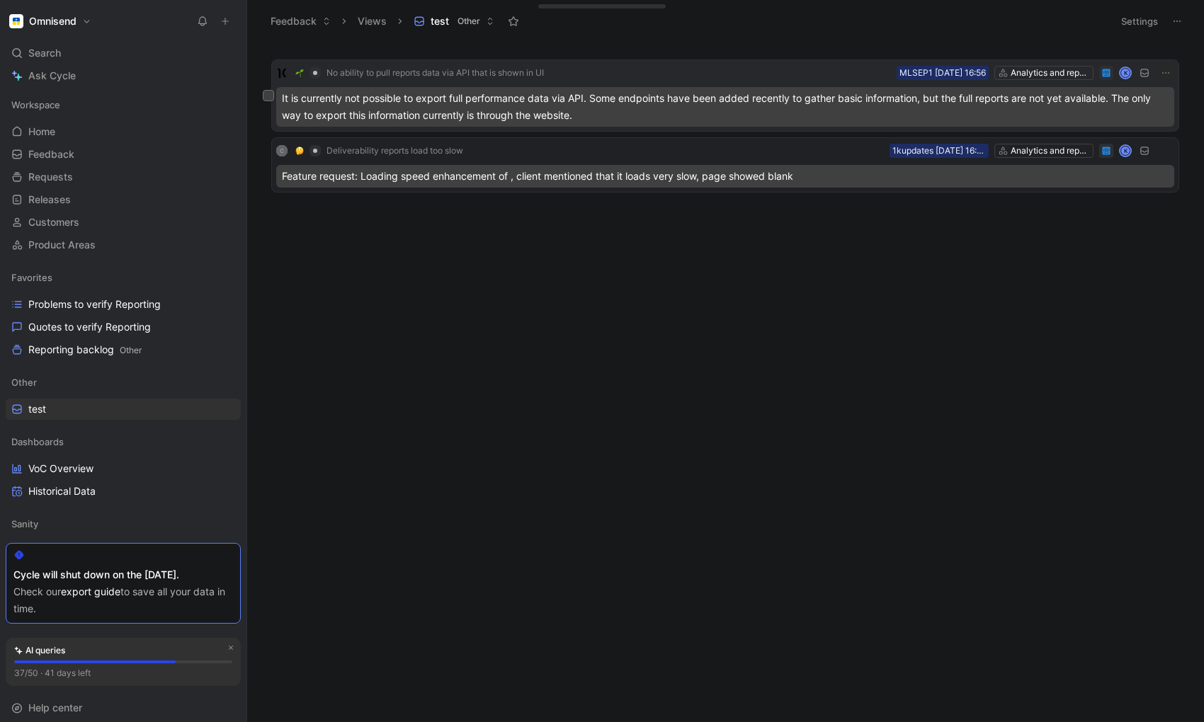
click at [1113, 75] on button "button" at bounding box center [1165, 72] width 17 height 17
click at [1113, 25] on button at bounding box center [1177, 21] width 20 height 20
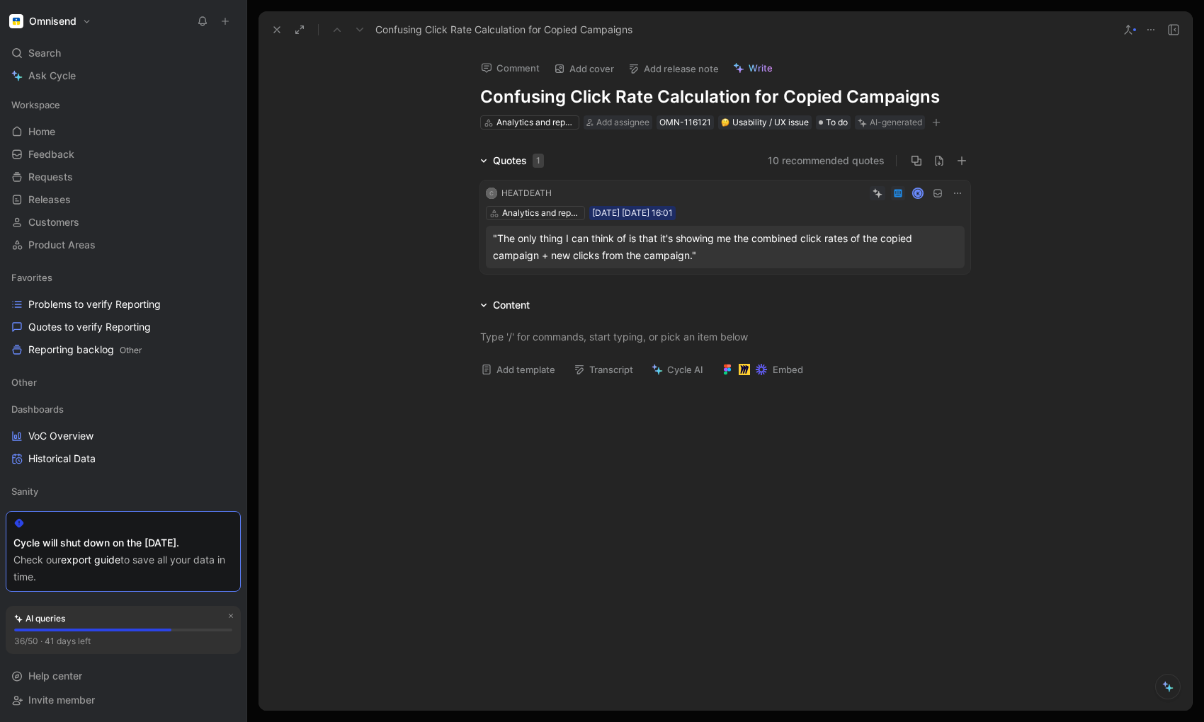
click at [560, 239] on div ""The only thing I can think of is that it's showing me the combined click rates…" at bounding box center [725, 247] width 465 height 34
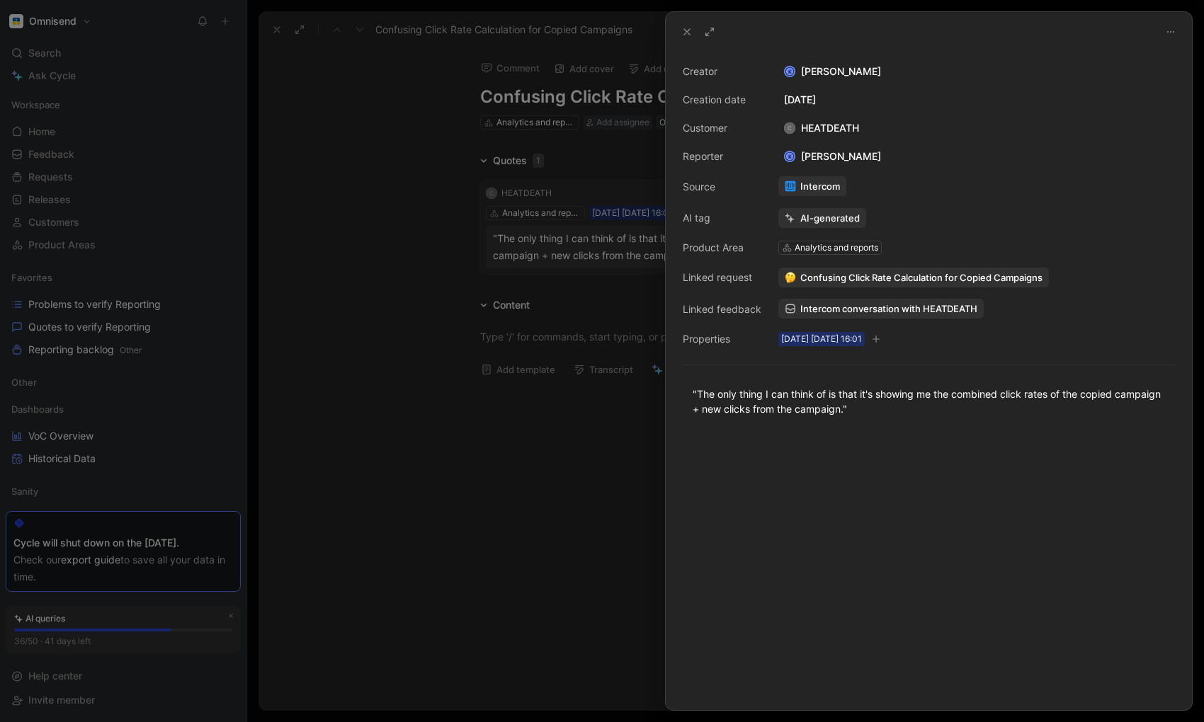
click at [832, 310] on span "Intercom conversation with HEATDEATH" at bounding box center [888, 308] width 177 height 13
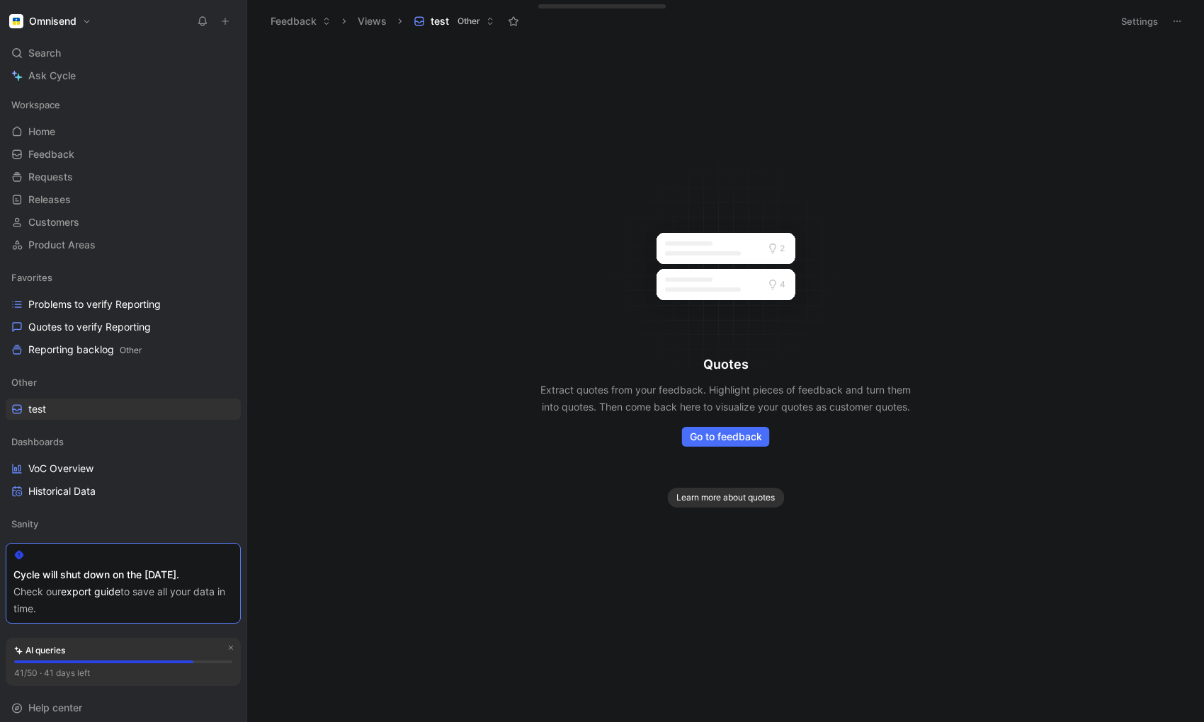
click at [1178, 17] on icon at bounding box center [1177, 21] width 11 height 11
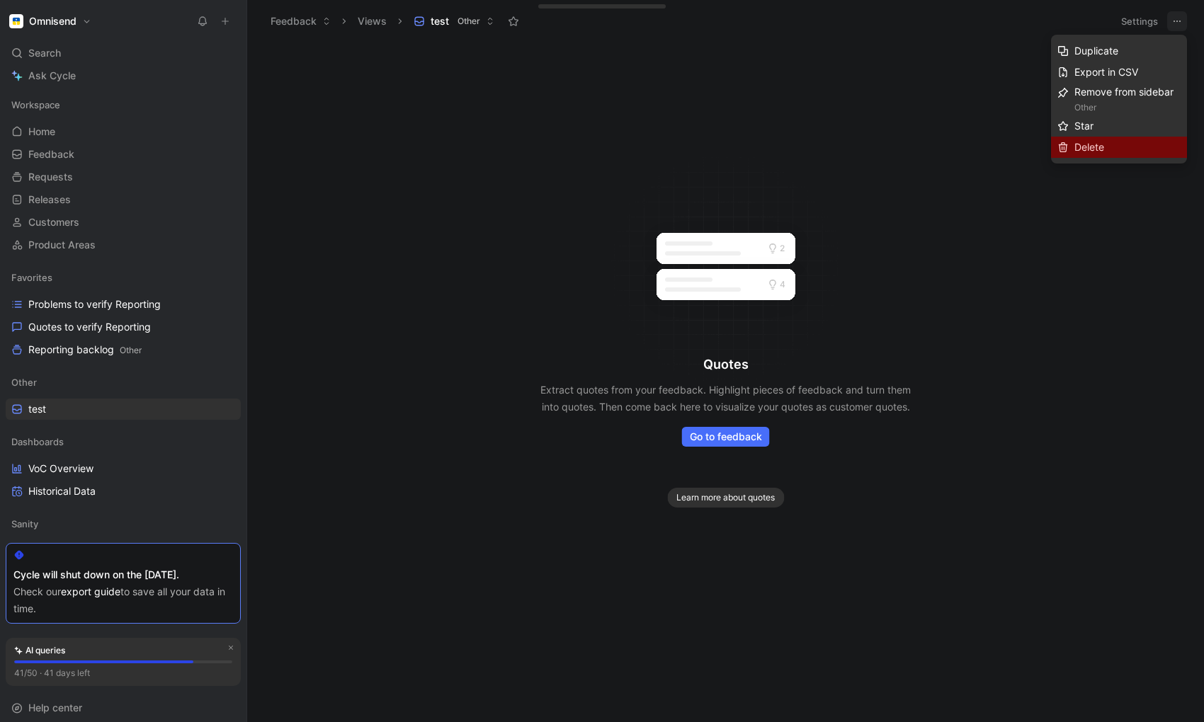
click at [1086, 149] on span "Delete" at bounding box center [1090, 147] width 30 height 12
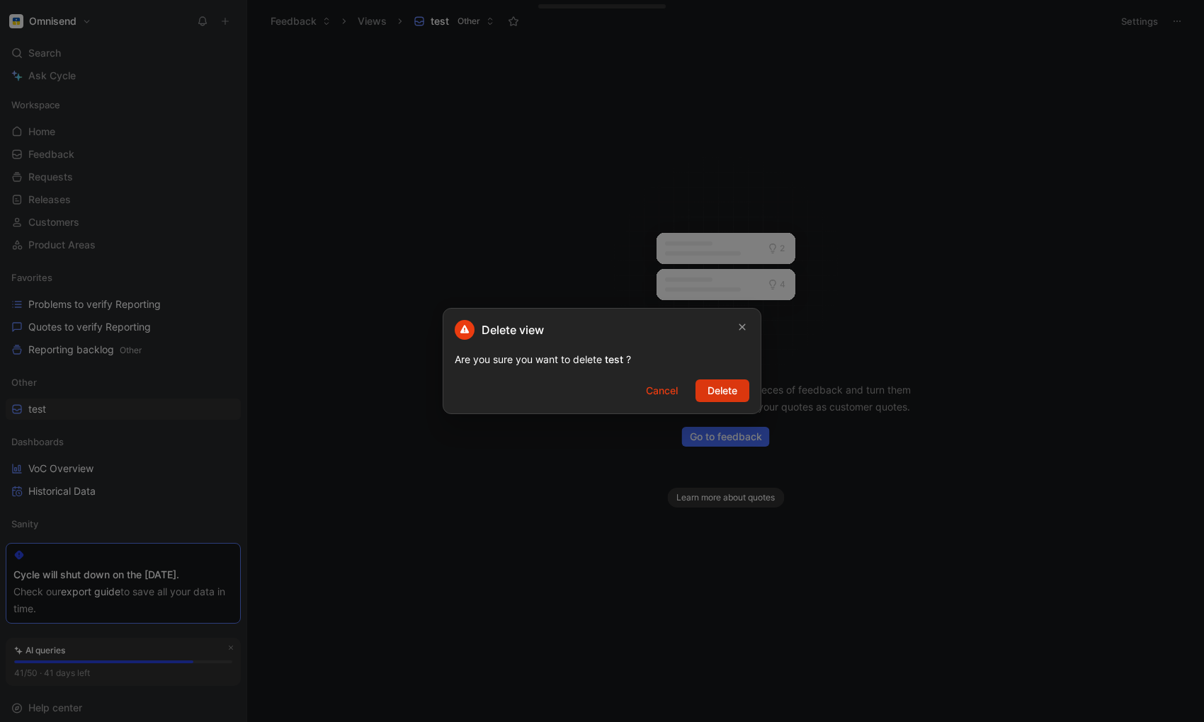
click at [724, 392] on span "Delete" at bounding box center [723, 390] width 30 height 17
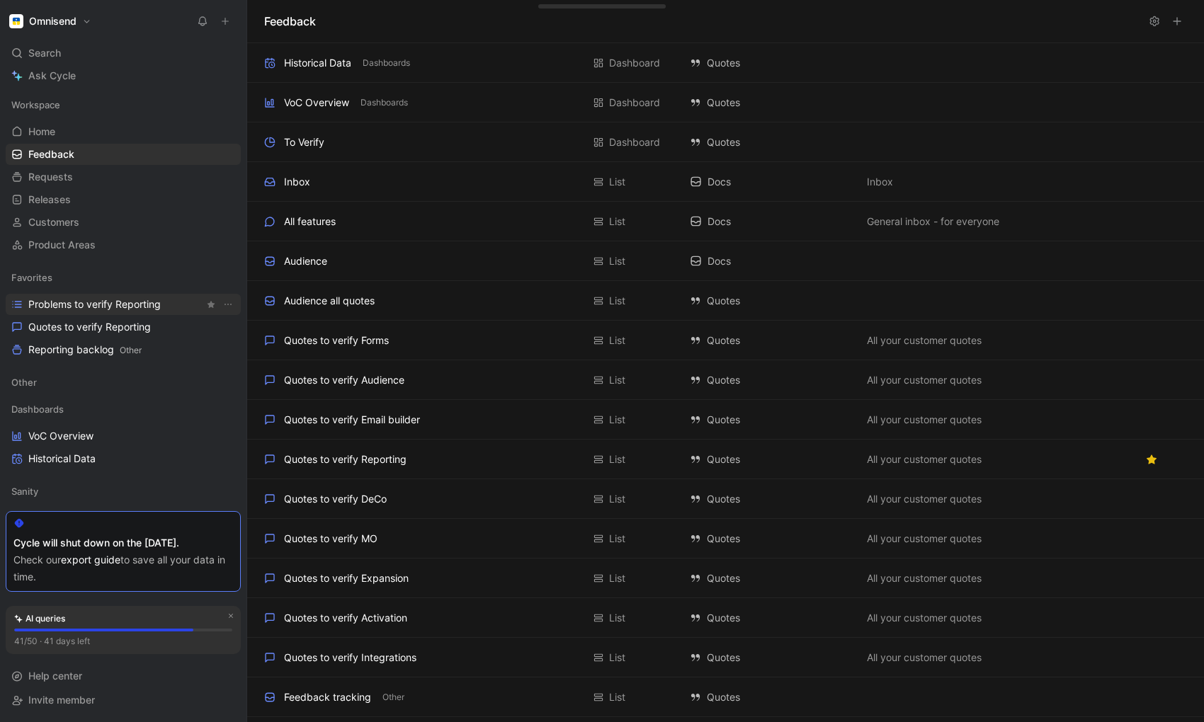
click at [70, 300] on span "Problems to verify Reporting" at bounding box center [94, 304] width 132 height 14
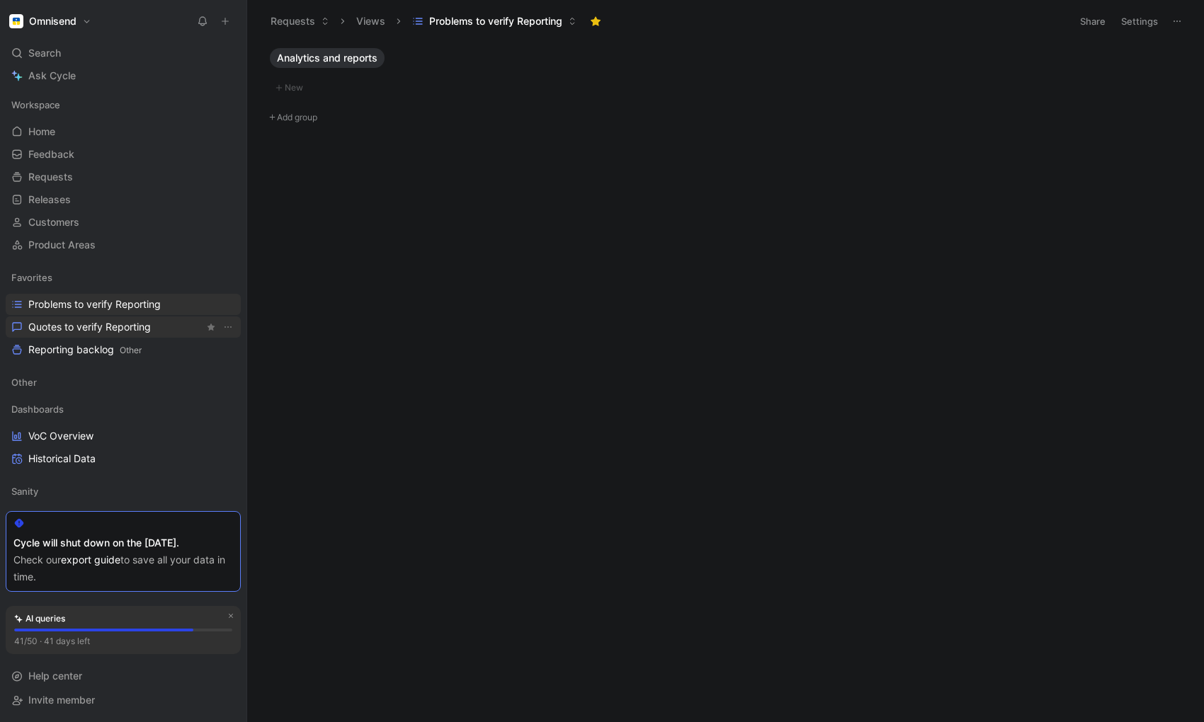
click at [74, 327] on span "Quotes to verify Reporting" at bounding box center [89, 327] width 123 height 14
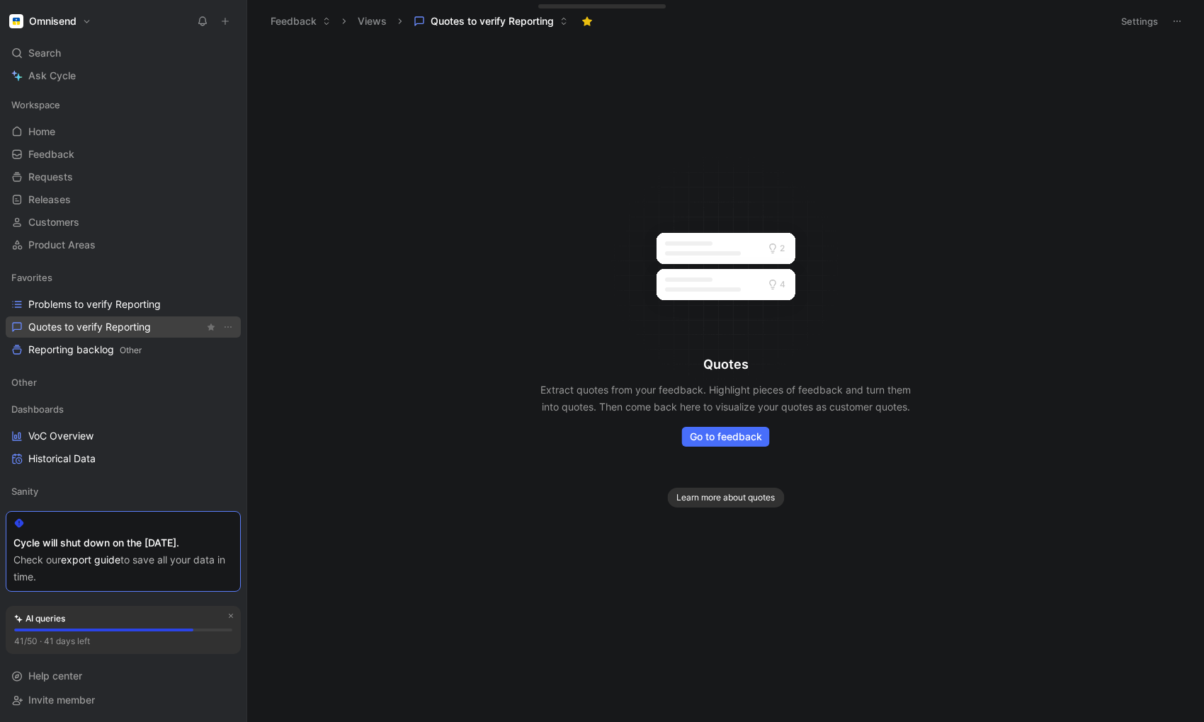
click at [74, 327] on span "Quotes to verify Reporting" at bounding box center [89, 327] width 123 height 14
click at [76, 348] on span "Reporting backlog Other" at bounding box center [84, 350] width 113 height 15
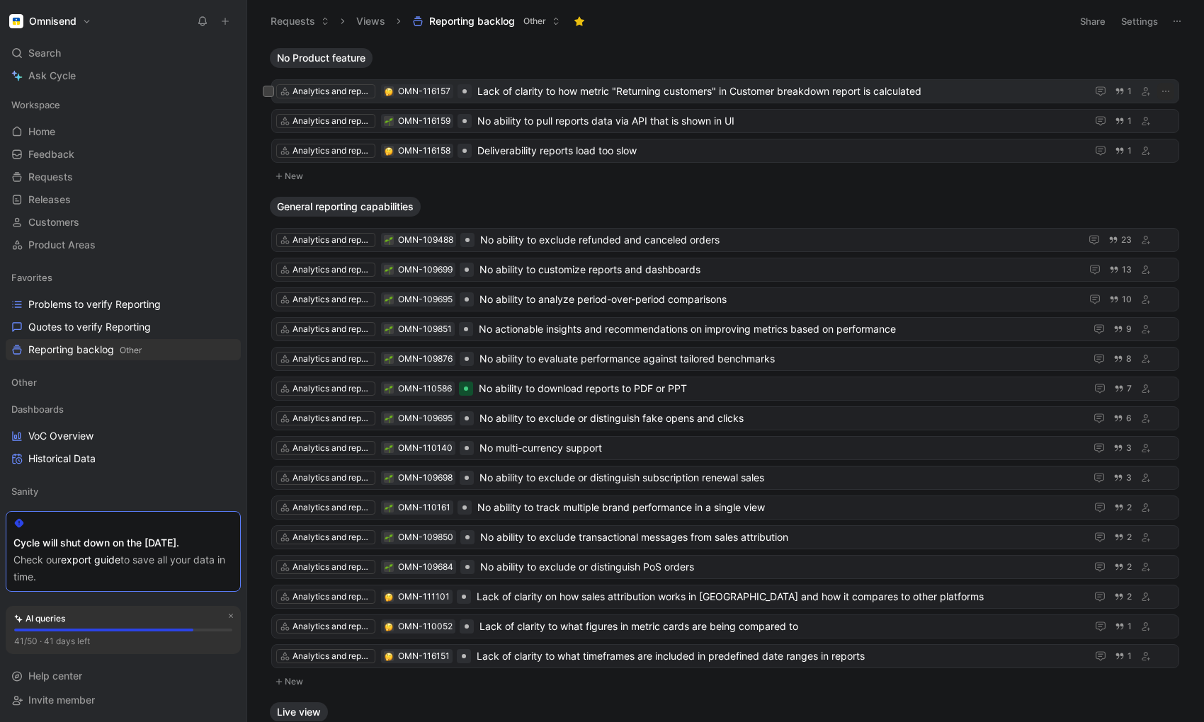
click at [558, 97] on span "Lack of clarity to how metric "Returning customers" in Customer breakdown repor…" at bounding box center [781, 91] width 609 height 17
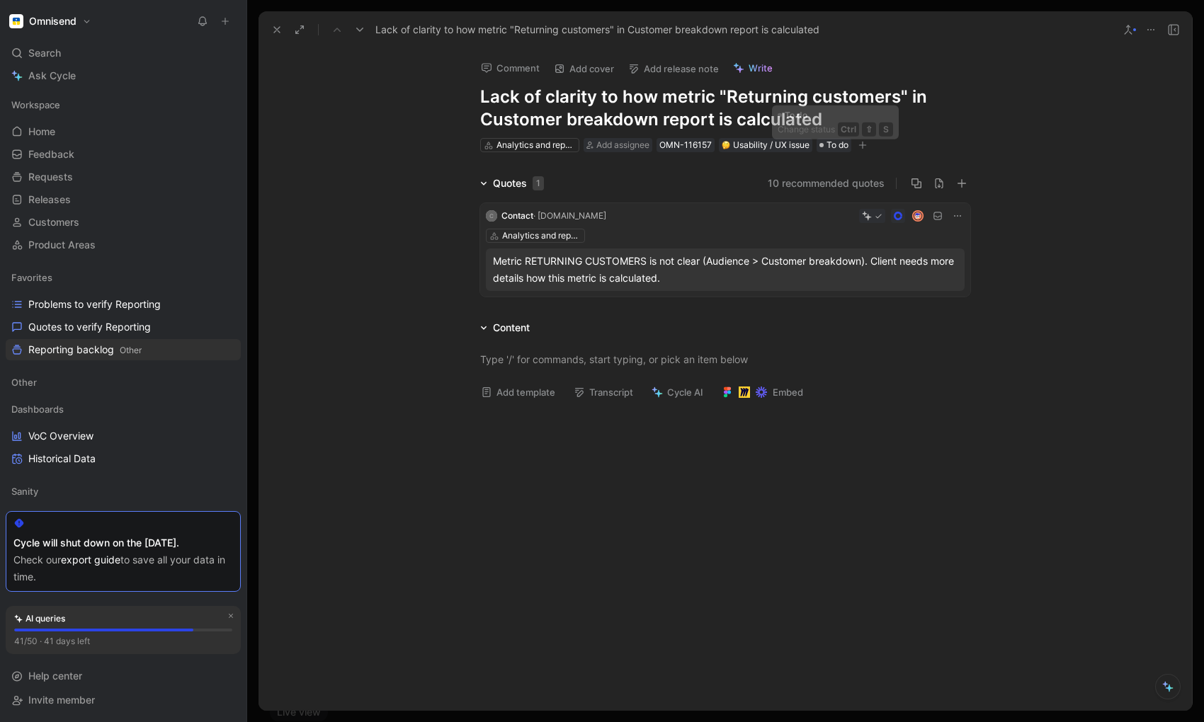
click at [867, 142] on icon "button" at bounding box center [862, 145] width 8 height 8
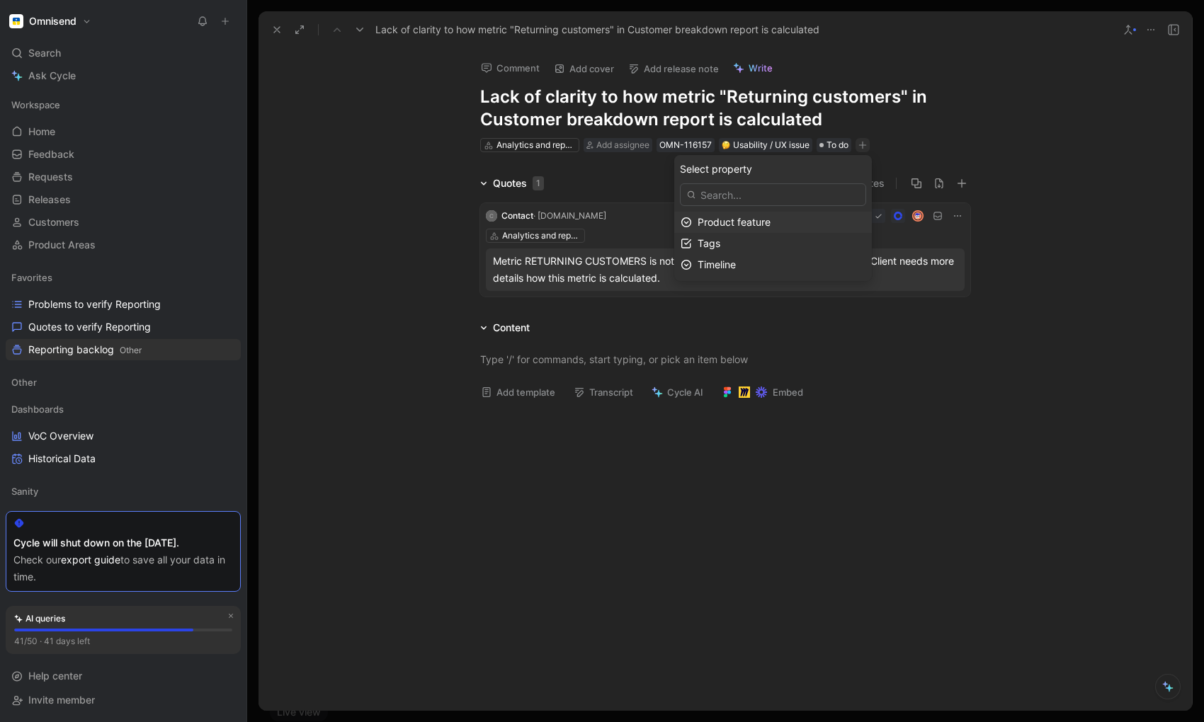
click at [769, 225] on span "Product feature" at bounding box center [734, 222] width 73 height 12
type input "audien"
click at [768, 221] on span "ce reporting" at bounding box center [741, 223] width 57 height 12
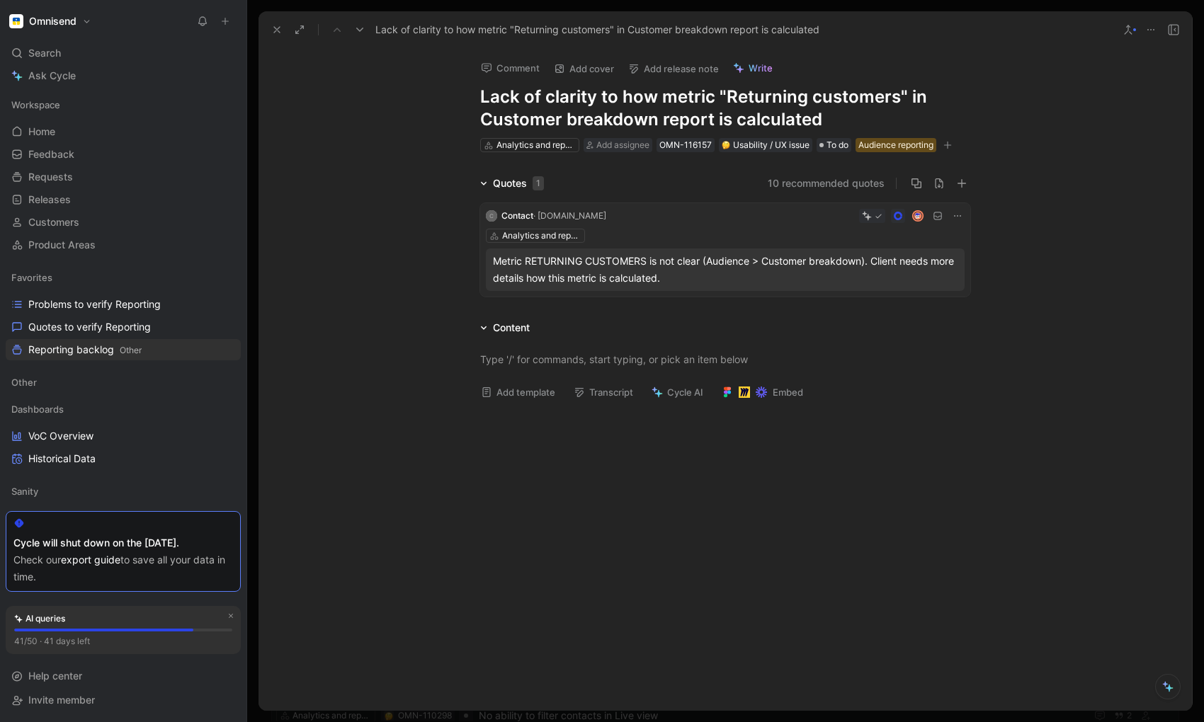
click at [273, 25] on icon at bounding box center [276, 29] width 11 height 11
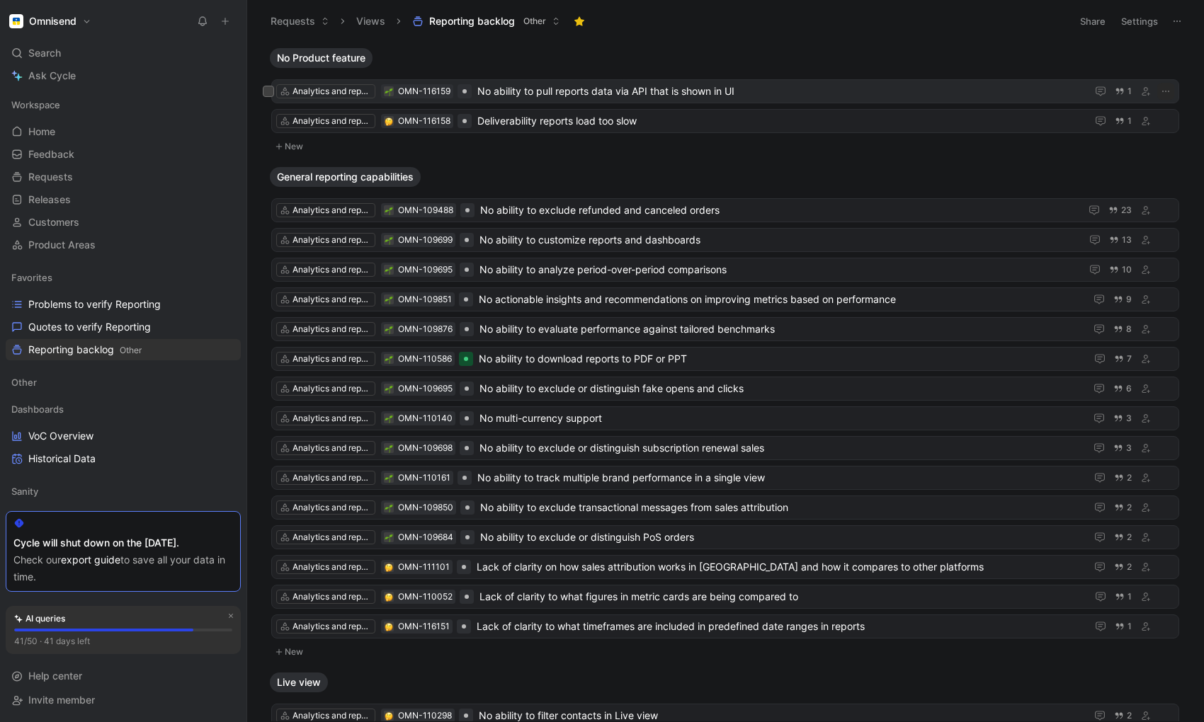
click at [611, 91] on span "No ability to pull reports data via API that is shown in UI" at bounding box center [781, 91] width 609 height 17
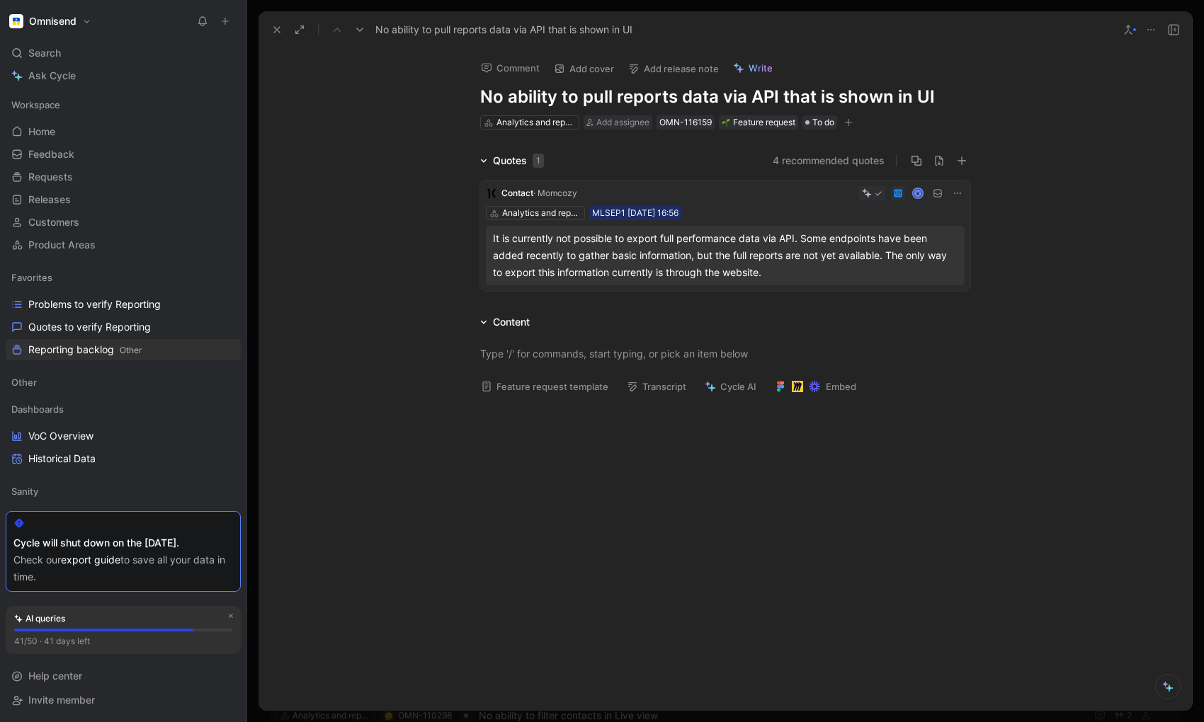
click at [849, 123] on icon "button" at bounding box center [848, 122] width 8 height 8
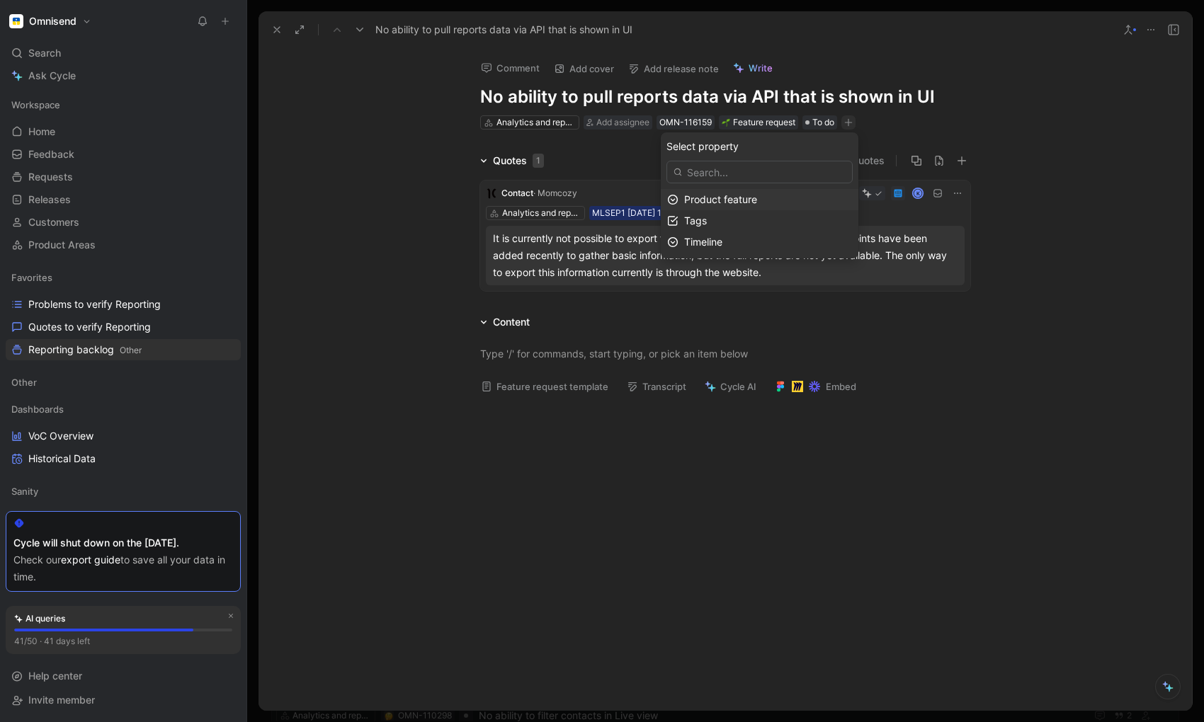
type input "r"
type input "a"
click at [757, 198] on span "Product feature" at bounding box center [720, 199] width 73 height 12
type input "api"
click at [728, 222] on mark "API" at bounding box center [721, 222] width 16 height 12
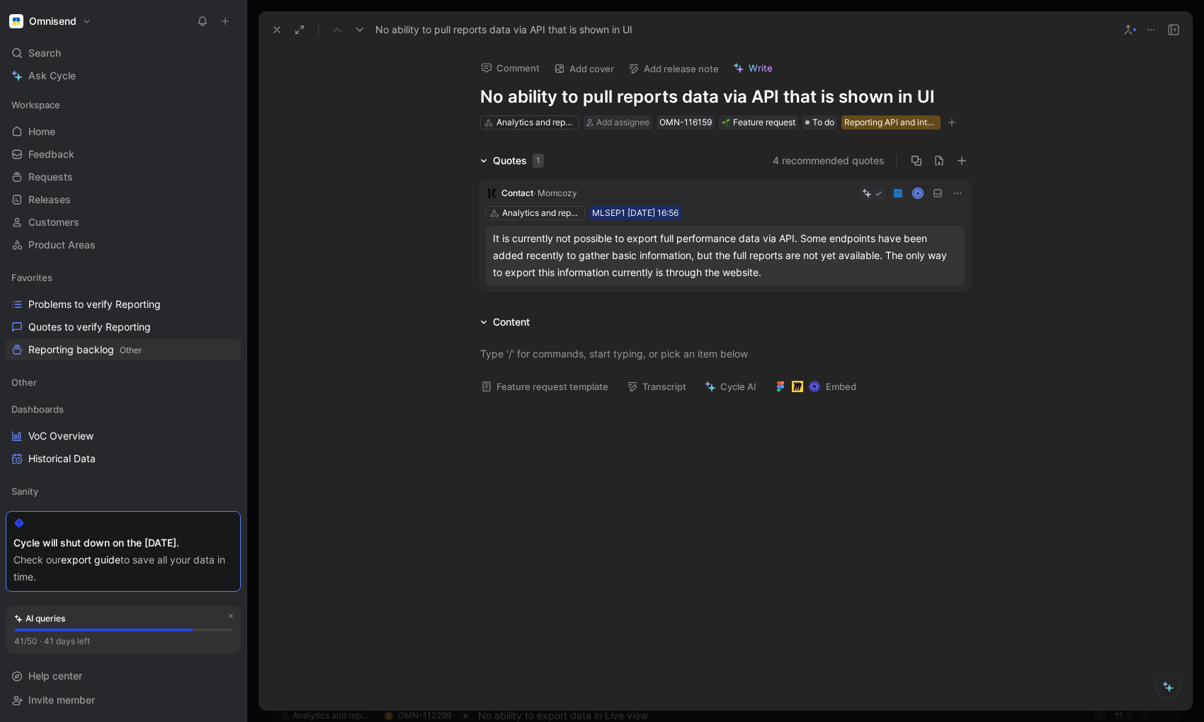
click at [280, 29] on icon at bounding box center [276, 29] width 11 height 11
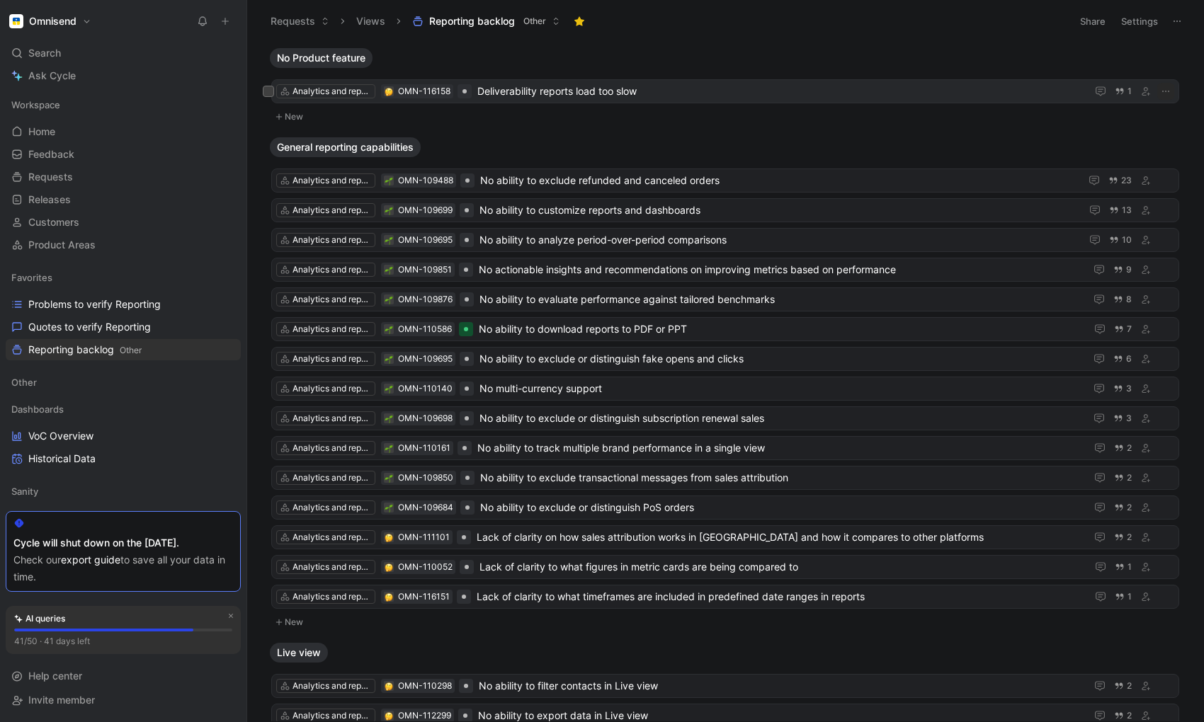
click at [641, 93] on span "Deliverability reports load too slow" at bounding box center [781, 91] width 609 height 17
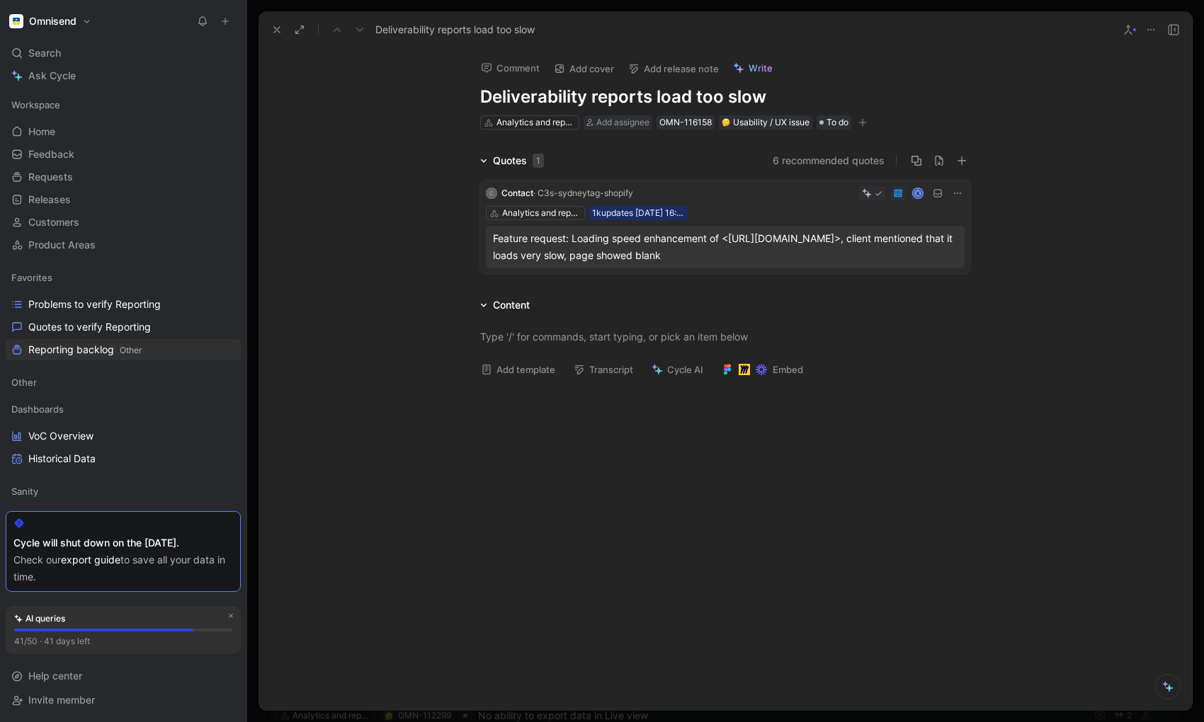
click at [863, 120] on icon "button" at bounding box center [862, 123] width 1 height 8
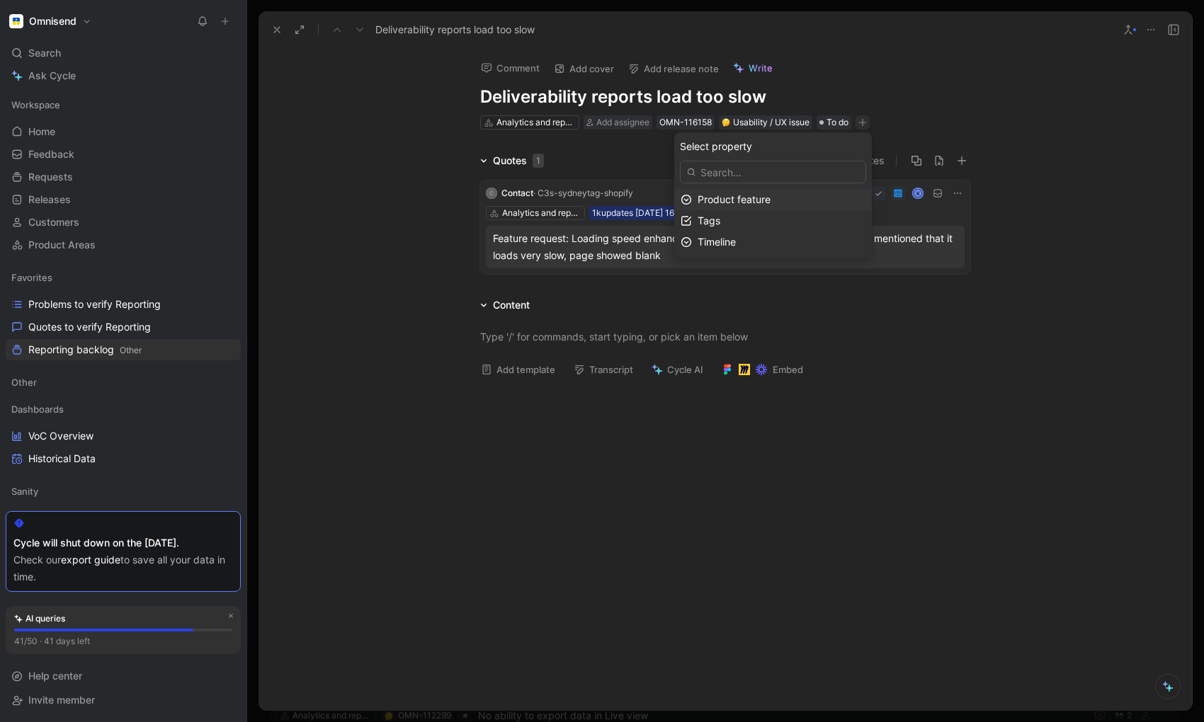
click at [725, 201] on span "Product feature" at bounding box center [734, 199] width 73 height 12
type input "deliver"
click at [765, 203] on span "ability reporting" at bounding box center [749, 201] width 73 height 12
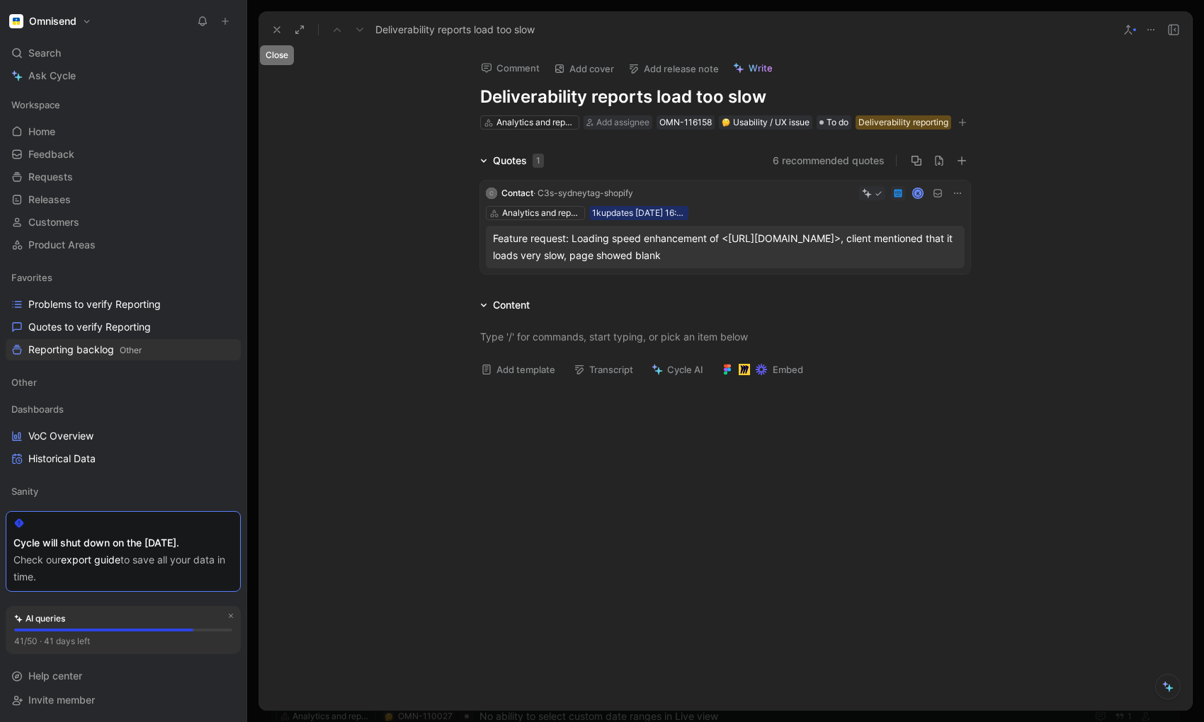
click at [279, 37] on button at bounding box center [277, 30] width 20 height 20
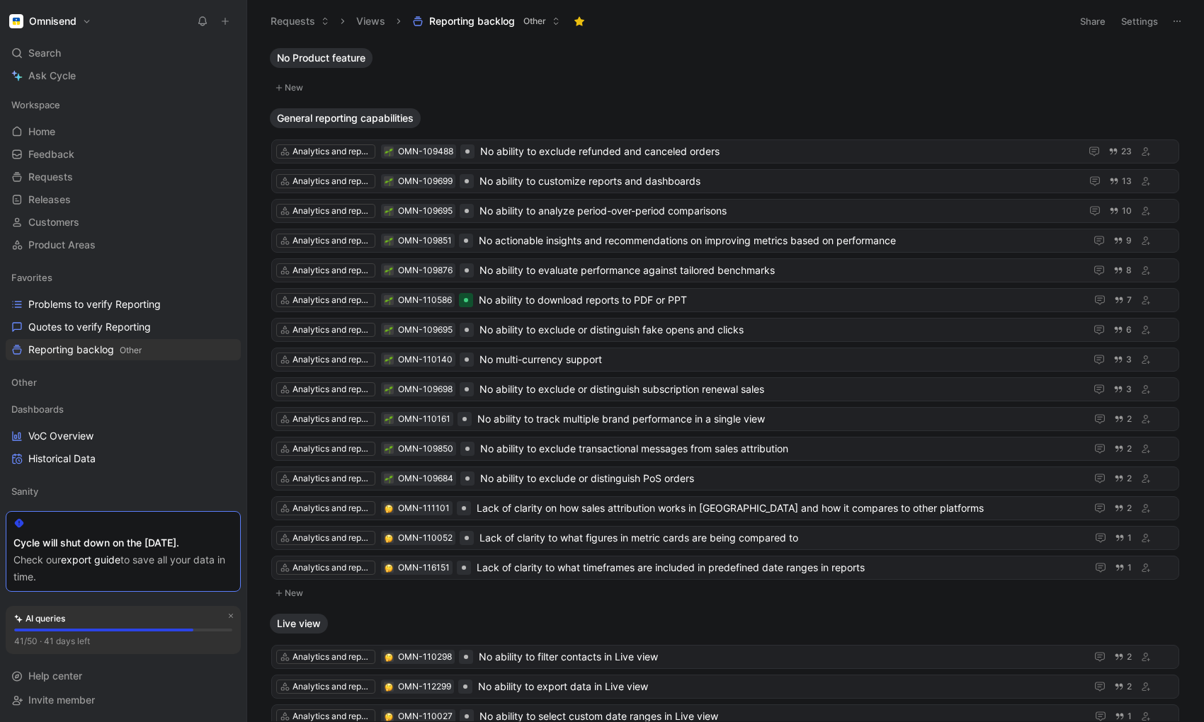
click at [514, 80] on button "New" at bounding box center [725, 87] width 911 height 17
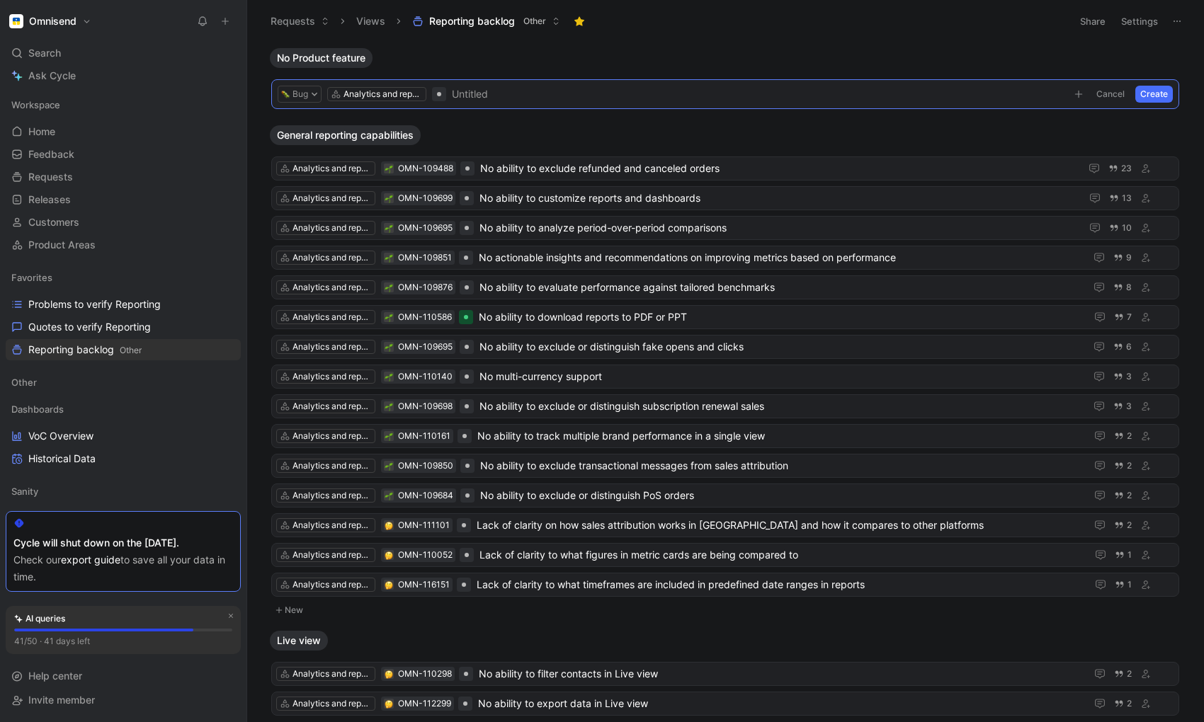
click at [457, 54] on div "No Product feature" at bounding box center [725, 58] width 922 height 20
click at [255, 50] on div "No Product feature Bug Analytics and reports Untitled Cancel Create General rep…" at bounding box center [724, 384] width 938 height 674
click at [1113, 97] on button "Cancel" at bounding box center [1111, 94] width 38 height 17
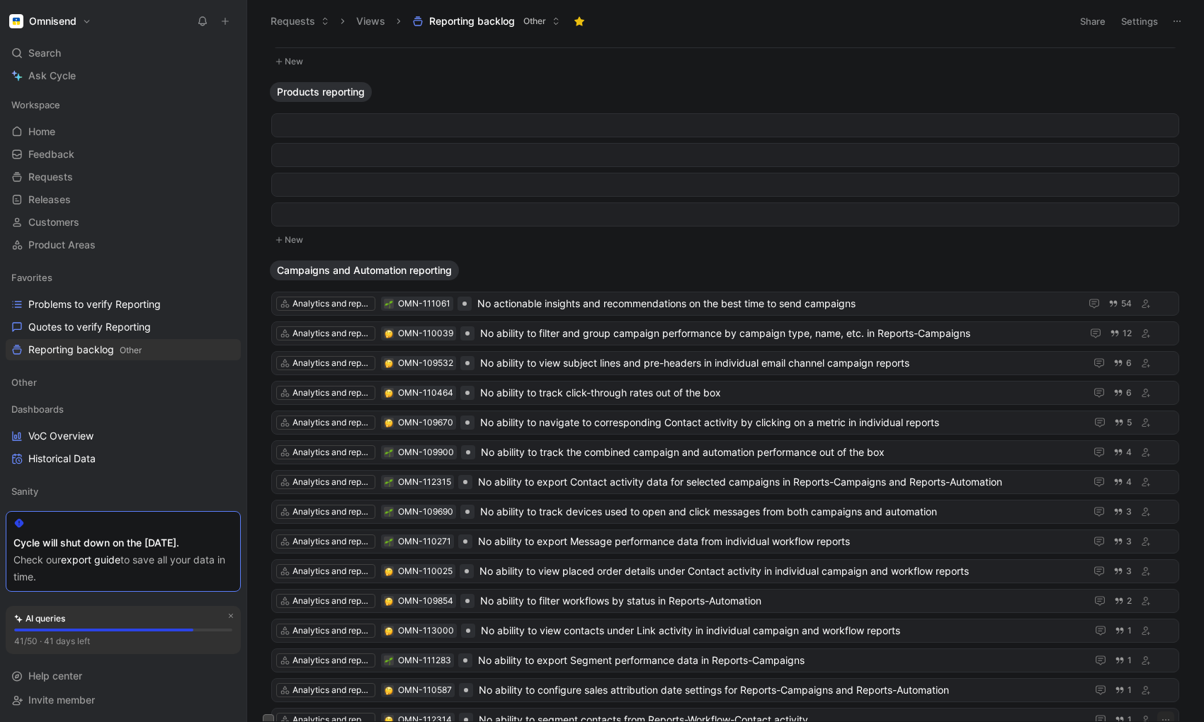
scroll to position [2030, 0]
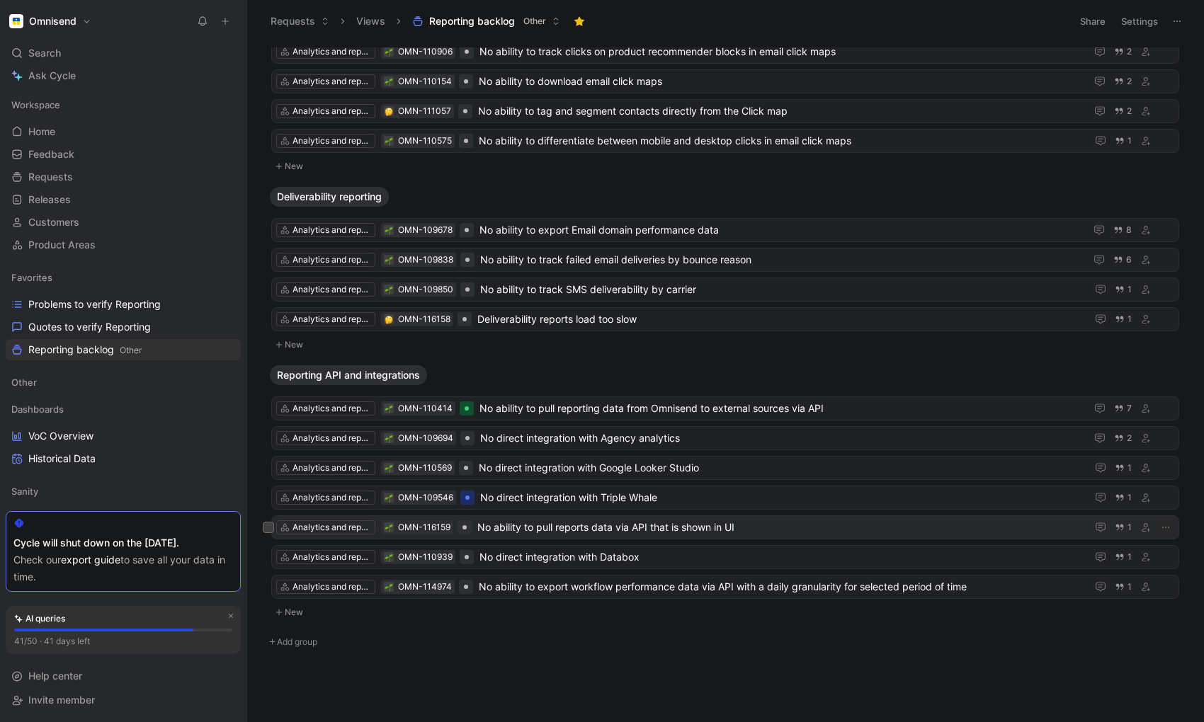
click at [1164, 525] on icon "button" at bounding box center [1165, 527] width 11 height 11
click at [696, 523] on span "No ability to pull reports data via API that is shown in UI" at bounding box center [778, 527] width 603 height 17
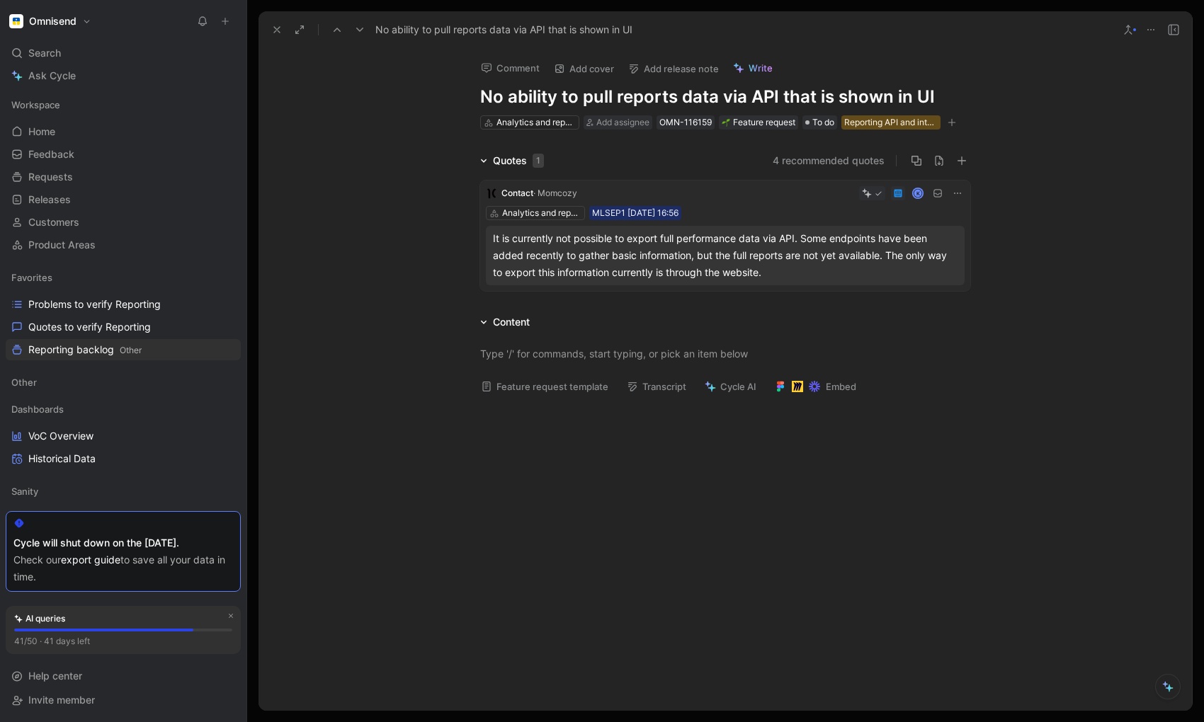
click at [617, 97] on h1 "No ability to pull reports data via API that is shown in UI" at bounding box center [725, 97] width 490 height 23
click at [644, 97] on h1 "No ability to pull reports data via API that is shown in UI" at bounding box center [725, 97] width 490 height 23
click at [796, 98] on h1 "No ability to pull reports data via API that is shown in UI" at bounding box center [725, 97] width 490 height 23
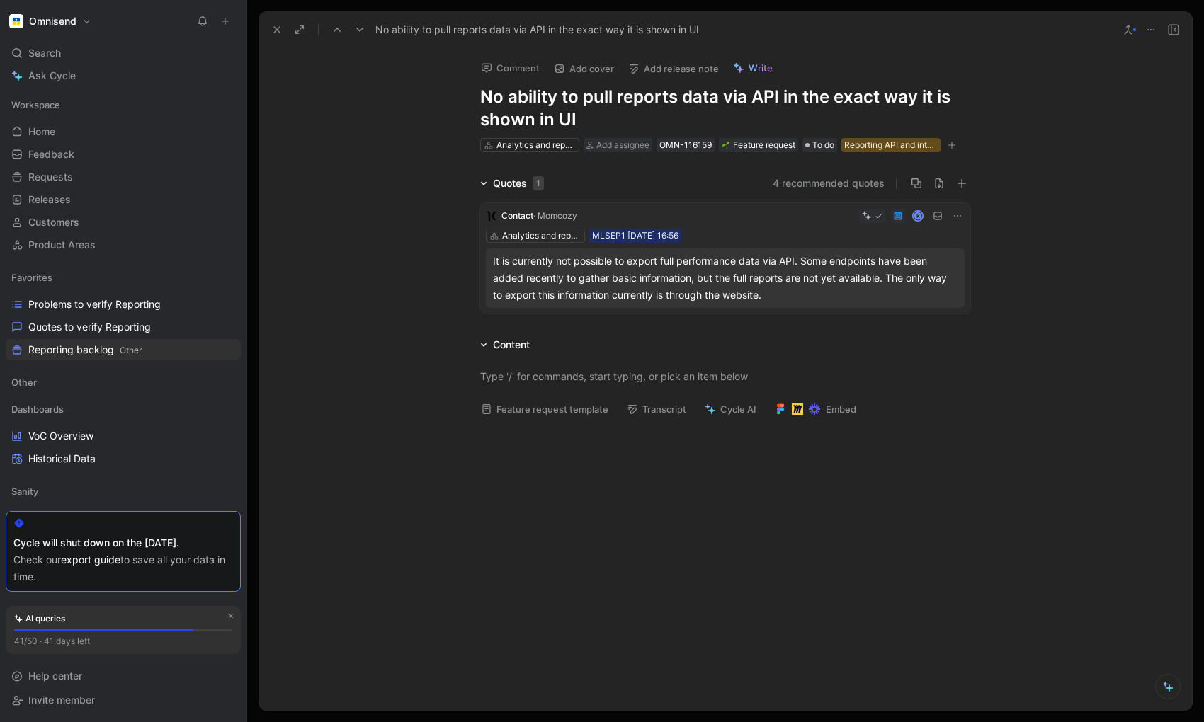
click at [679, 100] on h1 "No ability to pull reports data via API in the exact way it is shown in UI" at bounding box center [725, 108] width 490 height 45
click at [888, 100] on h1 "No ability to pull reports via API in the exact way it is shown in UI" at bounding box center [725, 108] width 490 height 45
click at [883, 101] on h1 "No ability to pull reports via API in the exact way it is shown in UI" at bounding box center [725, 108] width 490 height 45
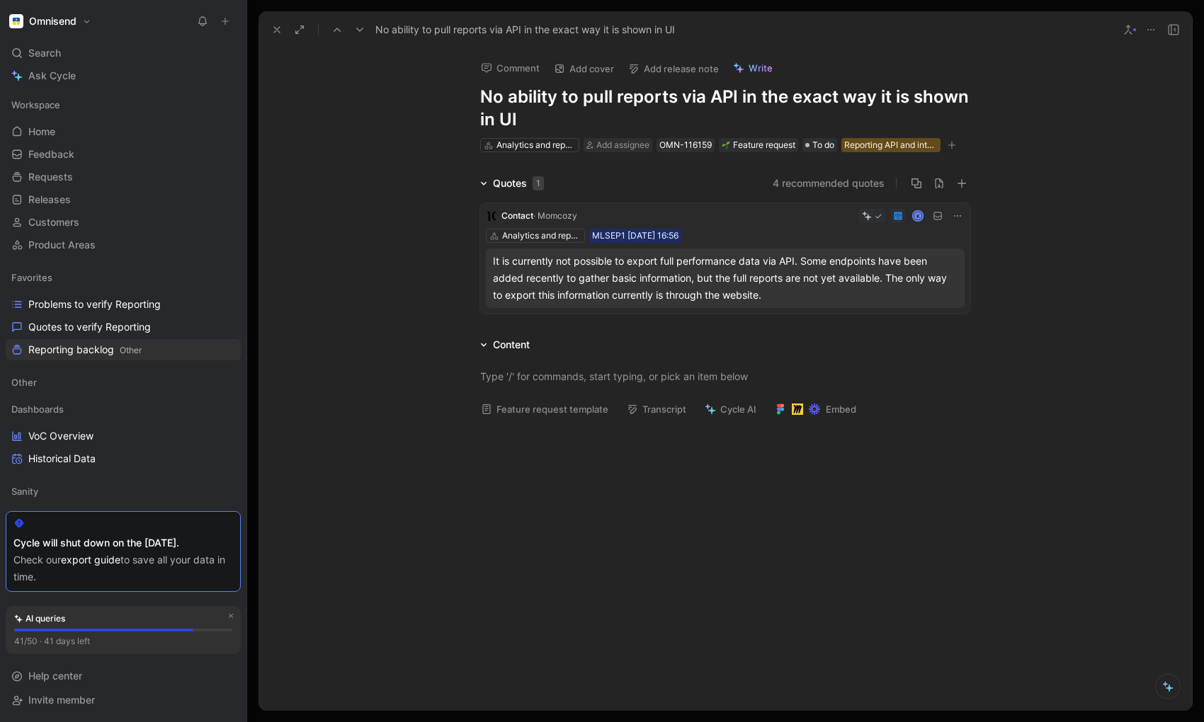
click at [883, 101] on h1 "No ability to pull reports via API in the exact way it is shown in UI" at bounding box center [725, 108] width 490 height 45
click at [956, 98] on h1 "No ability to pull reports via API in the exact way they are is shown in UI" at bounding box center [725, 108] width 490 height 45
click at [280, 28] on icon at bounding box center [276, 29] width 11 height 11
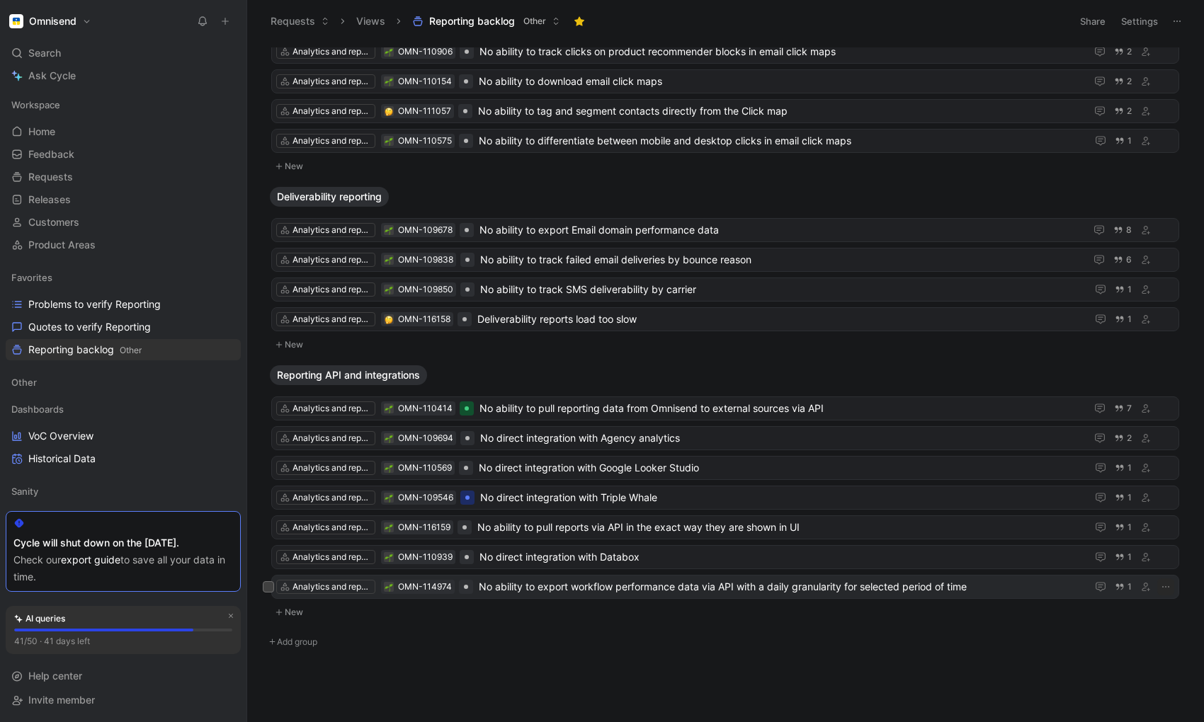
click at [594, 590] on span "No ability to export workflow performance data via API with a daily granularity…" at bounding box center [780, 587] width 602 height 17
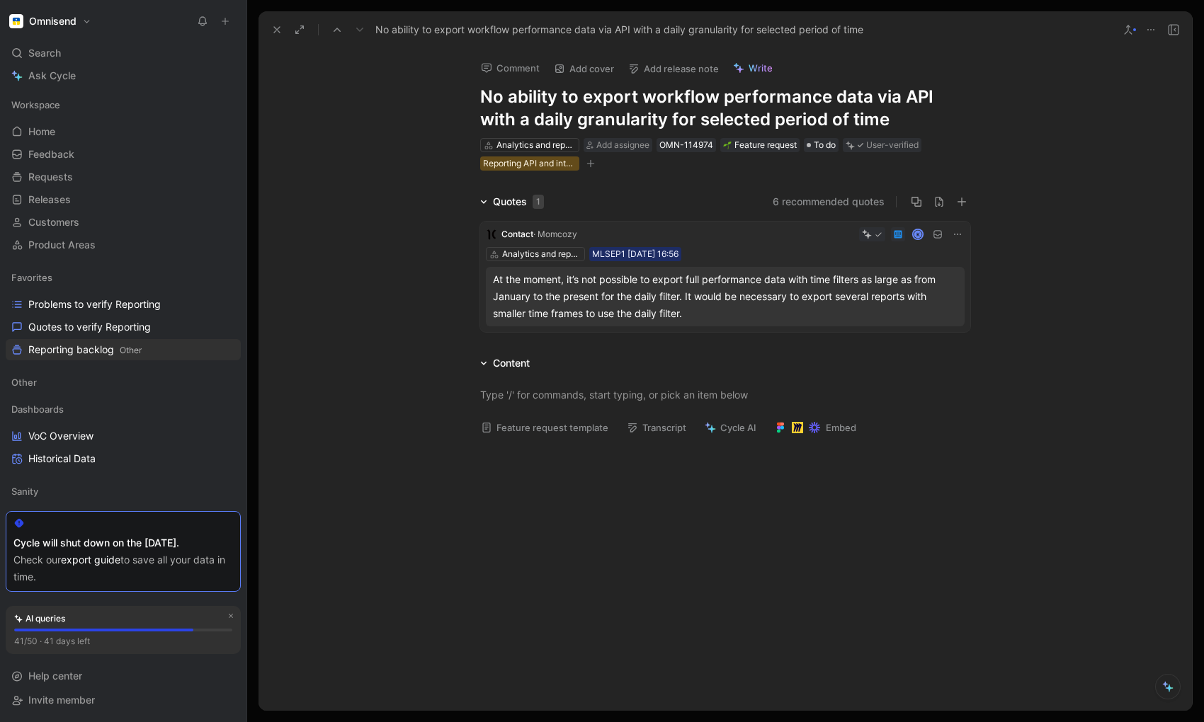
click at [678, 103] on h1 "No ability to export workflow performance data via API with a daily granularity…" at bounding box center [725, 108] width 490 height 45
drag, startPoint x: 643, startPoint y: 98, endPoint x: 825, endPoint y: 103, distance: 182.1
click at [825, 103] on h1 "No ability to export workflow performance data via API with a daily granularity…" at bounding box center [725, 108] width 490 height 45
click at [515, 120] on h1 "No ability to export data via API with a daily granularity for selected period …" at bounding box center [725, 108] width 490 height 45
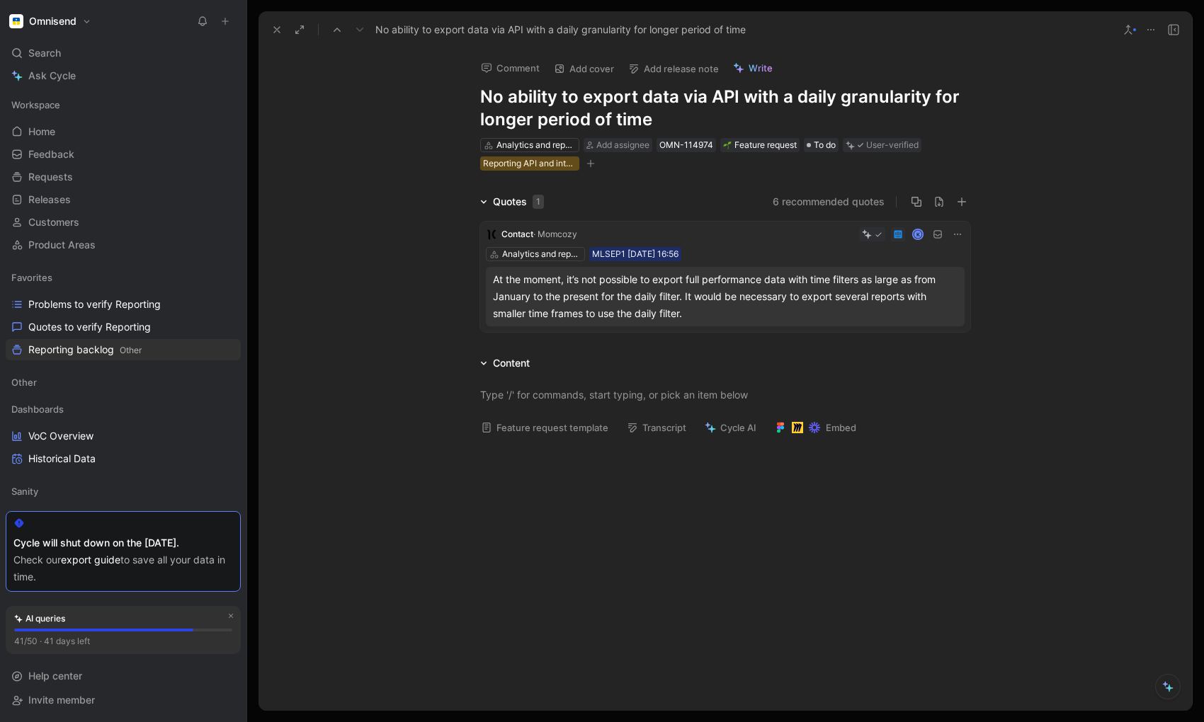
click at [589, 122] on h1 "No ability to export data via API with a daily granularity for longer period of…" at bounding box center [725, 108] width 490 height 45
click at [630, 122] on h1 "No ability to export data via API with a daily granularity for longer periods o…" at bounding box center [725, 108] width 490 height 45
click at [278, 33] on icon at bounding box center [276, 29] width 11 height 11
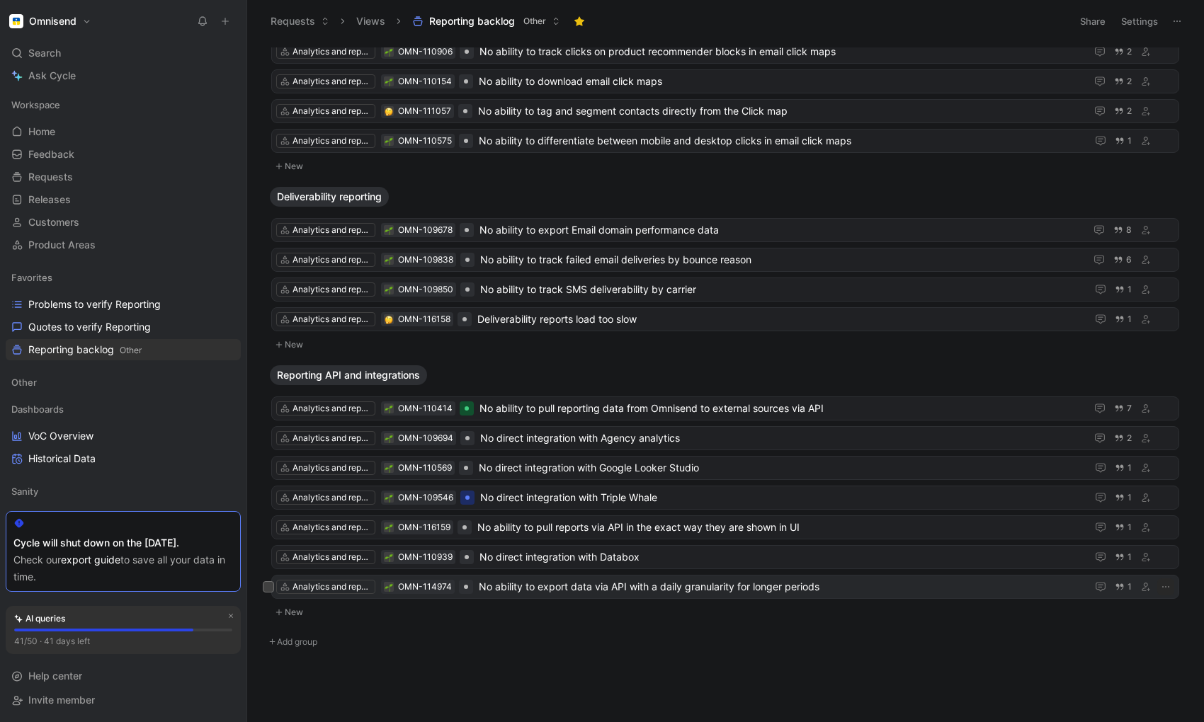
click at [805, 586] on span "No ability to export data via API with a daily granularity for longer periods" at bounding box center [780, 587] width 602 height 17
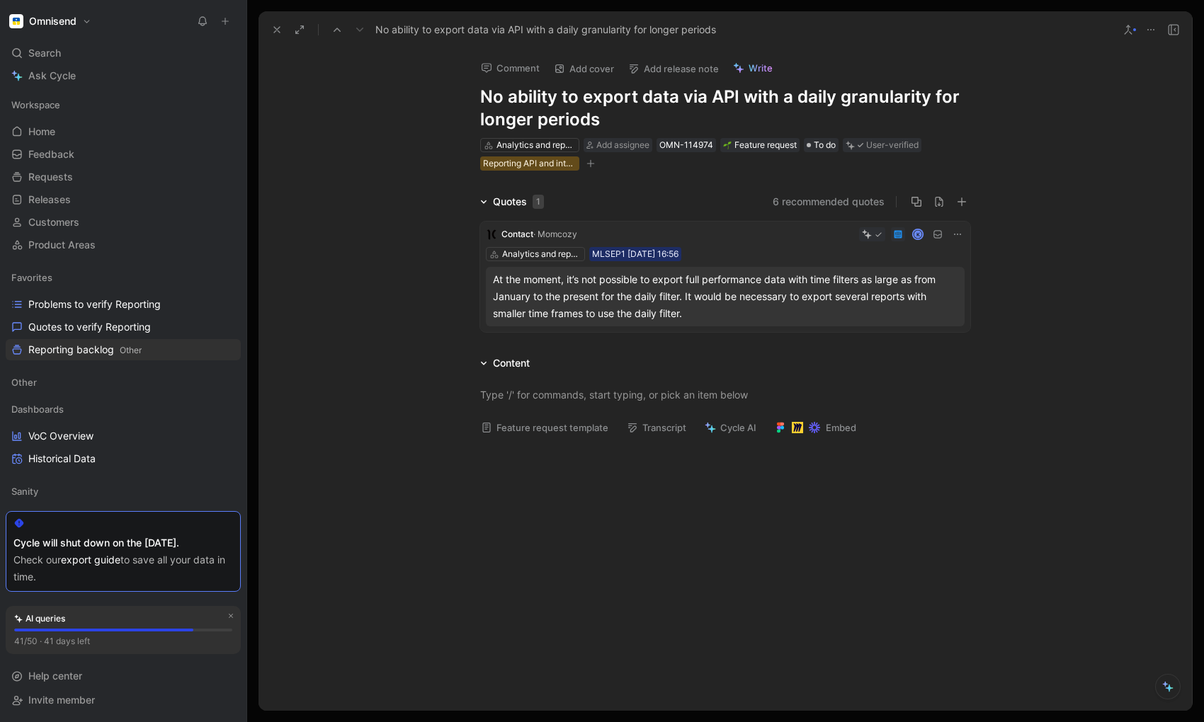
click at [608, 118] on h1 "No ability to export data via API with a daily granularity for longer periods" at bounding box center [725, 108] width 490 height 45
click at [279, 30] on icon at bounding box center [276, 29] width 11 height 11
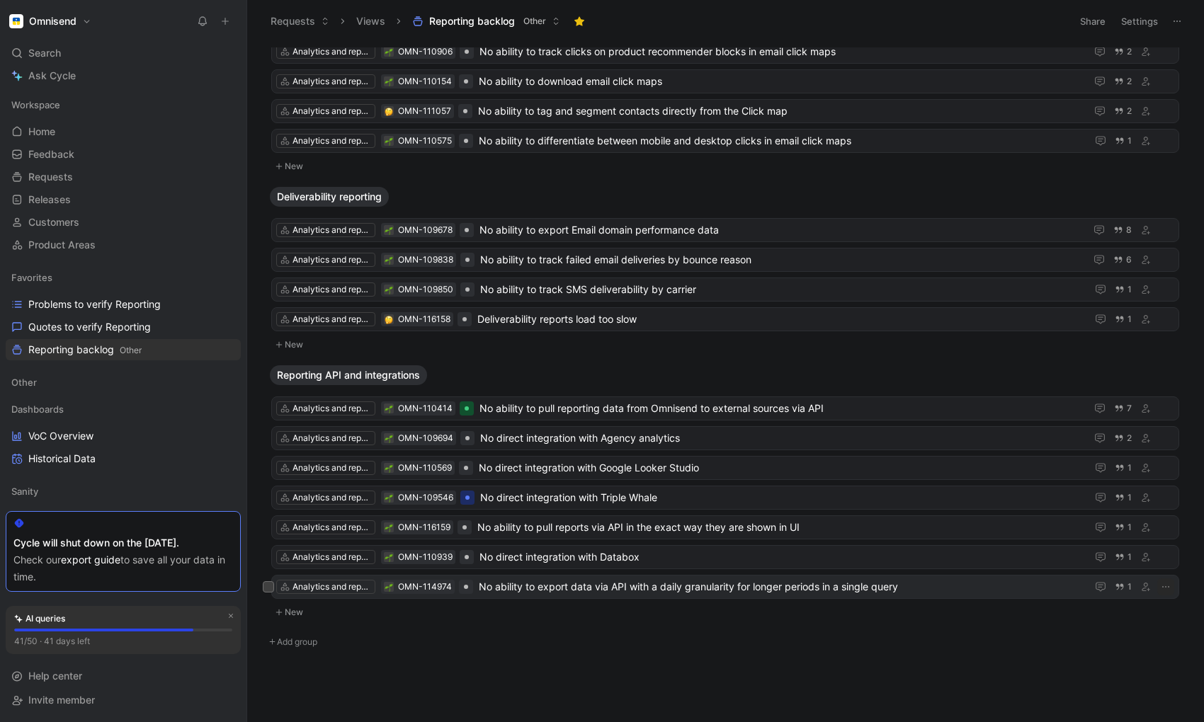
click at [613, 590] on span "No ability to export data via API with a daily granularity for longer periods i…" at bounding box center [780, 587] width 602 height 17
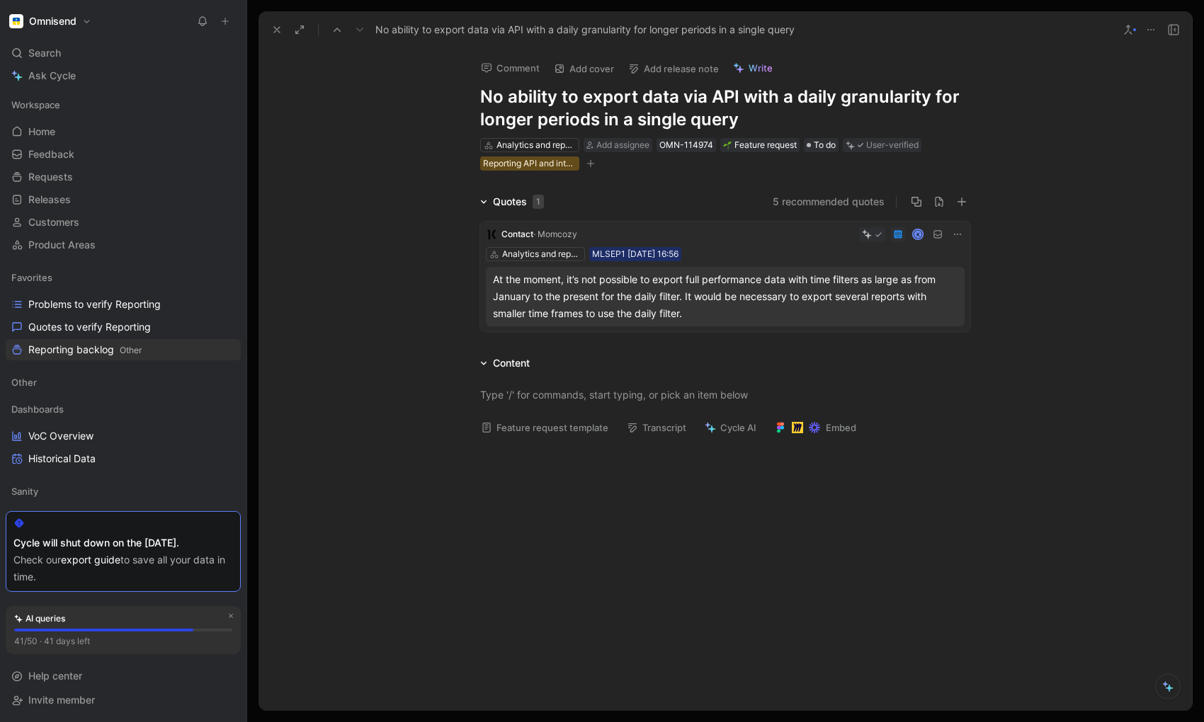
click at [608, 121] on h1 "No ability to export data via API with a daily granularity for longer periods i…" at bounding box center [725, 108] width 490 height 45
click at [278, 36] on button at bounding box center [277, 30] width 20 height 20
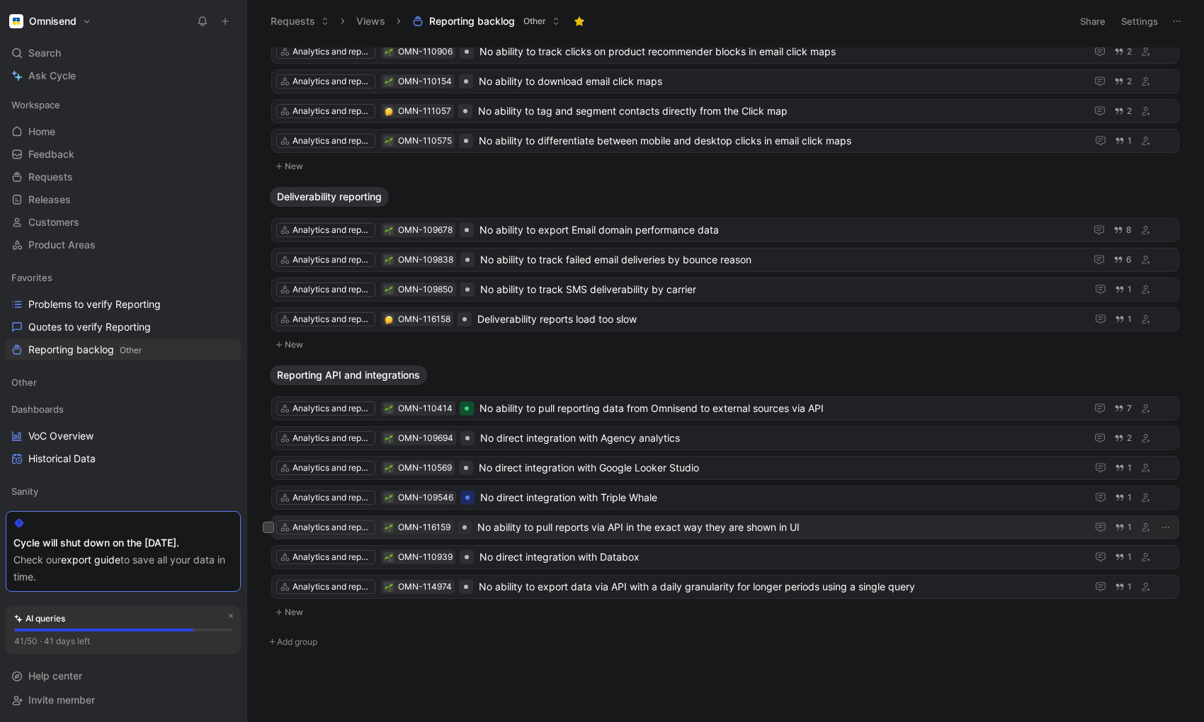
click at [565, 527] on span "No ability to pull reports via API in the exact way they are shown in UI" at bounding box center [778, 527] width 603 height 17
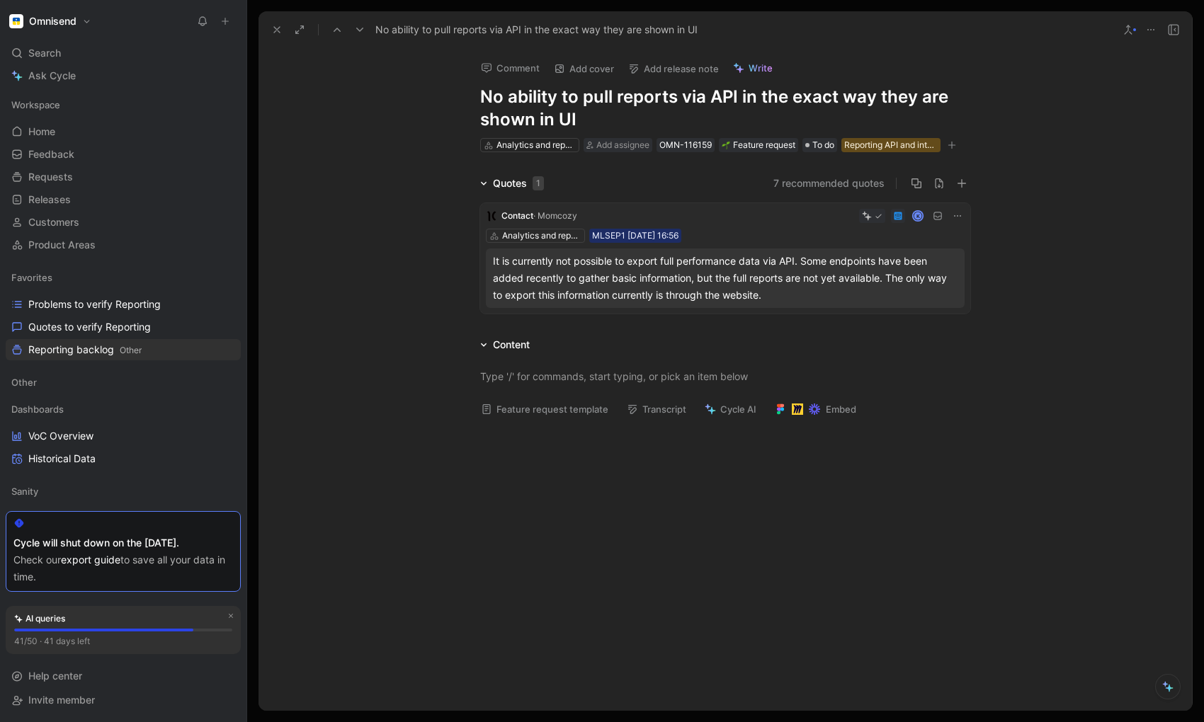
click at [677, 101] on h1 "No ability to pull reports via API in the exact way they are shown in UI" at bounding box center [725, 108] width 490 height 45
click at [956, 212] on icon at bounding box center [957, 215] width 11 height 11
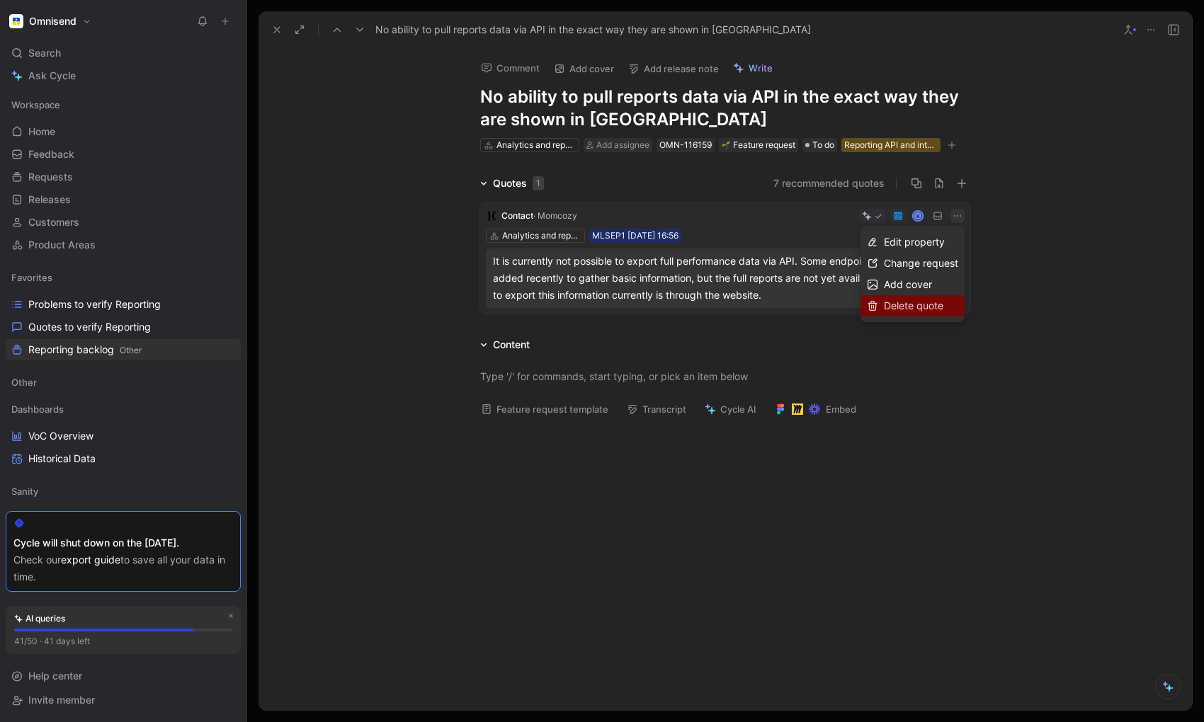
click at [912, 306] on span "Delete quote" at bounding box center [913, 306] width 59 height 12
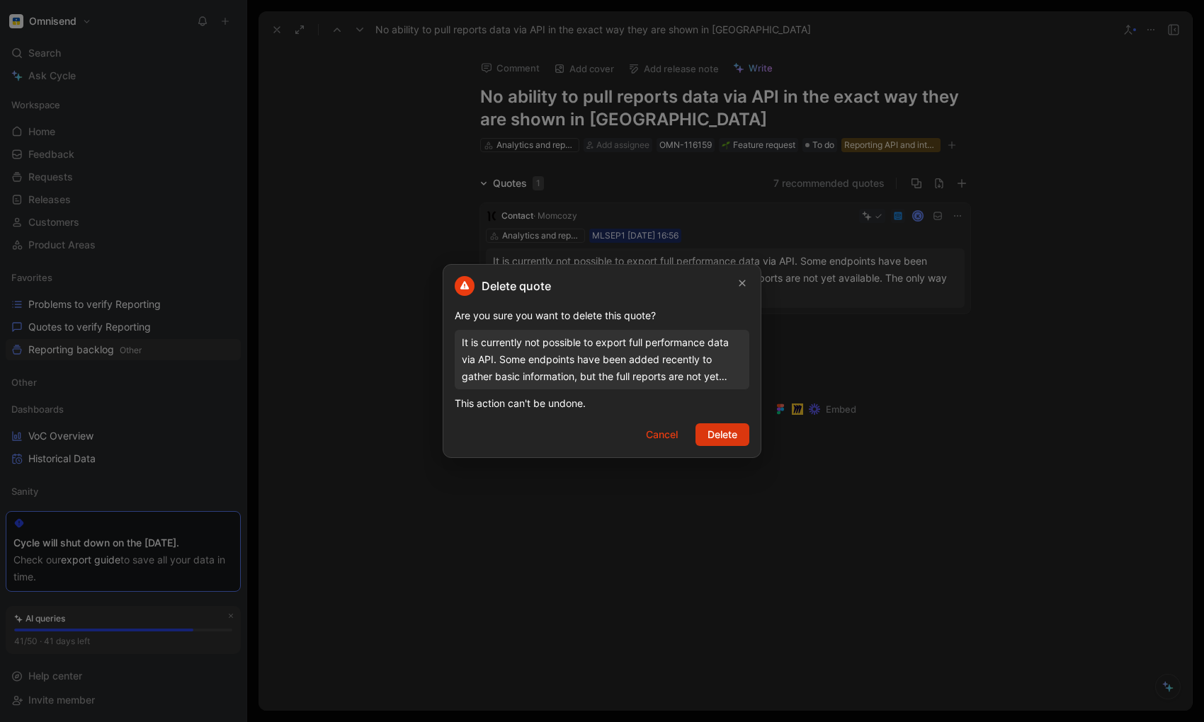
click at [730, 436] on span "Delete" at bounding box center [723, 434] width 30 height 17
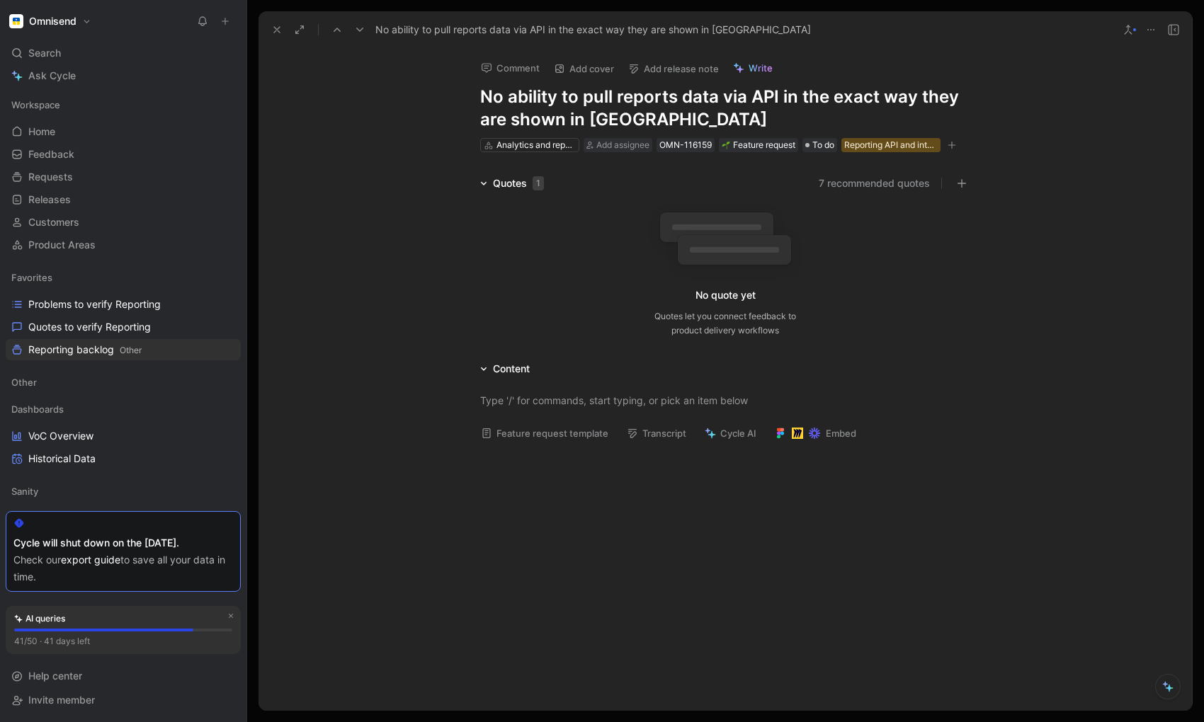
click at [1157, 28] on button at bounding box center [1151, 30] width 20 height 20
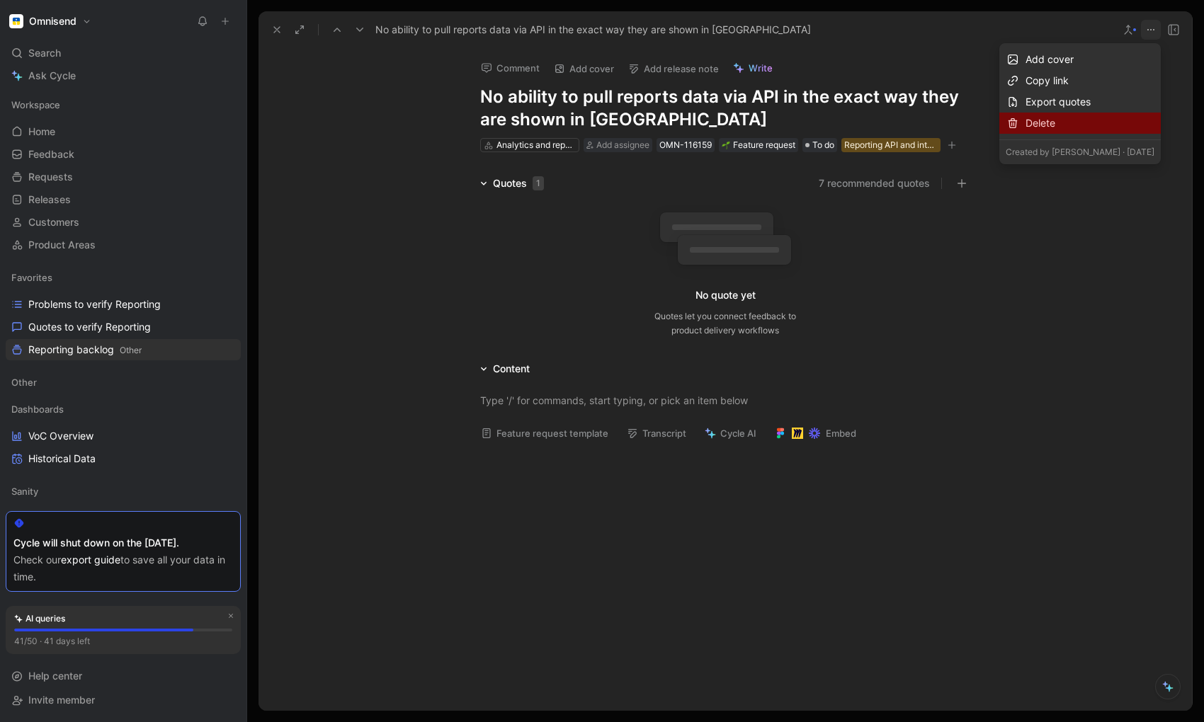
click at [1109, 119] on div "Delete" at bounding box center [1090, 123] width 129 height 17
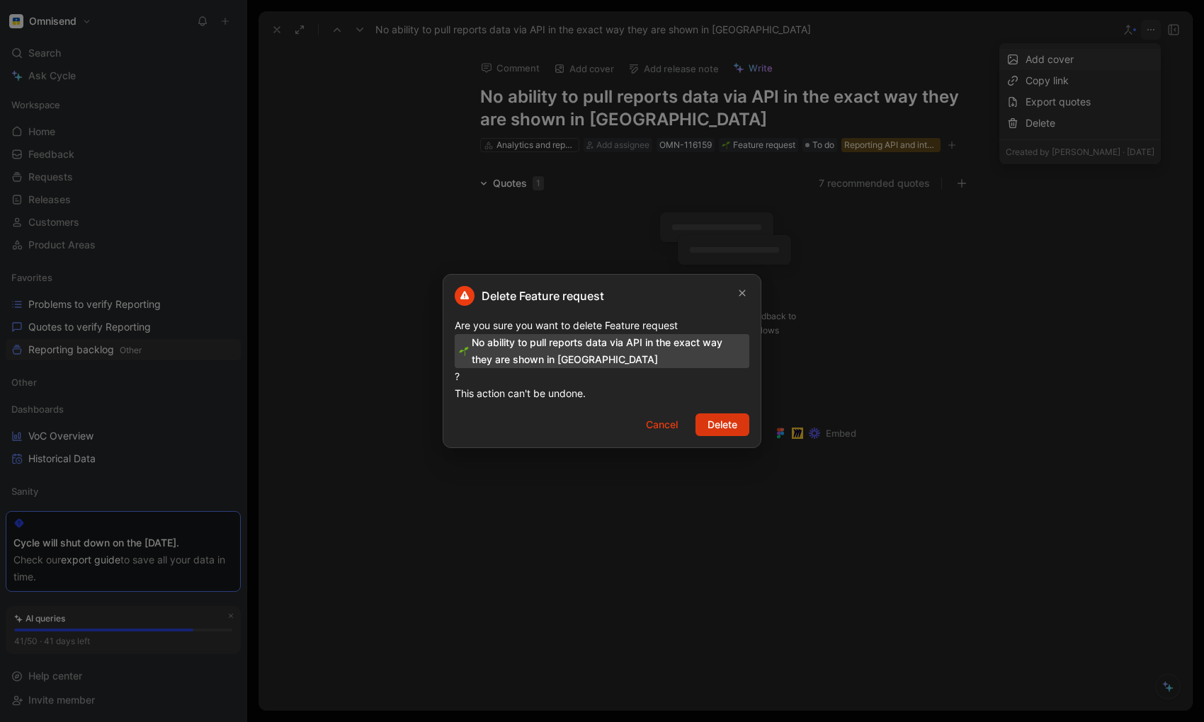
click at [725, 422] on span "Delete" at bounding box center [723, 424] width 30 height 17
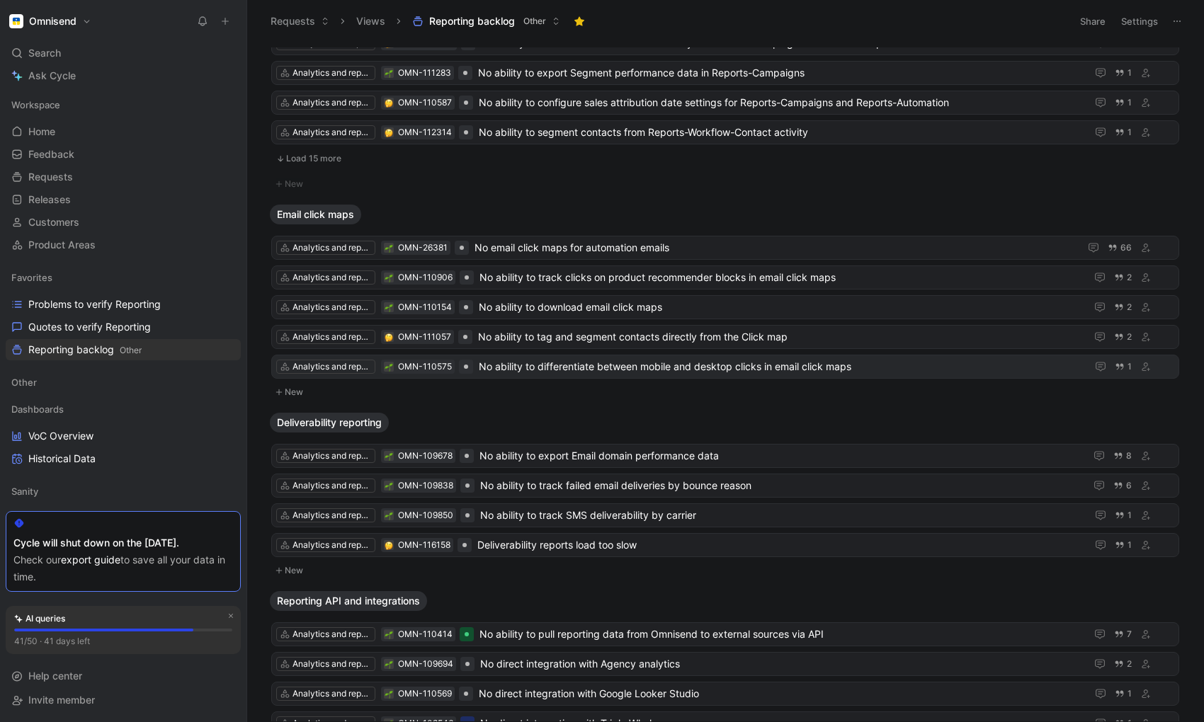
scroll to position [1801, 0]
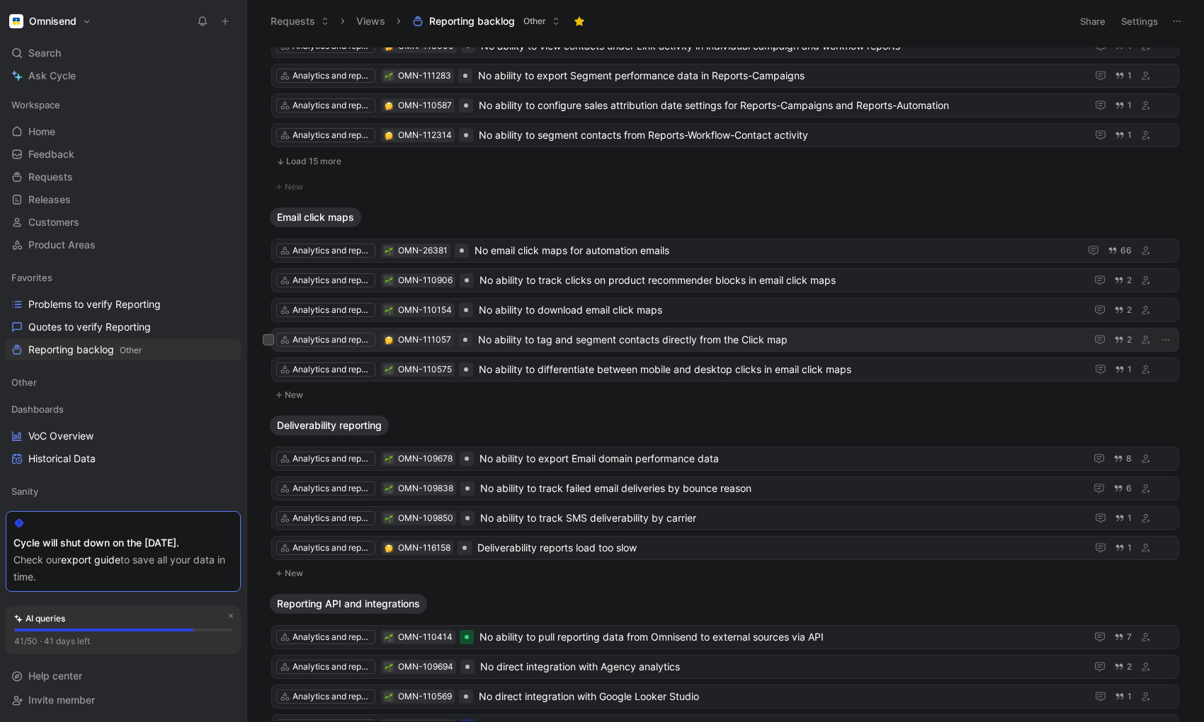
click at [533, 341] on span "No ability to tag and segment contacts directly from the Click map" at bounding box center [779, 339] width 602 height 17
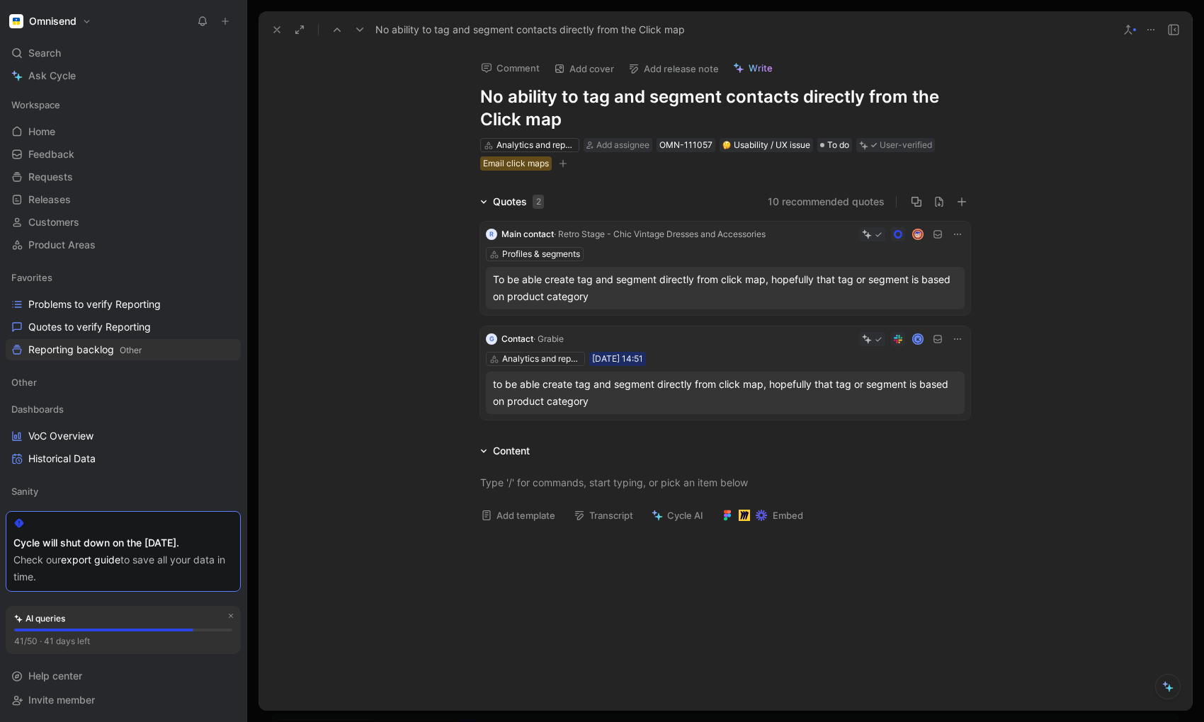
click at [952, 231] on icon at bounding box center [957, 234] width 11 height 11
click at [907, 325] on span "Delete quote" at bounding box center [913, 324] width 59 height 12
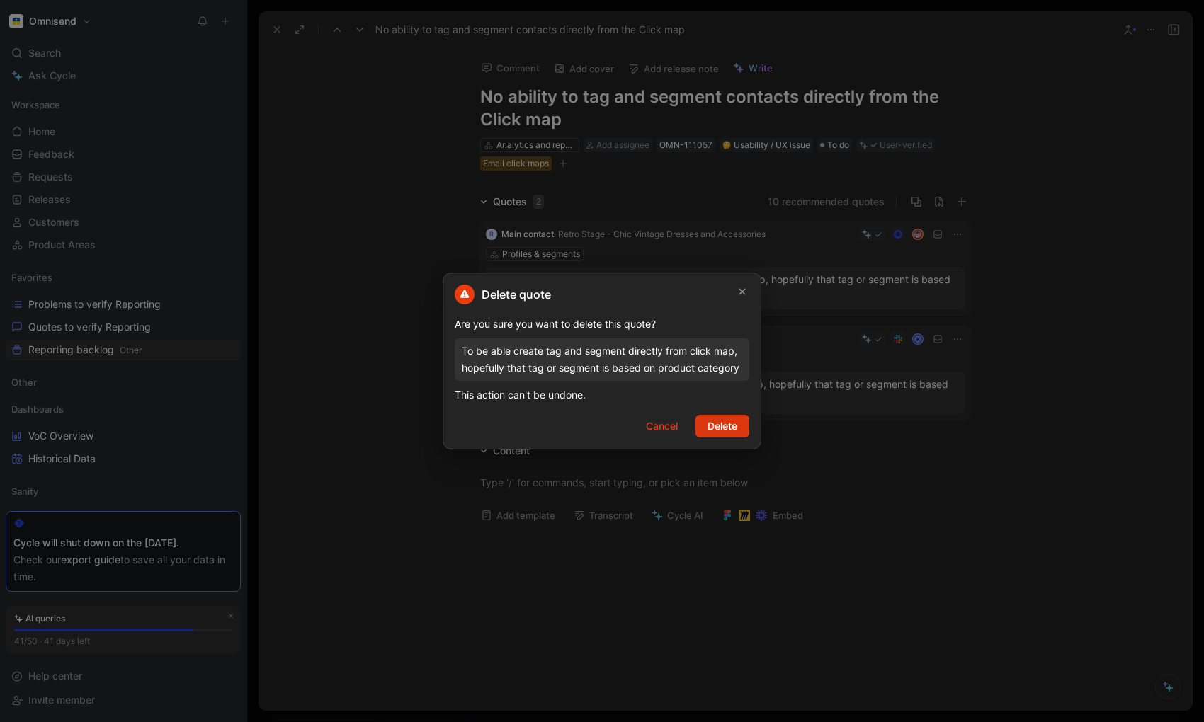
click at [712, 424] on span "Delete" at bounding box center [723, 426] width 30 height 17
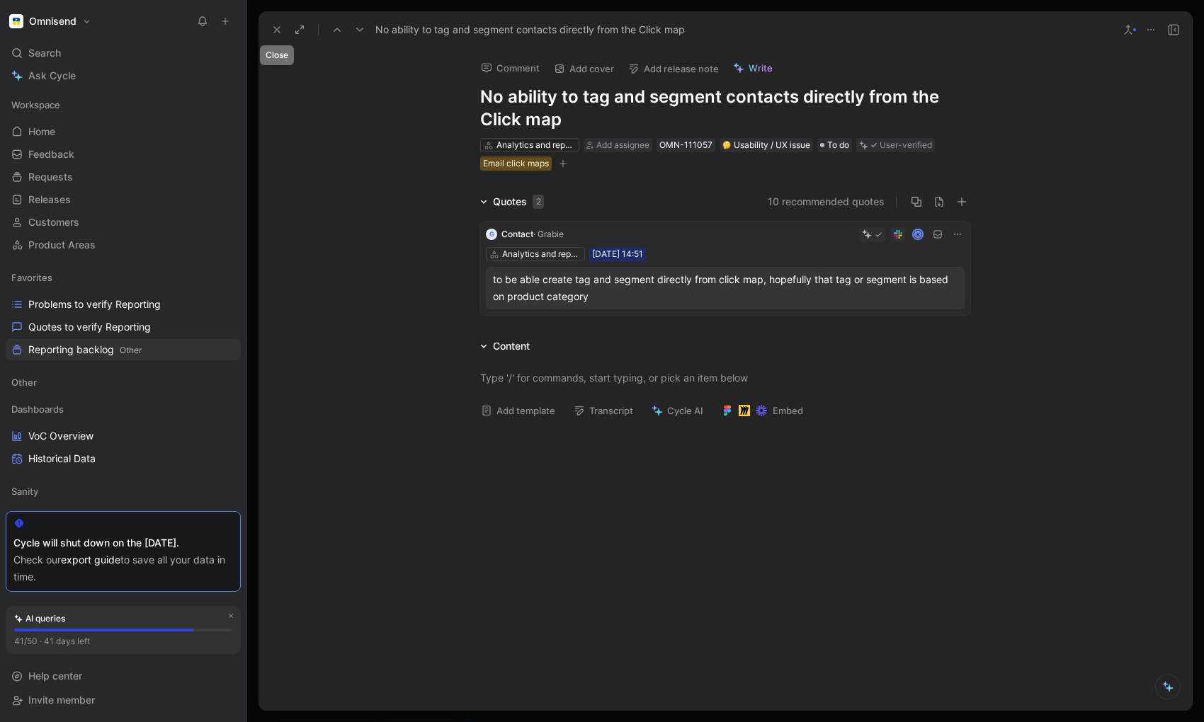
click at [275, 28] on icon at bounding box center [276, 29] width 11 height 11
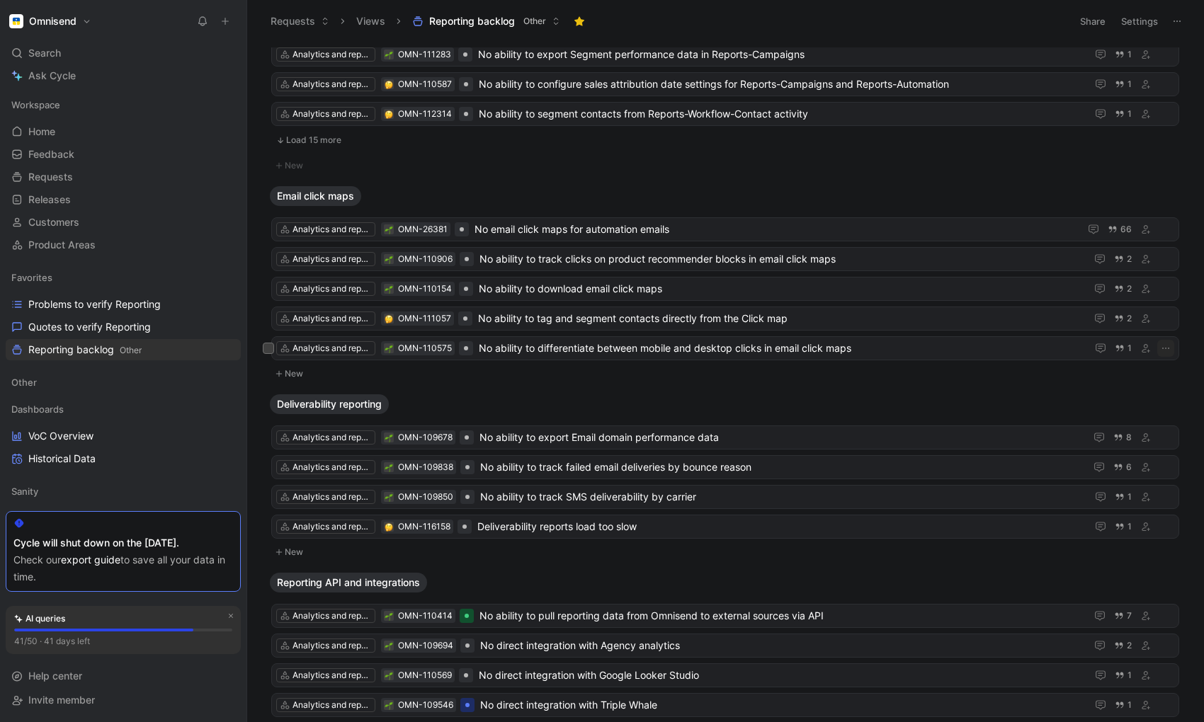
scroll to position [1821, 0]
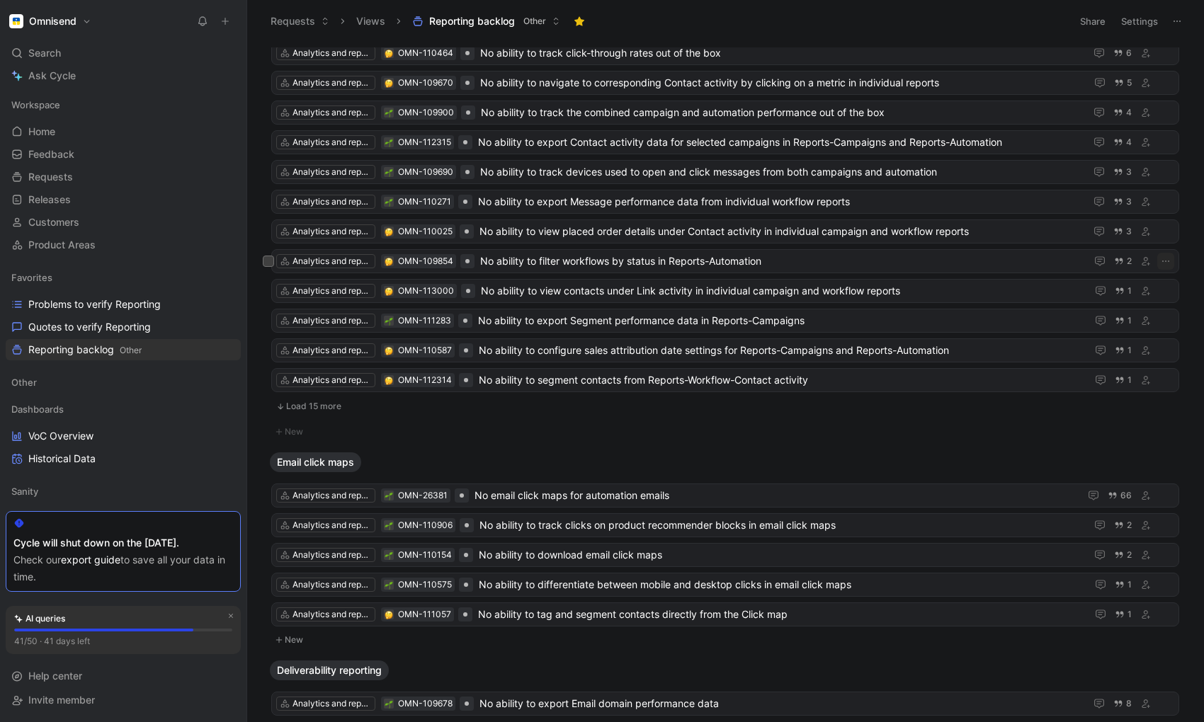
scroll to position [1552, 0]
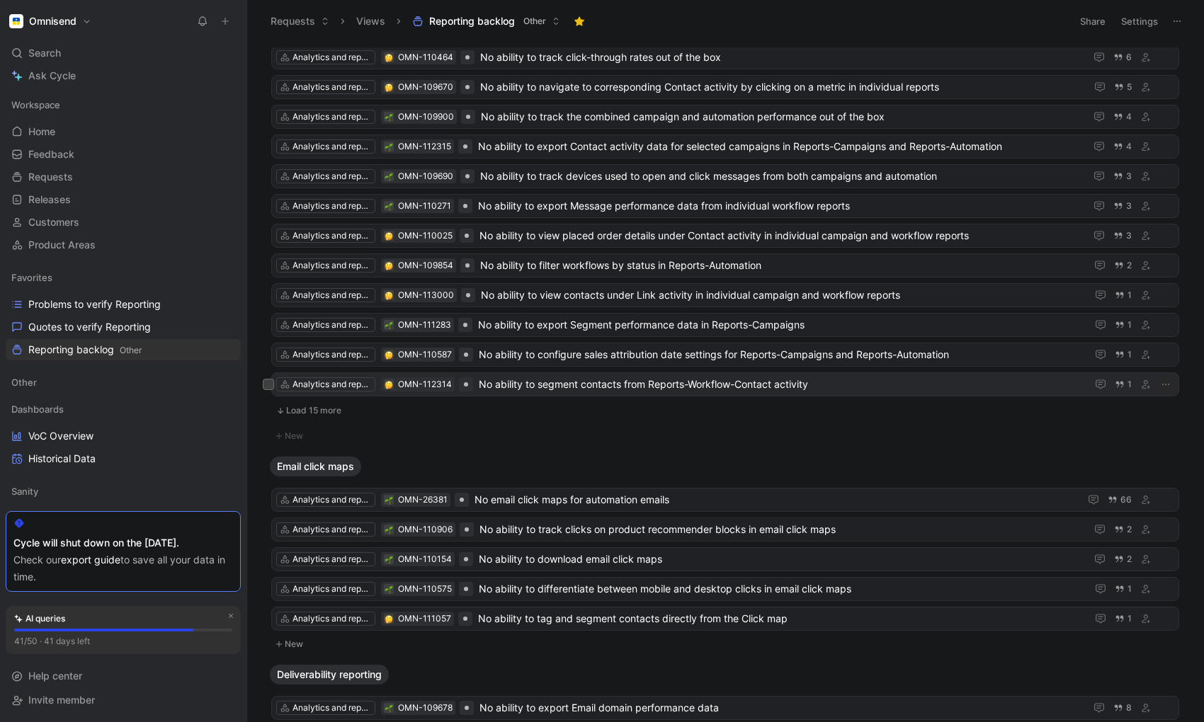
click at [590, 380] on span "No ability to segment contacts from Reports-Workflow-Contact activity" at bounding box center [780, 384] width 602 height 17
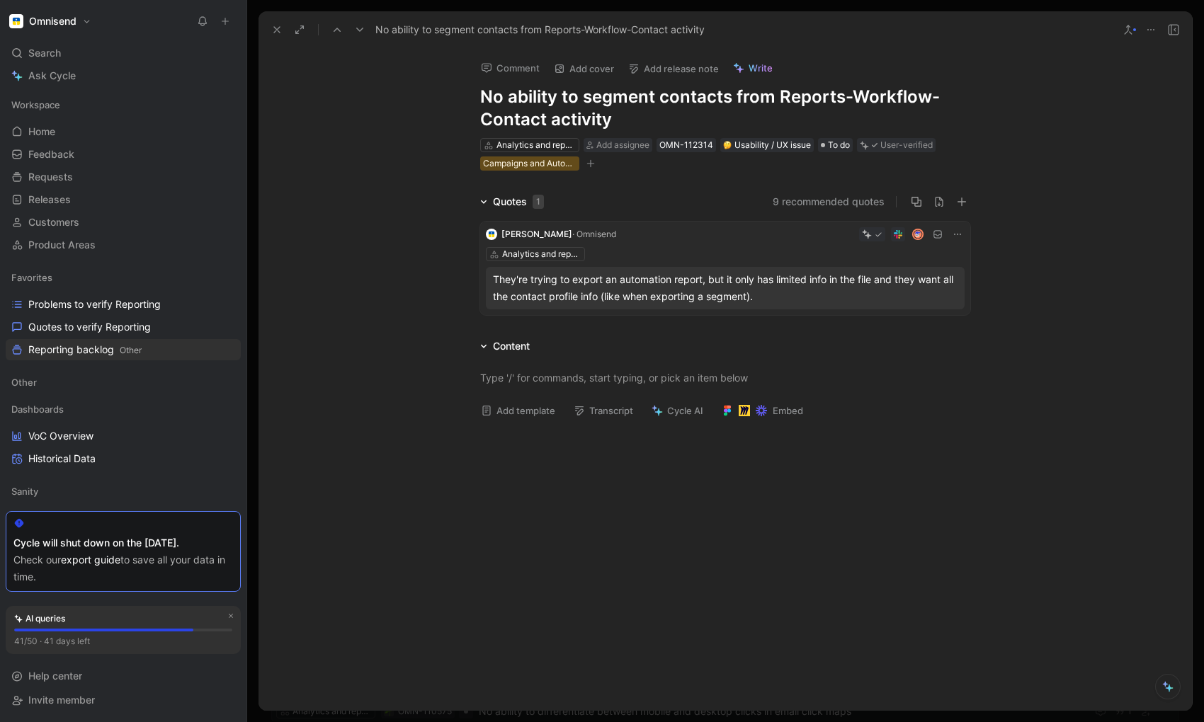
click at [959, 235] on icon at bounding box center [957, 234] width 11 height 11
click at [915, 327] on span "Delete quote" at bounding box center [913, 324] width 59 height 12
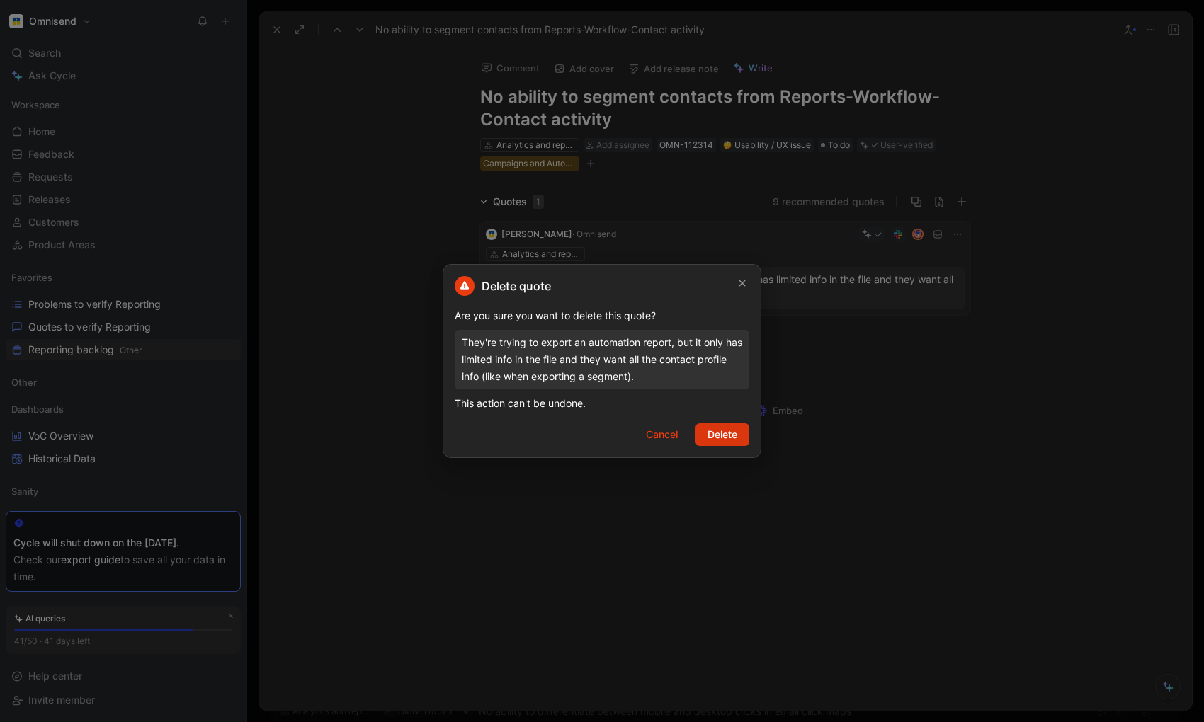
click at [739, 437] on button "Delete" at bounding box center [723, 435] width 54 height 23
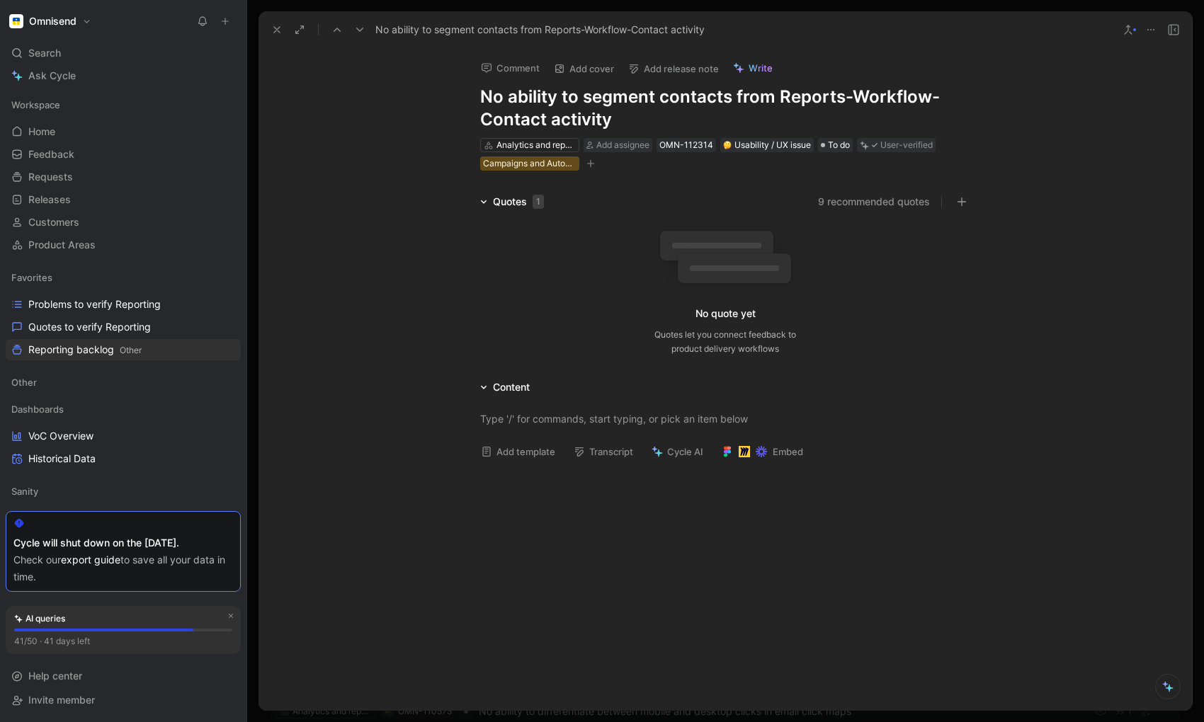
click at [1155, 25] on icon at bounding box center [1150, 29] width 11 height 11
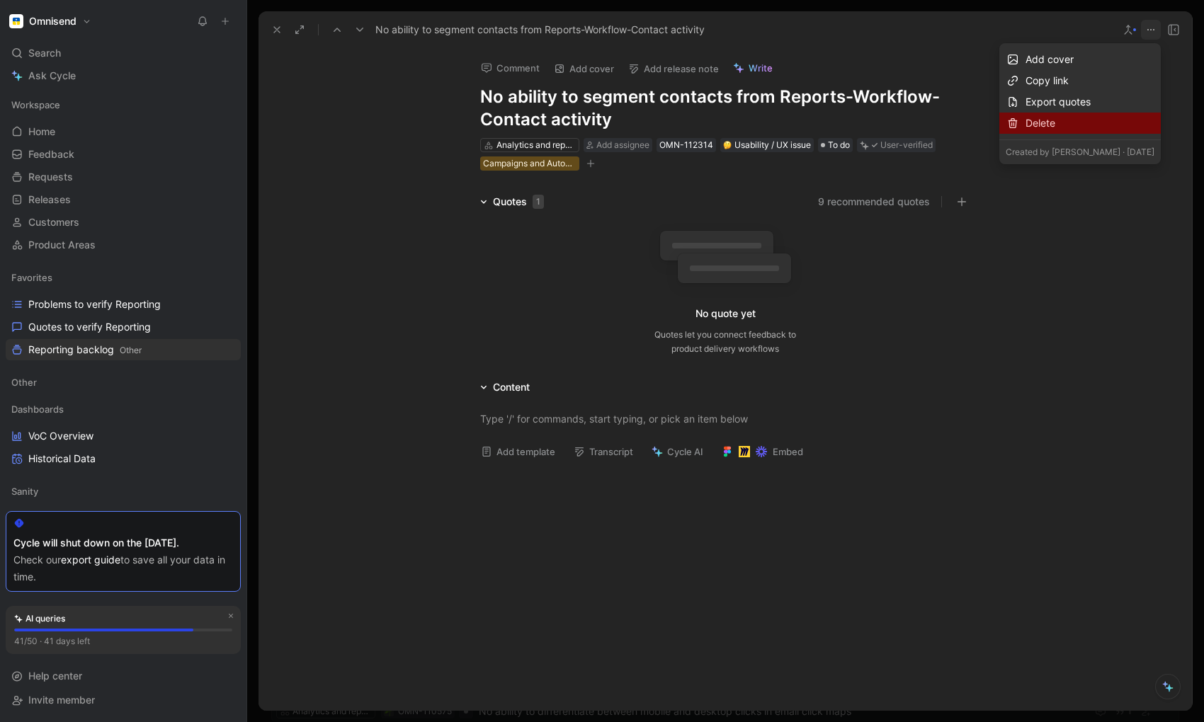
click at [1041, 120] on div "Delete" at bounding box center [1090, 123] width 129 height 17
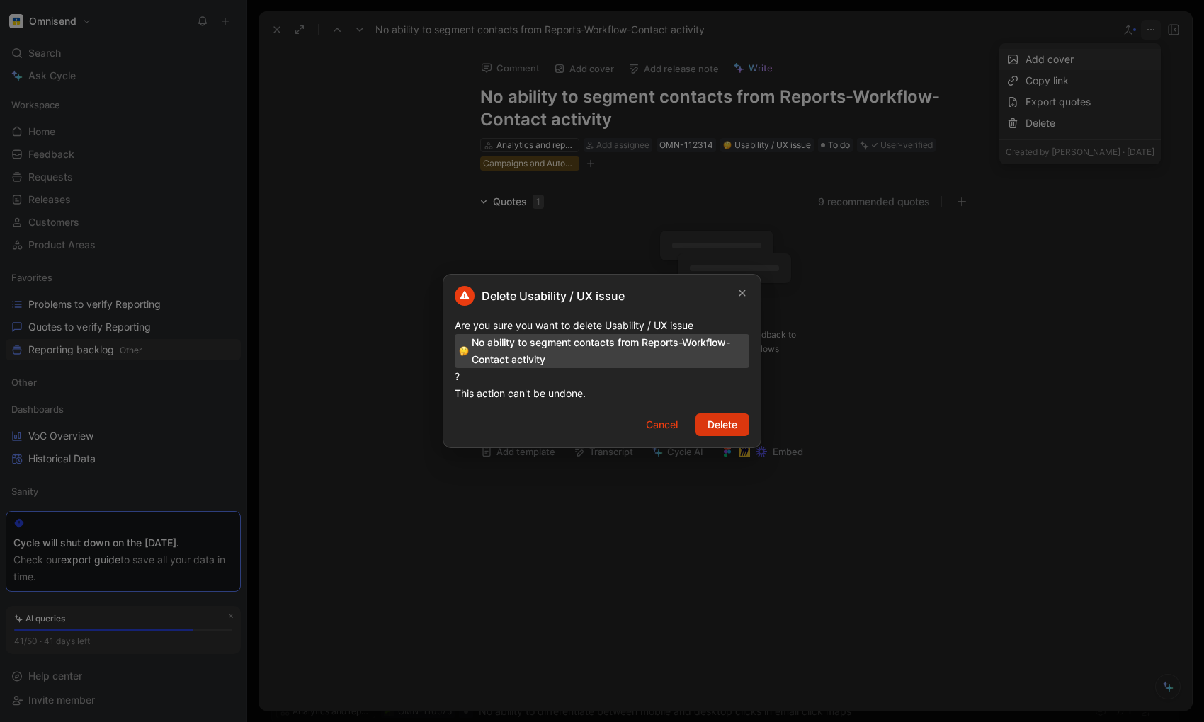
click at [722, 418] on span "Delete" at bounding box center [723, 424] width 30 height 17
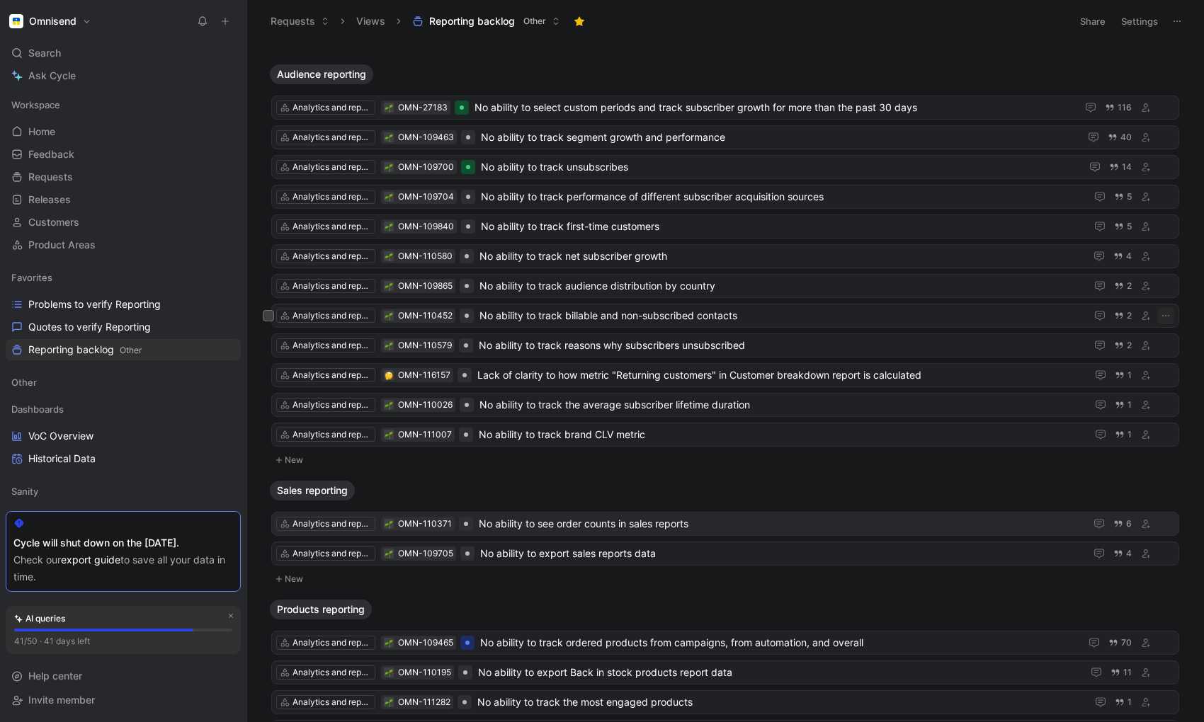
scroll to position [672, 0]
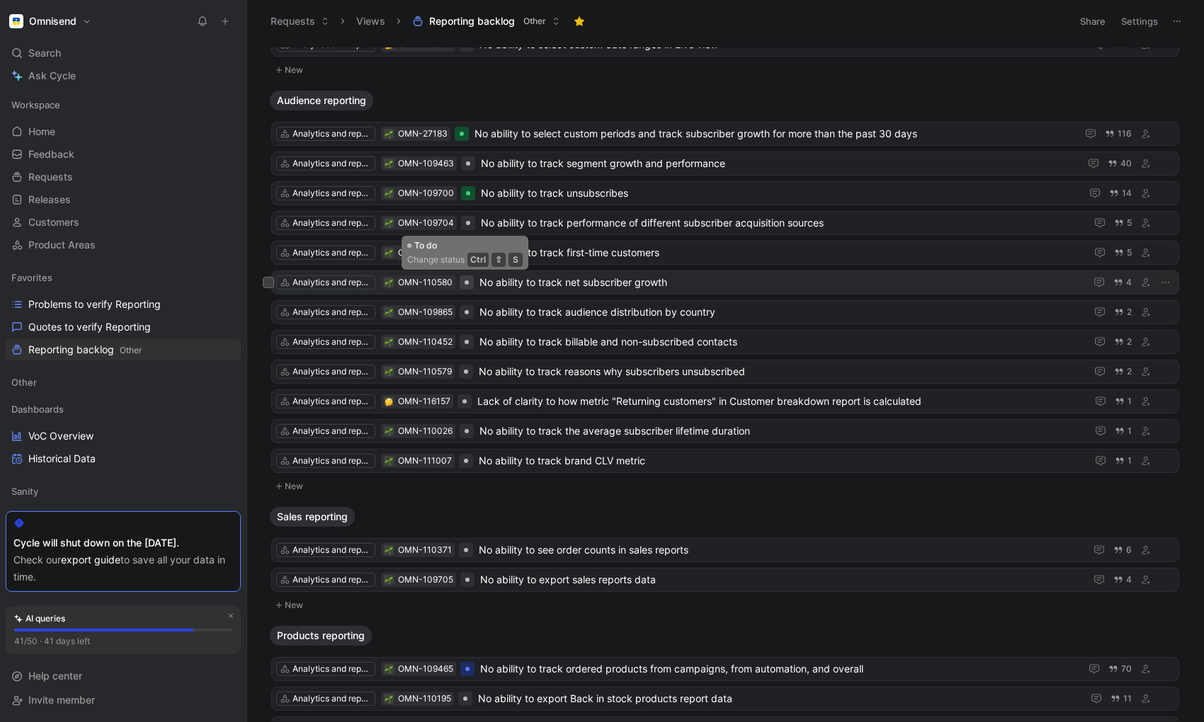
click at [467, 285] on div at bounding box center [467, 283] width 14 height 14
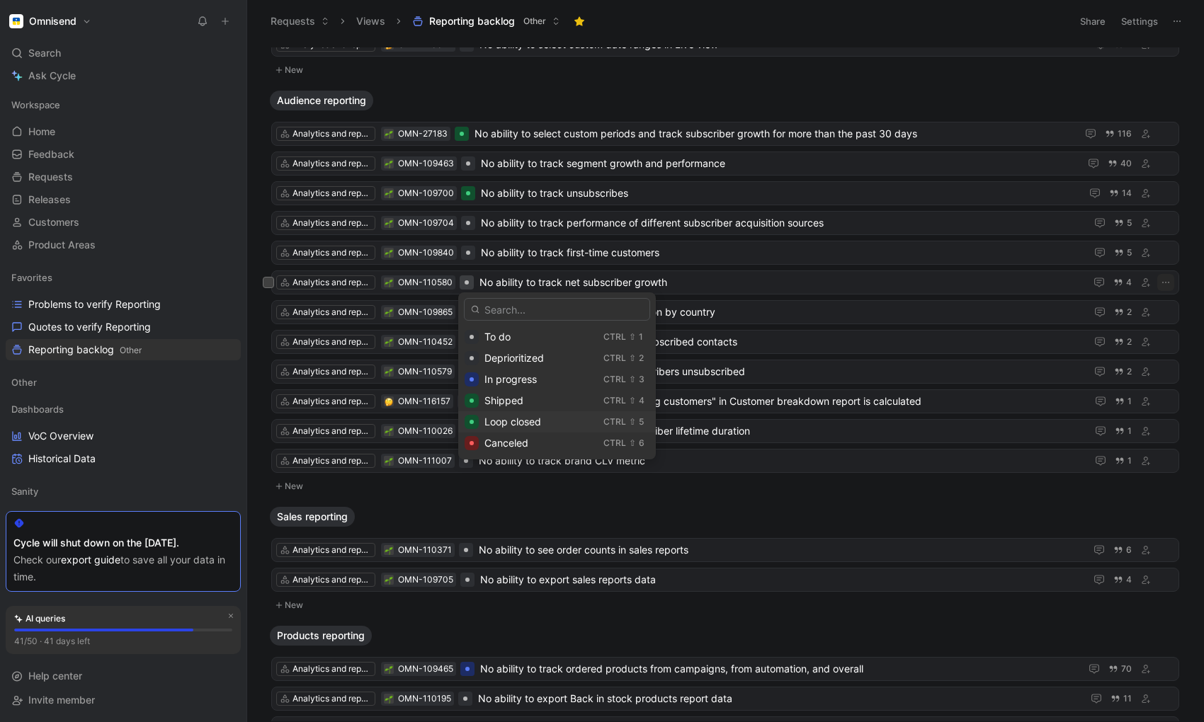
click at [507, 418] on span "Loop closed" at bounding box center [512, 422] width 57 height 12
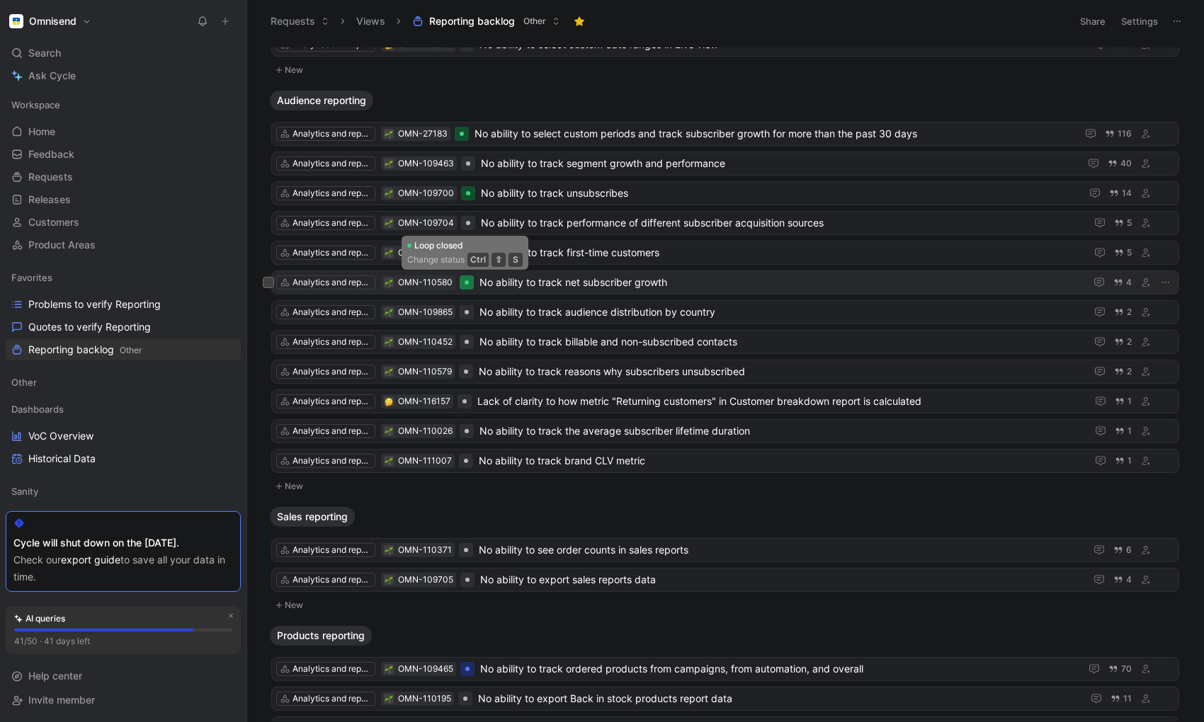
click at [467, 280] on div at bounding box center [467, 282] width 4 height 4
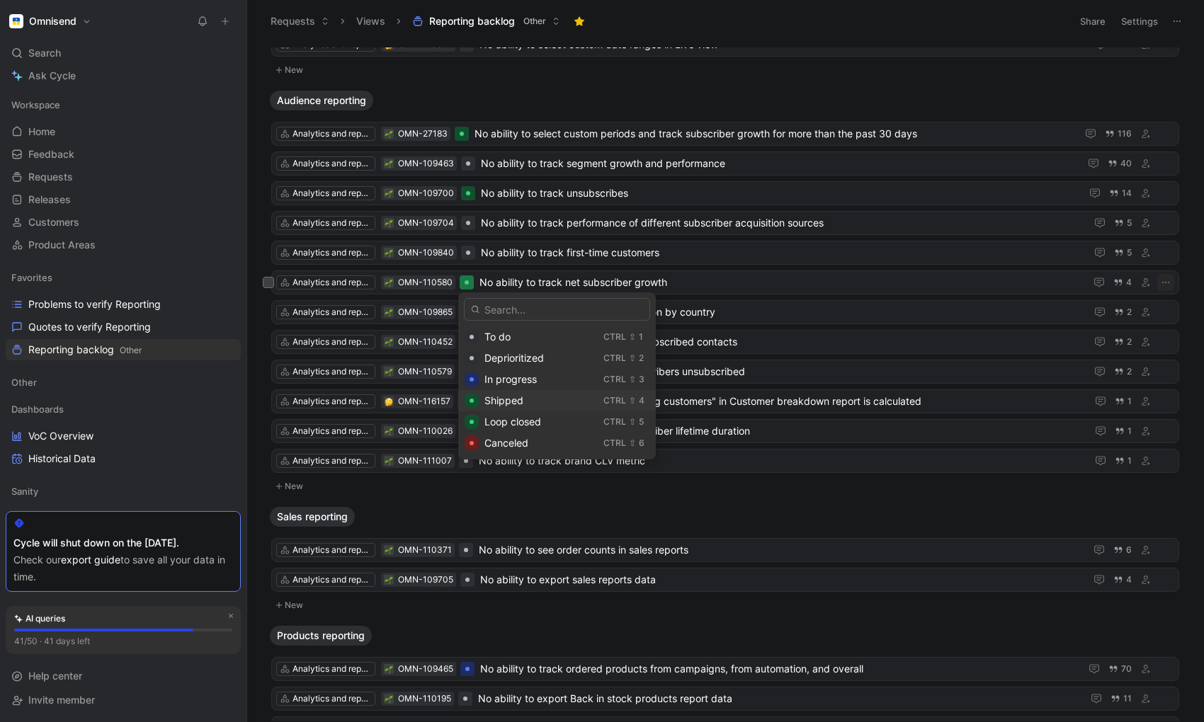
click at [495, 399] on span "Shipped" at bounding box center [503, 401] width 39 height 12
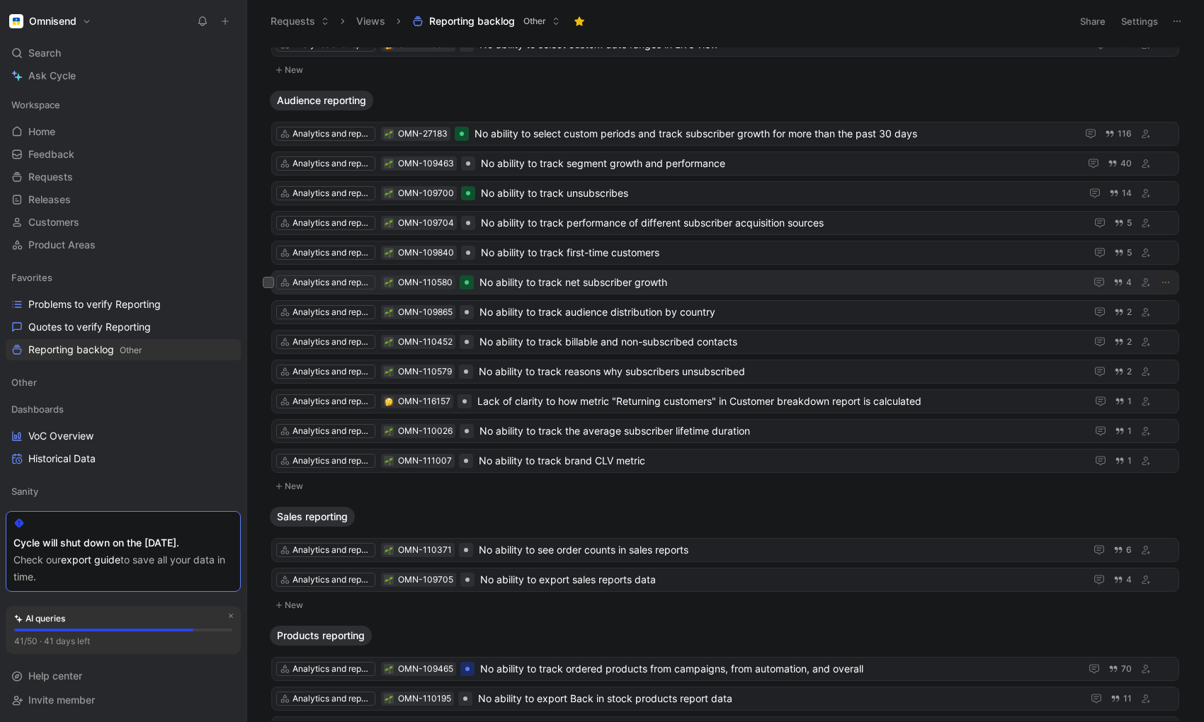
click at [576, 281] on span "No ability to track net subscriber growth" at bounding box center [780, 282] width 600 height 17
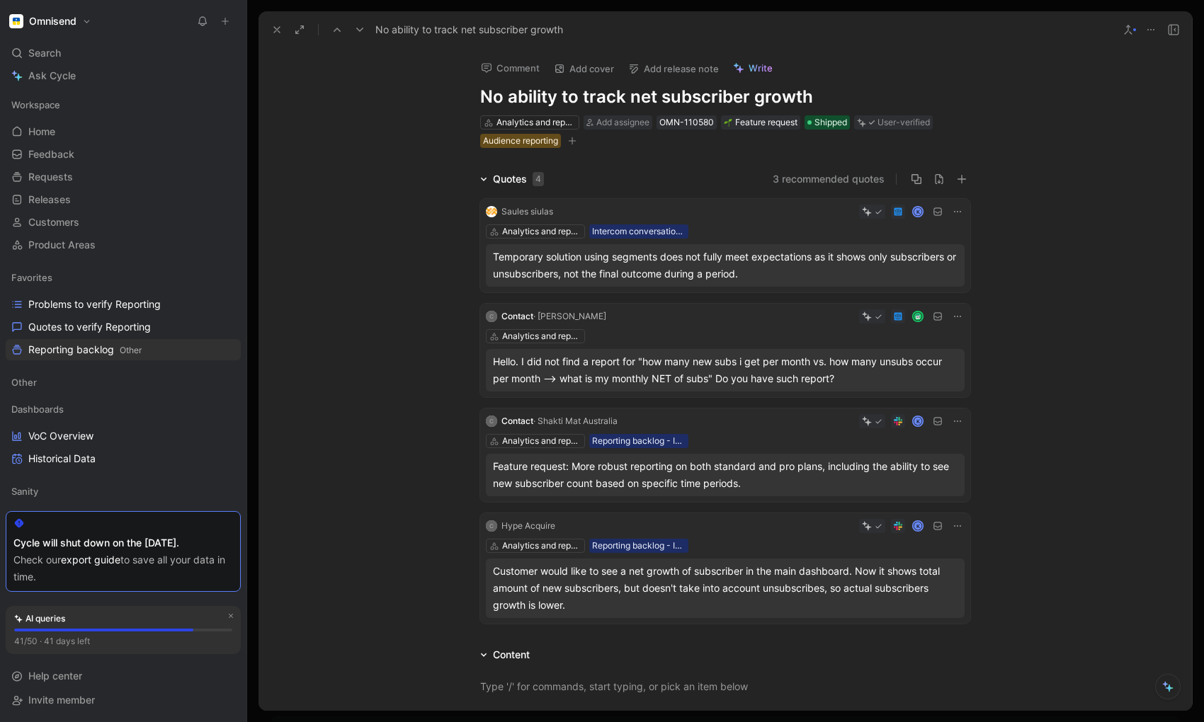
click at [279, 27] on use at bounding box center [277, 30] width 6 height 6
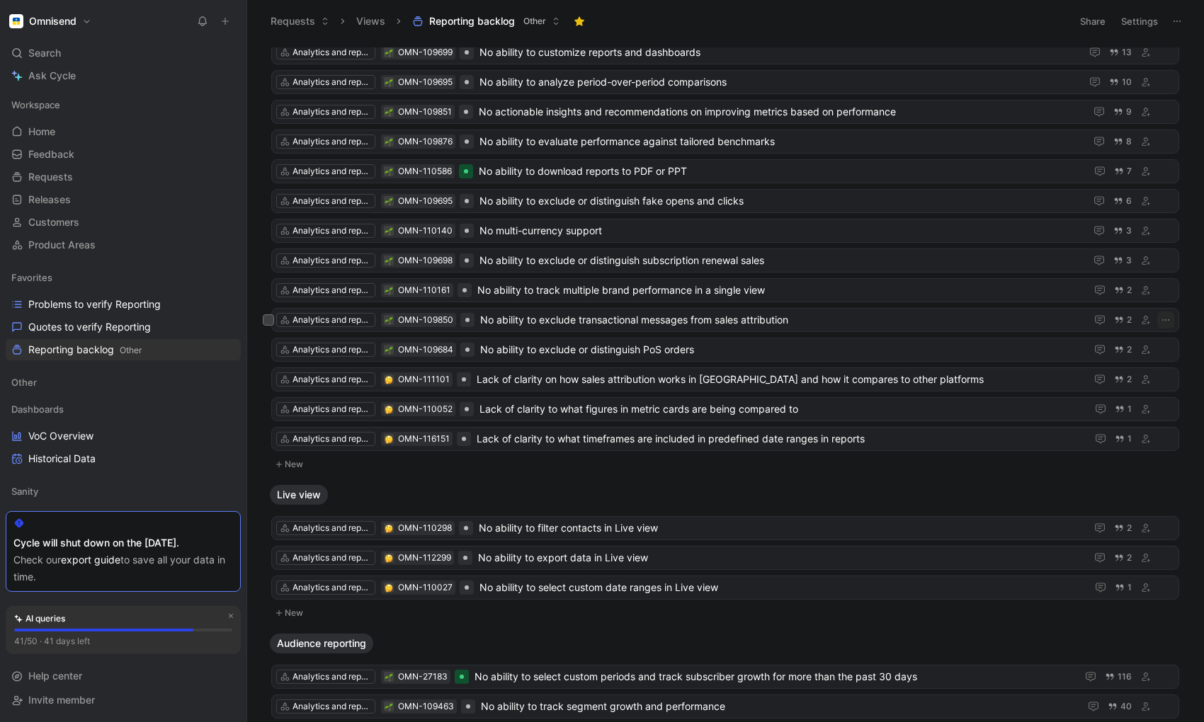
scroll to position [126, 0]
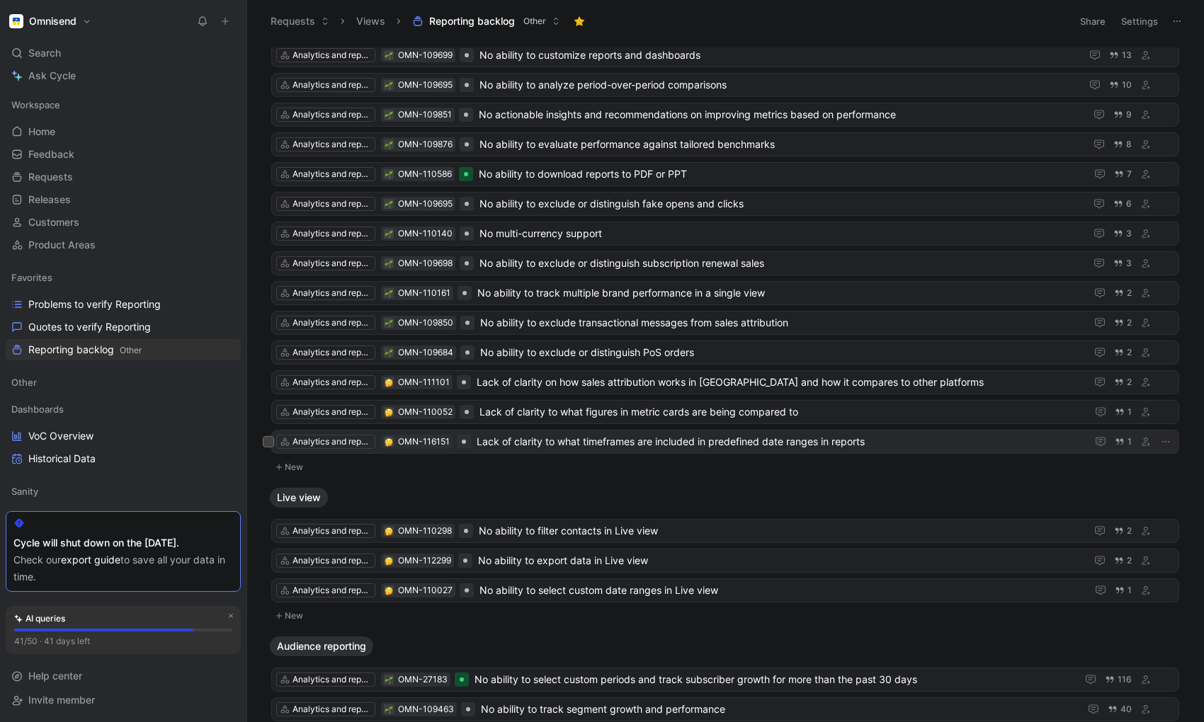
click at [594, 444] on span "Lack of clarity to what timeframes are included in predefined date ranges in re…" at bounding box center [779, 441] width 604 height 17
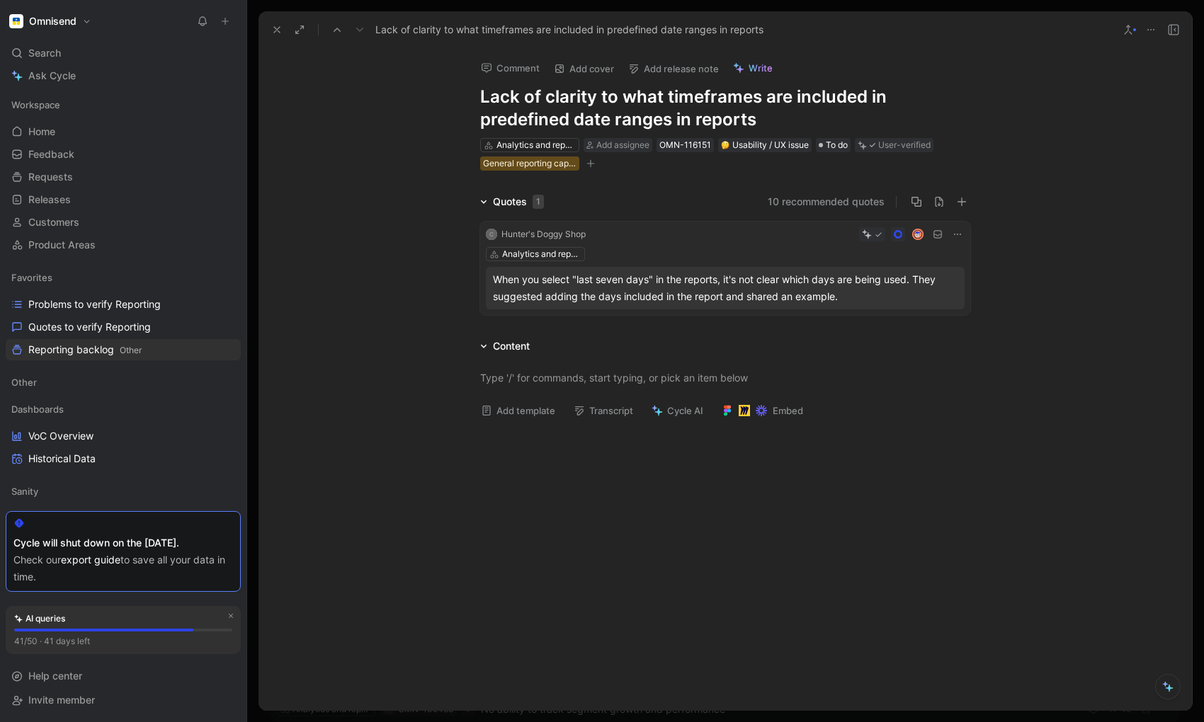
click at [575, 123] on h1 "Lack of clarity to what timeframes are included in predefined date ranges in re…" at bounding box center [725, 108] width 490 height 45
click at [481, 118] on h1 "Lack of clarity to what timeframes are included in predefined date ranges in re…" at bounding box center [725, 108] width 490 height 45
click at [637, 122] on h1 "Lack of clarity to what timeframes are included in the predefined date ranges i…" at bounding box center [725, 108] width 490 height 45
click at [274, 28] on use at bounding box center [277, 30] width 6 height 6
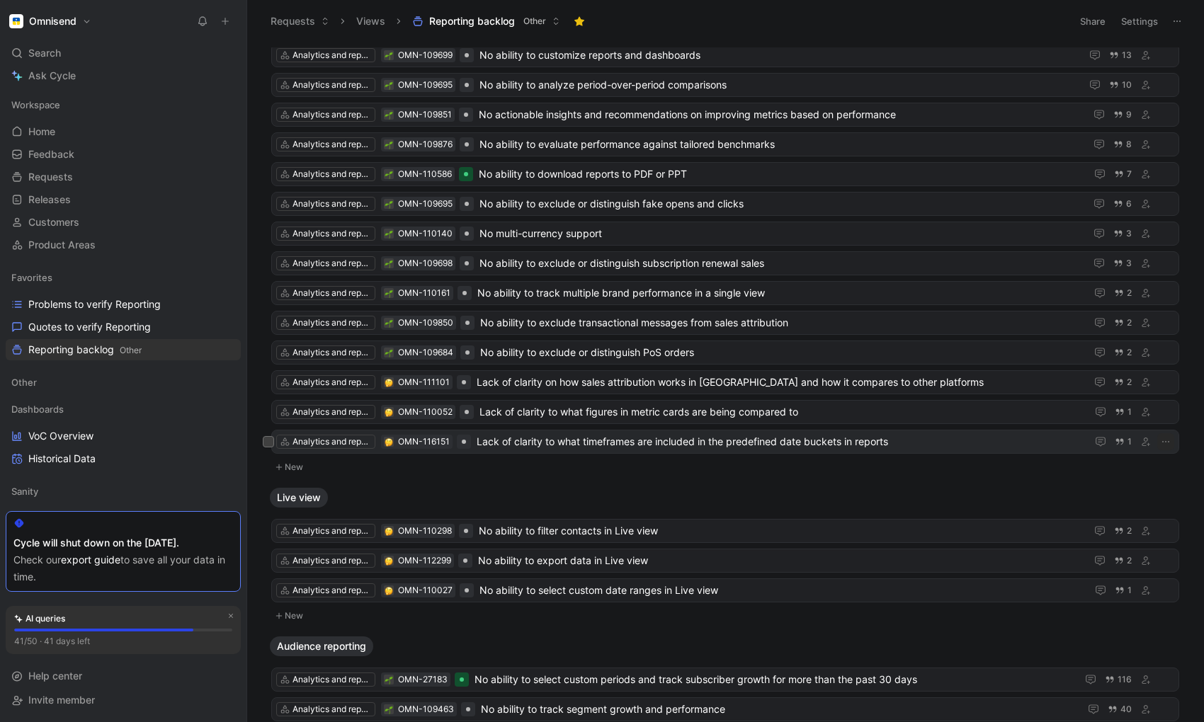
click at [579, 448] on span "Lack of clarity to what timeframes are included in the predefined date buckets …" at bounding box center [779, 441] width 604 height 17
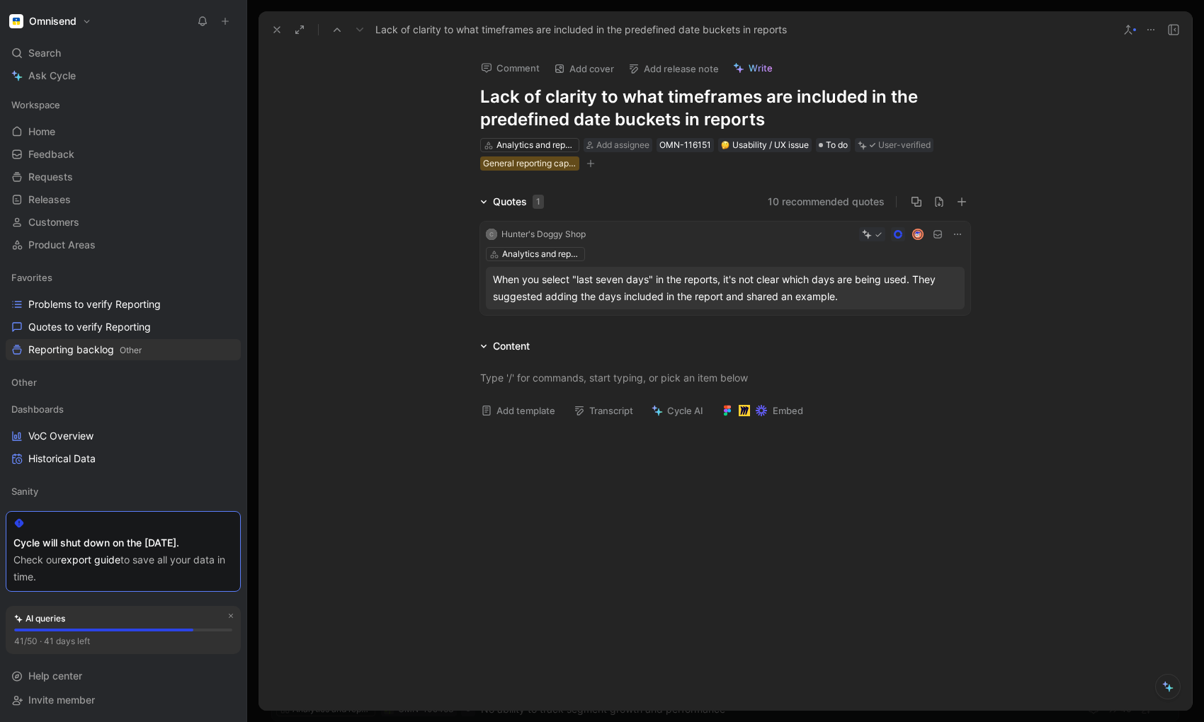
click at [670, 98] on h1 "Lack of clarity to what timeframes are included in the predefined date buckets …" at bounding box center [725, 108] width 490 height 45
click at [272, 35] on icon at bounding box center [276, 29] width 11 height 11
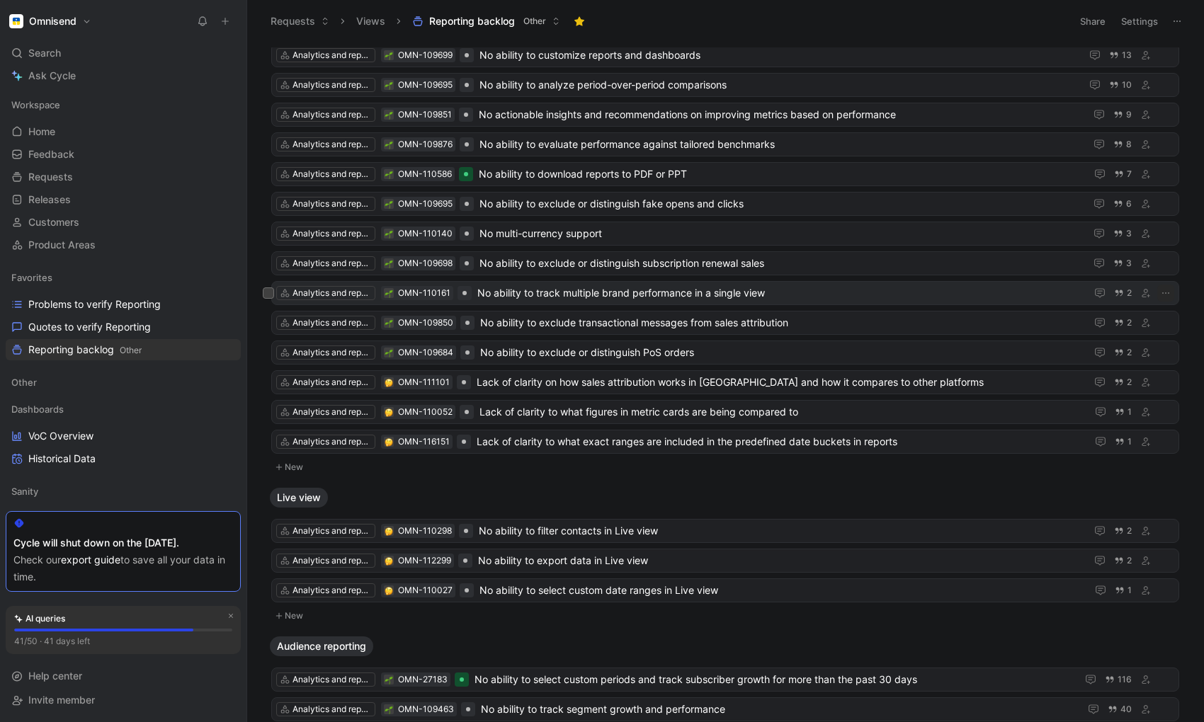
click at [507, 295] on span "No ability to track multiple brand performance in a single view" at bounding box center [778, 293] width 603 height 17
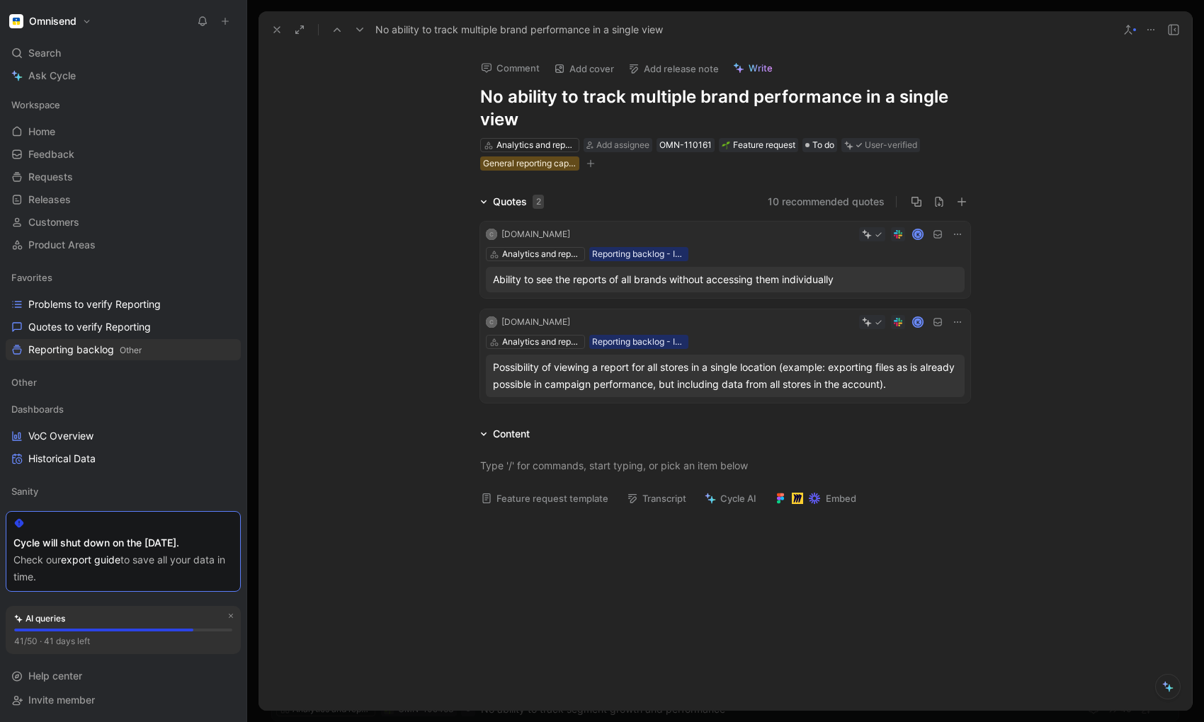
click at [280, 30] on icon at bounding box center [276, 29] width 11 height 11
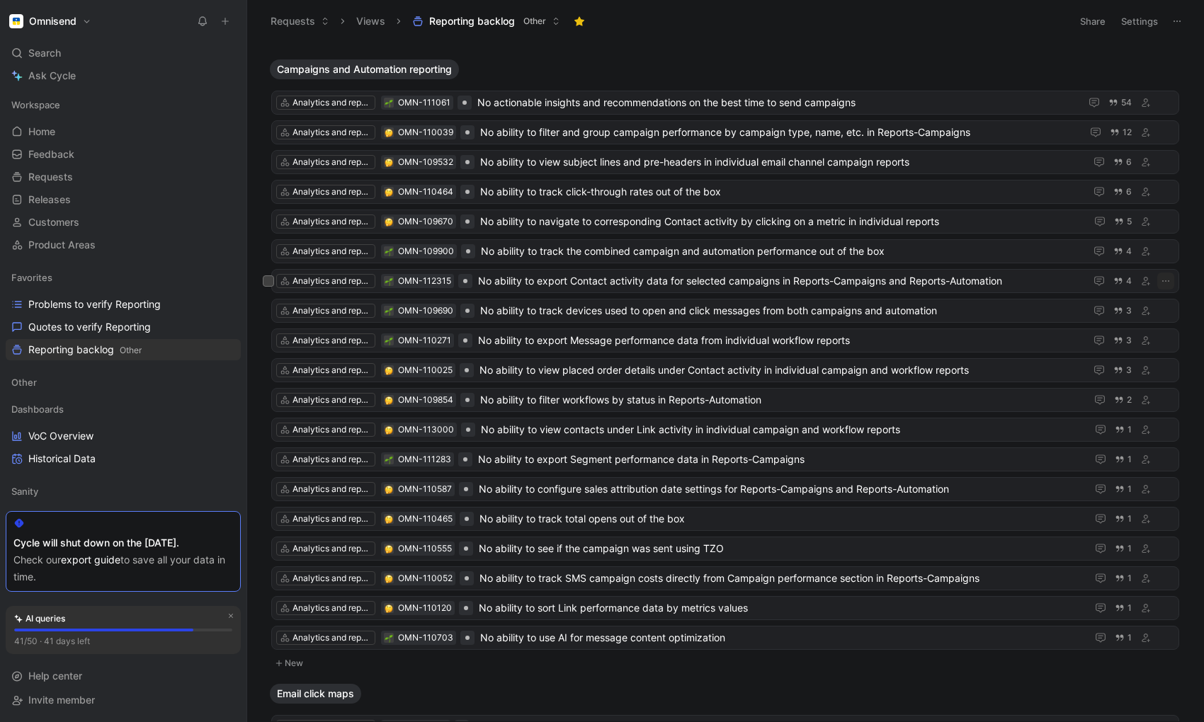
scroll to position [1414, 0]
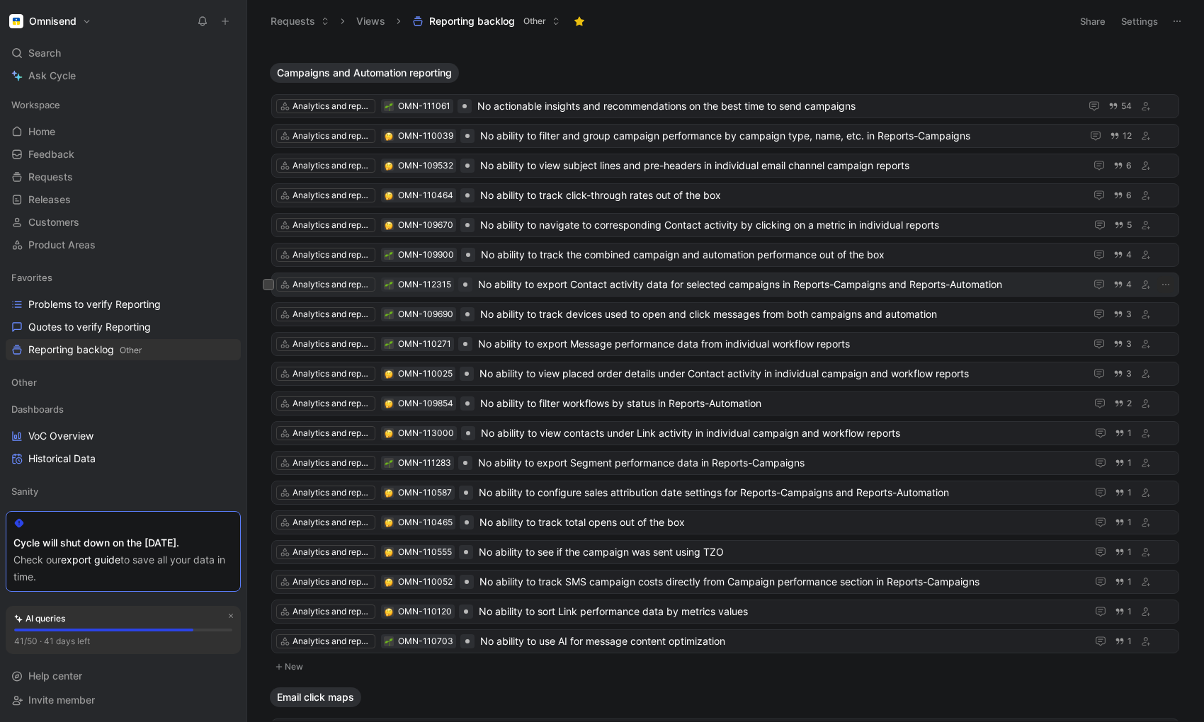
click at [805, 283] on span "No ability to export Contact activity data for selected campaigns in Reports-Ca…" at bounding box center [778, 284] width 601 height 17
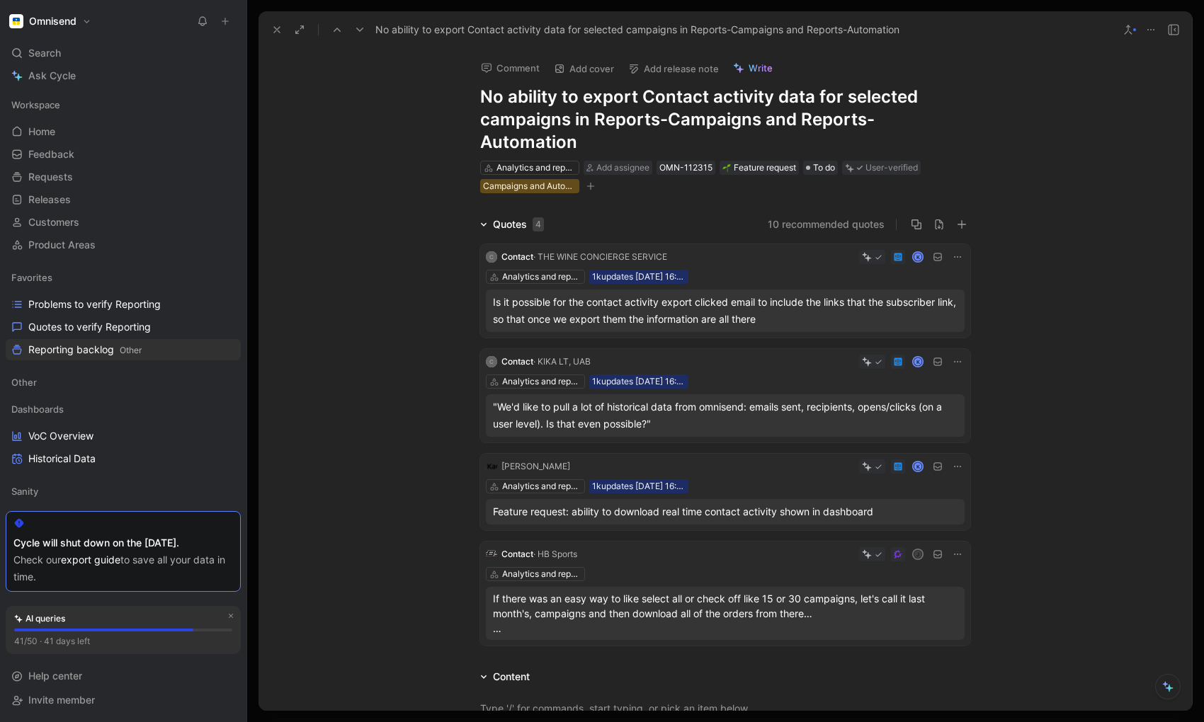
drag, startPoint x: 763, startPoint y: 124, endPoint x: 965, endPoint y: 120, distance: 201.9
click at [965, 120] on h1 "No ability to export Contact activity data for selected campaigns in Reports-Ca…" at bounding box center [725, 120] width 490 height 68
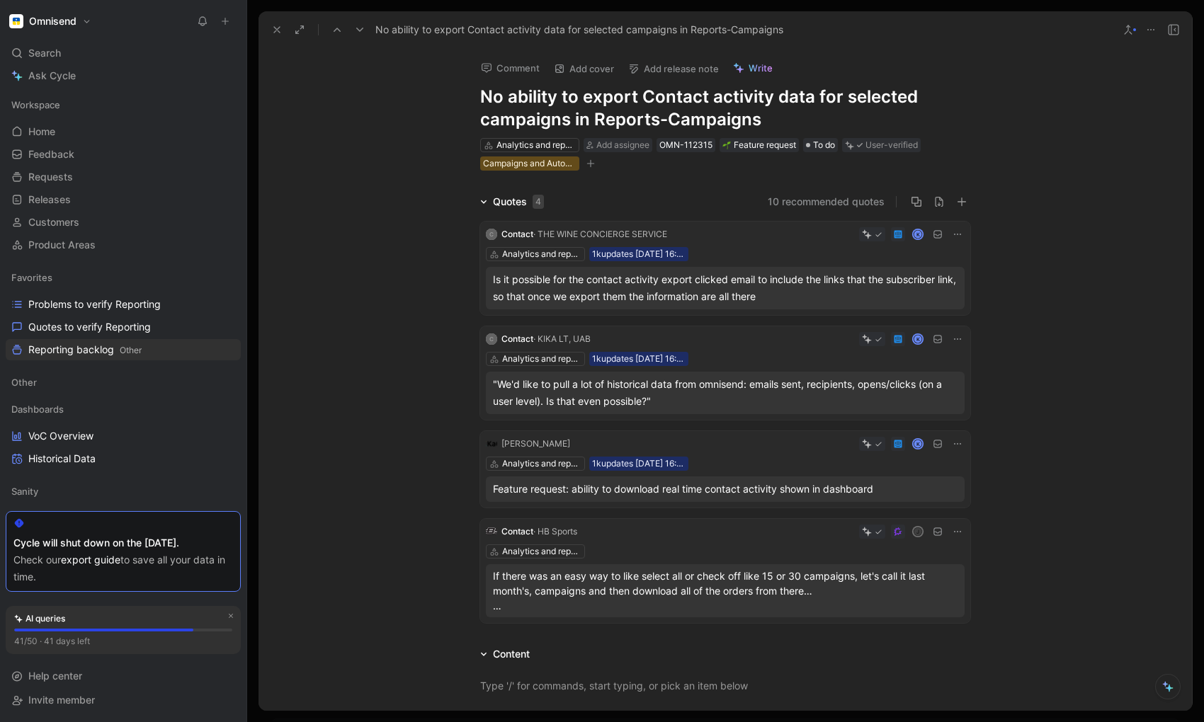
drag, startPoint x: 1053, startPoint y: 588, endPoint x: 709, endPoint y: 243, distance: 486.8
click at [709, 243] on div "Quotes 4 10 recommended quotes C Contact · THE WINE CONCIERGE SERVICE K Analyti…" at bounding box center [726, 411] width 934 height 436
click at [1033, 263] on div "Quotes 4 10 recommended quotes C Contact · THE WINE CONCIERGE SERVICE K Analyti…" at bounding box center [726, 411] width 934 height 436
click at [488, 286] on icon at bounding box center [487, 288] width 6 height 6
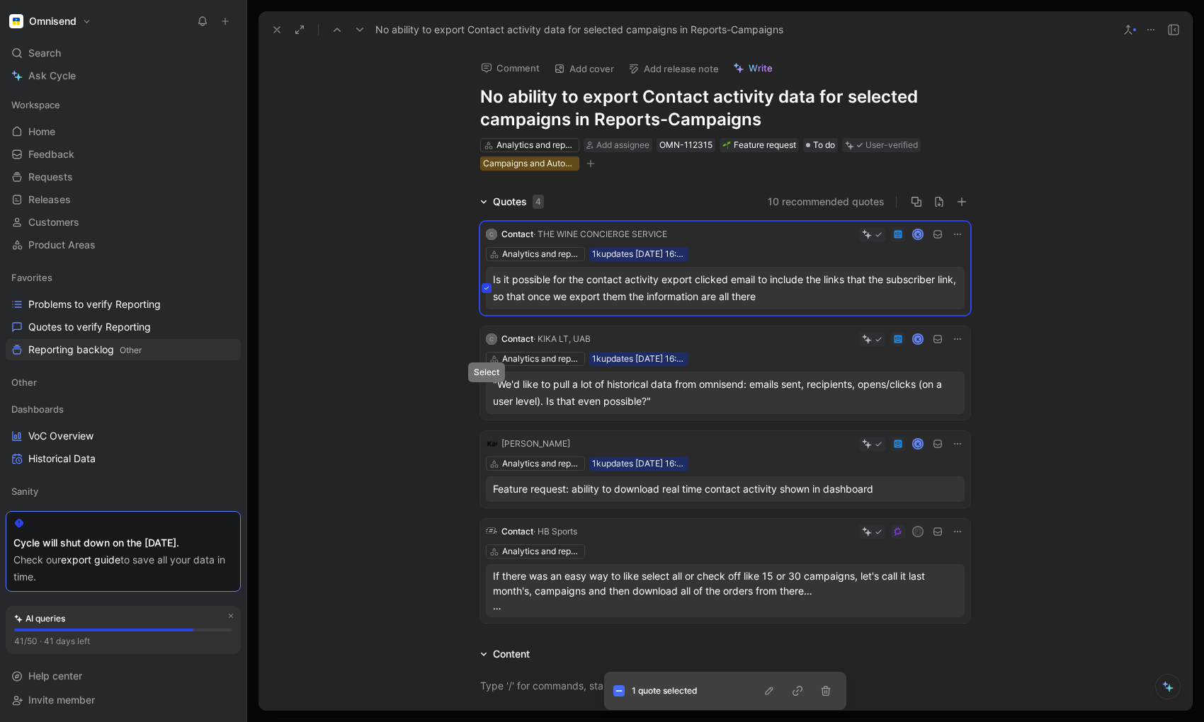
click at [489, 392] on button at bounding box center [487, 393] width 10 height 10
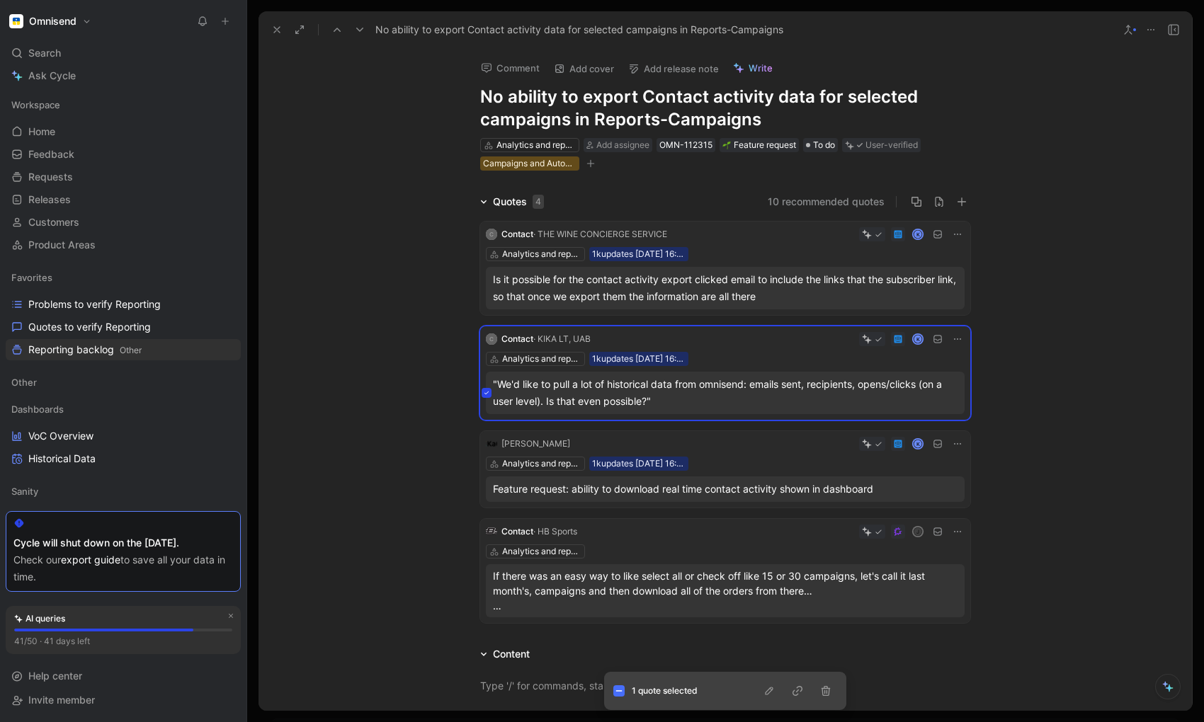
click at [487, 491] on icon at bounding box center [487, 490] width 6 height 6
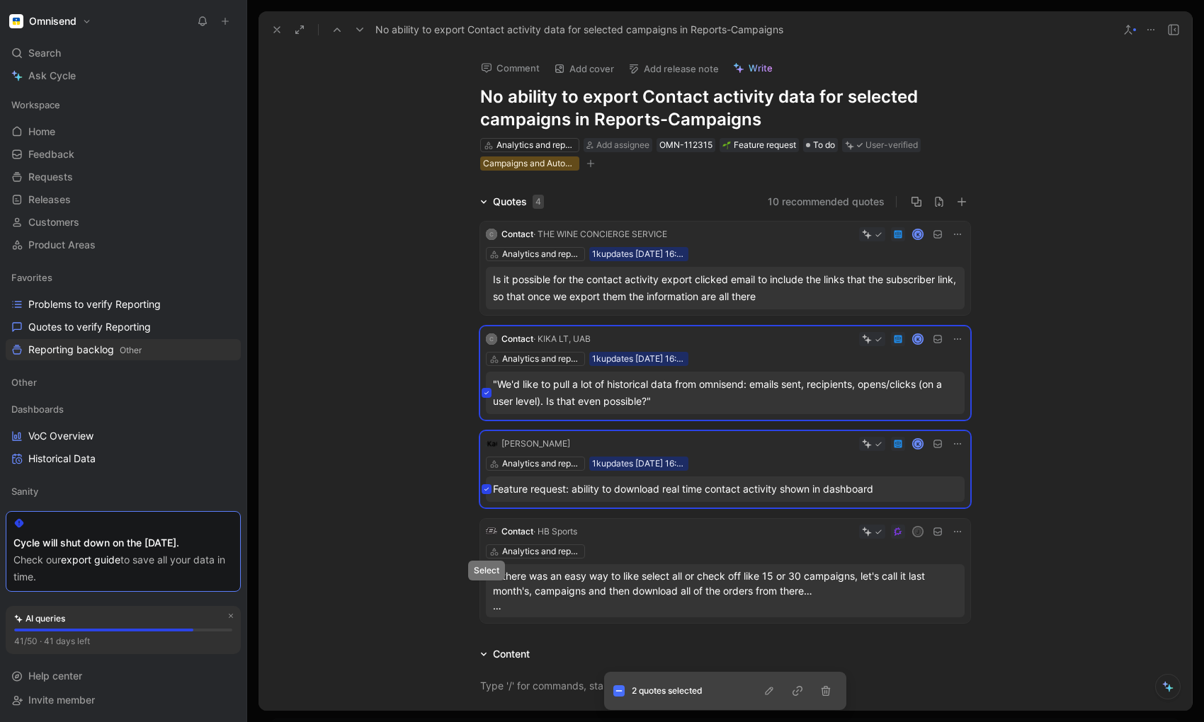
click at [486, 590] on icon at bounding box center [487, 592] width 6 height 6
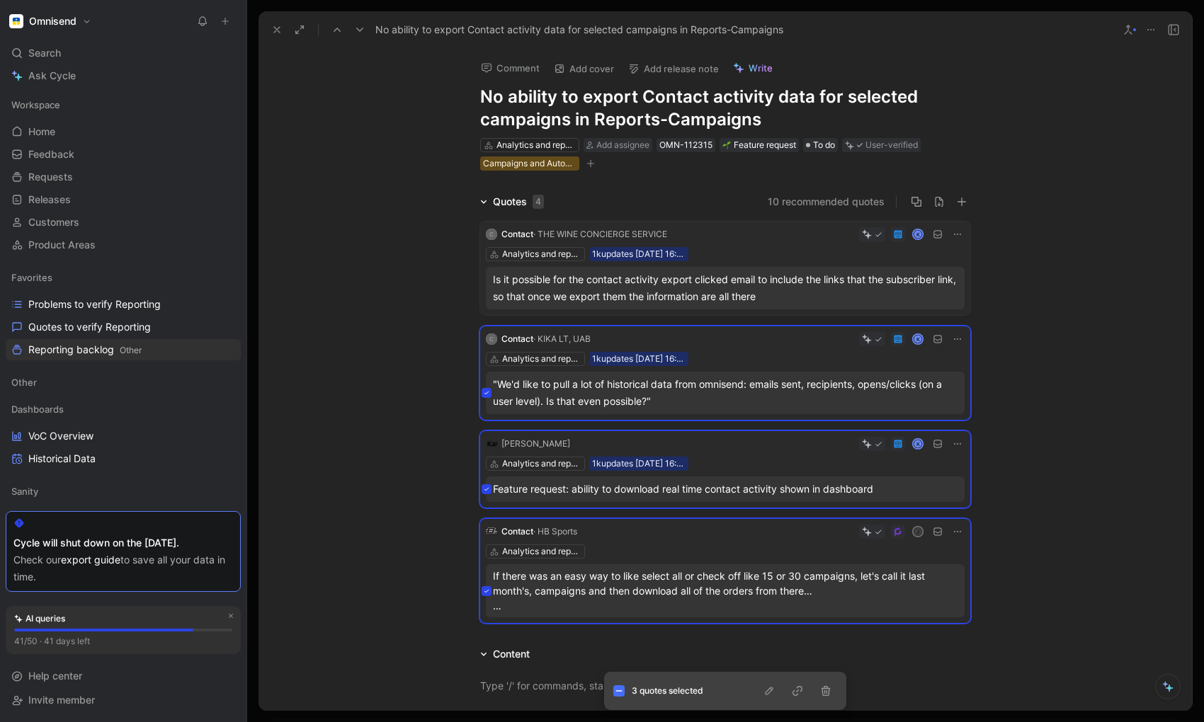
click at [488, 288] on icon at bounding box center [487, 288] width 6 height 6
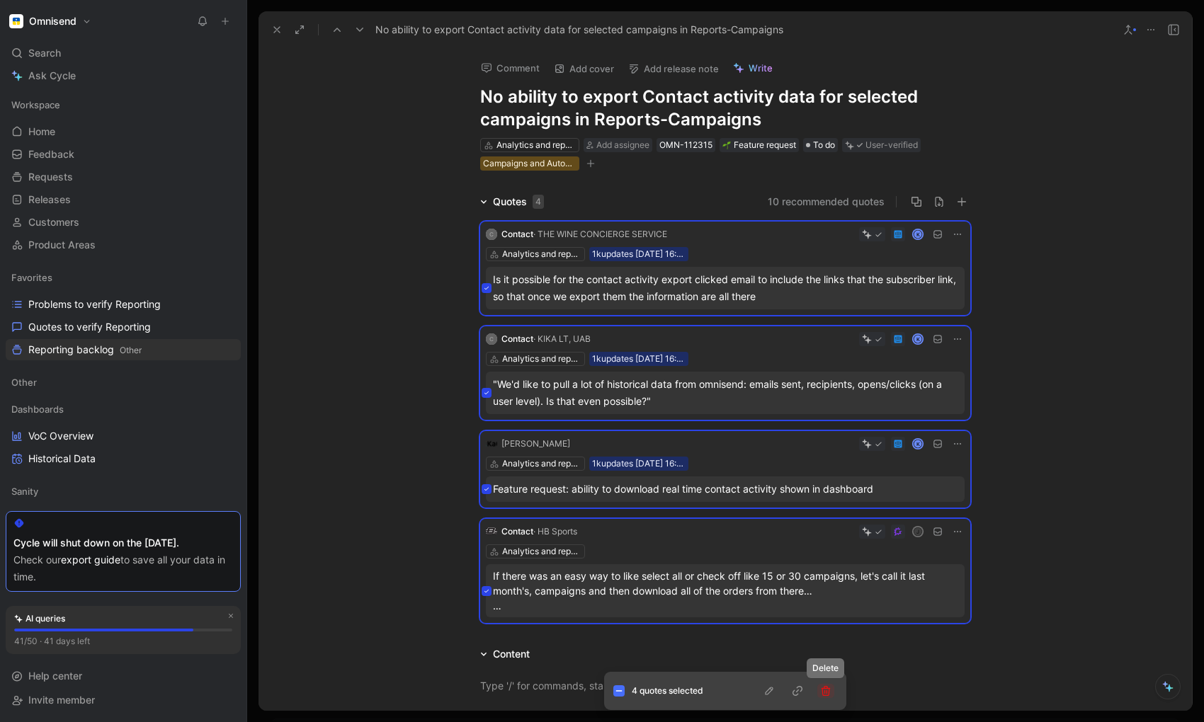
click at [829, 691] on icon "button" at bounding box center [826, 691] width 9 height 10
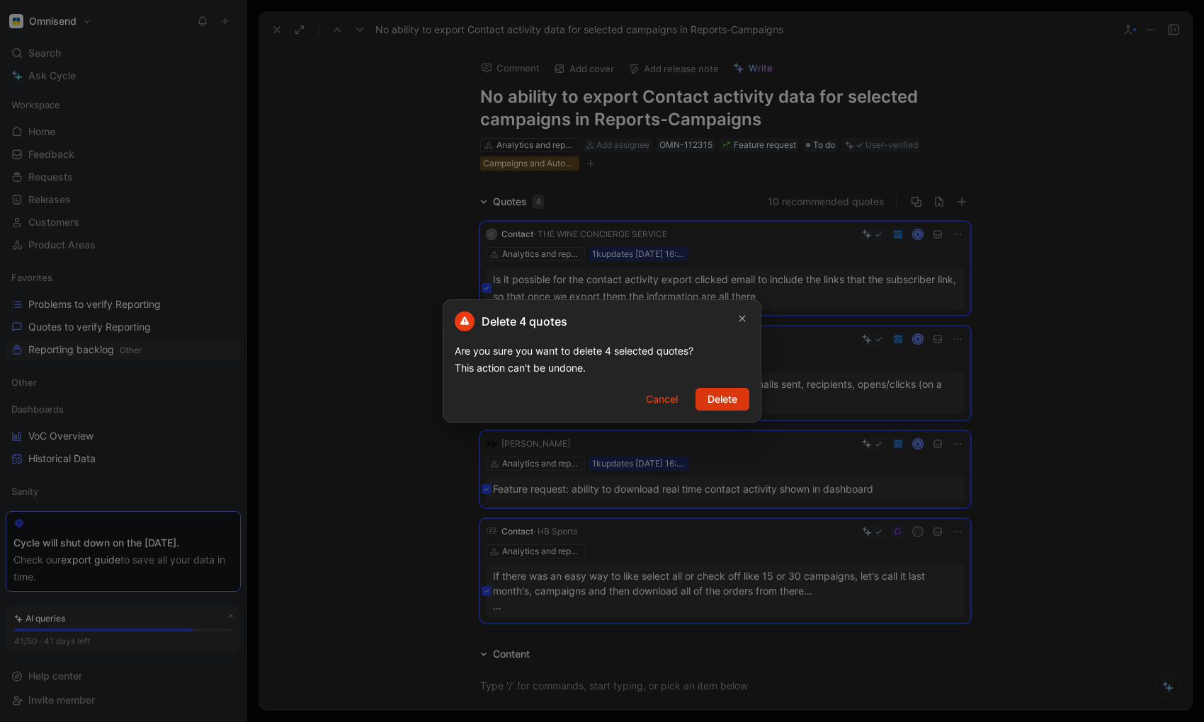
click at [727, 402] on span "Delete" at bounding box center [723, 399] width 30 height 17
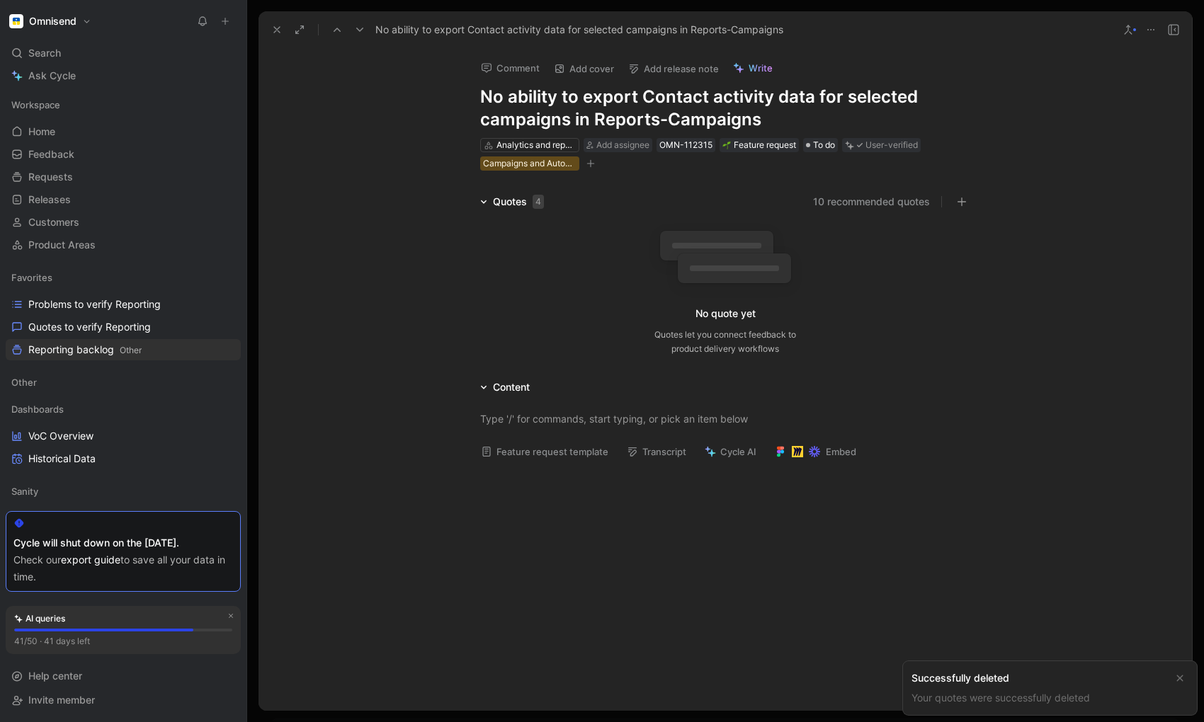
click at [1150, 30] on use at bounding box center [1150, 29] width 7 height 1
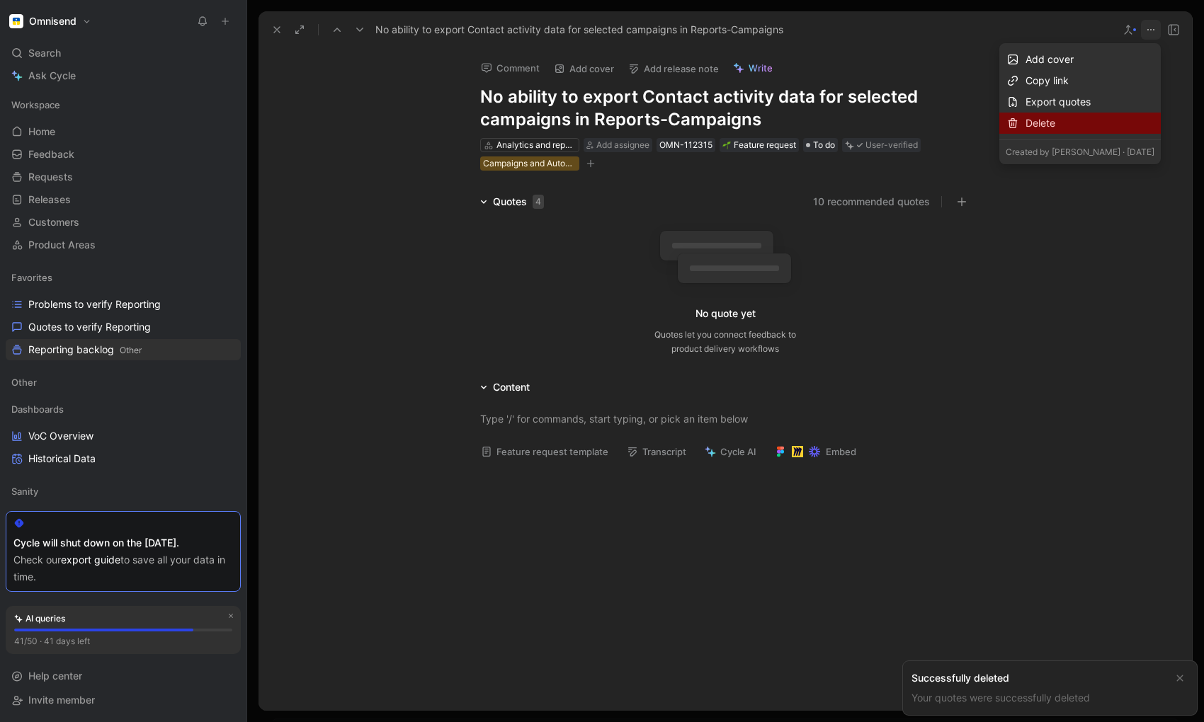
click at [1071, 130] on div "Delete" at bounding box center [1090, 123] width 129 height 17
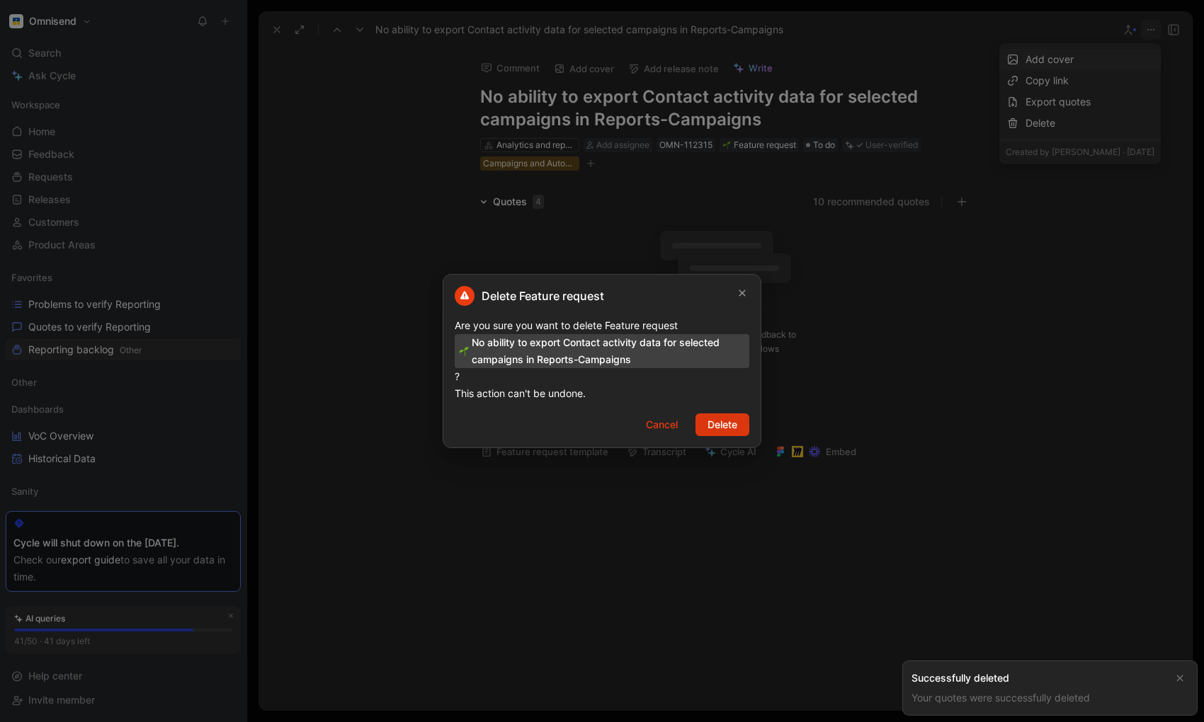
click at [710, 418] on span "Delete" at bounding box center [723, 424] width 30 height 17
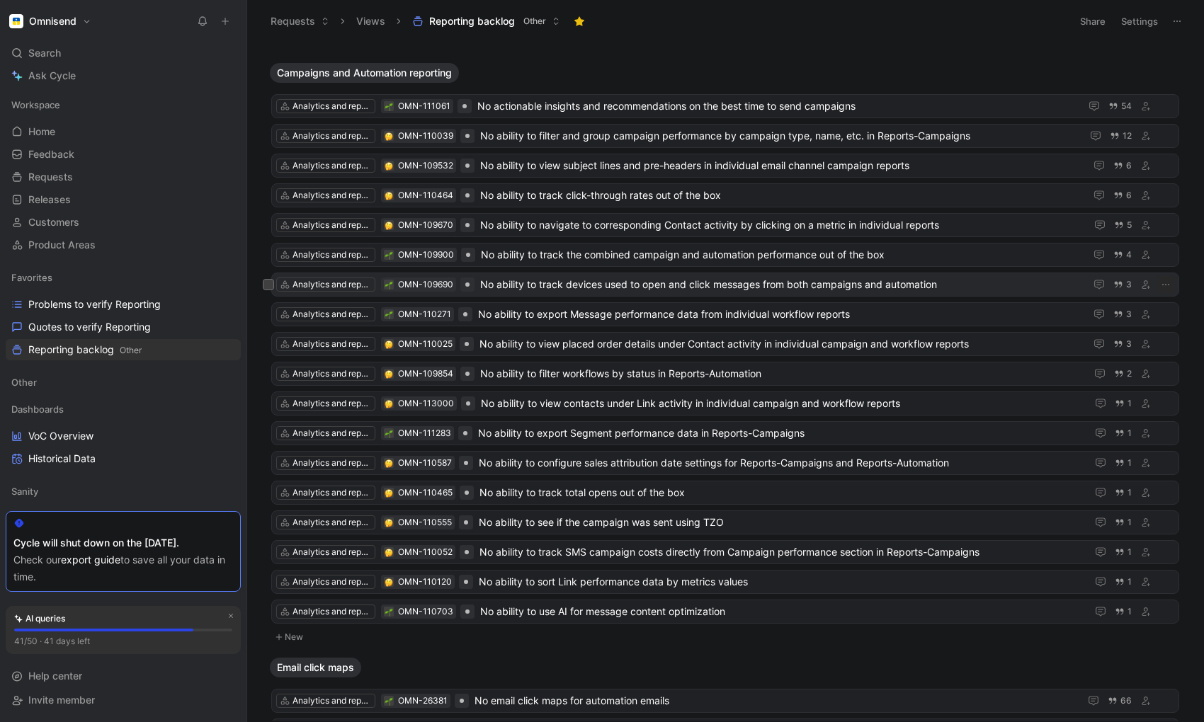
click at [585, 284] on span "No ability to track devices used to open and click messages from both campaigns…" at bounding box center [779, 284] width 599 height 17
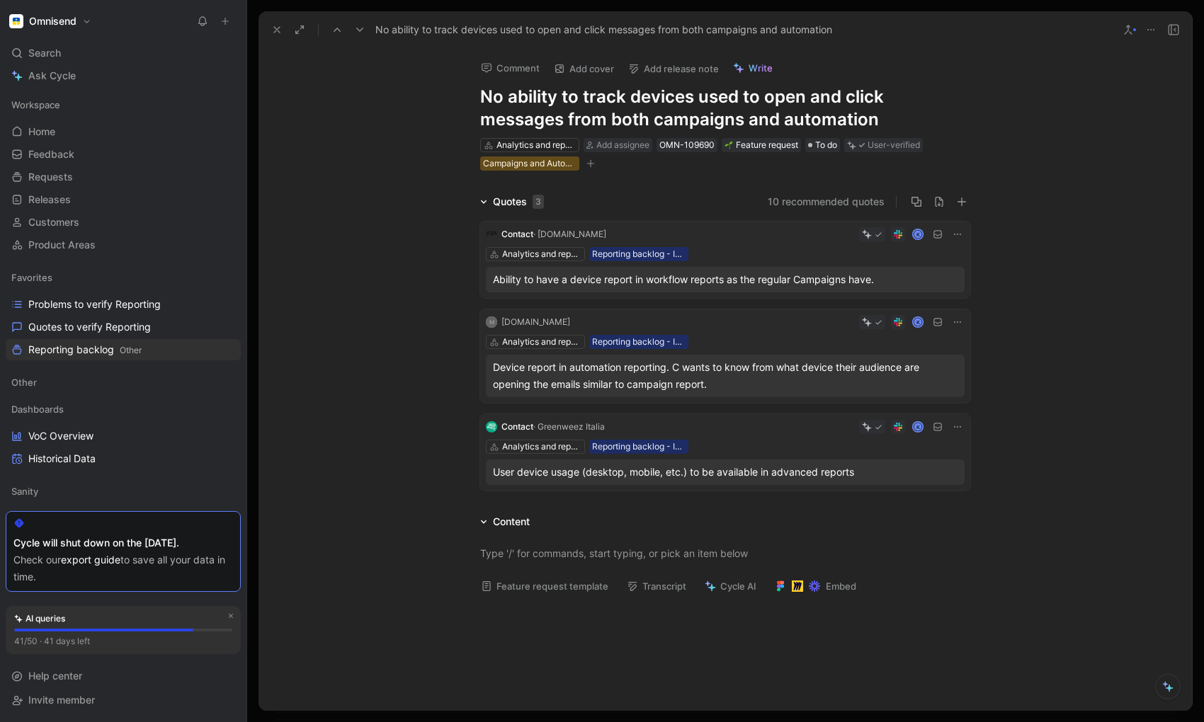
click at [273, 29] on icon at bounding box center [276, 29] width 11 height 11
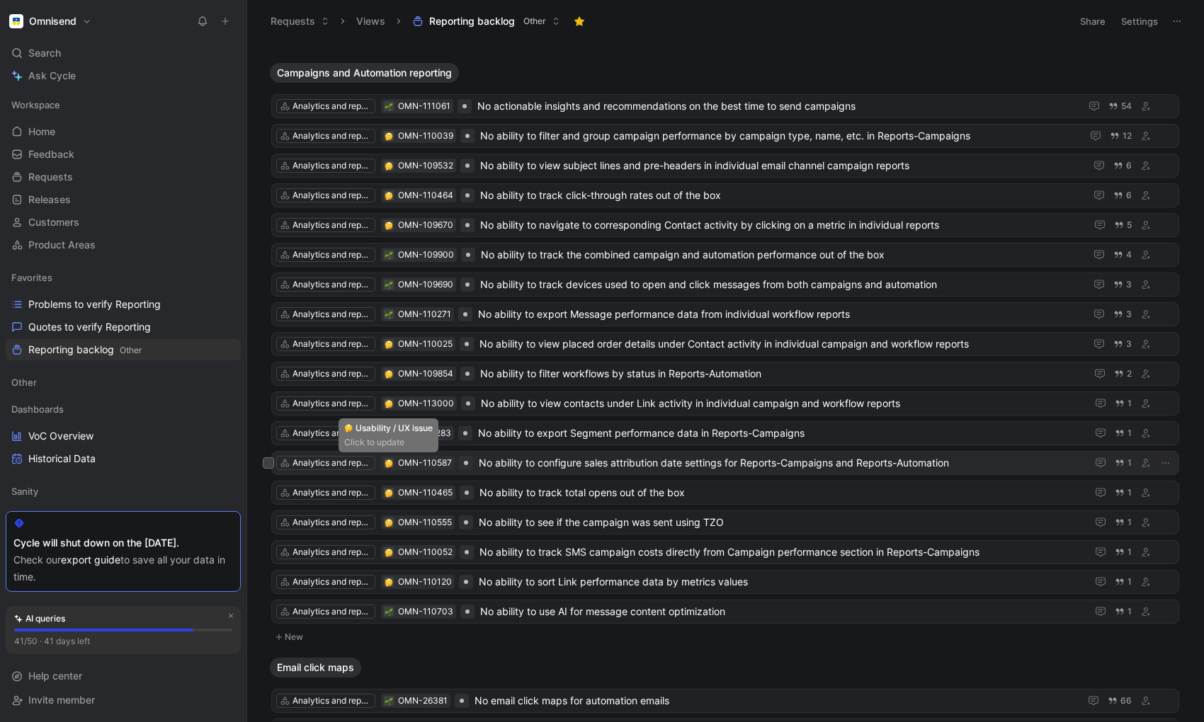
click at [390, 464] on img at bounding box center [389, 464] width 8 height 8
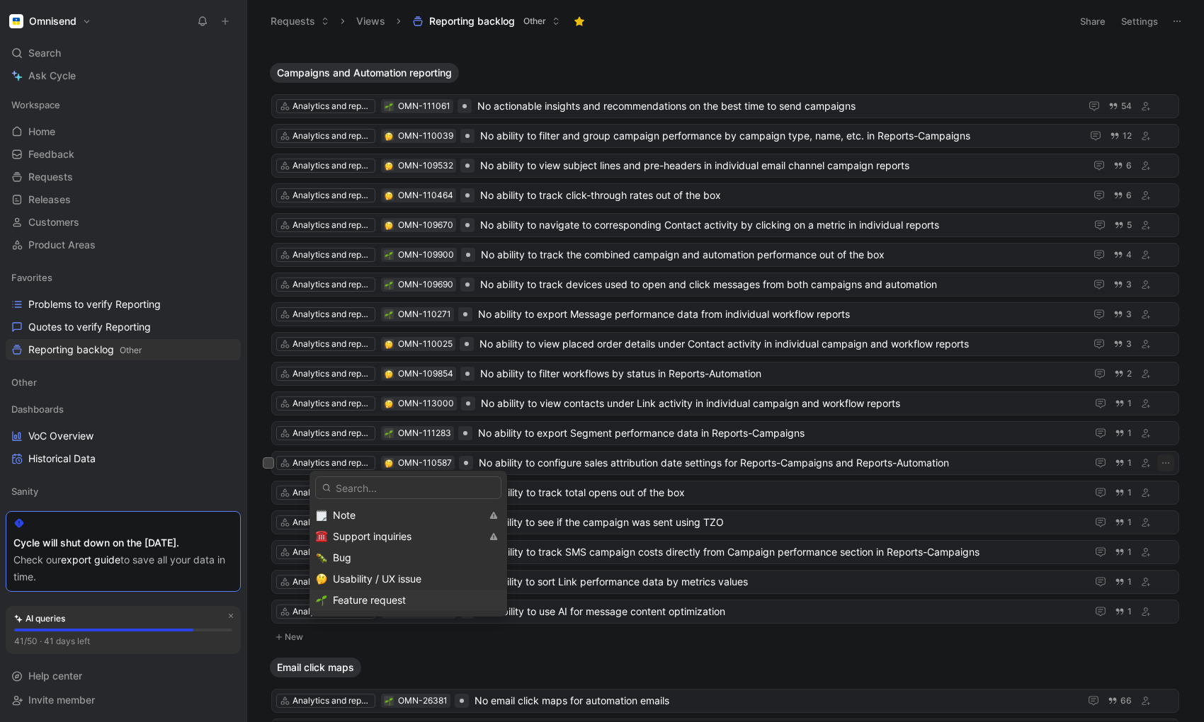
click at [366, 605] on span "Feature request" at bounding box center [369, 600] width 73 height 12
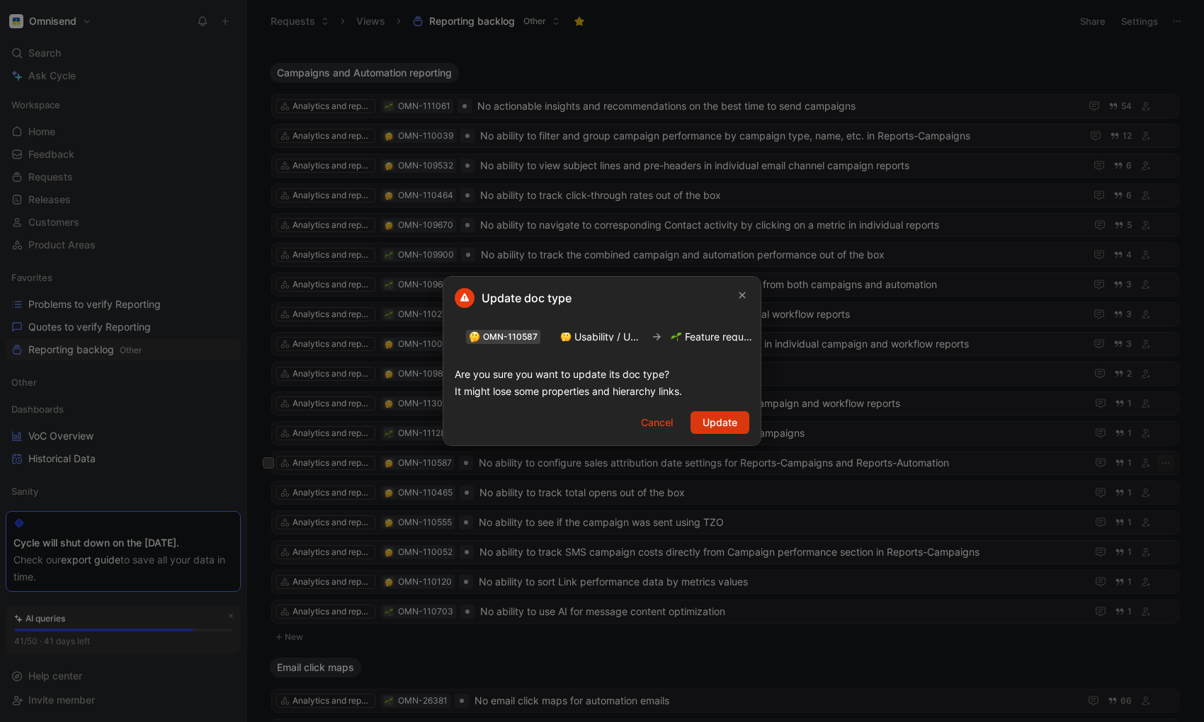
click at [730, 419] on span "Update" at bounding box center [720, 422] width 35 height 17
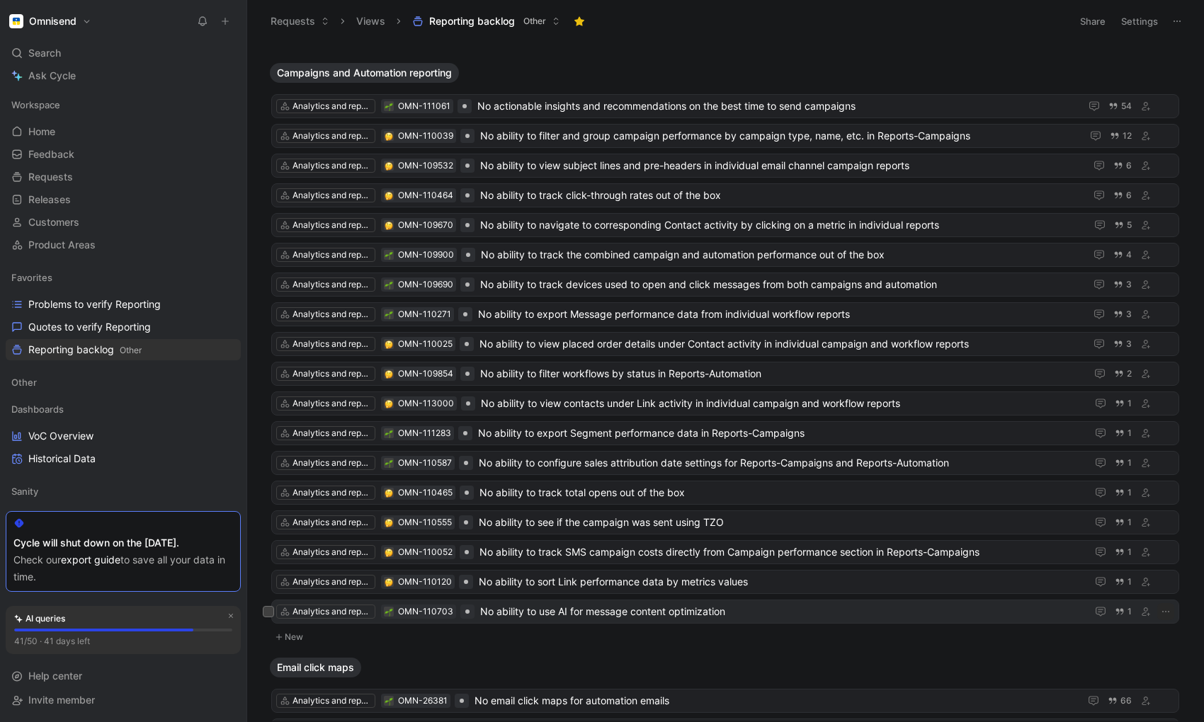
click at [574, 612] on span "No ability to use AI for message content optimization" at bounding box center [780, 611] width 601 height 17
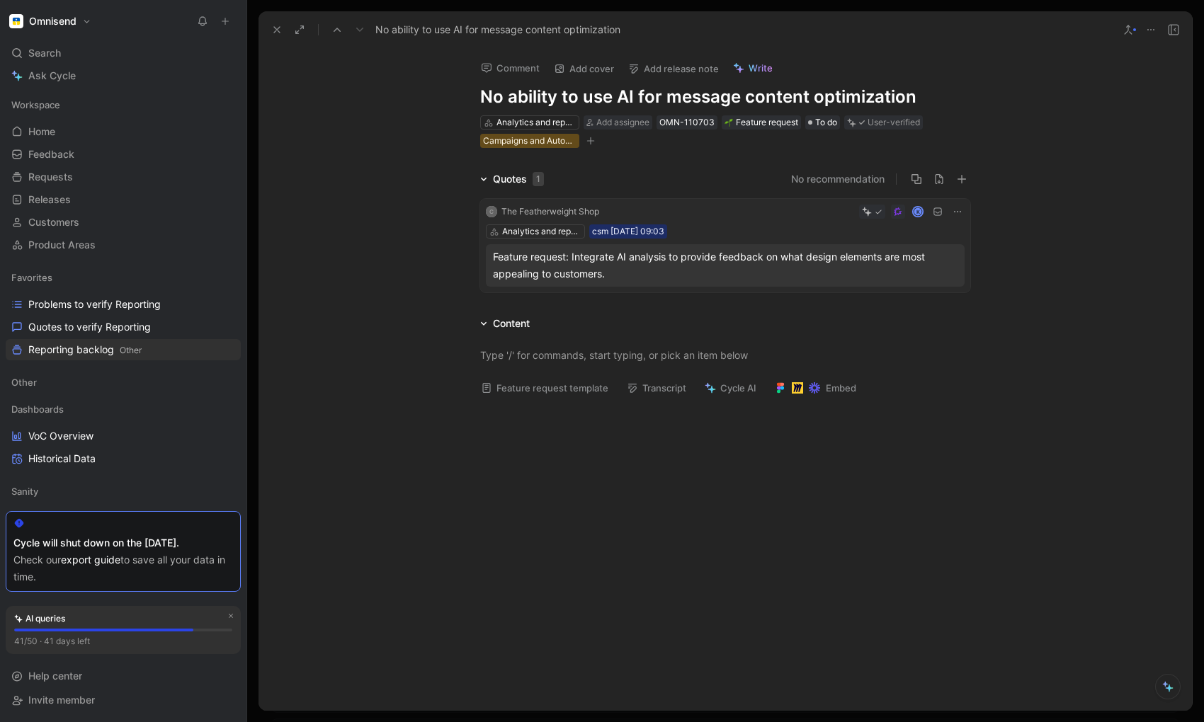
click at [960, 210] on icon at bounding box center [957, 211] width 11 height 11
click at [553, 138] on div "Campaigns and Automation reporting" at bounding box center [529, 141] width 93 height 14
type input "cl"
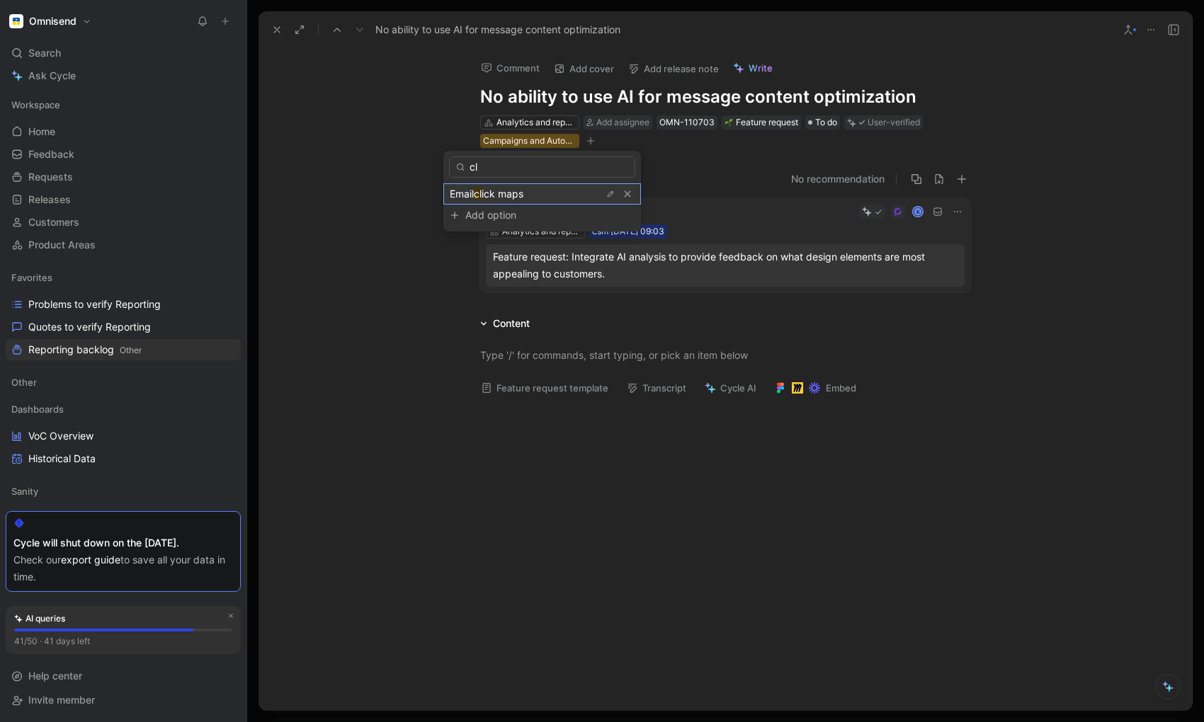
click at [509, 193] on span "ick maps" at bounding box center [503, 194] width 42 height 12
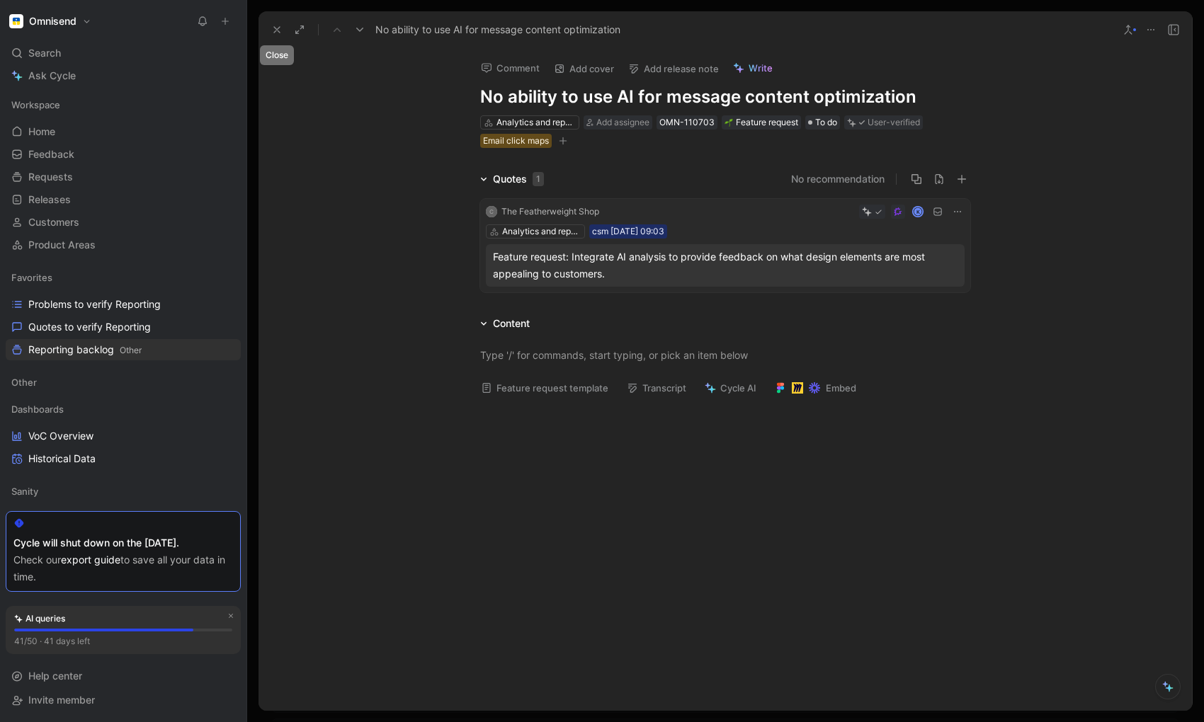
click at [275, 29] on icon at bounding box center [276, 29] width 11 height 11
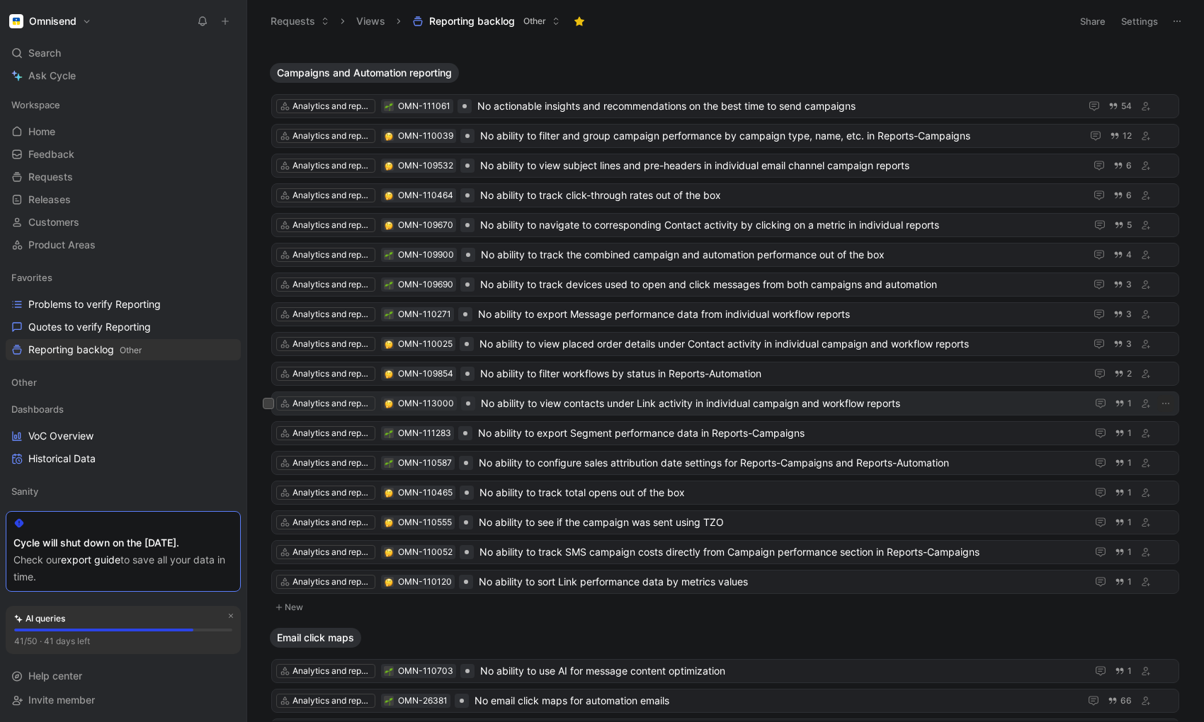
click at [522, 402] on span "No ability to view contacts under Link activity in individual campaign and work…" at bounding box center [781, 403] width 600 height 17
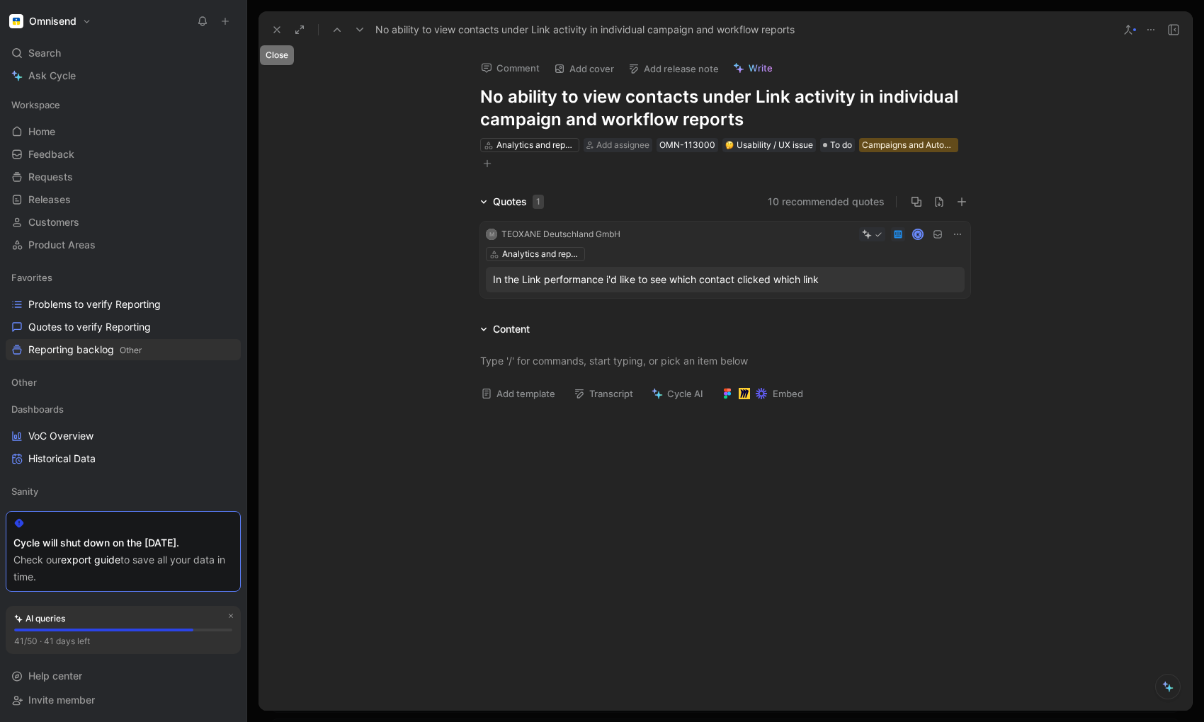
click at [273, 30] on icon at bounding box center [276, 29] width 11 height 11
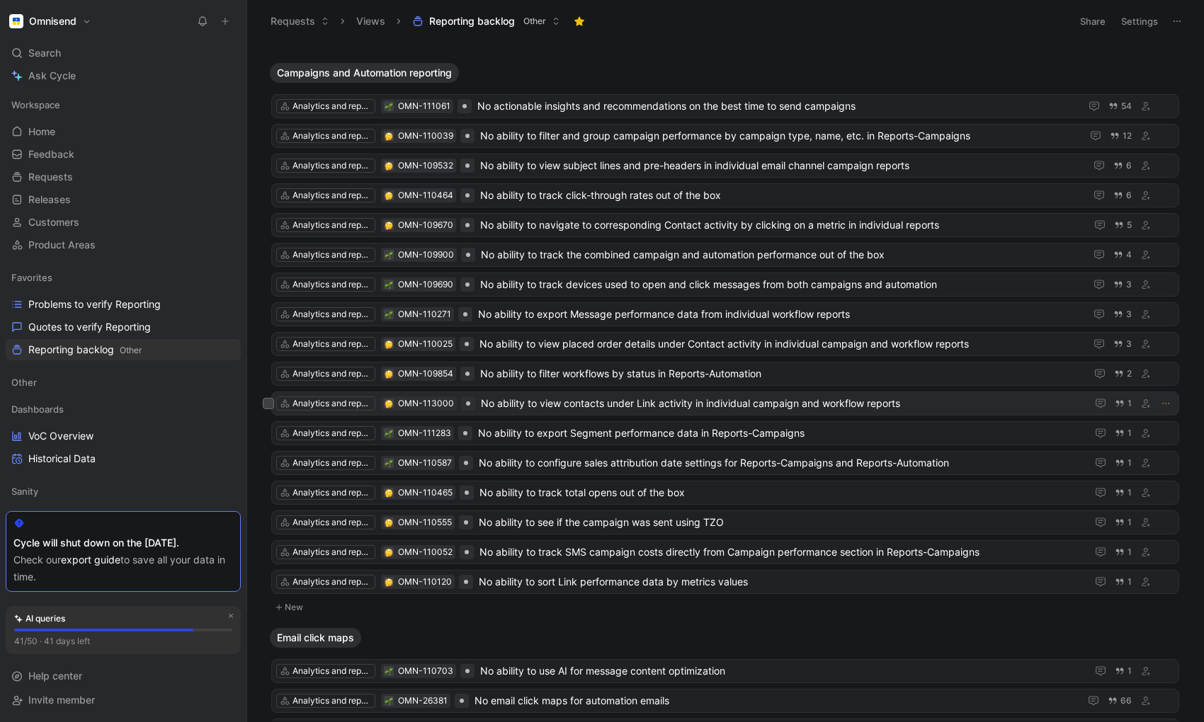
click at [572, 404] on span "No ability to view contacts under Link activity in individual campaign and work…" at bounding box center [781, 403] width 600 height 17
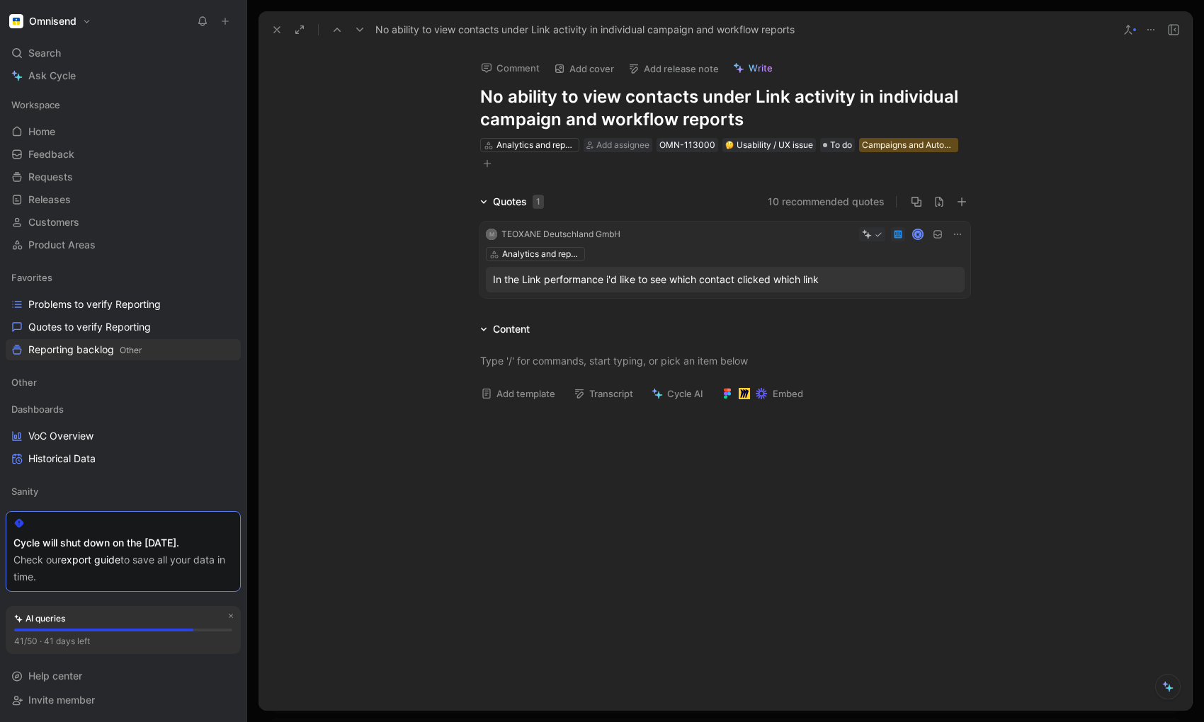
click at [627, 98] on h1 "No ability to view contacts under Link activity in individual campaign and work…" at bounding box center [725, 108] width 490 height 45
click at [793, 97] on h1 "No ability to view what links contacts under Link activity in individual campai…" at bounding box center [725, 108] width 490 height 45
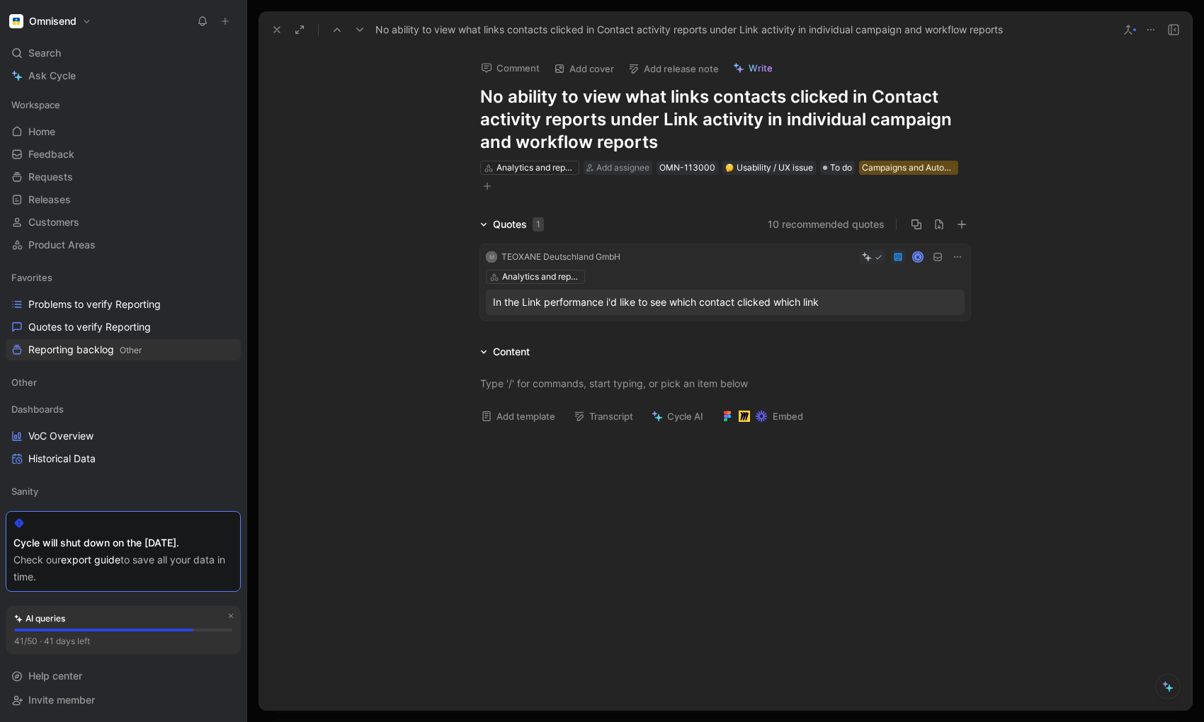
drag, startPoint x: 611, startPoint y: 118, endPoint x: 670, endPoint y: 142, distance: 64.2
click at [670, 142] on h1 "No ability to view what links contacts clicked in Contact activity reports unde…" at bounding box center [725, 120] width 490 height 68
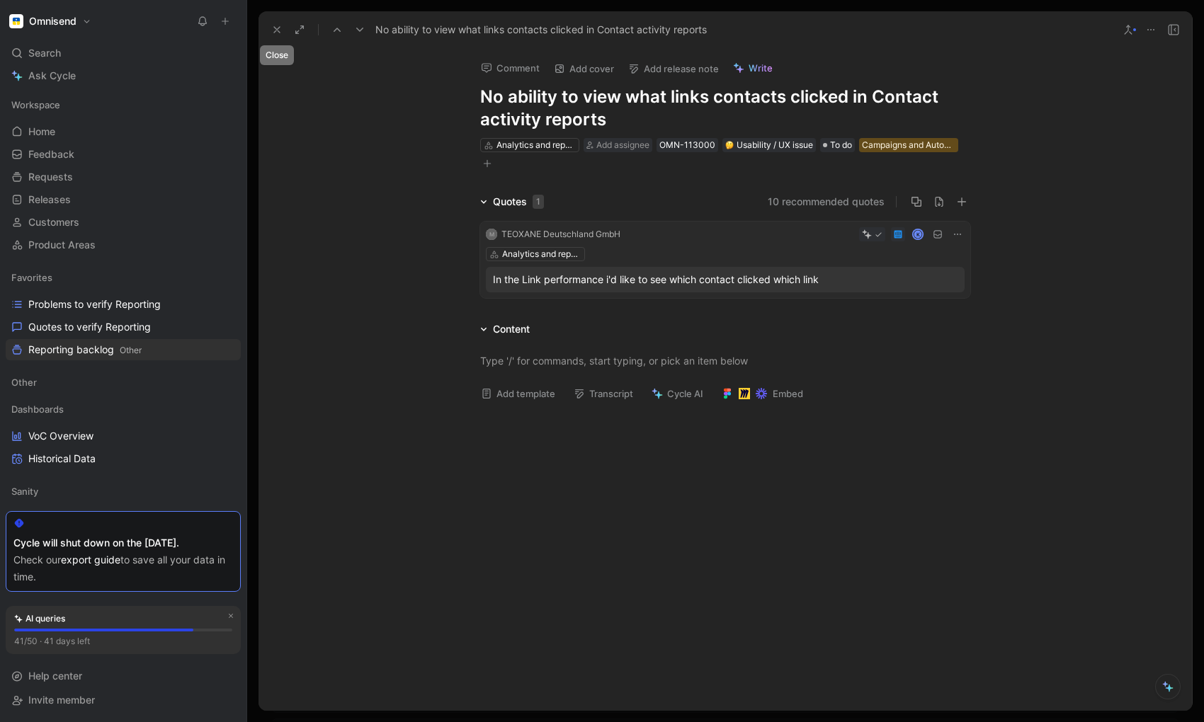
click at [277, 27] on icon at bounding box center [276, 29] width 11 height 11
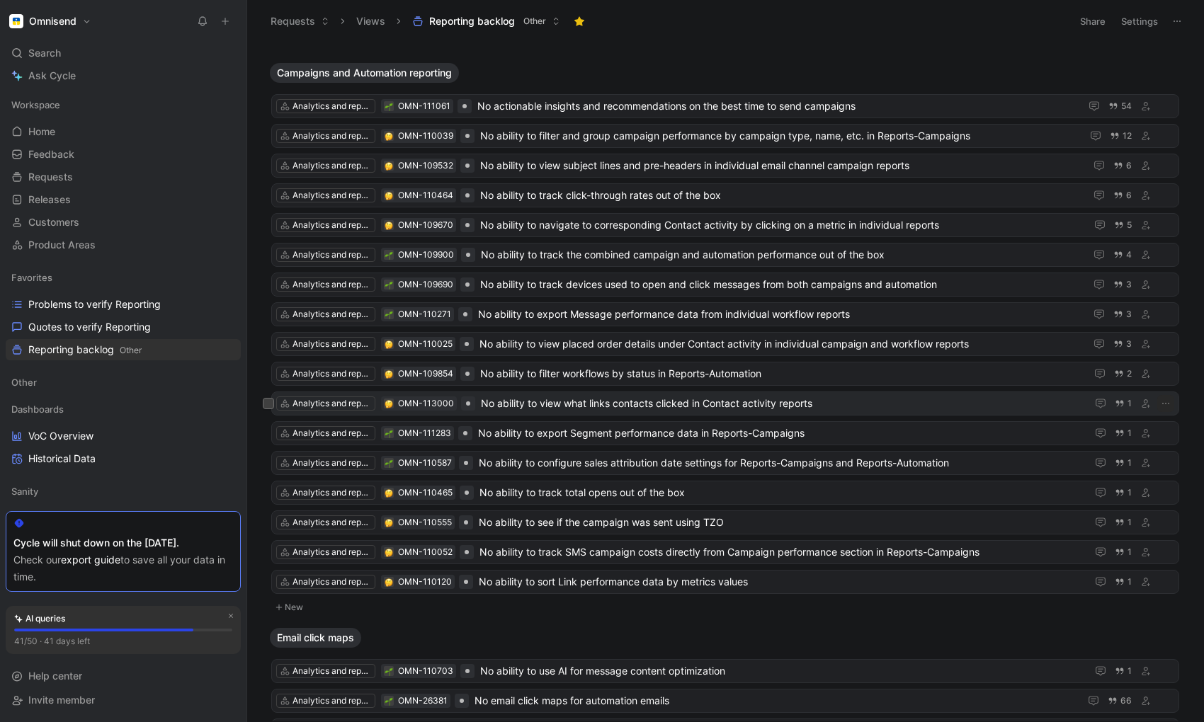
click at [645, 410] on span "No ability to view what links contacts clicked in Contact activity reports" at bounding box center [781, 403] width 600 height 17
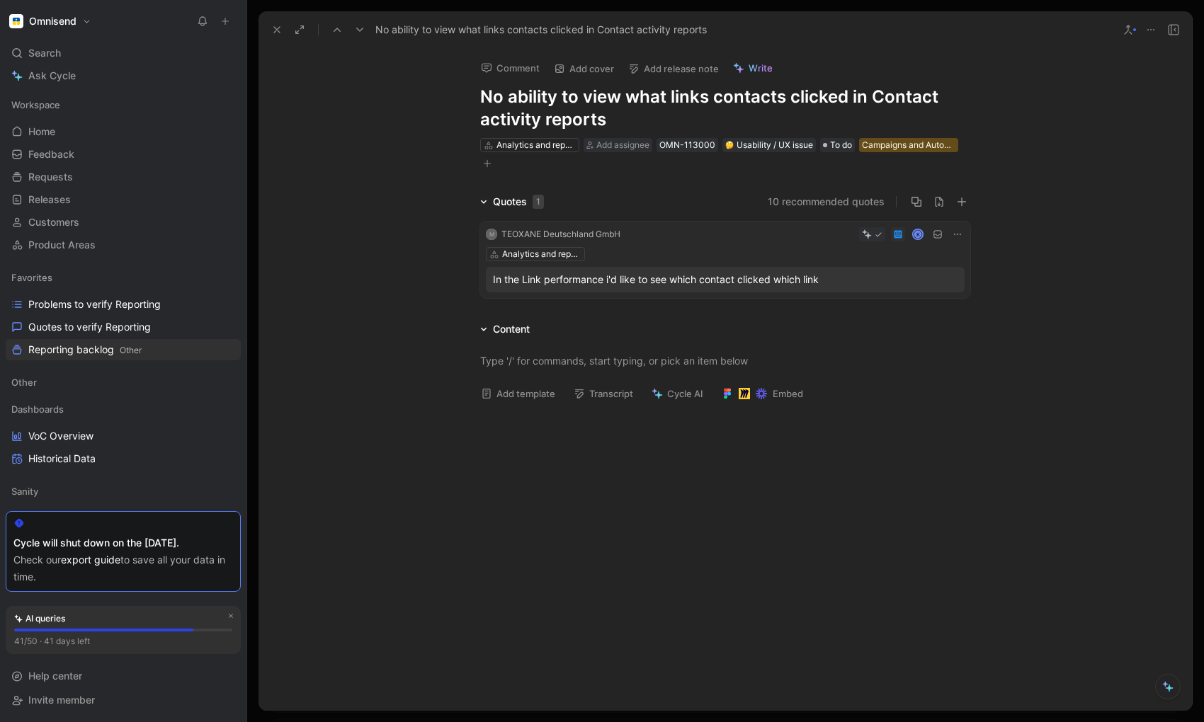
click at [565, 125] on h1 "No ability to view what links contacts clicked in Contact activity reports" at bounding box center [725, 108] width 490 height 45
click at [268, 25] on button at bounding box center [277, 30] width 20 height 20
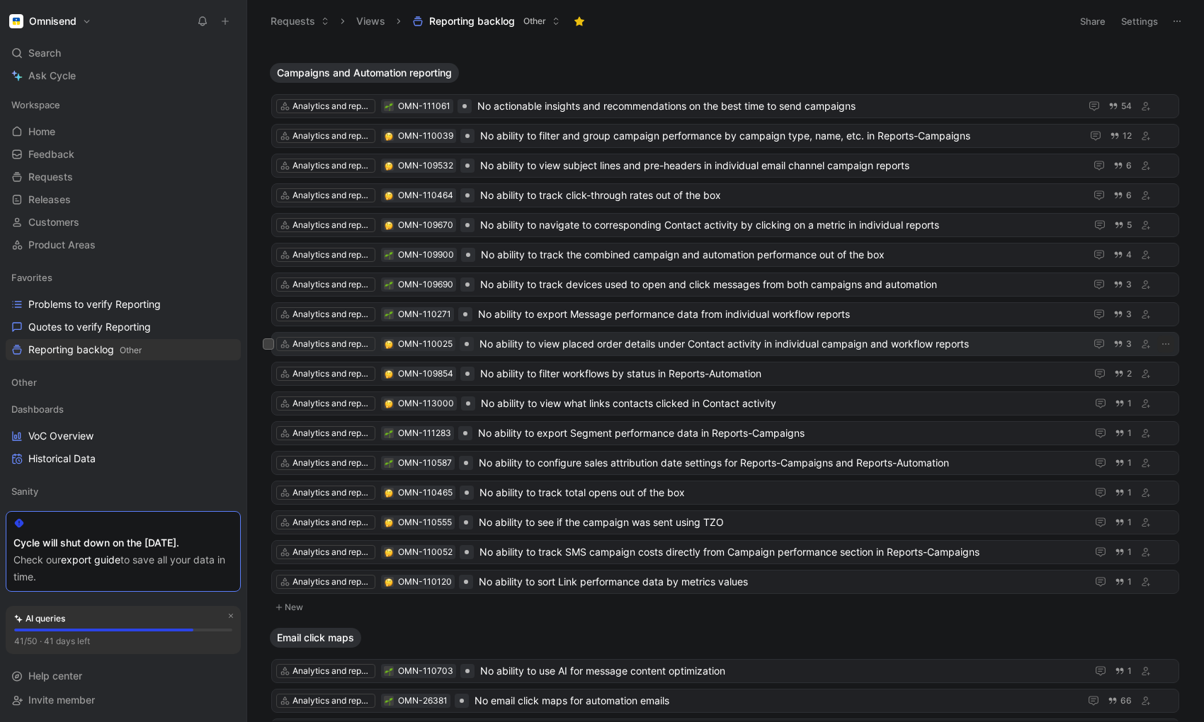
click at [583, 343] on span "No ability to view placed order details under Contact activity in individual ca…" at bounding box center [780, 344] width 600 height 17
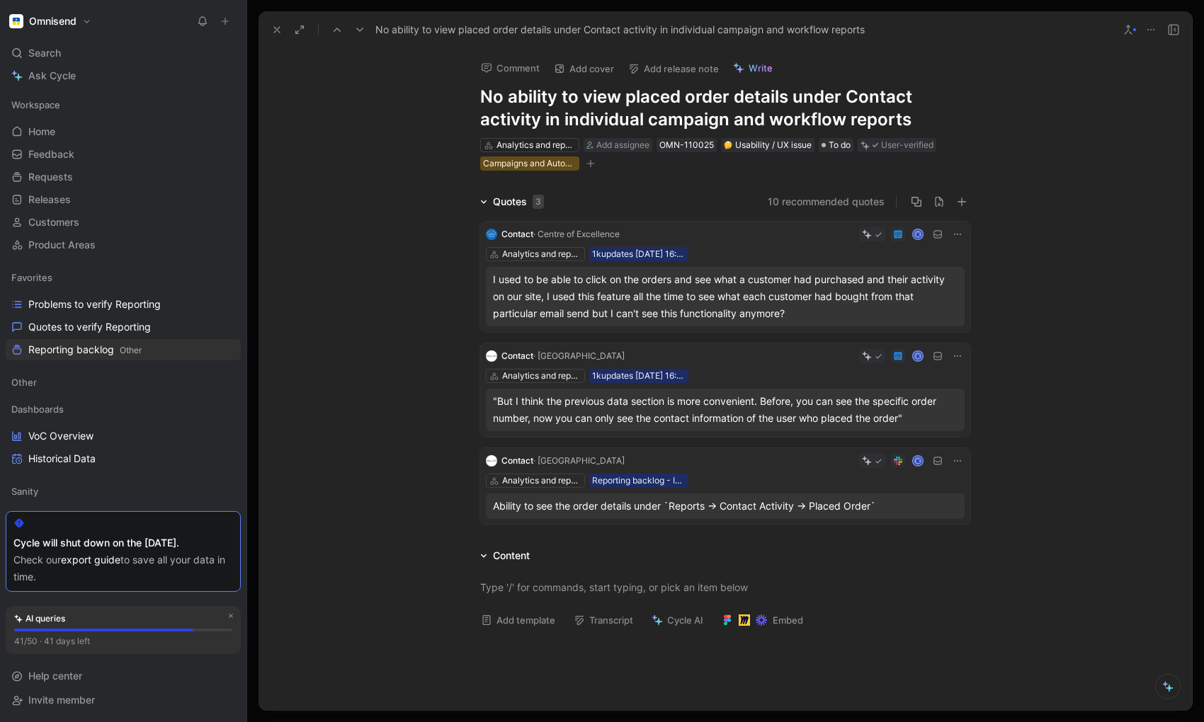
drag, startPoint x: 545, startPoint y: 119, endPoint x: 915, endPoint y: 112, distance: 370.5
click at [915, 112] on h1 "No ability to view placed order details under Contact activity in individual ca…" at bounding box center [725, 108] width 490 height 45
copy h1 "in individual campaign and workflow reports"
click at [276, 24] on icon at bounding box center [276, 29] width 11 height 11
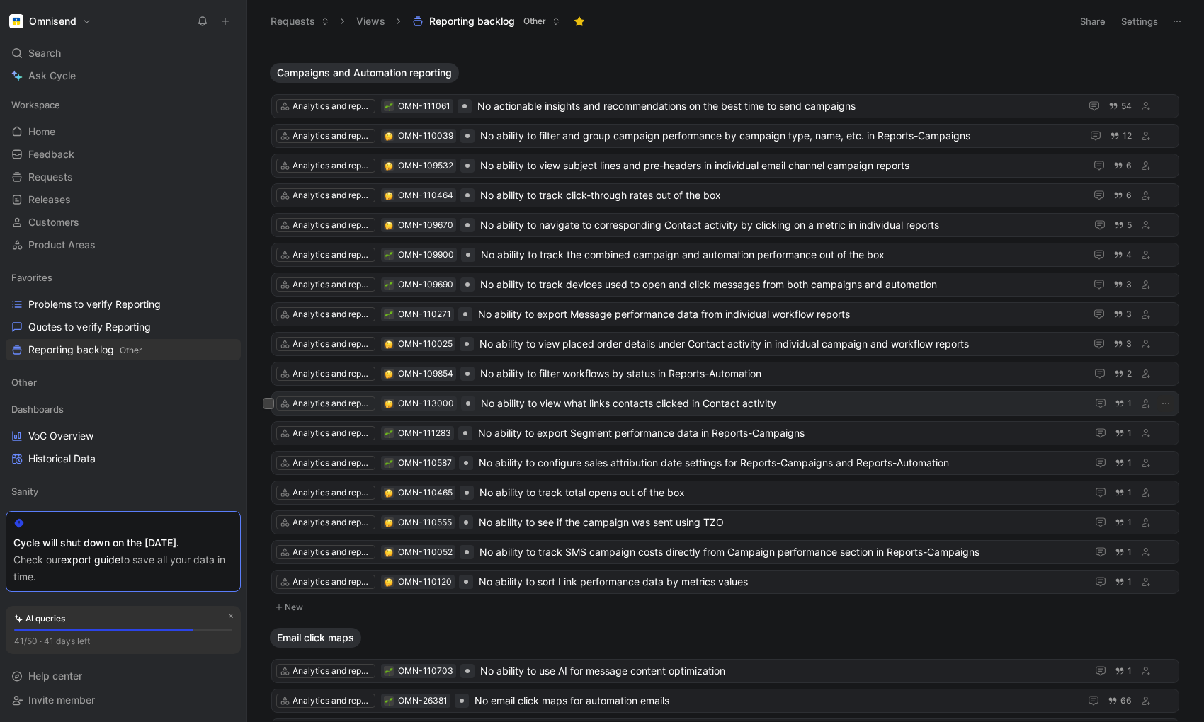
click at [735, 407] on span "No ability to view what links contacts clicked in Contact activity" at bounding box center [781, 403] width 600 height 17
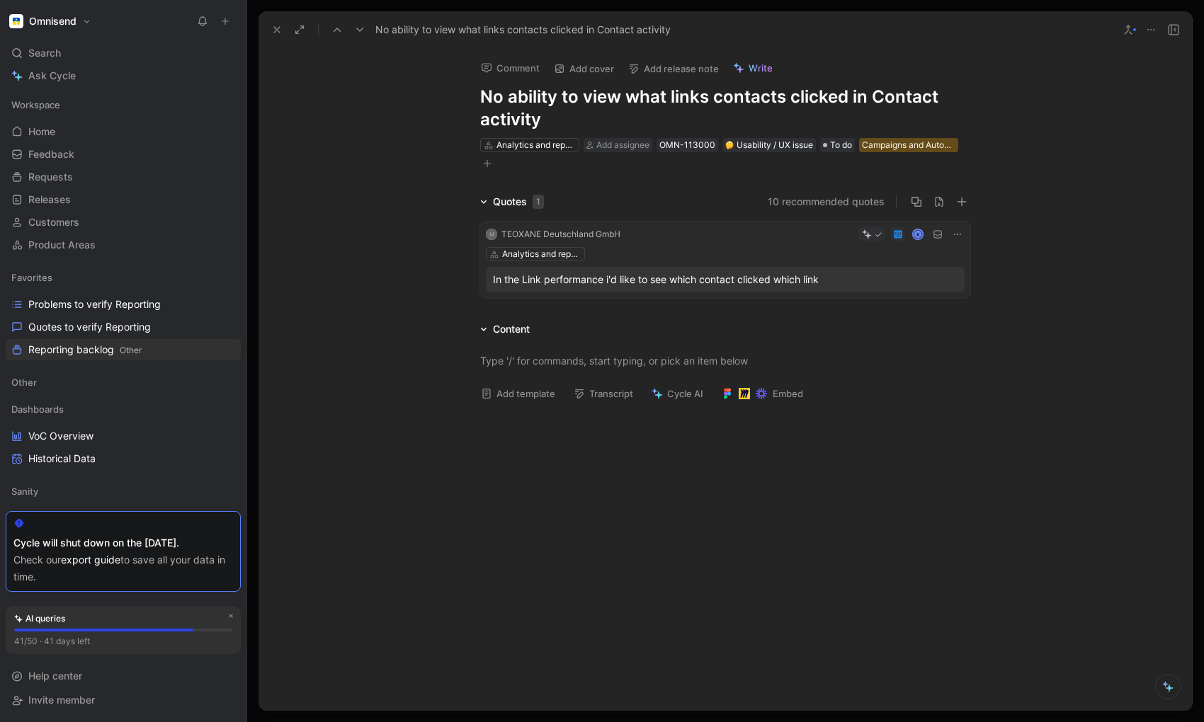
click at [556, 125] on h1 "No ability to view what links contacts clicked in Contact activity" at bounding box center [725, 108] width 490 height 45
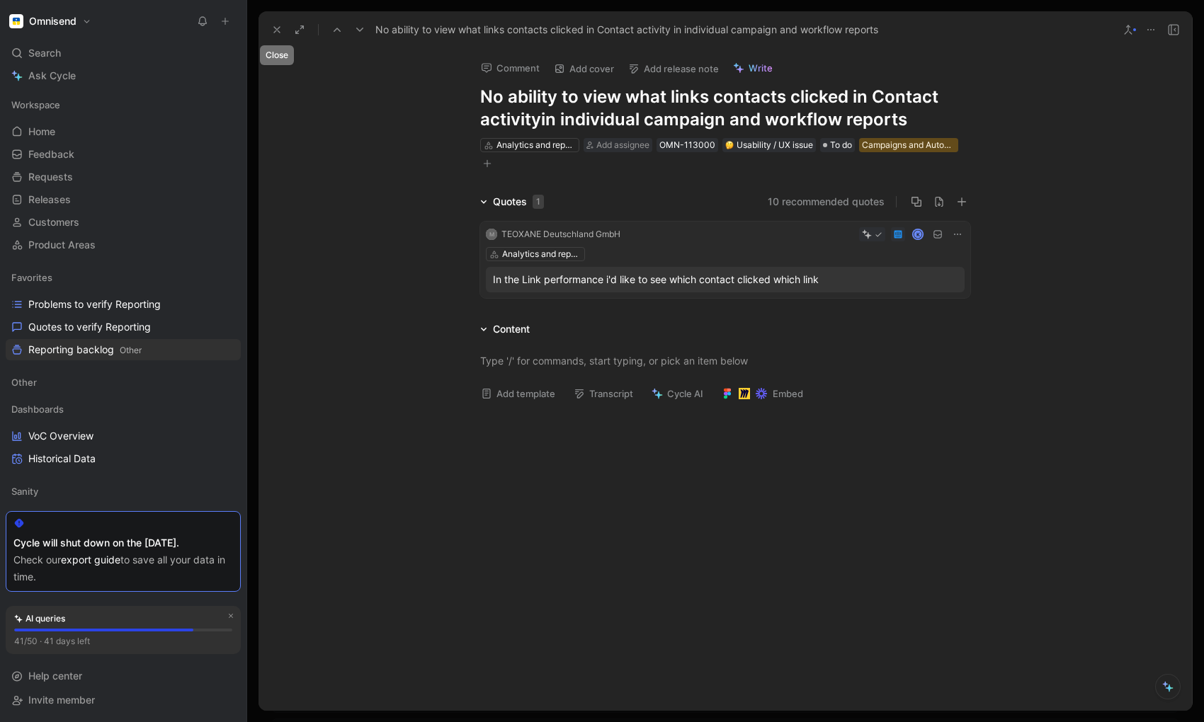
click at [278, 28] on use at bounding box center [277, 30] width 6 height 6
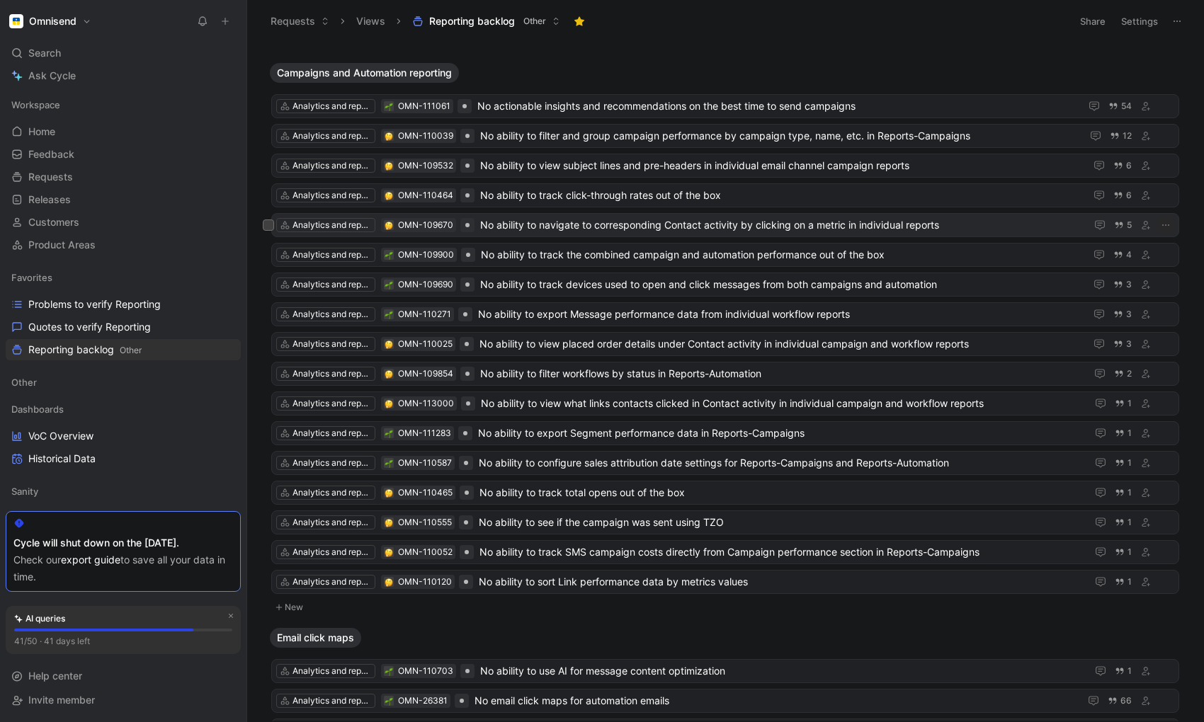
click at [679, 228] on span "No ability to navigate to corresponding Contact activity by clicking on a metri…" at bounding box center [780, 225] width 600 height 17
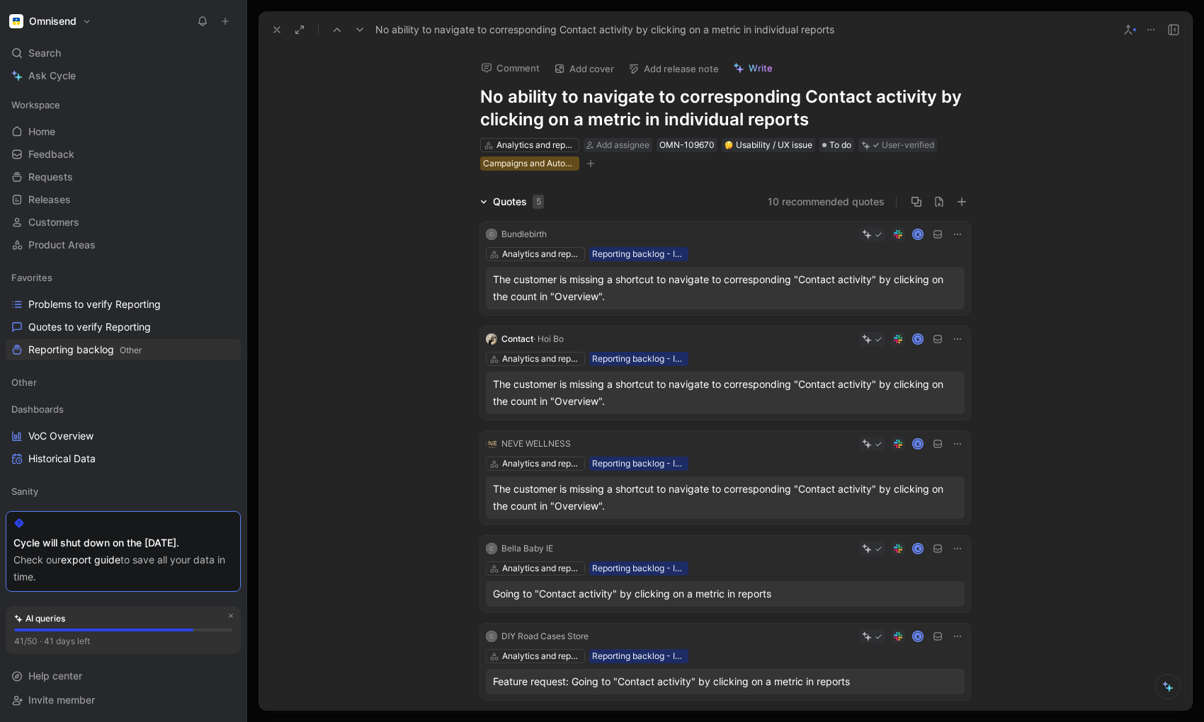
click at [744, 122] on h1 "No ability to navigate to corresponding Contact activity by clicking on a metri…" at bounding box center [725, 108] width 490 height 45
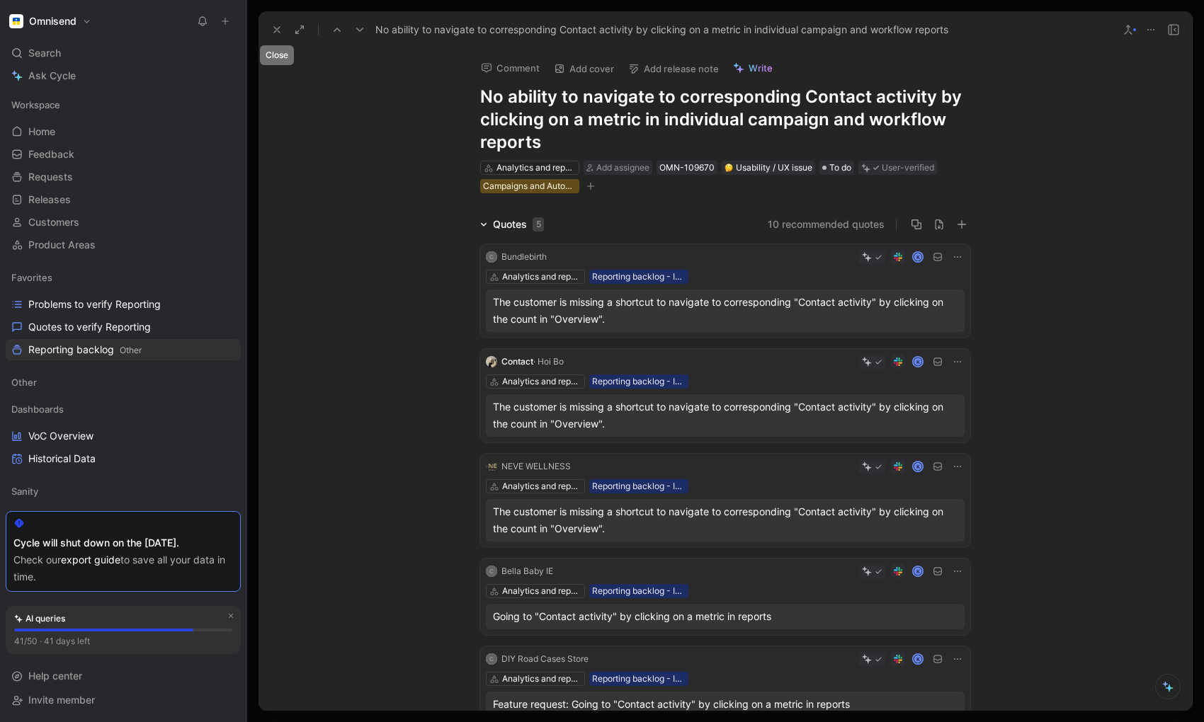
click at [276, 30] on use at bounding box center [277, 30] width 6 height 6
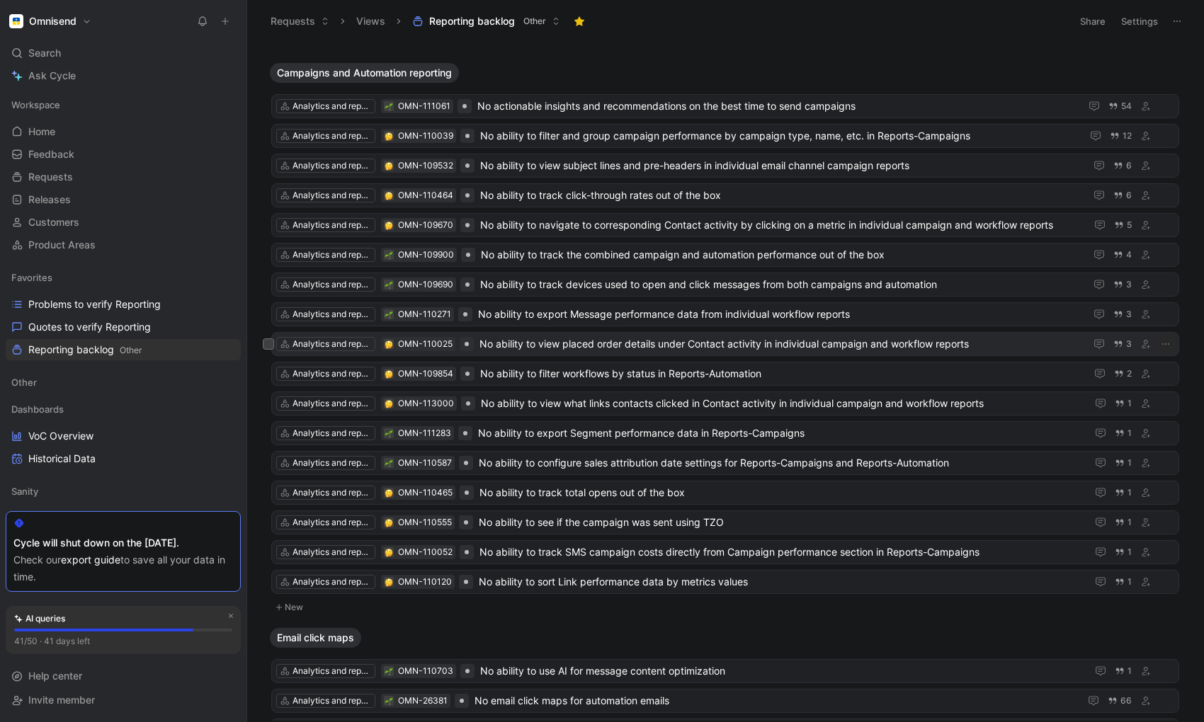
click at [387, 345] on img at bounding box center [389, 345] width 8 height 8
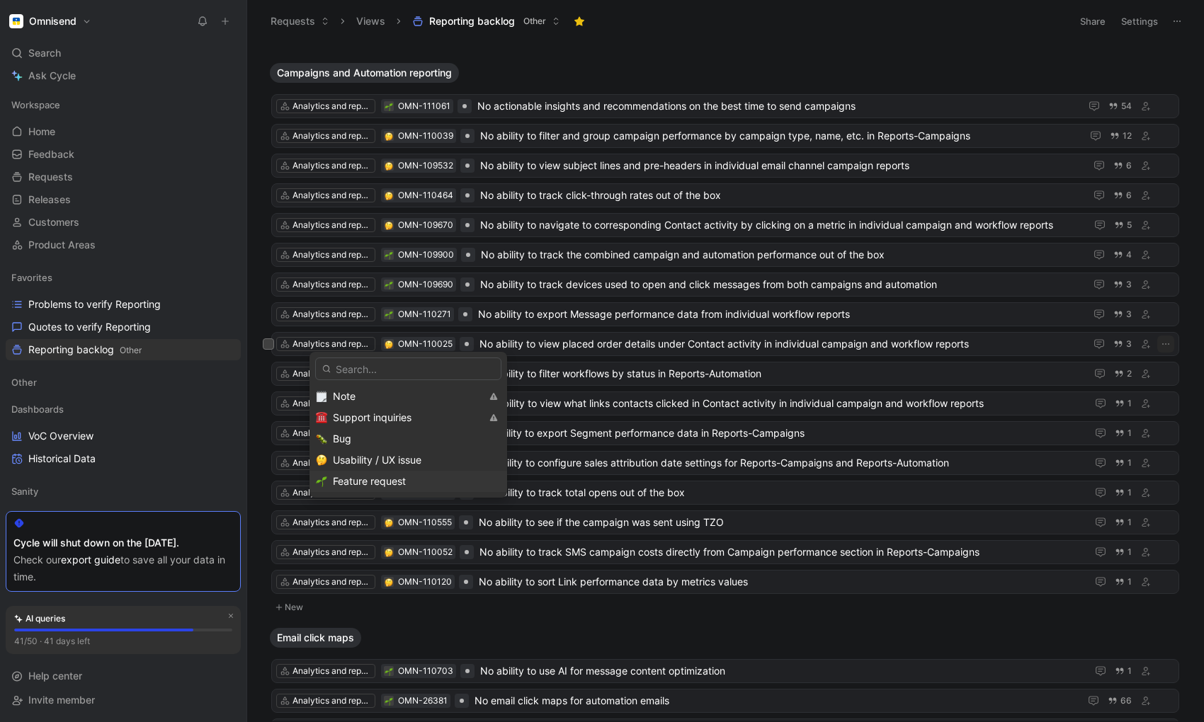
click at [348, 484] on span "Feature request" at bounding box center [369, 481] width 73 height 12
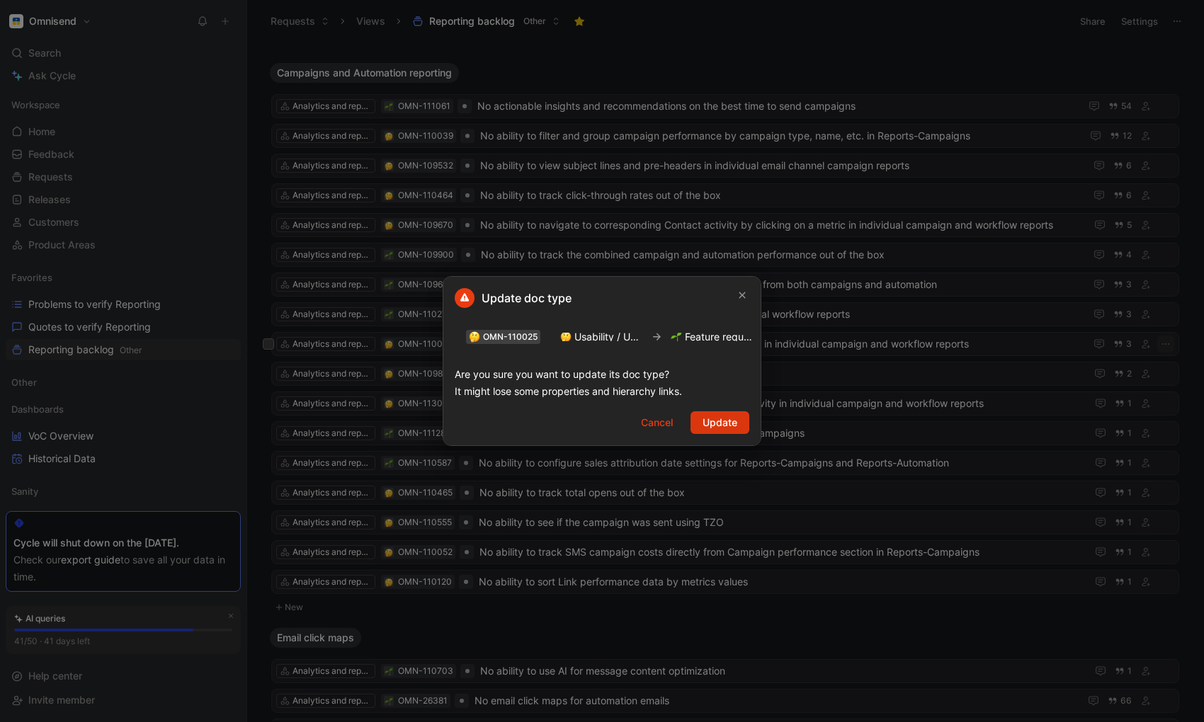
click at [716, 419] on span "Update" at bounding box center [720, 422] width 35 height 17
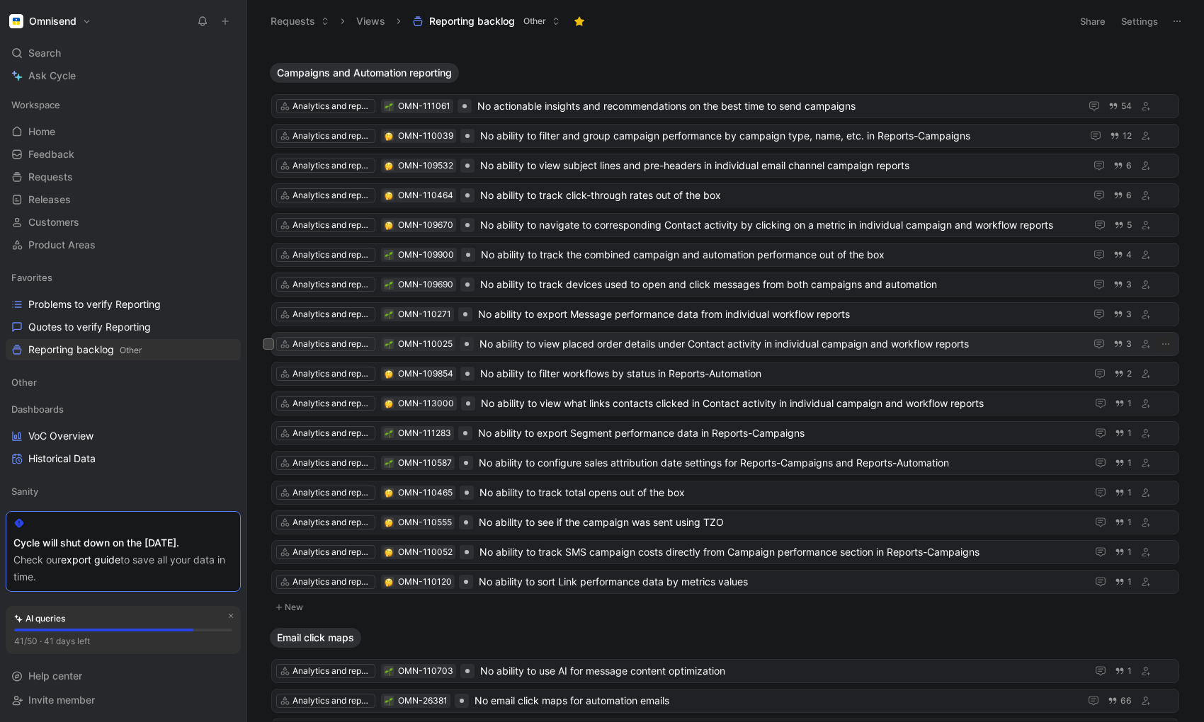
click at [386, 344] on img at bounding box center [389, 345] width 8 height 8
click at [390, 346] on img at bounding box center [389, 345] width 8 height 8
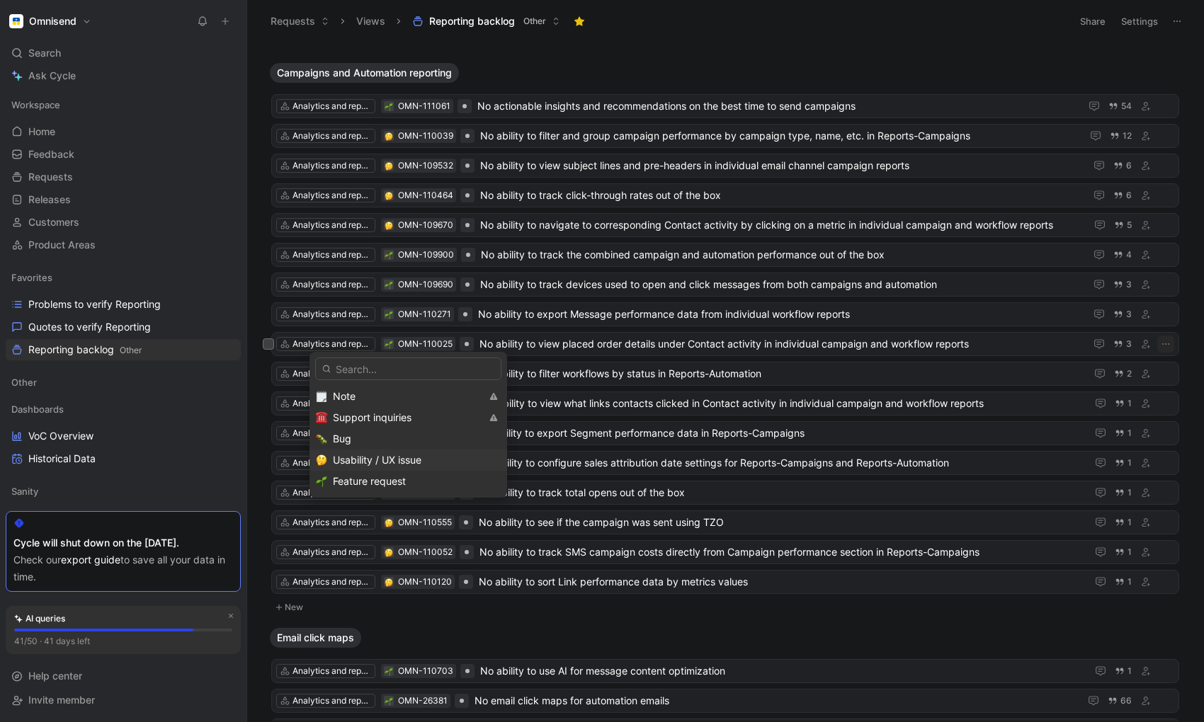
click at [372, 461] on span "Usability / UX issue" at bounding box center [377, 460] width 89 height 12
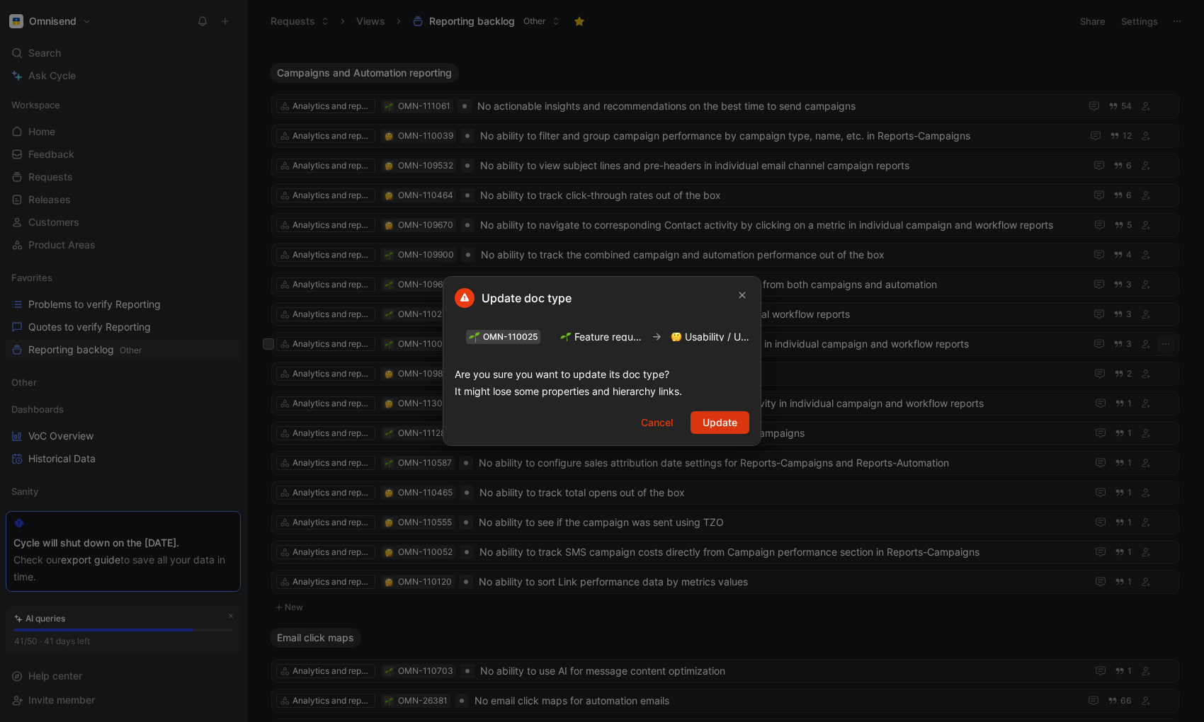
click at [735, 423] on span "Update" at bounding box center [720, 422] width 35 height 17
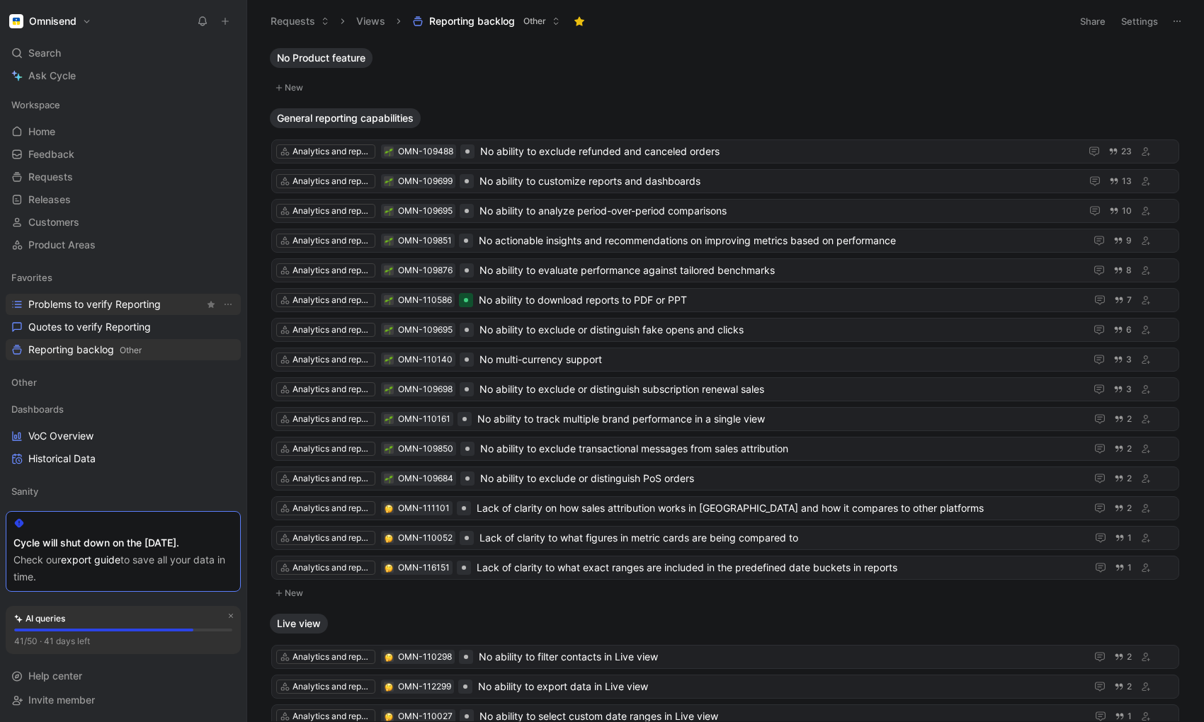
click at [90, 307] on span "Problems to verify Reporting" at bounding box center [94, 304] width 132 height 14
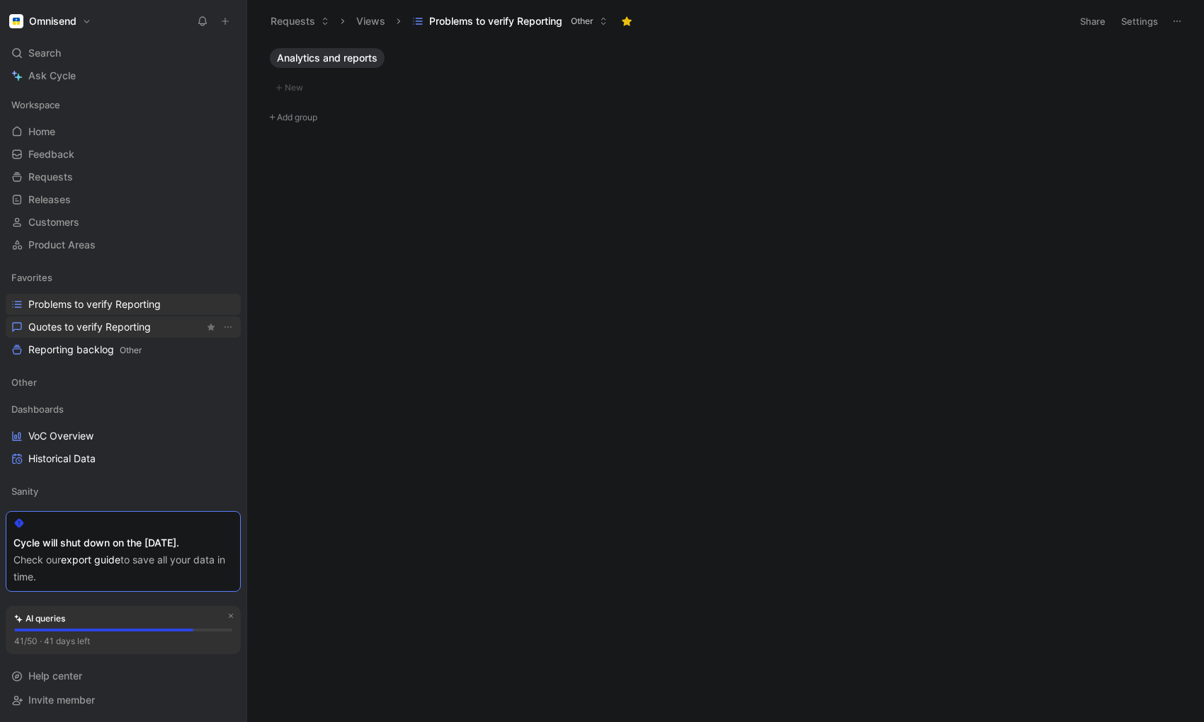
click at [89, 326] on span "Quotes to verify Reporting" at bounding box center [89, 327] width 123 height 14
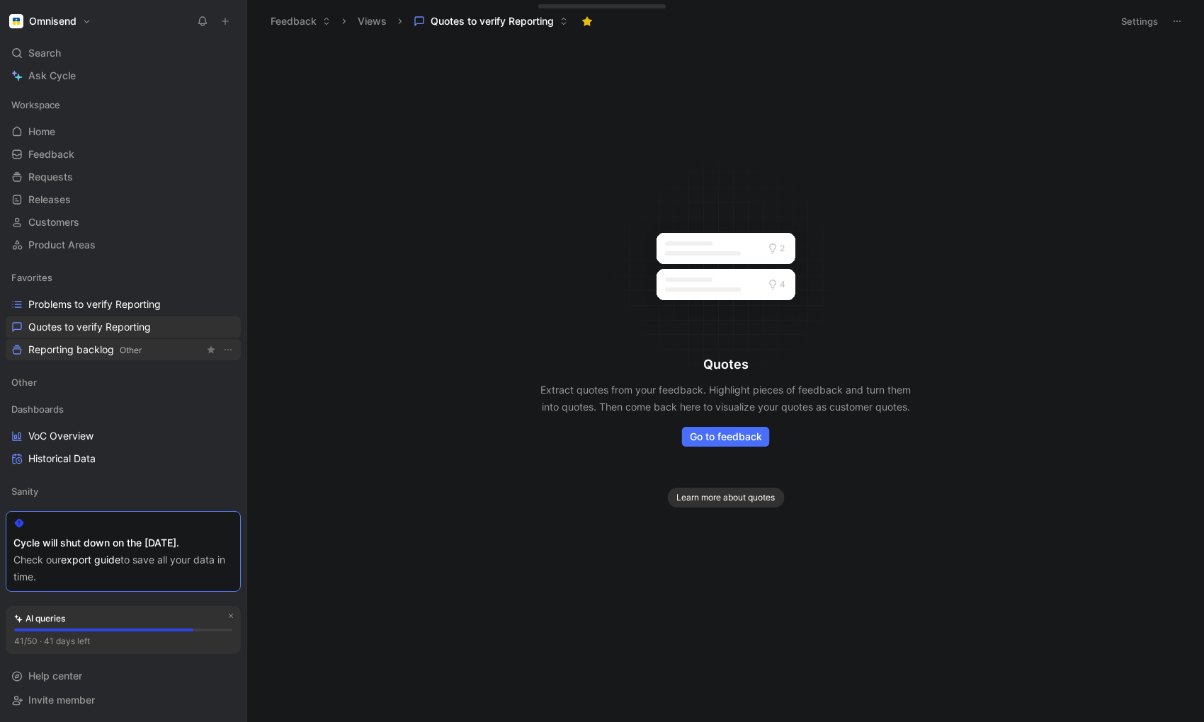
click at [79, 351] on span "Reporting backlog Other" at bounding box center [84, 350] width 113 height 15
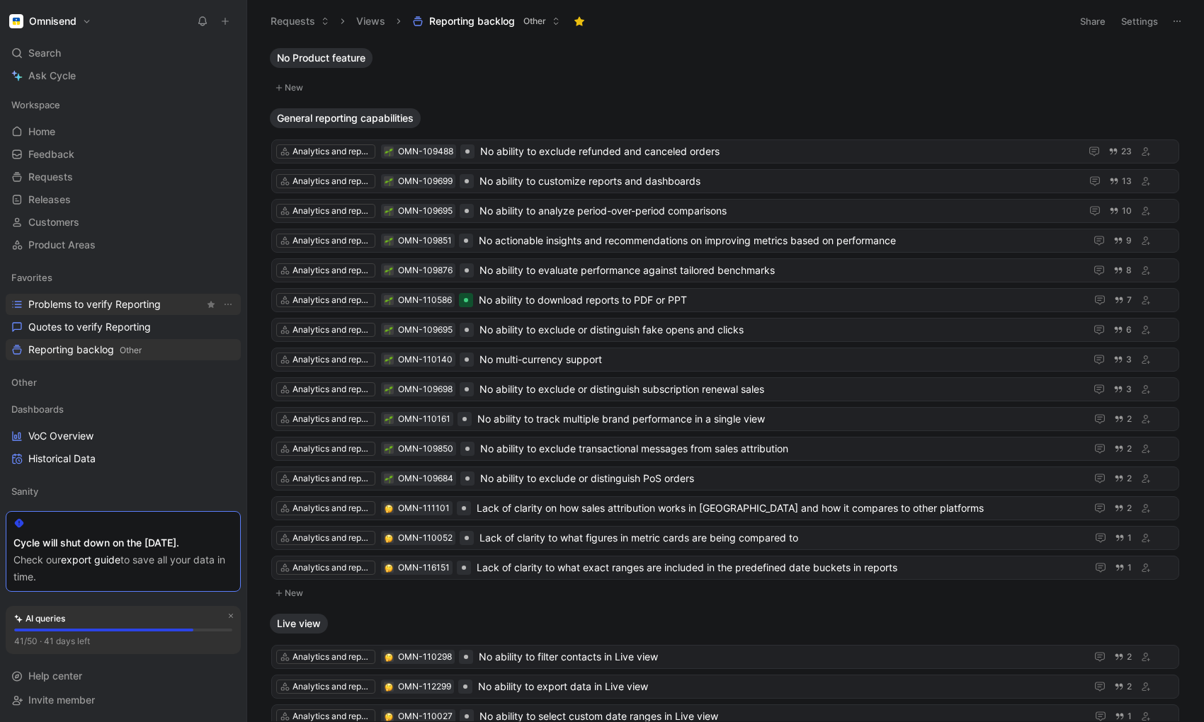
click at [64, 309] on span "Problems to verify Reporting" at bounding box center [94, 304] width 132 height 14
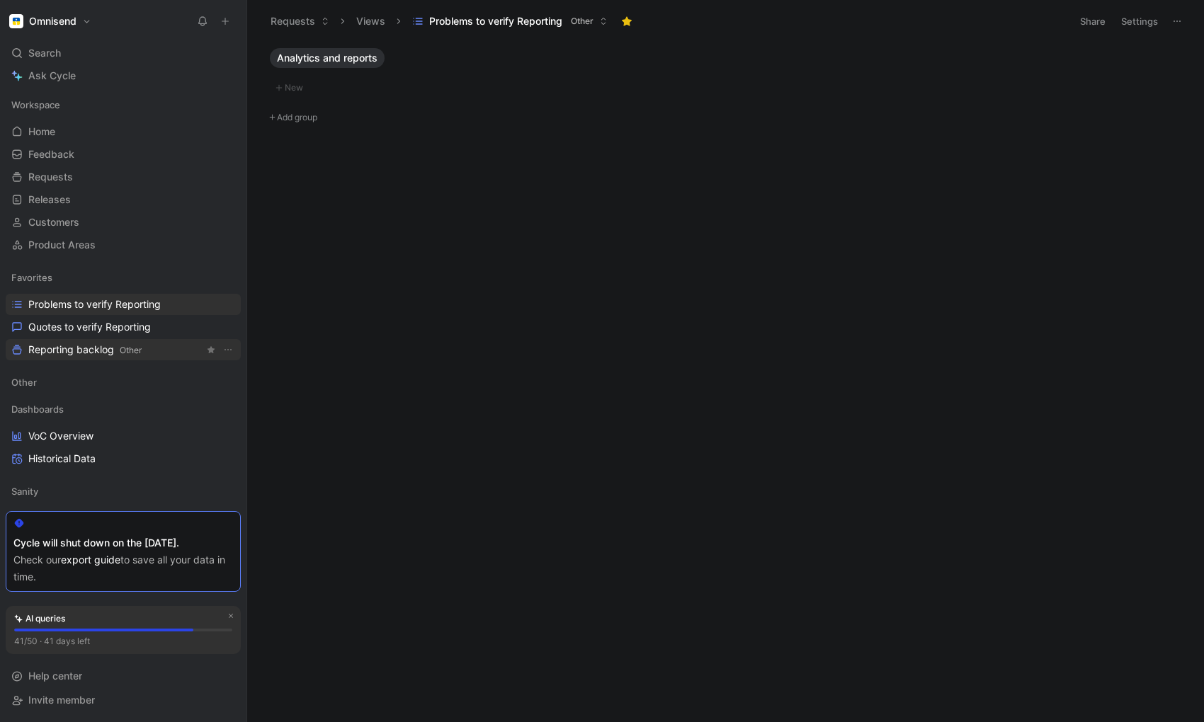
click at [67, 351] on span "Reporting backlog Other" at bounding box center [84, 350] width 113 height 15
